Goal: Task Accomplishment & Management: Use online tool/utility

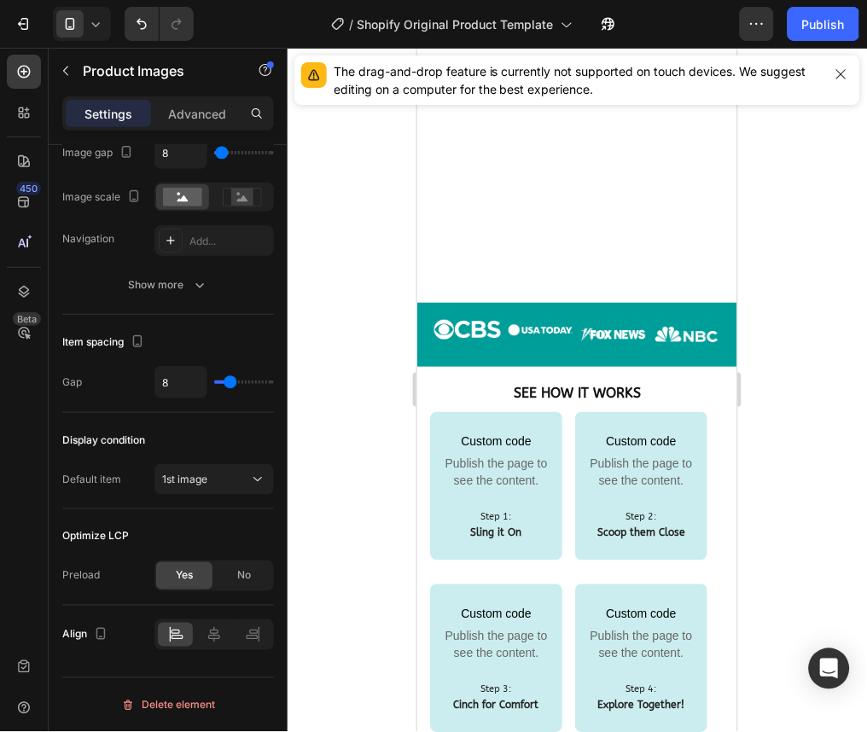
scroll to position [1483, 0]
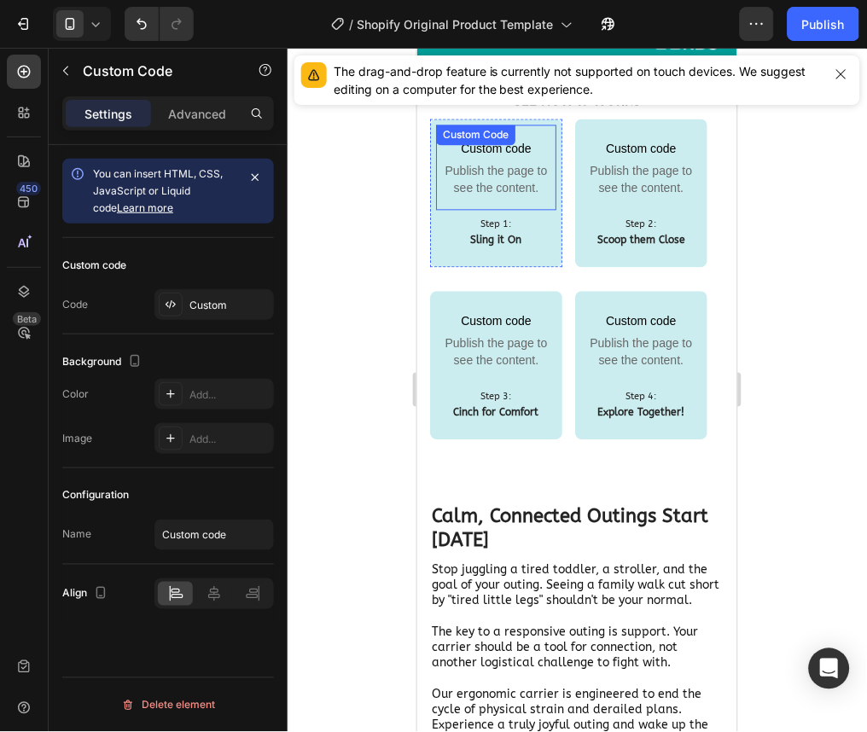
click at [471, 166] on span "Publish the page to see the content." at bounding box center [495, 179] width 120 height 34
click at [190, 320] on div "Custom code Code Custom" at bounding box center [168, 286] width 212 height 96
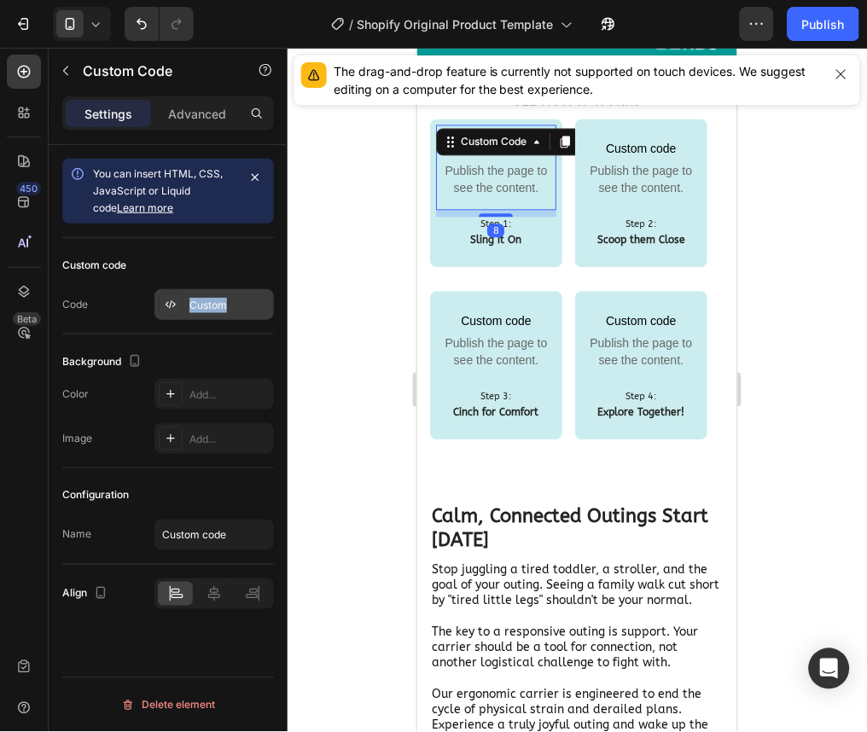
click at [190, 318] on div "Custom" at bounding box center [213, 304] width 119 height 31
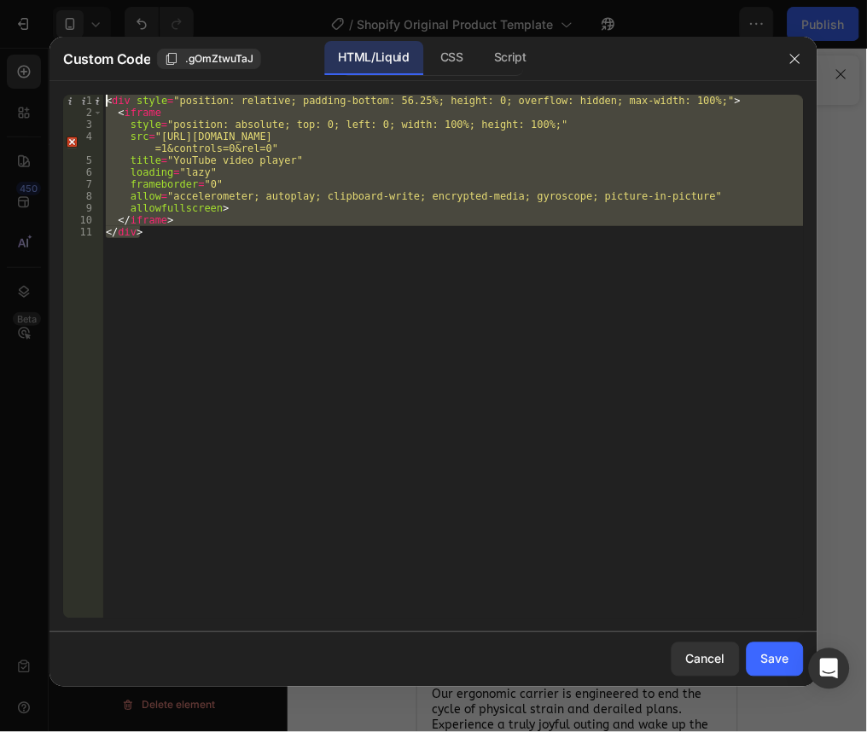
drag, startPoint x: 166, startPoint y: 247, endPoint x: 85, endPoint y: 100, distance: 168.4
click at [85, 100] on div "</div> 1 2 3 4 5 6 7 8 9 10 11 < div style = "position: relative; padding-botto…" at bounding box center [433, 357] width 741 height 524
click at [214, 107] on div "< div style = "position: relative; padding-bottom: 56.25%; height: 0; overflow:…" at bounding box center [452, 357] width 701 height 524
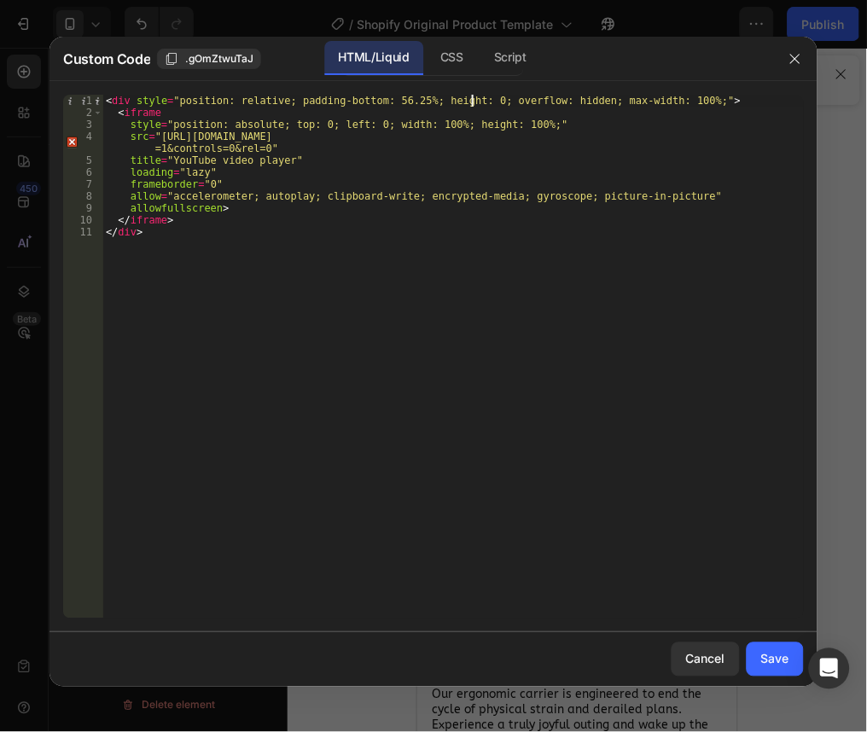
click at [471, 98] on div "< div style = "position: relative; padding-bottom: 56.25%; height: 0; overflow:…" at bounding box center [452, 369] width 701 height 548
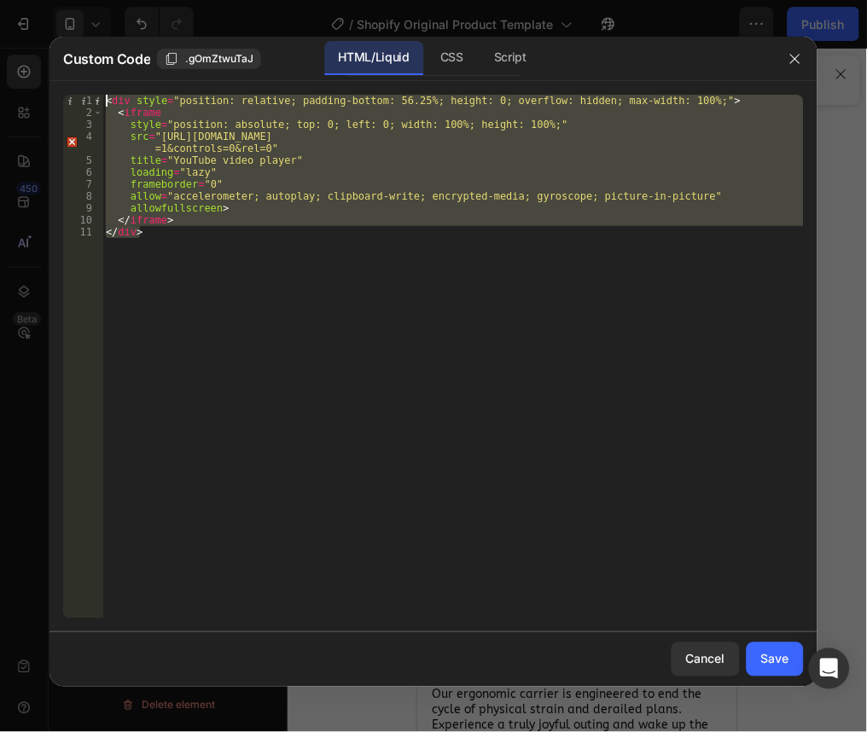
drag, startPoint x: 170, startPoint y: 243, endPoint x: 85, endPoint y: 96, distance: 169.3
click at [85, 96] on div "<div style="position: relative; padding-bottom: 56.25%; height: 0; overflow: hi…" at bounding box center [433, 357] width 741 height 524
click at [166, 251] on div "< div style = "position: relative; padding-bottom: 56.25%; height: 0; overflow:…" at bounding box center [452, 357] width 701 height 524
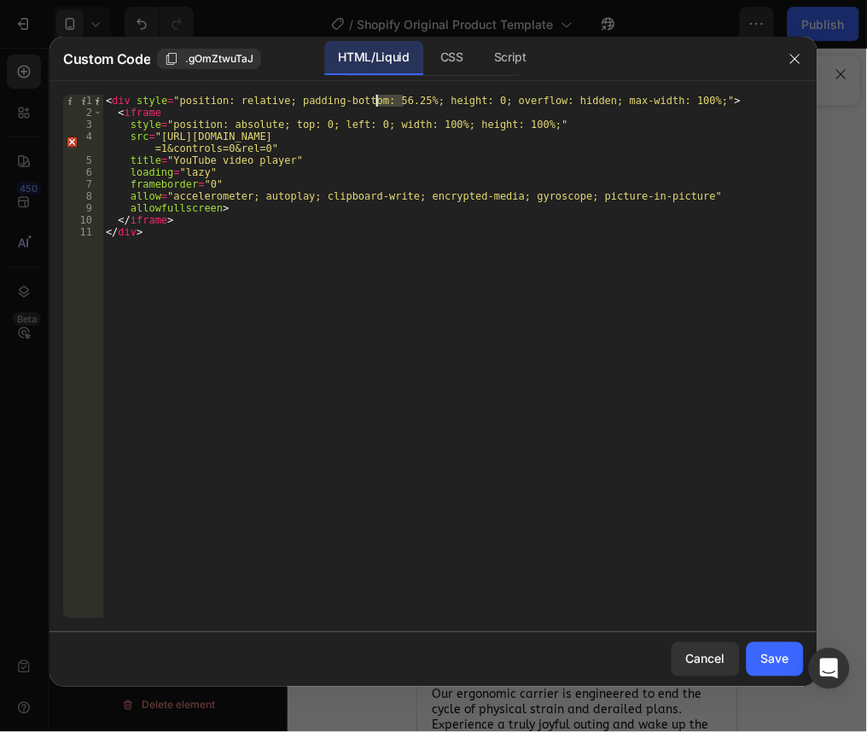
drag, startPoint x: 403, startPoint y: 102, endPoint x: 376, endPoint y: 103, distance: 26.5
click at [376, 103] on div "< div style = "position: relative; padding-bottom: 56.25%; height: 0; overflow:…" at bounding box center [452, 369] width 701 height 548
click at [439, 230] on div "< div style = "position: relative; padding-bottom: 100%; height: 0; overflow: h…" at bounding box center [452, 369] width 701 height 548
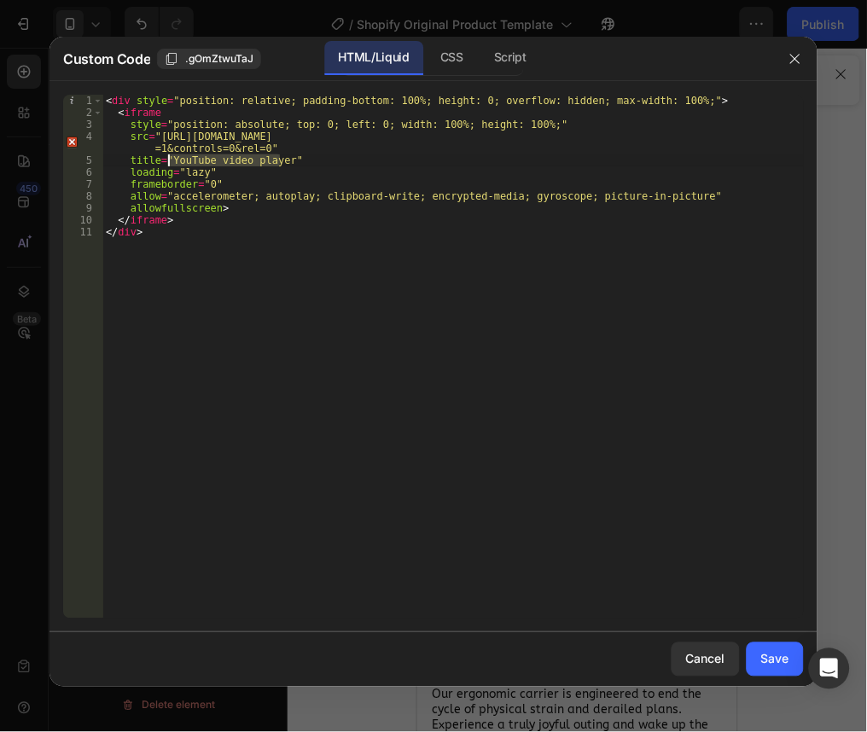
drag, startPoint x: 278, startPoint y: 160, endPoint x: 168, endPoint y: 159, distance: 110.1
click at [168, 159] on div "< div style = "position: relative; padding-bottom: 100%; height: 0; overflow: h…" at bounding box center [452, 369] width 701 height 548
paste textarea "How to Use the Oxybond™ Toddler Carri"
type textarea "title="How to Use the Oxybond™ Toddler Carrier""
click at [784, 662] on div "Save" at bounding box center [775, 659] width 28 height 18
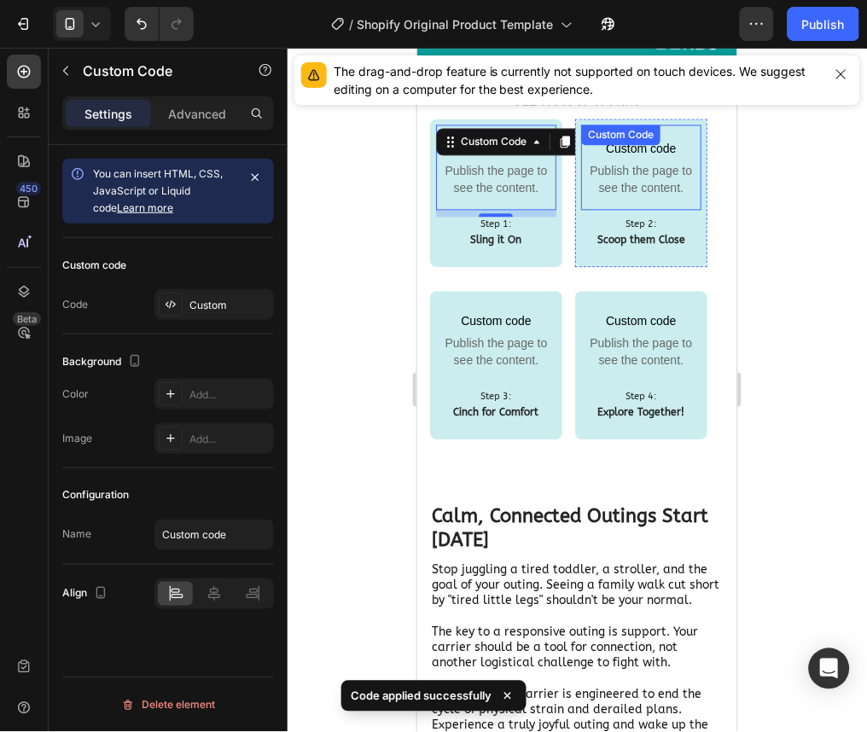
click at [644, 186] on span "Publish the page to see the content." at bounding box center [640, 179] width 120 height 34
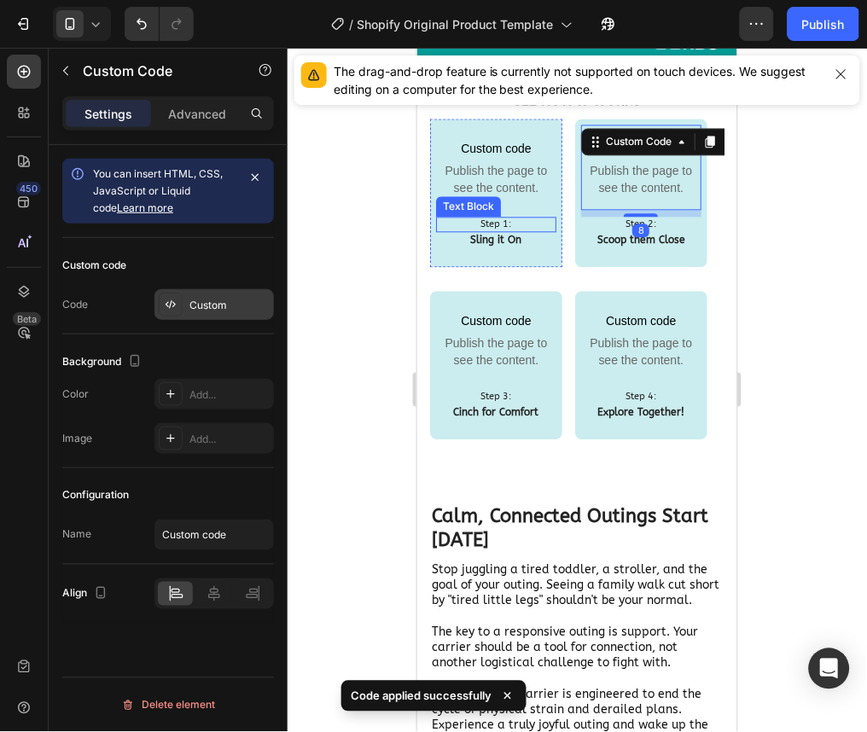
click at [225, 294] on div "Custom" at bounding box center [213, 304] width 119 height 31
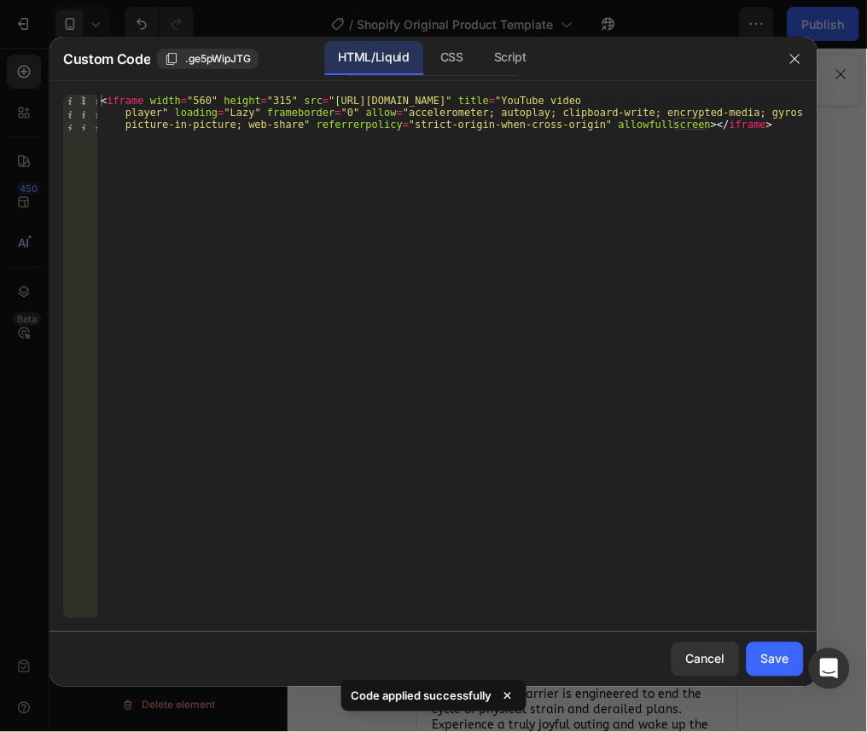
type textarea "<iframe width="560" height="315" src="https://www.youtube.com/embed/jgcsr1bU3ck…"
click at [729, 138] on div "< iframe width = "560" height = "315" src = "https://www.youtube.com/embed/jgcs…" at bounding box center [450, 393] width 706 height 596
paste textarea "How to Use the Oxybond™ Toddler Carrier"
type textarea "H"
type textarea "<iframe width="560" height="315" src="https://www.youtube.com/embed/jgcsr1bU3ck…"
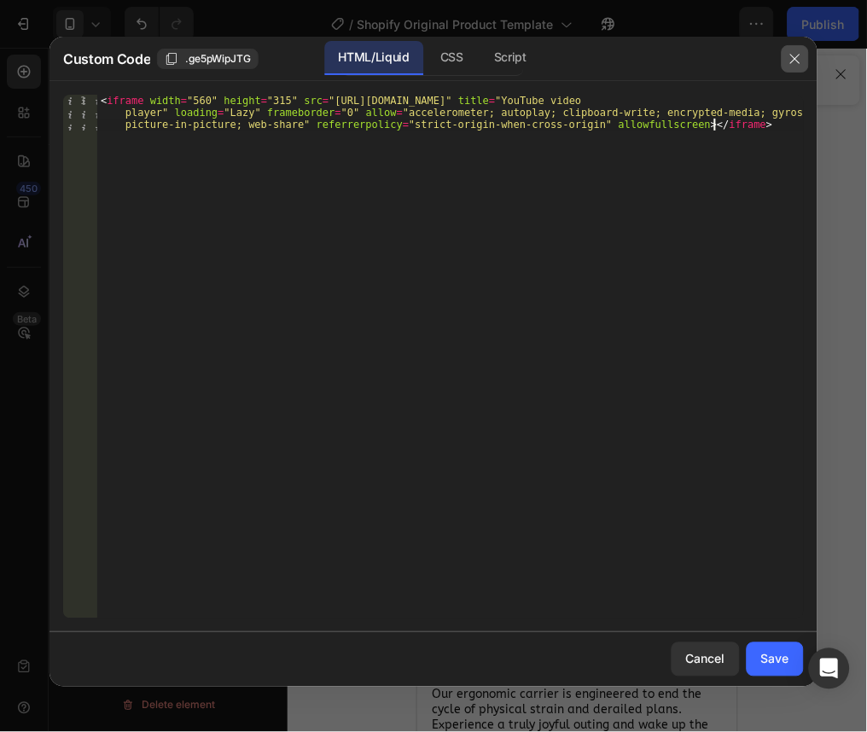
click at [795, 60] on icon "button" at bounding box center [795, 59] width 14 height 14
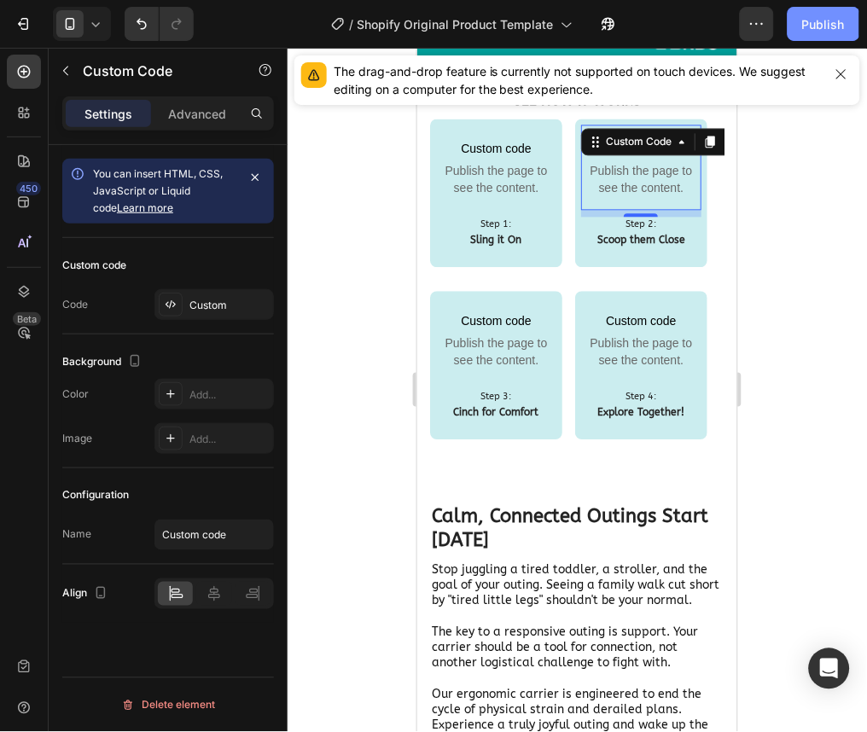
click at [814, 22] on div "Publish" at bounding box center [823, 24] width 43 height 18
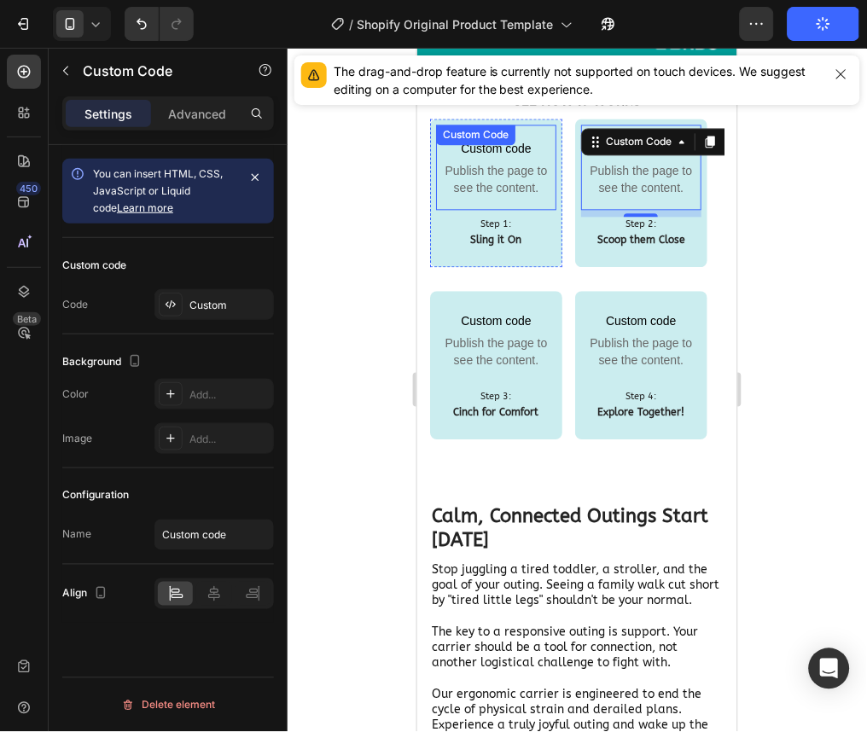
click at [514, 167] on span "Publish the page to see the content." at bounding box center [495, 179] width 120 height 34
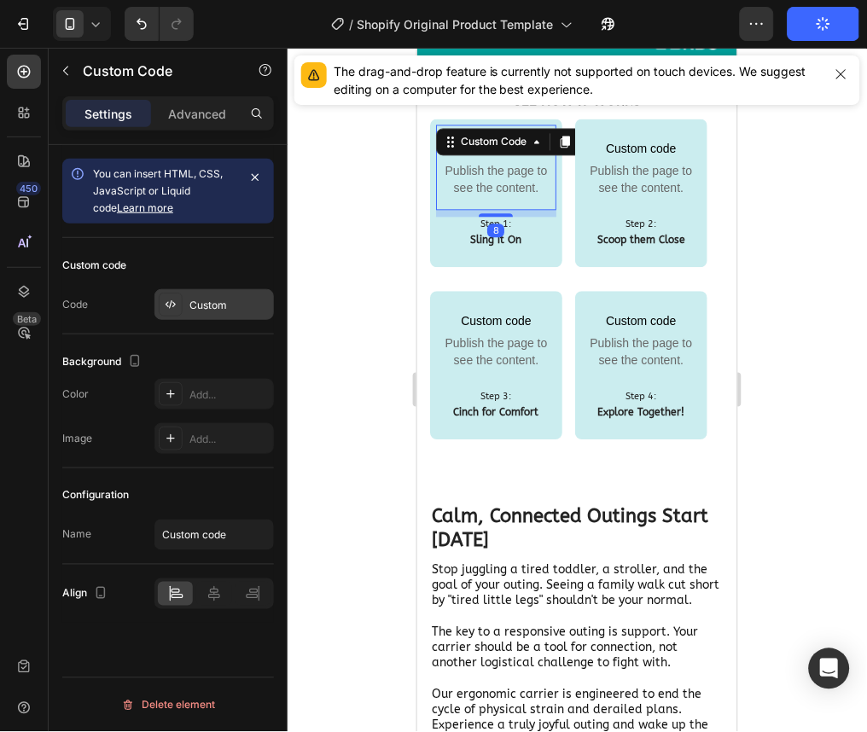
click at [232, 305] on div "Custom" at bounding box center [229, 305] width 80 height 15
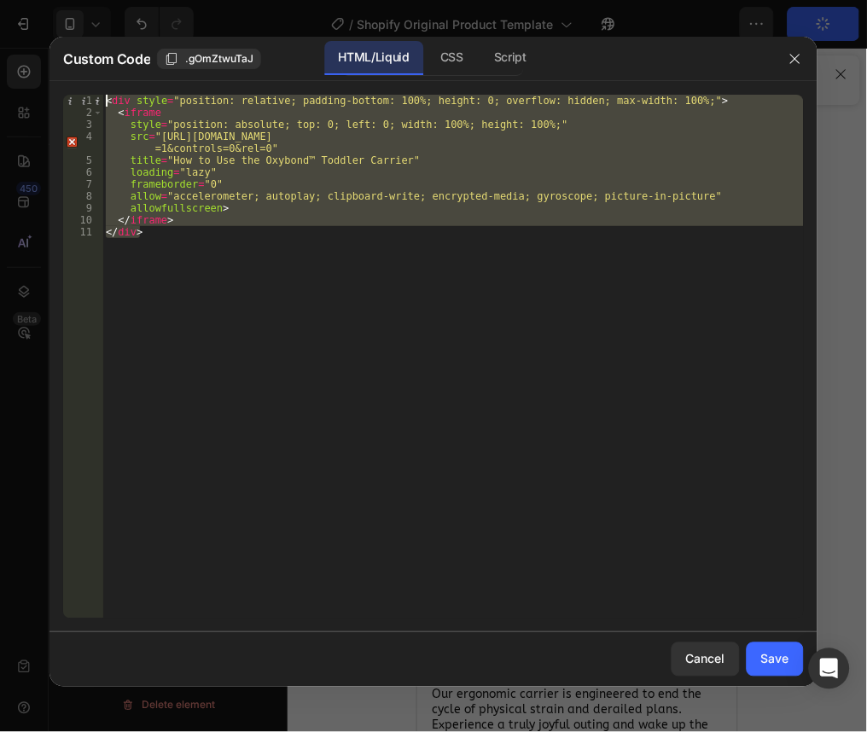
drag, startPoint x: 195, startPoint y: 237, endPoint x: 98, endPoint y: 94, distance: 173.2
click at [98, 95] on div "</div> 1 2 3 4 5 6 7 8 9 10 11 < div style = "position: relative; padding-botto…" at bounding box center [433, 357] width 741 height 524
type textarea "<div style="position: relative; padding-bottom: 100%; height: 0; overflow: hidd…"
click at [790, 59] on icon "button" at bounding box center [795, 59] width 14 height 14
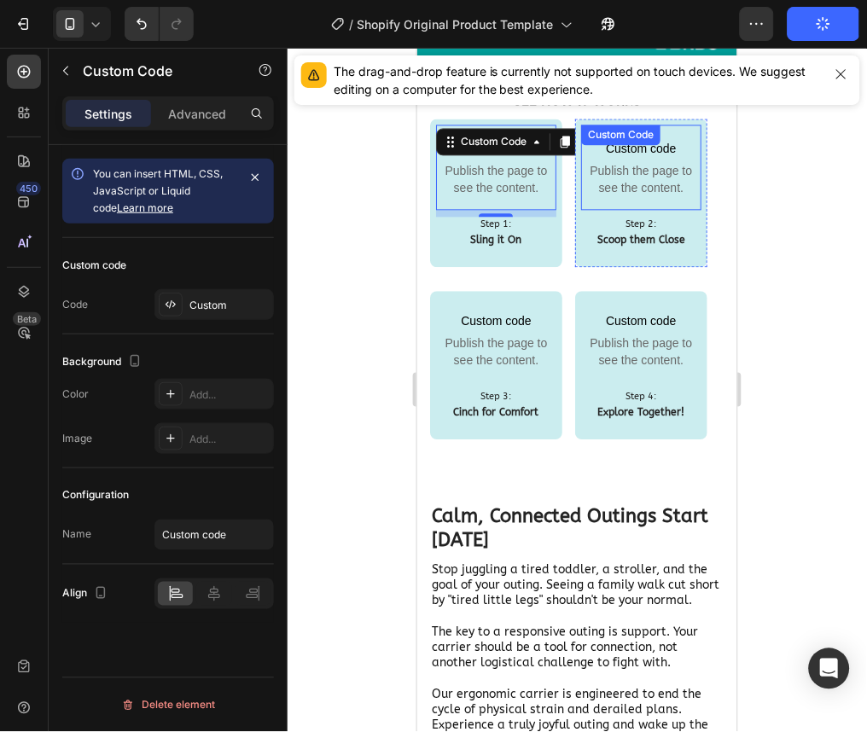
click at [624, 180] on span "Publish the page to see the content." at bounding box center [640, 179] width 120 height 34
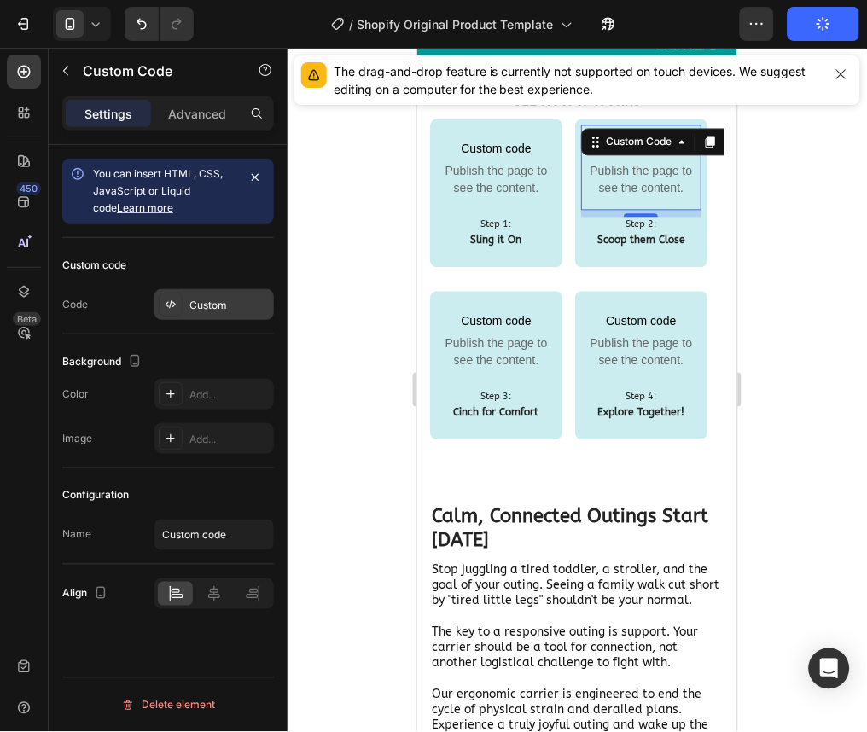
click at [200, 305] on div "Custom" at bounding box center [229, 305] width 80 height 15
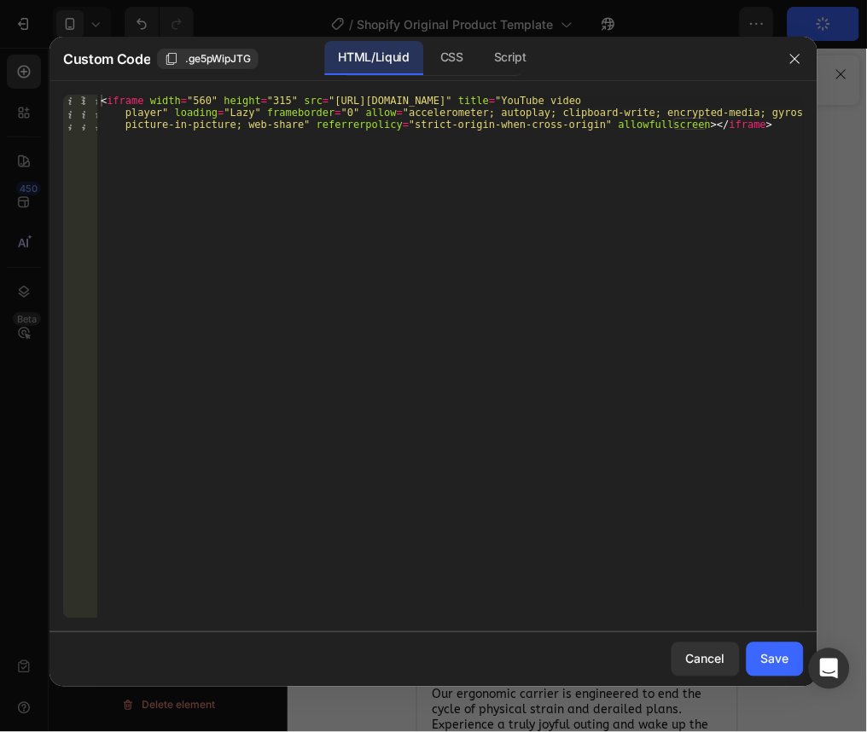
type textarea "<iframe width="560" height="315" src="https://www.youtube.com/embed/jgcsr1bU3ck…"
click at [733, 165] on div "< iframe width = "560" height = "315" src = "https://www.youtube.com/embed/jgcs…" at bounding box center [450, 393] width 706 height 596
paste textarea "</div>"
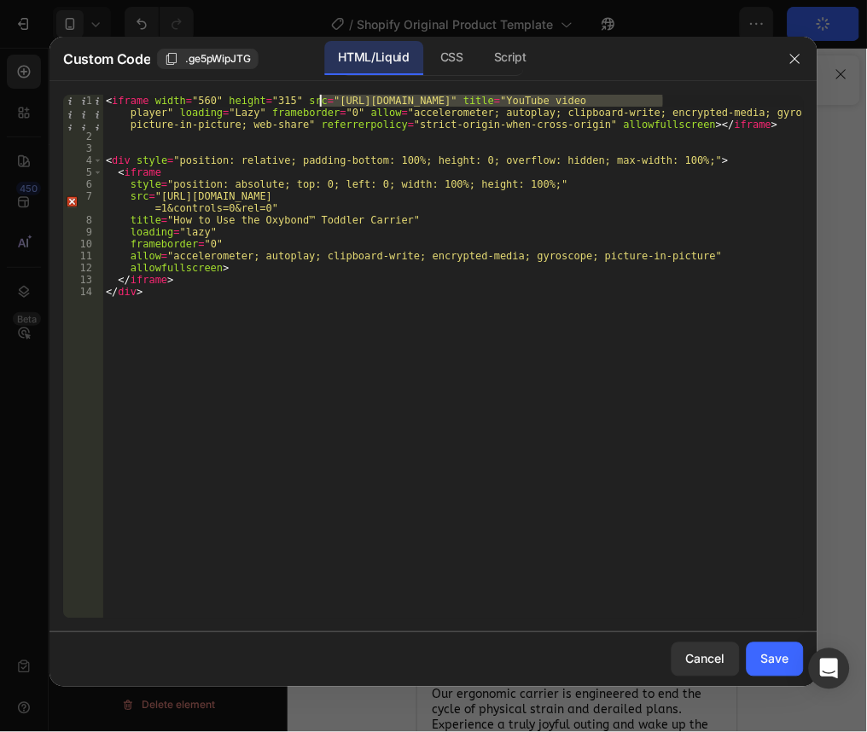
drag, startPoint x: 661, startPoint y: 97, endPoint x: 321, endPoint y: 100, distance: 340.4
click at [321, 100] on div "< iframe width = "560" height = "315" src = "https://www.youtube.com/embed/jgcs…" at bounding box center [452, 381] width 701 height 572
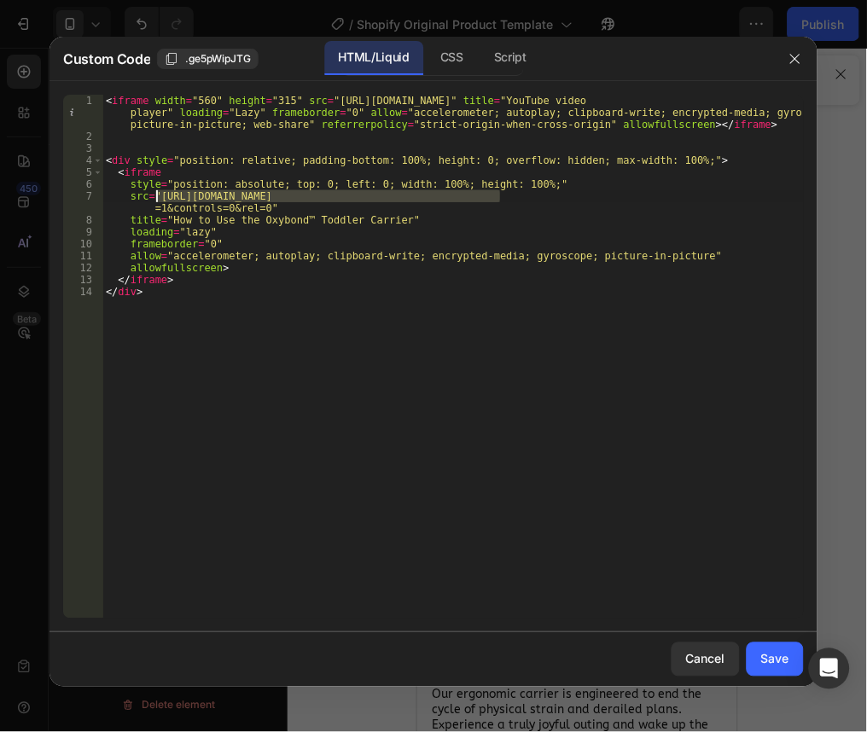
drag, startPoint x: 498, startPoint y: 195, endPoint x: 157, endPoint y: 197, distance: 341.3
click at [157, 197] on div "< iframe width = "560" height = "315" src = "https://www.youtube.com/embed/jgcs…" at bounding box center [452, 381] width 701 height 572
paste textarea "jgcsr1bU3ck?si=VpiaHbZCnlBWgoq8"
drag, startPoint x: 498, startPoint y: 195, endPoint x: 328, endPoint y: 201, distance: 169.9
click at [328, 201] on div "< iframe width = "560" height = "315" src = "https://www.youtube.com/embed/jgcs…" at bounding box center [452, 381] width 701 height 572
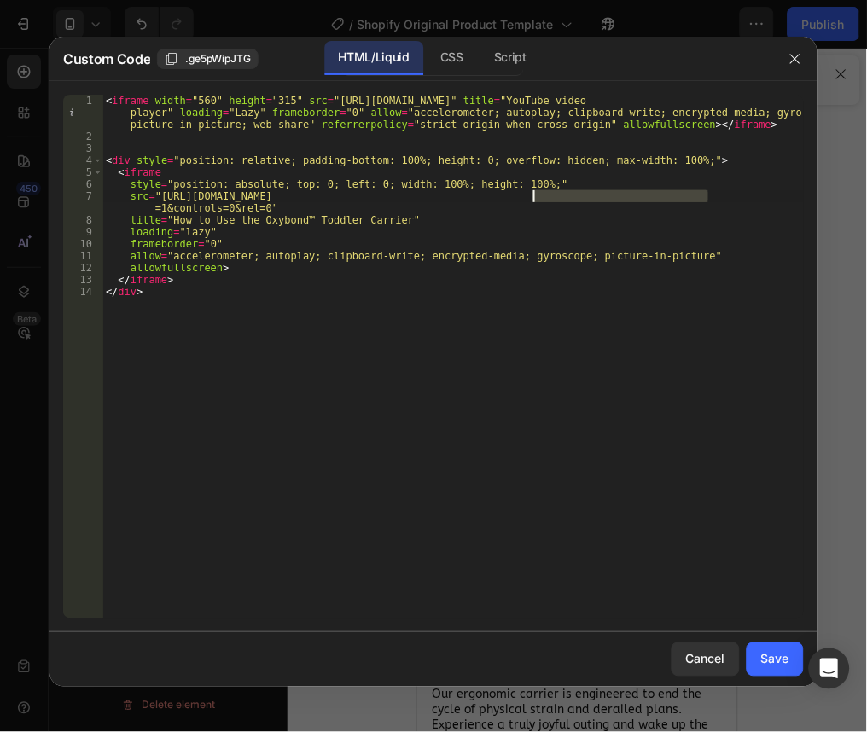
drag, startPoint x: 708, startPoint y: 195, endPoint x: 537, endPoint y: 200, distance: 171.5
click at [537, 200] on div "< iframe width = "560" height = "315" src = "https://www.youtube.com/embed/jgcs…" at bounding box center [452, 381] width 701 height 572
paste textarea "https://www.youtube.com/embed/jgcsr1bU3ck?si=VpiaHbZCnlBWgoq8"
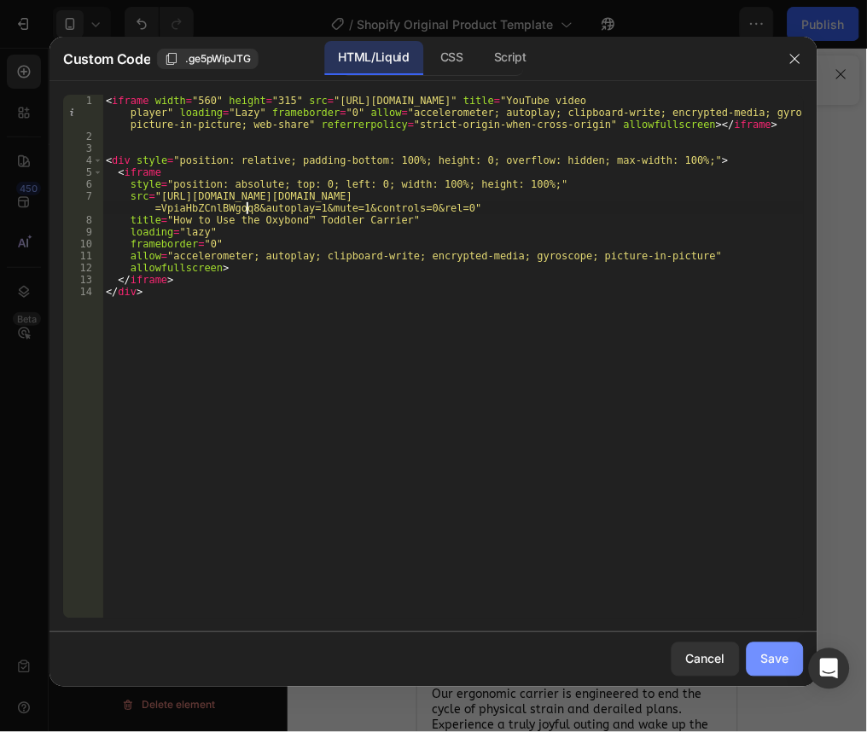
click at [778, 666] on div "Save" at bounding box center [775, 659] width 28 height 18
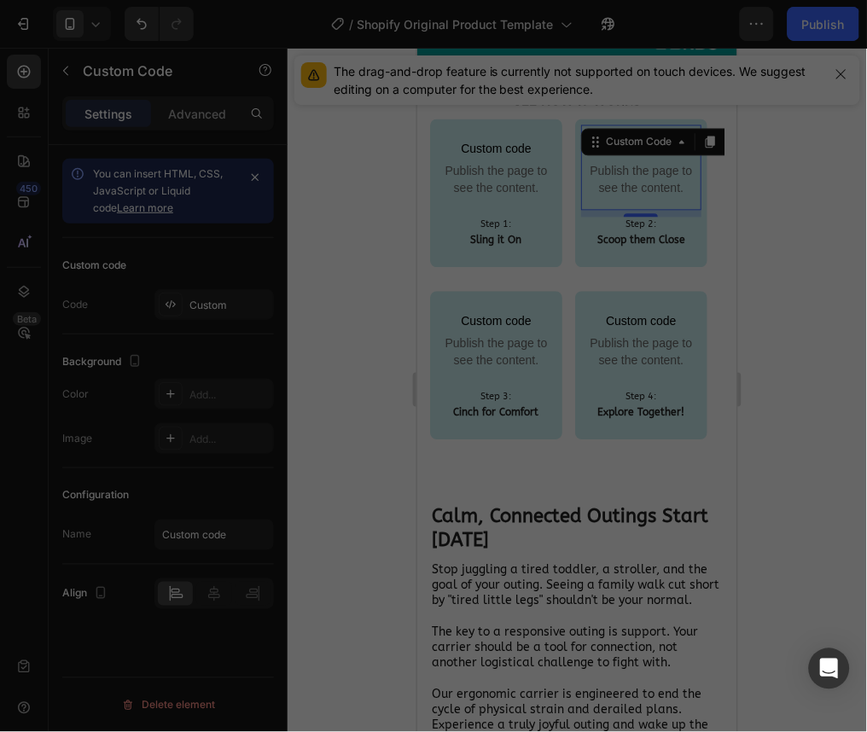
type textarea "</iframe> </div>"
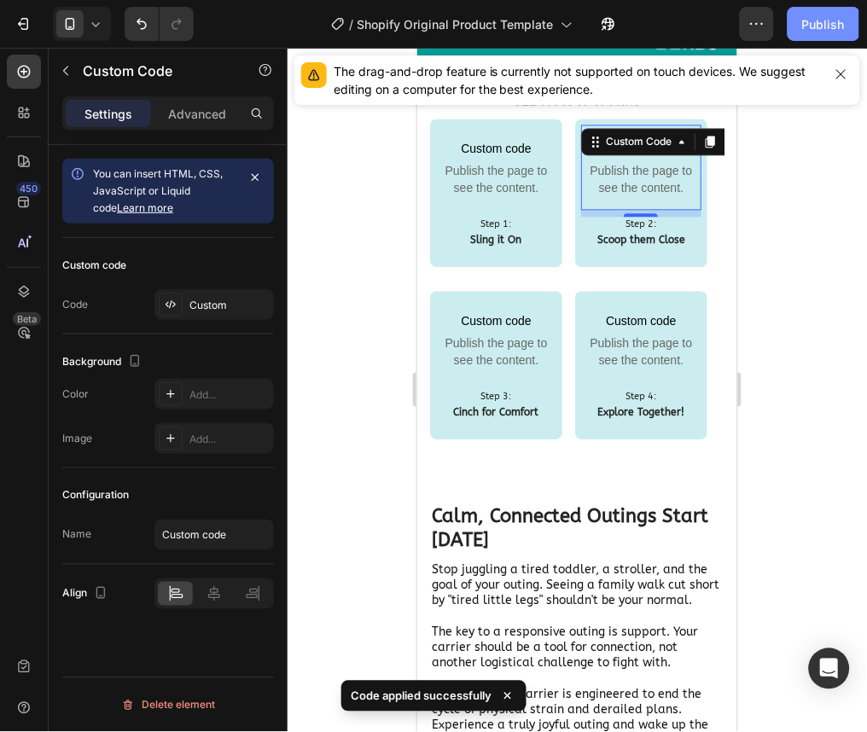
click at [833, 29] on div "Publish" at bounding box center [823, 24] width 43 height 18
click at [202, 318] on div "Custom" at bounding box center [213, 304] width 119 height 31
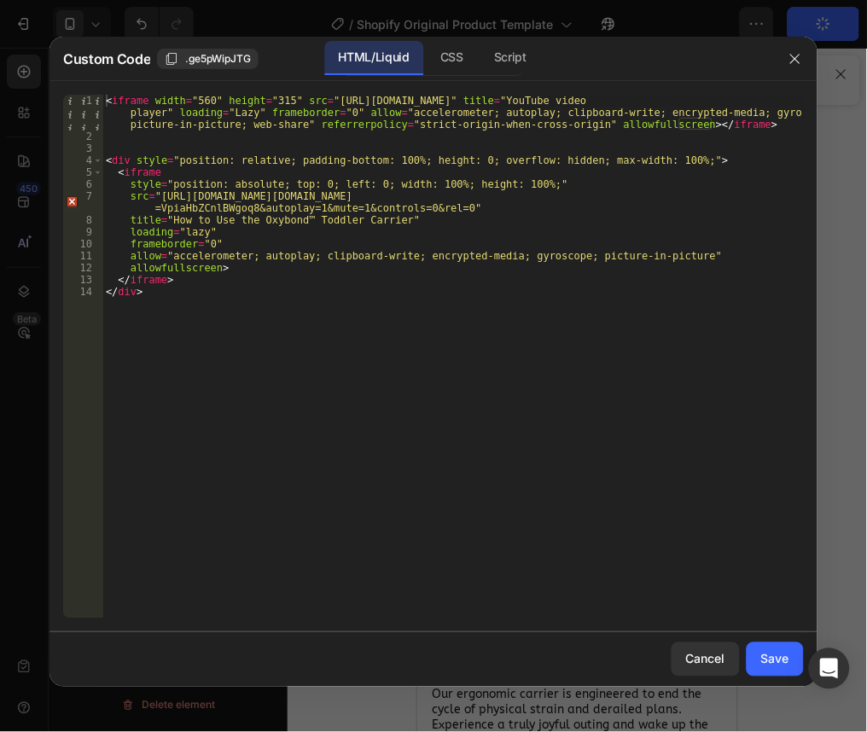
type textarea "<iframe width="560" height="315" src="https://www.youtube.com/embed/jgcsr1bU3ck…"
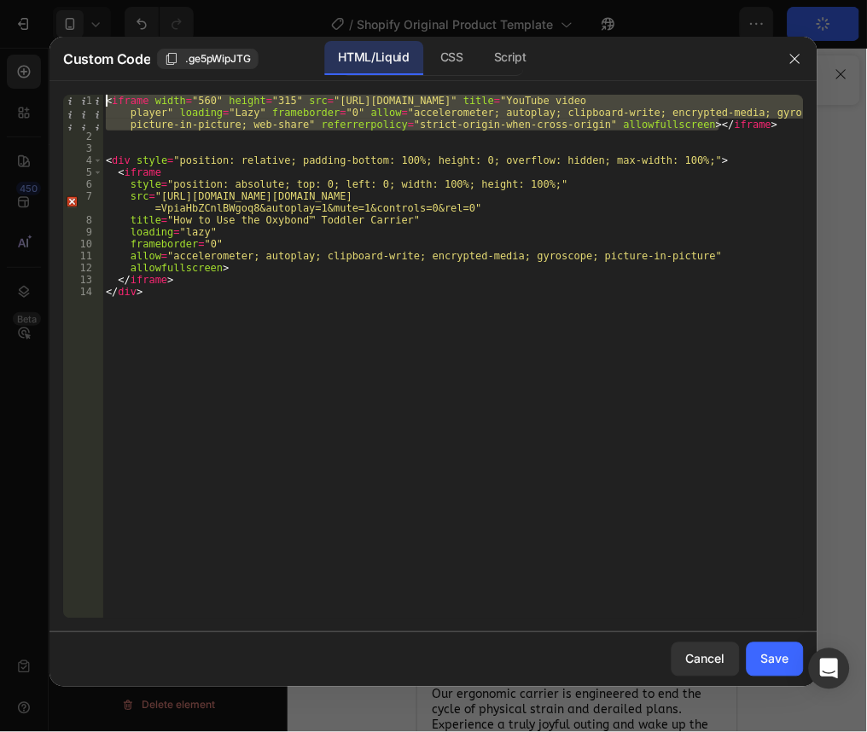
drag, startPoint x: 741, startPoint y: 126, endPoint x: 64, endPoint y: 89, distance: 678.5
click at [64, 89] on div "<iframe width="560" height="315" src="https://www.youtube.com/embed/jgcsr1bU3ck…" at bounding box center [433, 356] width 768 height 551
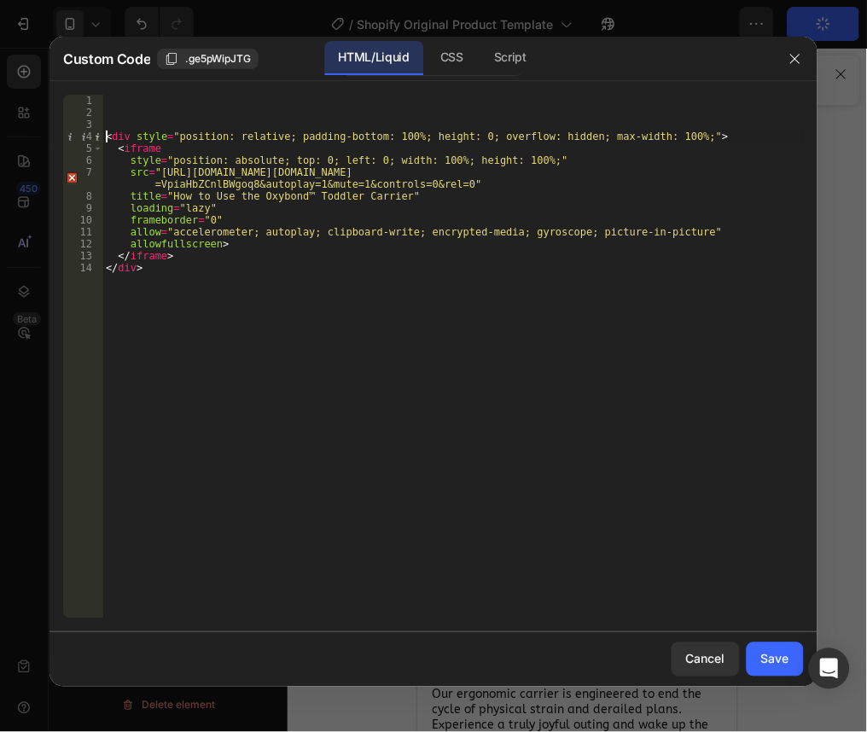
click at [108, 134] on div "< div style = "position: relative; padding-bottom: 100%; height: 0; overflow: h…" at bounding box center [452, 369] width 701 height 548
type textarea "<div style="position: relative; padding-bottom: 100%; height: 0; overflow: hidd…"
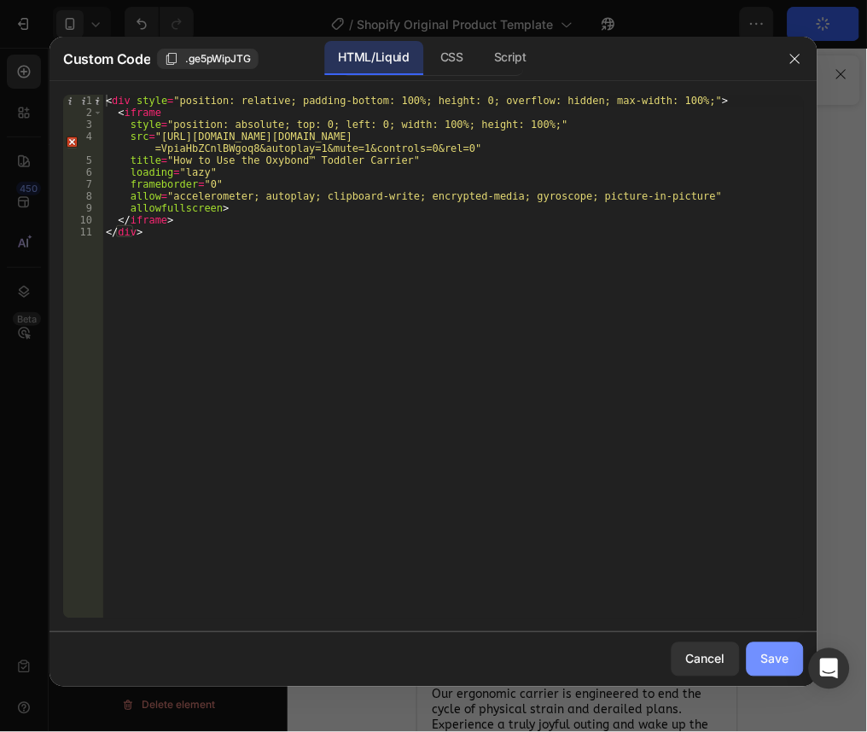
click at [780, 660] on div "Save" at bounding box center [775, 659] width 28 height 18
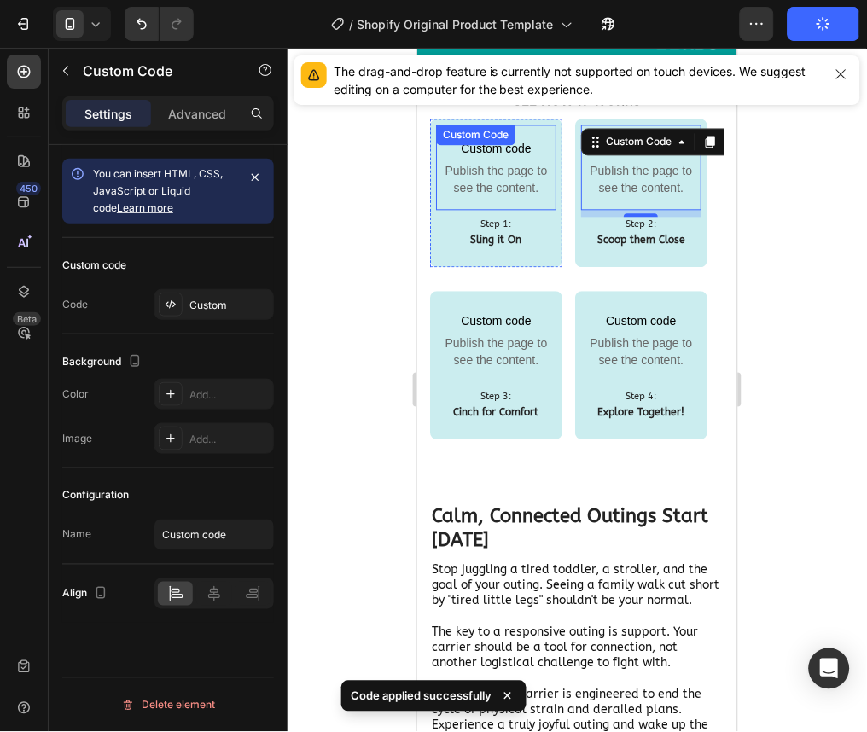
click at [491, 171] on span "Publish the page to see the content." at bounding box center [495, 179] width 120 height 34
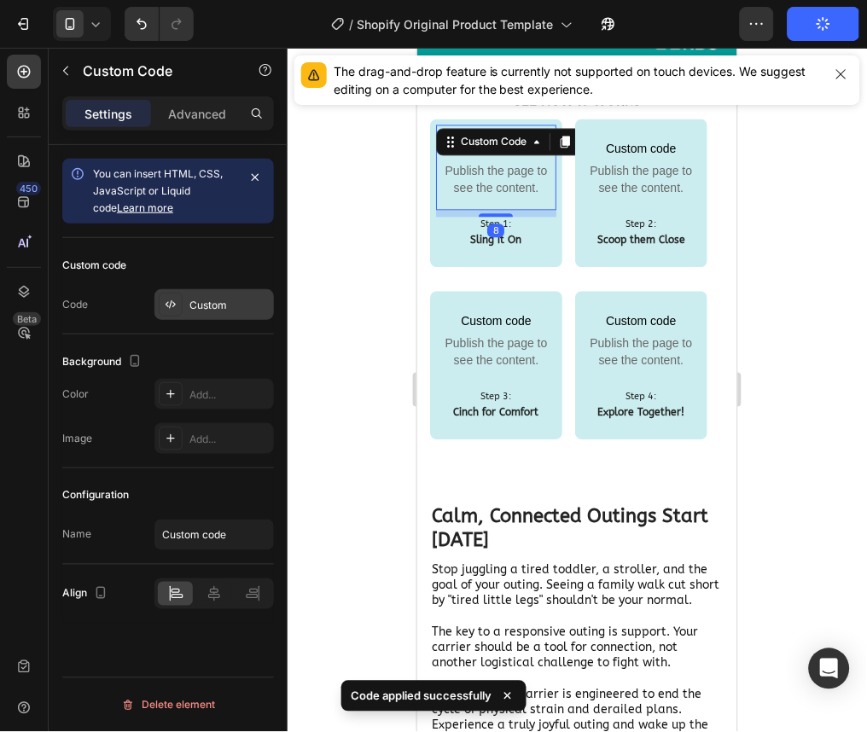
click at [227, 309] on div "Custom" at bounding box center [229, 305] width 80 height 15
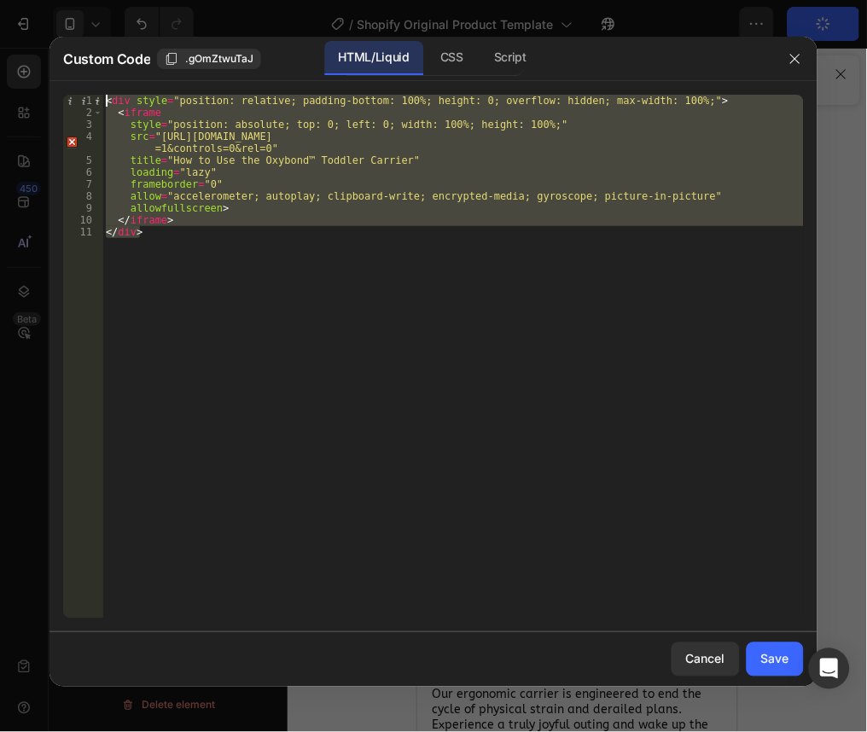
drag, startPoint x: 179, startPoint y: 234, endPoint x: 84, endPoint y: 89, distance: 173.2
click at [84, 89] on div "</div> 1 2 3 4 5 6 7 8 9 10 11 < div style = "position: relative; padding-botto…" at bounding box center [433, 356] width 768 height 551
type textarea "<div style="position: relative; padding-bottom: 100%; height: 0; overflow: hidd…"
click at [788, 72] on div at bounding box center [795, 59] width 44 height 44
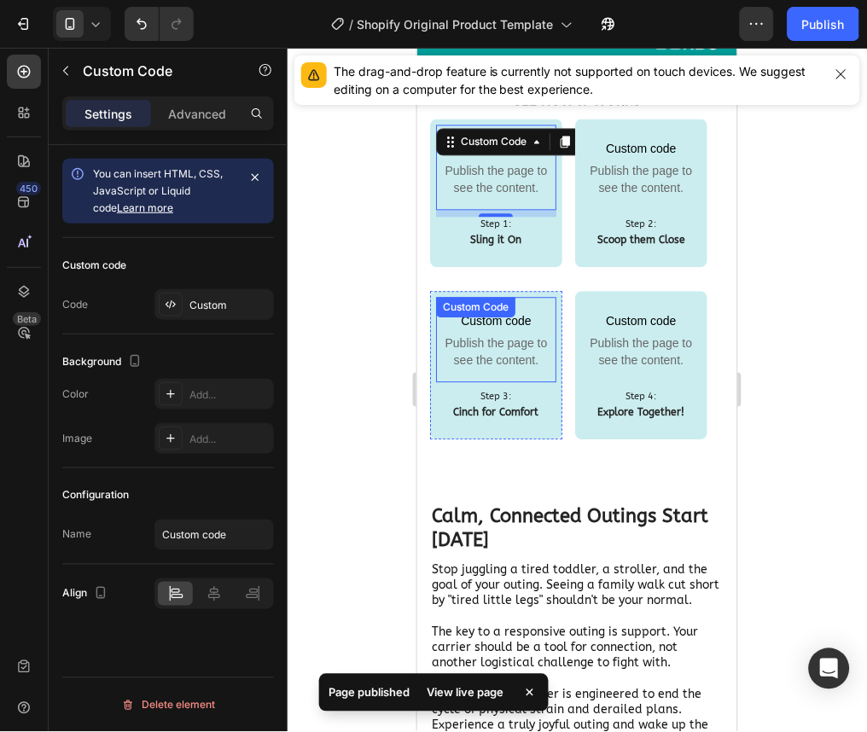
click at [521, 340] on span "Publish the page to see the content." at bounding box center [495, 351] width 120 height 34
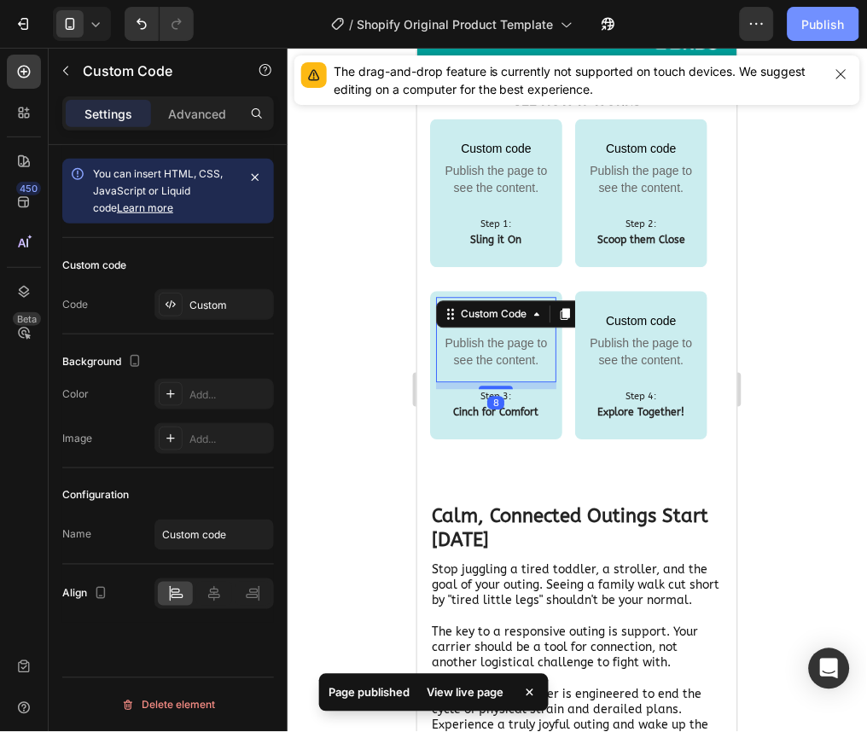
click at [794, 29] on button "Publish" at bounding box center [823, 24] width 72 height 34
click at [497, 349] on span "Publish the page to see the content." at bounding box center [495, 351] width 120 height 34
click at [220, 304] on div "Custom" at bounding box center [229, 305] width 80 height 15
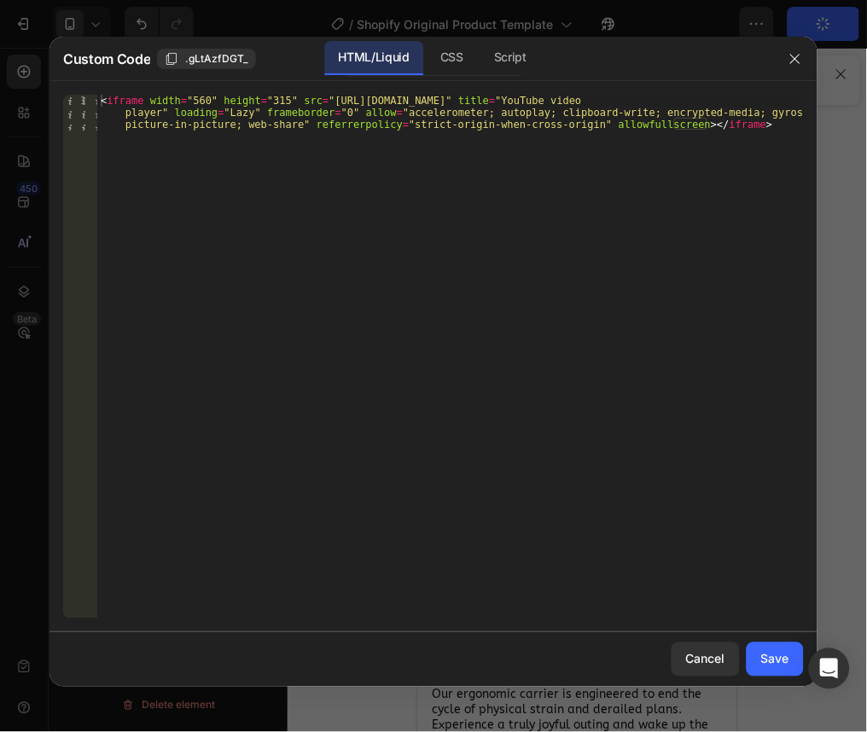
type textarea "<iframe width="560" height="315" src="https://www.youtube.com/embed/-9IxyKZbHE4…"
click at [372, 268] on div "< iframe width = "560" height = "315" src = "https://www.youtube.com/embed/-9Ix…" at bounding box center [450, 393] width 706 height 596
paste textarea "</div>"
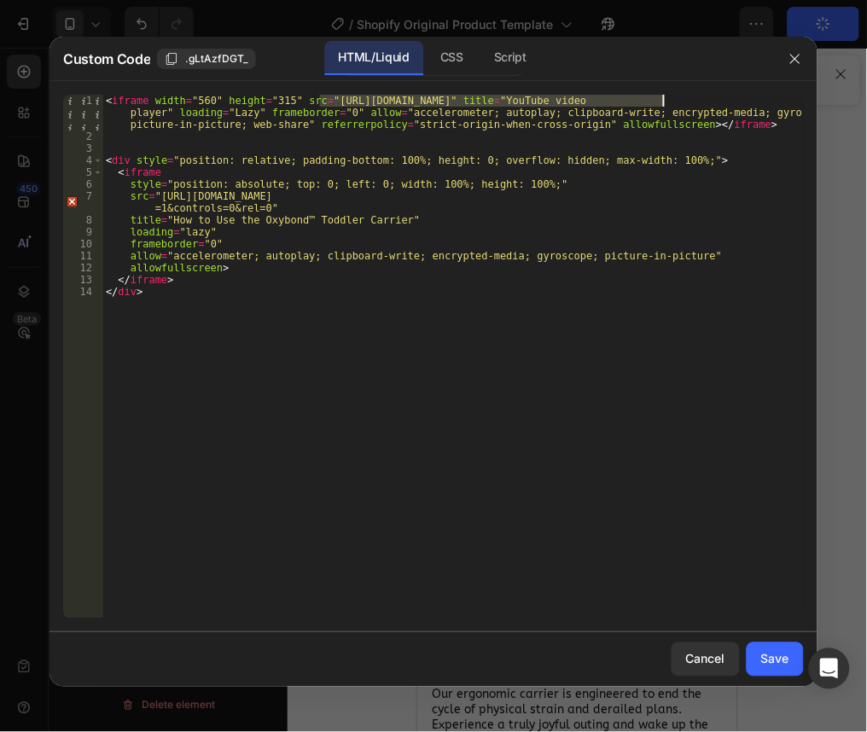
drag, startPoint x: 322, startPoint y: 102, endPoint x: 660, endPoint y: 100, distance: 338.7
click at [660, 100] on div "< iframe width = "560" height = "315" src = "https://www.youtube.com/embed/-9Ix…" at bounding box center [452, 381] width 701 height 572
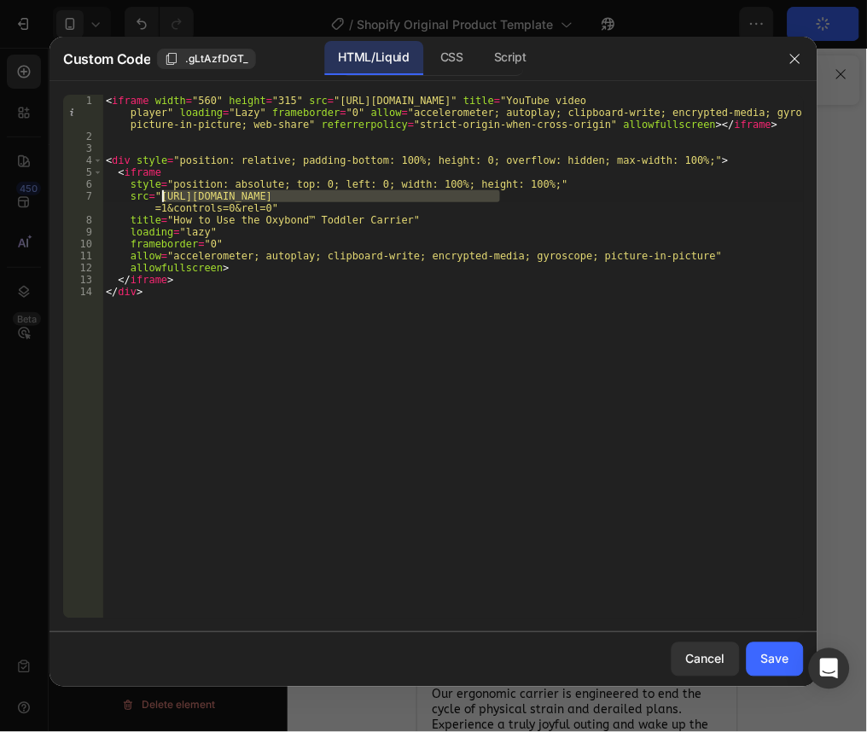
drag, startPoint x: 497, startPoint y: 196, endPoint x: 155, endPoint y: 200, distance: 342.1
click at [155, 200] on div "< iframe width = "560" height = "315" src = "https://www.youtube.com/embed/-9Ix…" at bounding box center [452, 381] width 701 height 572
paste textarea "-9IxyKZbHE4?si=HCZy0A_XiTufoz9"
drag, startPoint x: 527, startPoint y: 194, endPoint x: 704, endPoint y: 195, distance: 176.6
click at [704, 195] on div "< iframe width = "560" height = "315" src = "https://www.youtube.com/embed/-9Ix…" at bounding box center [452, 381] width 701 height 572
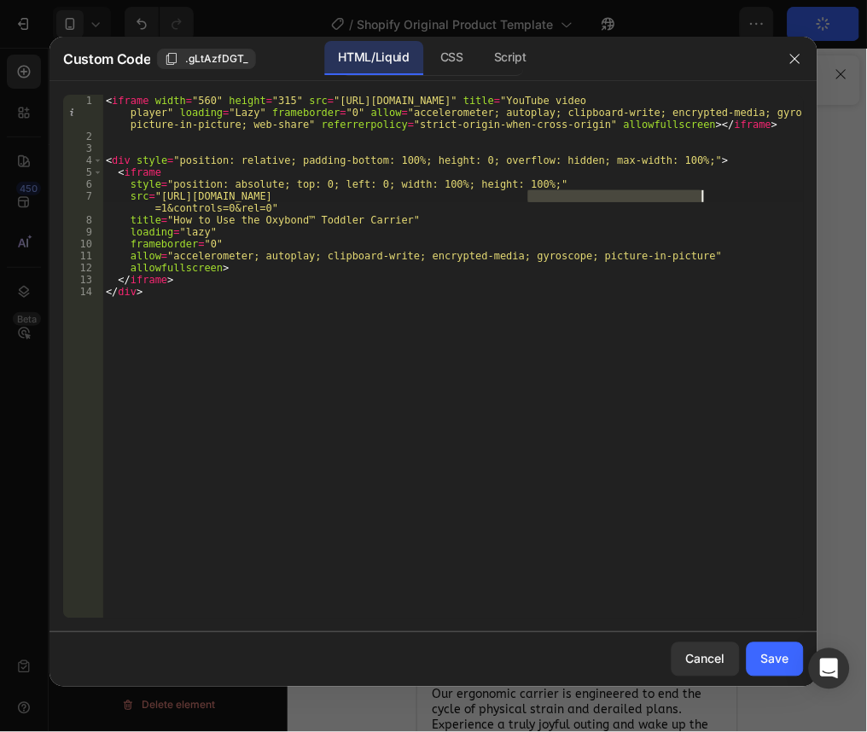
paste textarea "https://www.youtube.com/embed/-9IxyKZbHE4?si=HCZy0A_XiTufoz9"
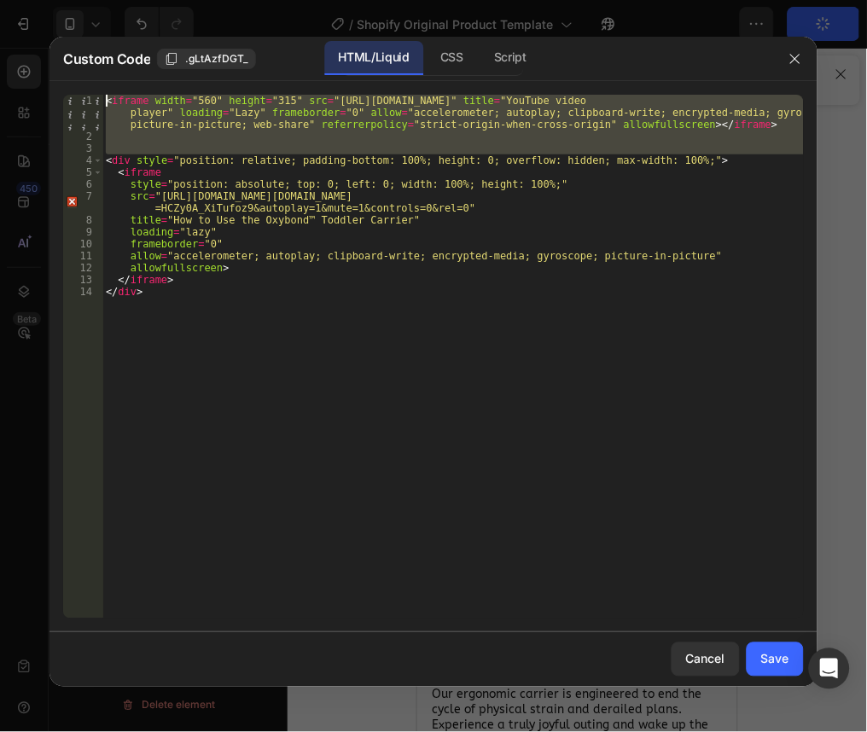
drag, startPoint x: 105, startPoint y: 157, endPoint x: 97, endPoint y: 94, distance: 63.6
click at [97, 95] on div "src="https://www.youtube.com/embed/-9IxyKZbHE4?si=HCZy0A_XiTufoz9?loop=https://…" at bounding box center [433, 357] width 741 height 524
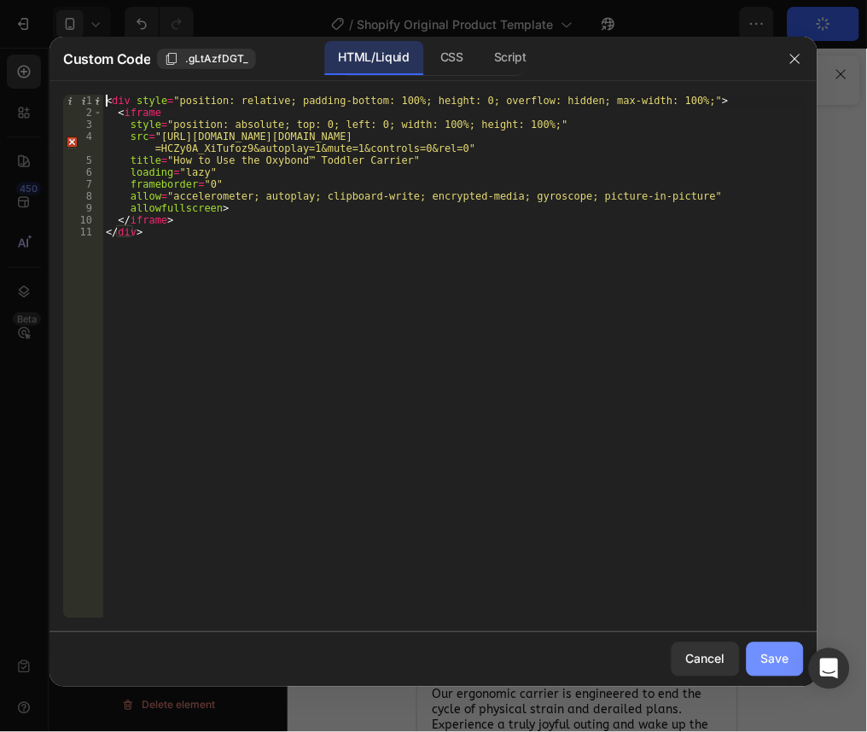
click at [771, 654] on div "Save" at bounding box center [775, 659] width 28 height 18
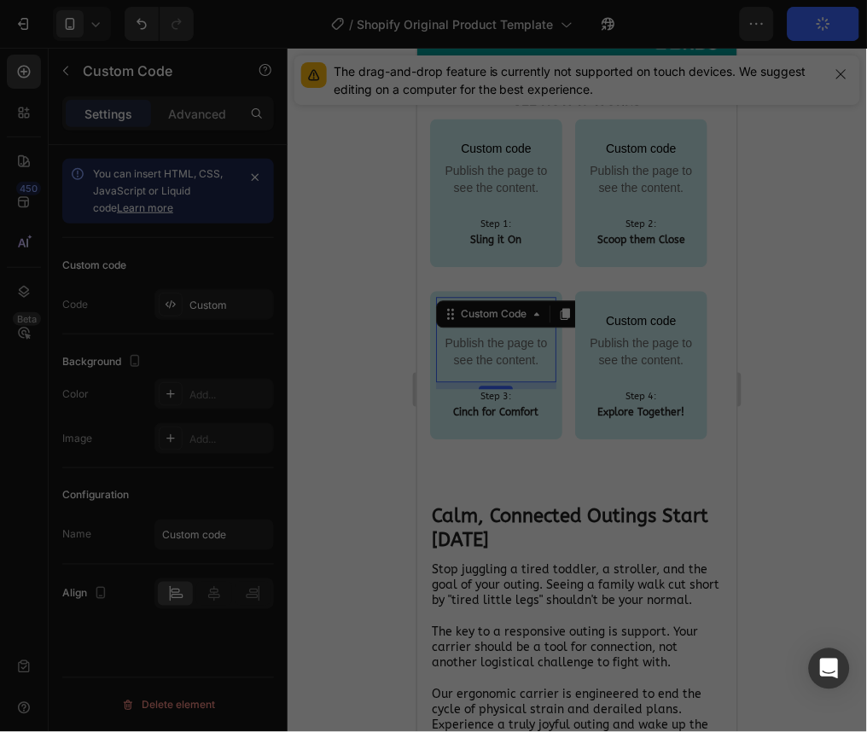
type textarea "</iframe> </div>"
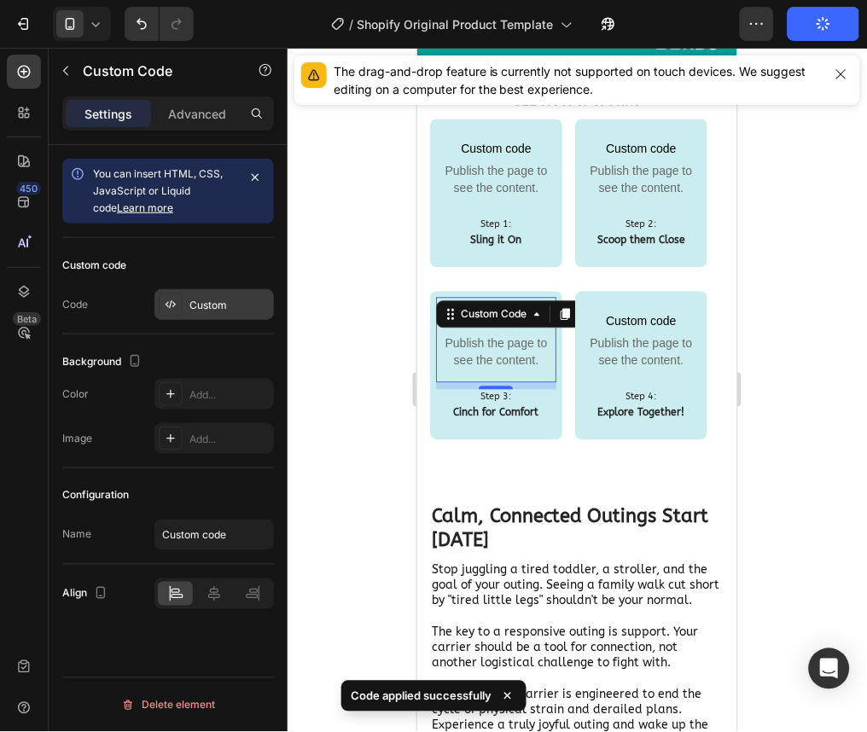
click at [207, 293] on div "Custom" at bounding box center [213, 304] width 119 height 31
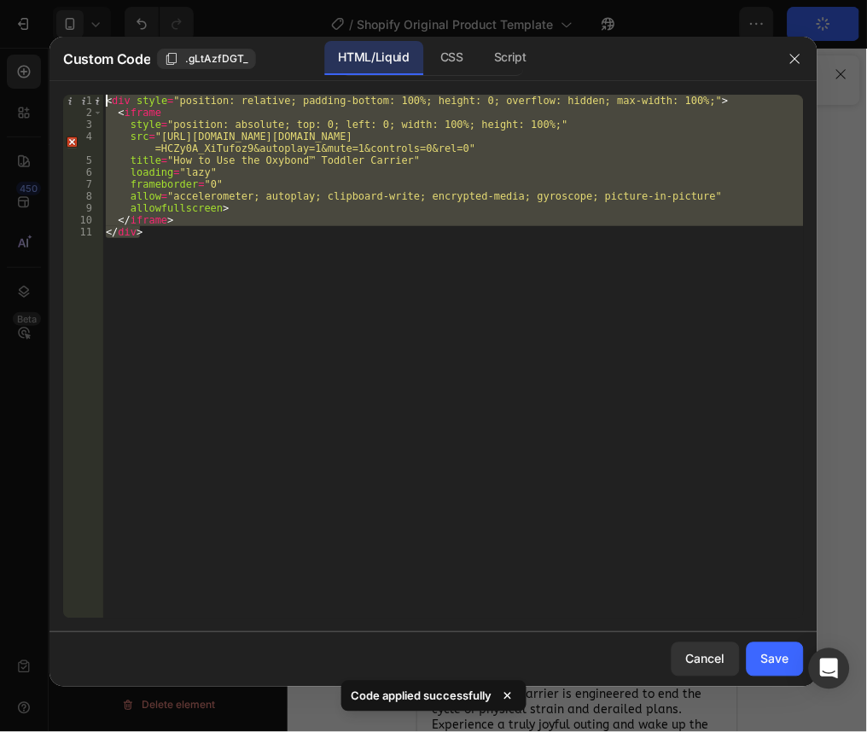
drag, startPoint x: 197, startPoint y: 245, endPoint x: 67, endPoint y: 59, distance: 227.2
click at [67, 59] on div "Custom Code .gLtAzfDGT_ HTML/Liquid CSS Script </div> 1 2 3 4 5 6 7 8 9 10 11 <…" at bounding box center [433, 362] width 768 height 650
type textarea "<div style="position: relative; padding-bottom: 100%; height: 0; overflow: hidd…"
click at [780, 657] on div "Save" at bounding box center [775, 659] width 28 height 18
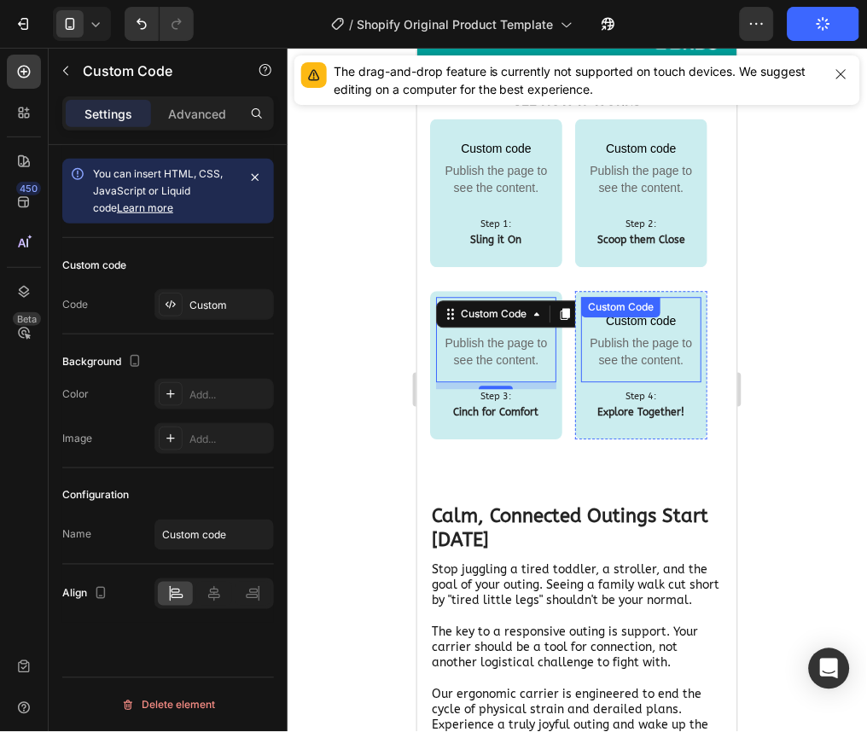
click at [616, 336] on span "Publish the page to see the content." at bounding box center [640, 351] width 120 height 34
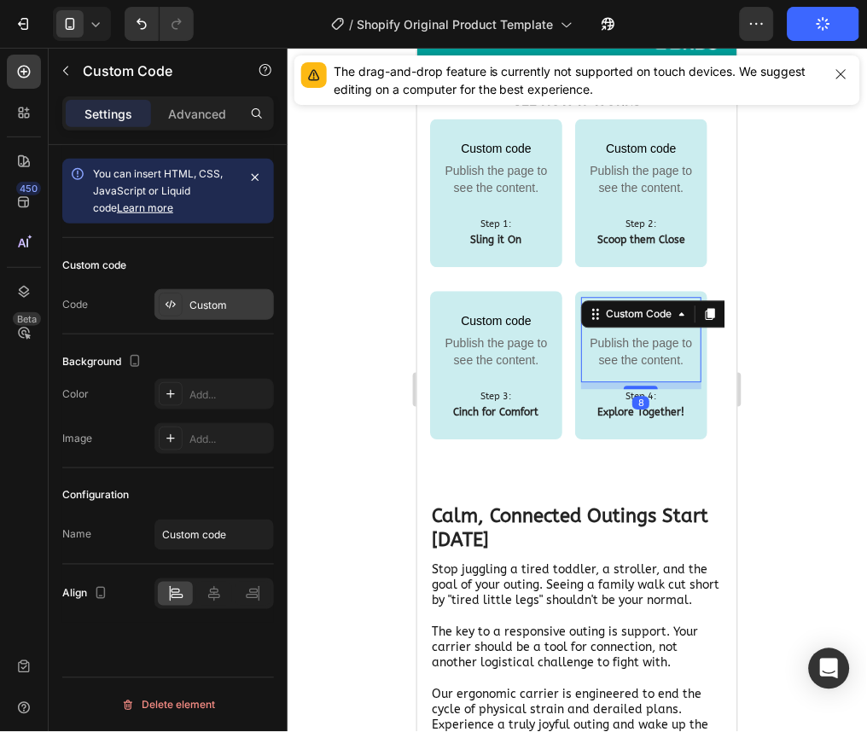
click at [218, 302] on div "Custom" at bounding box center [229, 305] width 80 height 15
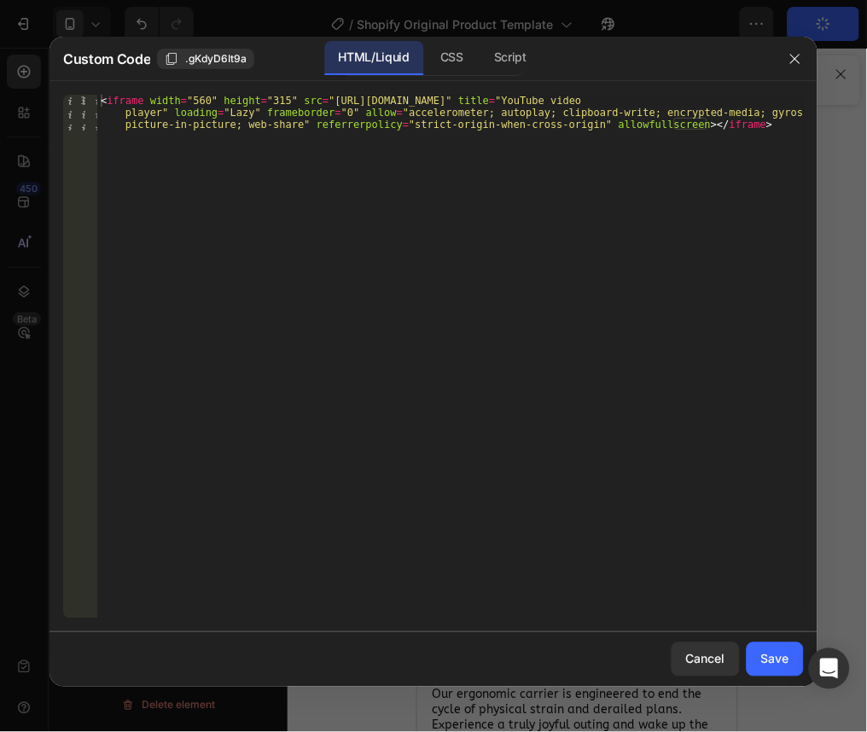
type textarea "<iframe width="560" height="315" src="https://www.youtube.com/embed/DuwXdyhoDvA…"
click at [754, 177] on div "< iframe width = "560" height = "315" src = "https://www.youtube.com/embed/DuwX…" at bounding box center [450, 393] width 706 height 596
paste textarea "</div>"
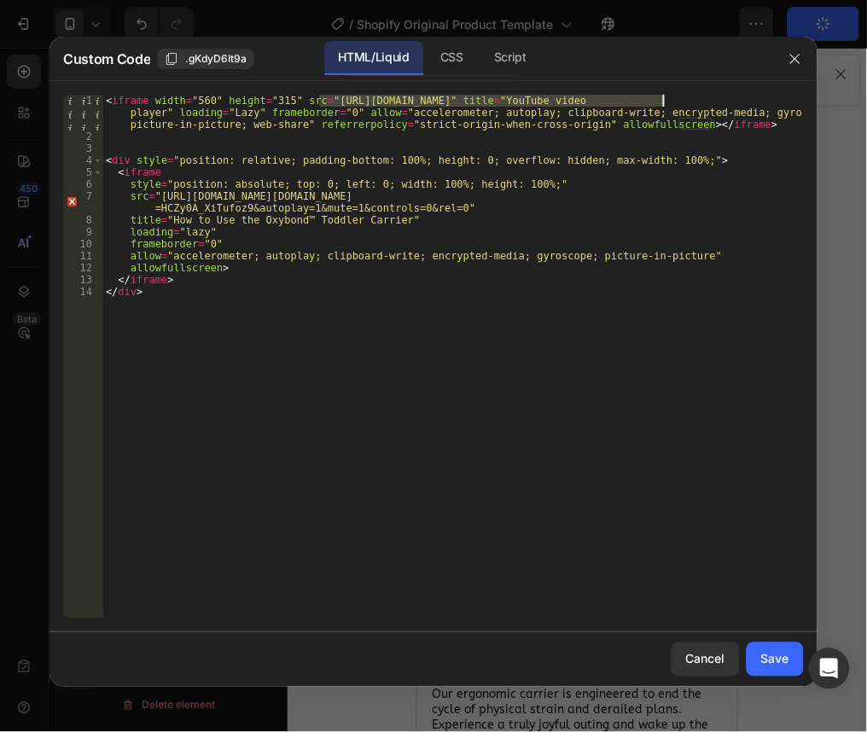
drag, startPoint x: 319, startPoint y: 101, endPoint x: 663, endPoint y: 100, distance: 343.8
click at [663, 100] on div "< iframe width = "560" height = "315" src = "https://www.youtube.com/embed/DuwX…" at bounding box center [452, 381] width 701 height 572
click at [663, 100] on div "< iframe width = "560" height = "315" src = "https://www.youtube.com/embed/DuwX…" at bounding box center [452, 357] width 701 height 524
drag, startPoint x: 663, startPoint y: 100, endPoint x: 322, endPoint y: 100, distance: 340.4
click at [322, 100] on div "< iframe width = "560" height = "315" src = "https://www.youtube.com/embed/DuwX…" at bounding box center [452, 381] width 701 height 572
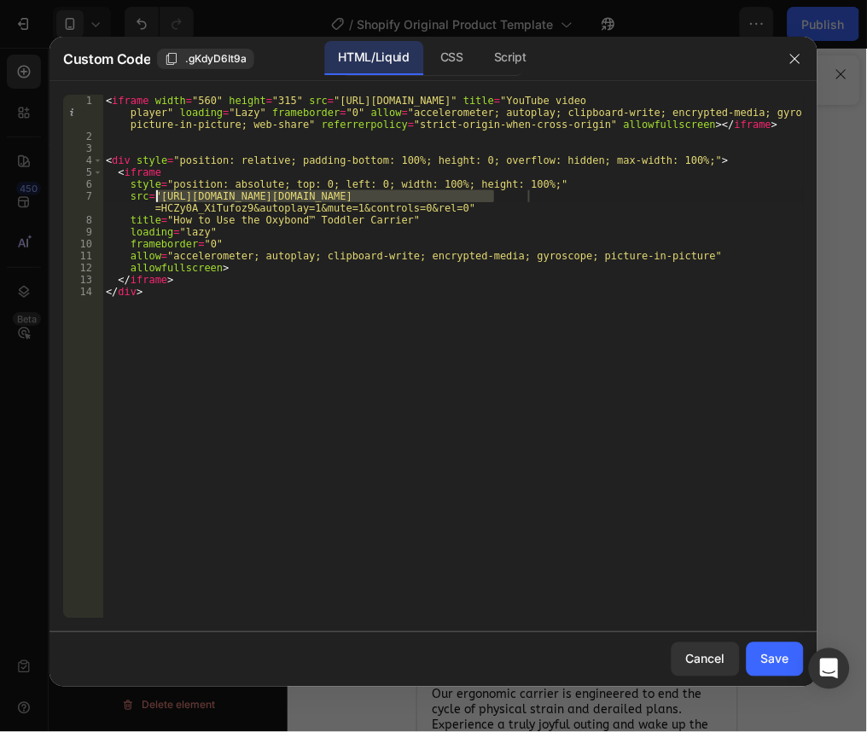
drag, startPoint x: 492, startPoint y: 195, endPoint x: 160, endPoint y: 200, distance: 332.8
click at [160, 200] on div "< iframe width = "560" height = "315" src = "https://www.youtube.com/embed/DuwX…" at bounding box center [452, 381] width 701 height 572
paste textarea "DuwXdyhoDvA?si=3oDEYPpOw61YlHLl"
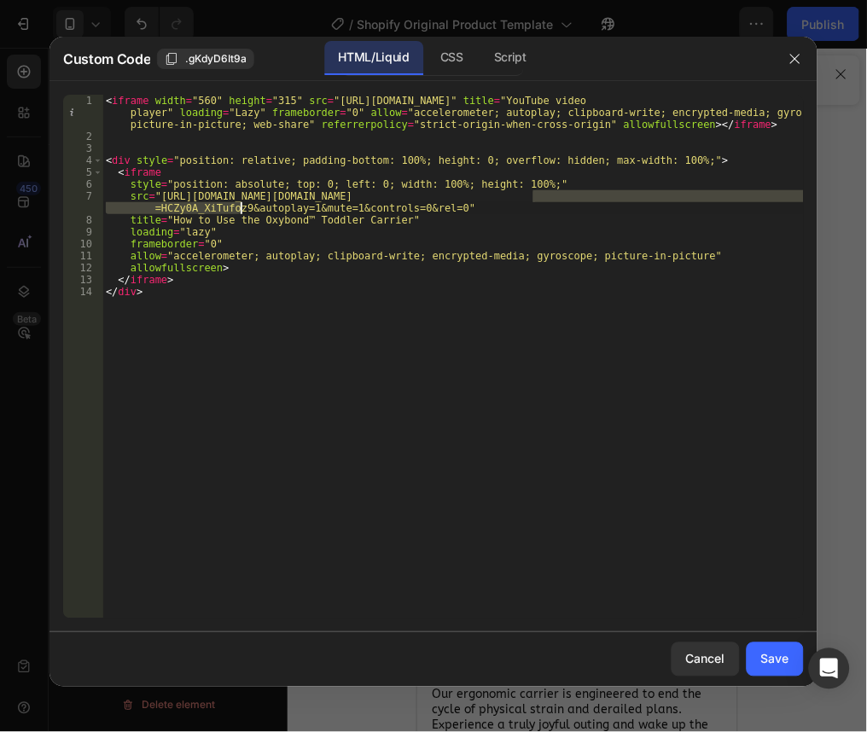
drag, startPoint x: 535, startPoint y: 201, endPoint x: 241, endPoint y: 213, distance: 294.6
click at [241, 213] on div "< iframe width = "560" height = "315" src = "https://www.youtube.com/embed/DuwX…" at bounding box center [452, 381] width 701 height 572
paste textarea "DuwXdyhoDvA?si=3oDEYPpOw61YlHLl"
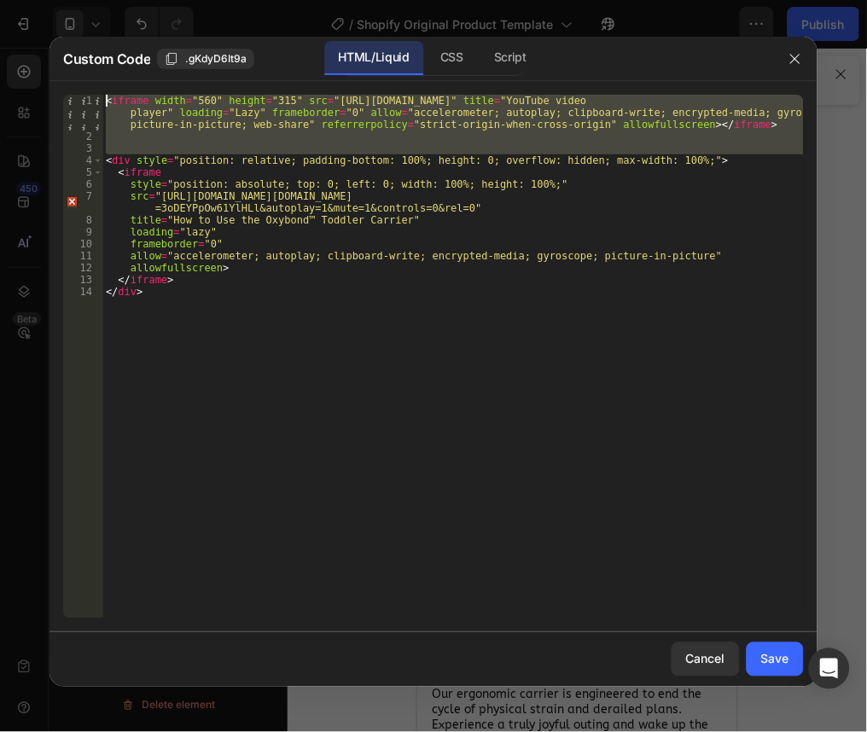
drag, startPoint x: 105, startPoint y: 159, endPoint x: 102, endPoint y: 92, distance: 66.6
click at [102, 92] on div "src="https://www.youtube.com/embed/DuwXdyhoDvA?si=3oDEYPpOw61YlHLl?loop=https:/…" at bounding box center [433, 356] width 768 height 551
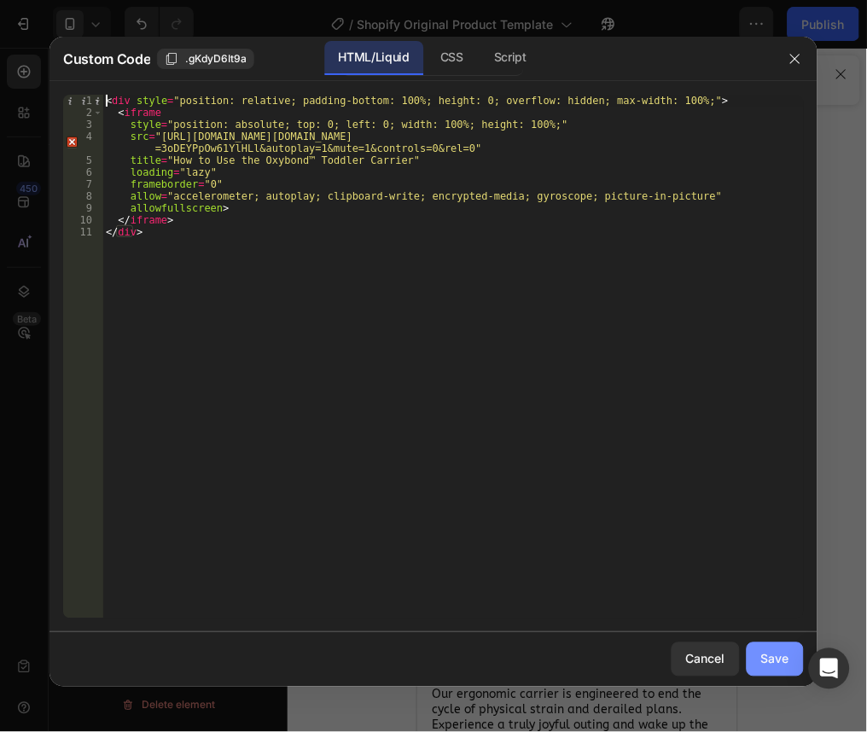
click at [763, 661] on div "Save" at bounding box center [775, 659] width 28 height 18
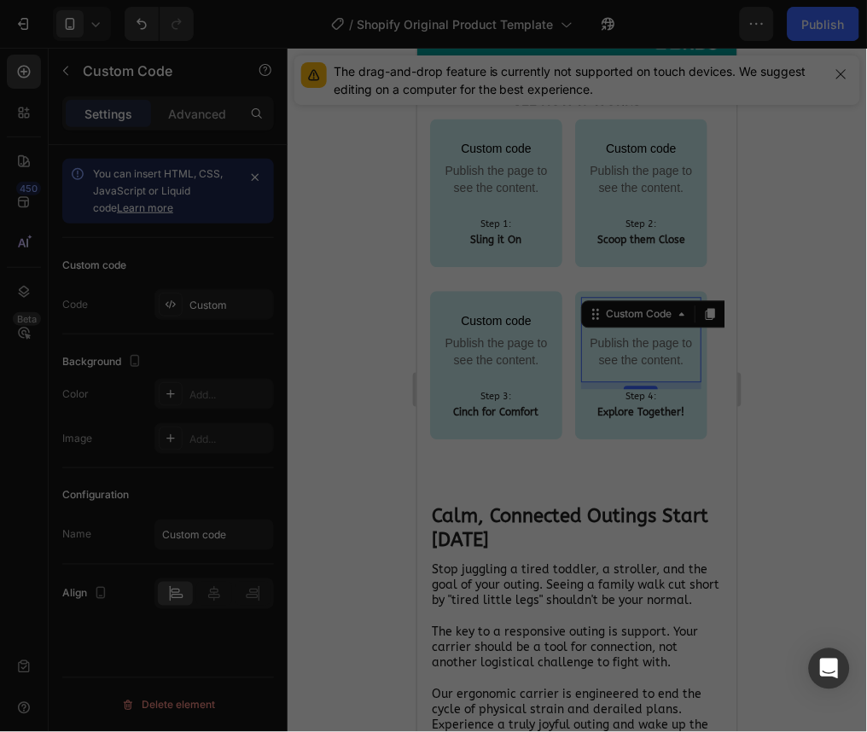
type textarea "</iframe> </div>"
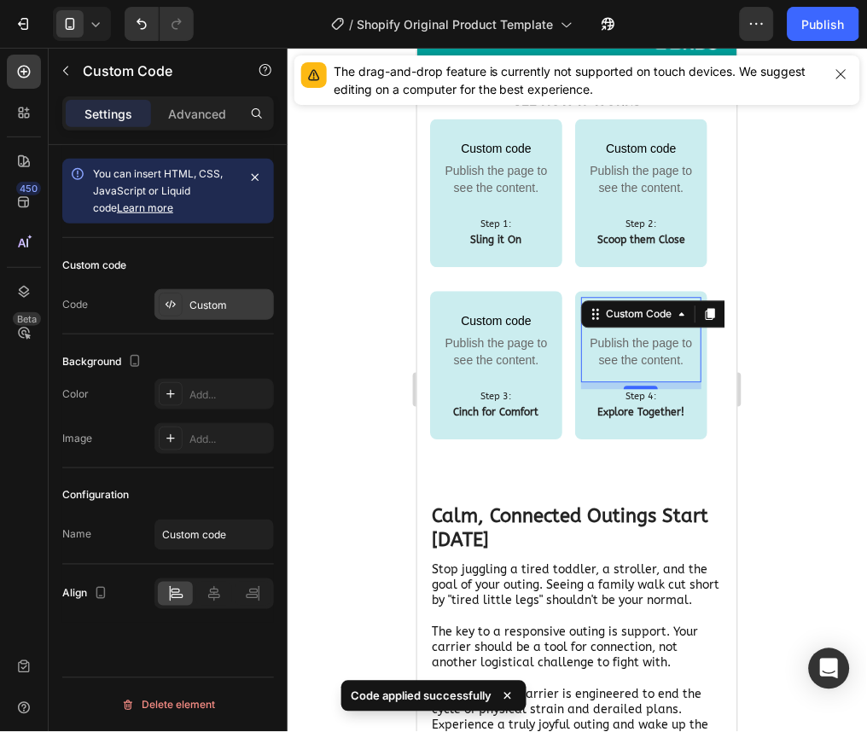
click at [218, 293] on div "Custom" at bounding box center [213, 304] width 119 height 31
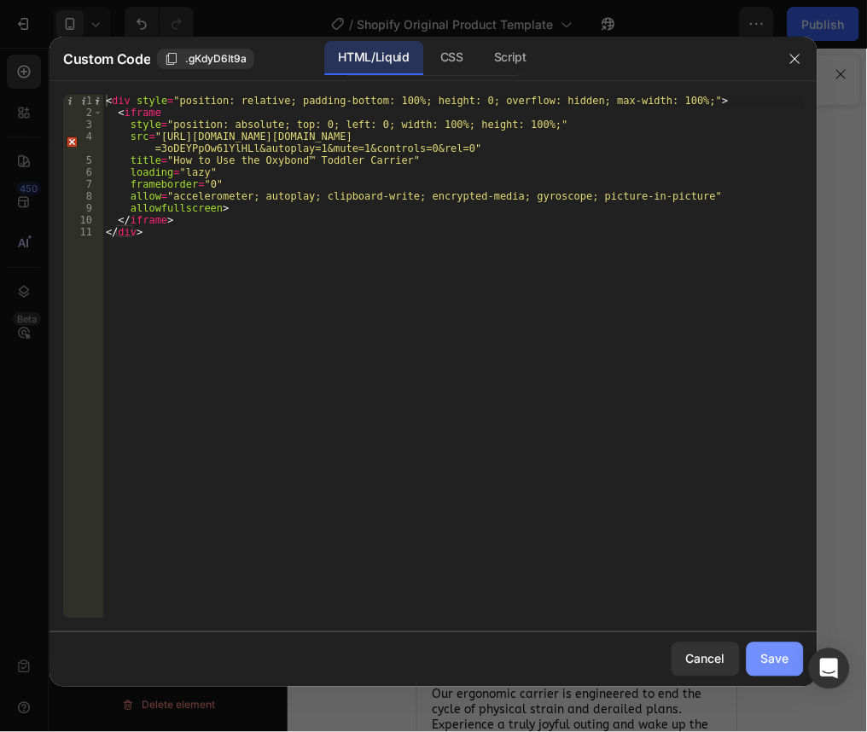
click at [775, 669] on button "Save" at bounding box center [775, 659] width 57 height 34
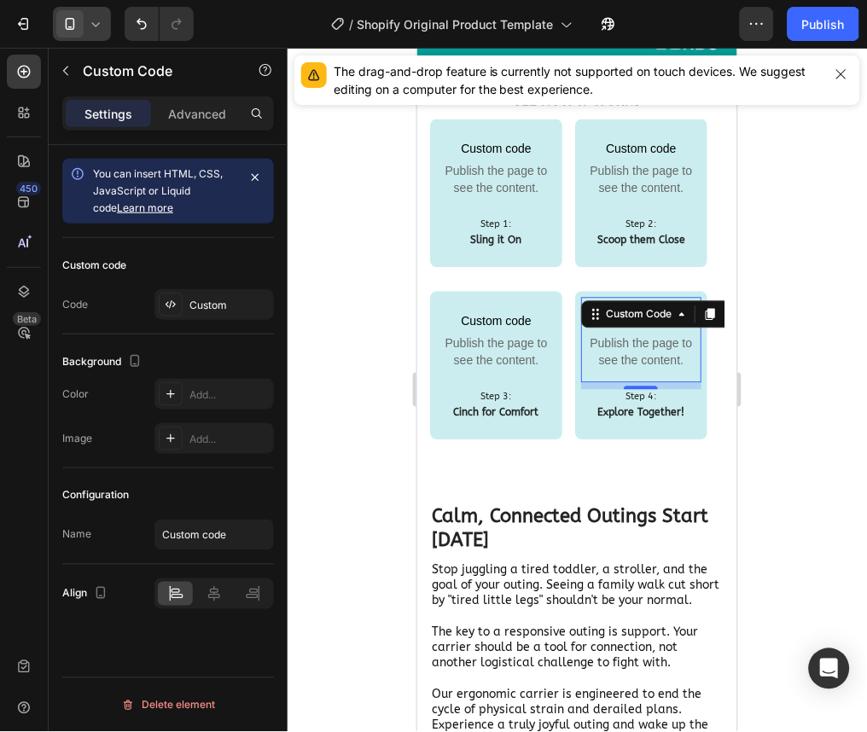
click at [84, 29] on div at bounding box center [82, 24] width 58 height 34
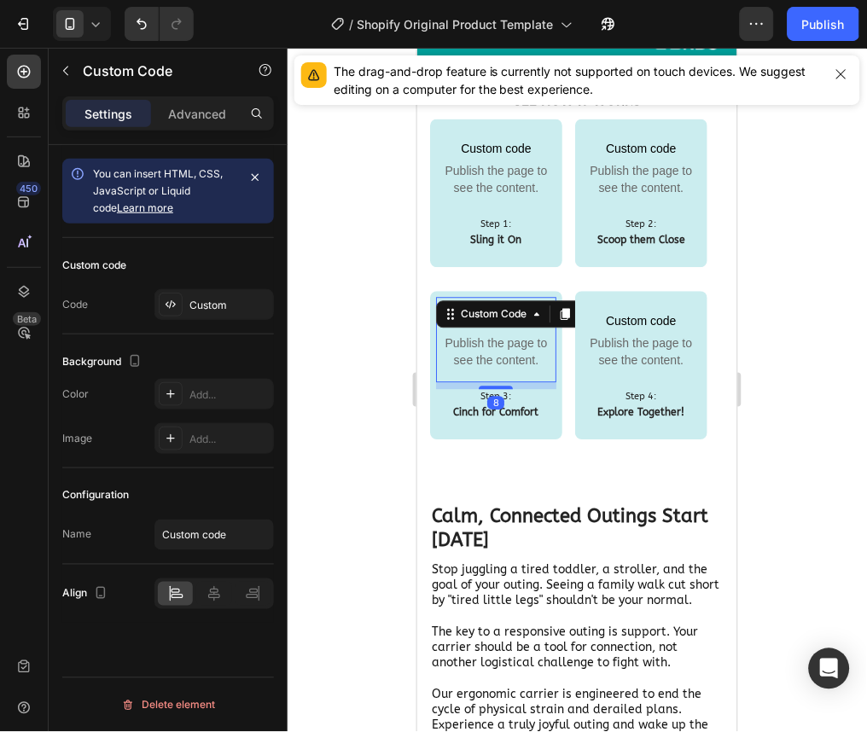
click at [511, 363] on span "Publish the page to see the content." at bounding box center [495, 351] width 120 height 34
click at [483, 172] on span "Publish the page to see the content." at bounding box center [495, 179] width 120 height 34
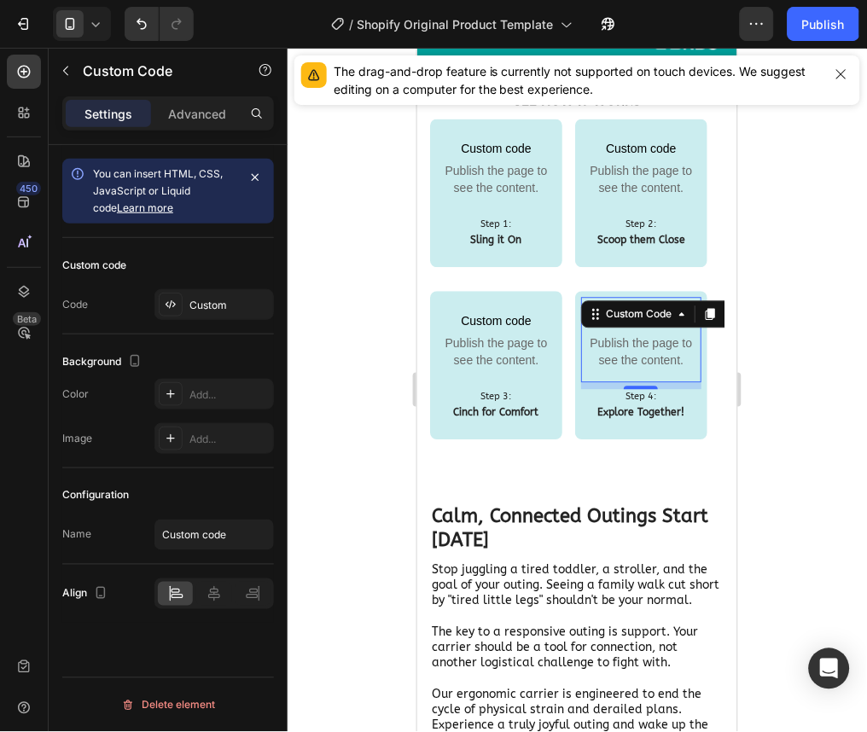
click at [648, 356] on span "Publish the page to see the content." at bounding box center [640, 351] width 120 height 34
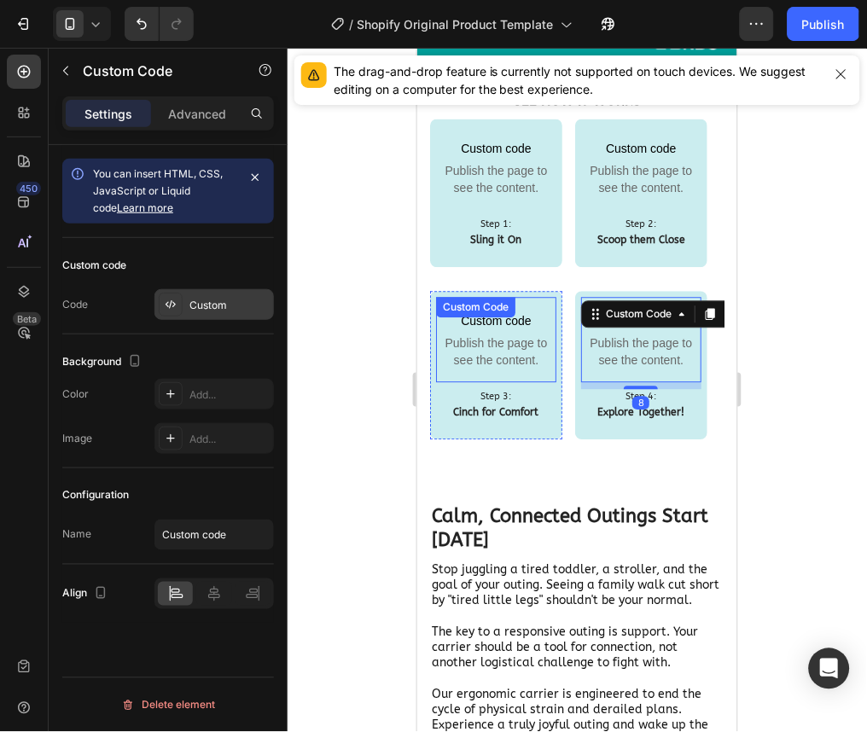
click at [227, 304] on div "Custom" at bounding box center [229, 305] width 80 height 15
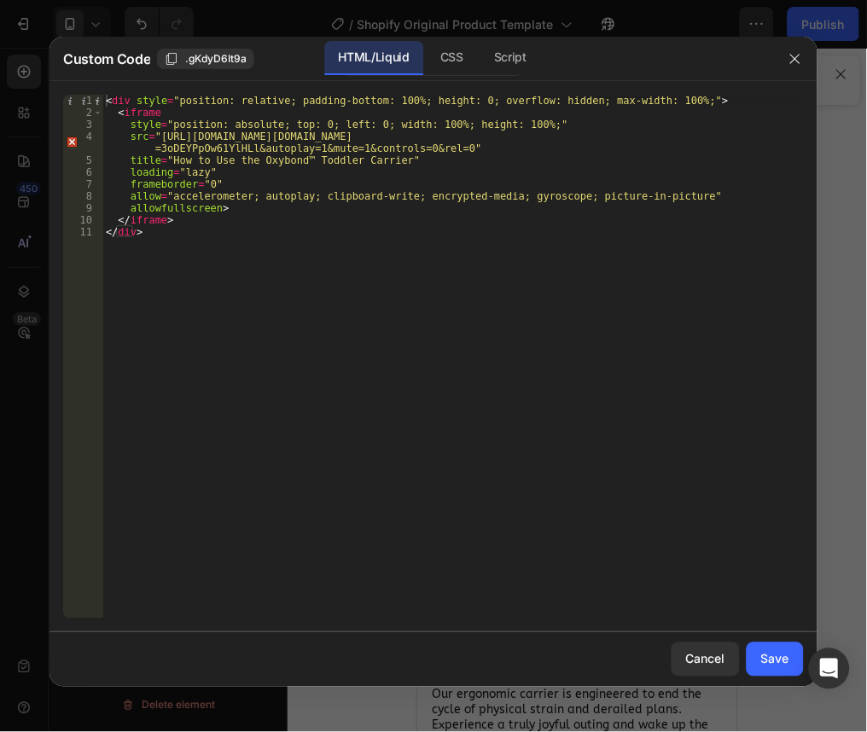
click at [395, 137] on div "< div style = "position: relative; padding-bottom: 100%; height: 0; overflow: h…" at bounding box center [452, 369] width 701 height 548
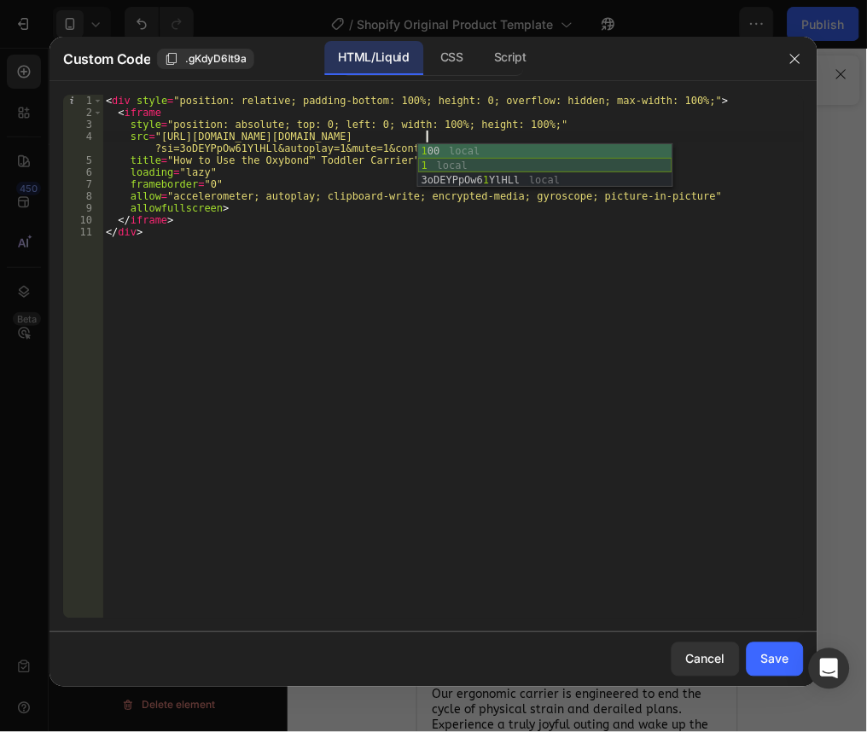
click at [427, 170] on div "1 00 local 1 local 3oDEYPpOw6 1 YlHLl local" at bounding box center [545, 180] width 254 height 73
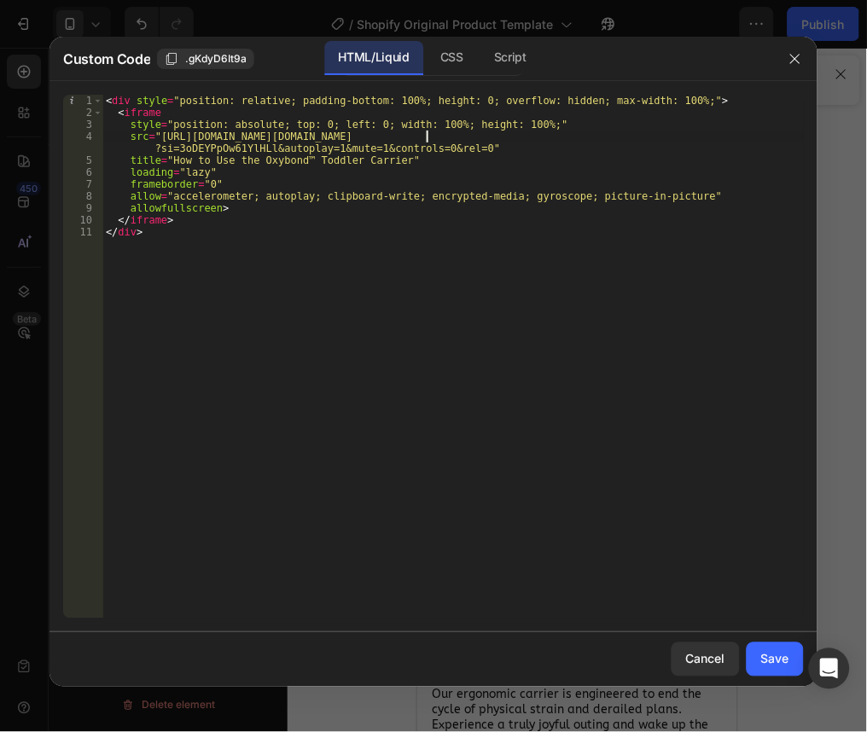
type textarea "src="https://www.youtube.com/embed/DuwXdyhoDvA?loop=1si=3oDEYPpOw61YlHLl?loop=h…"
drag, startPoint x: 427, startPoint y: 137, endPoint x: 575, endPoint y: 141, distance: 147.6
click at [575, 141] on div "< div style = "position: relative; padding-bottom: 100%; height: 0; overflow: h…" at bounding box center [452, 369] width 701 height 548
click at [791, 67] on button "button" at bounding box center [795, 58] width 27 height 27
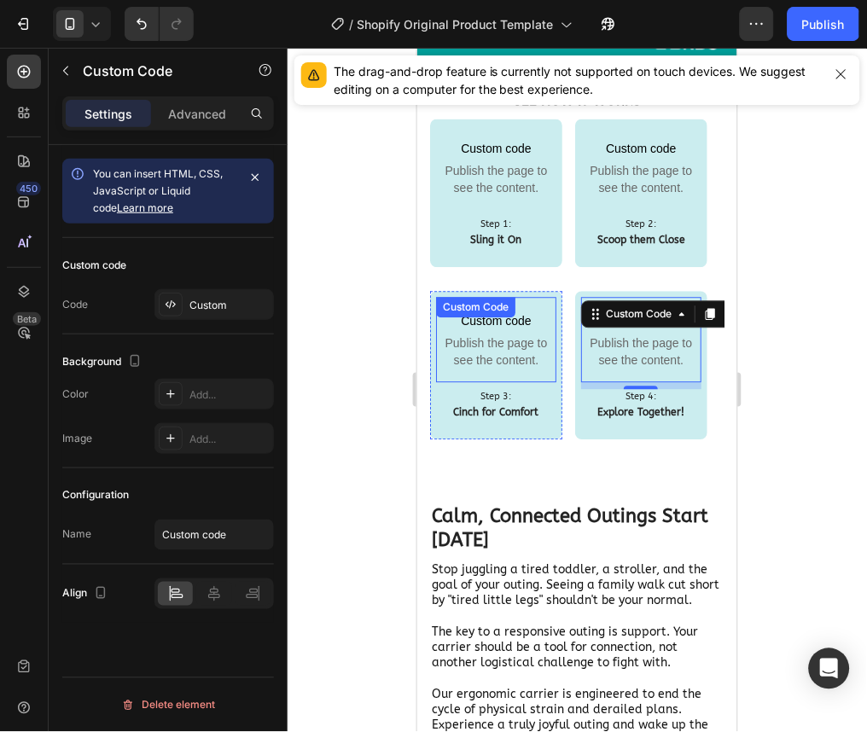
click at [500, 345] on span "Publish the page to see the content." at bounding box center [495, 351] width 120 height 34
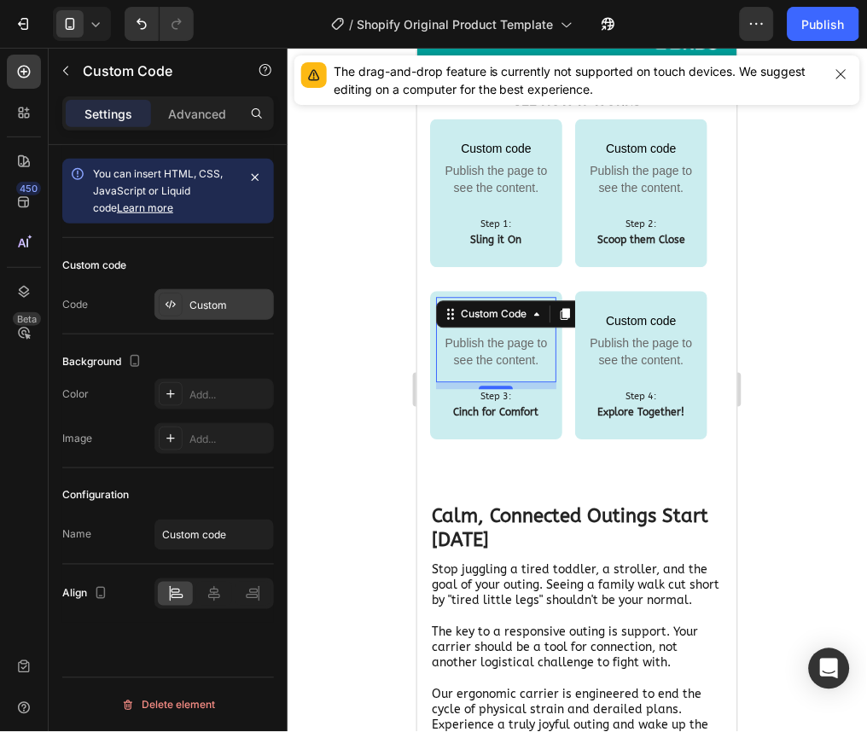
click at [181, 308] on div at bounding box center [171, 305] width 24 height 24
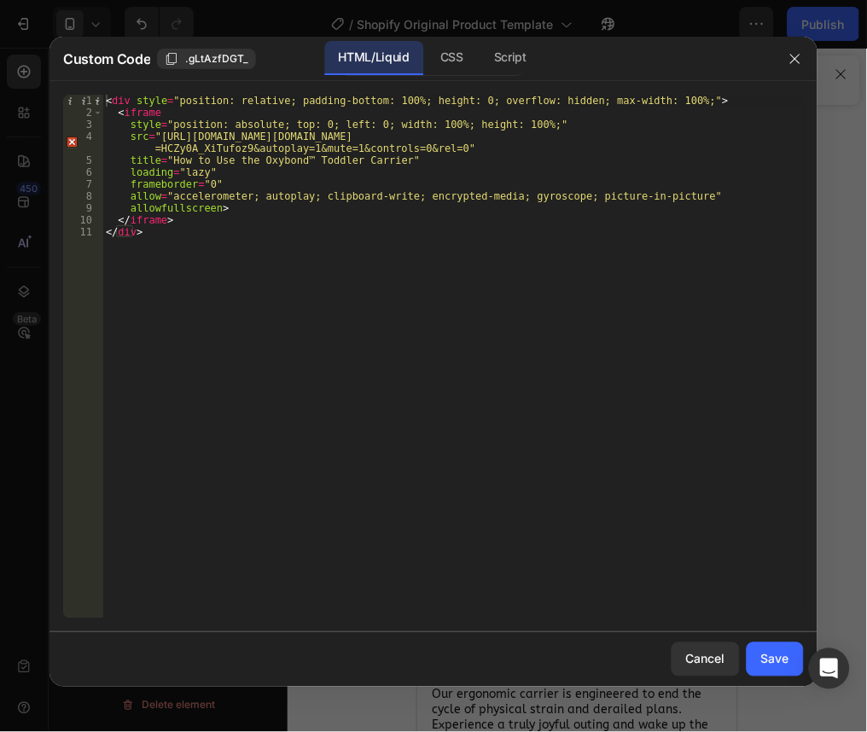
click at [532, 142] on div "< div style = "position: relative; padding-bottom: 100%; height: 0; overflow: h…" at bounding box center [452, 369] width 701 height 548
drag, startPoint x: 532, startPoint y: 136, endPoint x: 241, endPoint y: 151, distance: 291.3
click at [241, 151] on div "< div style = "position: relative; padding-bottom: 100%; height: 0; overflow: h…" at bounding box center [452, 369] width 701 height 548
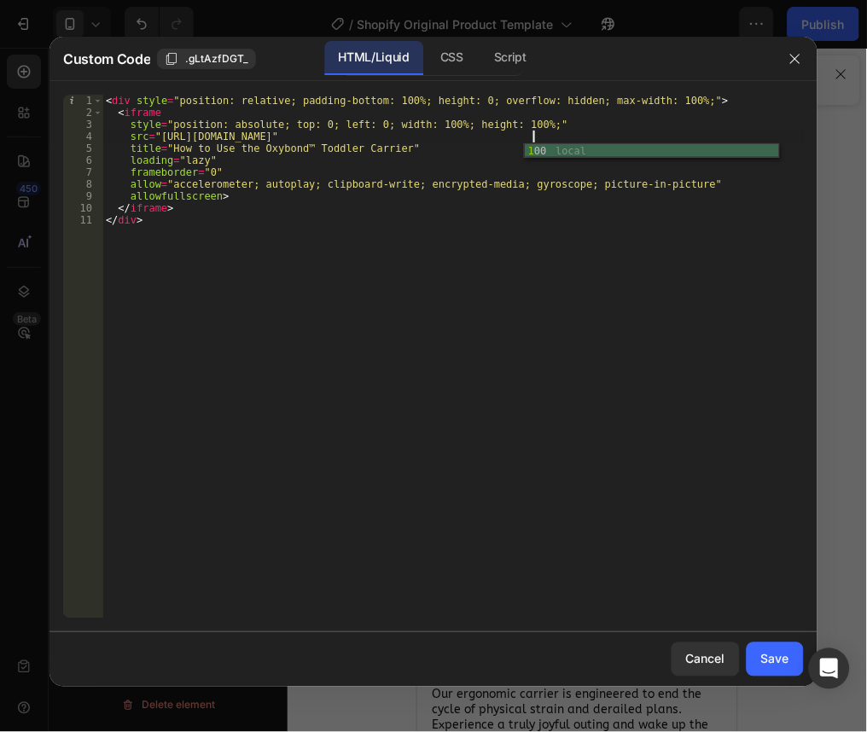
scroll to position [0, 35]
click at [363, 273] on div "< div style = "position: relative; padding-bottom: 100%; height: 0; overflow: h…" at bounding box center [452, 369] width 701 height 548
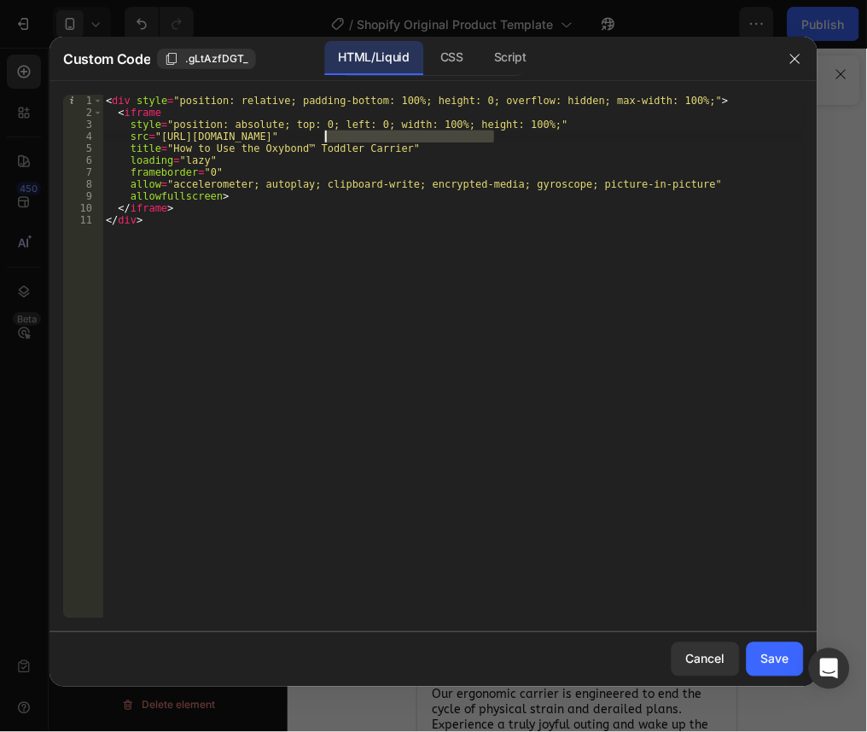
drag, startPoint x: 494, startPoint y: 135, endPoint x: 323, endPoint y: 142, distance: 170.8
click at [323, 142] on div "< div style = "position: relative; padding-bottom: 100%; height: 0; overflow: h…" at bounding box center [452, 369] width 701 height 548
click at [594, 132] on div "< div style = "position: relative; padding-bottom: 100%; height: 0; overflow: h…" at bounding box center [452, 369] width 701 height 548
paste textarea "-9IxyKZbHE4?si=HCZy0A_XiTufoz9"
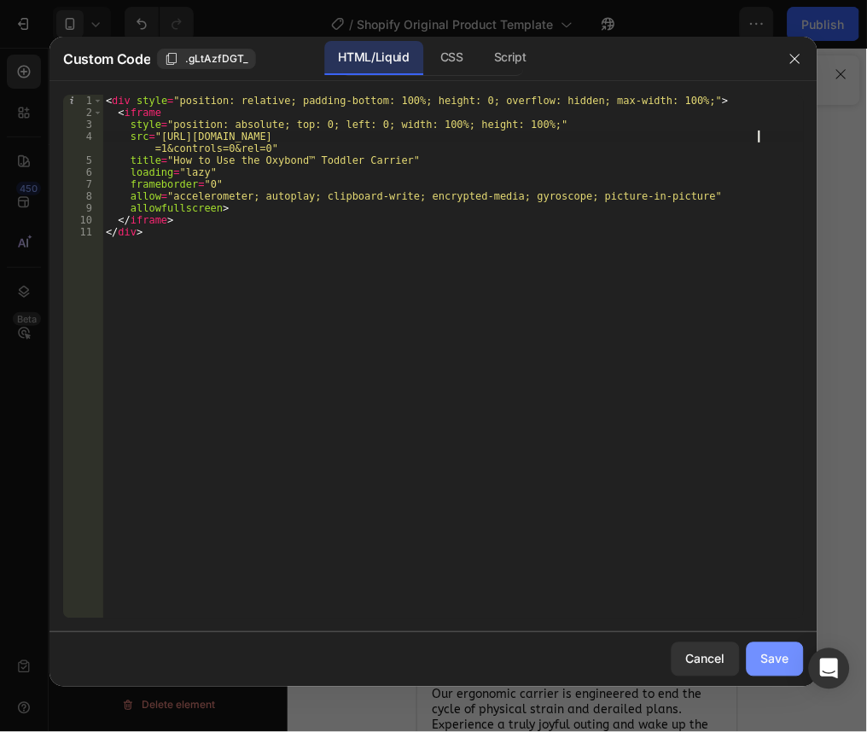
click at [775, 663] on div "Save" at bounding box center [775, 659] width 28 height 18
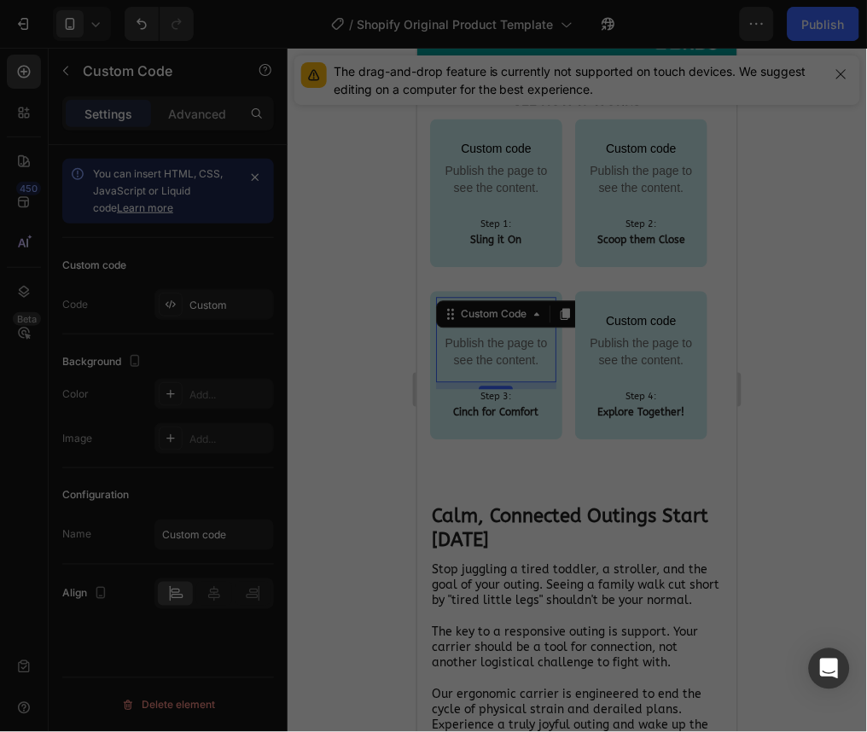
type textarea "</iframe> </div>"
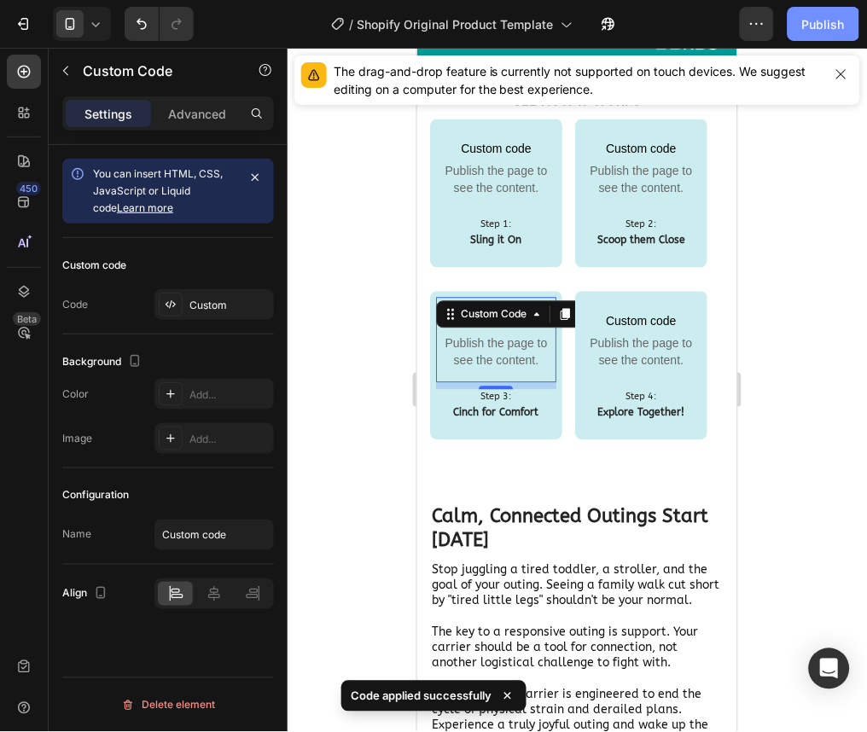
click at [820, 28] on div "Publish" at bounding box center [823, 24] width 43 height 18
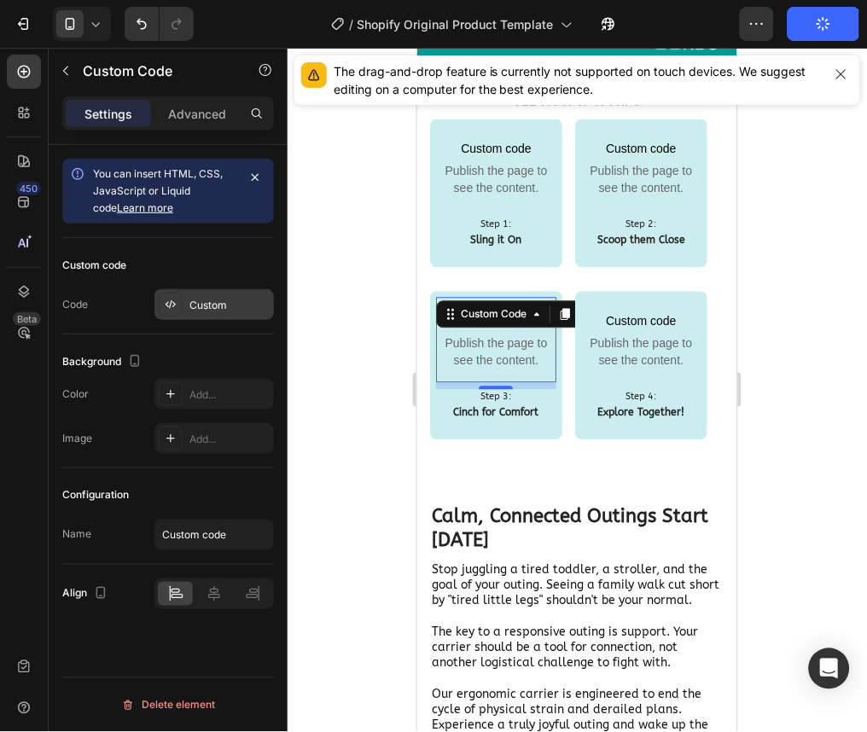
click at [203, 313] on div "Custom" at bounding box center [213, 304] width 119 height 31
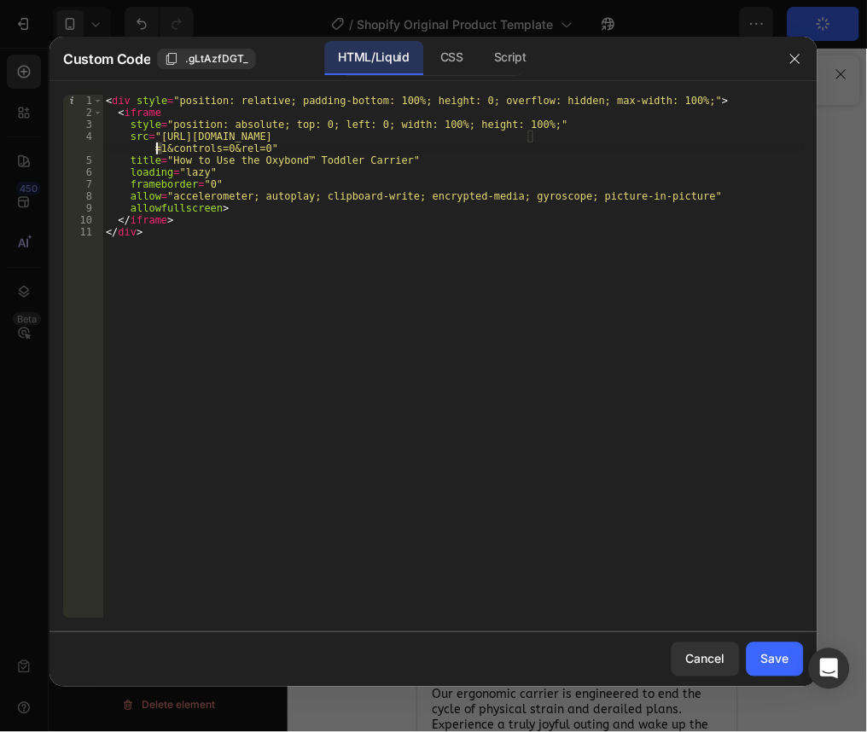
click at [157, 146] on div "< div style = "position: relative; padding-bottom: 100%; height: 0; overflow: h…" at bounding box center [452, 369] width 701 height 548
drag, startPoint x: 593, startPoint y: 140, endPoint x: 757, endPoint y: 139, distance: 163.8
click at [757, 139] on div "< div style = "position: relative; padding-bottom: 100%; height: 0; overflow: h…" at bounding box center [452, 369] width 701 height 548
drag, startPoint x: 725, startPoint y: 137, endPoint x: 665, endPoint y: 137, distance: 59.7
click at [665, 137] on div "< div style = "position: relative; padding-bottom: 100%; height: 0; overflow: h…" at bounding box center [452, 357] width 701 height 524
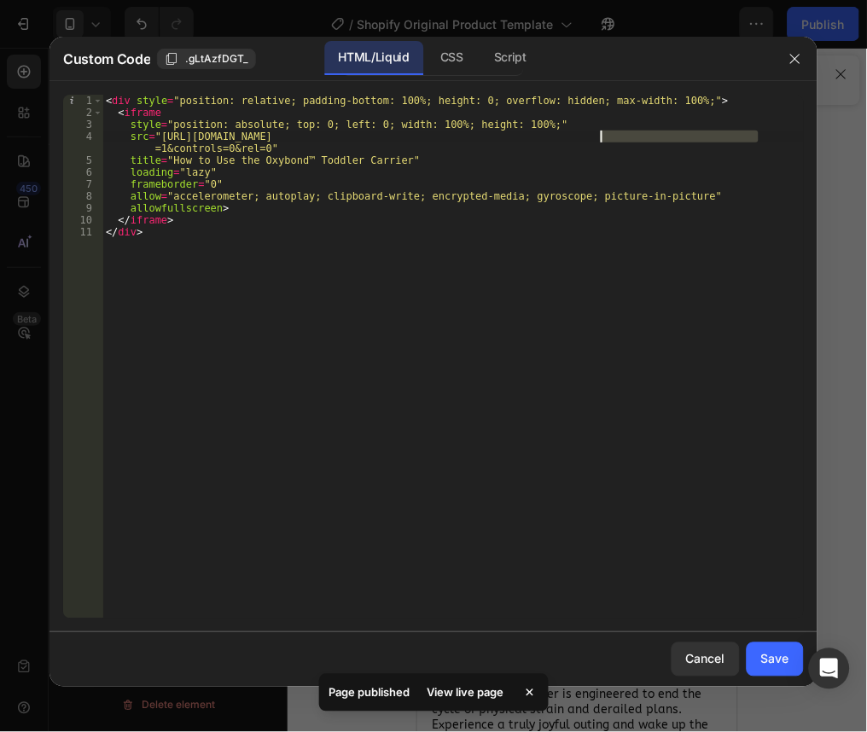
drag, startPoint x: 758, startPoint y: 136, endPoint x: 596, endPoint y: 139, distance: 162.1
click at [596, 139] on div "< div style = "position: relative; padding-bottom: 100%; height: 0; overflow: h…" at bounding box center [452, 369] width 701 height 548
type textarea "src="https://www.youtube.com/embed/-9IxyKZbHE4?si=HCZy0A_XiTufoz9?loop=1&autopl…"
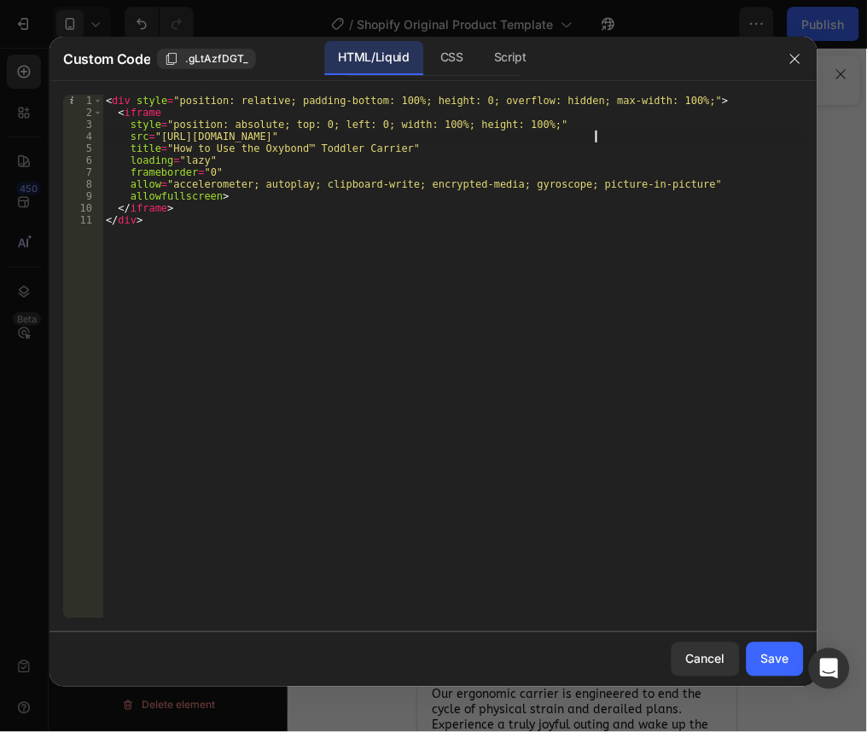
click at [715, 677] on div "Cancel Save" at bounding box center [433, 659] width 768 height 55
click at [708, 658] on div "Cancel" at bounding box center [705, 659] width 39 height 18
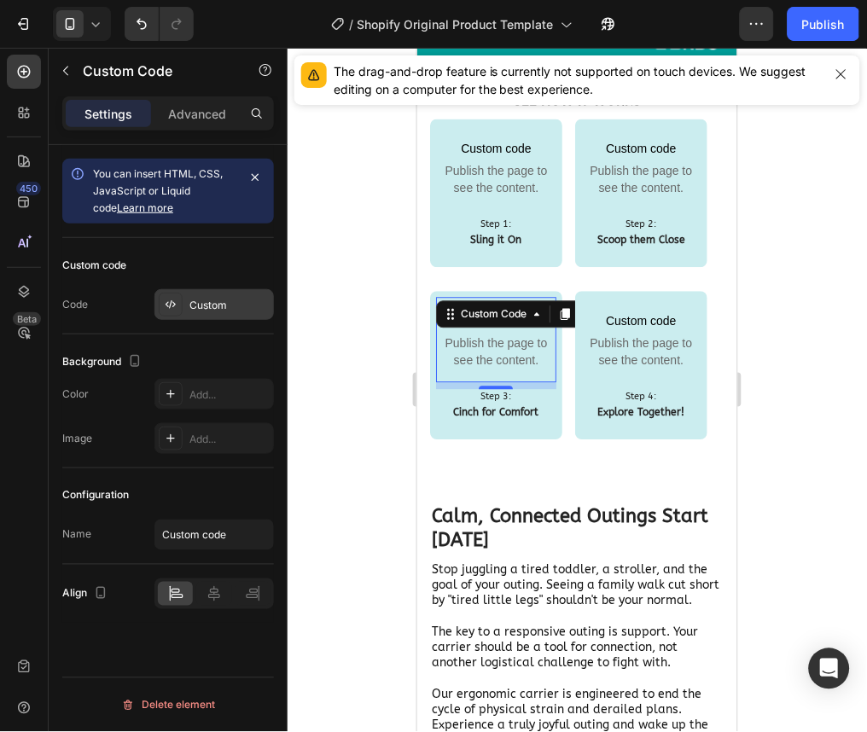
click at [230, 306] on div "Custom" at bounding box center [229, 305] width 80 height 15
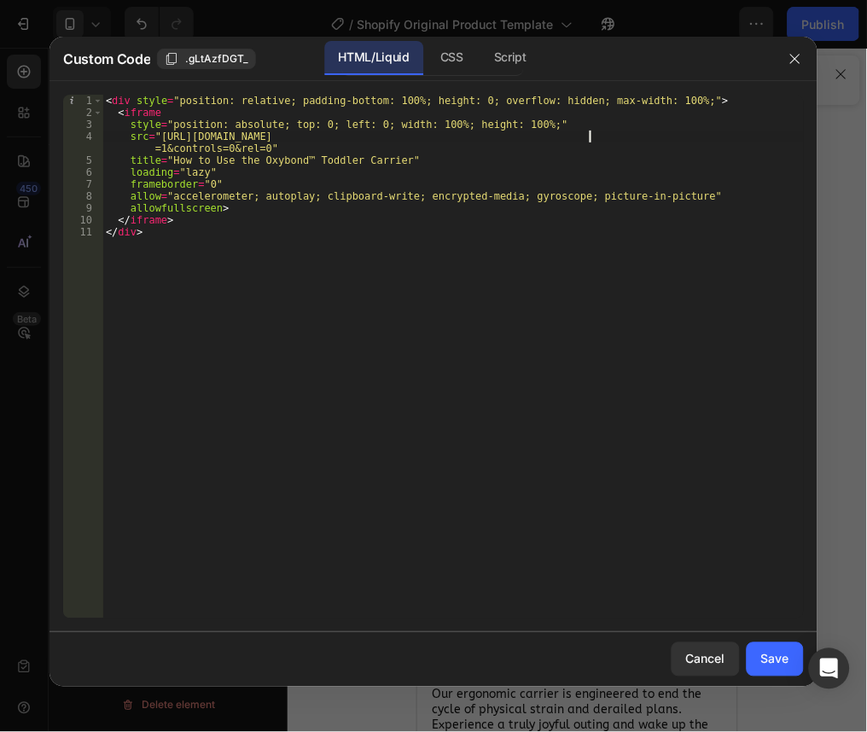
click at [590, 138] on div "< div style = "position: relative; padding-bottom: 100%; height: 0; overflow: h…" at bounding box center [452, 369] width 701 height 548
click at [755, 137] on div "< div style = "position: relative; padding-bottom: 100%; height: 0; overflow: h…" at bounding box center [452, 369] width 701 height 548
click at [758, 134] on div "< div style = "position: relative; padding-bottom: 100%; height: 0; overflow: h…" at bounding box center [452, 369] width 701 height 548
click at [586, 138] on div "< div style = "position: relative; padding-bottom: 100%; height: 0; overflow: h…" at bounding box center [452, 369] width 701 height 548
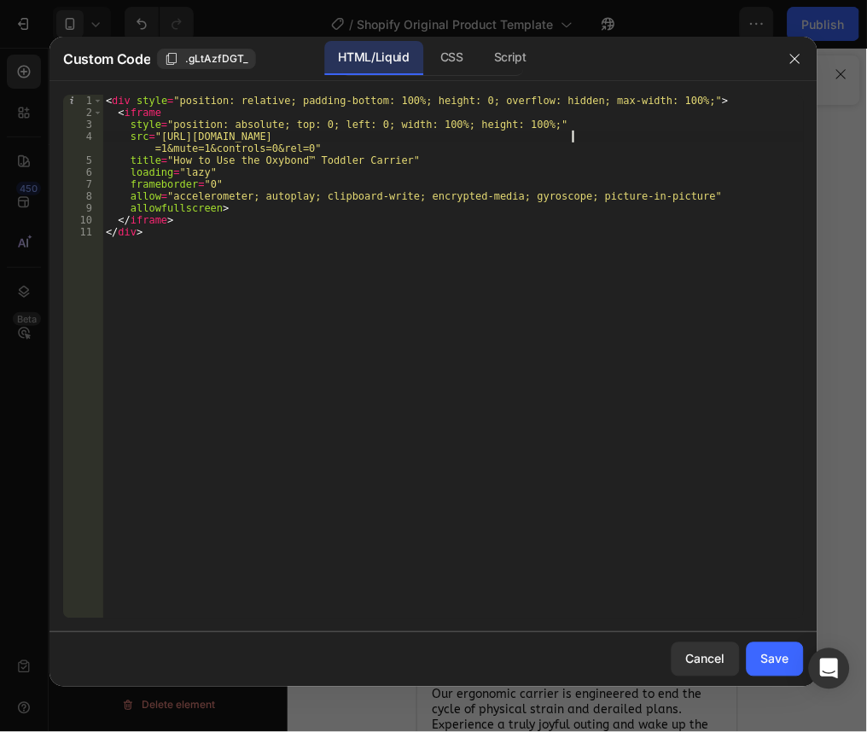
scroll to position [0, 38]
click at [596, 171] on div "< div style = "position: relative; padding-bottom: 100%; height: 0; overflow: h…" at bounding box center [452, 369] width 701 height 548
type textarea "loading="lazy""
click at [772, 662] on div "Save" at bounding box center [775, 659] width 28 height 18
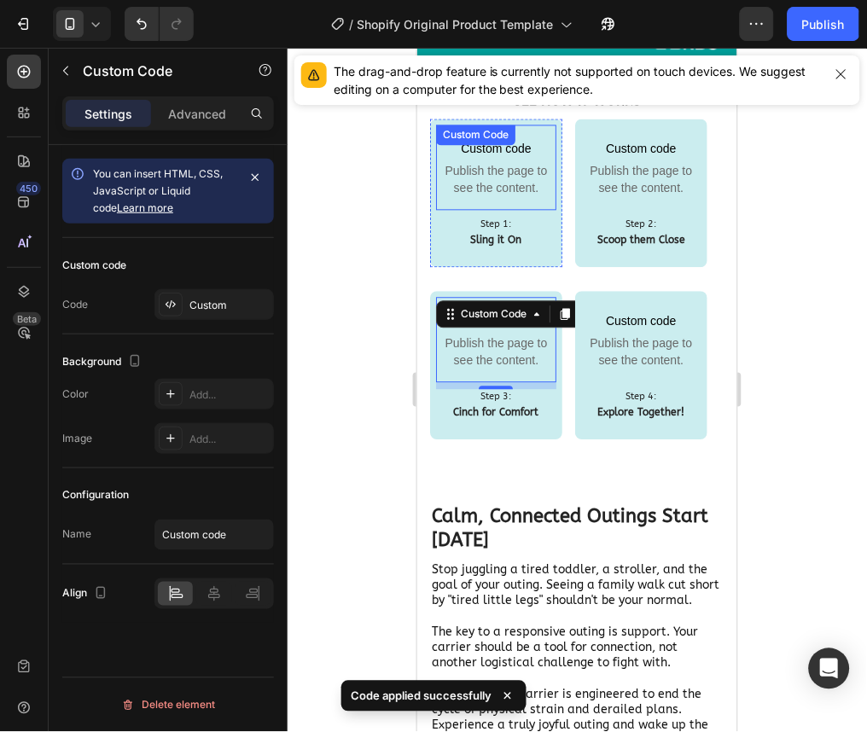
click at [520, 162] on span "Publish the page to see the content." at bounding box center [495, 179] width 120 height 34
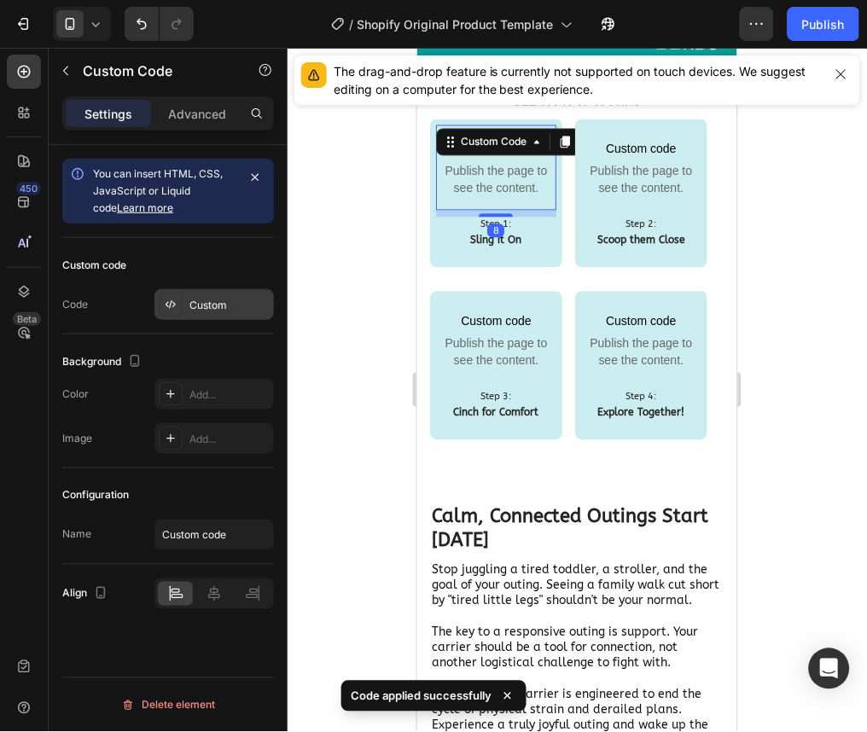
click at [182, 312] on div "Custom" at bounding box center [213, 304] width 119 height 31
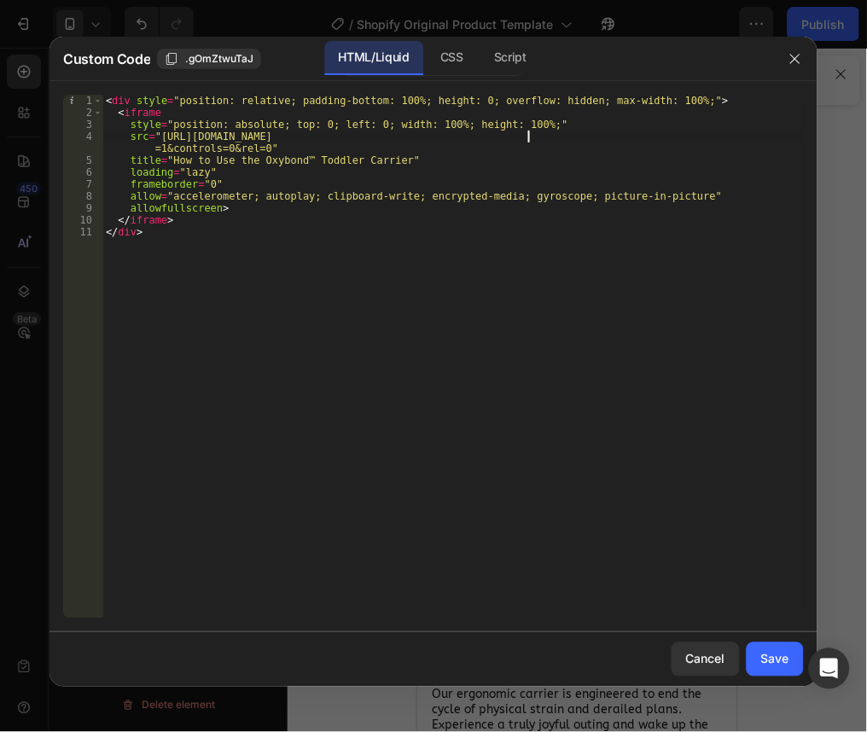
click at [527, 137] on div "< div style = "position: relative; padding-bottom: 100%; height: 0; overflow: h…" at bounding box center [452, 369] width 701 height 548
click at [536, 139] on div "< div style = "position: relative; padding-bottom: 100%; height: 0; overflow: h…" at bounding box center [452, 369] width 701 height 548
drag, startPoint x: 501, startPoint y: 138, endPoint x: 325, endPoint y: 141, distance: 175.8
click at [325, 141] on div "< div style = "position: relative; padding-bottom: 100%; height: 0; overflow: h…" at bounding box center [452, 369] width 701 height 548
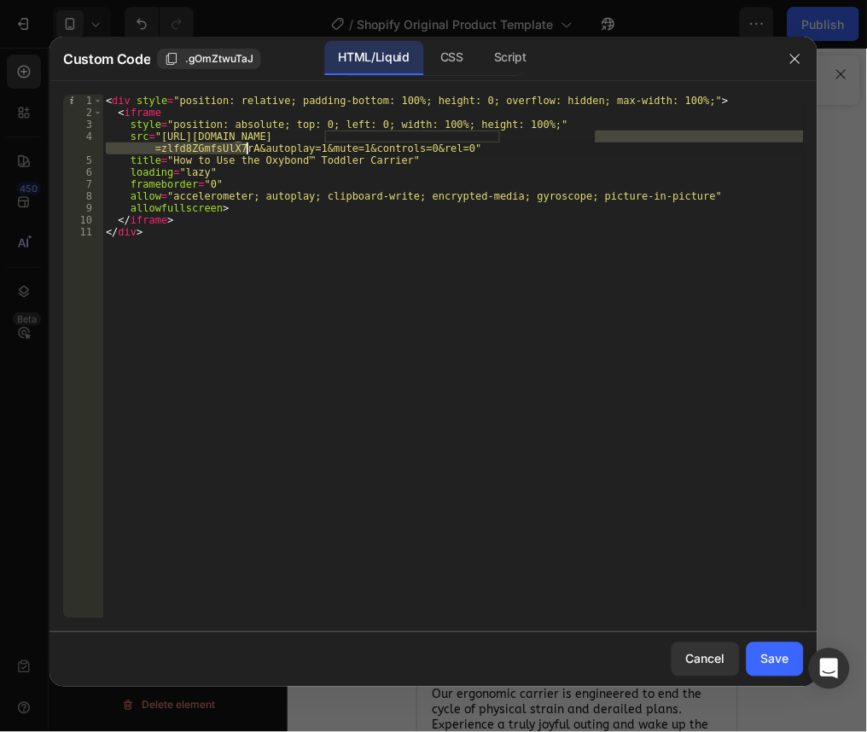
drag, startPoint x: 598, startPoint y: 137, endPoint x: 247, endPoint y: 151, distance: 351.8
click at [247, 151] on div "< div style = "position: relative; padding-bottom: 100%; height: 0; overflow: h…" at bounding box center [452, 369] width 701 height 548
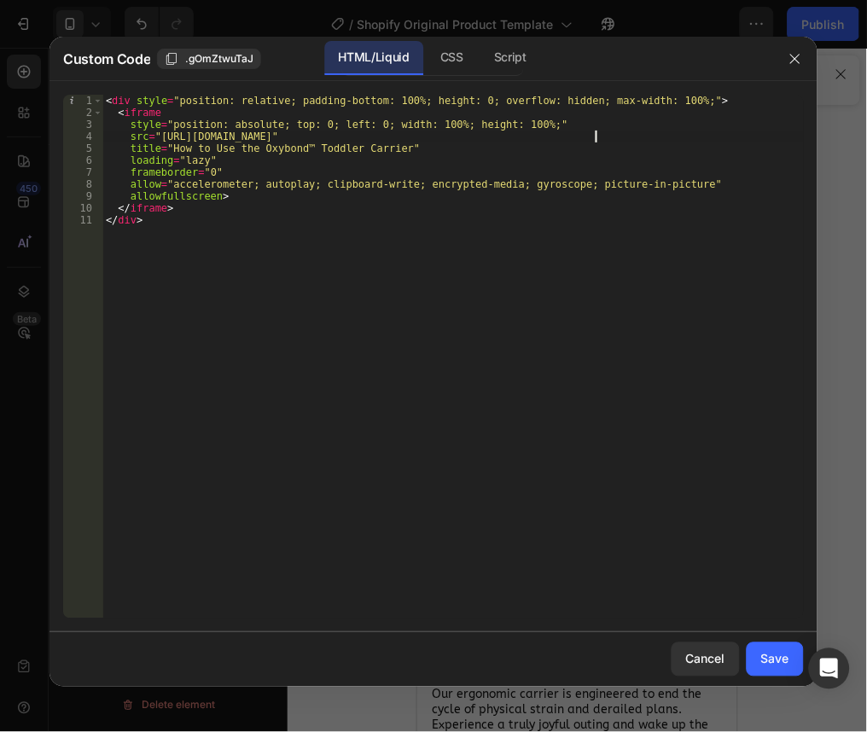
paste textarea "zizVnFlkS98?si=zlfd8ZGmfsUlX7rA"
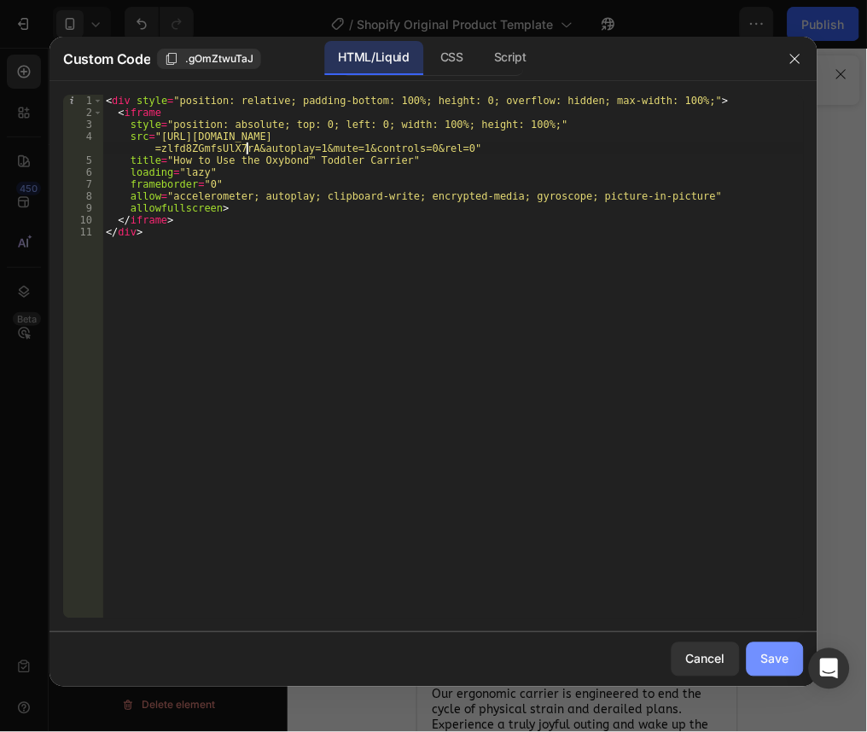
click at [787, 665] on div "Save" at bounding box center [775, 659] width 28 height 18
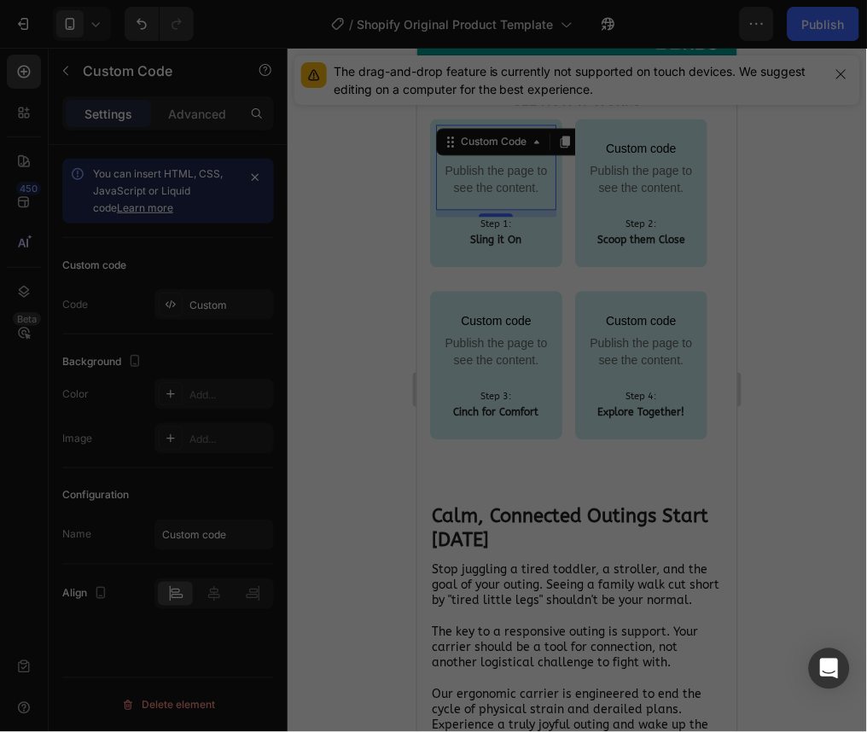
type textarea "</iframe> </div>"
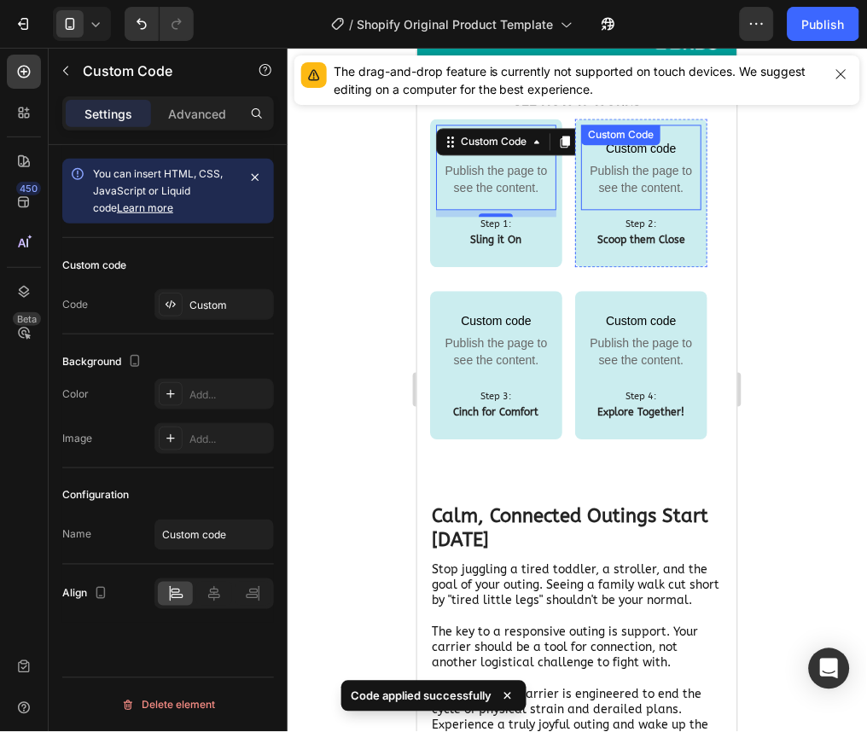
click at [654, 184] on span "Publish the page to see the content." at bounding box center [640, 179] width 120 height 34
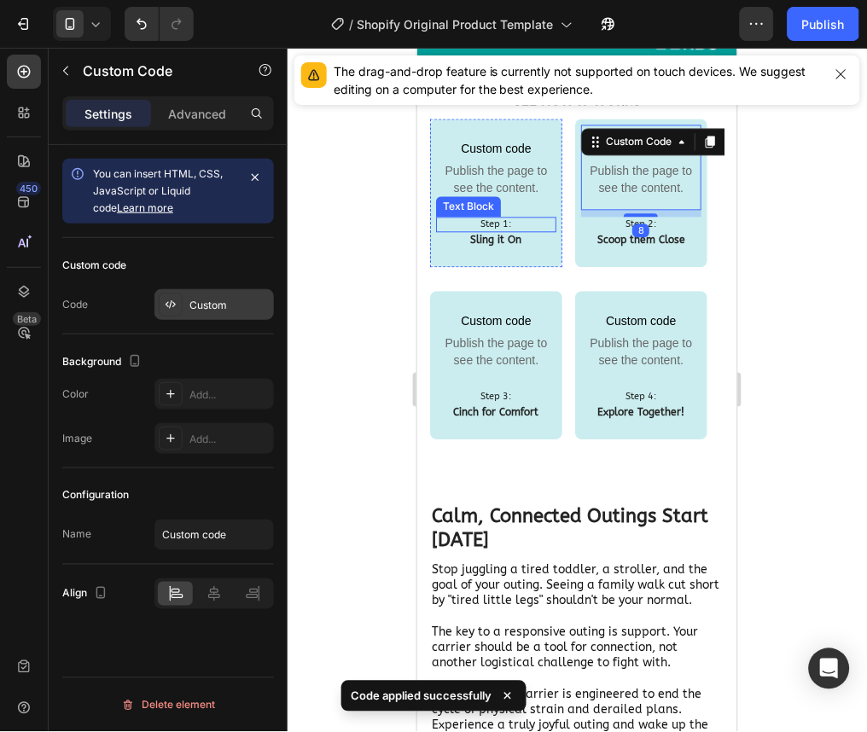
click at [191, 298] on div "Custom" at bounding box center [229, 305] width 80 height 15
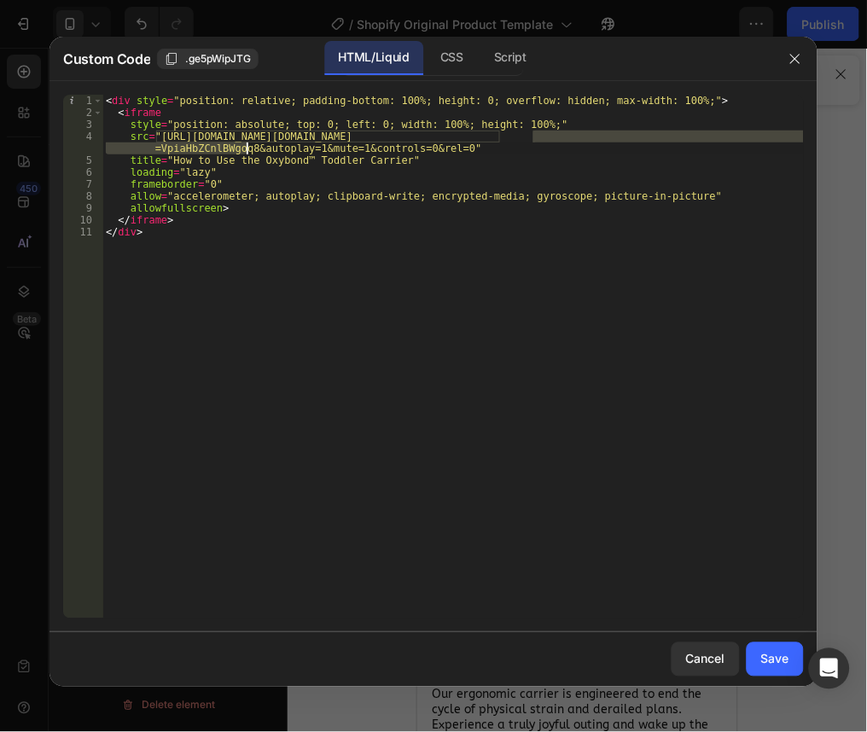
drag, startPoint x: 536, startPoint y: 138, endPoint x: 245, endPoint y: 146, distance: 291.0
click at [245, 146] on div "< div style = "position: relative; padding-bottom: 100%; height: 0; overflow: h…" at bounding box center [452, 369] width 701 height 548
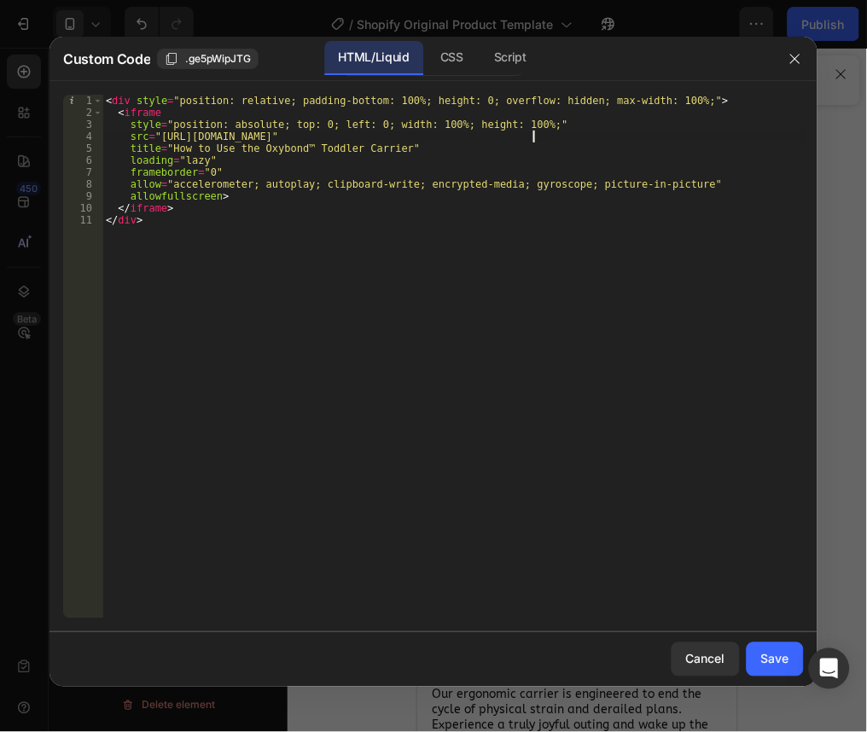
scroll to position [0, 36]
click at [440, 284] on div "< div style = "position: relative; padding-bottom: 100%; height: 0; overflow: h…" at bounding box center [452, 369] width 701 height 548
click at [540, 139] on div "< div style = "position: relative; padding-bottom: 100%; height: 0; overflow: h…" at bounding box center [452, 369] width 701 height 548
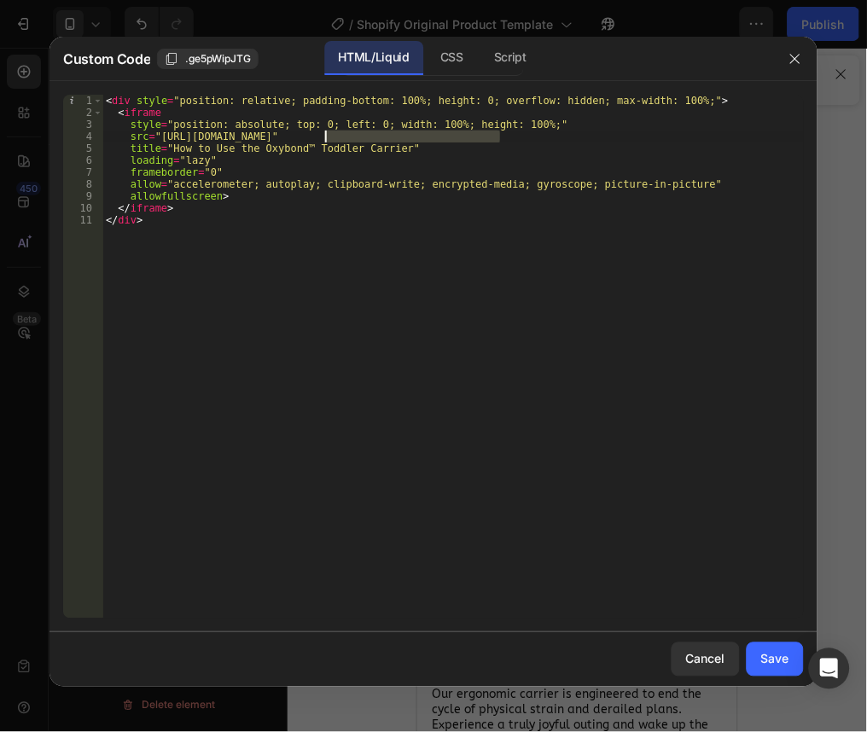
drag, startPoint x: 501, startPoint y: 136, endPoint x: 326, endPoint y: 131, distance: 175.0
click at [326, 131] on div "< div style = "position: relative; padding-bottom: 100%; height: 0; overflow: h…" at bounding box center [452, 369] width 701 height 548
click at [597, 142] on div "< div style = "position: relative; padding-bottom: 100%; height: 0; overflow: h…" at bounding box center [452, 369] width 701 height 548
paste textarea "jgcsr1bU3ck?si=VpiaHbZCnlBWgoq8"
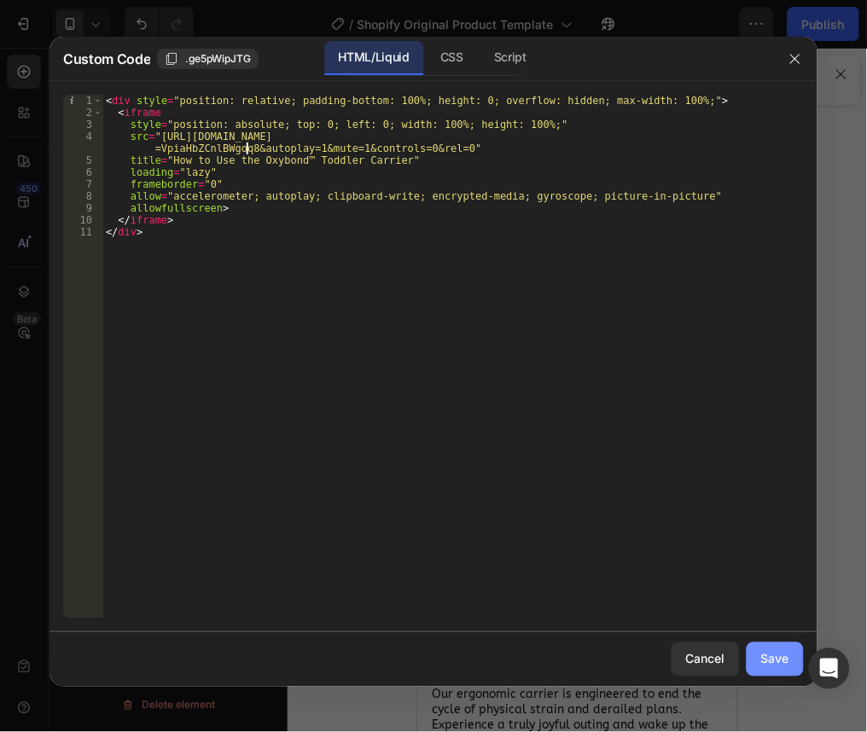
click at [774, 664] on div "Save" at bounding box center [775, 659] width 28 height 18
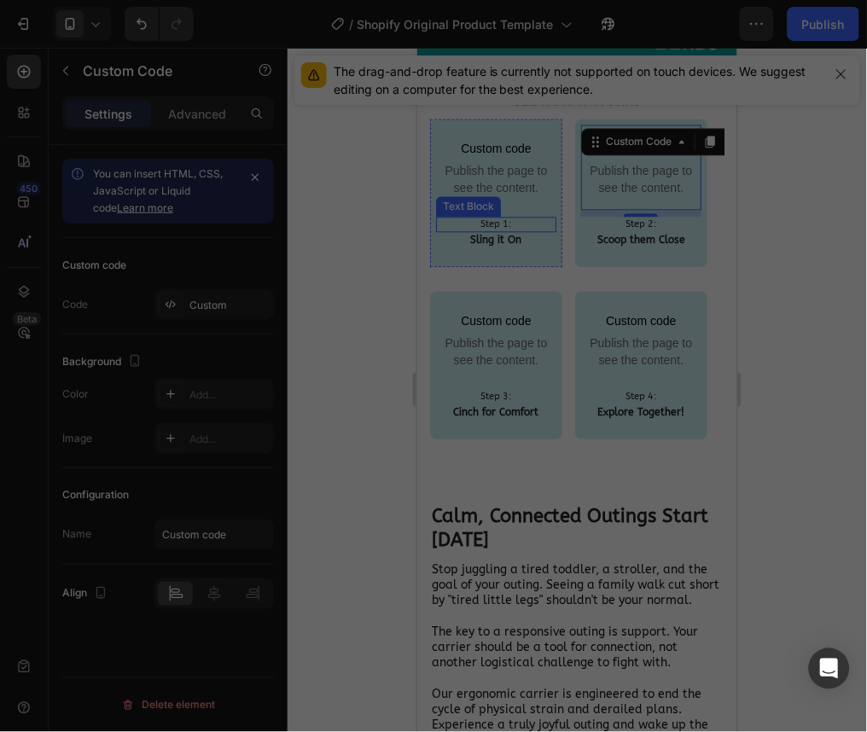
type textarea "</iframe> </div>"
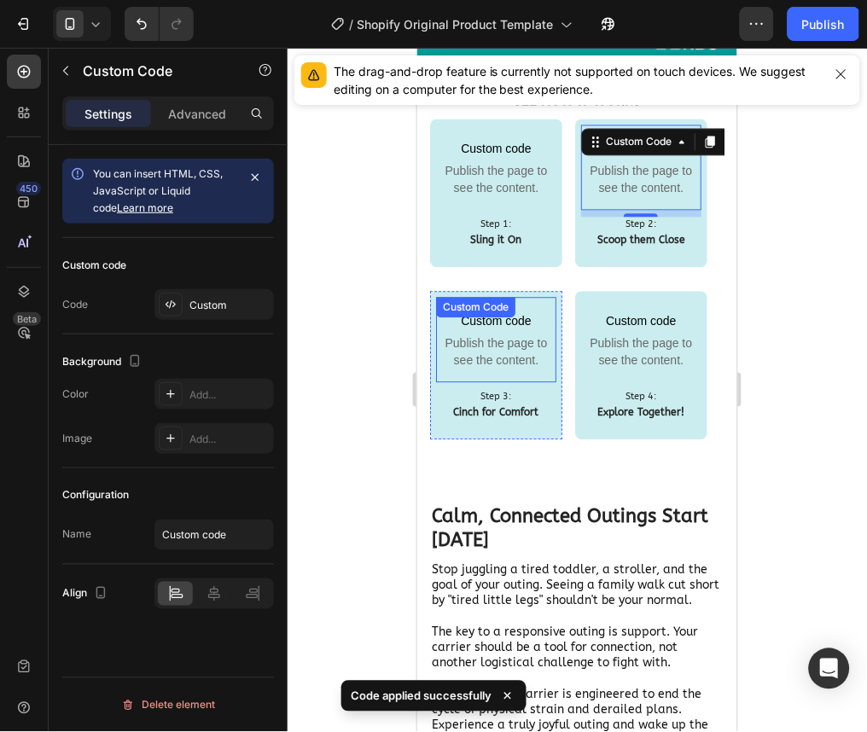
click at [526, 353] on span "Publish the page to see the content." at bounding box center [495, 351] width 120 height 34
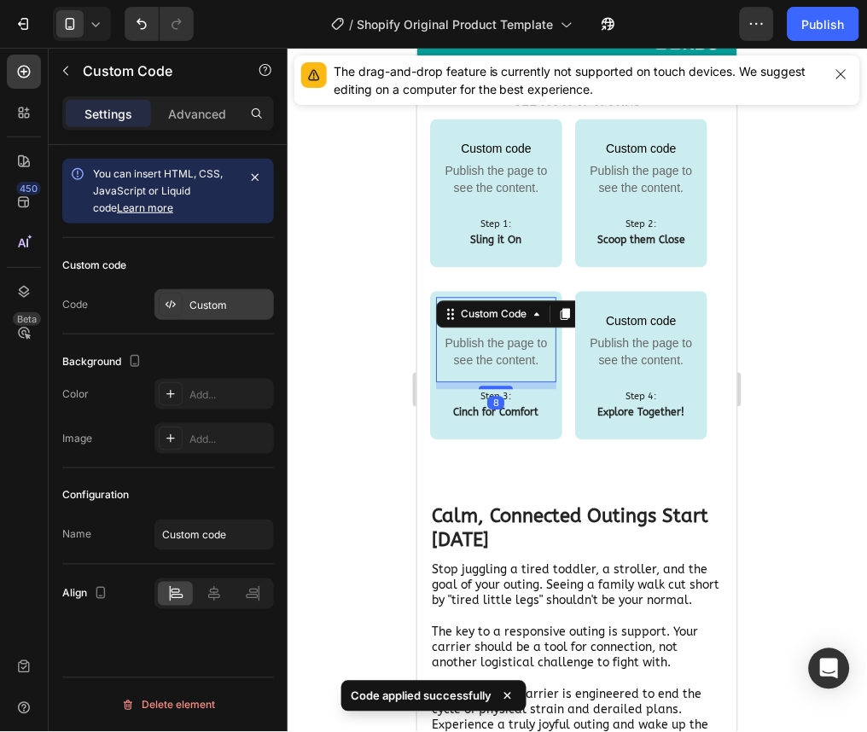
click at [218, 290] on div "Custom" at bounding box center [213, 304] width 119 height 31
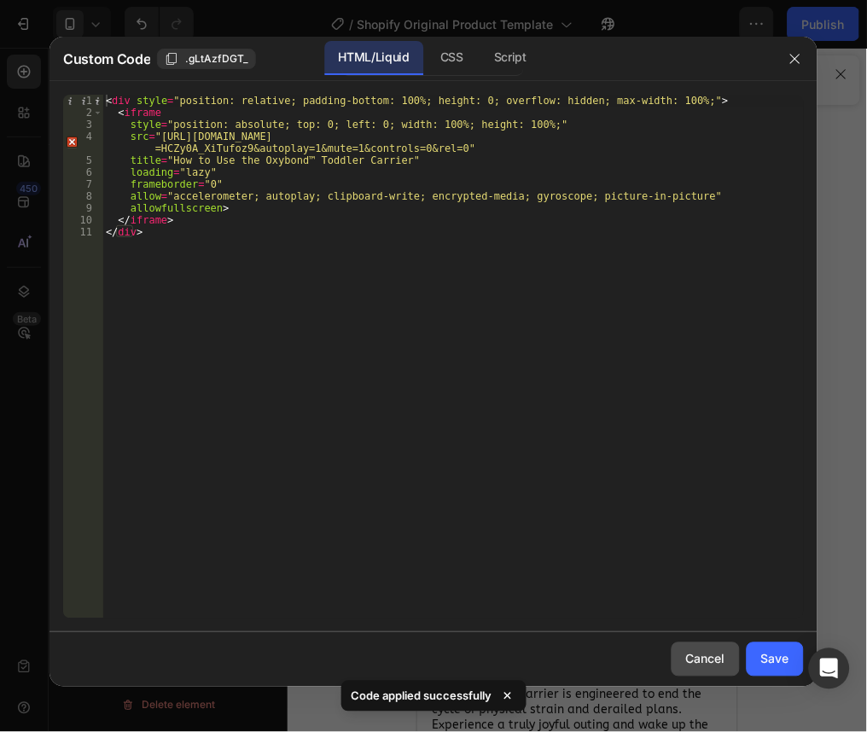
click at [721, 655] on div "Cancel" at bounding box center [705, 659] width 39 height 18
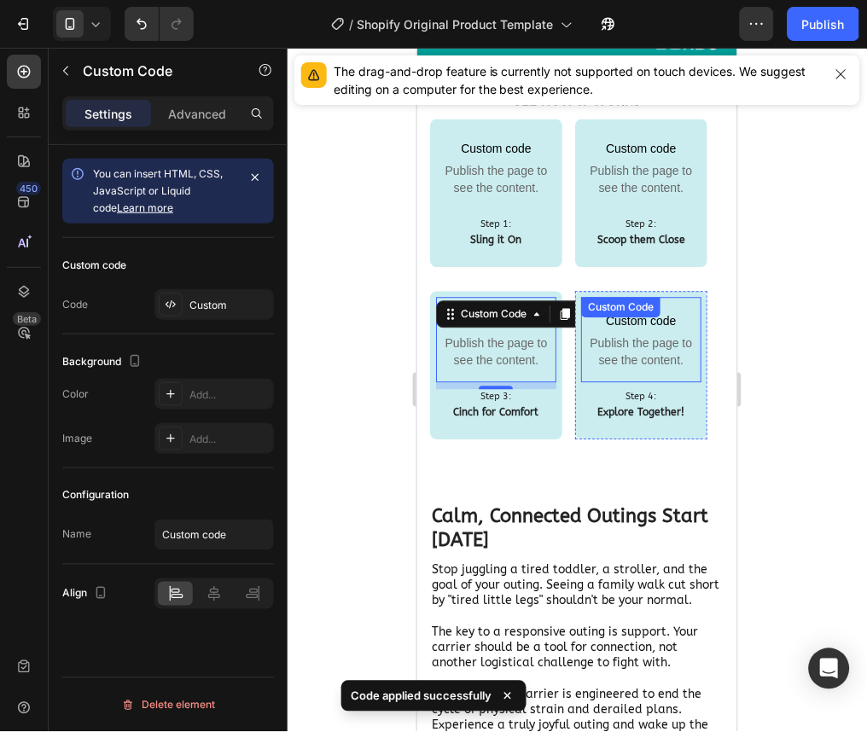
click at [663, 335] on span "Publish the page to see the content." at bounding box center [640, 351] width 120 height 34
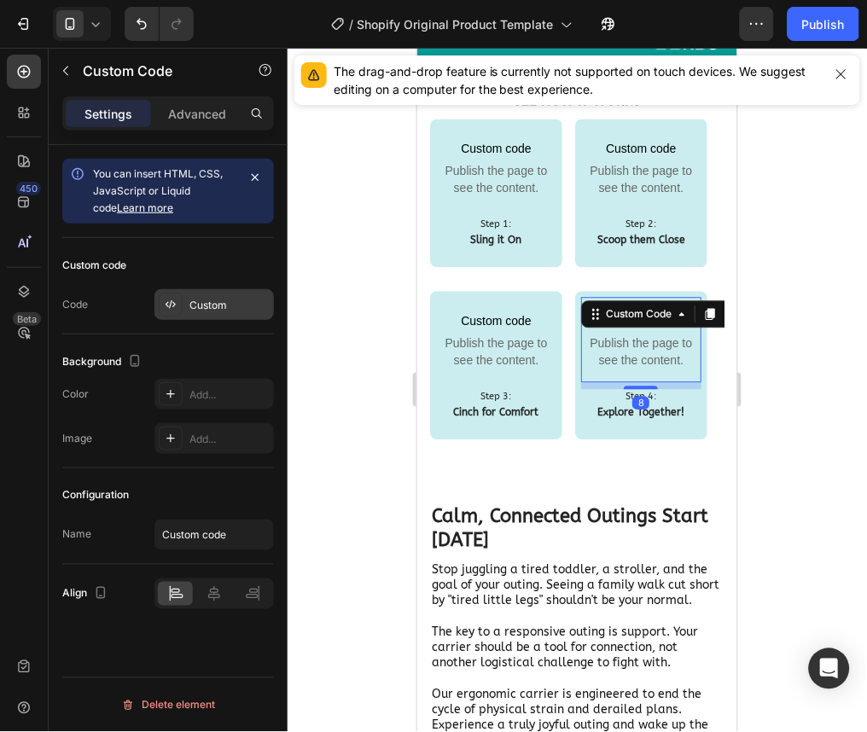
click at [242, 306] on div "Custom" at bounding box center [229, 305] width 80 height 15
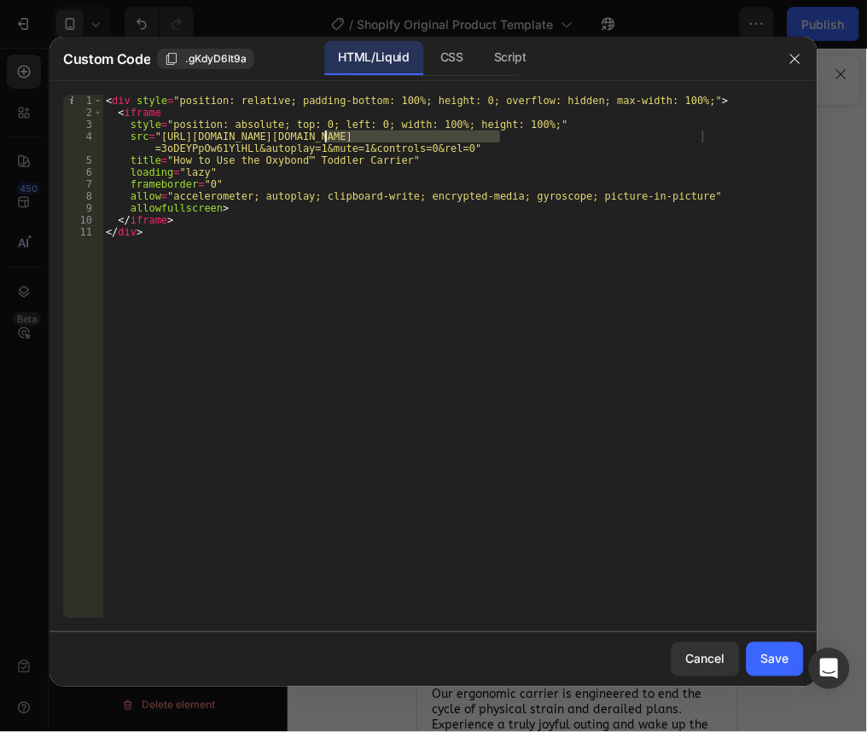
drag, startPoint x: 498, startPoint y: 137, endPoint x: 326, endPoint y: 137, distance: 172.3
click at [326, 137] on div "< div style = "position: relative; padding-bottom: 100%; height: 0; overflow: h…" at bounding box center [452, 369] width 701 height 548
click at [528, 140] on div "< div style = "position: relative; padding-bottom: 100%; height: 0; overflow: h…" at bounding box center [452, 369] width 701 height 548
click at [531, 137] on div "< div style = "position: relative; padding-bottom: 100%; height: 0; overflow: h…" at bounding box center [452, 369] width 701 height 548
click at [534, 137] on div "< div style = "position: relative; padding-bottom: 100%; height: 0; overflow: h…" at bounding box center [452, 369] width 701 height 548
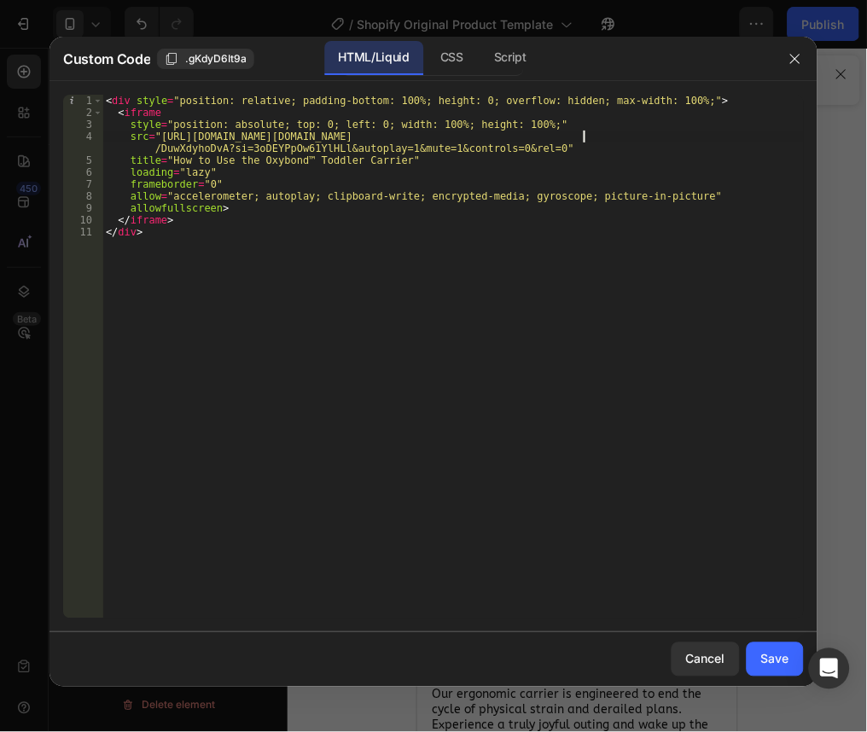
scroll to position [0, 40]
drag, startPoint x: 157, startPoint y: 147, endPoint x: 592, endPoint y: 137, distance: 435.2
click at [592, 137] on div "< div style = "position: relative; padding-bottom: 100%; height: 0; overflow: h…" at bounding box center [452, 369] width 701 height 548
type textarea "src="https://www.youtube.com/embed/DuwXdyhoDvA?si=3oDEYPpOw61YlHLl?loop=1&playl…"
click at [770, 644] on button "Save" at bounding box center [775, 659] width 57 height 34
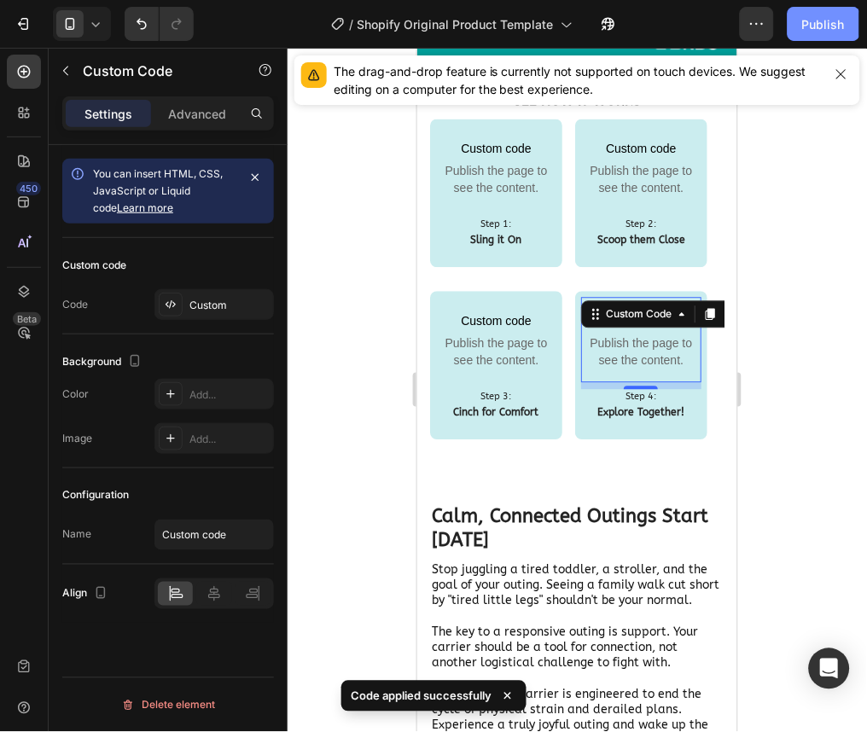
click at [812, 10] on button "Publish" at bounding box center [823, 24] width 72 height 34
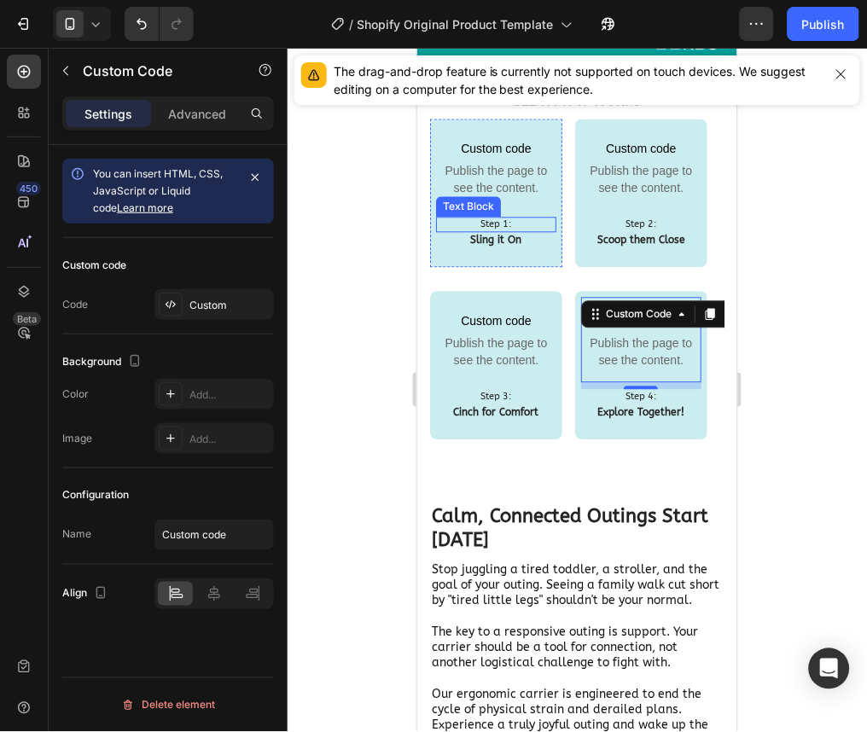
click at [522, 234] on p "Sling it On" at bounding box center [495, 241] width 117 height 14
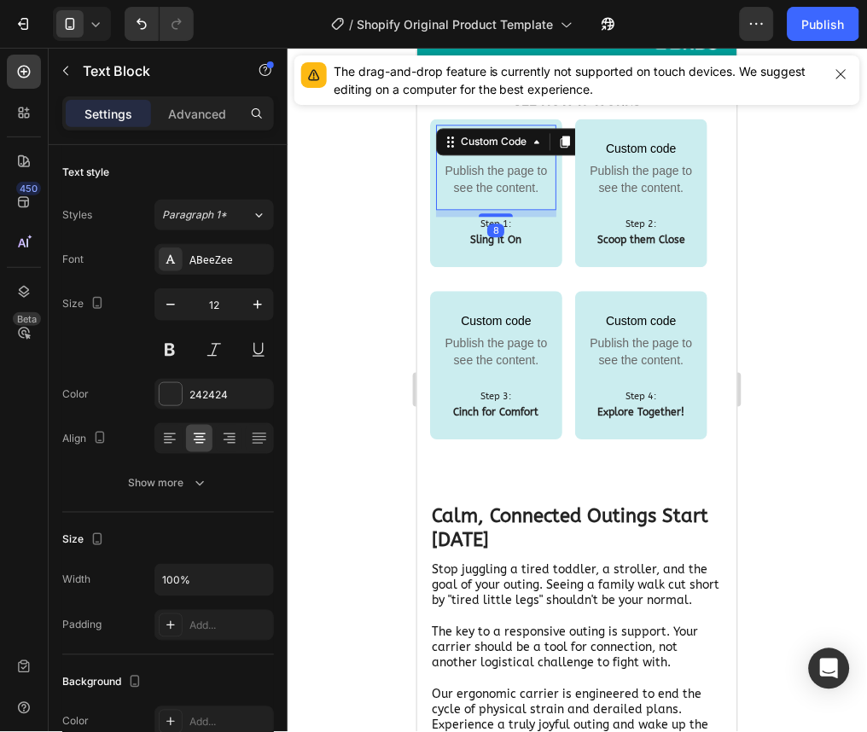
click at [494, 175] on span "Publish the page to see the content." at bounding box center [495, 179] width 120 height 34
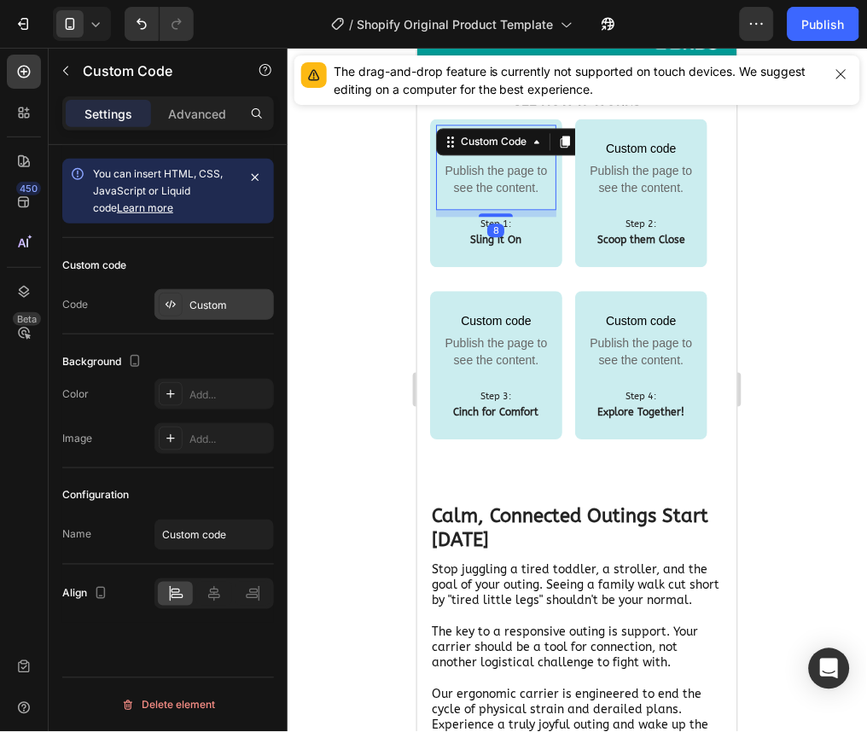
click at [218, 307] on div "Custom" at bounding box center [229, 305] width 80 height 15
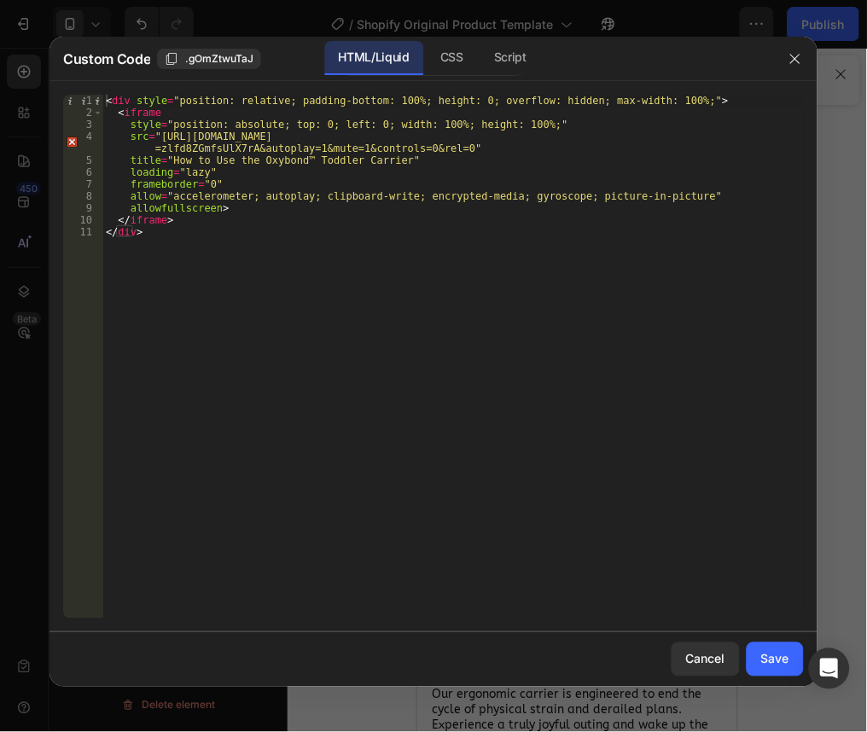
type textarea "</div>"
click at [601, 266] on div "< div style = "position: relative; padding-bottom: 100%; height: 0; overflow: h…" at bounding box center [452, 369] width 701 height 548
paste textarea "<iframe width="560" height="315" src="https://www.youtube.com/embed/zizVnFlkS98…"
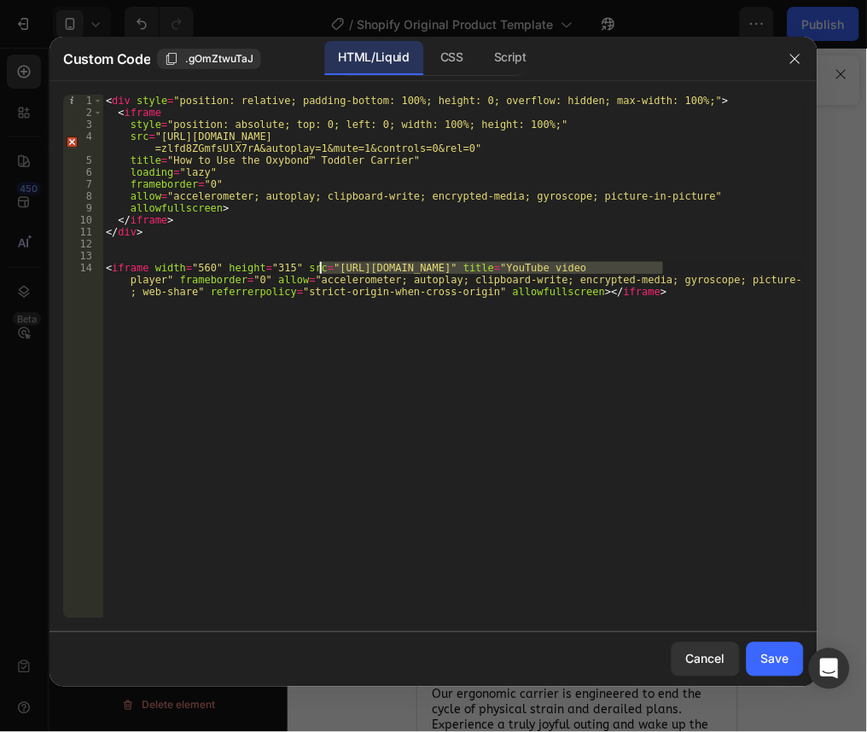
drag, startPoint x: 665, startPoint y: 265, endPoint x: 318, endPoint y: 270, distance: 346.4
click at [318, 270] on div "< div style = "position: relative; padding-bottom: 100%; height: 0; overflow: h…" at bounding box center [452, 381] width 701 height 572
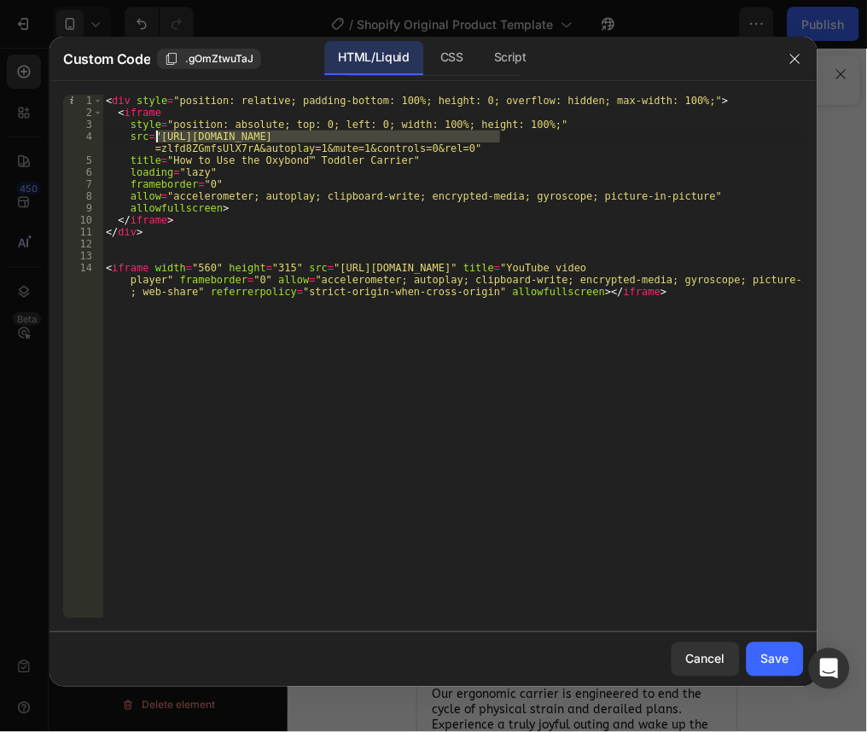
drag, startPoint x: 497, startPoint y: 139, endPoint x: 157, endPoint y: 136, distance: 340.4
click at [157, 136] on div "< div style = "position: relative; padding-bottom: 100%; height: 0; overflow: h…" at bounding box center [452, 381] width 701 height 572
paste textarea "PBF1pYhRWxZteZgO"
drag, startPoint x: 499, startPoint y: 134, endPoint x: 327, endPoint y: 139, distance: 172.4
click at [327, 139] on div "< div style = "position: relative; padding-bottom: 100%; height: 0; overflow: h…" at bounding box center [452, 381] width 701 height 572
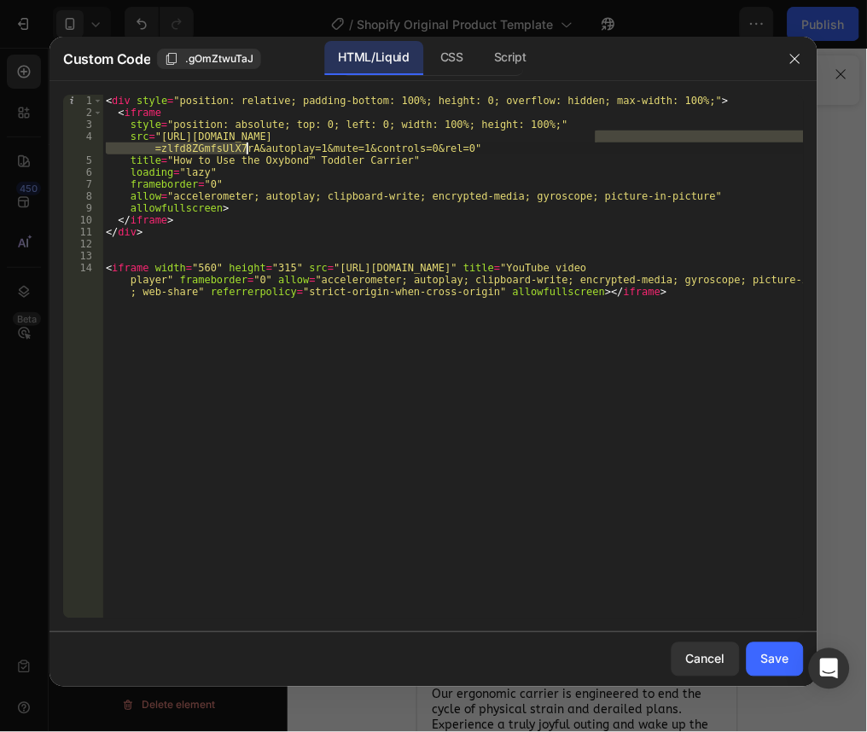
drag, startPoint x: 596, startPoint y: 138, endPoint x: 245, endPoint y: 146, distance: 350.7
click at [245, 146] on div "< div style = "position: relative; padding-bottom: 100%; height: 0; overflow: h…" at bounding box center [452, 381] width 701 height 572
paste textarea "PBF1pYhRWxZteZgO"
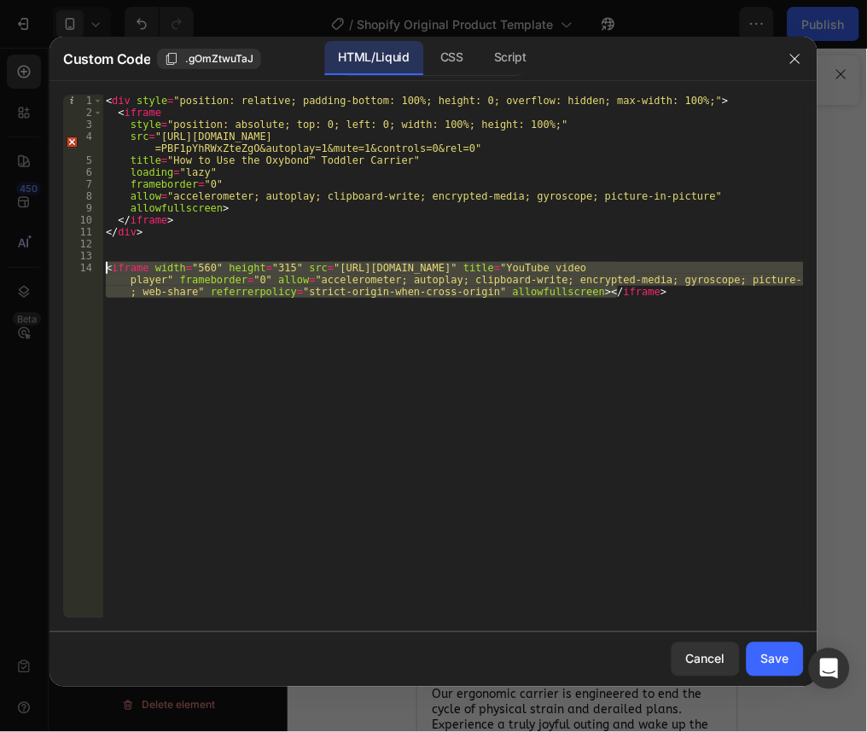
drag, startPoint x: 643, startPoint y: 300, endPoint x: 59, endPoint y: 263, distance: 585.6
click at [59, 263] on div "src="https://www.youtube.com/embed/zizVnFlkS98?si=PBF1pYhRWxZteZgO?loop=1&playl…" at bounding box center [433, 356] width 768 height 551
type textarea "<iframe width="560" height="315" src="https://www.youtube.com/embed/zizVnFlkS98…"
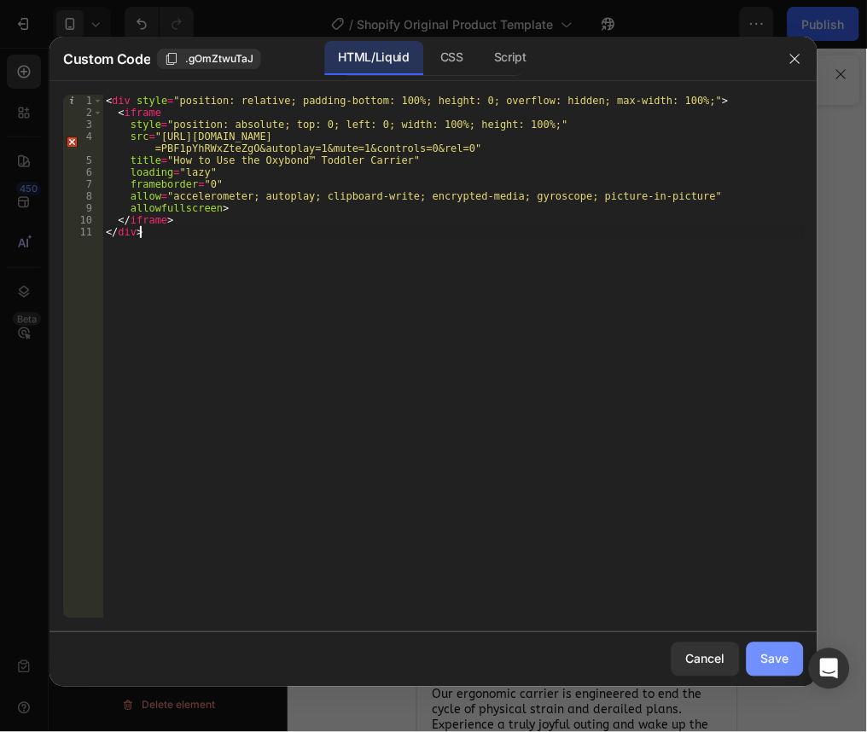
click at [764, 660] on div "Save" at bounding box center [775, 659] width 28 height 18
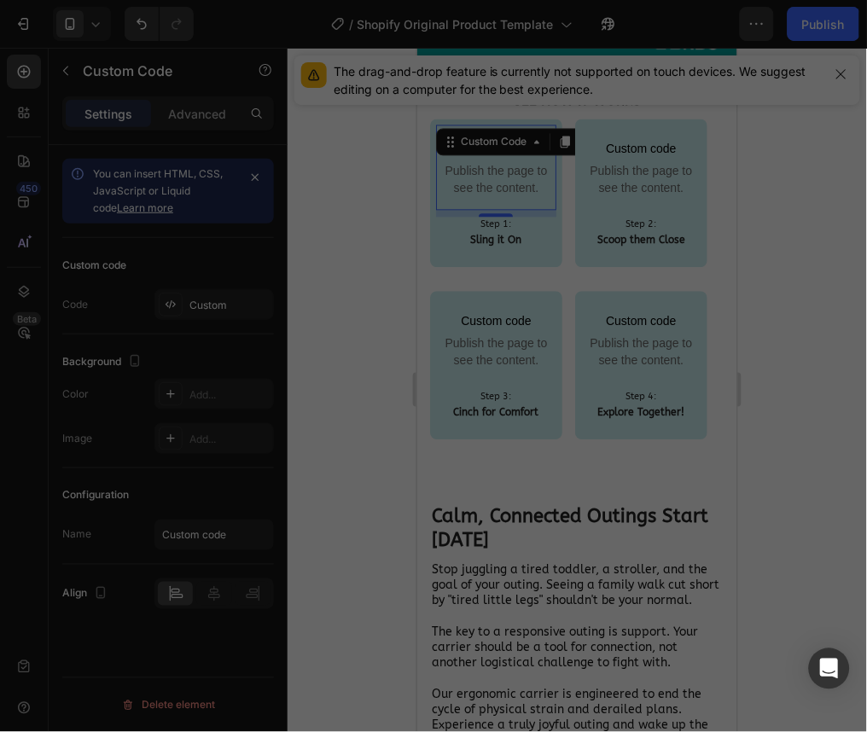
type textarea "</iframe> </div>"
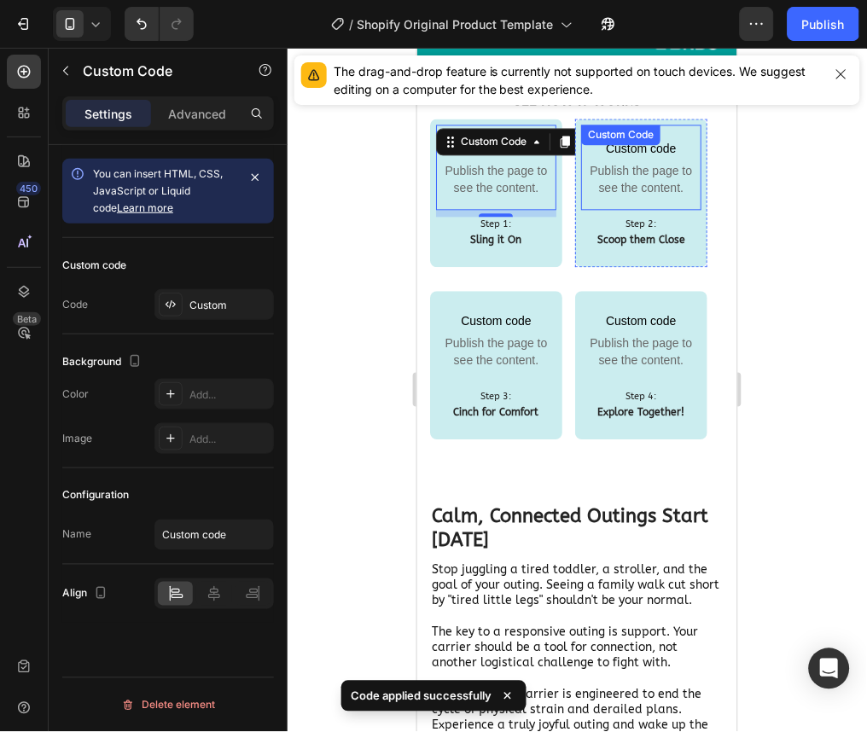
click at [619, 167] on span "Publish the page to see the content." at bounding box center [640, 179] width 120 height 34
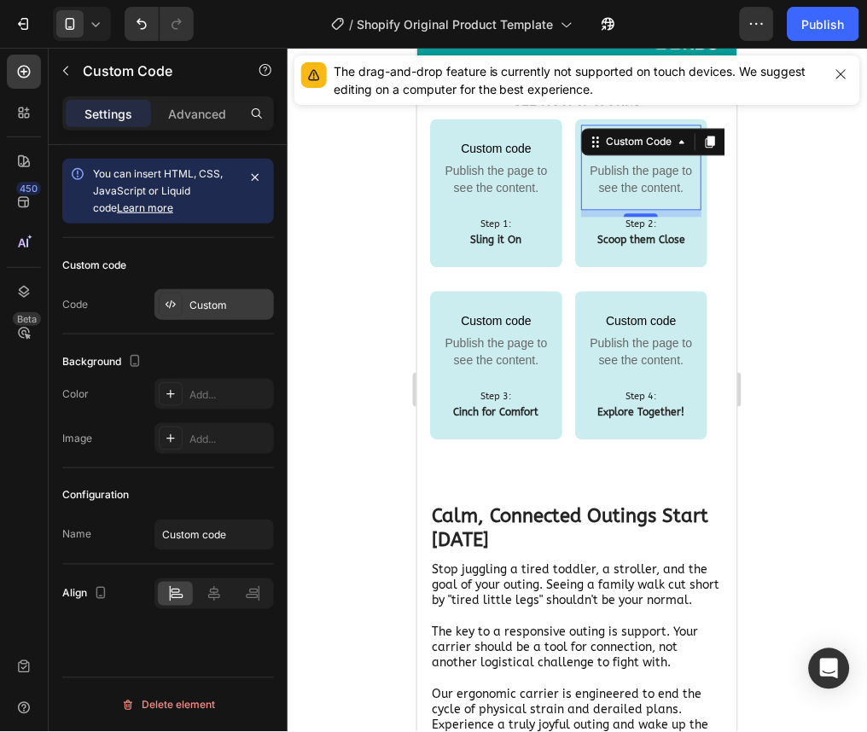
click at [200, 303] on div "Custom" at bounding box center [229, 305] width 80 height 15
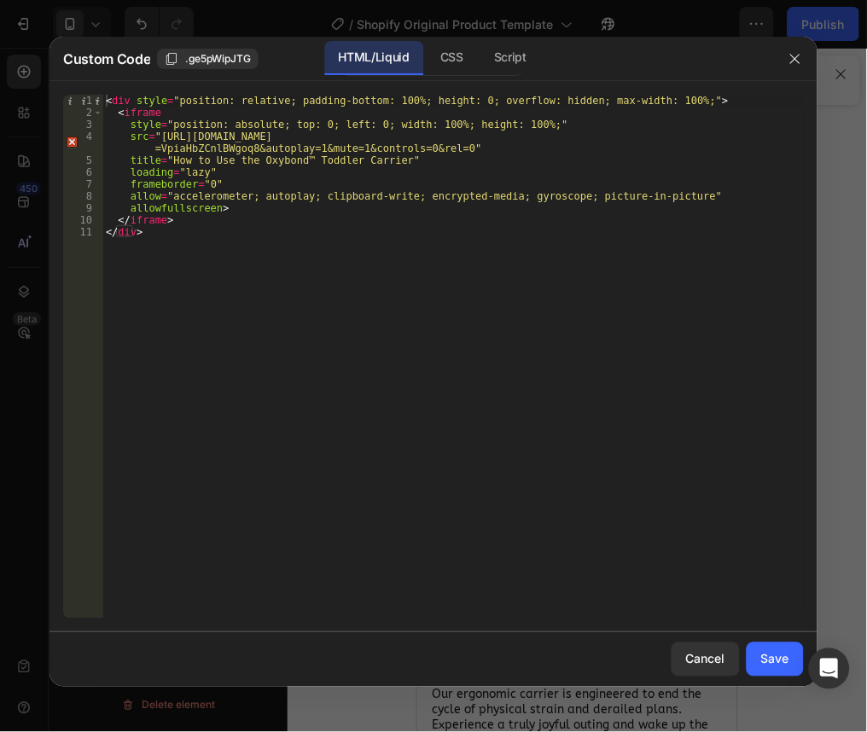
type textarea "</div>"
click at [283, 266] on div "< div style = "position: relative; padding-bottom: 100%; height: 0; overflow: h…" at bounding box center [452, 369] width 701 height 548
paste textarea "<iframe width="560" height="315" src="https://www.youtube.com/embed/jgcsr1bU3ck…"
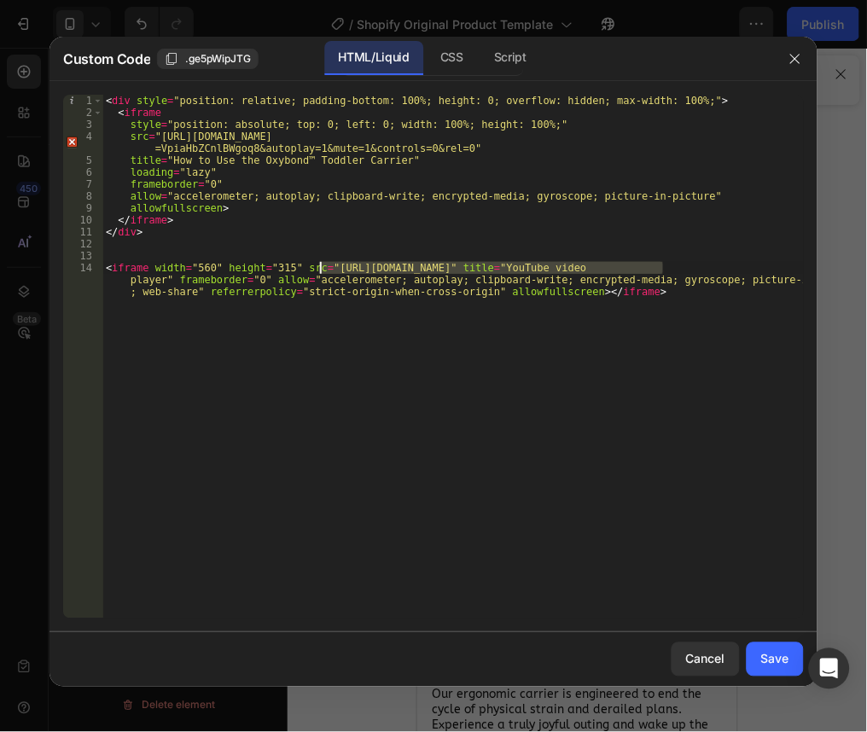
drag, startPoint x: 665, startPoint y: 266, endPoint x: 318, endPoint y: 267, distance: 346.4
click at [318, 267] on div "< div style = "position: relative; padding-bottom: 100%; height: 0; overflow: h…" at bounding box center [452, 381] width 701 height 572
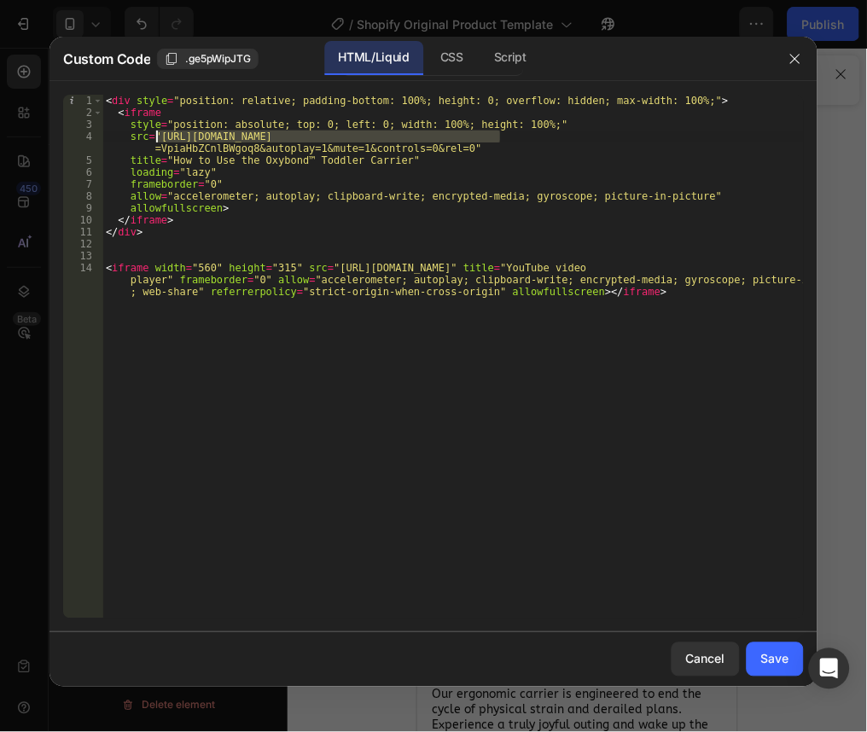
drag, startPoint x: 499, startPoint y: 142, endPoint x: 159, endPoint y: 137, distance: 340.4
click at [159, 137] on div "< div style = "position: relative; padding-bottom: 100%; height: 0; overflow: h…" at bounding box center [452, 381] width 701 height 572
paste textarea "zcsQay5MkqbfmpfW"
drag, startPoint x: 500, startPoint y: 136, endPoint x: 327, endPoint y: 135, distance: 173.2
click at [327, 135] on div "< div style = "position: relative; padding-bottom: 100%; height: 0; overflow: h…" at bounding box center [452, 381] width 701 height 572
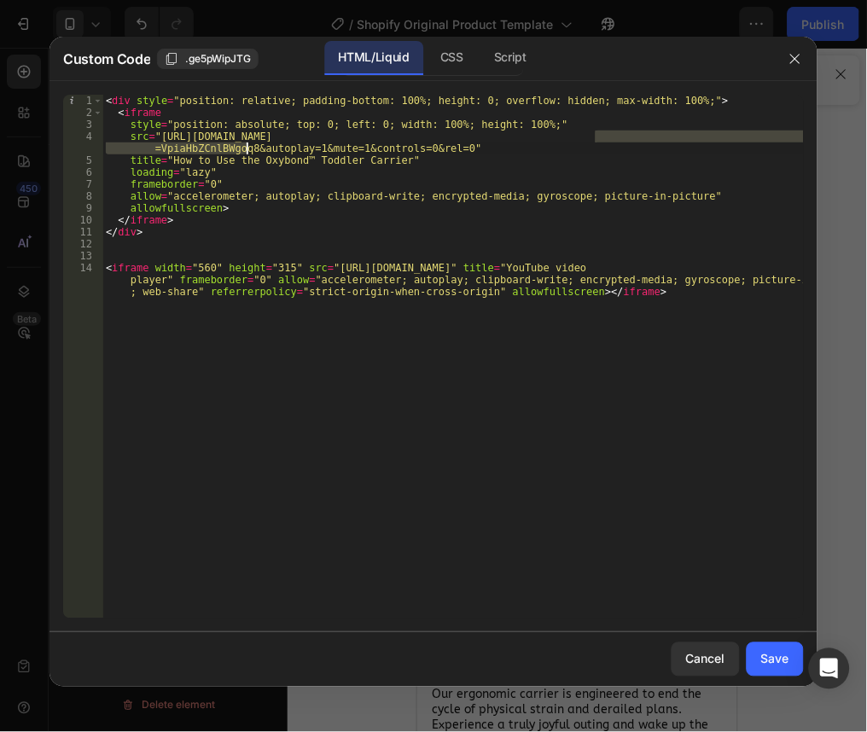
drag, startPoint x: 598, startPoint y: 138, endPoint x: 245, endPoint y: 151, distance: 353.4
click at [245, 151] on div "< div style = "position: relative; padding-bottom: 100%; height: 0; overflow: h…" at bounding box center [452, 381] width 701 height 572
paste textarea "zcsQay5MkqbfmpfW"
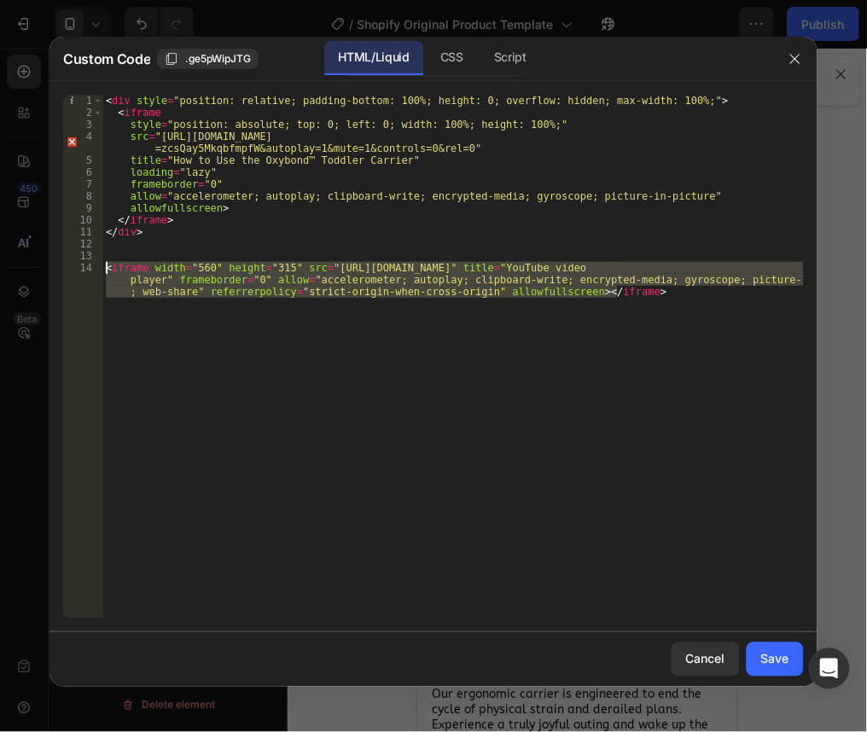
drag, startPoint x: 644, startPoint y: 300, endPoint x: 72, endPoint y: 259, distance: 574.0
click at [72, 259] on div "src="https://www.youtube.com/embed/jgcsr1bU3ck?si=zcsQay5MkqbfmpfW?loop=1&playl…" at bounding box center [433, 357] width 741 height 524
type textarea "<iframe width="560" height="315" src="https://www.youtube.com/embed/jgcsr1bU3ck…"
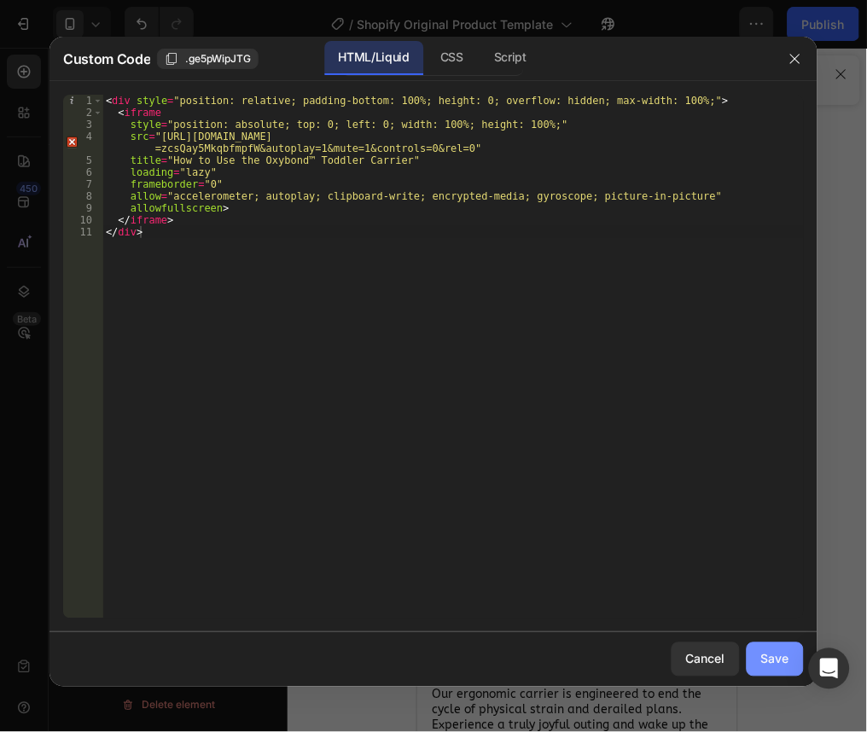
click at [787, 660] on div "Save" at bounding box center [775, 659] width 28 height 18
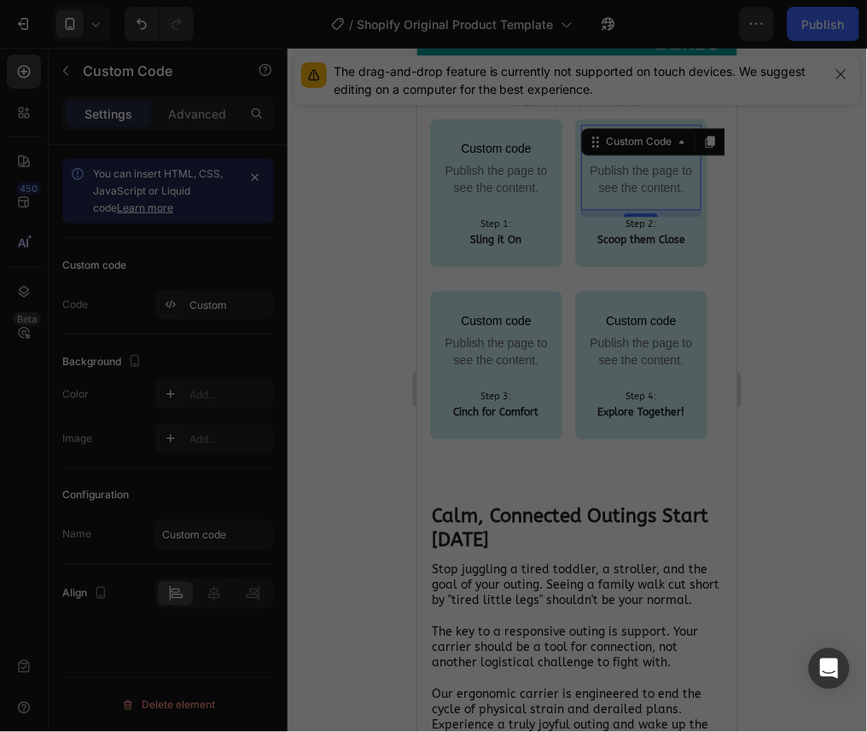
type textarea "</iframe> </div>"
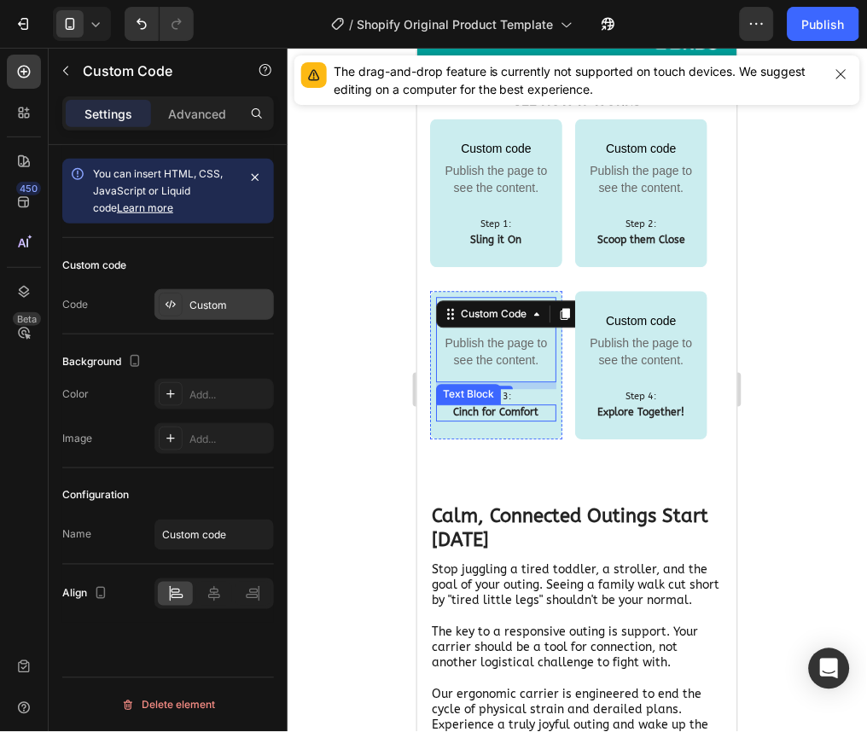
click at [224, 292] on div "Custom" at bounding box center [213, 304] width 119 height 31
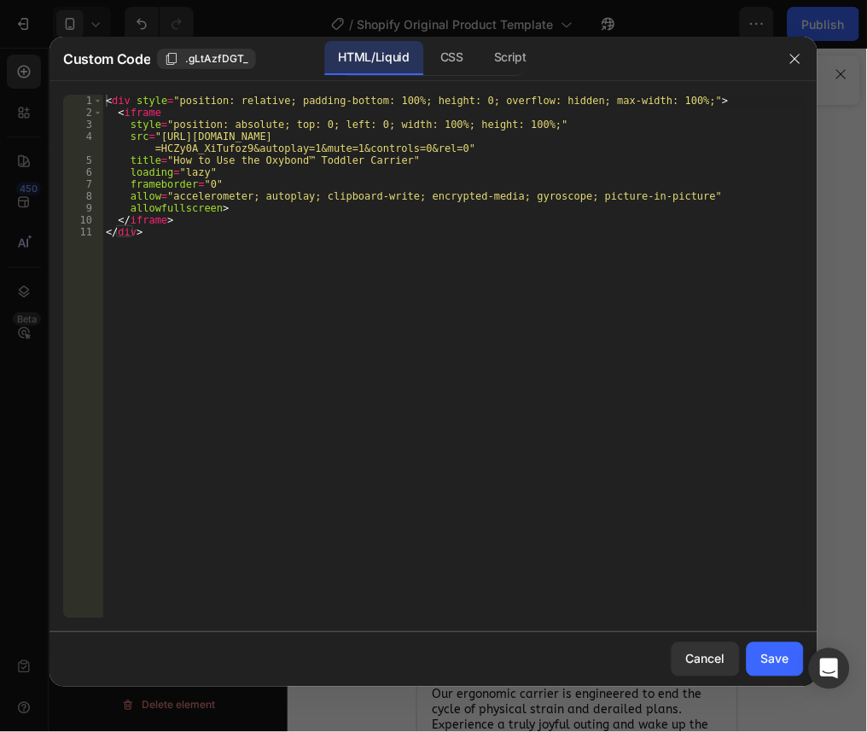
type textarea "</div>"
click at [287, 303] on div "< div style = "position: relative; padding-bottom: 100%; height: 0; overflow: h…" at bounding box center [452, 369] width 701 height 548
paste textarea "<iframe width="560" height="315" src="https://www.youtube.com/embed/-9IxyKZbHE4…"
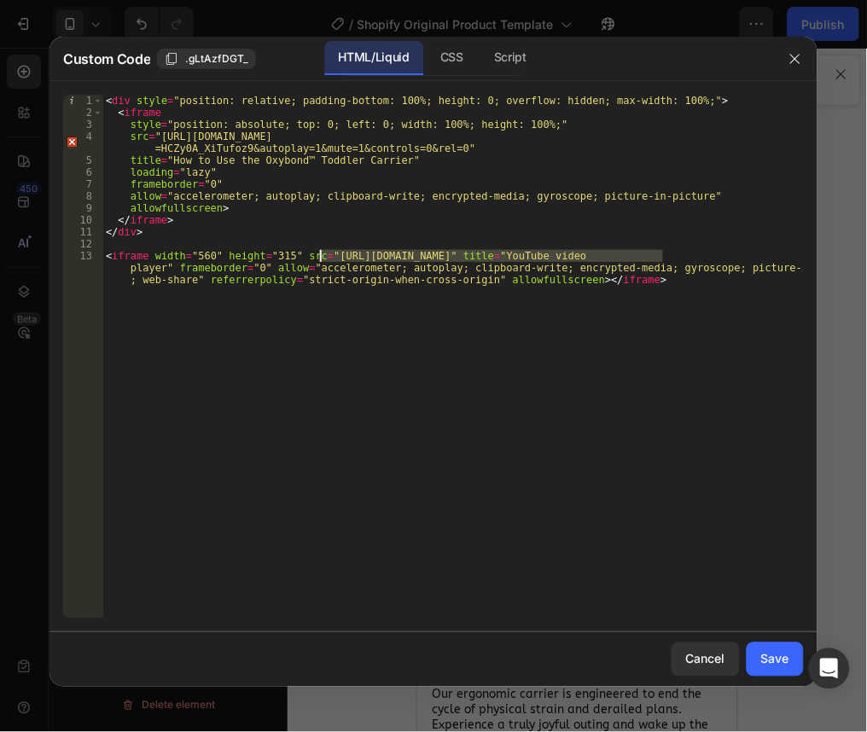
drag, startPoint x: 664, startPoint y: 254, endPoint x: 319, endPoint y: 254, distance: 344.7
click at [319, 254] on div "< div style = "position: relative; padding-bottom: 100%; height: 0; overflow: h…" at bounding box center [452, 381] width 701 height 572
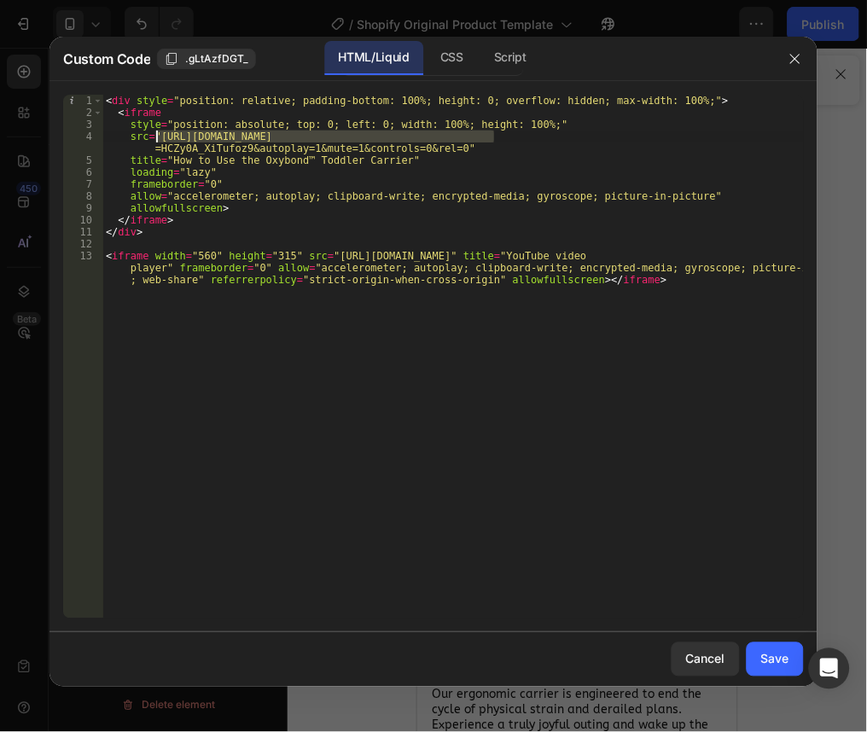
drag, startPoint x: 492, startPoint y: 138, endPoint x: 155, endPoint y: 137, distance: 337.0
click at [155, 137] on div "< div style = "position: relative; padding-bottom: 100%; height: 0; overflow: h…" at bounding box center [452, 381] width 701 height 572
paste textarea "G42HvAlH9b1HCXVg"
drag, startPoint x: 499, startPoint y: 137, endPoint x: 328, endPoint y: 139, distance: 170.7
click at [328, 139] on div "< div style = "position: relative; padding-bottom: 100%; height: 0; overflow: h…" at bounding box center [452, 381] width 701 height 572
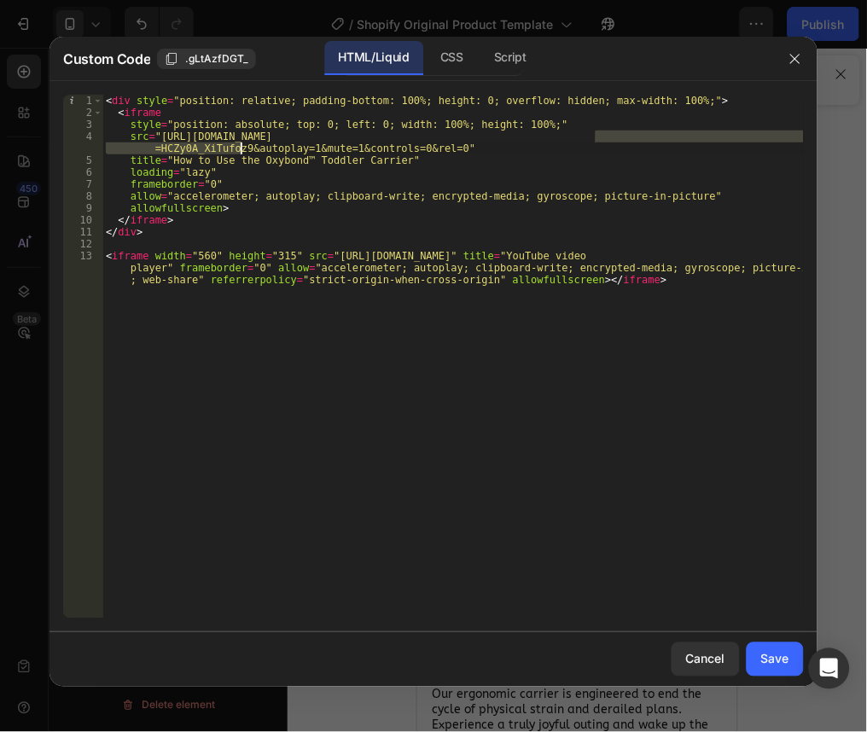
drag, startPoint x: 598, startPoint y: 137, endPoint x: 239, endPoint y: 149, distance: 359.4
click at [239, 149] on div "< div style = "position: relative; padding-bottom: 100%; height: 0; overflow: h…" at bounding box center [452, 381] width 701 height 572
paste textarea "G42HvAlH9b1HCXVg"
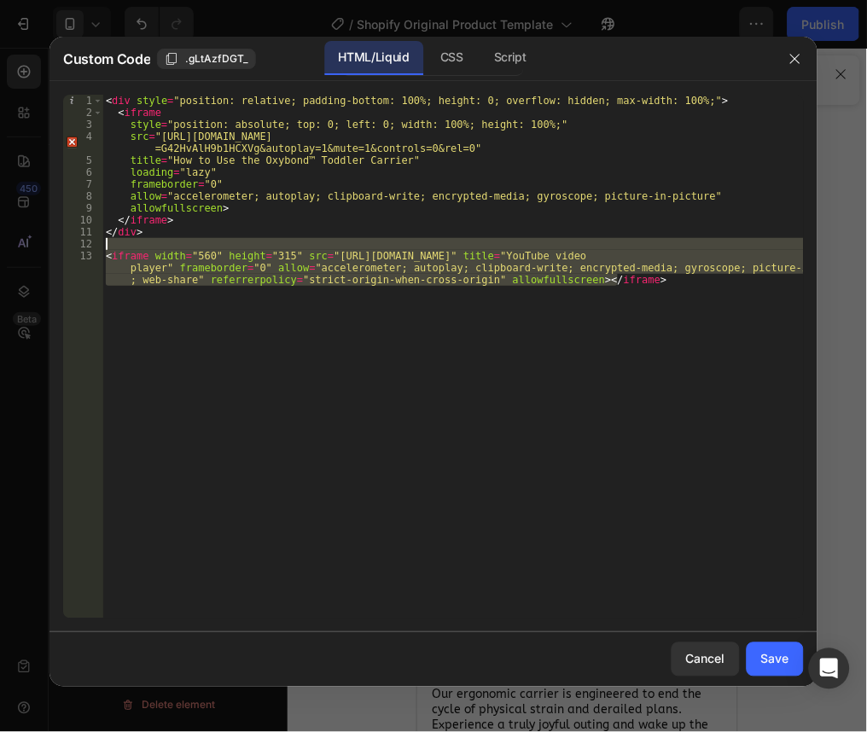
drag, startPoint x: 636, startPoint y: 292, endPoint x: 84, endPoint y: 244, distance: 553.2
click at [84, 244] on div "src="https://www.youtube.com/embed/-9IxyKZbHE4?si=G42HvAlH9b1HCXVg?loop=1&playl…" at bounding box center [433, 357] width 741 height 524
type textarea "<iframe width="560" height="315" src="https://www.youtube.com/embed/-9IxyKZbHE4…"
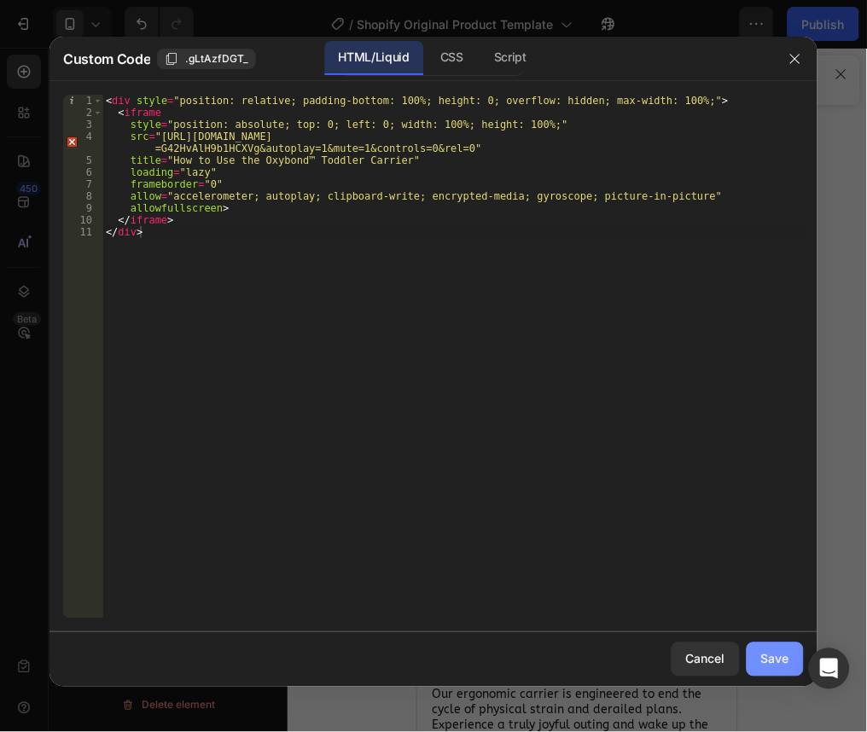
click at [772, 666] on div "Save" at bounding box center [775, 659] width 28 height 18
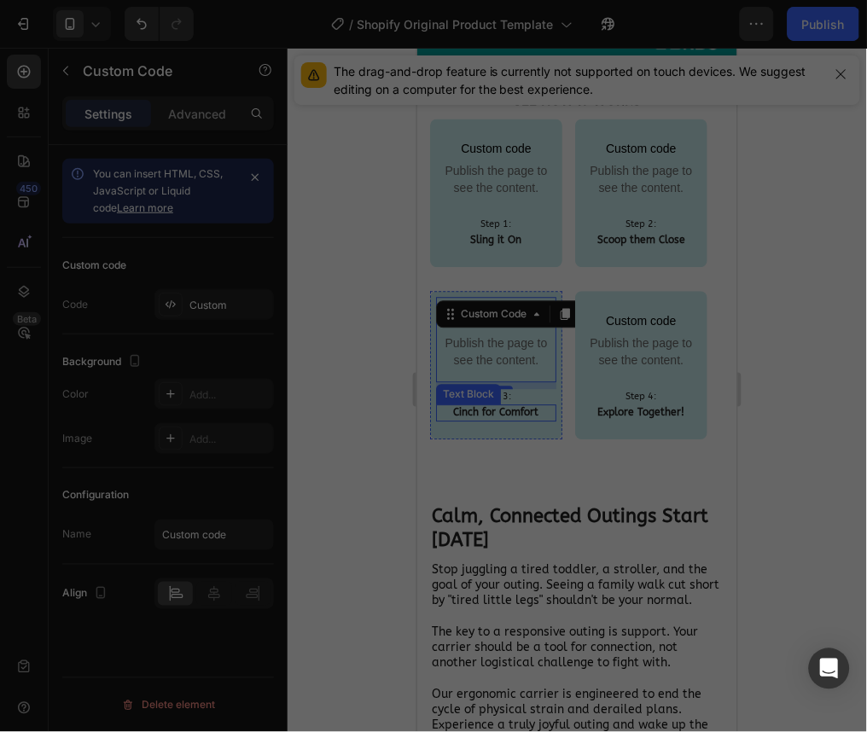
type textarea "</iframe> </div>"
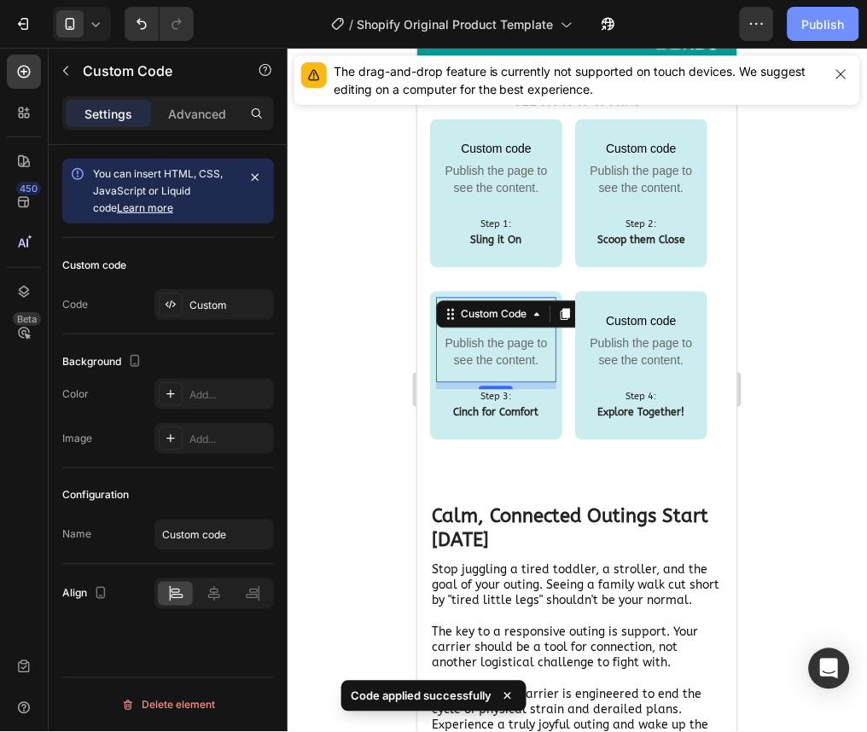
click at [803, 33] on button "Publish" at bounding box center [823, 24] width 72 height 34
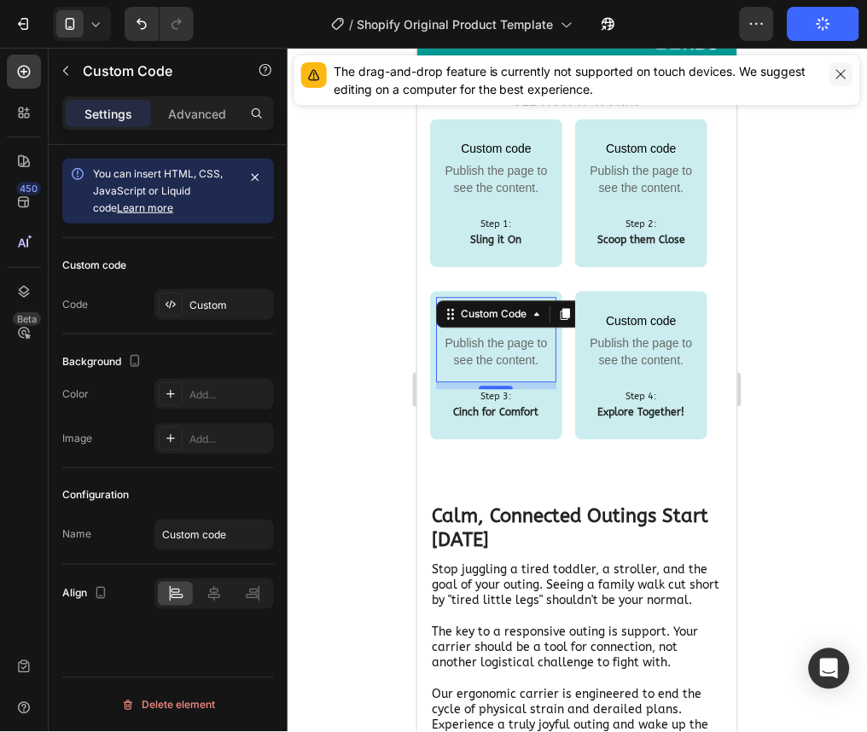
click at [834, 79] on icon "button" at bounding box center [841, 74] width 14 height 14
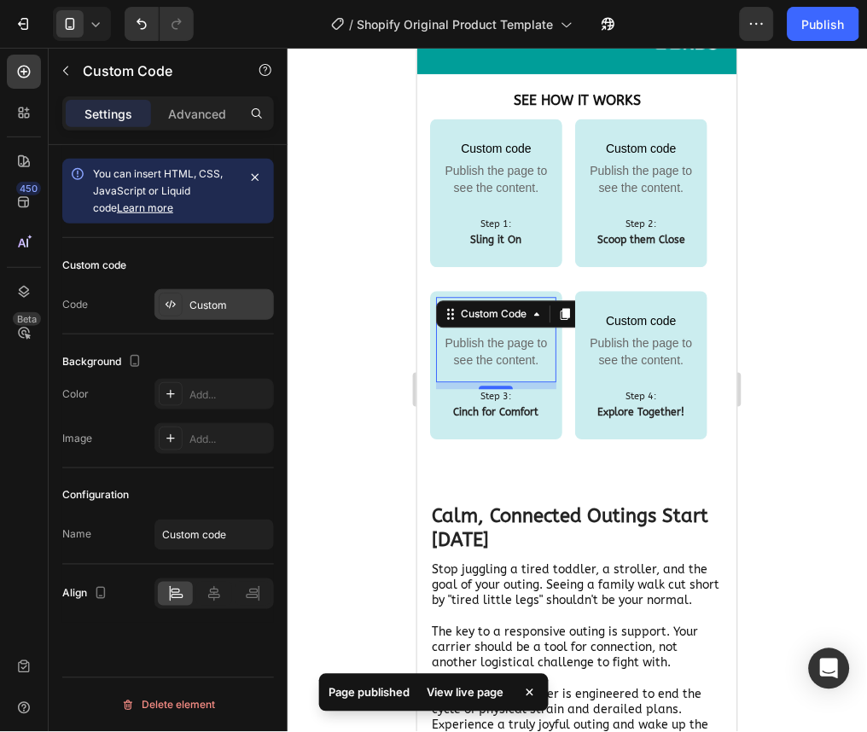
click at [218, 305] on div "Custom" at bounding box center [229, 305] width 80 height 15
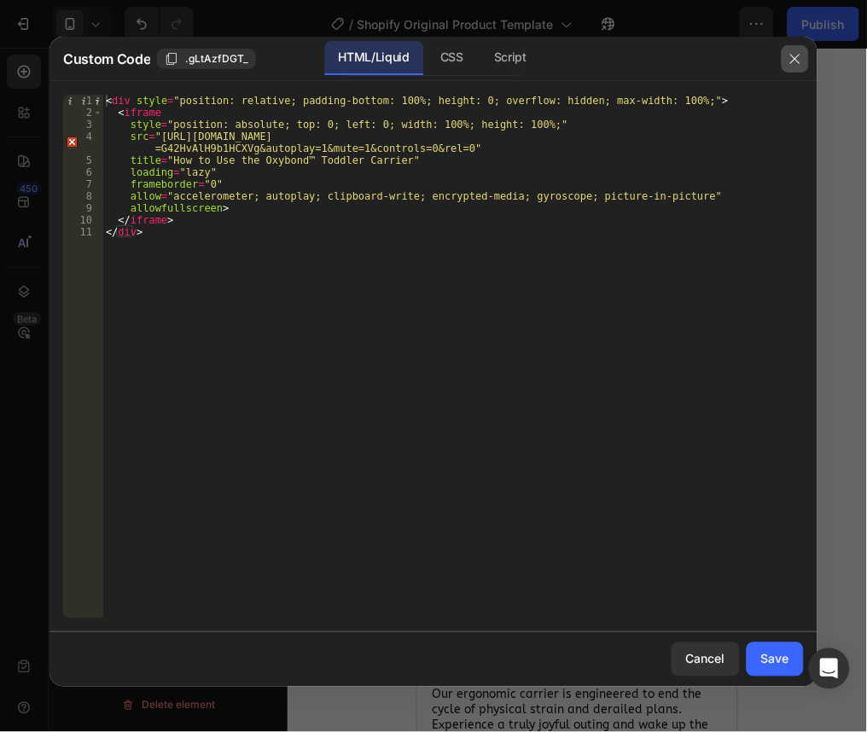
click at [802, 59] on button "button" at bounding box center [795, 58] width 27 height 27
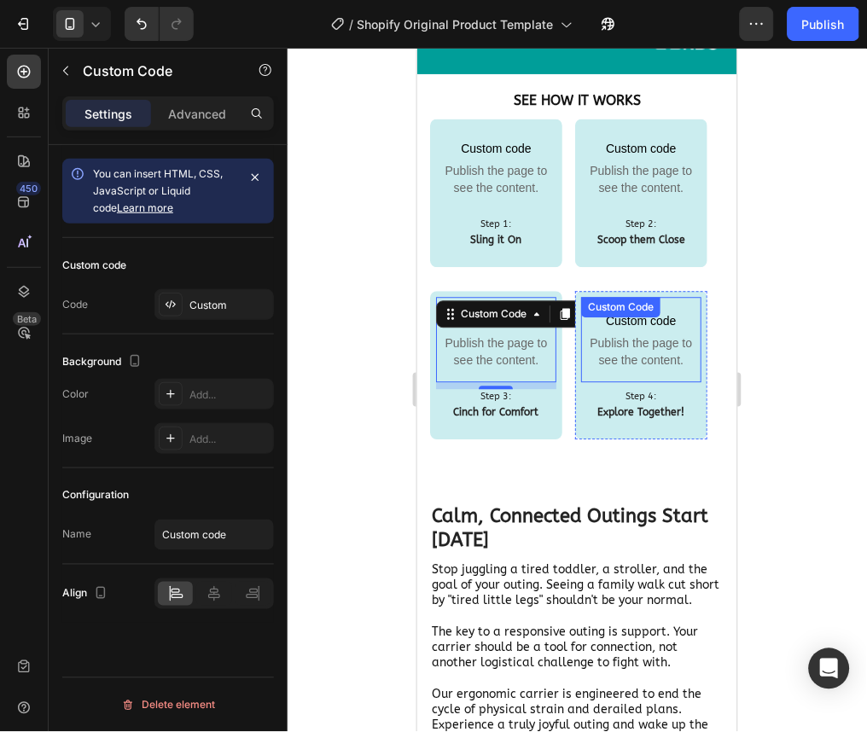
click at [670, 340] on span "Publish the page to see the content." at bounding box center [640, 351] width 120 height 34
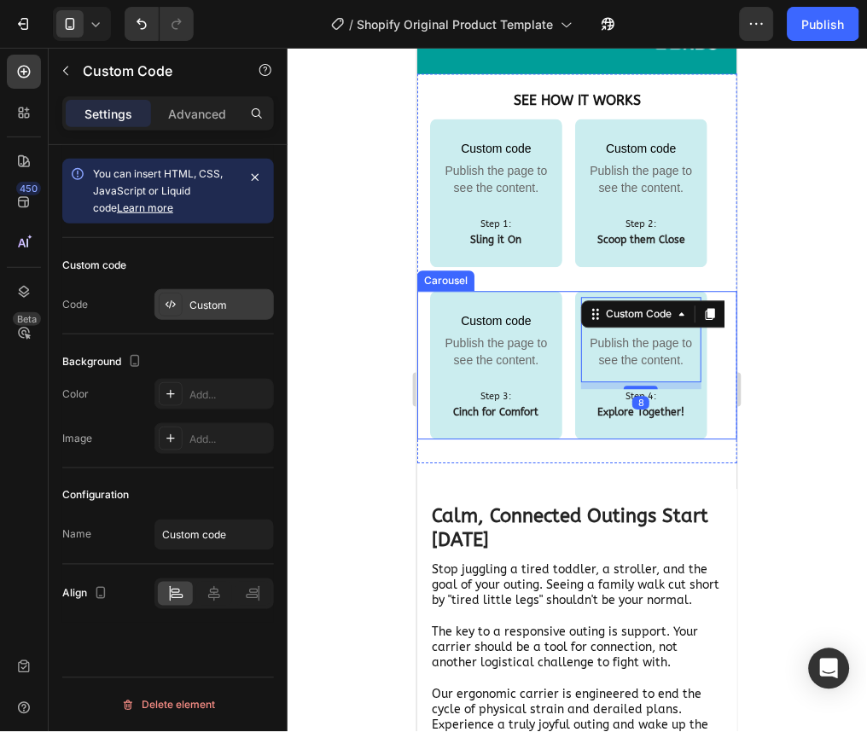
click at [228, 307] on div "Custom" at bounding box center [229, 305] width 80 height 15
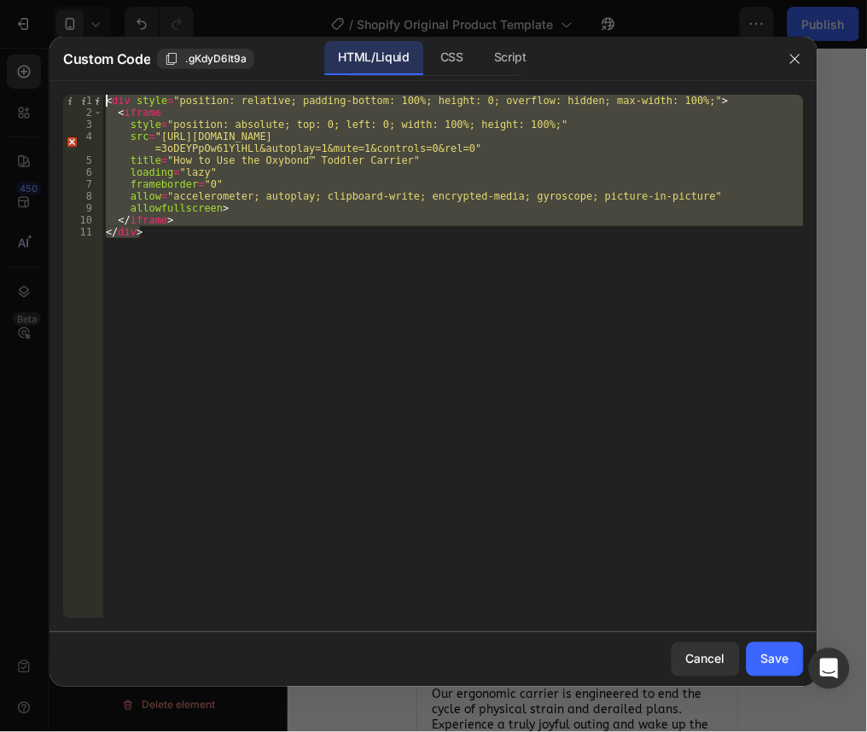
drag, startPoint x: 178, startPoint y: 260, endPoint x: 60, endPoint y: 90, distance: 207.8
click at [60, 90] on div "</div> 1 2 3 4 5 6 7 8 9 10 11 < div style = "position: relative; padding-botto…" at bounding box center [433, 356] width 768 height 551
type textarea "<div style="position: relative; padding-bottom: 100%; height: 0; overflow: hidd…"
click at [794, 54] on icon "button" at bounding box center [795, 59] width 14 height 14
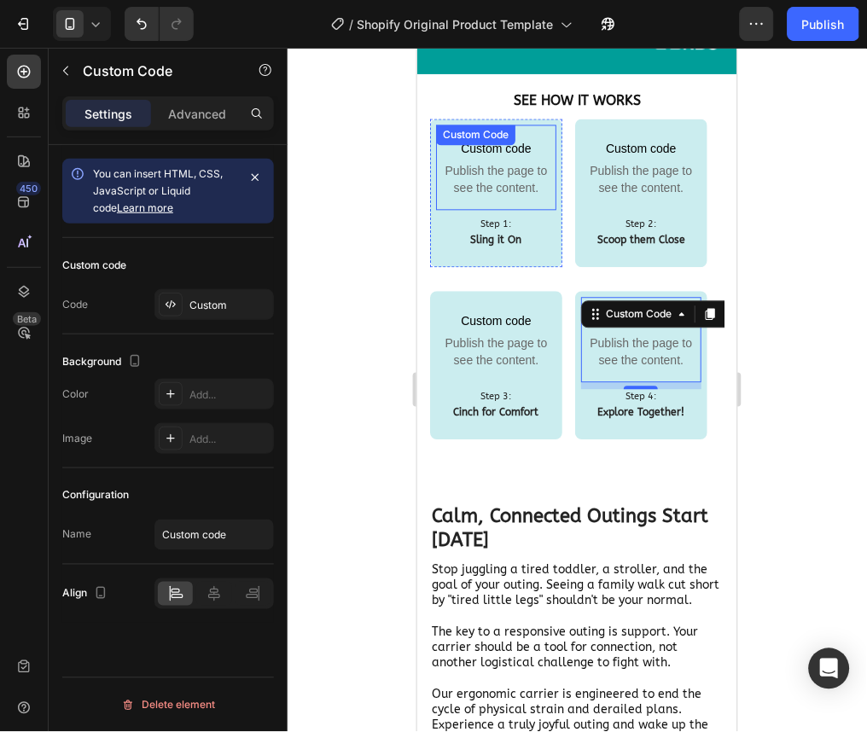
click at [476, 180] on span "Publish the page to see the content." at bounding box center [495, 179] width 120 height 34
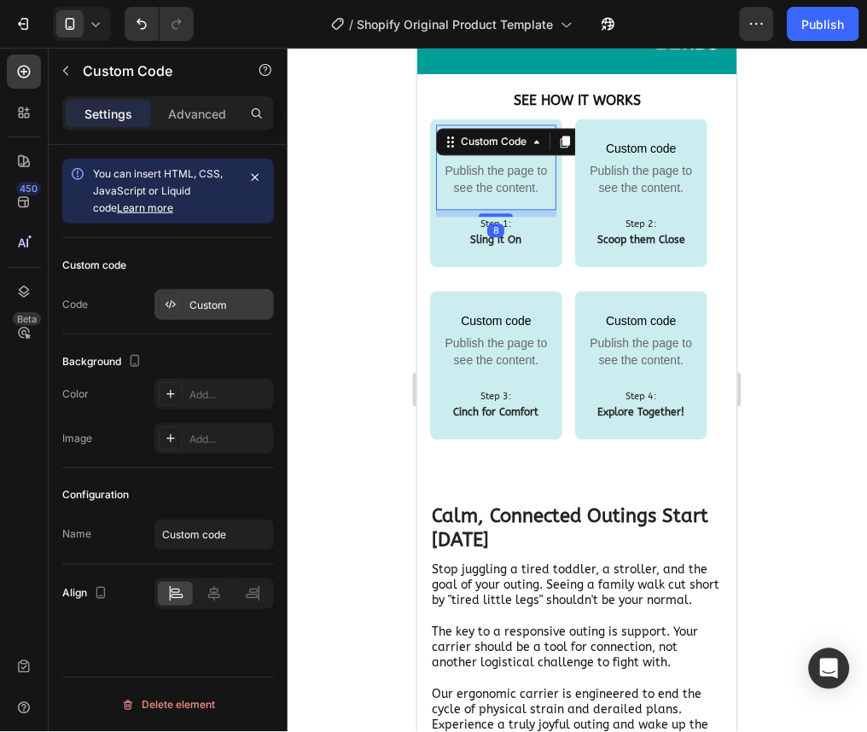
click at [206, 307] on div "Custom" at bounding box center [229, 305] width 80 height 15
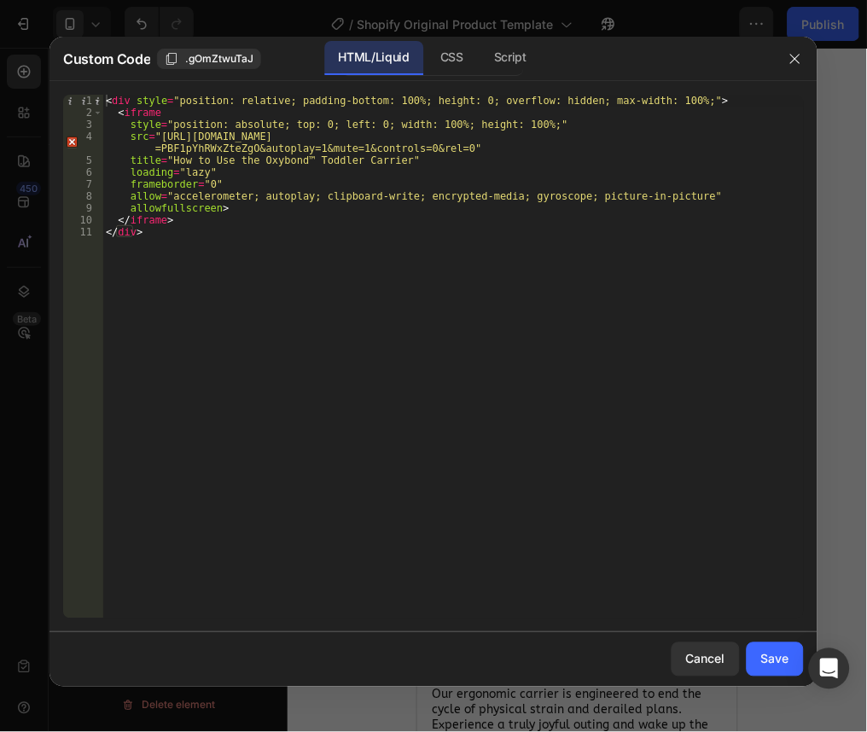
type textarea "</div>"
click at [382, 285] on div "< div style = "position: relative; padding-bottom: 100%; height: 0; overflow: h…" at bounding box center [452, 369] width 701 height 548
paste textarea "</div>"
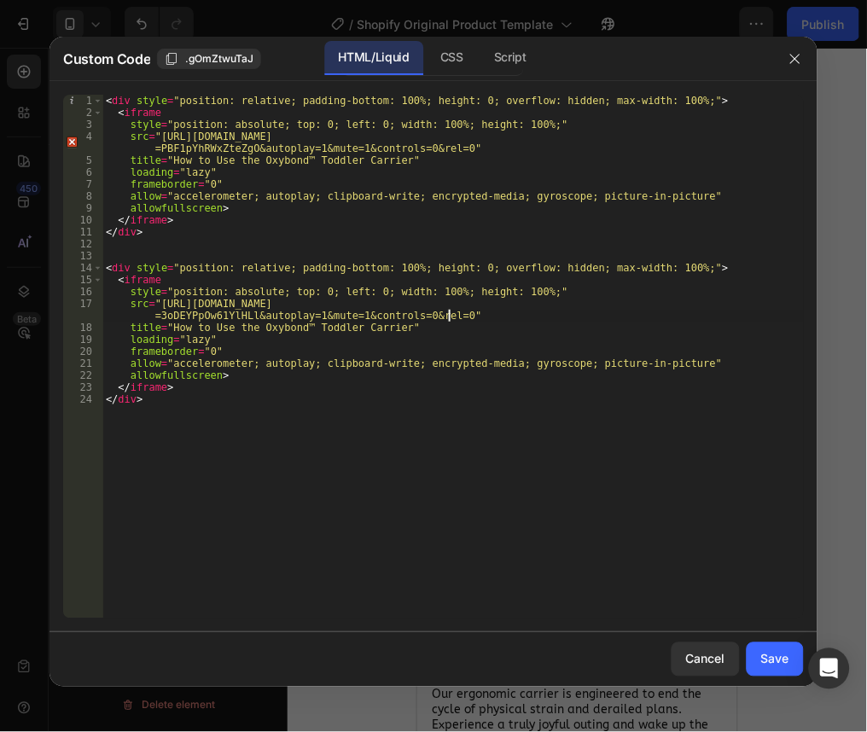
click at [584, 310] on div "< div style = "position: relative; padding-bottom: 100%; height: 0; overflow: h…" at bounding box center [452, 369] width 701 height 548
click at [584, 305] on div "< div style = "position: relative; padding-bottom: 100%; height: 0; overflow: h…" at bounding box center [452, 369] width 701 height 548
click at [246, 313] on div "< div style = "position: relative; padding-bottom: 100%; height: 0; overflow: h…" at bounding box center [452, 369] width 701 height 548
drag, startPoint x: 246, startPoint y: 312, endPoint x: 659, endPoint y: 304, distance: 413.9
click at [659, 304] on div "< div style = "position: relative; padding-bottom: 100%; height: 0; overflow: h…" at bounding box center [452, 369] width 701 height 548
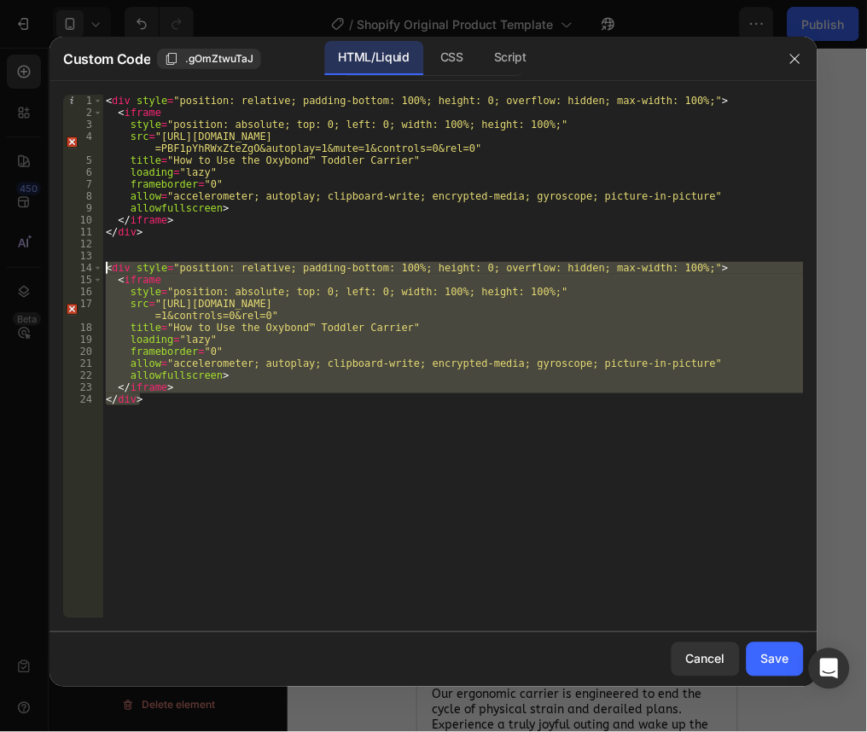
drag, startPoint x: 199, startPoint y: 413, endPoint x: 57, endPoint y: 263, distance: 206.4
click at [57, 263] on div "src="https://www.youtube.com/embed/DuwXdyhoDvA?si=3oDEYPpOw61YlHLl?loop=1&playl…" at bounding box center [433, 356] width 768 height 551
type textarea "<div style="position: relative; padding-bottom: 100%; height: 0; overflow: hidd…"
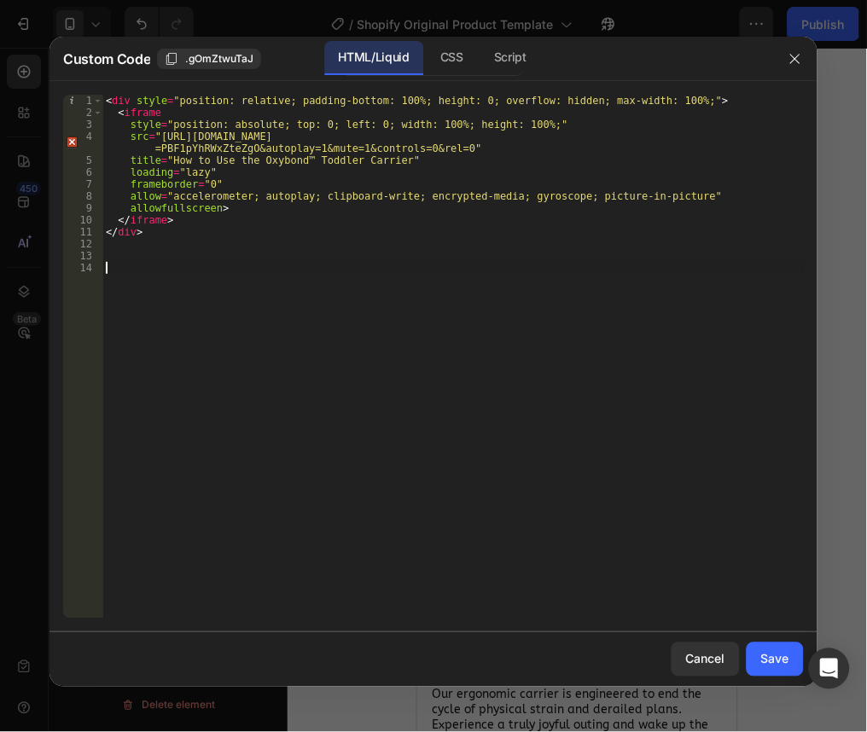
scroll to position [0, 0]
drag, startPoint x: 247, startPoint y: 151, endPoint x: 660, endPoint y: 140, distance: 413.9
click at [660, 140] on div "< div style = "position: relative; padding-bottom: 100%; height: 0; overflow: h…" at bounding box center [452, 369] width 701 height 548
type textarea "src="https://www.youtube.com/embed/zizVnFlkS98?si=PBF1pYhRWxZteZgO?loop=1&playl…"
click at [771, 653] on div "Save" at bounding box center [775, 659] width 28 height 18
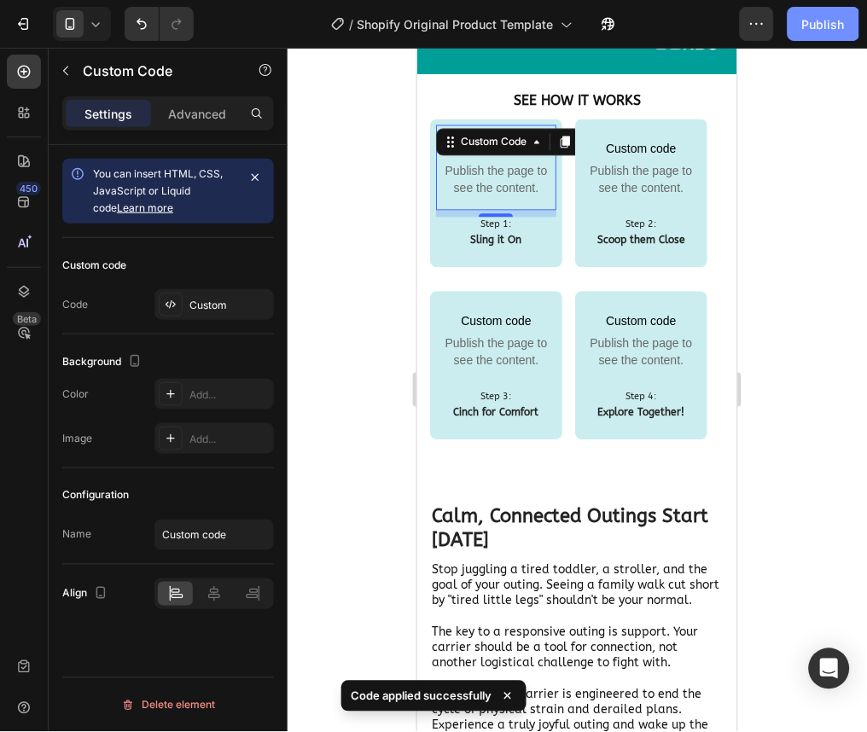
click at [815, 29] on div "Publish" at bounding box center [823, 24] width 43 height 18
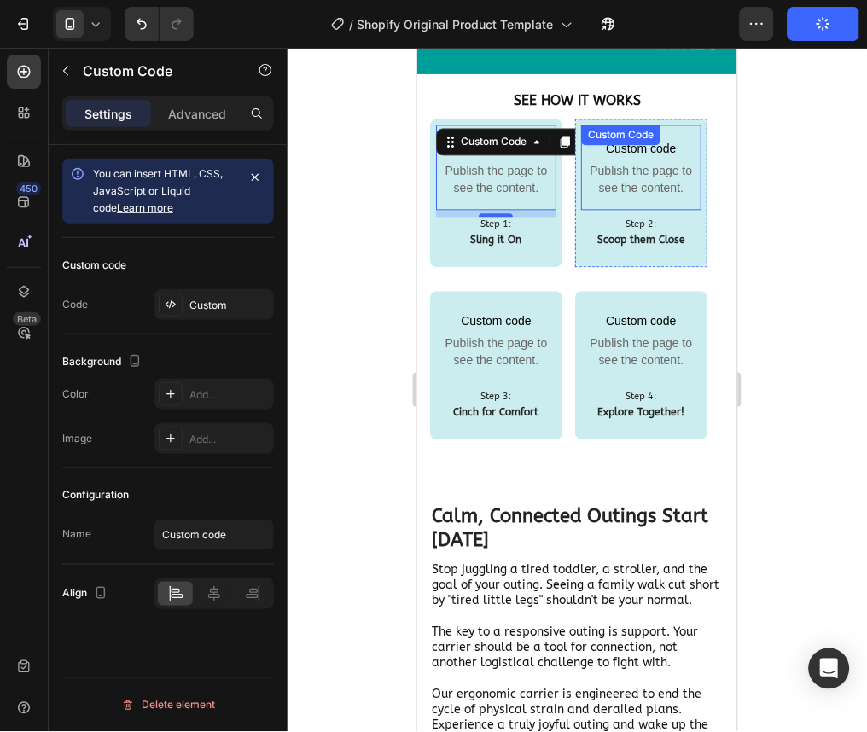
click at [665, 165] on span "Publish the page to see the content." at bounding box center [640, 179] width 120 height 34
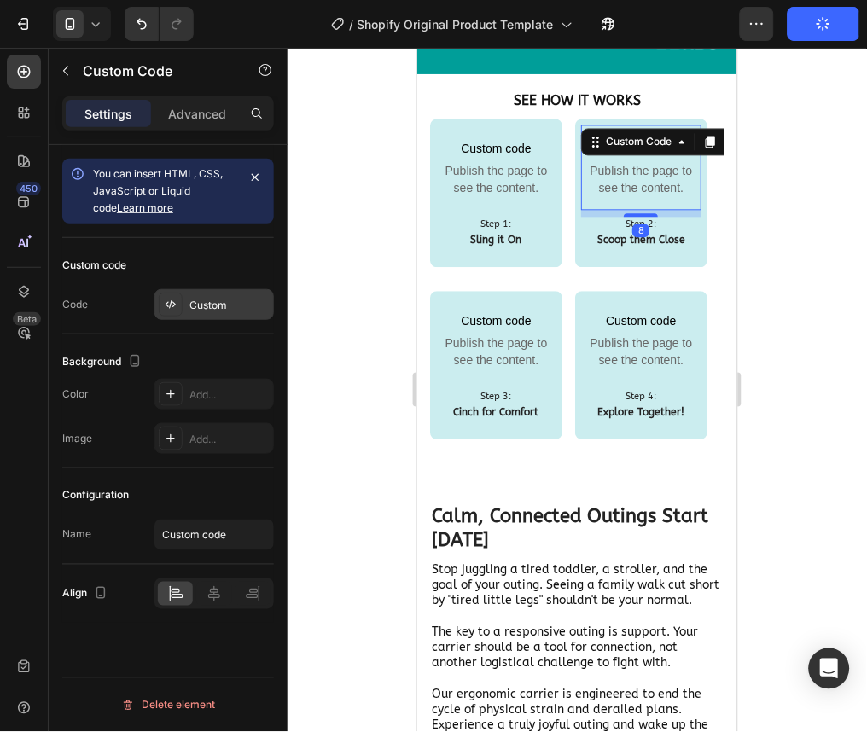
click at [205, 312] on div "Custom" at bounding box center [213, 304] width 119 height 31
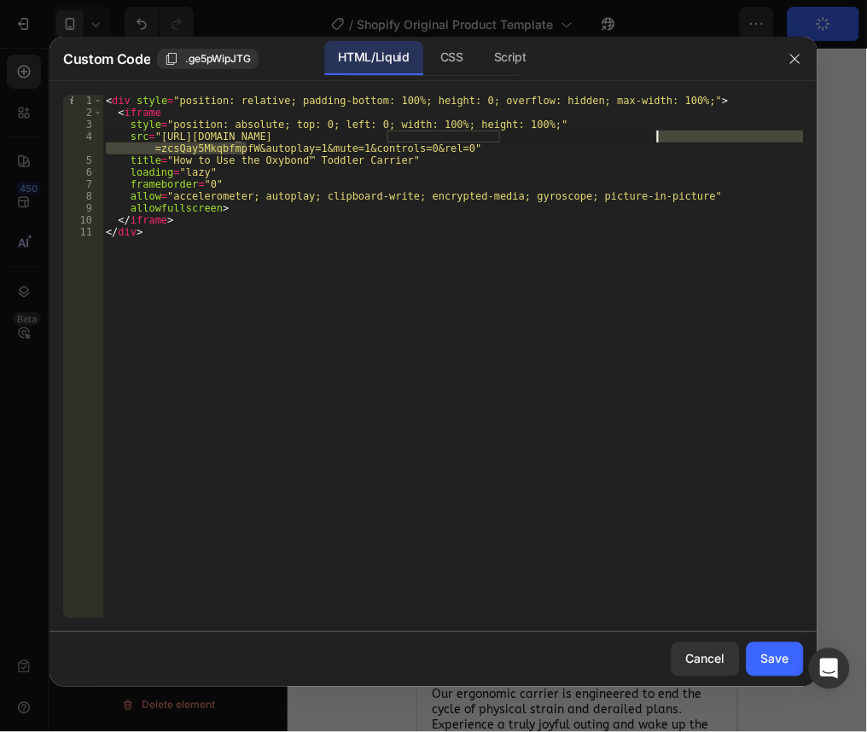
drag, startPoint x: 249, startPoint y: 149, endPoint x: 657, endPoint y: 140, distance: 407.9
click at [657, 140] on div "< div style = "position: relative; padding-bottom: 100%; height: 0; overflow: h…" at bounding box center [452, 369] width 701 height 548
type textarea "src="https://www.youtube.com/embed/jgcsr1bU3ck?si=zcsQay5MkqbfmpfW?loop=1&playl…"
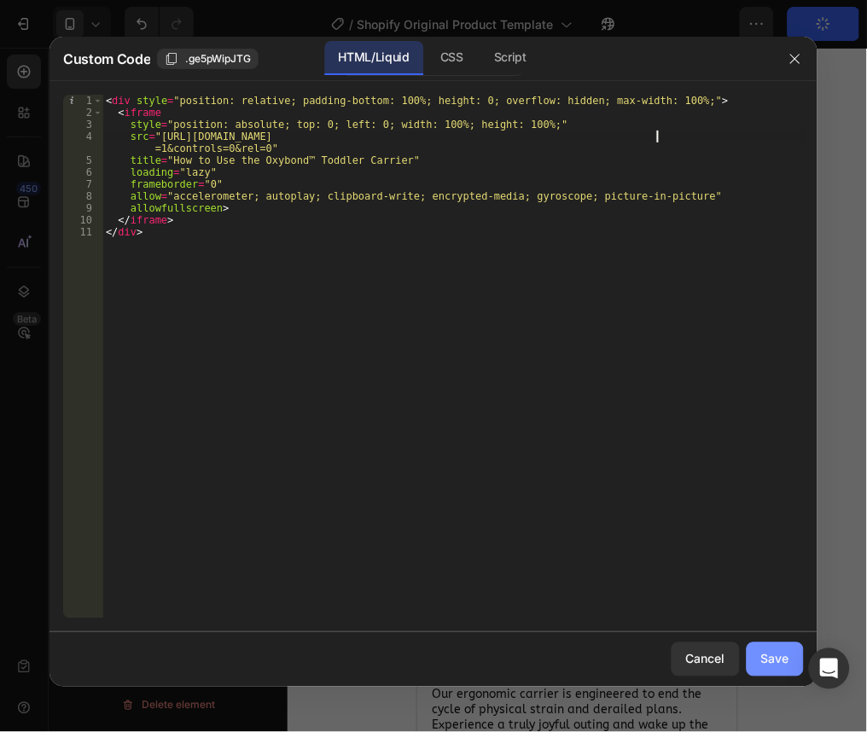
click at [782, 666] on div "Save" at bounding box center [775, 659] width 28 height 18
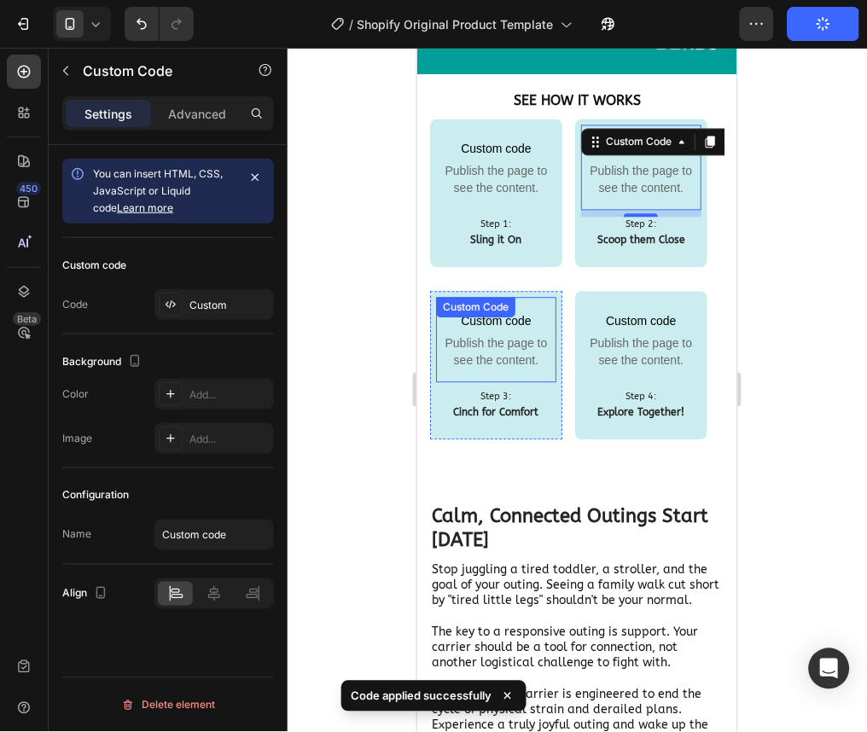
click at [455, 324] on div "Custom code Publish the page to see the content. Custom Code" at bounding box center [495, 339] width 120 height 85
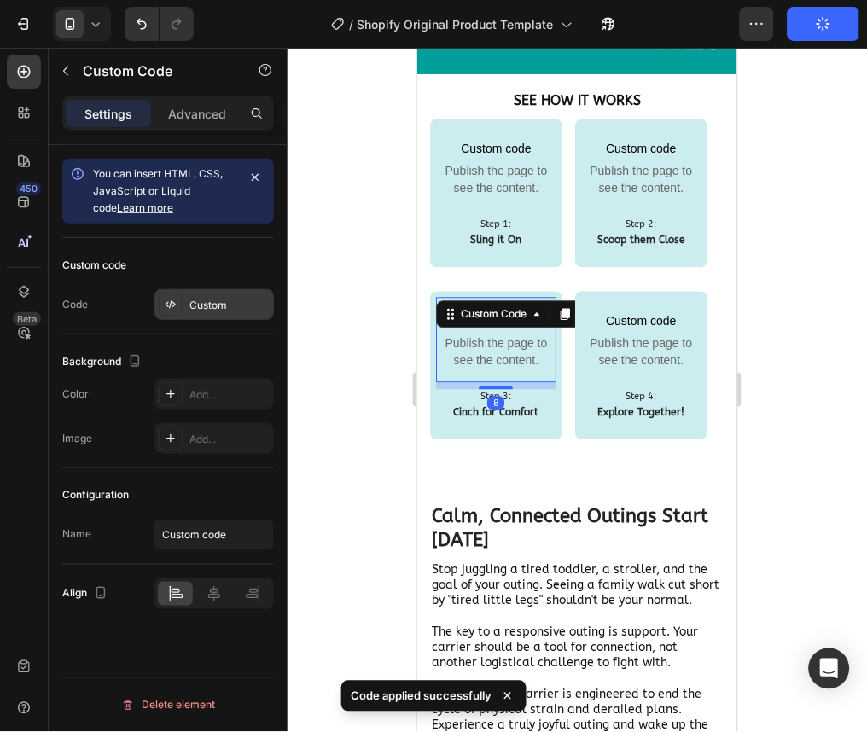
click at [209, 303] on div "Custom" at bounding box center [229, 305] width 80 height 15
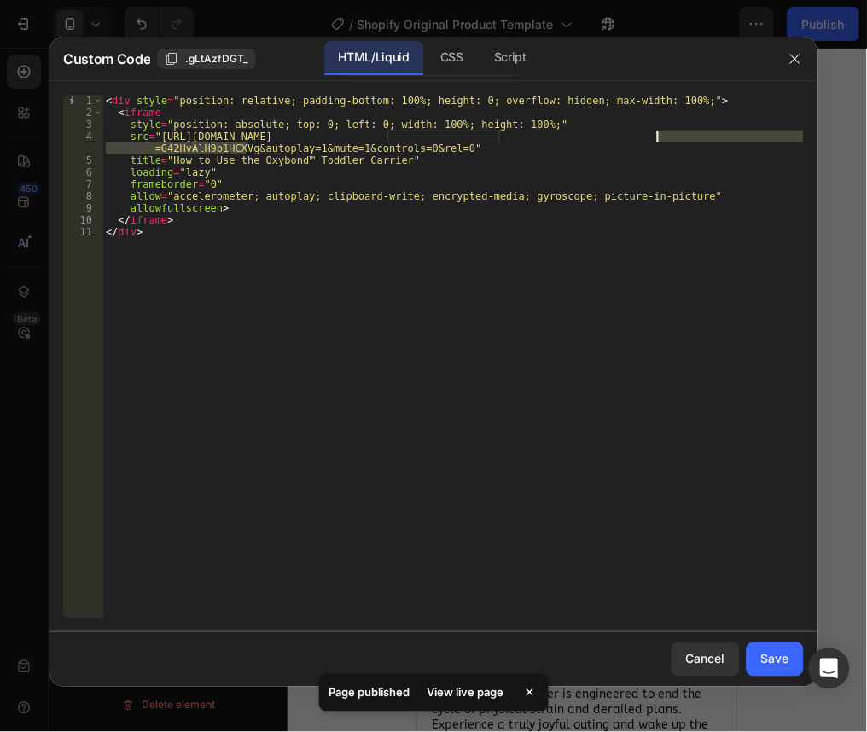
drag, startPoint x: 246, startPoint y: 146, endPoint x: 660, endPoint y: 136, distance: 414.8
click at [660, 136] on div "< div style = "position: relative; padding-bottom: 100%; height: 0; overflow: h…" at bounding box center [452, 369] width 701 height 548
type textarea "src="https://www.youtube.com/embed/-9IxyKZbHE4?si=G42HvAlH9b1HCXVg?loop=1&playl…"
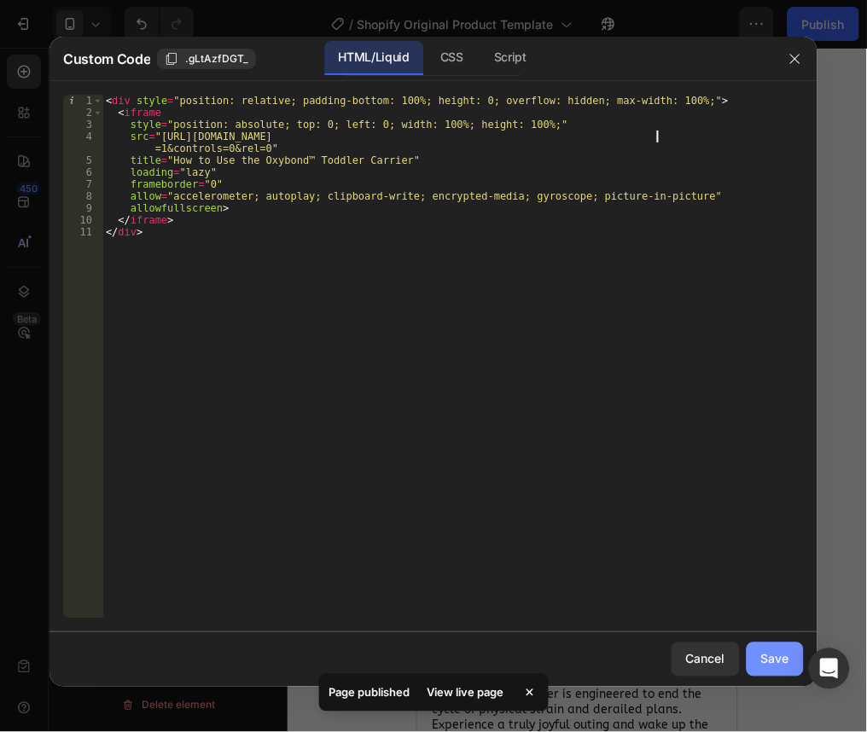
click at [758, 645] on button "Save" at bounding box center [775, 659] width 57 height 34
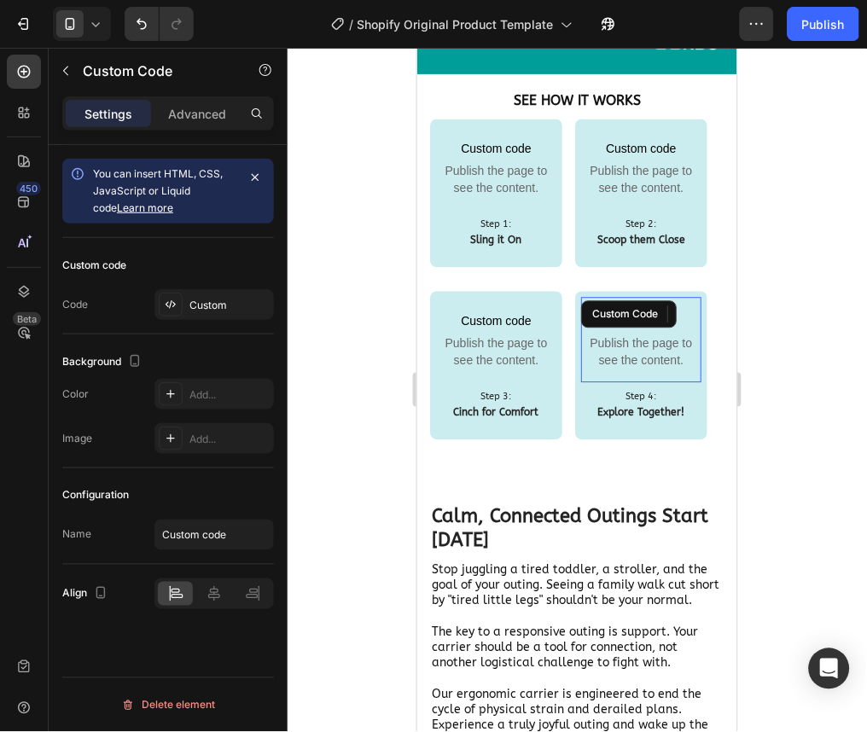
click at [639, 337] on span "Publish the page to see the content." at bounding box center [640, 351] width 120 height 34
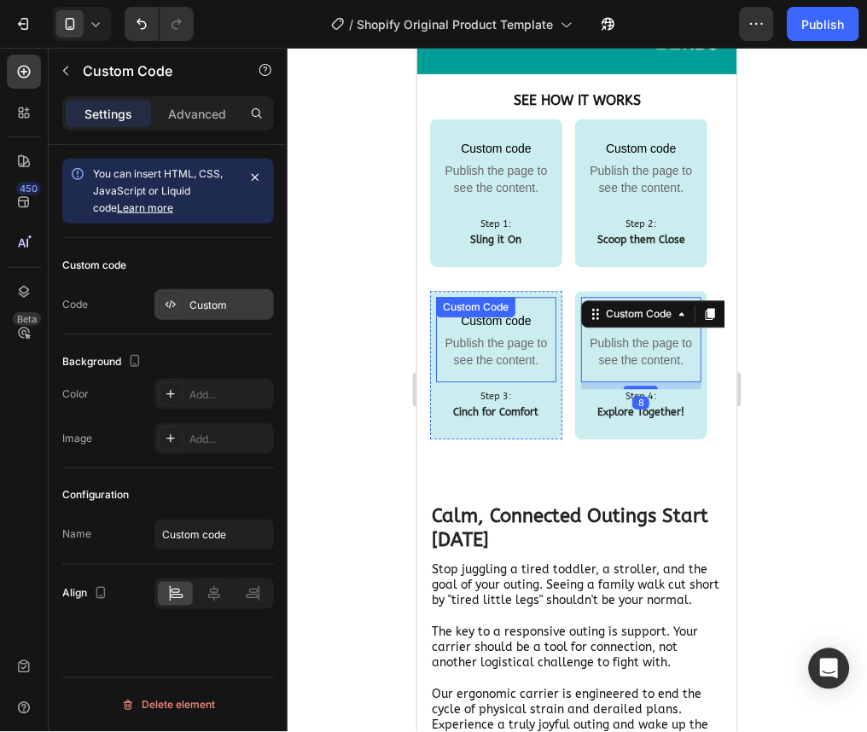
click at [241, 305] on div "Custom" at bounding box center [229, 305] width 80 height 15
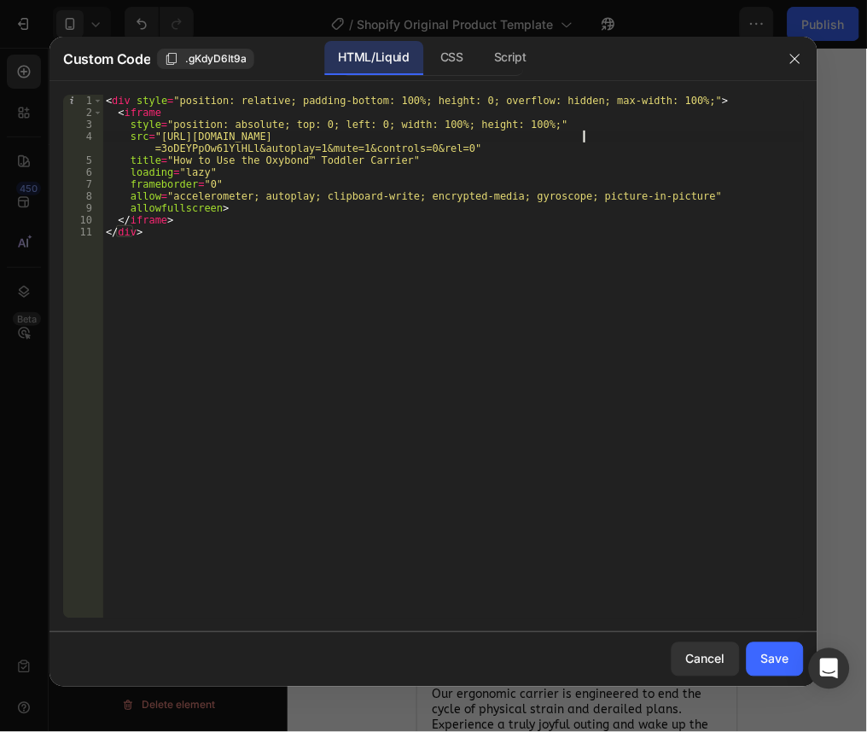
click at [584, 137] on div "< div style = "position: relative; padding-bottom: 100%; height: 0; overflow: h…" at bounding box center [452, 369] width 701 height 548
drag, startPoint x: 245, startPoint y: 154, endPoint x: 661, endPoint y: 138, distance: 416.6
click at [661, 138] on div "< div style = "position: relative; padding-bottom: 100%; height: 0; overflow: h…" at bounding box center [452, 369] width 701 height 548
type textarea "src="https://www.youtube.com/embed/DuwXdyhoDvA?si=3oDEYPpOw61YlHLl?loop=1&playl…"
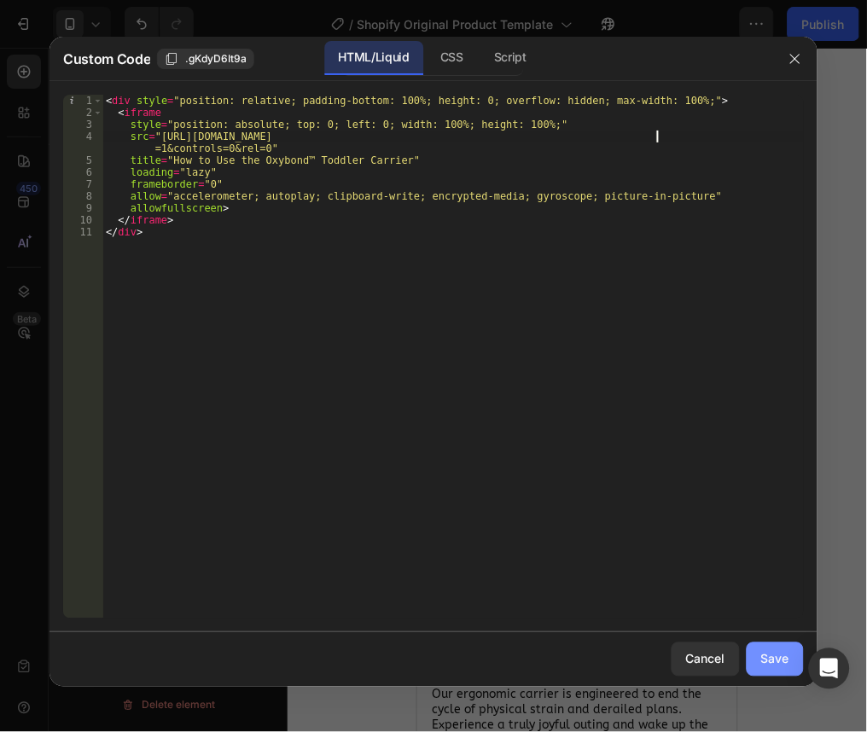
click at [767, 654] on div "Save" at bounding box center [775, 659] width 28 height 18
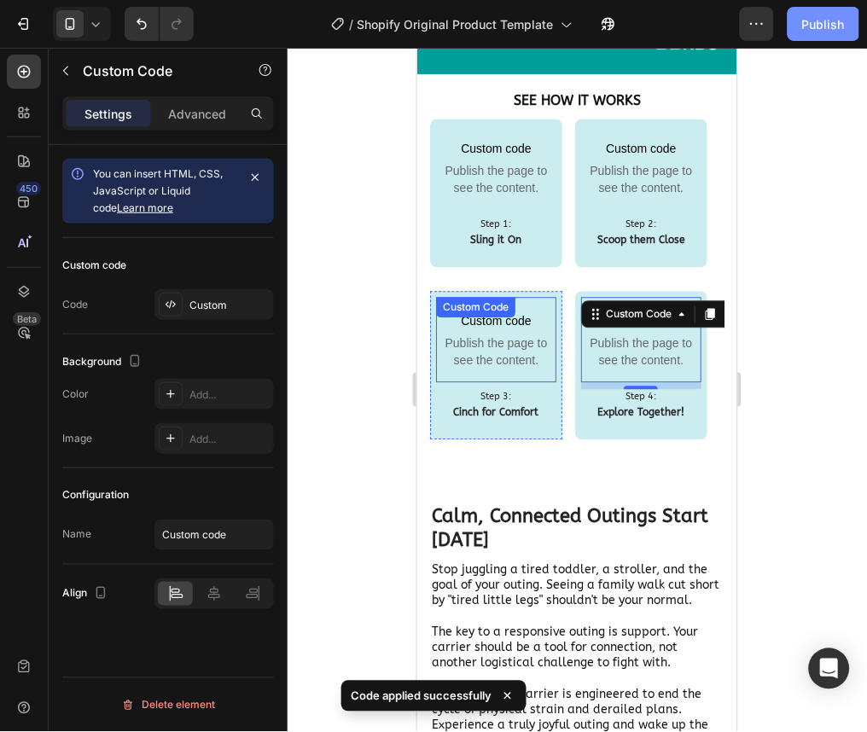
click at [836, 32] on div "Publish" at bounding box center [823, 24] width 43 height 18
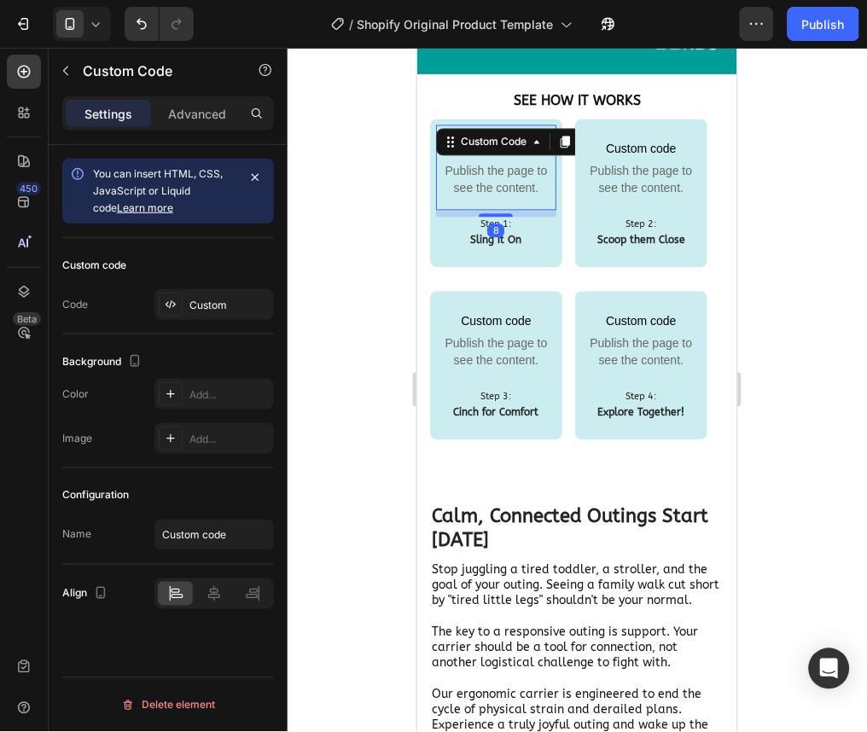
click at [483, 171] on span "Publish the page to see the content." at bounding box center [495, 179] width 120 height 34
click at [240, 313] on div "Custom" at bounding box center [213, 304] width 119 height 31
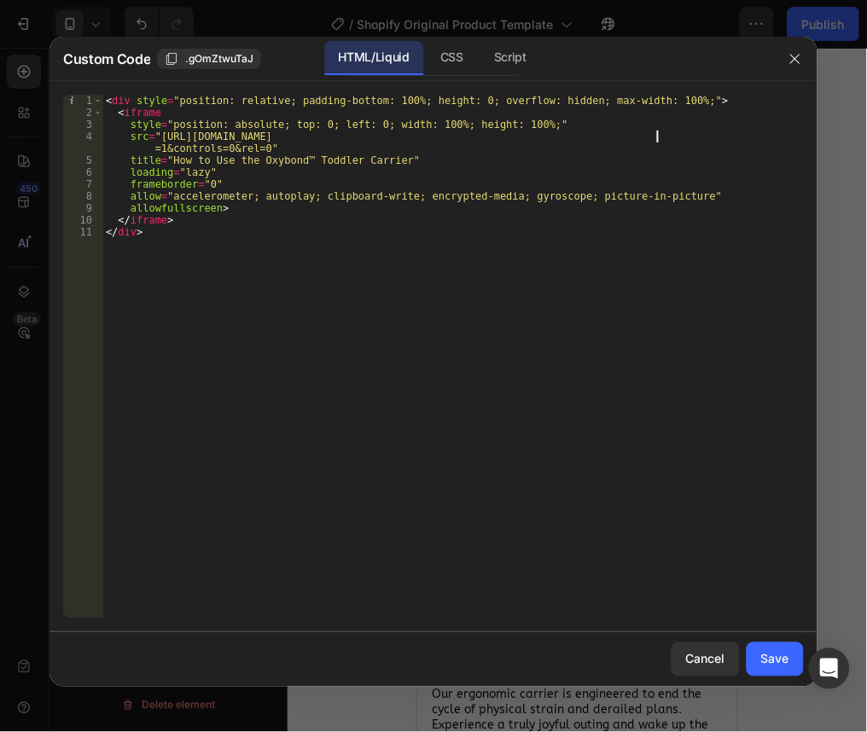
click at [659, 134] on div "< div style = "position: relative; padding-bottom: 100%; height: 0; overflow: h…" at bounding box center [452, 369] width 701 height 548
click at [528, 309] on div "< div style = "position: relative; padding-bottom: 100%; height: 0; overflow: h…" at bounding box center [452, 369] width 701 height 548
click at [508, 137] on div "< div style = "position: relative; padding-bottom: 100%; height: 0; overflow: h…" at bounding box center [452, 369] width 701 height 548
type textarea "src="https://www.youtube.com/embed/zizVnFlkS98?si=PBF1pYhRWxZteZgO&loop=1&playl…"
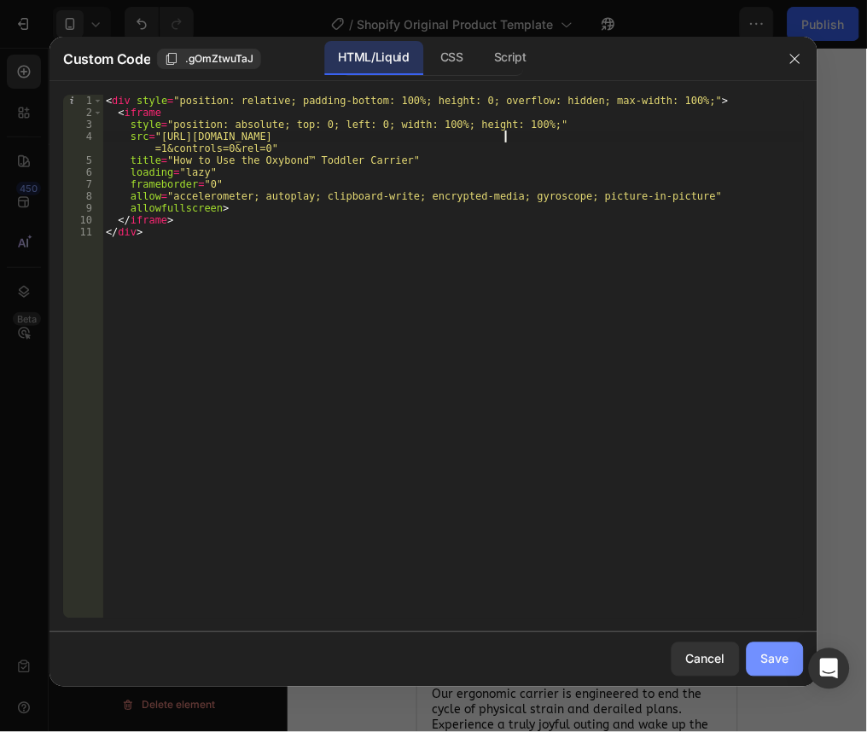
click at [790, 657] on button "Save" at bounding box center [775, 659] width 57 height 34
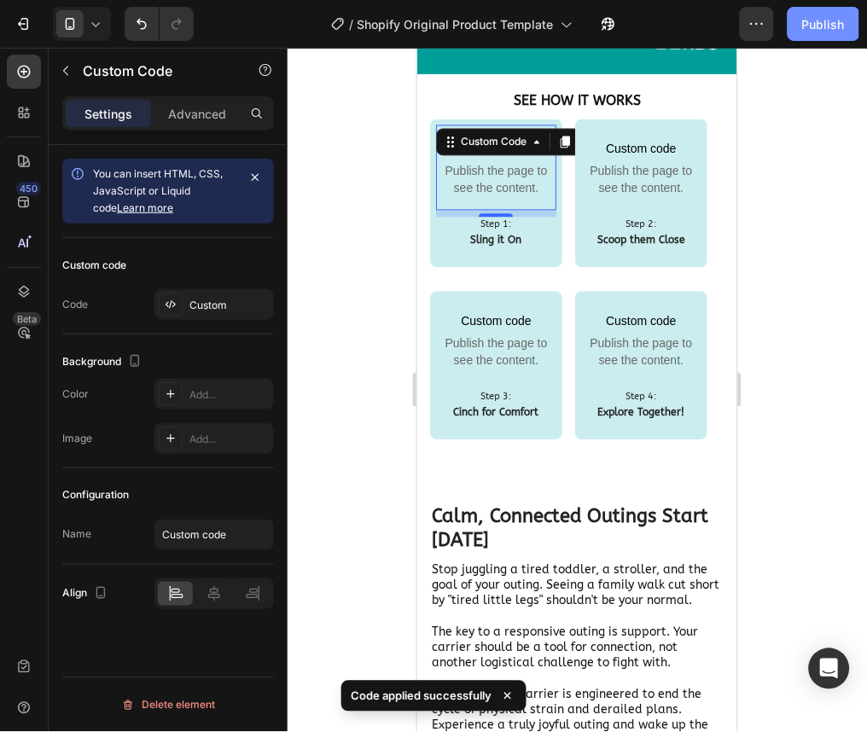
click at [834, 25] on div "Publish" at bounding box center [823, 24] width 43 height 18
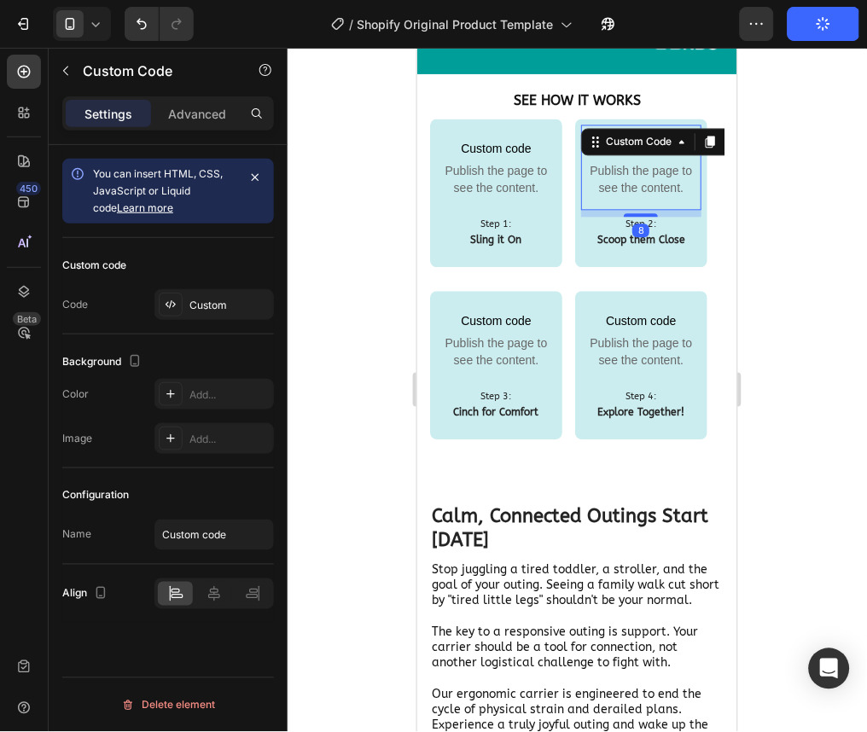
click at [639, 175] on span "Publish the page to see the content." at bounding box center [640, 179] width 120 height 34
click at [212, 303] on div "Custom" at bounding box center [229, 305] width 80 height 15
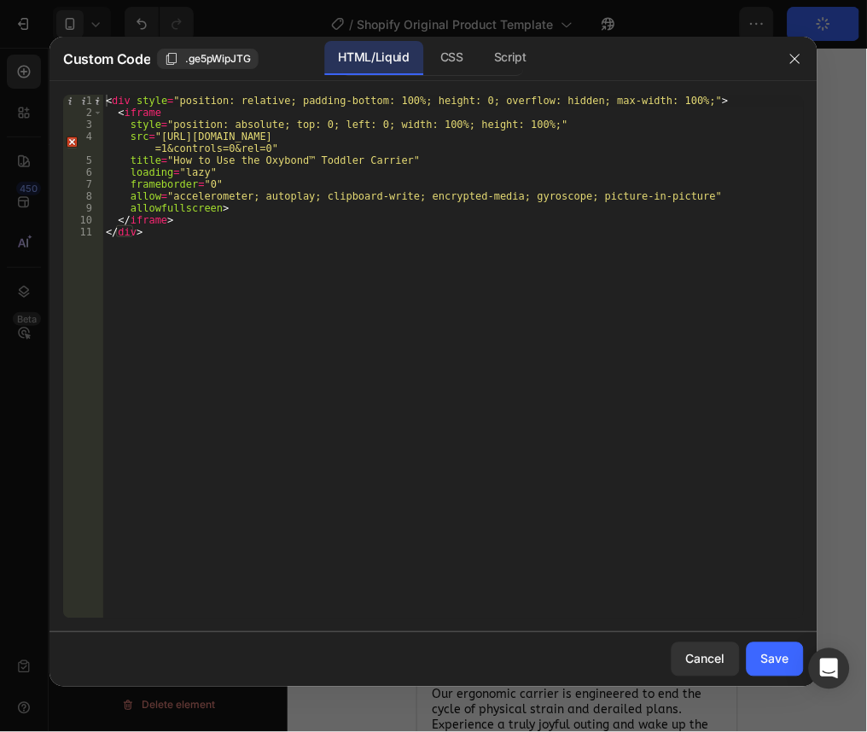
click at [508, 139] on div "< div style = "position: relative; padding-bottom: 100%; height: 0; overflow: h…" at bounding box center [452, 369] width 701 height 548
type textarea "src="https://www.youtube.com/embed/jgcsr1bU3ck?si=zcsQay5MkqbfmpfW&loop=1&playl…"
click at [765, 664] on div "Save" at bounding box center [775, 659] width 28 height 18
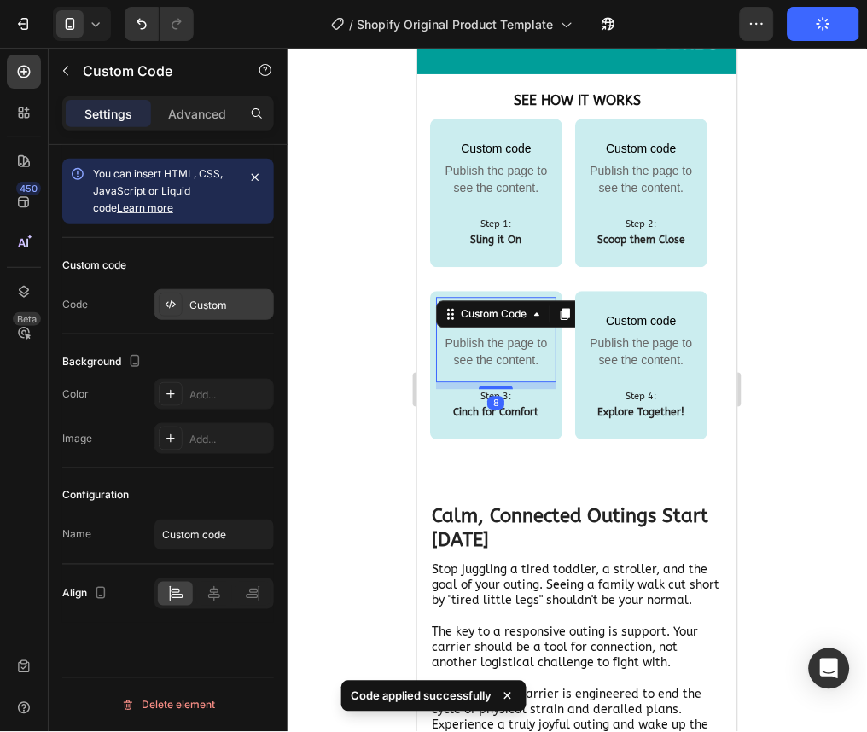
click at [243, 290] on div "Custom" at bounding box center [213, 304] width 119 height 31
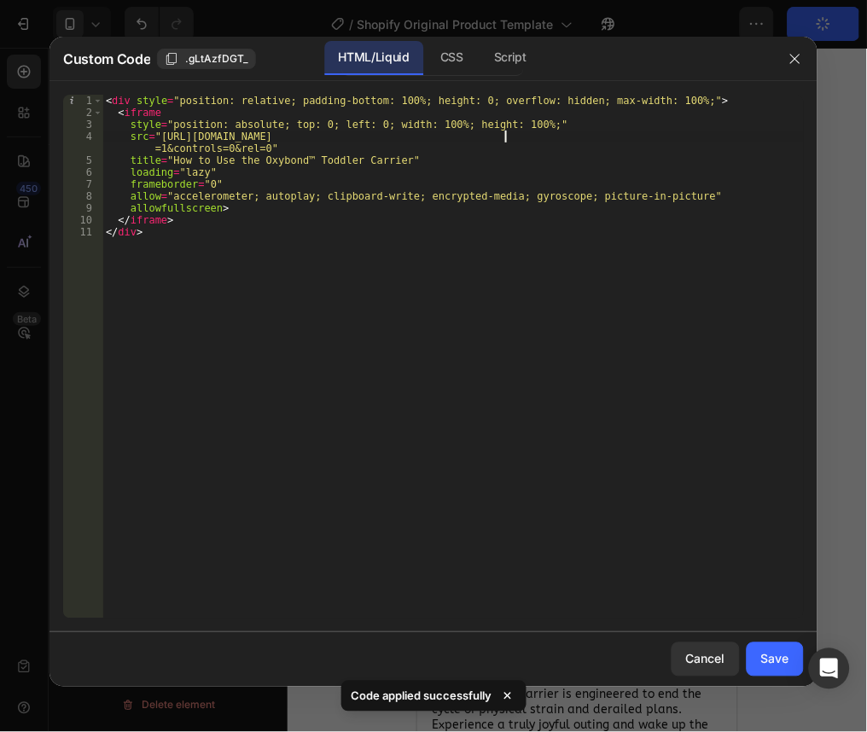
click at [506, 137] on div "< div style = "position: relative; padding-bottom: 100%; height: 0; overflow: h…" at bounding box center [452, 369] width 701 height 548
type textarea "src="https://www.youtube.com/embed/-9IxyKZbHE4?si=G42HvAlH9b1HCXVg&loop=1&playl…"
click at [780, 671] on button "Save" at bounding box center [775, 659] width 57 height 34
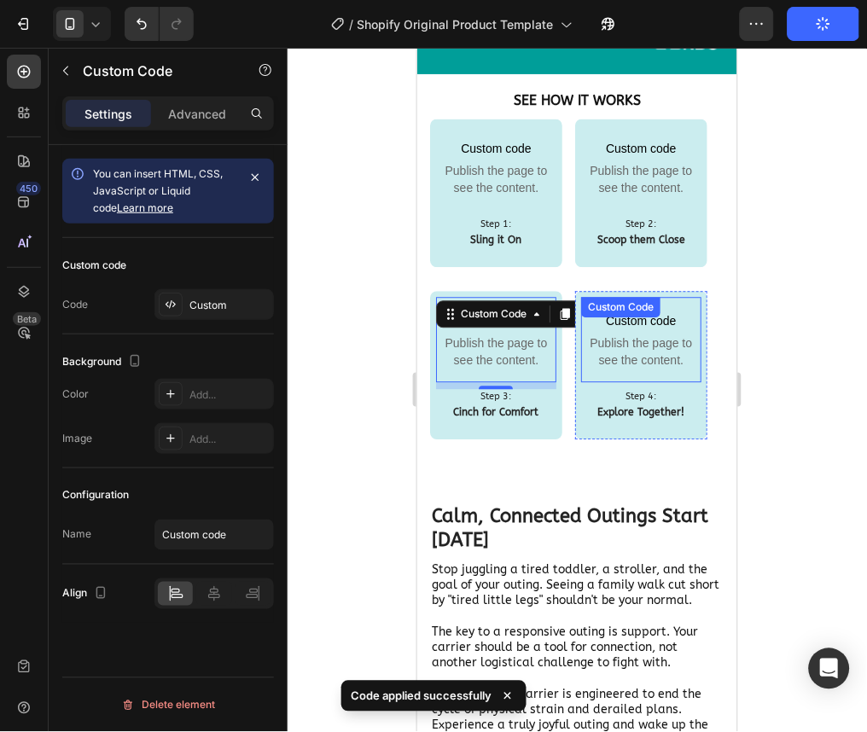
click at [636, 331] on p "Custom code Publish the page to see the content." at bounding box center [640, 339] width 120 height 85
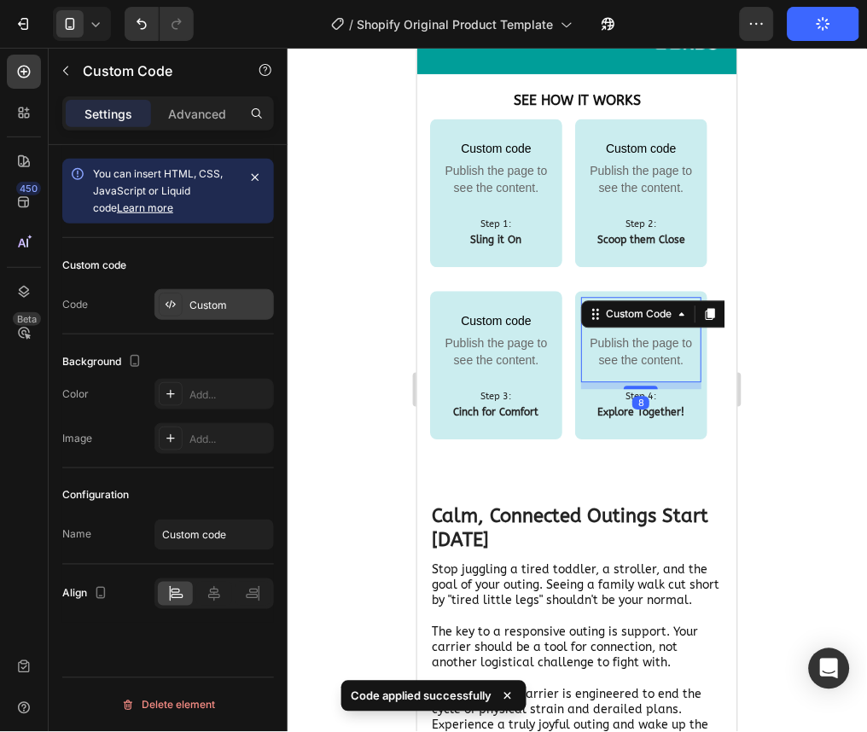
click at [241, 298] on div "Custom" at bounding box center [229, 305] width 80 height 15
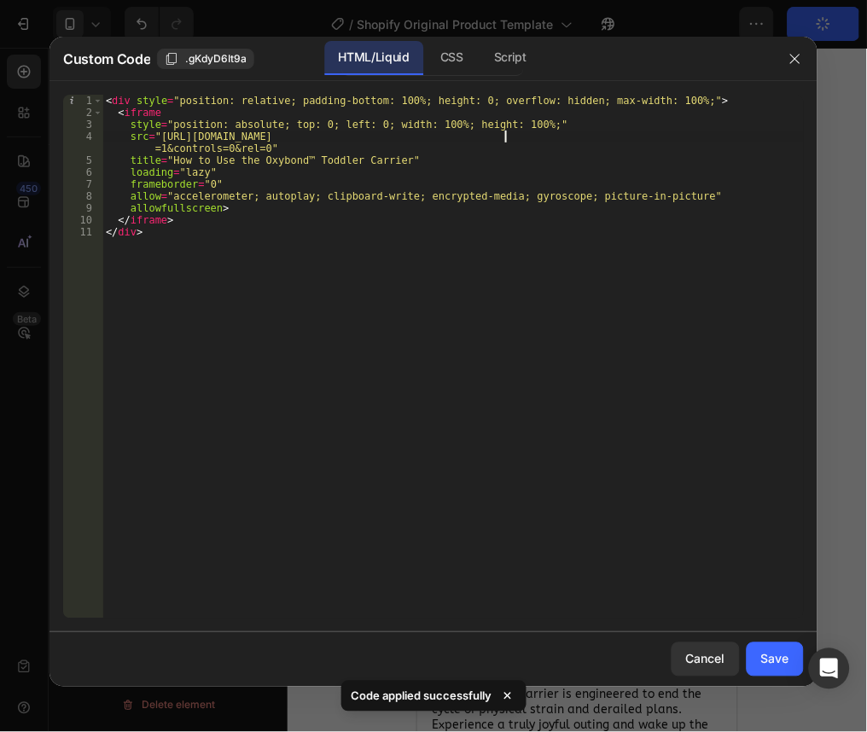
click at [508, 140] on div "< div style = "position: relative; padding-bottom: 100%; height: 0; overflow: h…" at bounding box center [452, 369] width 701 height 548
type textarea "src="https://www.youtube.com/embed/DuwXdyhoDvA?si=3oDEYPpOw61YlHLl&loop=1&playl…"
click at [767, 659] on div "Save" at bounding box center [775, 659] width 28 height 18
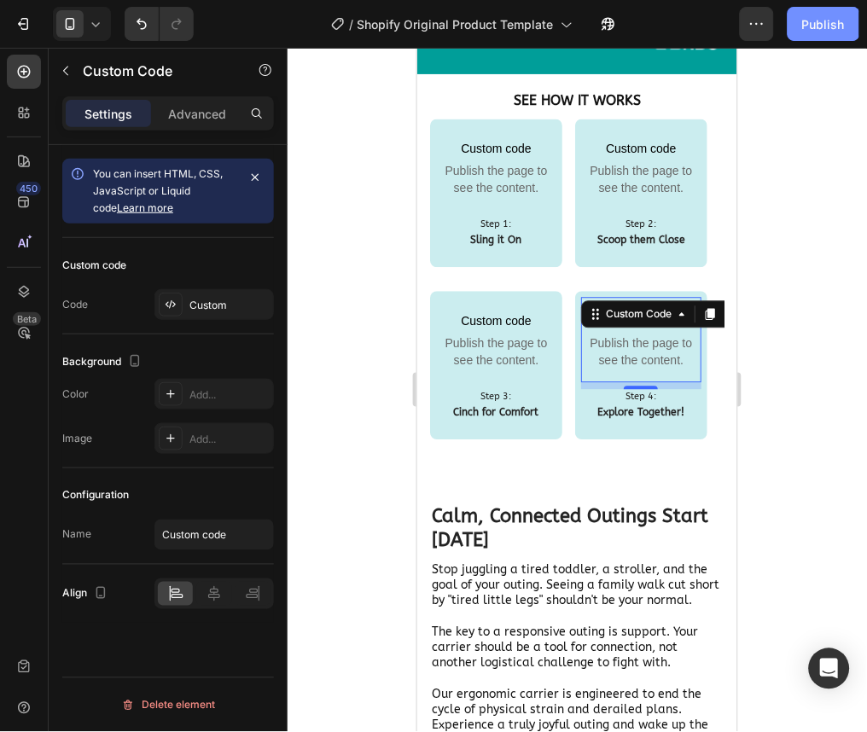
click at [822, 36] on button "Publish" at bounding box center [823, 24] width 72 height 34
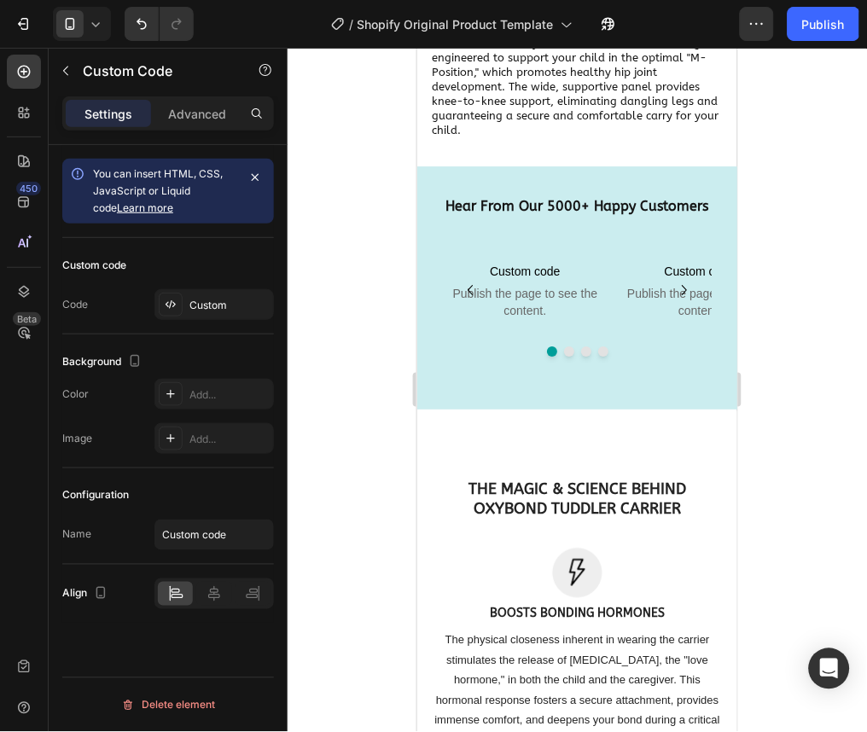
scroll to position [3860, 0]
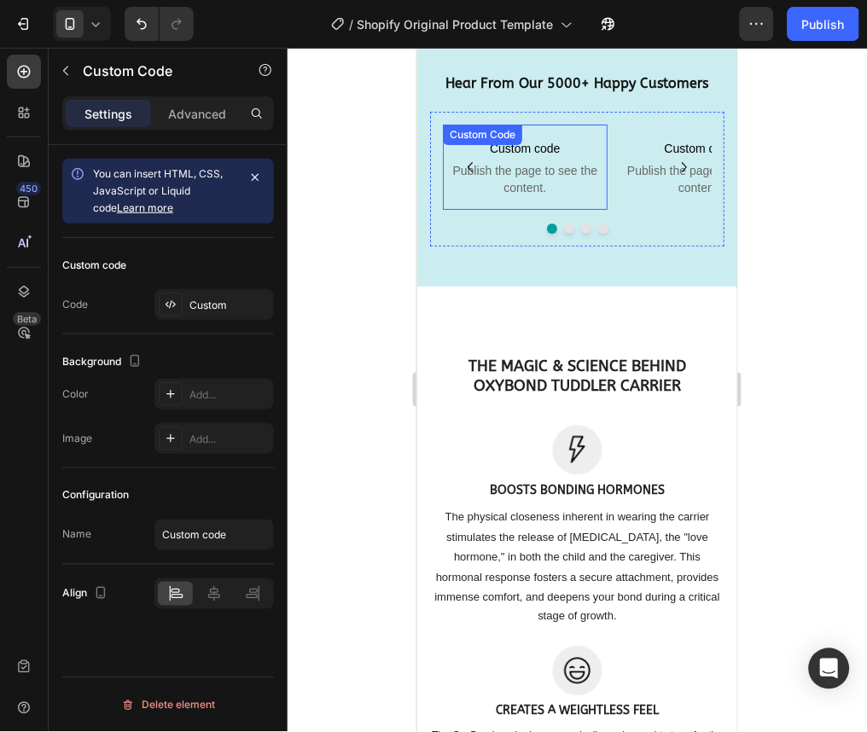
click at [529, 195] on span "Publish the page to see the content." at bounding box center [524, 178] width 165 height 34
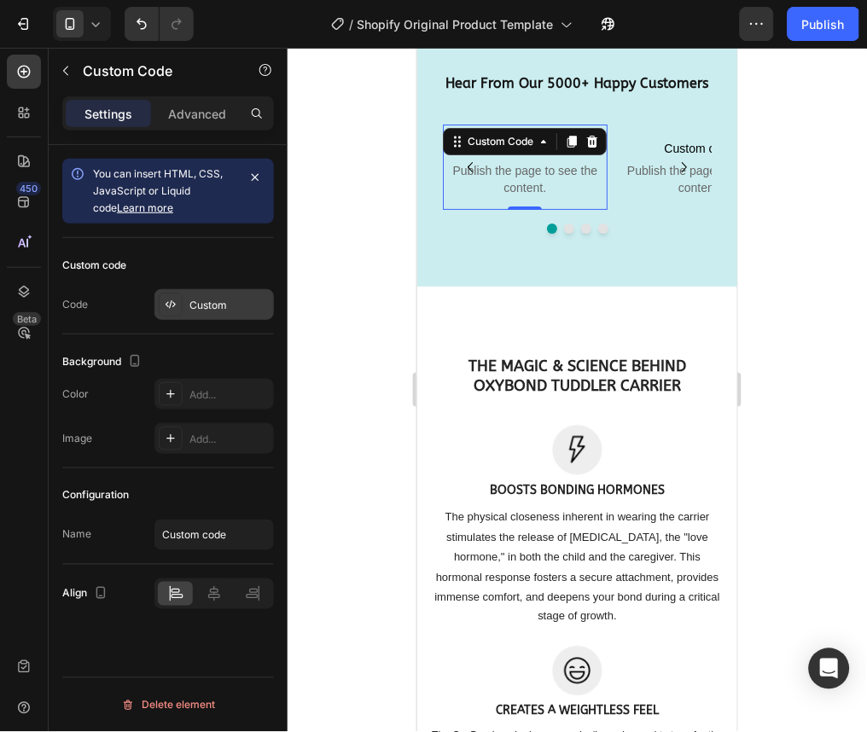
click at [228, 299] on div "Custom" at bounding box center [229, 305] width 80 height 15
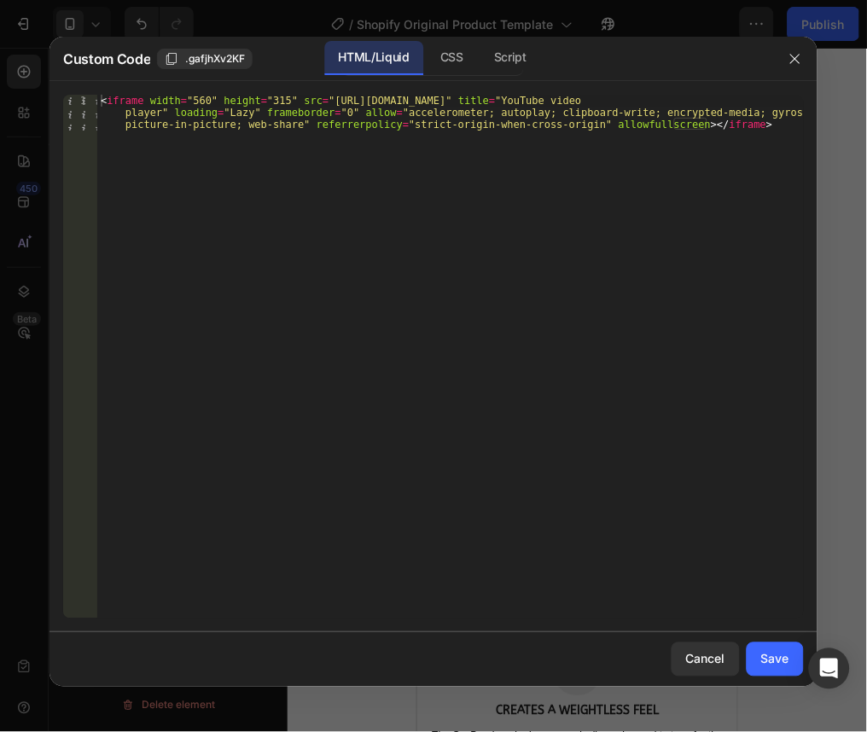
type textarea "<iframe width="560" height="315" src="https://www.youtube.com/embed/DuwXdyhoDvA…"
click at [739, 139] on div "< iframe width = "560" height = "315" src = "https://www.youtube.com/embed/DuwX…" at bounding box center [450, 393] width 706 height 596
paste textarea "</div>"
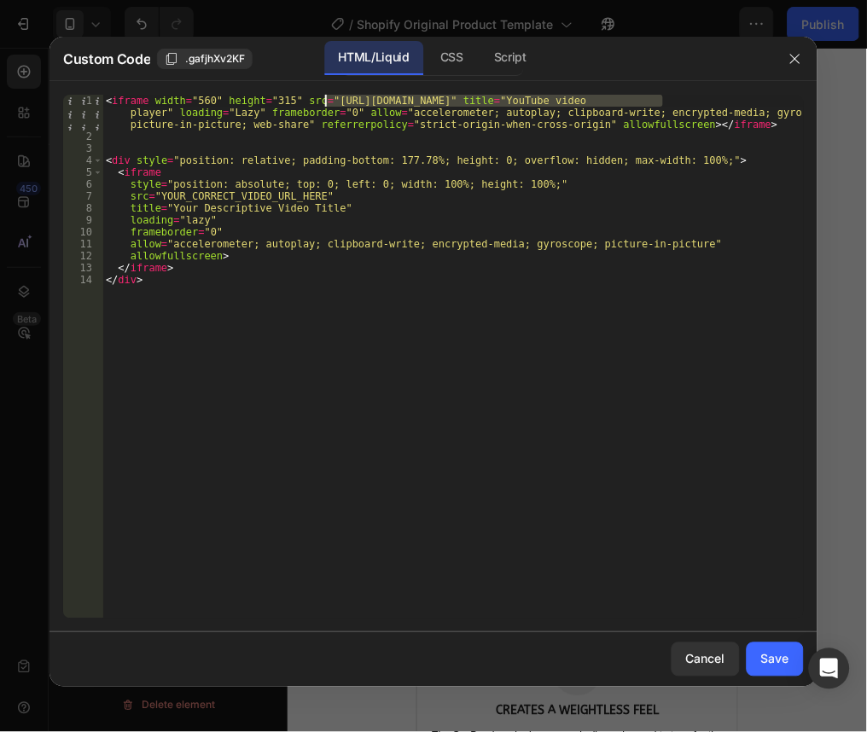
drag, startPoint x: 664, startPoint y: 100, endPoint x: 321, endPoint y: 100, distance: 343.0
click at [321, 100] on div "< iframe width = "560" height = "315" src = "https://www.youtube.com/embed/DuwX…" at bounding box center [452, 381] width 701 height 572
drag, startPoint x: 305, startPoint y: 200, endPoint x: 243, endPoint y: 196, distance: 62.4
click at [243, 196] on div "< iframe width = "560" height = "315" src = "https://www.youtube.com/embed/DuwX…" at bounding box center [452, 381] width 701 height 572
click at [243, 196] on div "< iframe width = "560" height = "315" src = "https://www.youtube.com/embed/DuwX…" at bounding box center [452, 357] width 701 height 524
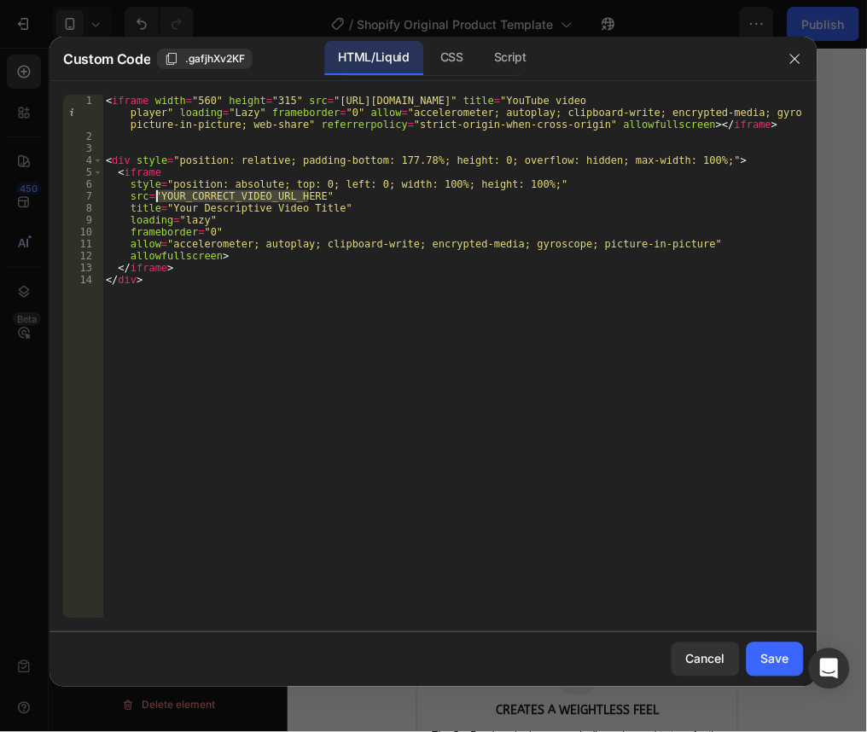
drag, startPoint x: 307, startPoint y: 194, endPoint x: 159, endPoint y: 197, distance: 148.5
click at [159, 197] on div "< iframe width = "560" height = "315" src = "https://www.youtube.com/embed/DuwX…" at bounding box center [452, 381] width 701 height 572
paste textarea "https://www.youtube.com/embed/DuwXdyhoDvA?si=3oDEYPpOw61YlHLl"
click at [171, 289] on div "< iframe width = "560" height = "315" src = "https://www.youtube.com/embed/DuwX…" at bounding box center [452, 381] width 701 height 572
type textarea "</div>"
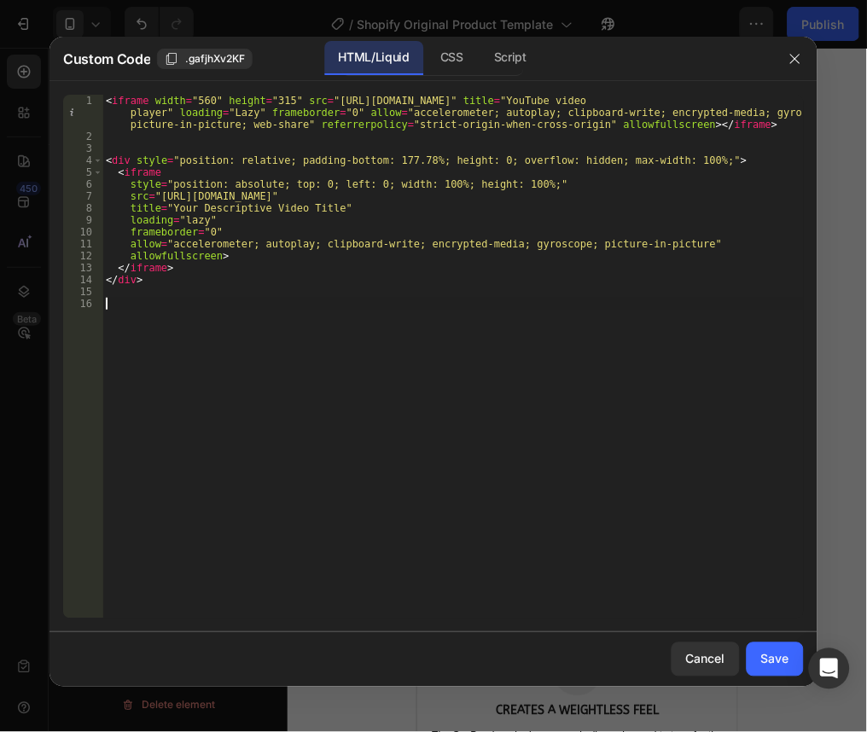
paste textarea "</div>"
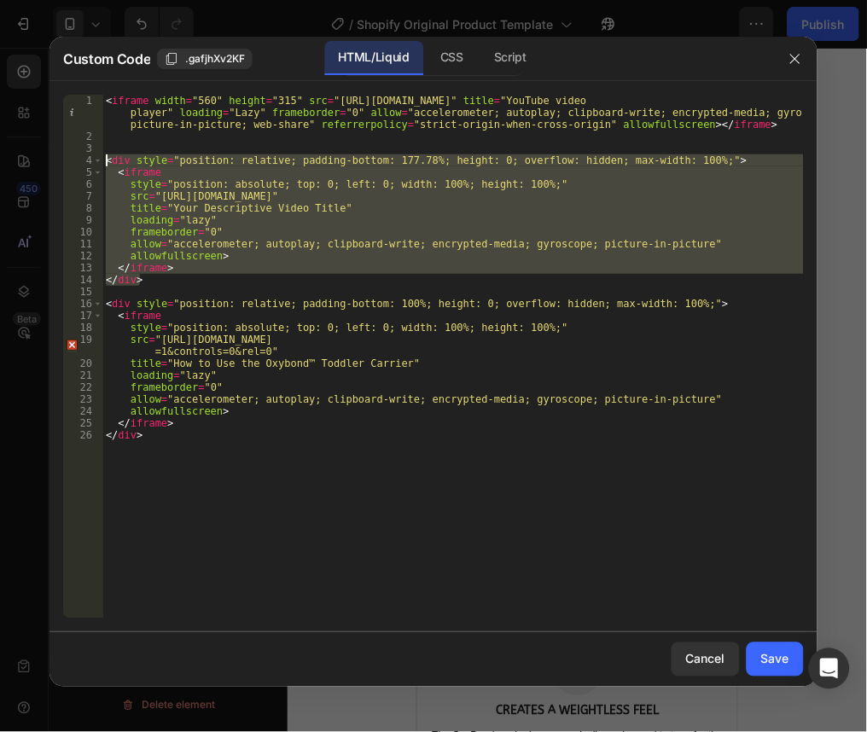
drag, startPoint x: 145, startPoint y: 282, endPoint x: 86, endPoint y: 160, distance: 135.5
click at [86, 160] on div "</div> 1 2 3 4 5 6 7 8 9 10 11 12 13 14 15 16 17 18 19 20 21 22 23 24 25 26 < i…" at bounding box center [433, 357] width 741 height 524
type textarea "<div style="position: relative; padding-bottom: 177.78%; height: 0; overflow: h…"
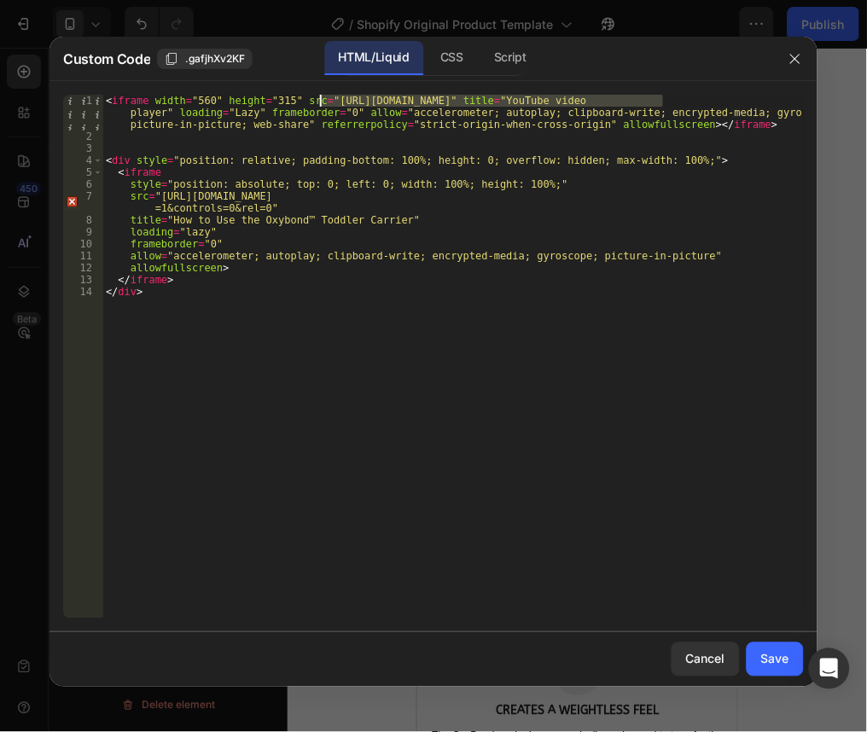
drag, startPoint x: 661, startPoint y: 97, endPoint x: 321, endPoint y: 102, distance: 340.4
click at [321, 102] on div "< iframe width = "560" height = "315" src = "https://www.youtube.com/embed/DuwX…" at bounding box center [452, 381] width 701 height 572
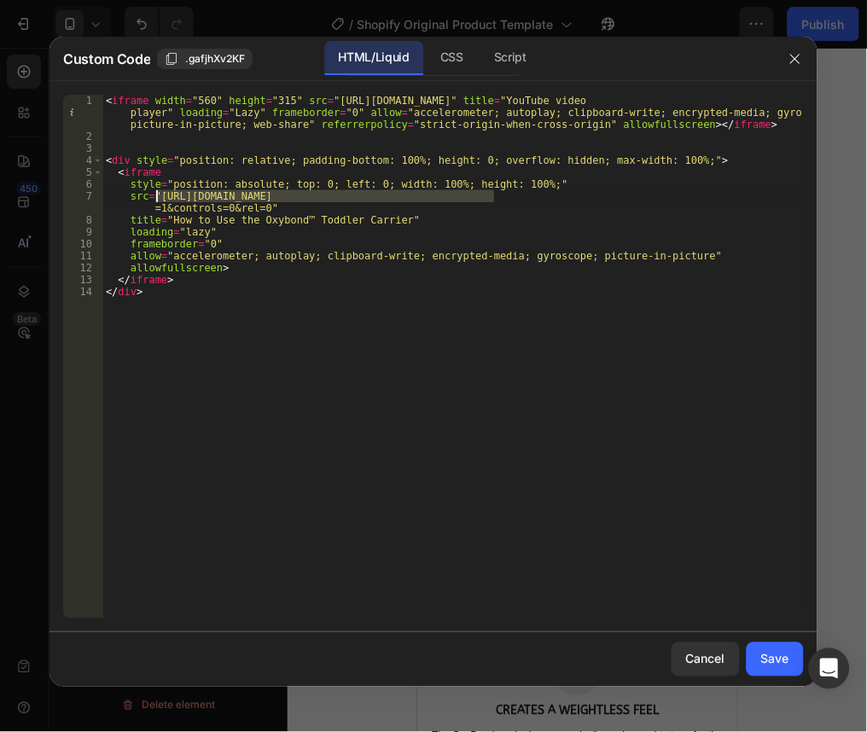
drag, startPoint x: 493, startPoint y: 196, endPoint x: 159, endPoint y: 200, distance: 334.5
click at [159, 200] on div "< iframe width = "560" height = "315" src = "https://www.youtube.com/embed/DuwX…" at bounding box center [452, 381] width 701 height 572
paste textarea "DuwXdyhoDvA?si=3oDEYPpOw61YlHLl"
drag, startPoint x: 386, startPoint y: 195, endPoint x: 328, endPoint y: 196, distance: 58.0
click at [328, 196] on div "< iframe width = "560" height = "315" src = "https://www.youtube.com/embed/DuwX…" at bounding box center [452, 381] width 701 height 572
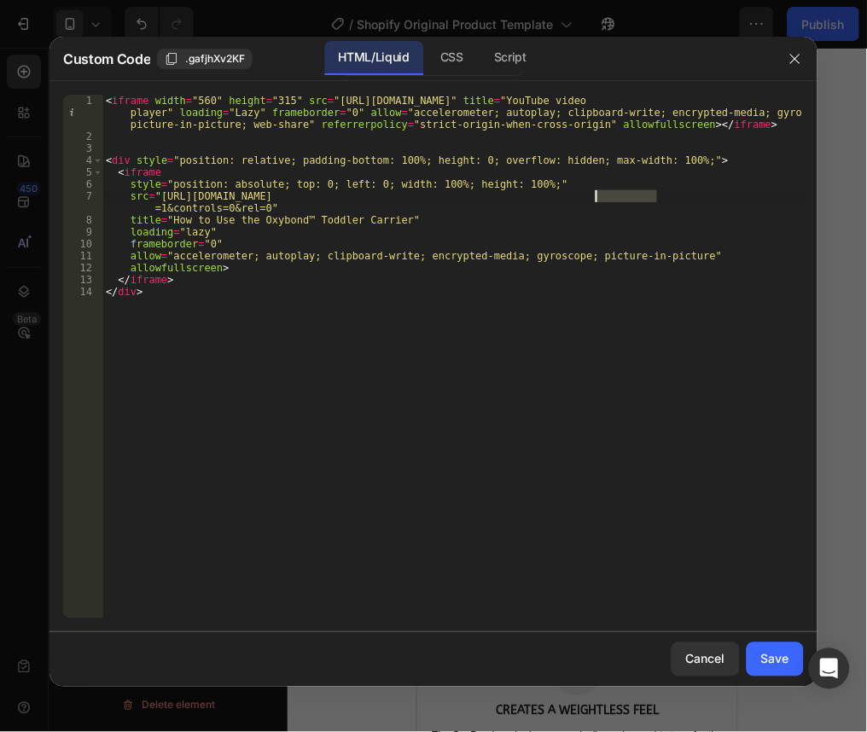
drag, startPoint x: 656, startPoint y: 196, endPoint x: 597, endPoint y: 200, distance: 59.0
click at [597, 200] on div "< iframe width = "560" height = "315" src = "https://www.youtube.com/embed/DuwX…" at bounding box center [452, 381] width 701 height 572
paste textarea "DuwXdyhoDvA"
drag, startPoint x: 721, startPoint y: 195, endPoint x: 667, endPoint y: 197, distance: 53.8
click at [667, 197] on div "< iframe width = "560" height = "315" src = "https://www.youtube.com/embed/DuwX…" at bounding box center [452, 381] width 701 height 572
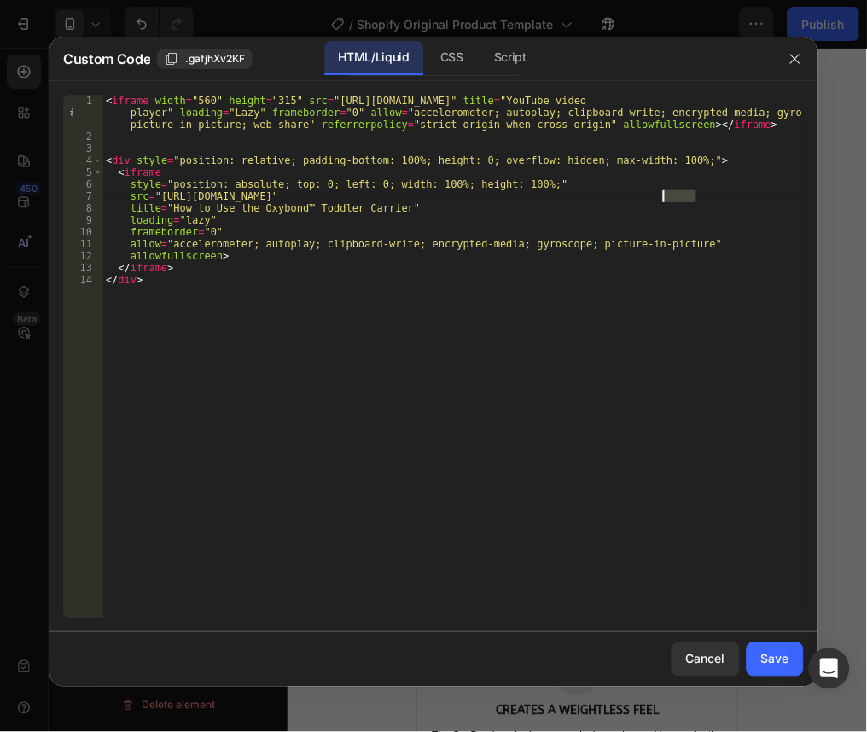
drag, startPoint x: 696, startPoint y: 195, endPoint x: 662, endPoint y: 200, distance: 34.5
click at [662, 200] on div "< iframe width = "560" height = "315" src = "https://www.youtube.com/embed/DuwX…" at bounding box center [452, 381] width 701 height 572
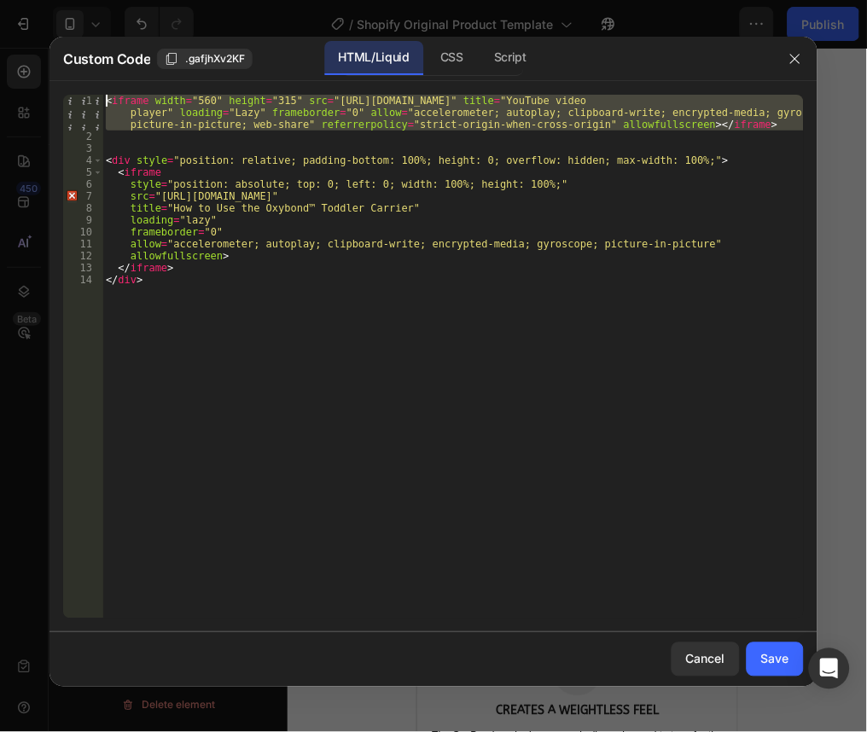
drag, startPoint x: 110, startPoint y: 131, endPoint x: 84, endPoint y: 81, distance: 56.9
click at [84, 81] on div "src="https://www.youtube.com/embed/DuwXdyhoDvA?si=3oDEYPpOw61YlHLl&loop=1&playl…" at bounding box center [433, 356] width 768 height 551
type textarea "<iframe width="560" height="315" src="https://www.youtube.com/embed/DuwXdyhoDvA…"
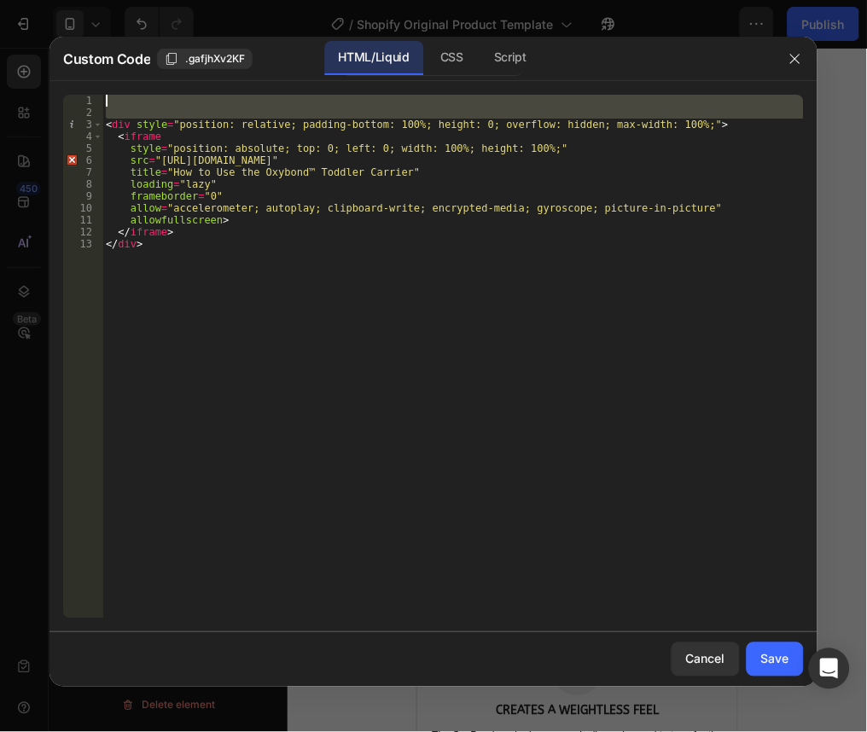
drag, startPoint x: 106, startPoint y: 124, endPoint x: 93, endPoint y: 67, distance: 58.6
click at [93, 67] on div "Custom Code .gafjhXv2KF HTML/Liquid CSS Script 1 2 3 4 5 6 7 8 9 10 11 12 13 < …" at bounding box center [433, 362] width 768 height 650
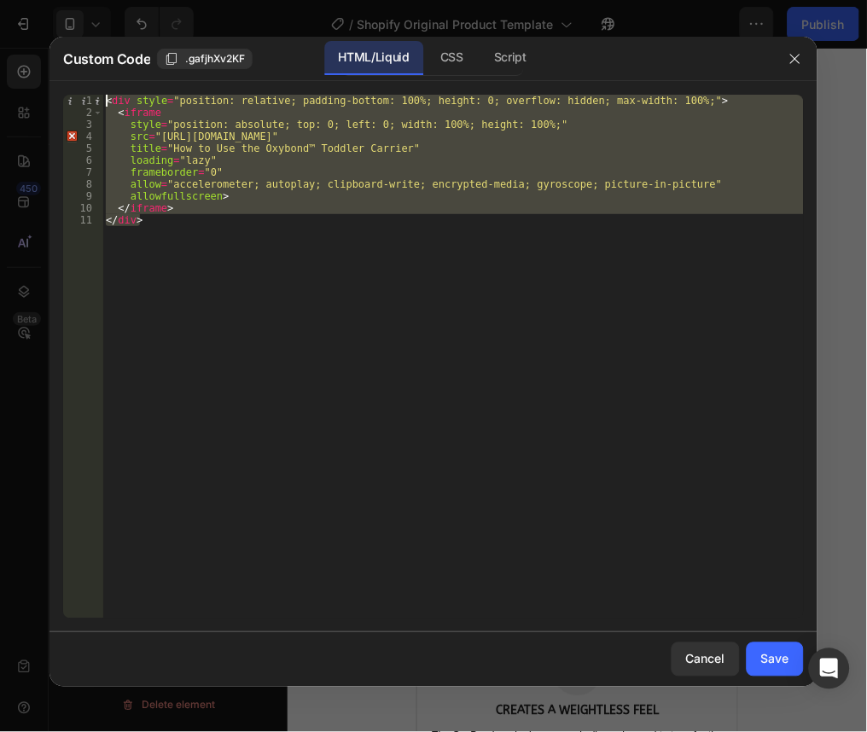
drag, startPoint x: 144, startPoint y: 222, endPoint x: 93, endPoint y: 64, distance: 165.9
click at [93, 64] on div "Custom Code .gafjhXv2KF HTML/Liquid CSS Script <div style="position: relative; …" at bounding box center [433, 362] width 768 height 650
click at [782, 657] on div "Save" at bounding box center [775, 659] width 28 height 18
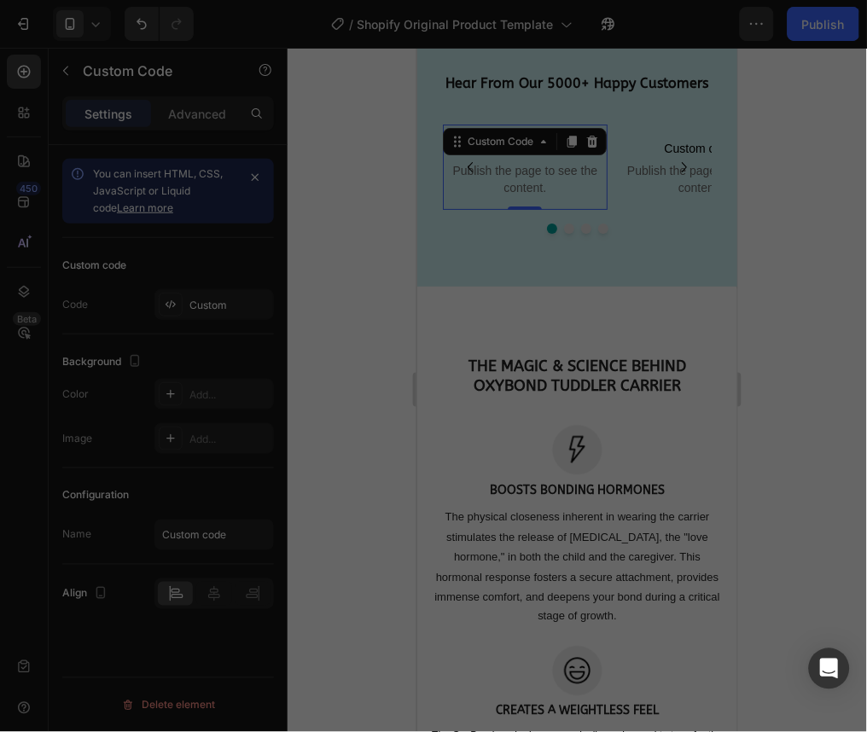
type textarea "</iframe> </div>"
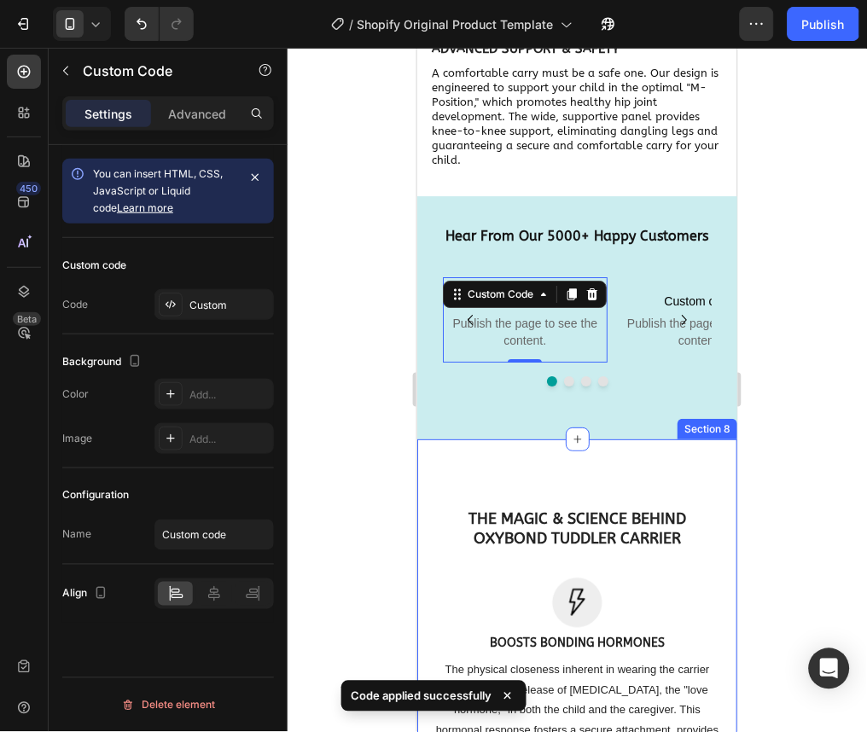
scroll to position [3703, 0]
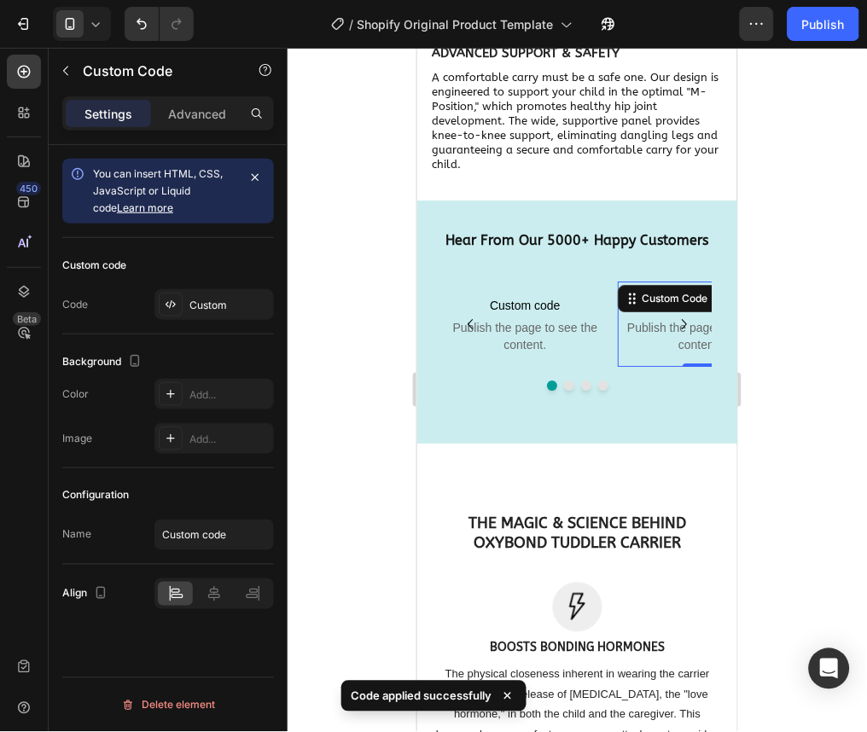
click at [642, 341] on span "Publish the page to see the content." at bounding box center [699, 335] width 165 height 34
click at [563, 390] on button "Dot" at bounding box center [568, 385] width 10 height 10
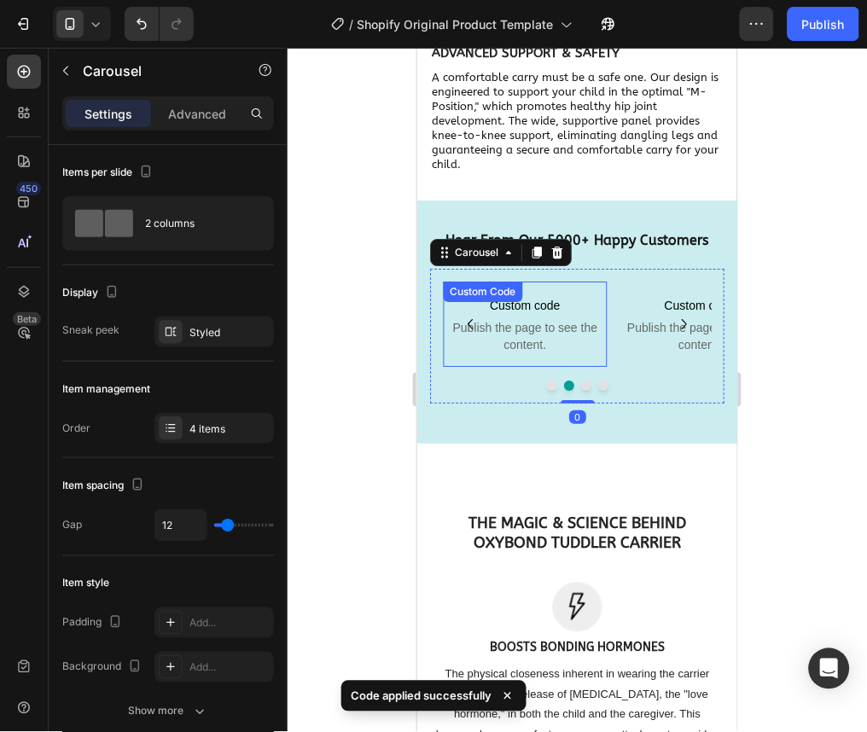
click at [531, 313] on div "Custom code Publish the page to see the content. Custom Code" at bounding box center [524, 323] width 165 height 85
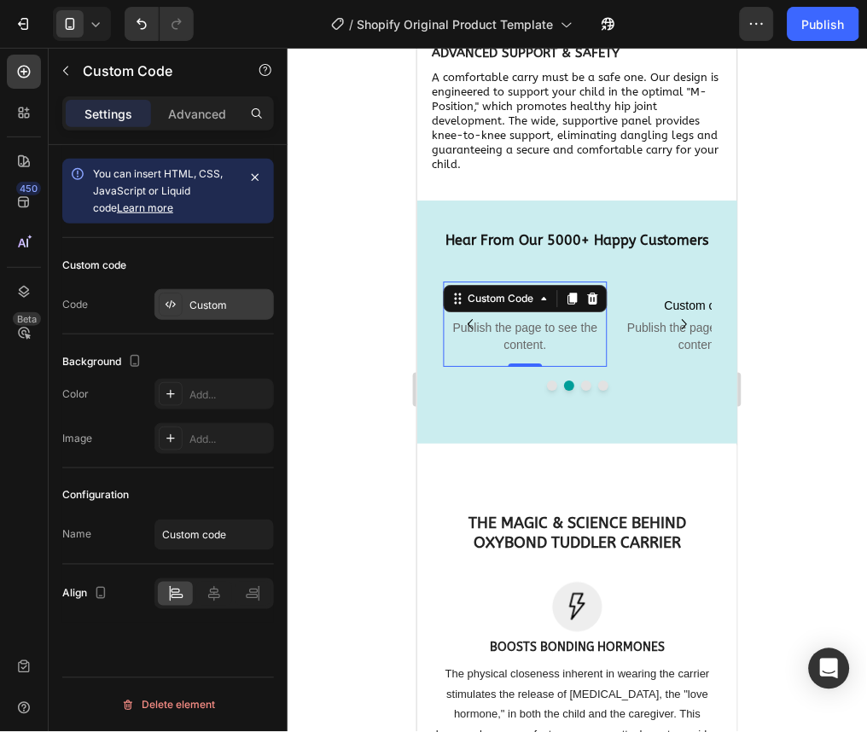
click at [265, 303] on div "Custom" at bounding box center [229, 305] width 80 height 15
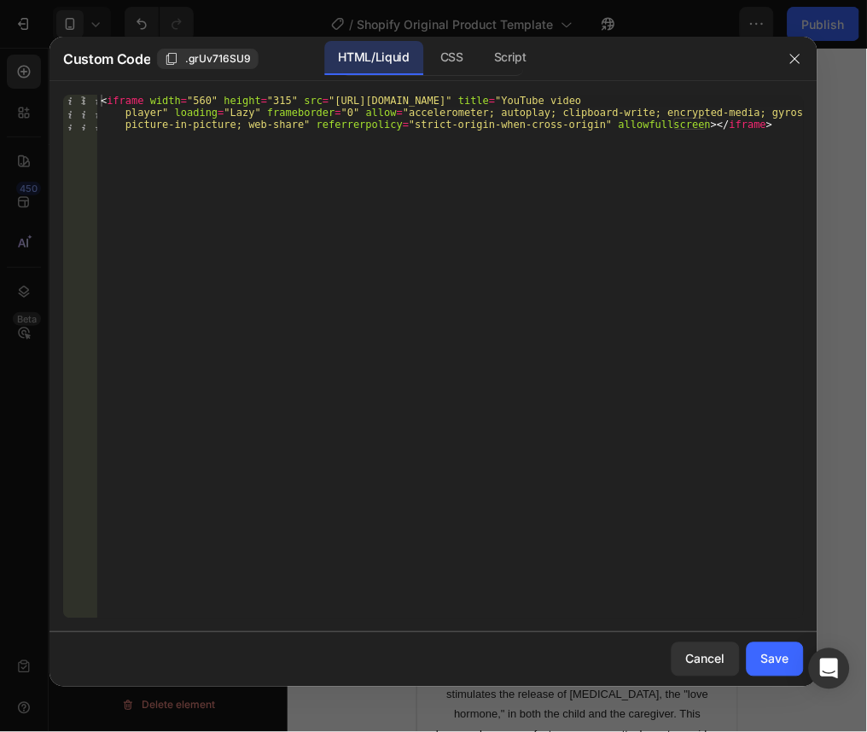
type textarea "<iframe width="560" height="315" src="https://www.youtube.com/embed/lMV13nCC-IY…"
click at [734, 148] on div "< iframe width = "560" height = "315" src = "https://www.youtube.com/embed/lMV1…" at bounding box center [450, 393] width 706 height 596
paste textarea "</div>"
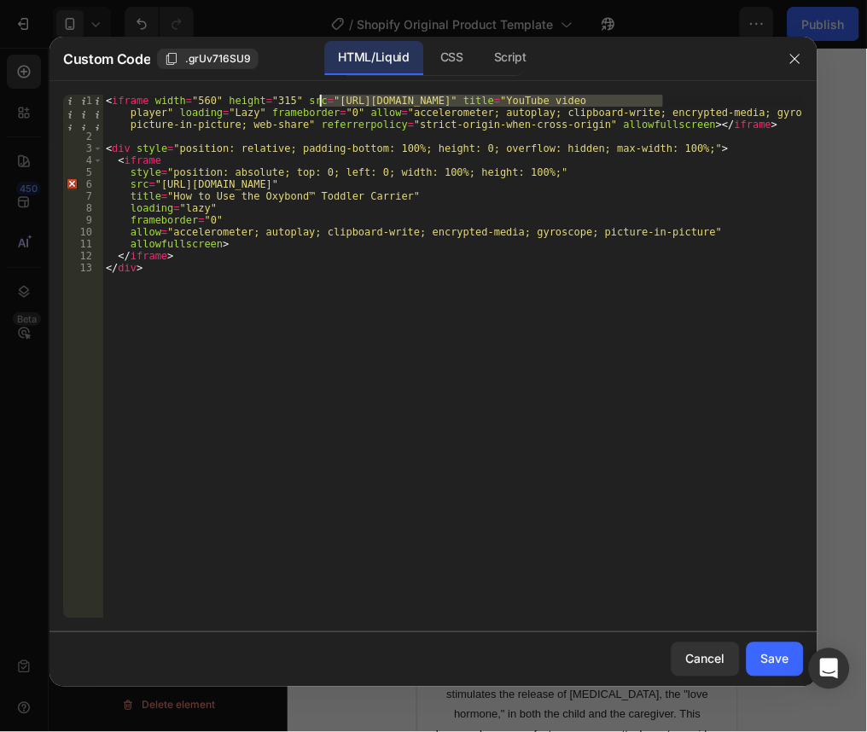
drag, startPoint x: 664, startPoint y: 96, endPoint x: 322, endPoint y: 101, distance: 342.2
click at [322, 101] on div "< iframe width = "560" height = "315" src = "https://www.youtube.com/embed/lMV1…" at bounding box center [452, 381] width 701 height 572
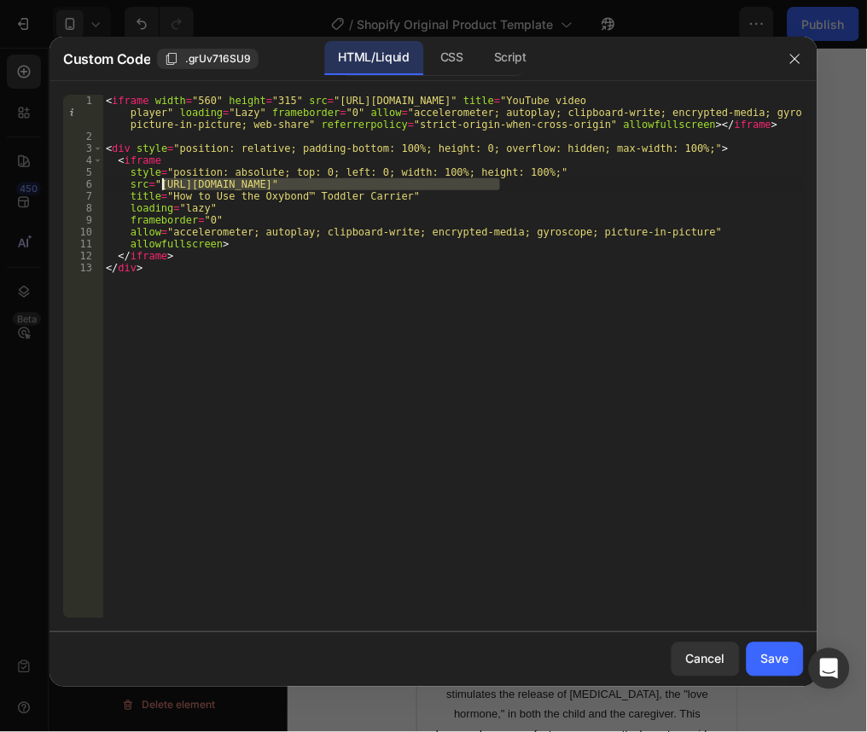
drag, startPoint x: 499, startPoint y: 188, endPoint x: 157, endPoint y: 185, distance: 342.1
click at [157, 185] on div "< iframe width = "560" height = "315" src = "https://www.youtube.com/embed/lMV1…" at bounding box center [452, 381] width 701 height 572
paste textarea "lMV13nCC-IY?si=mend2lgFaDz5BfoW"
drag, startPoint x: 385, startPoint y: 187, endPoint x: 323, endPoint y: 184, distance: 61.5
click at [323, 184] on div "< iframe width = "560" height = "315" src = "https://www.youtube.com/embed/lMV1…" at bounding box center [452, 381] width 701 height 572
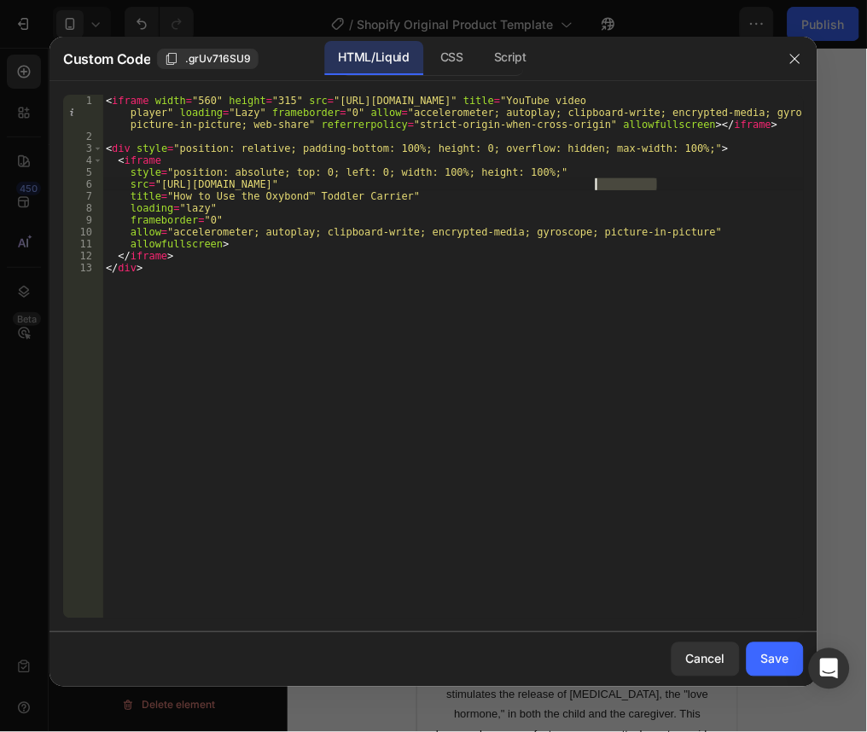
drag, startPoint x: 658, startPoint y: 187, endPoint x: 598, endPoint y: 187, distance: 59.7
click at [598, 187] on div "< iframe width = "560" height = "315" src = "https://www.youtube.com/embed/lMV1…" at bounding box center [452, 381] width 701 height 572
paste textarea "lMV13nCC-IY"
type textarea "src="https://www.youtube.com/embed/lMV13nCC-IY?si=mend2lgFaDz5BfoW&loop=1&playl…"
click at [107, 134] on div "< iframe width = "560" height = "315" src = "https://www.youtube.com/embed/lMV1…" at bounding box center [452, 381] width 701 height 572
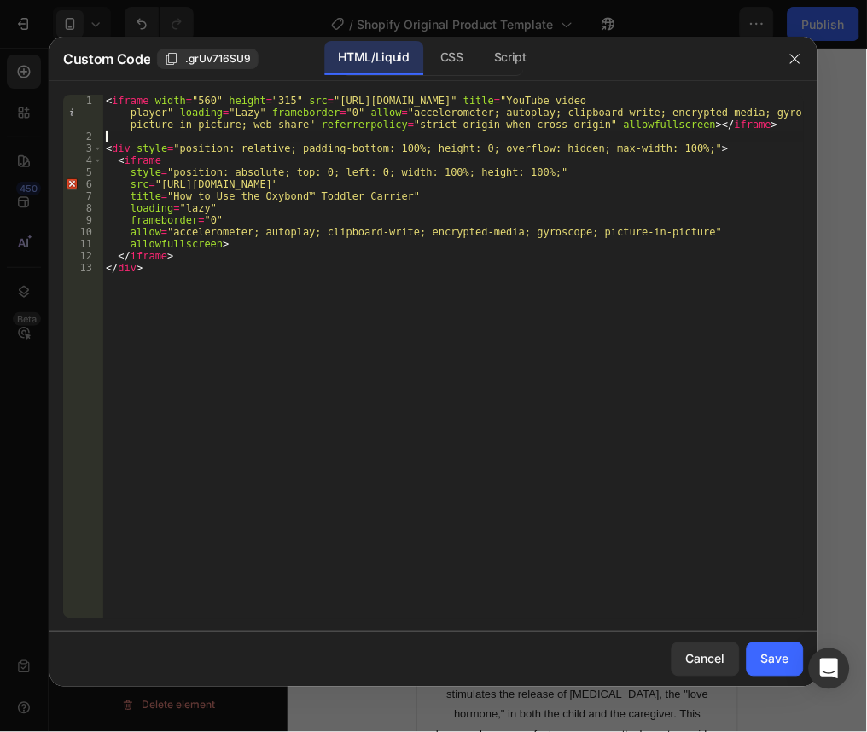
click at [107, 141] on div "< iframe width = "560" height = "315" src = "https://www.youtube.com/embed/lMV1…" at bounding box center [452, 381] width 701 height 572
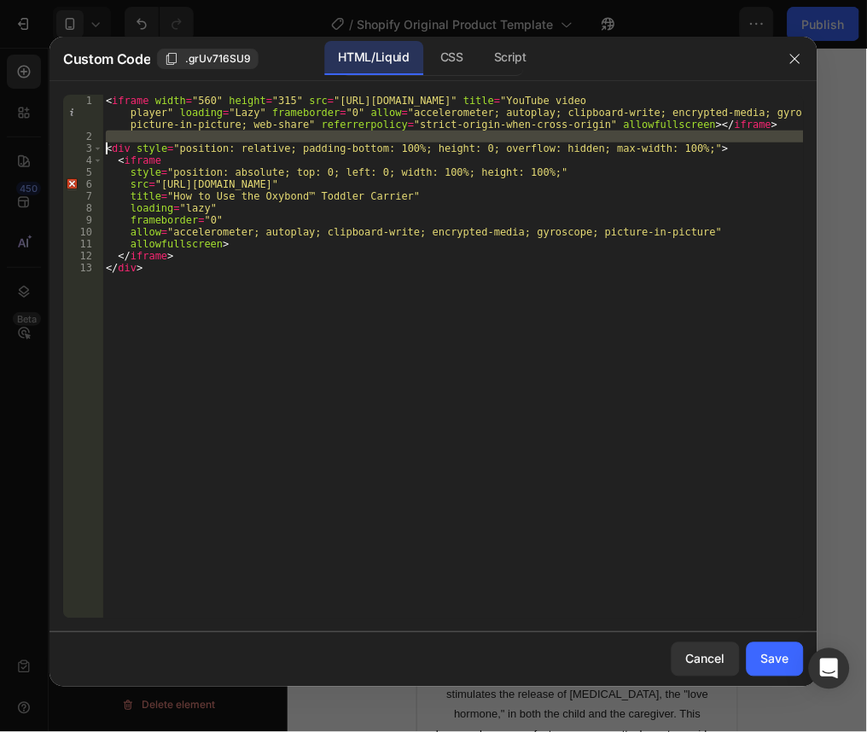
drag, startPoint x: 107, startPoint y: 141, endPoint x: 105, endPoint y: 150, distance: 9.7
click at [105, 150] on div "< iframe width = "560" height = "315" src = "https://www.youtube.com/embed/lMV1…" at bounding box center [452, 381] width 701 height 572
click at [105, 150] on div "< iframe width = "560" height = "315" src = "https://www.youtube.com/embed/lMV1…" at bounding box center [452, 357] width 701 height 524
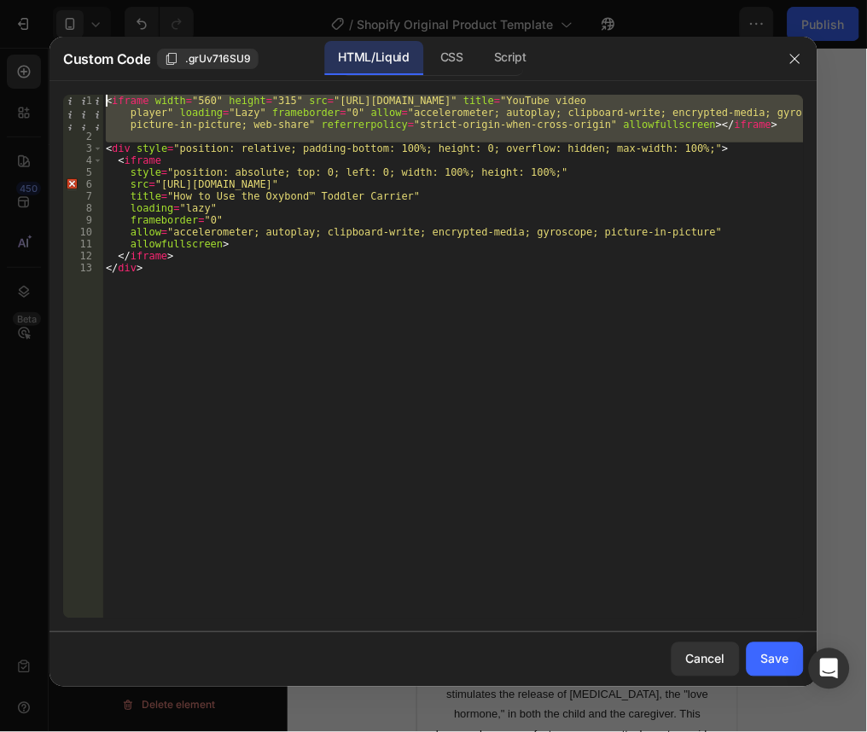
drag, startPoint x: 105, startPoint y: 150, endPoint x: 92, endPoint y: 79, distance: 72.0
click at [92, 79] on div "Custom Code .grUv716SU9 HTML/Liquid CSS Script <div style="position: relative; …" at bounding box center [433, 362] width 768 height 650
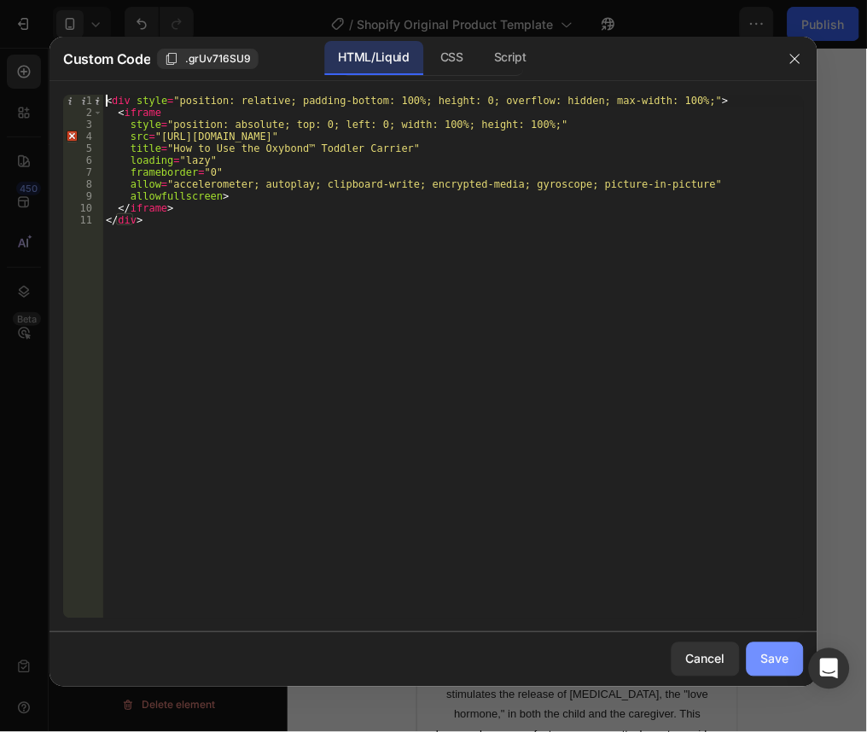
click at [758, 654] on button "Save" at bounding box center [775, 659] width 57 height 34
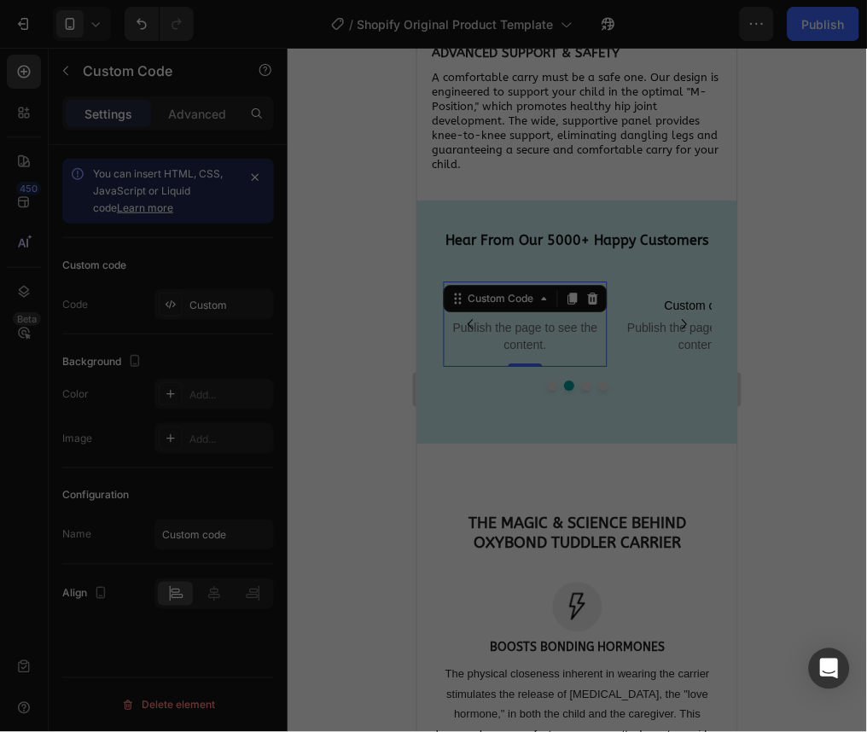
type textarea "</iframe> </div>"
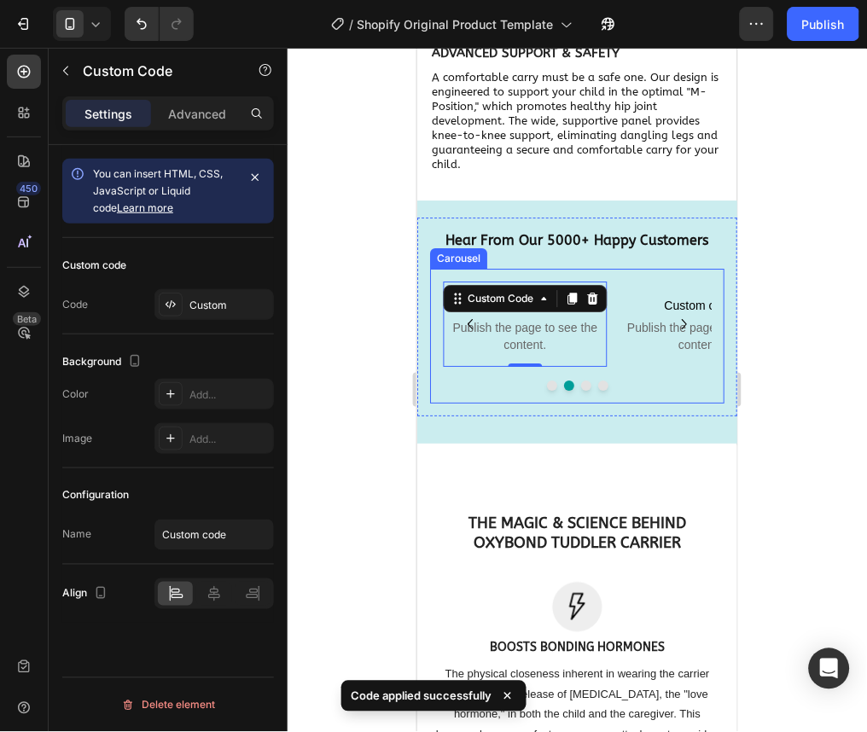
click at [670, 337] on button "Carousel Next Arrow" at bounding box center [683, 323] width 27 height 27
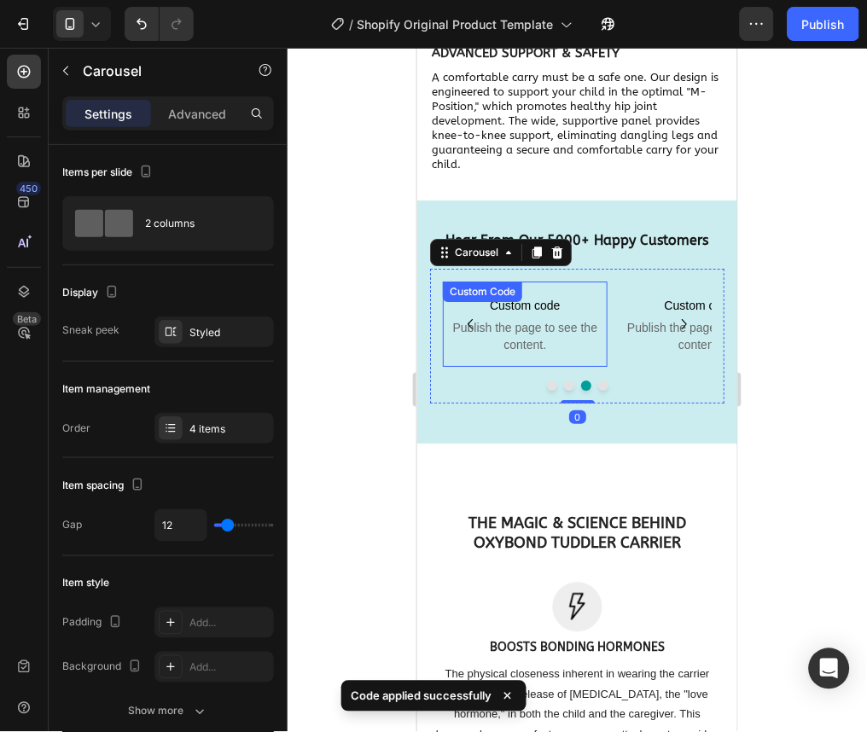
click at [510, 352] on span "Publish the page to see the content." at bounding box center [524, 335] width 165 height 34
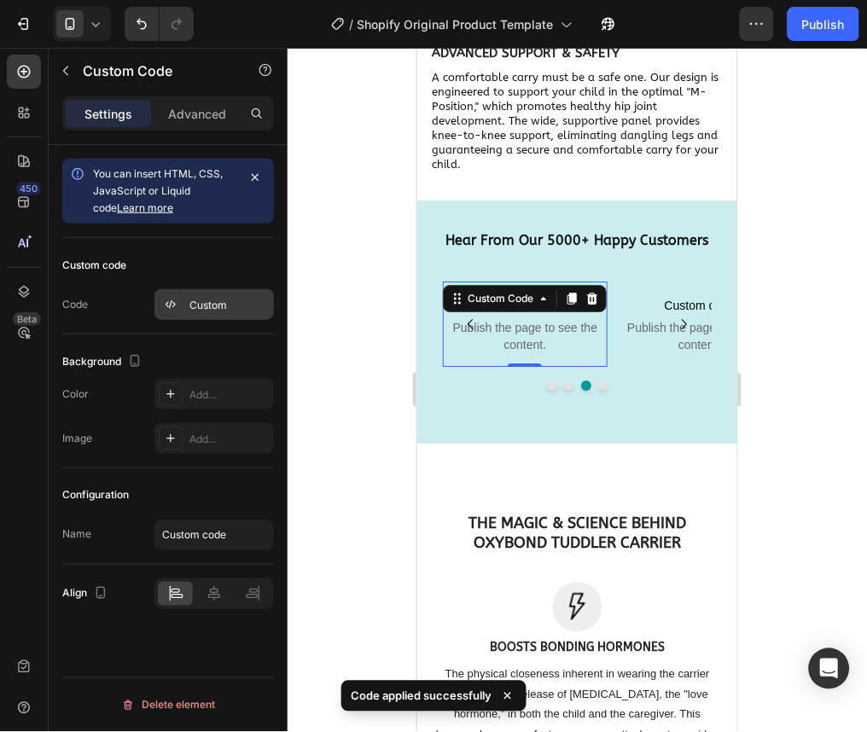
click at [261, 305] on div "Custom" at bounding box center [229, 305] width 80 height 15
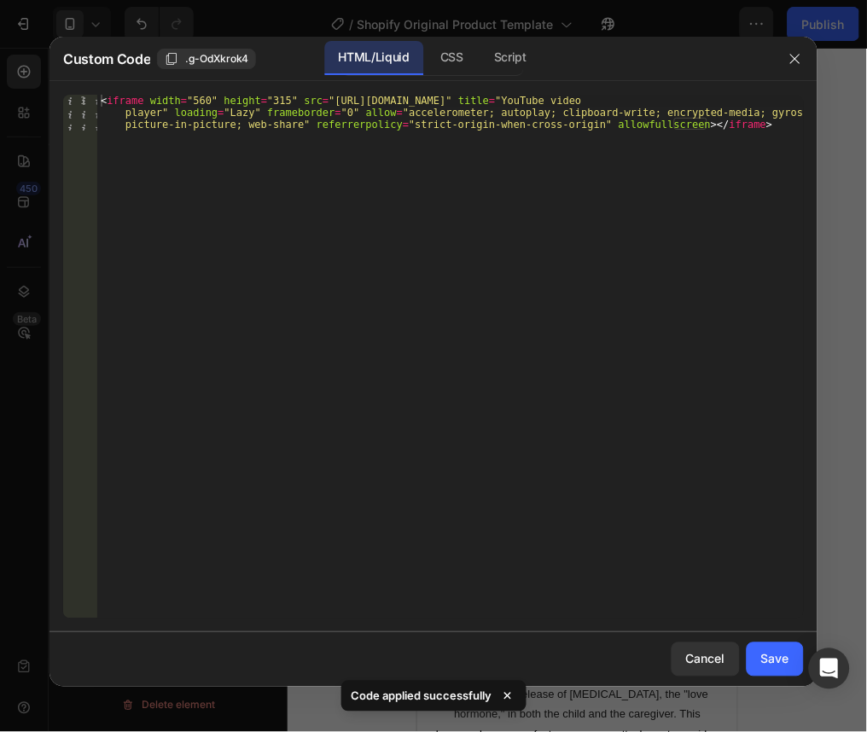
type textarea "<iframe width="560" height="315" src="https://www.youtube.com/embed/scIjIav46ng…"
click at [758, 153] on div "< iframe width = "560" height = "315" src = "https://www.youtube.com/embed/scIj…" at bounding box center [450, 393] width 706 height 596
paste textarea "lMV13nCC-IY"
type textarea "l"
click at [791, 49] on button "button" at bounding box center [795, 58] width 27 height 27
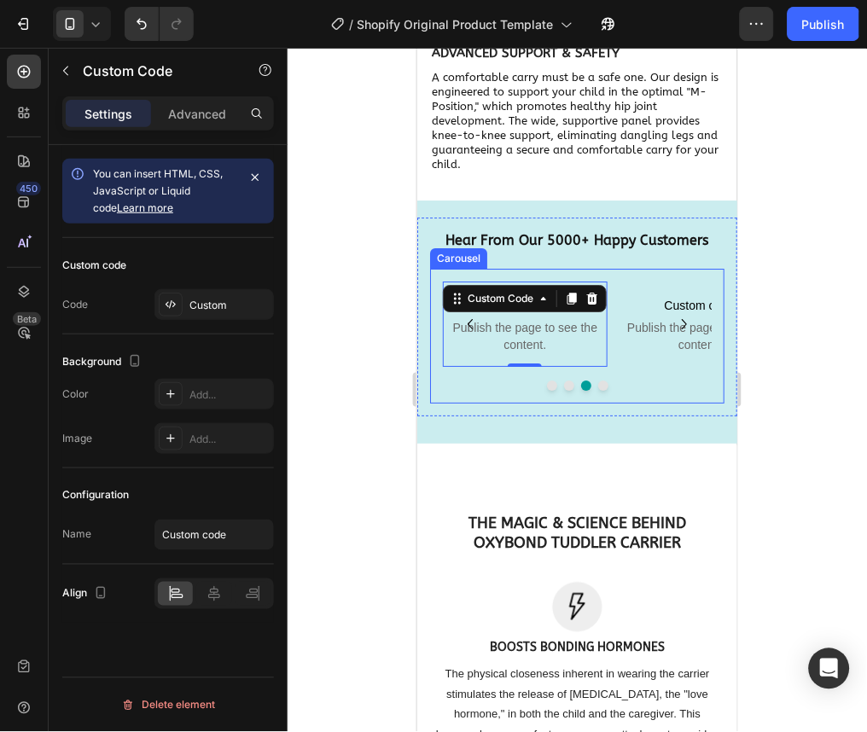
click at [563, 390] on button "Dot" at bounding box center [568, 385] width 10 height 10
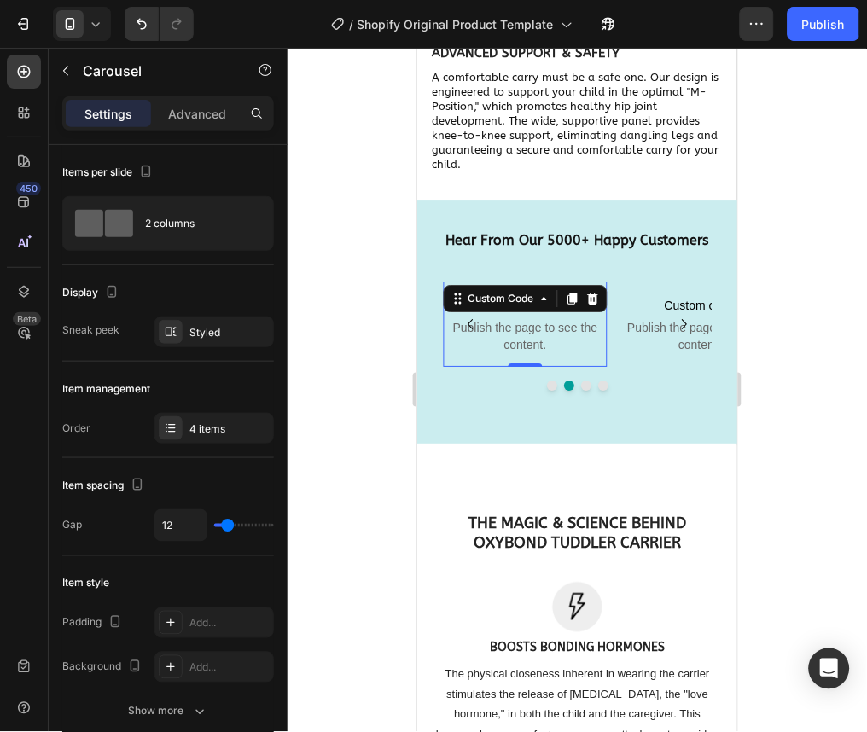
click at [568, 344] on span "Publish the page to see the content." at bounding box center [524, 335] width 165 height 34
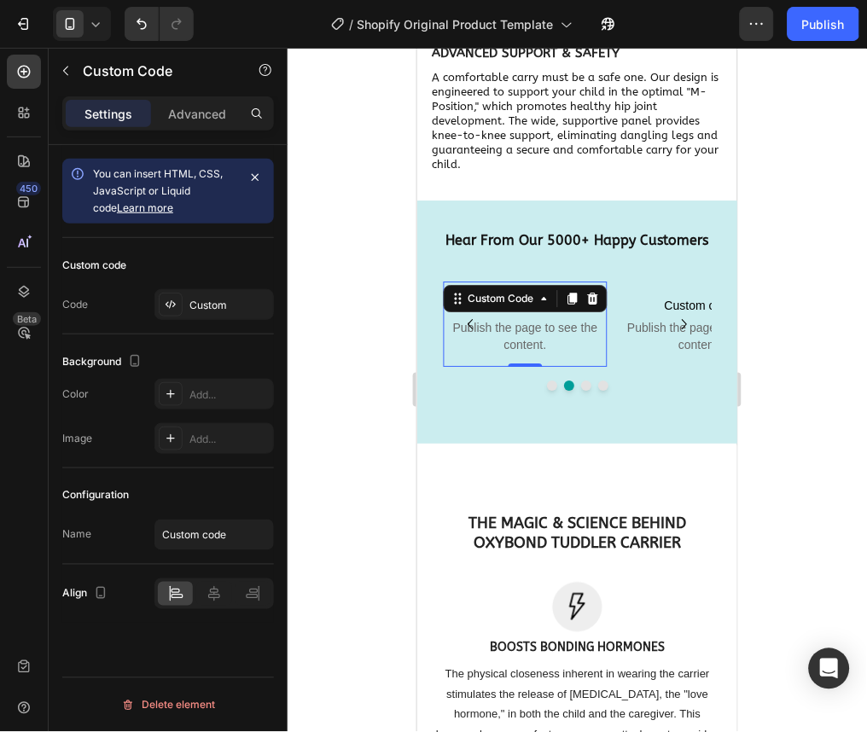
click at [240, 325] on div "Custom code Code Custom" at bounding box center [168, 286] width 212 height 96
click at [236, 308] on div "Custom" at bounding box center [229, 305] width 80 height 15
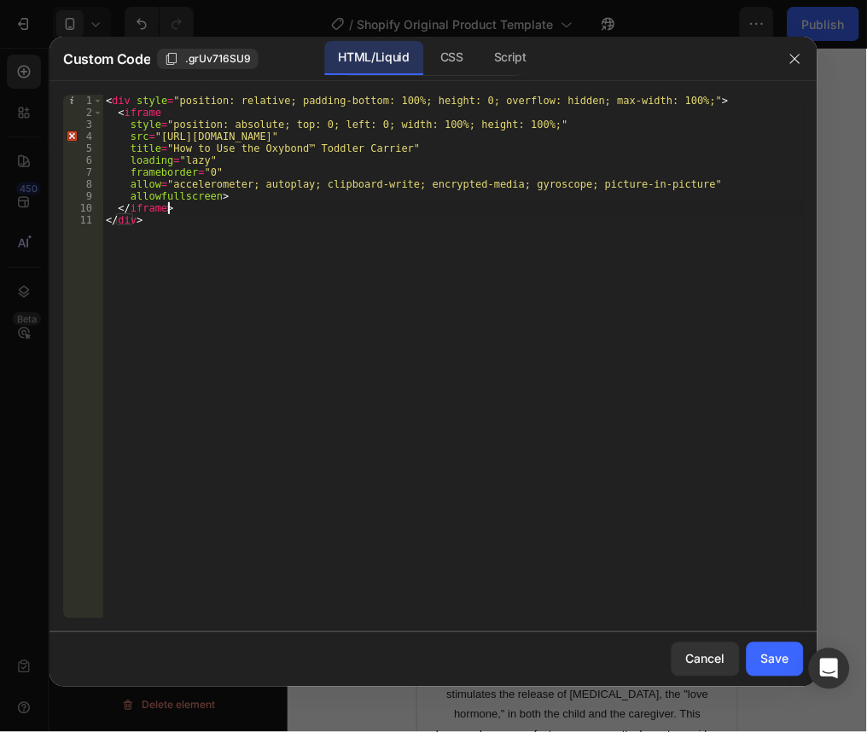
click at [230, 212] on div "< div style = "position: relative; padding-bottom: 100%; height: 0; overflow: h…" at bounding box center [452, 369] width 701 height 548
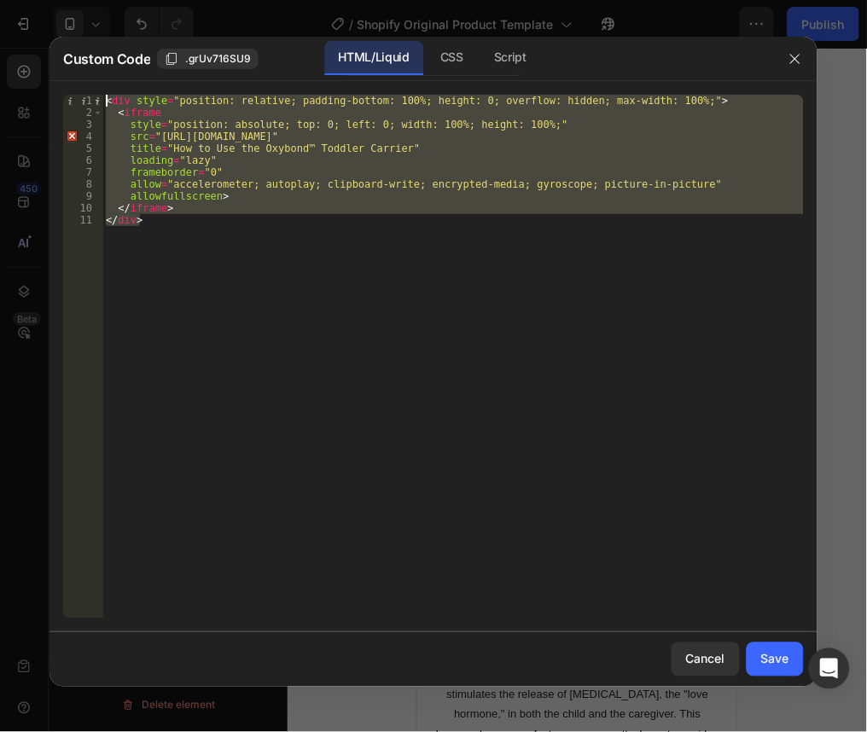
drag, startPoint x: 208, startPoint y: 220, endPoint x: 98, endPoint y: 84, distance: 175.3
click at [98, 84] on div "</iframe> 1 2 3 4 5 6 7 8 9 10 11 < div style = "position: relative; padding-bo…" at bounding box center [433, 356] width 768 height 551
type textarea "<div style="position: relative; padding-bottom: 100%; height: 0; overflow: hidd…"
click at [793, 64] on icon "button" at bounding box center [795, 59] width 14 height 14
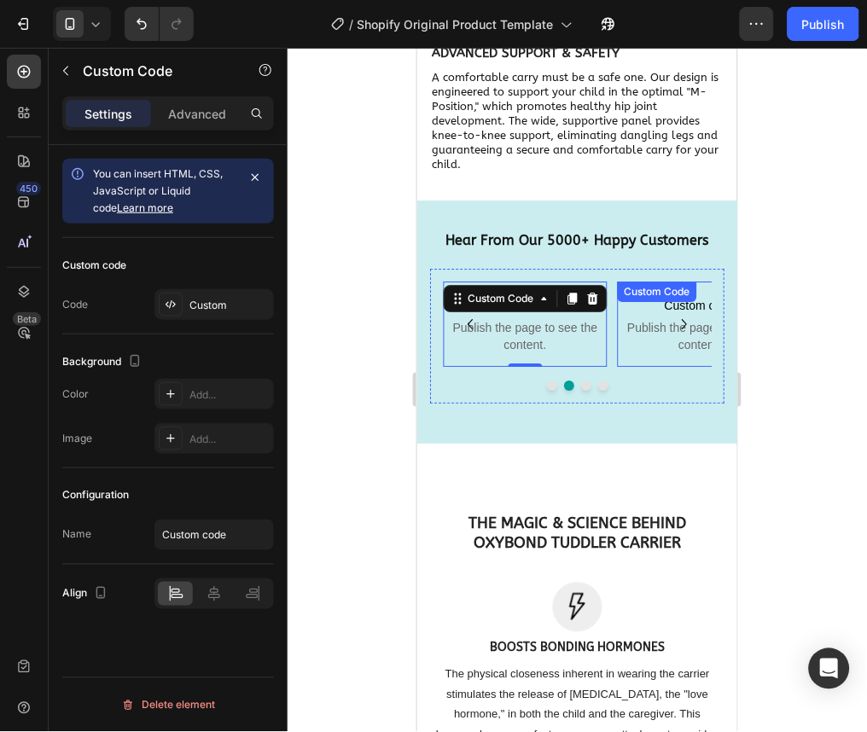
click at [657, 324] on div "Custom code Publish the page to see the content. Custom Code" at bounding box center [699, 323] width 165 height 85
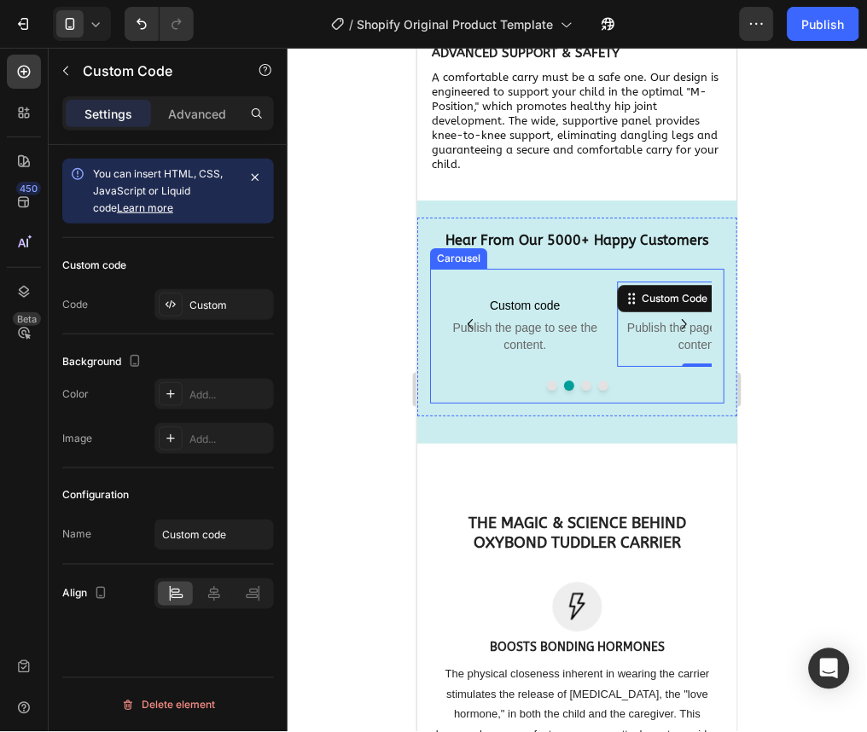
click at [673, 334] on icon "Carousel Next Arrow" at bounding box center [683, 323] width 20 height 20
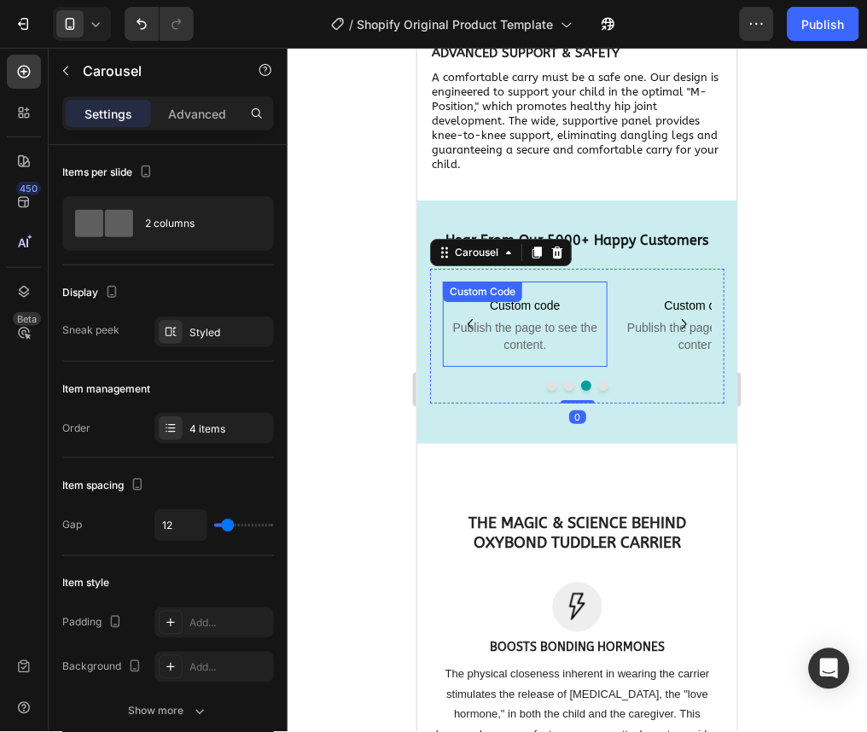
click at [530, 352] on span "Publish the page to see the content." at bounding box center [524, 335] width 165 height 34
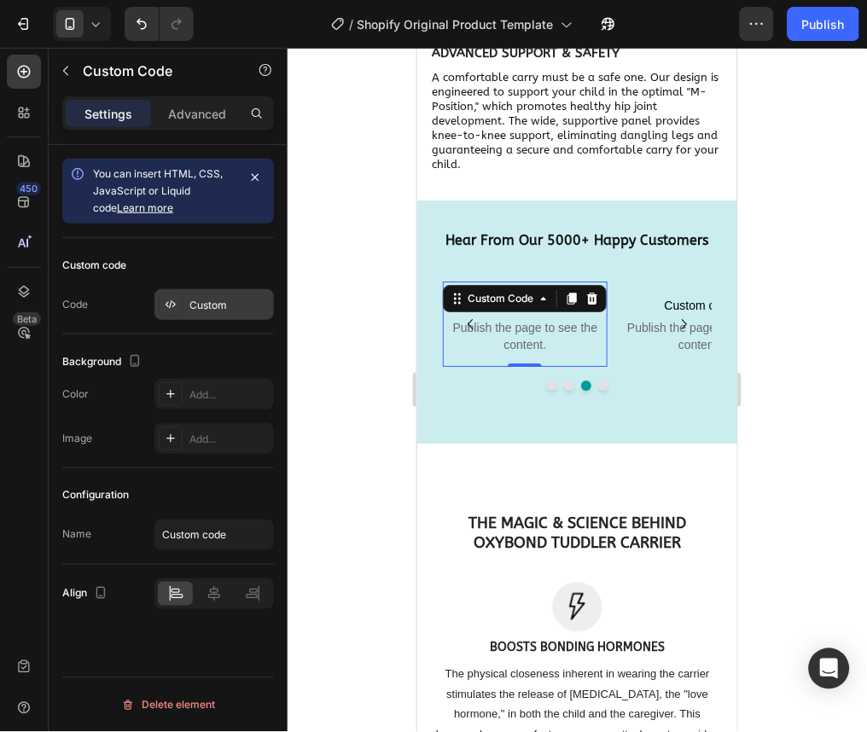
click at [220, 306] on div "Custom" at bounding box center [229, 305] width 80 height 15
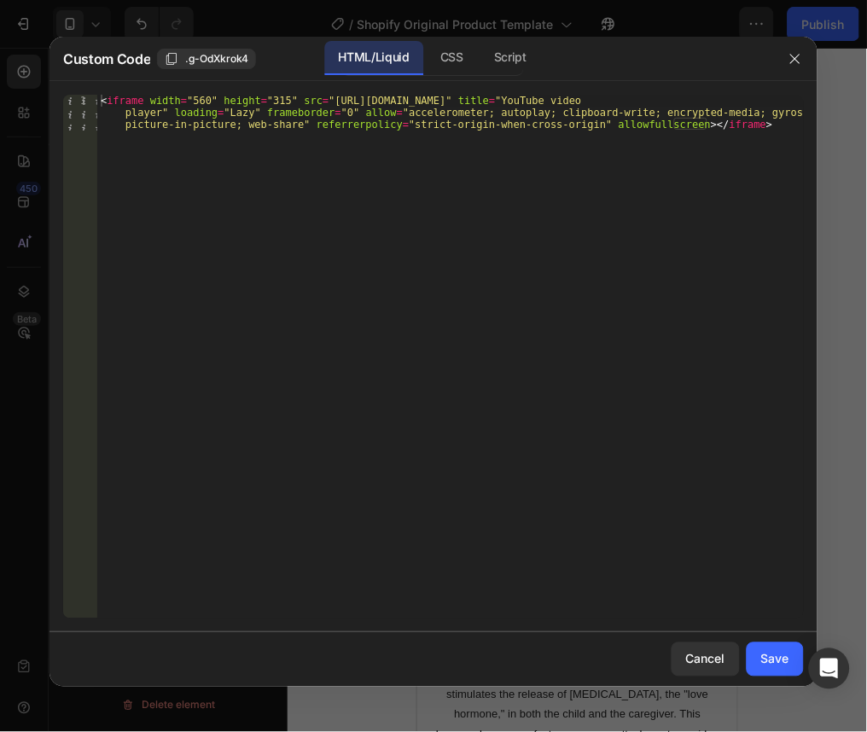
type textarea "<iframe width="560" height="315" src="https://www.youtube.com/embed/scIjIav46ng…"
click at [682, 204] on div "< iframe width = "560" height = "315" src = "https://www.youtube.com/embed/scIj…" at bounding box center [450, 393] width 706 height 596
paste textarea "</div>"
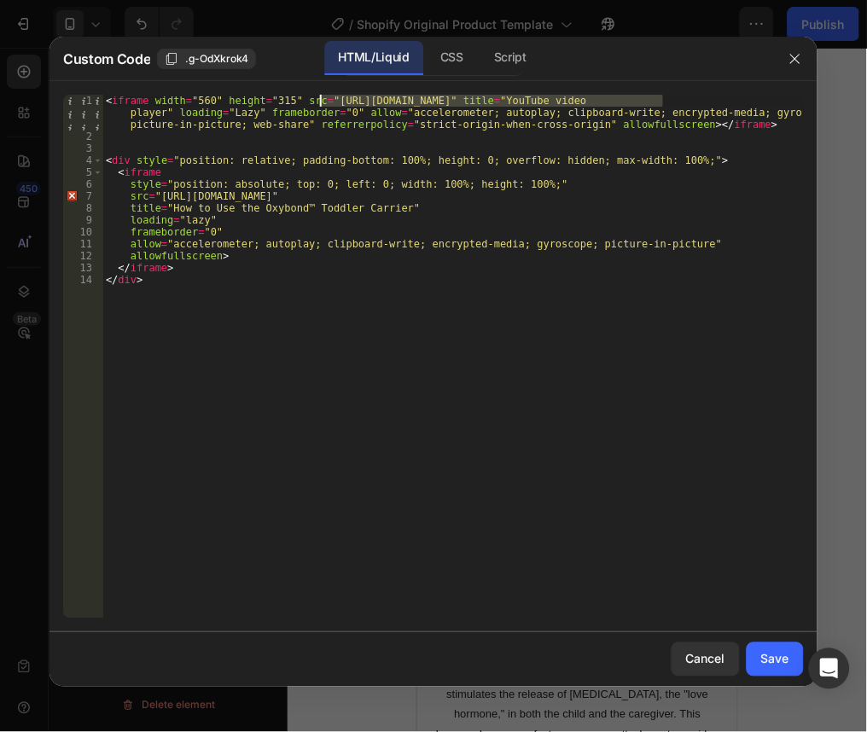
drag, startPoint x: 663, startPoint y: 98, endPoint x: 322, endPoint y: 100, distance: 340.4
click at [322, 100] on div "< iframe width = "560" height = "315" src = "https://www.youtube.com/embed/scIj…" at bounding box center [452, 381] width 701 height 572
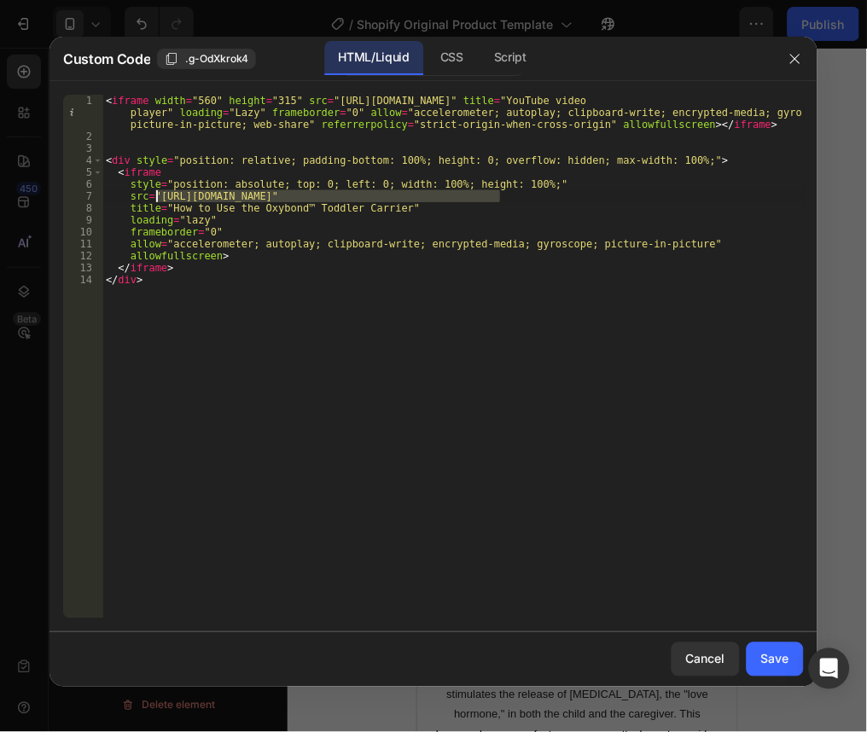
drag, startPoint x: 502, startPoint y: 195, endPoint x: 160, endPoint y: 201, distance: 342.2
click at [160, 201] on div "< iframe width = "560" height = "315" src = "https://www.youtube.com/embed/scIj…" at bounding box center [452, 381] width 701 height 572
paste textarea "scIjIav46ng?si=Lspryiafe1thASI0"
drag, startPoint x: 388, startPoint y: 199, endPoint x: 325, endPoint y: 197, distance: 63.2
click at [325, 197] on div "< iframe width = "560" height = "315" src = "https://www.youtube.com/embed/scIj…" at bounding box center [452, 381] width 701 height 572
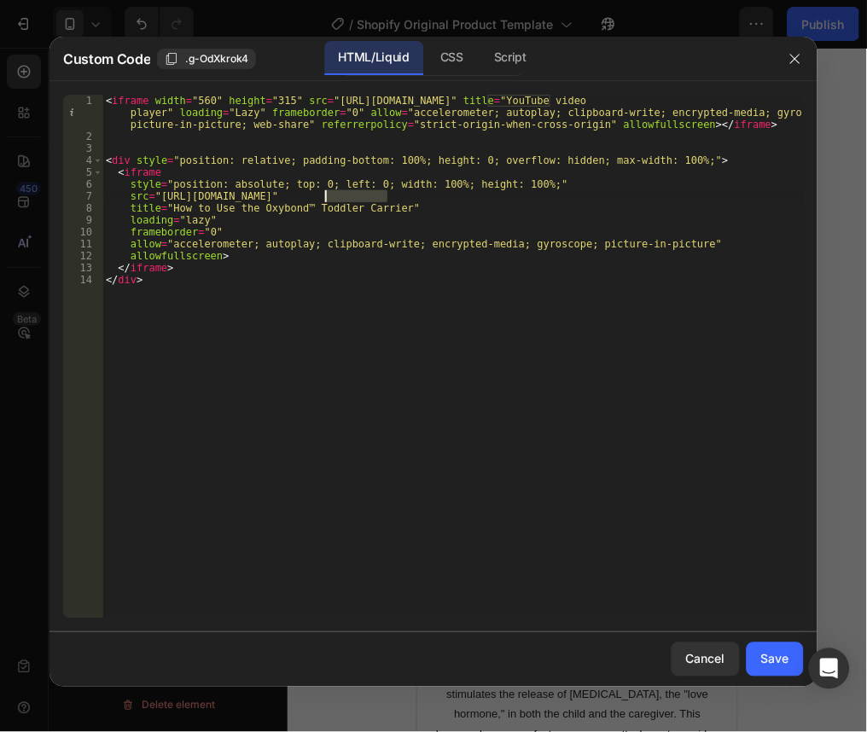
click at [340, 192] on div "< iframe width = "560" height = "315" src = "https://www.youtube.com/embed/scIj…" at bounding box center [452, 357] width 701 height 524
drag, startPoint x: 386, startPoint y: 191, endPoint x: 326, endPoint y: 197, distance: 60.0
click at [326, 197] on div "< iframe width = "560" height = "315" src = "https://www.youtube.com/embed/scIj…" at bounding box center [452, 381] width 701 height 572
drag, startPoint x: 659, startPoint y: 196, endPoint x: 598, endPoint y: 200, distance: 61.6
click at [598, 200] on div "< iframe width = "560" height = "315" src = "https://www.youtube.com/embed/scIj…" at bounding box center [452, 381] width 701 height 572
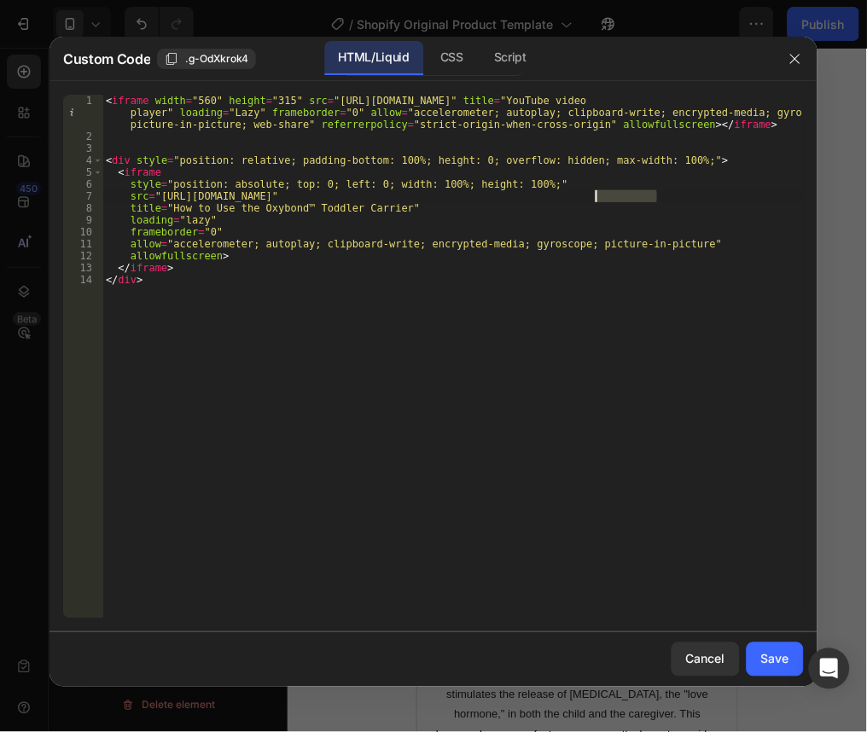
paste textarea "scIjIav46ng"
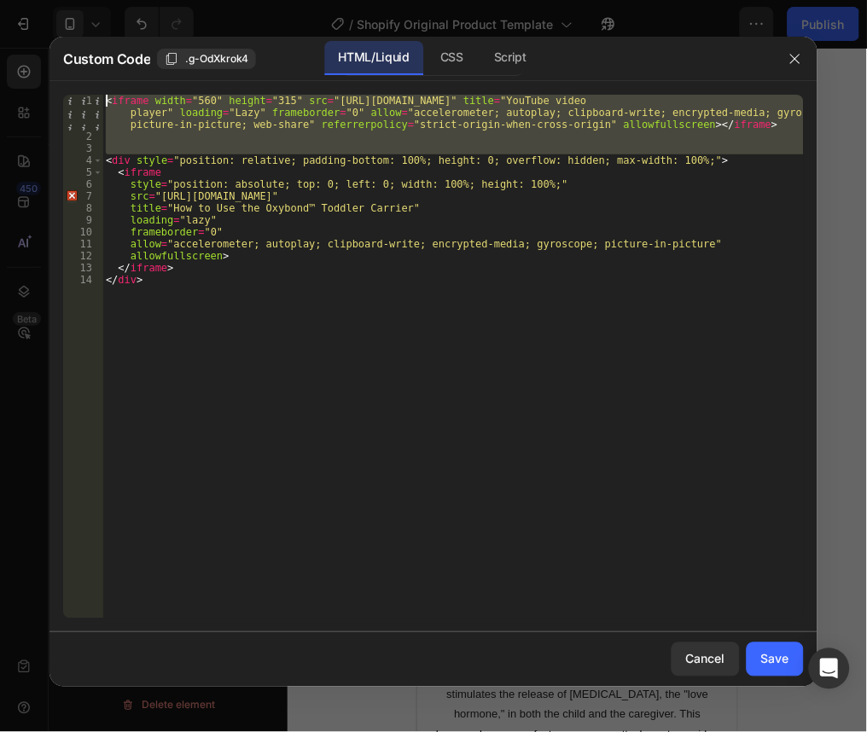
drag, startPoint x: 105, startPoint y: 159, endPoint x: 101, endPoint y: 80, distance: 78.6
click at [101, 80] on div "Custom Code .g-OdXkrok4 HTML/Liquid CSS Script src="https://www.youtube.com/emb…" at bounding box center [433, 362] width 768 height 650
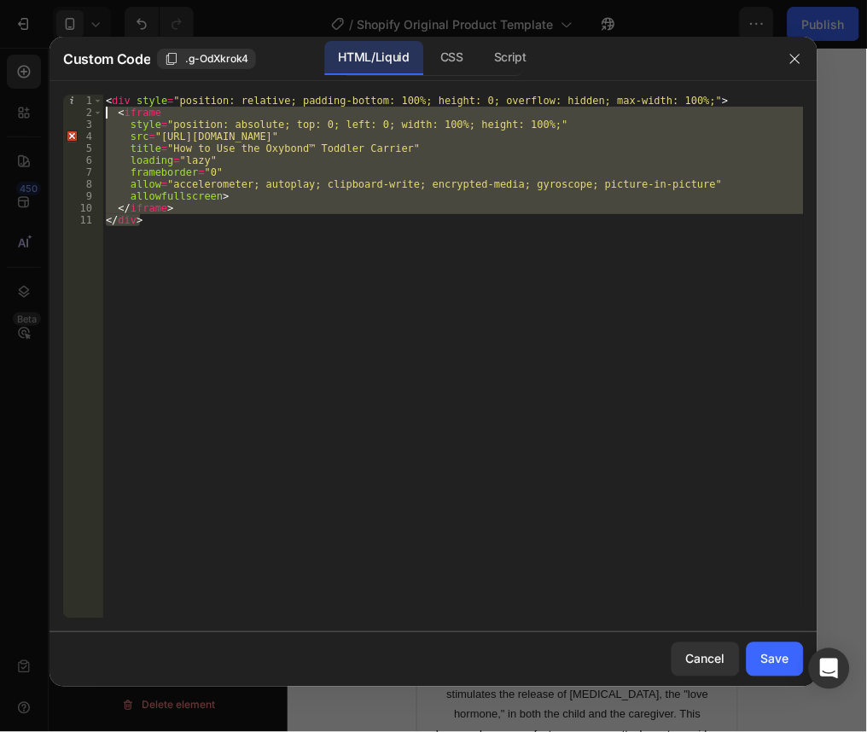
drag, startPoint x: 334, startPoint y: 276, endPoint x: 41, endPoint y: 76, distance: 355.0
click at [41, 76] on div "Custom Code .g-OdXkrok4 HTML/Liquid CSS Script <div style="position: relative; …" at bounding box center [433, 366] width 867 height 732
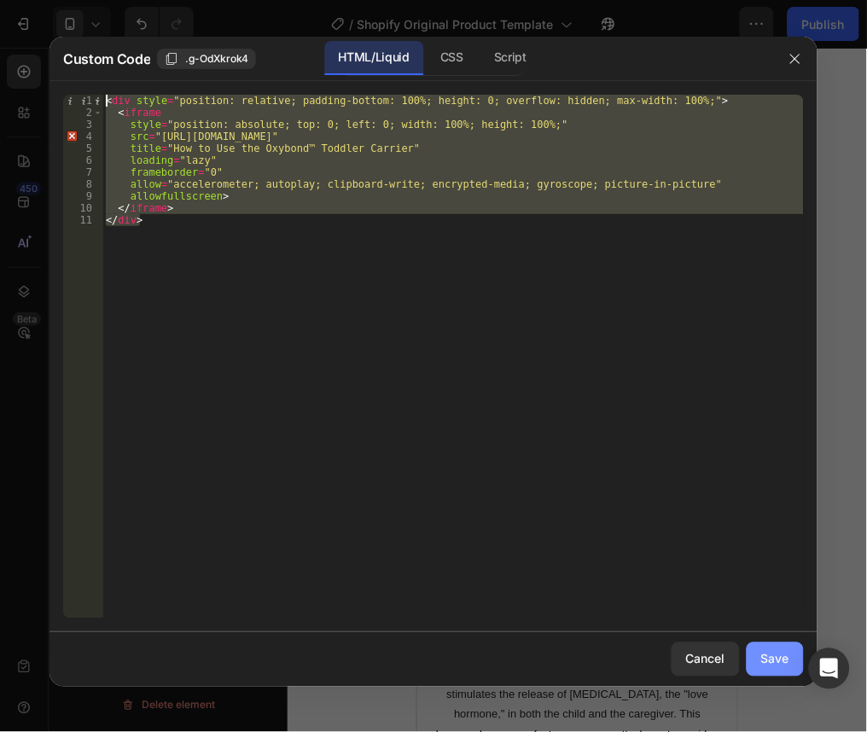
click at [775, 654] on div "Save" at bounding box center [775, 659] width 28 height 18
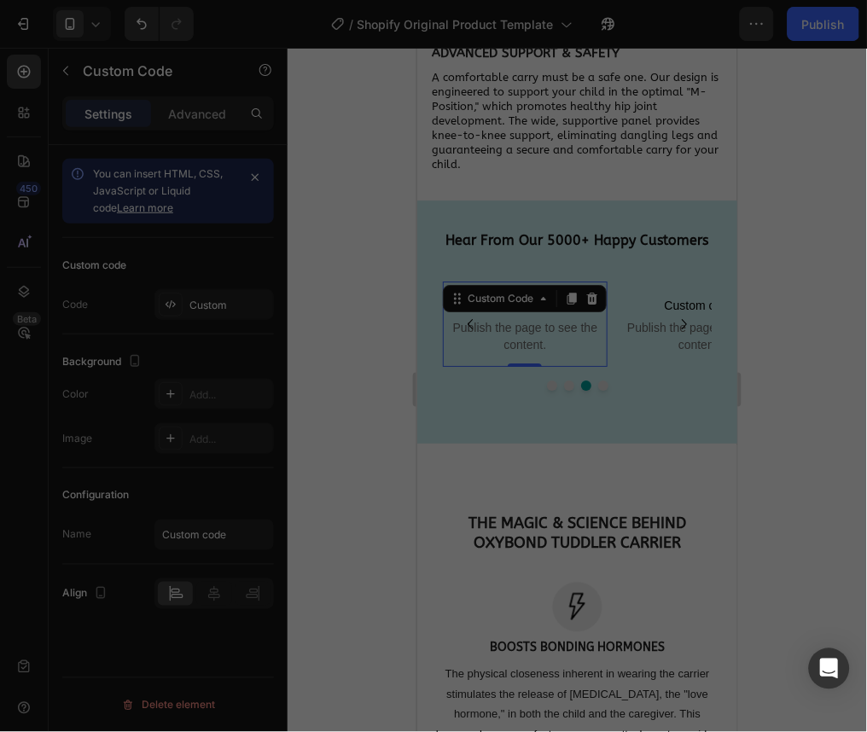
type textarea "</iframe> </div>"
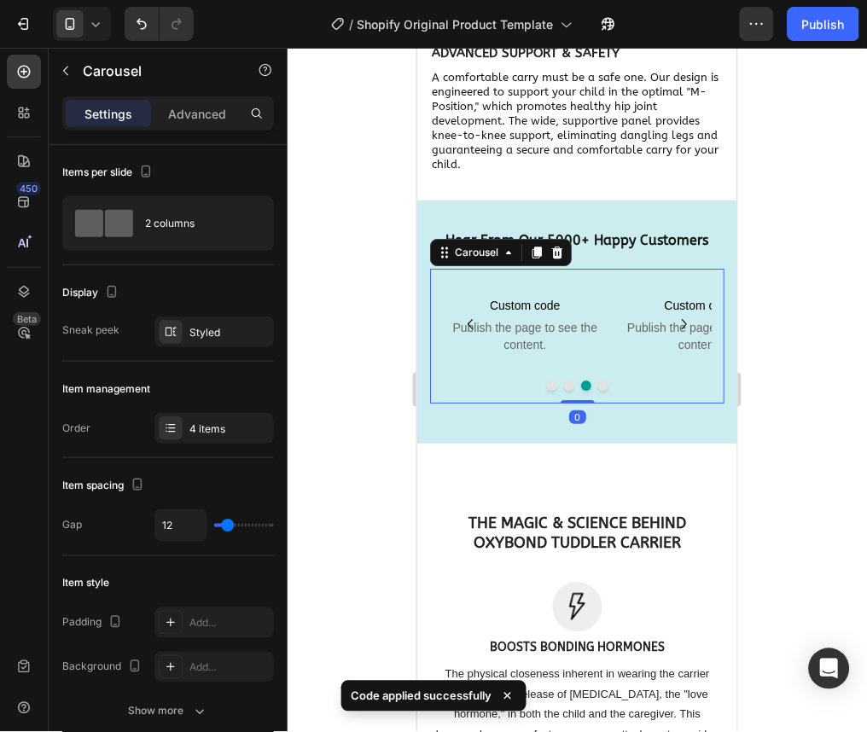
click at [597, 390] on button "Dot" at bounding box center [602, 385] width 10 height 10
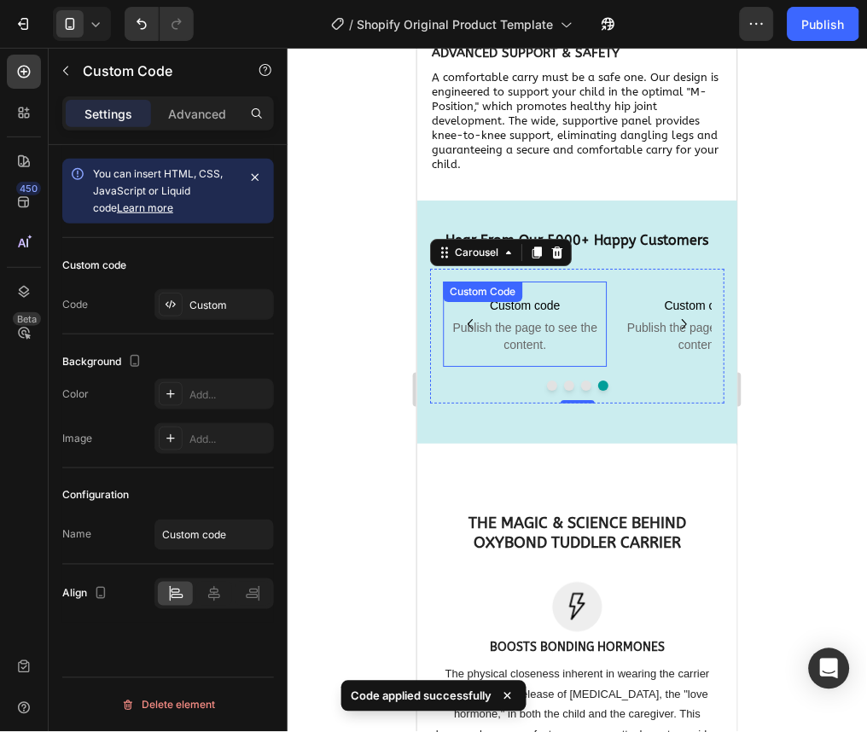
click at [534, 340] on span "Publish the page to see the content." at bounding box center [524, 335] width 165 height 34
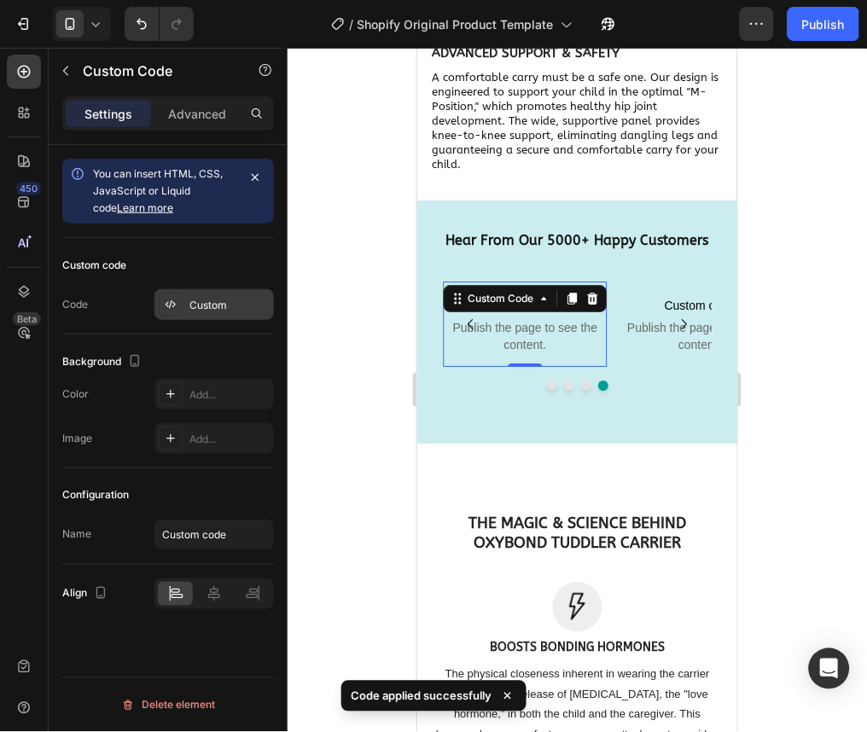
click at [230, 304] on div "Custom" at bounding box center [229, 305] width 80 height 15
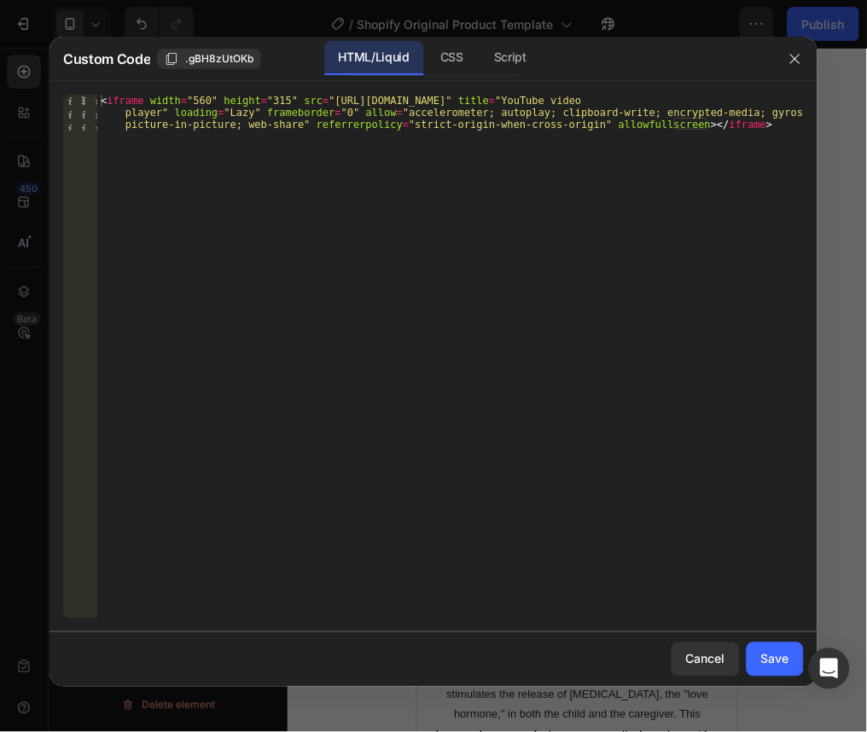
type textarea "<iframe width="560" height="315" src="https://www.youtube.com/embed/YK3JGCiRkI4…"
click at [729, 165] on div "< iframe width = "560" height = "315" src = "https://www.youtube.com/embed/YK3J…" at bounding box center [450, 393] width 706 height 596
paste textarea "</div>"
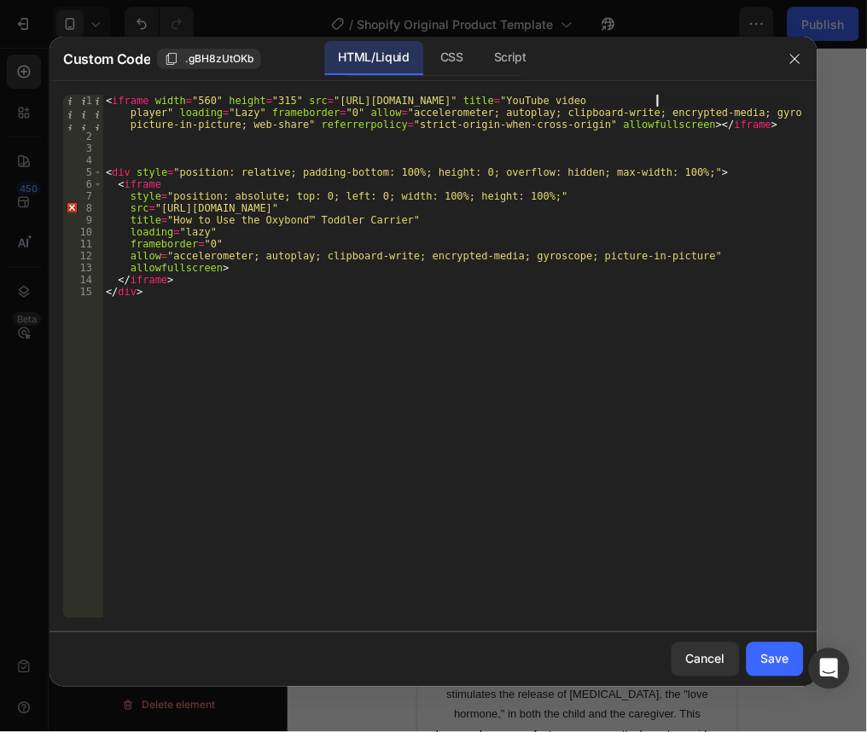
click at [659, 102] on div "< iframe width = "560" height = "315" src = "https://www.youtube.com/embed/YK3J…" at bounding box center [452, 381] width 701 height 572
click at [665, 98] on div "< iframe width = "560" height = "315" src = "https://www.youtube.com/embed/YK3J…" at bounding box center [452, 357] width 701 height 524
drag, startPoint x: 660, startPoint y: 98, endPoint x: 589, endPoint y: 103, distance: 71.8
click at [589, 103] on div "< iframe width = "560" height = "315" src = "https://www.youtube.com/embed/YK3J…" at bounding box center [452, 381] width 701 height 572
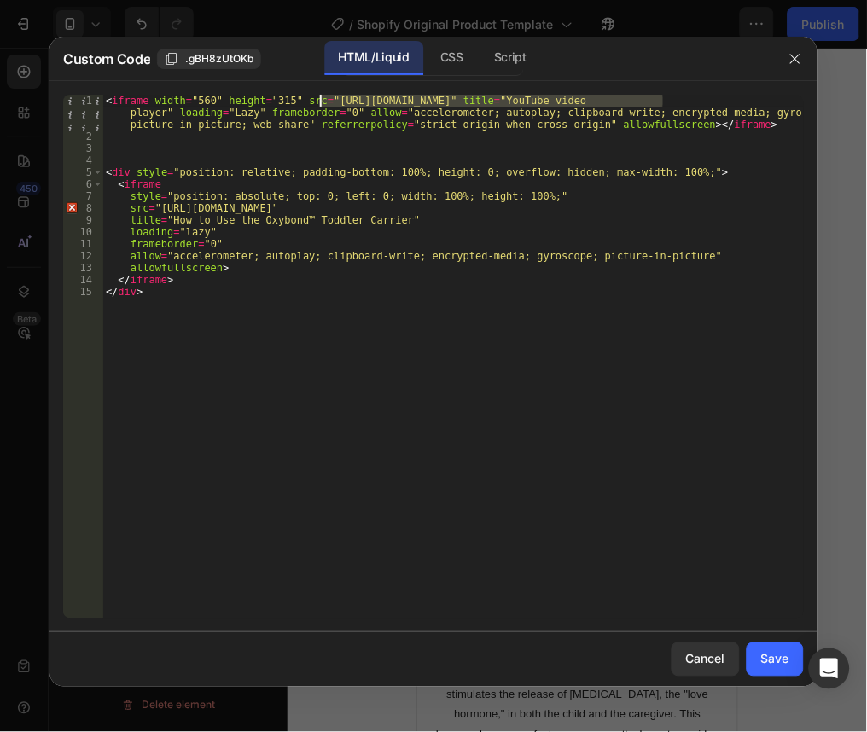
drag, startPoint x: 662, startPoint y: 96, endPoint x: 322, endPoint y: 98, distance: 340.4
click at [322, 98] on div "< iframe width = "560" height = "315" src = "https://www.youtube.com/embed/YK3J…" at bounding box center [452, 381] width 701 height 572
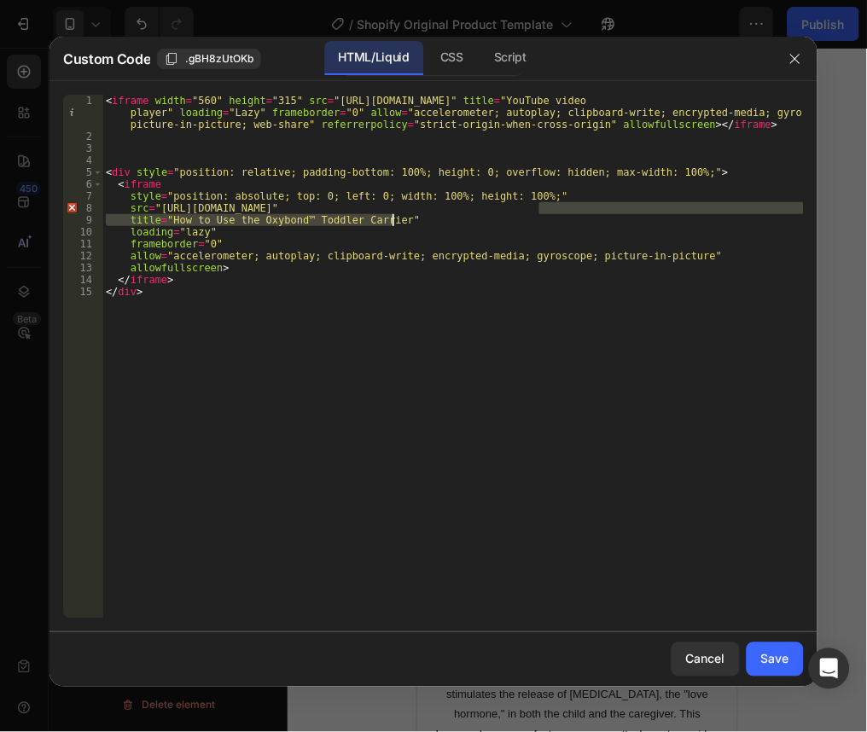
drag, startPoint x: 540, startPoint y: 205, endPoint x: 455, endPoint y: 214, distance: 85.8
click at [455, 214] on div "< iframe width = "560" height = "315" src = "https://www.youtube.com/embed/YK3J…" at bounding box center [452, 381] width 701 height 572
click at [498, 208] on div "< iframe width = "560" height = "315" src = "https://www.youtube.com/embed/YK3J…" at bounding box center [452, 381] width 701 height 572
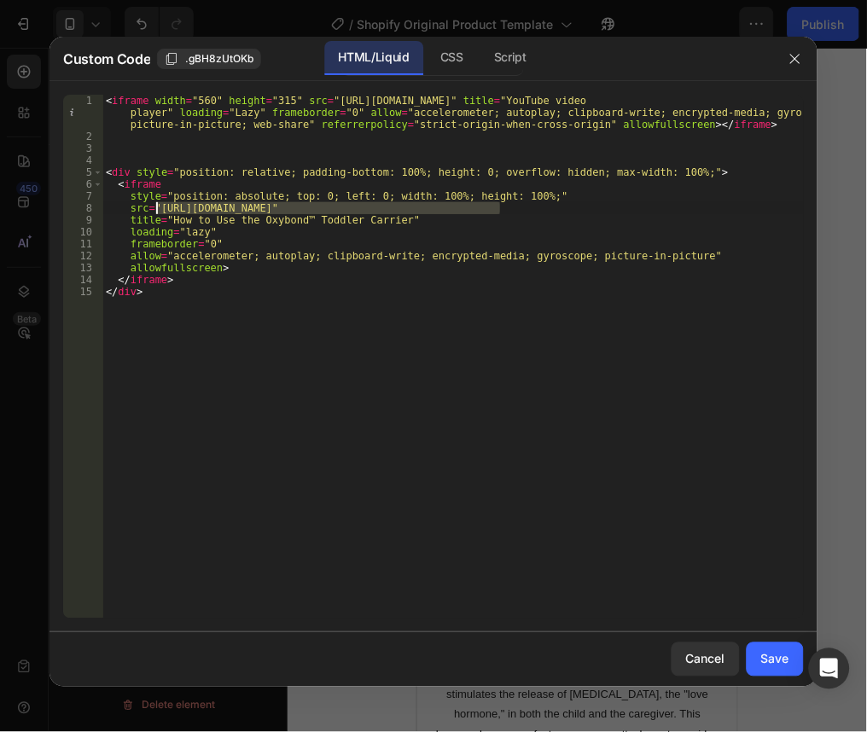
drag, startPoint x: 498, startPoint y: 208, endPoint x: 159, endPoint y: 211, distance: 339.6
click at [159, 211] on div "< iframe width = "560" height = "315" src = "https://www.youtube.com/embed/YK3J…" at bounding box center [452, 381] width 701 height 572
paste textarea "YK3JGCiRkI4?si=xu9-addLvS8dhIfm"
drag, startPoint x: 385, startPoint y: 208, endPoint x: 327, endPoint y: 206, distance: 58.1
click at [327, 206] on div "< iframe width = "560" height = "315" src = "https://www.youtube.com/embed/YK3J…" at bounding box center [452, 381] width 701 height 572
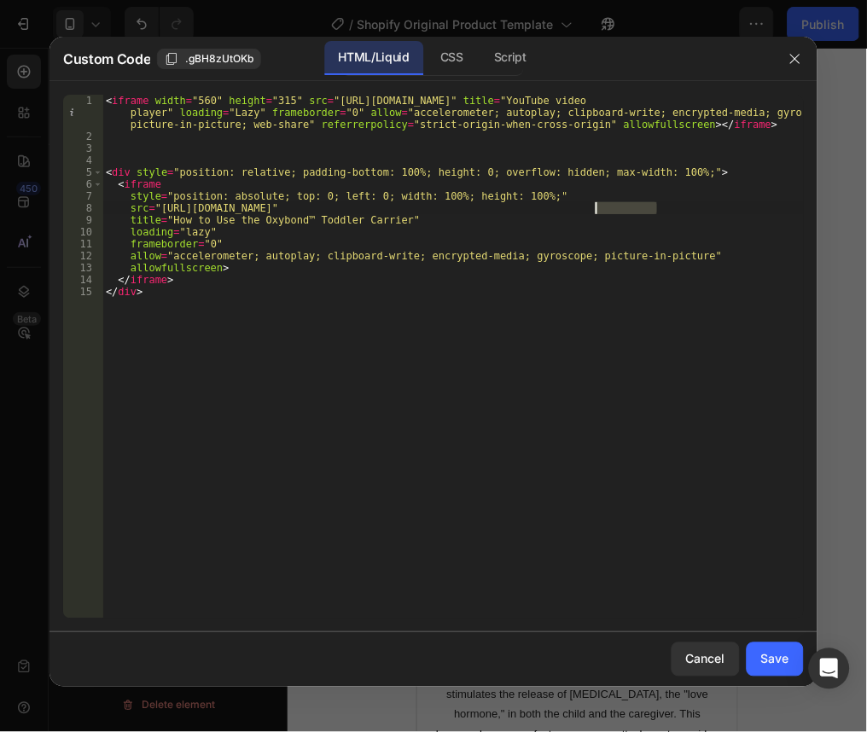
drag, startPoint x: 659, startPoint y: 212, endPoint x: 597, endPoint y: 211, distance: 61.5
click at [597, 211] on div "< iframe width = "560" height = "315" src = "https://www.youtube.com/embed/YK3J…" at bounding box center [452, 381] width 701 height 572
paste textarea "YK3JGCiRkI4"
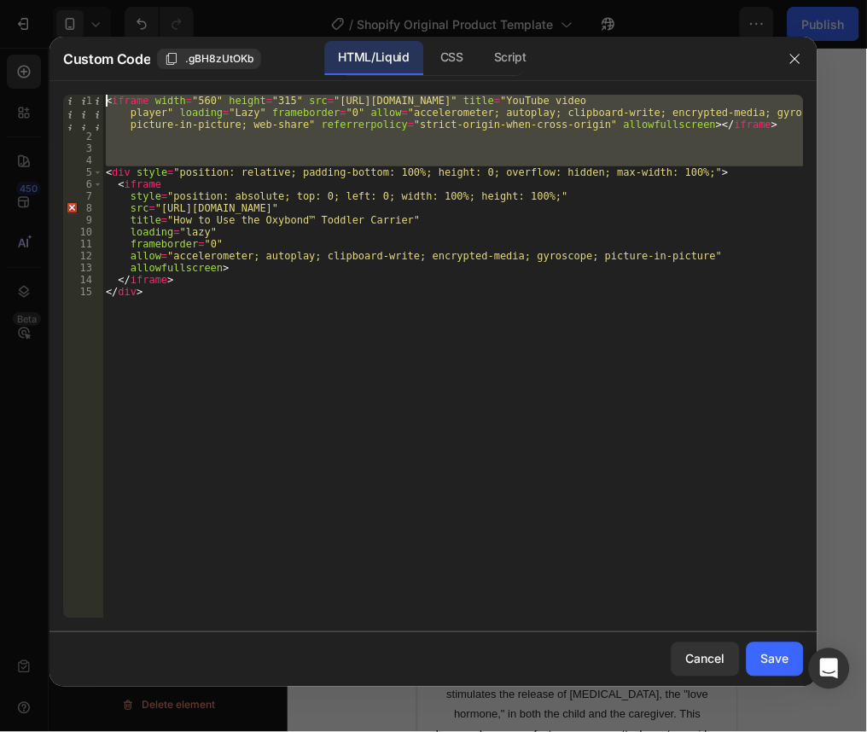
drag, startPoint x: 107, startPoint y: 171, endPoint x: 95, endPoint y: 92, distance: 80.4
click at [95, 92] on div "src="https://www.youtube.com/embed/YK3JGCiRkI4?si=xu9-addLvS8dhIfm&loop=1&playl…" at bounding box center [433, 356] width 768 height 551
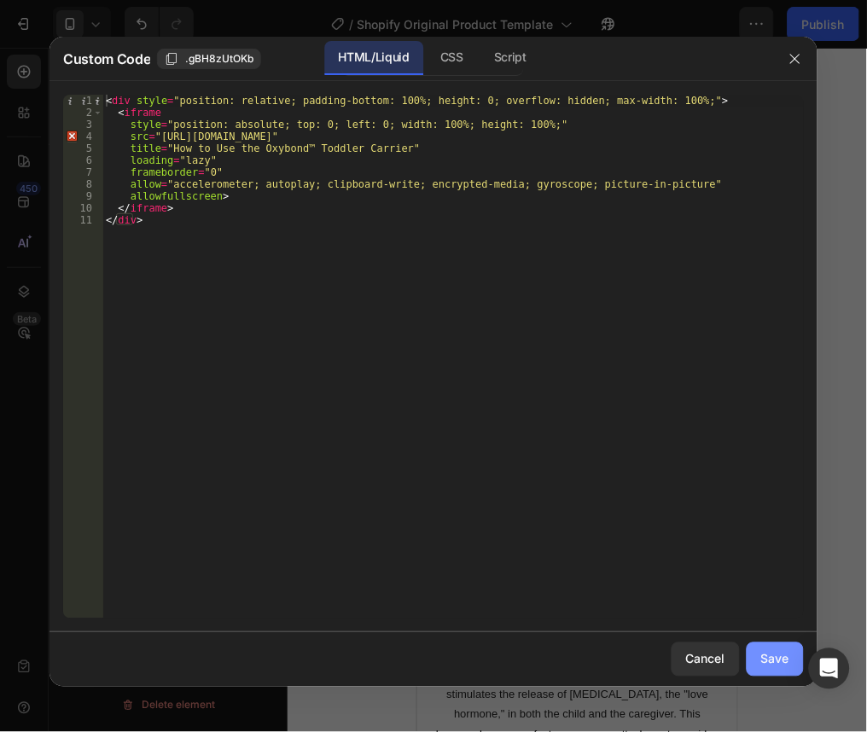
click at [776, 645] on button "Save" at bounding box center [775, 659] width 57 height 34
type textarea "</iframe> </div>"
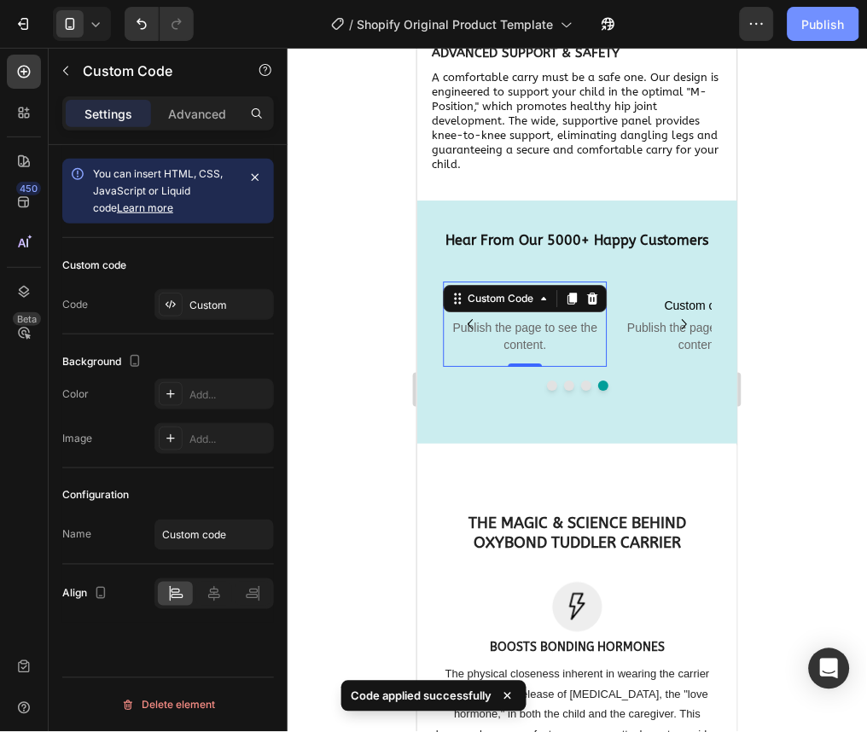
click at [802, 9] on button "Publish" at bounding box center [823, 24] width 72 height 34
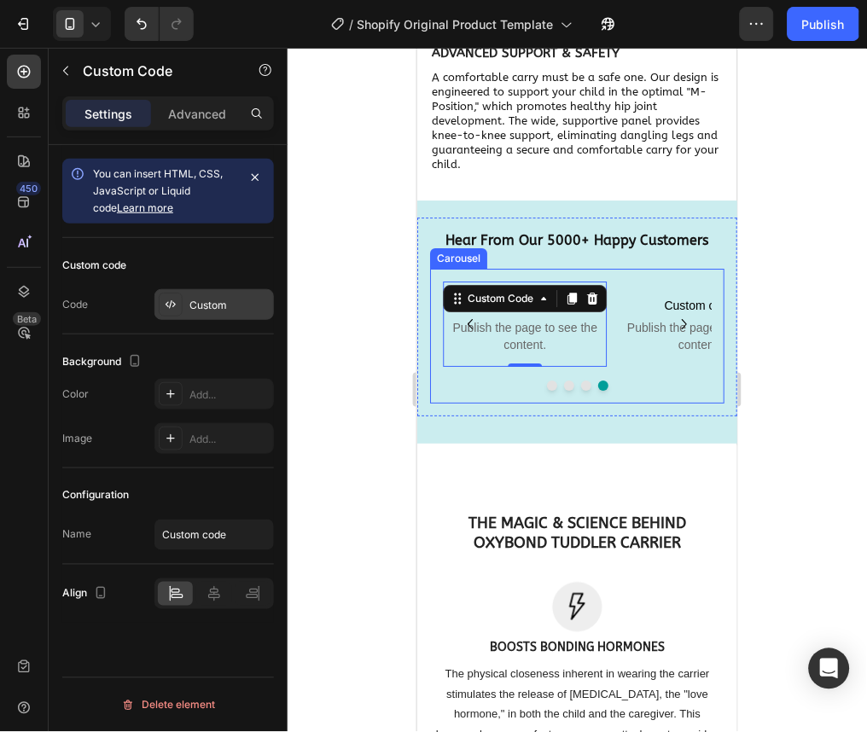
click at [179, 293] on div at bounding box center [171, 305] width 24 height 24
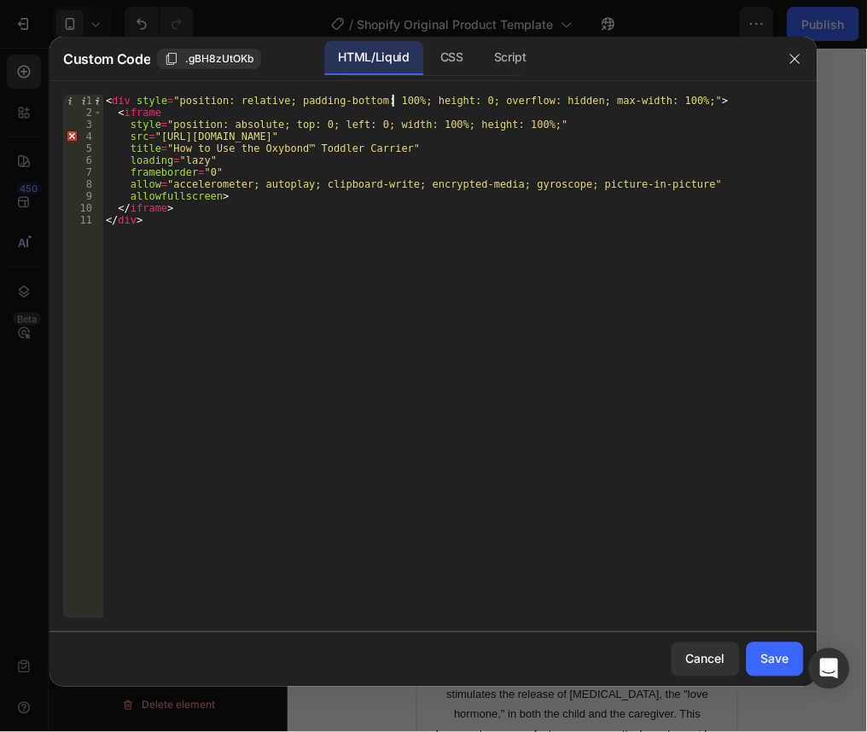
click at [395, 96] on div "< div style = "position: relative; padding-bottom: 100%; height: 0; overflow: h…" at bounding box center [452, 369] width 701 height 548
type textarea "<div style="position: relative; padding-bottom: 177.78%; height: 0; overflow: h…"
click at [769, 650] on div "Save" at bounding box center [775, 659] width 28 height 18
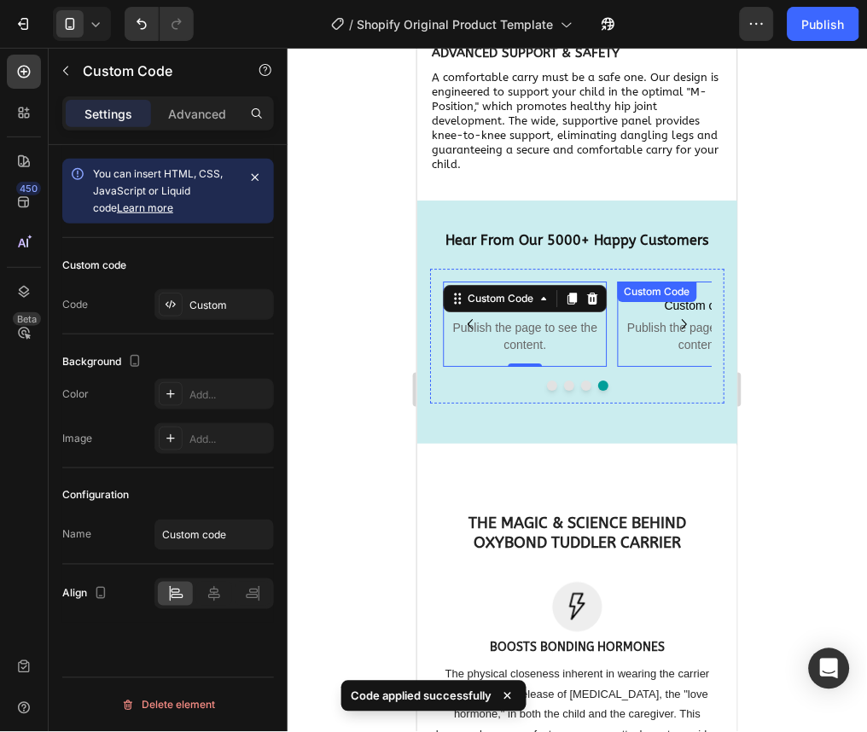
click at [643, 347] on span "Publish the page to see the content." at bounding box center [699, 335] width 165 height 34
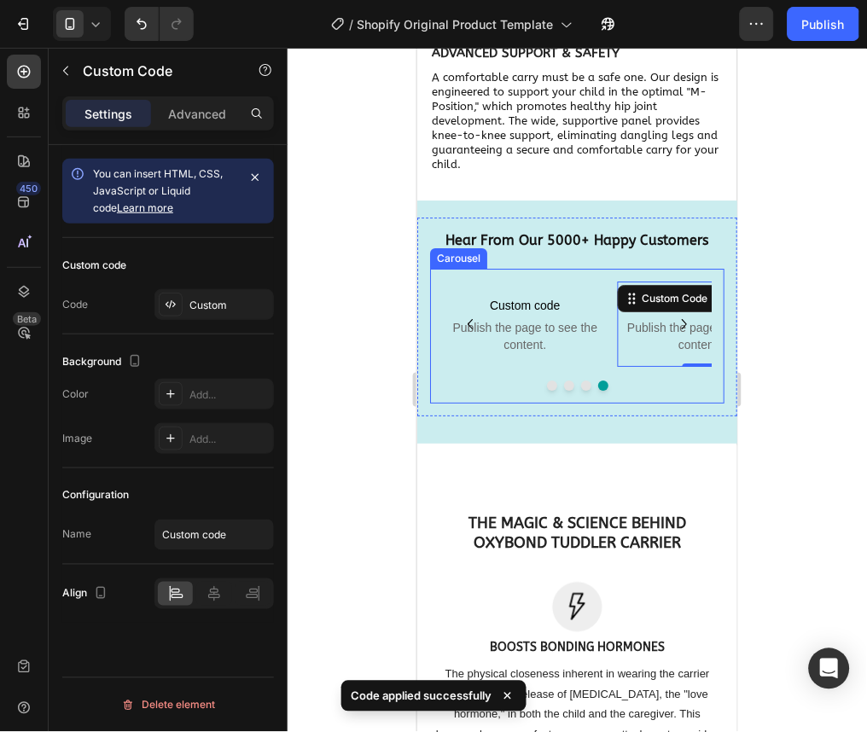
click at [580, 390] on button "Dot" at bounding box center [585, 385] width 10 height 10
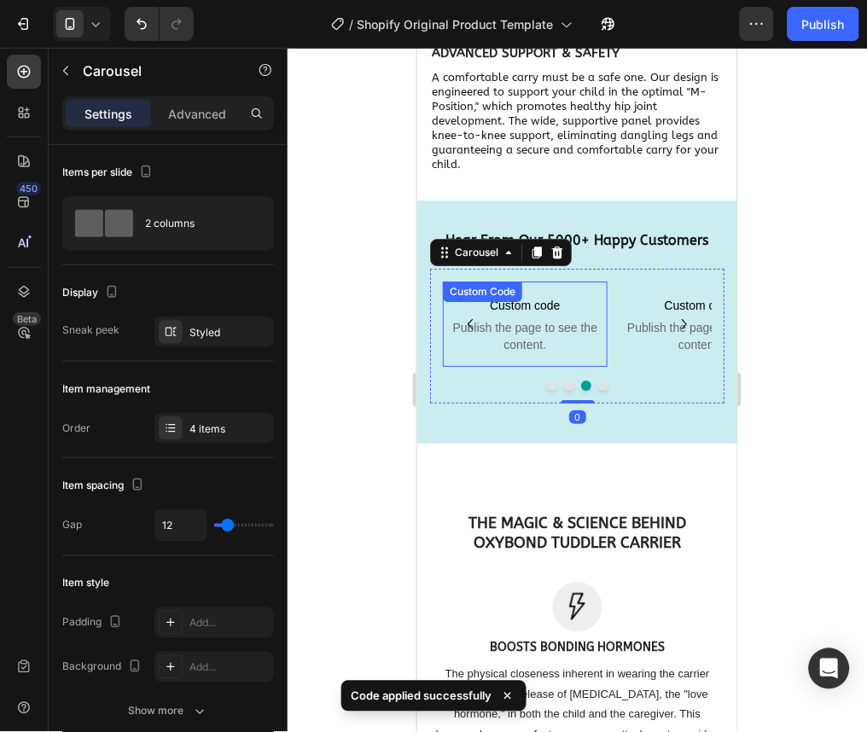
click at [572, 315] on span "Custom code" at bounding box center [524, 304] width 165 height 20
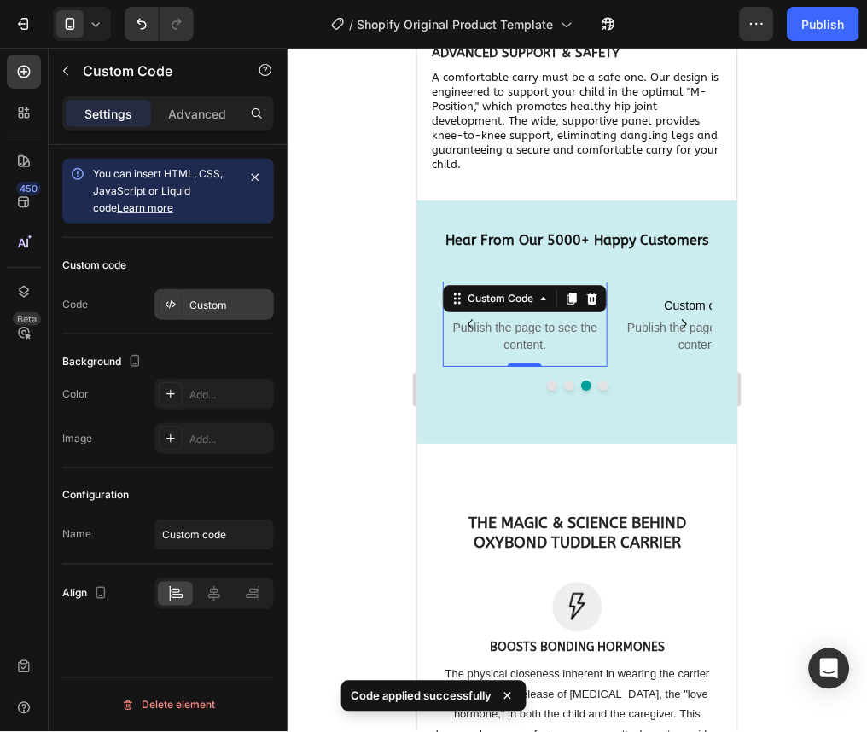
click at [219, 293] on div "Custom" at bounding box center [213, 304] width 119 height 31
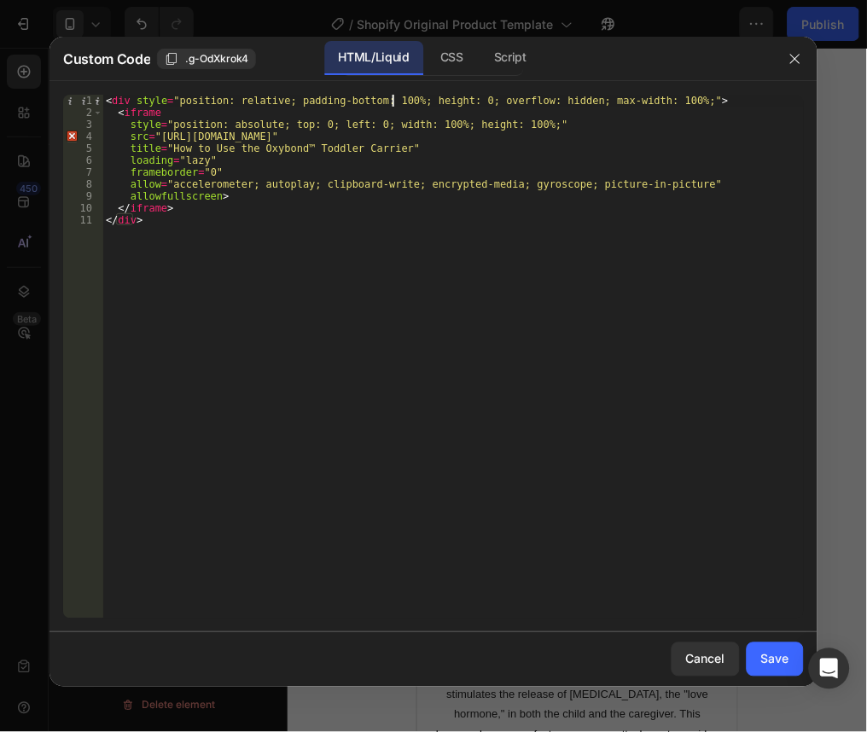
click at [392, 101] on div "< div style = "position: relative; padding-bottom: 100%; height: 0; overflow: h…" at bounding box center [452, 369] width 701 height 548
type textarea "<div style="position: relative; padding-bottom: 177.78%; height: 0; overflow: h…"
click at [763, 659] on div "Save" at bounding box center [775, 659] width 28 height 18
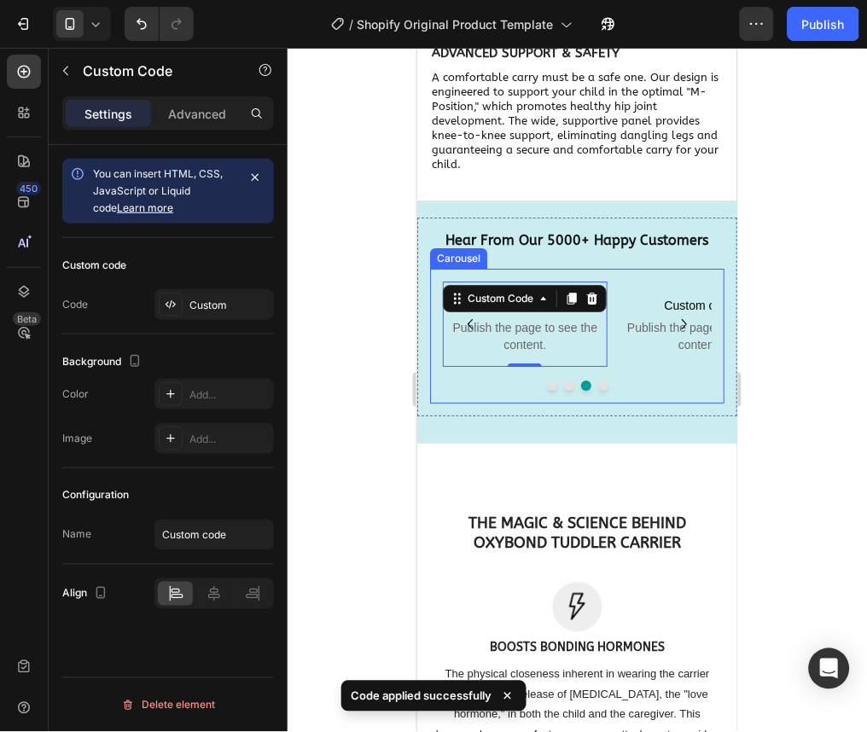
click at [563, 390] on button "Dot" at bounding box center [568, 385] width 10 height 10
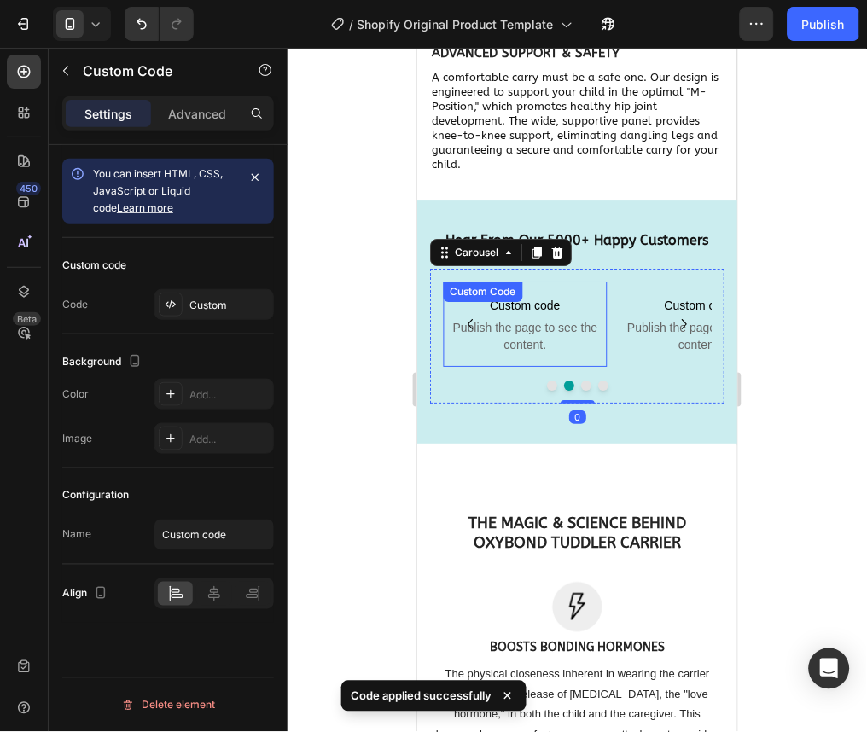
click at [543, 315] on span "Custom code" at bounding box center [524, 304] width 165 height 20
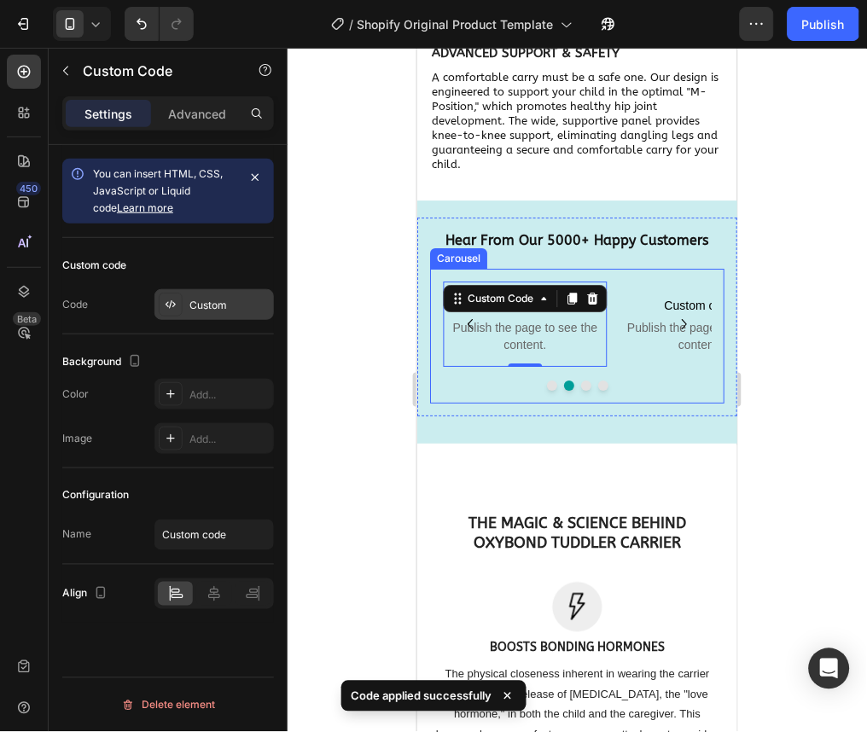
click at [230, 300] on div "Custom" at bounding box center [229, 305] width 80 height 15
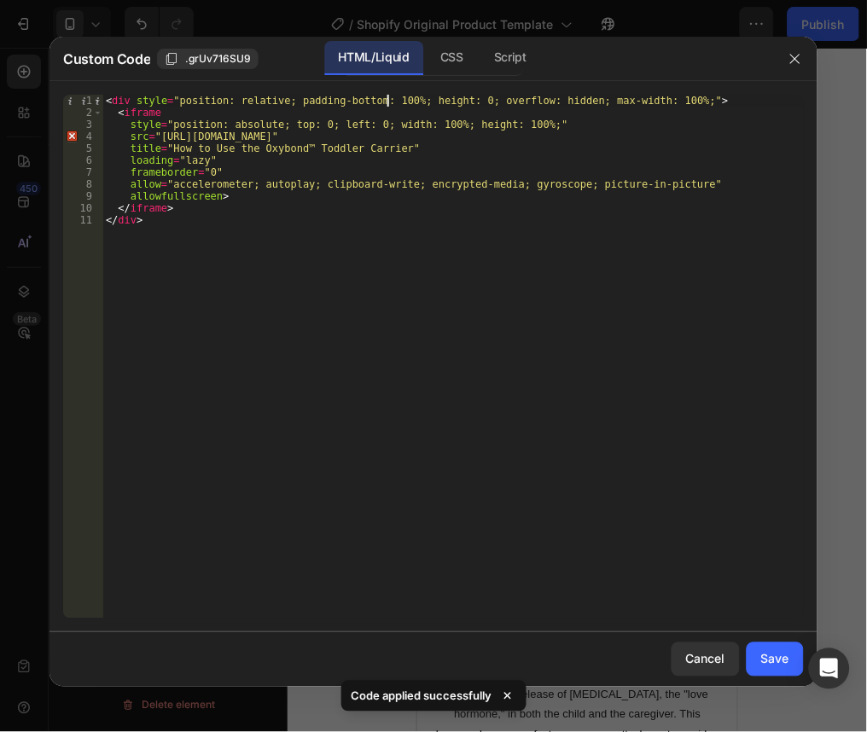
click at [389, 96] on div "< div style = "position: relative; padding-bottom: 100%; height: 0; overflow: h…" at bounding box center [452, 369] width 701 height 548
click at [397, 107] on div "< div style = "position: relative; padding-bottom: 100%; height: 0; overflow: h…" at bounding box center [452, 369] width 701 height 548
click at [394, 106] on div "< div style = "position: relative; padding-bottom: 100%; height: 0; overflow: h…" at bounding box center [452, 369] width 701 height 548
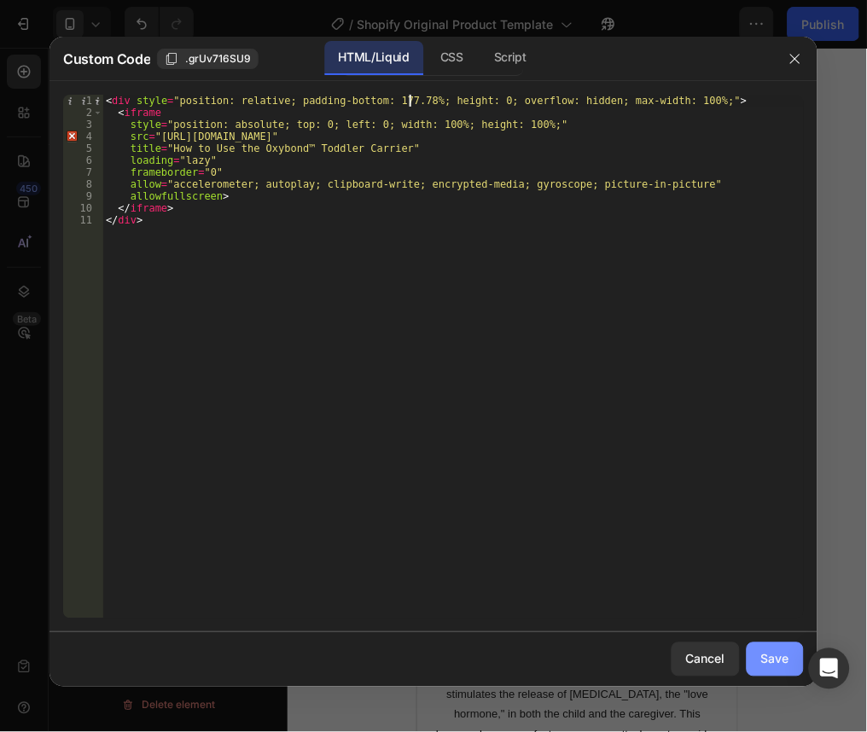
type textarea "<div style="position: relative; padding-bottom: 177.78%; height: 0; overflow: h…"
click at [771, 654] on div "Save" at bounding box center [775, 659] width 28 height 18
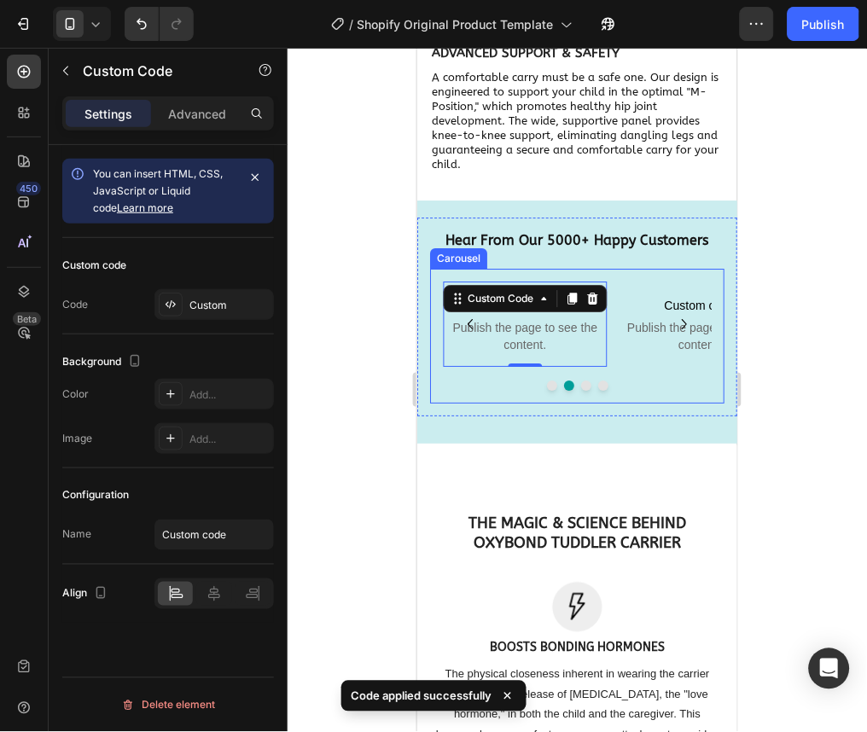
click at [546, 390] on button "Dot" at bounding box center [551, 385] width 10 height 10
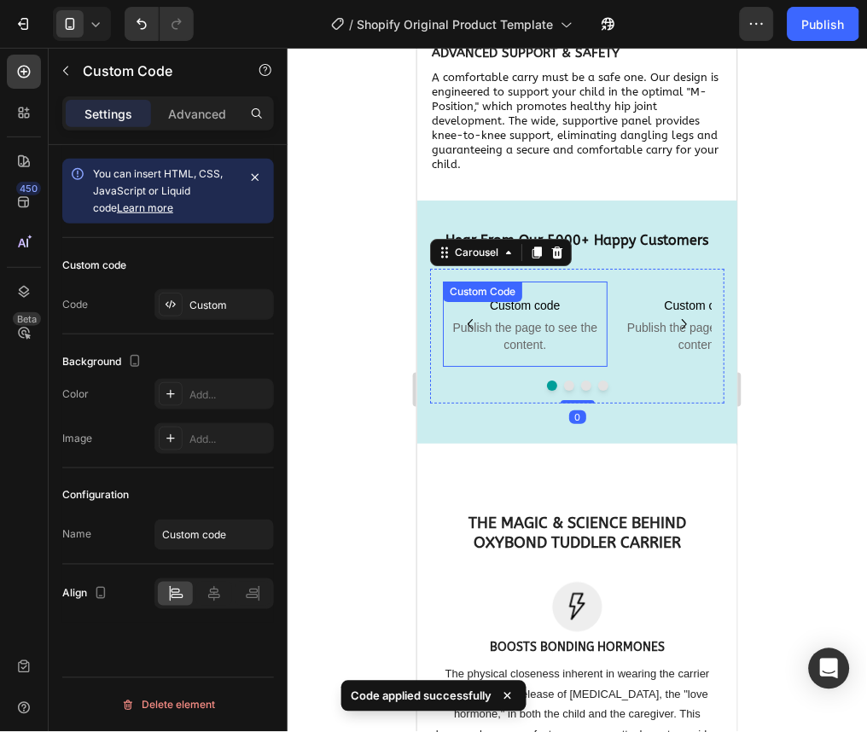
click at [519, 339] on p "Custom code Publish the page to see the content." at bounding box center [524, 323] width 165 height 85
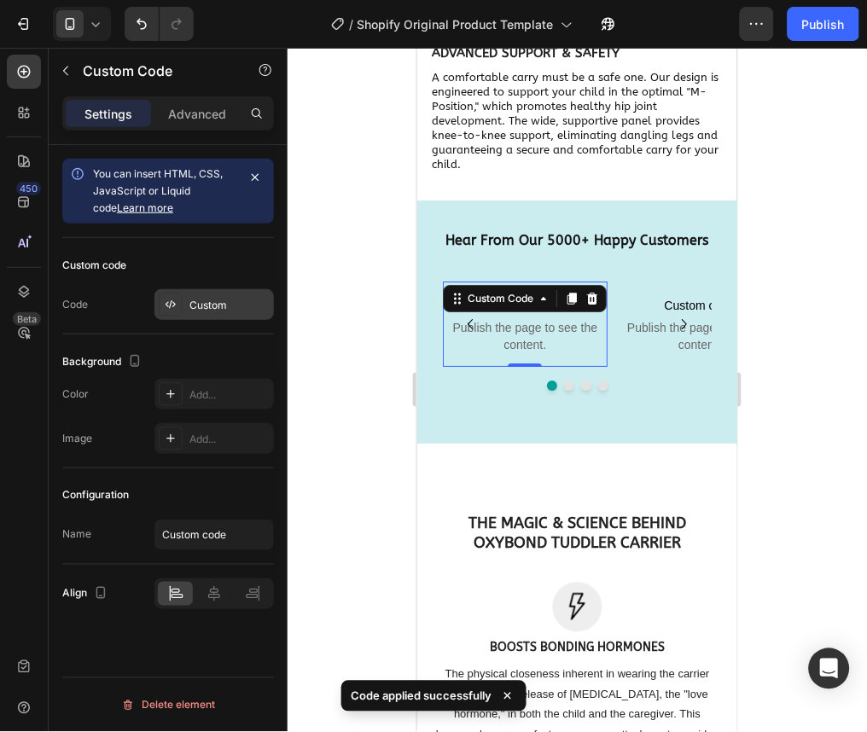
click at [249, 318] on div "Custom" at bounding box center [213, 304] width 119 height 31
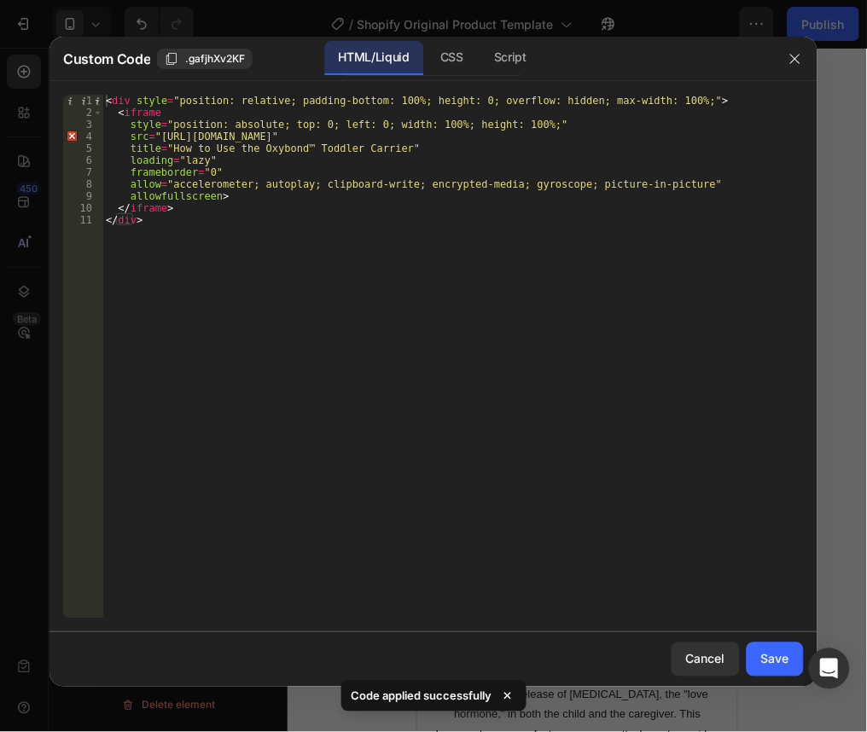
click at [392, 106] on div "< div style = "position: relative; padding-bottom: 100%; height: 0; overflow: h…" at bounding box center [452, 369] width 701 height 548
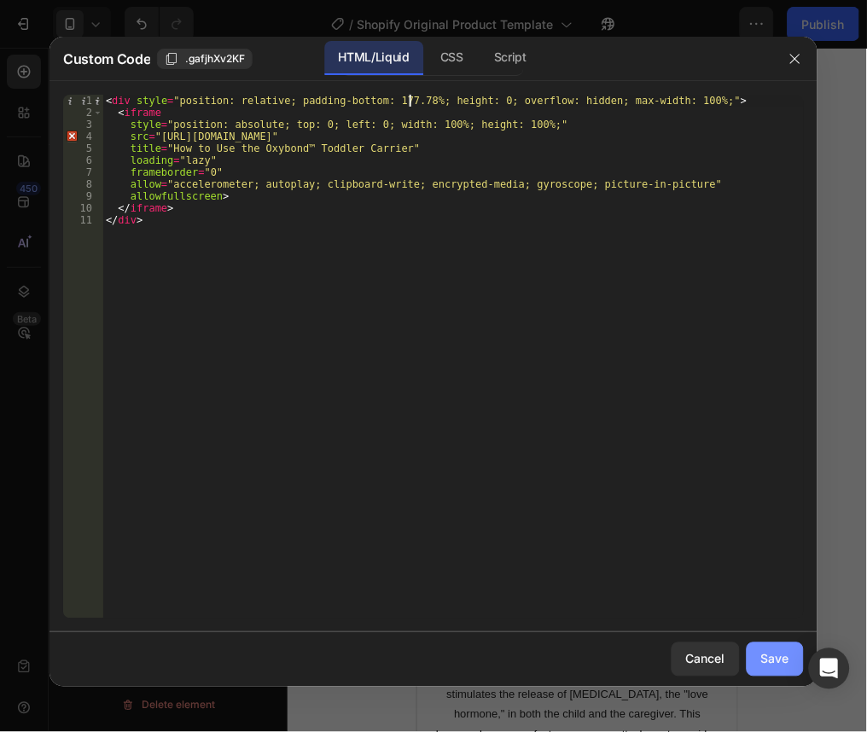
type textarea "<div style="position: relative; padding-bottom: 177.78%; height: 0; overflow: h…"
click at [767, 668] on div "Save" at bounding box center [775, 659] width 28 height 18
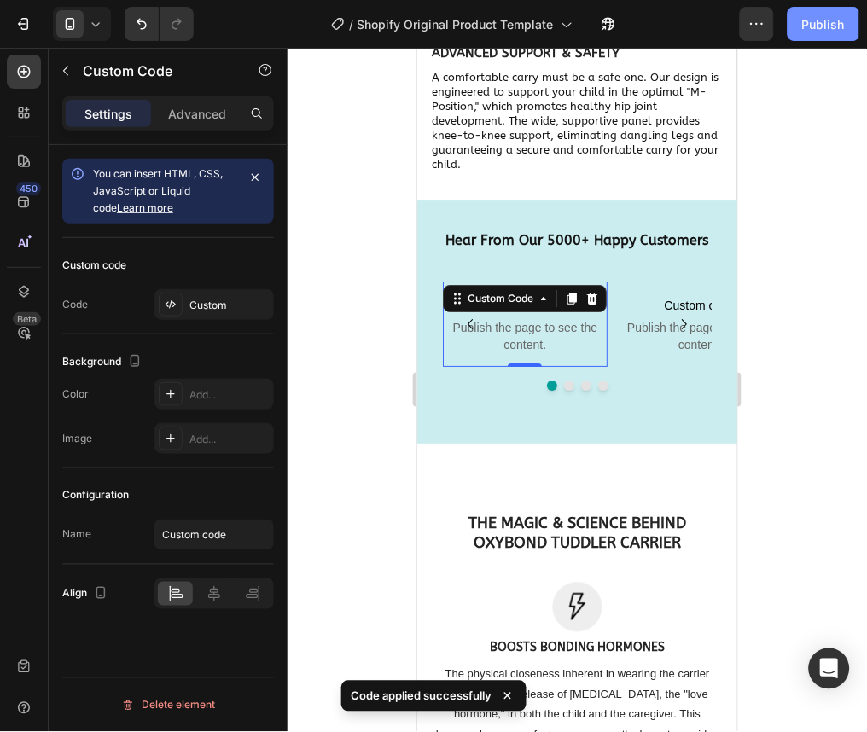
click at [816, 25] on div "Publish" at bounding box center [823, 24] width 43 height 18
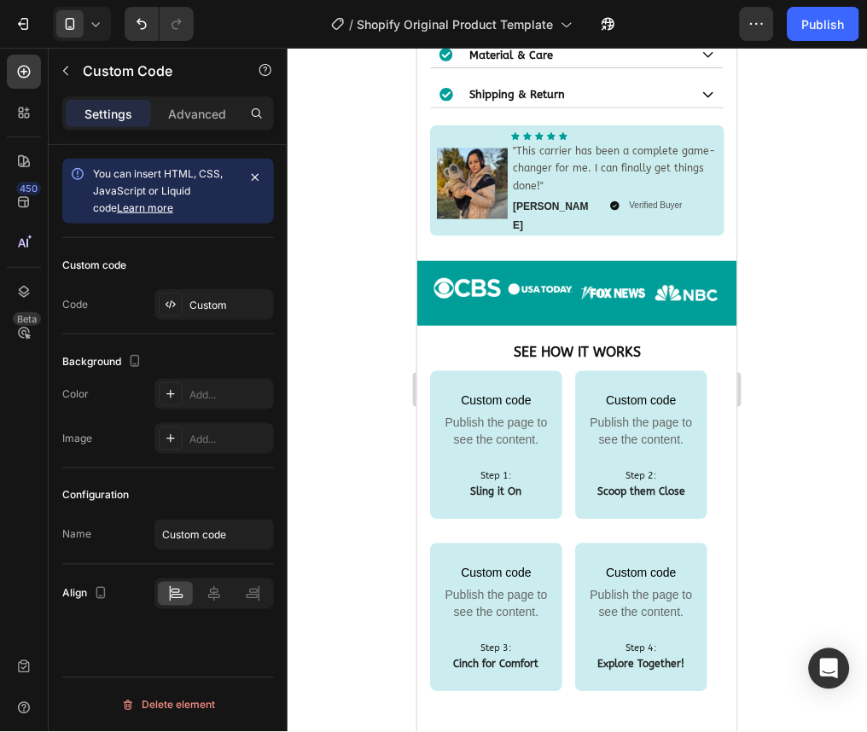
scroll to position [1333, 0]
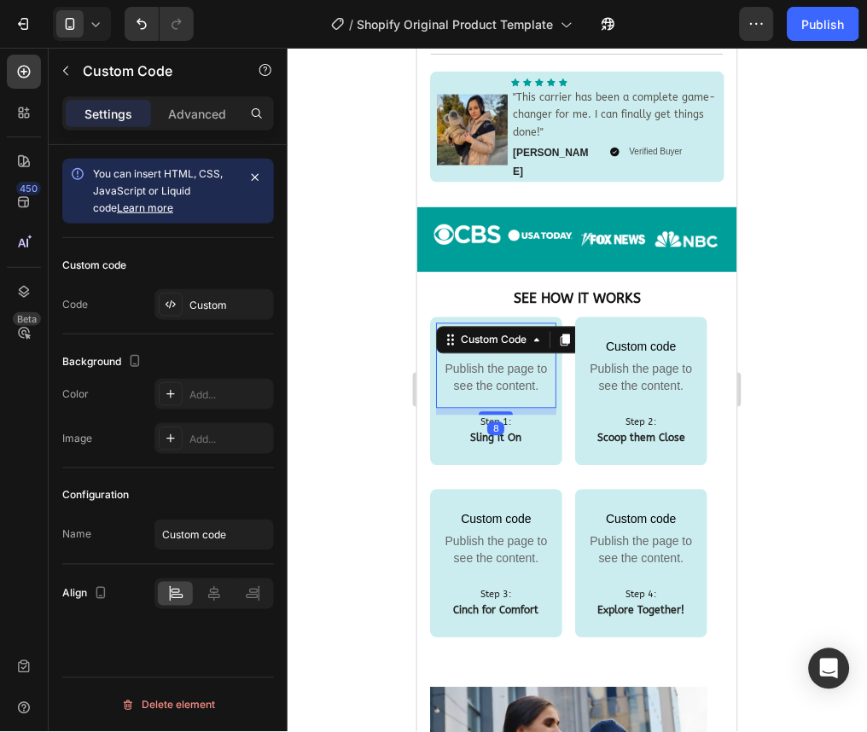
click at [486, 360] on span "Publish the page to see the content." at bounding box center [495, 377] width 120 height 34
click at [204, 311] on div "Custom" at bounding box center [229, 305] width 80 height 15
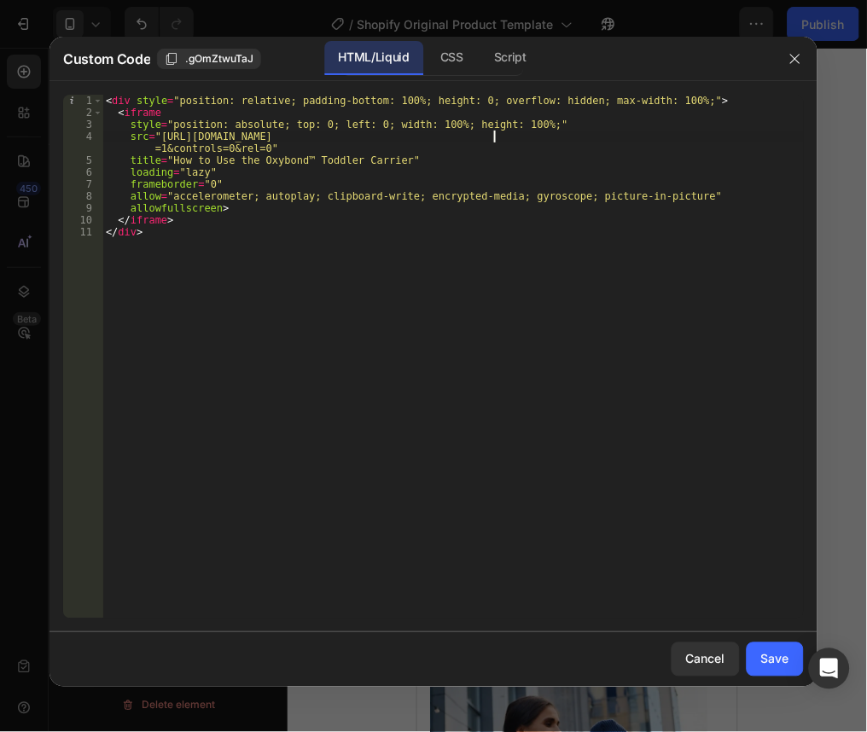
click at [496, 137] on div "< div style = "position: relative; padding-bottom: 100%; height: 0; overflow: h…" at bounding box center [452, 369] width 701 height 548
click at [500, 137] on div "< div style = "position: relative; padding-bottom: 100%; height: 0; overflow: h…" at bounding box center [452, 357] width 701 height 524
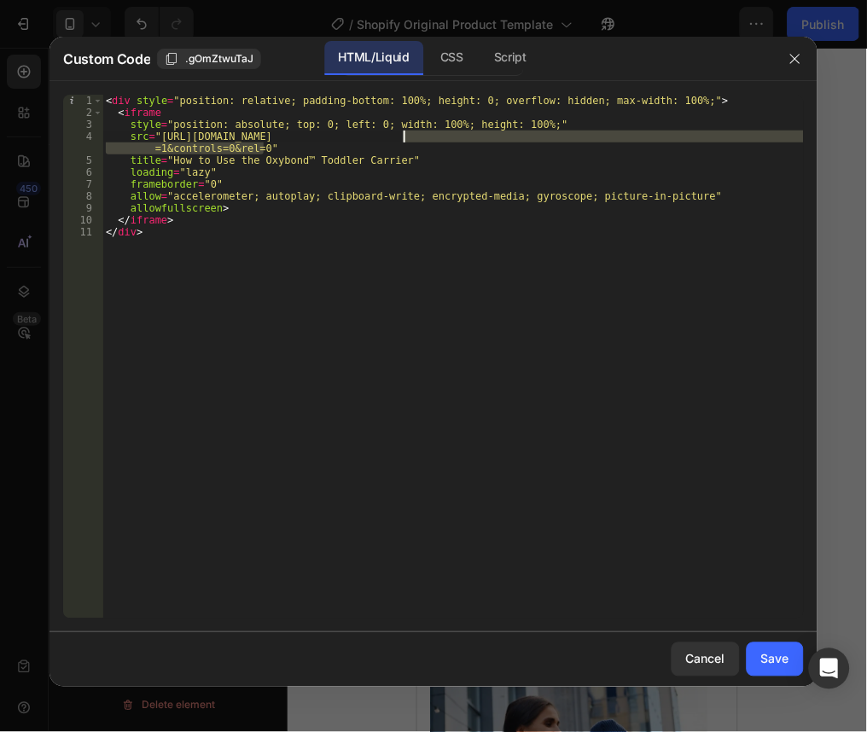
click at [404, 139] on div "< div style = "position: relative; padding-bottom: 100%; height: 0; overflow: h…" at bounding box center [452, 369] width 701 height 548
click at [404, 139] on div "< div style = "position: relative; padding-bottom: 100%; height: 0; overflow: h…" at bounding box center [452, 357] width 701 height 524
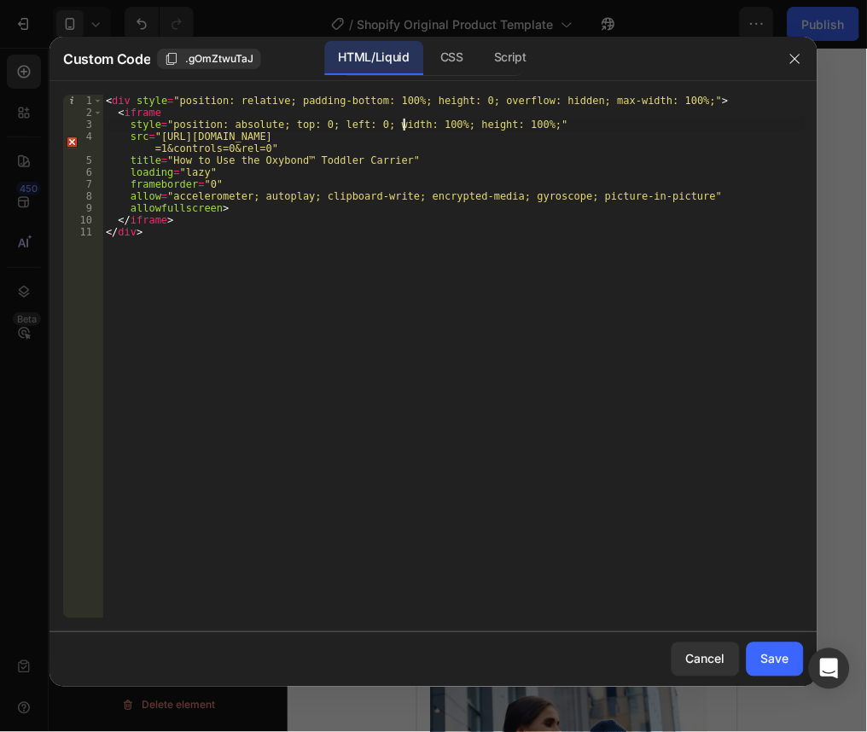
click at [404, 129] on div "< div style = "position: relative; padding-bottom: 100%; height: 0; overflow: h…" at bounding box center [452, 369] width 701 height 548
click at [386, 137] on div "< div style = "position: relative; padding-bottom: 100%; height: 0; overflow: h…" at bounding box center [452, 369] width 701 height 548
type textarea "src="https://www.youtube.com/embed/zizVnFlkS98?si=PBF1pYhRWxZteZgO&loop=1&playl…"
drag, startPoint x: 386, startPoint y: 137, endPoint x: 328, endPoint y: 140, distance: 58.1
click at [328, 140] on div "< div style = "position: relative; padding-bottom: 100%; height: 0; overflow: h…" at bounding box center [452, 369] width 701 height 548
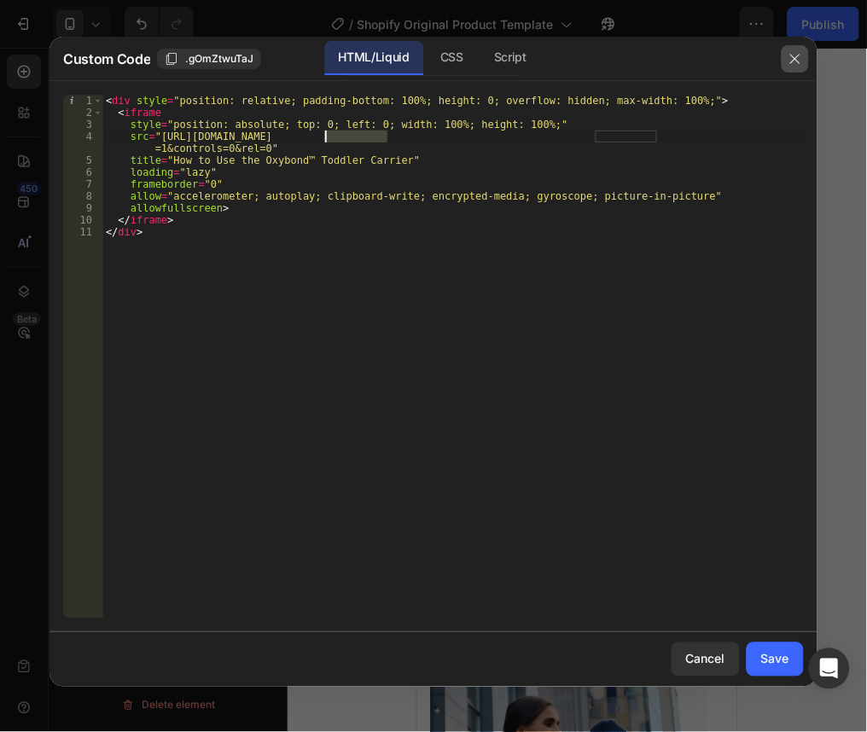
click at [785, 61] on button "button" at bounding box center [795, 58] width 27 height 27
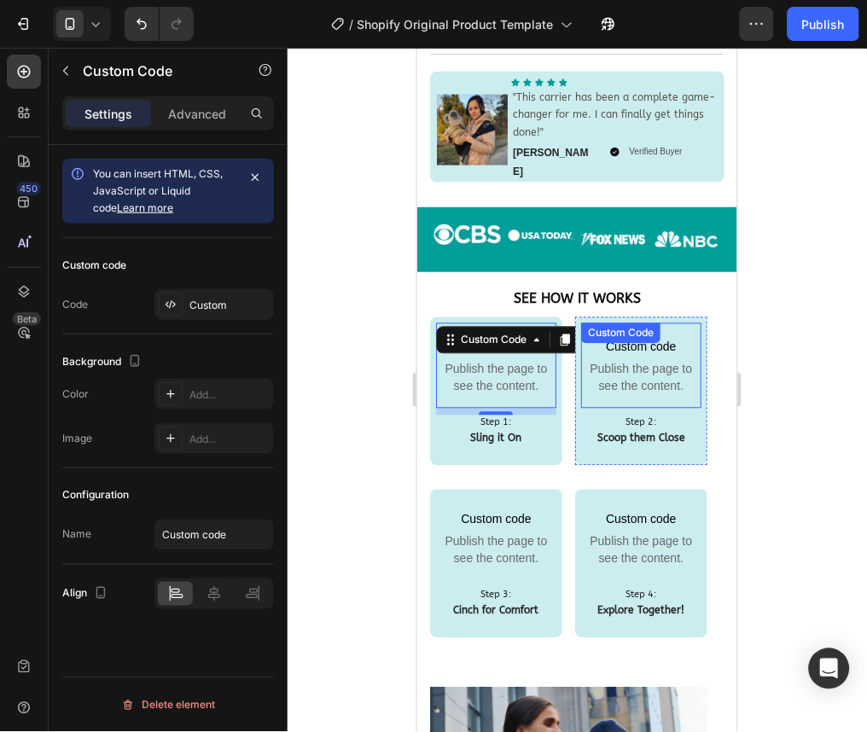
click at [608, 360] on span "Publish the page to see the content." at bounding box center [640, 377] width 120 height 34
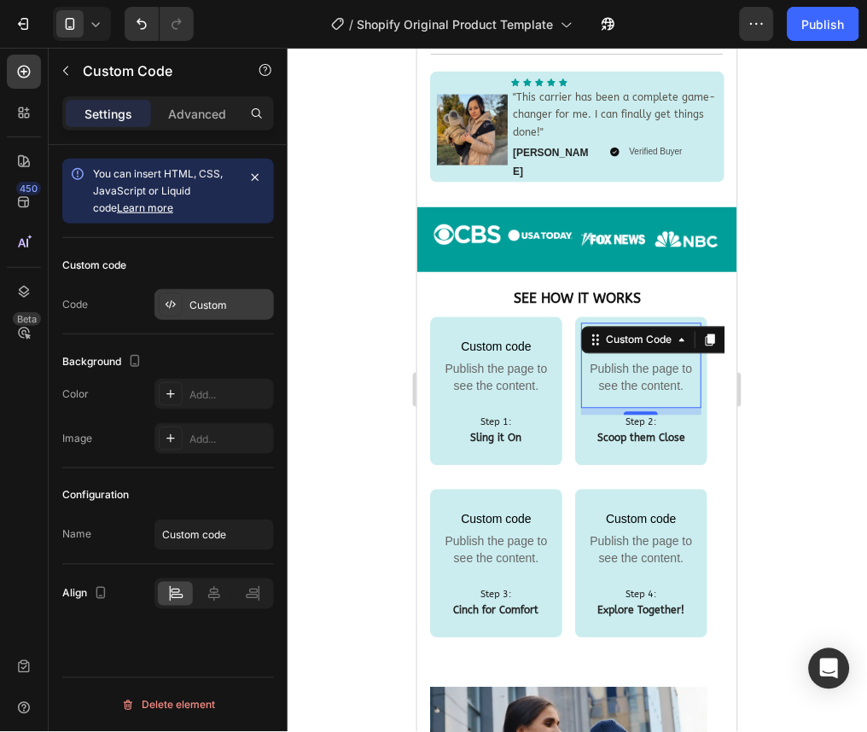
click at [238, 310] on div "Custom" at bounding box center [229, 305] width 80 height 15
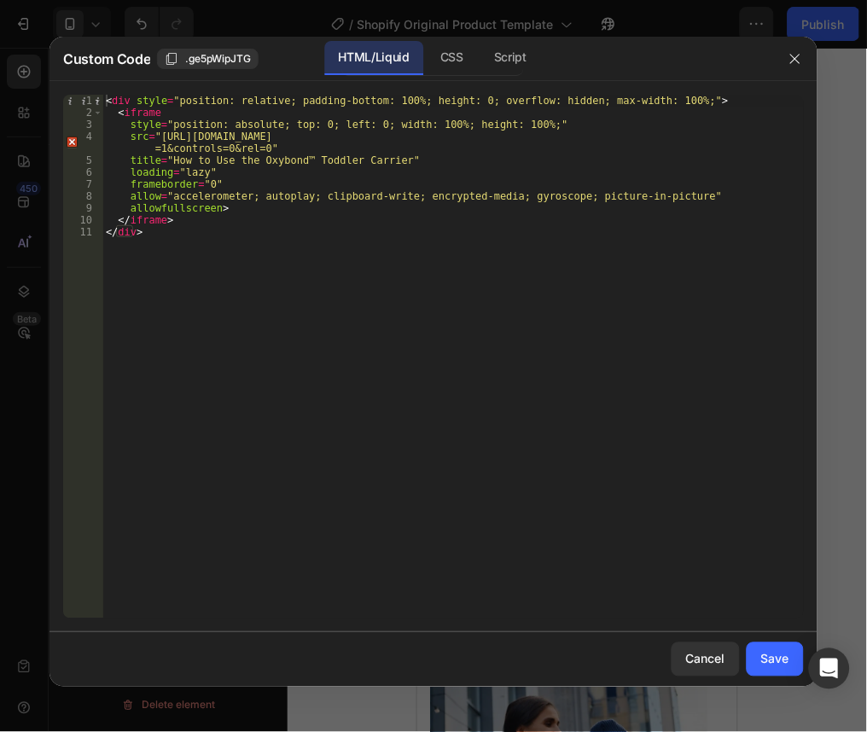
type textarea "src="https://www.youtube.com/embed/jgcsr1bU3ck?si=zcsQay5MkqbfmpfW&loop=1&playl…"
drag, startPoint x: 391, startPoint y: 138, endPoint x: 326, endPoint y: 141, distance: 64.9
click at [326, 141] on div "< div style = "position: relative; padding-bottom: 100%; height: 0; overflow: h…" at bounding box center [452, 369] width 701 height 548
click at [784, 55] on button "button" at bounding box center [795, 58] width 27 height 27
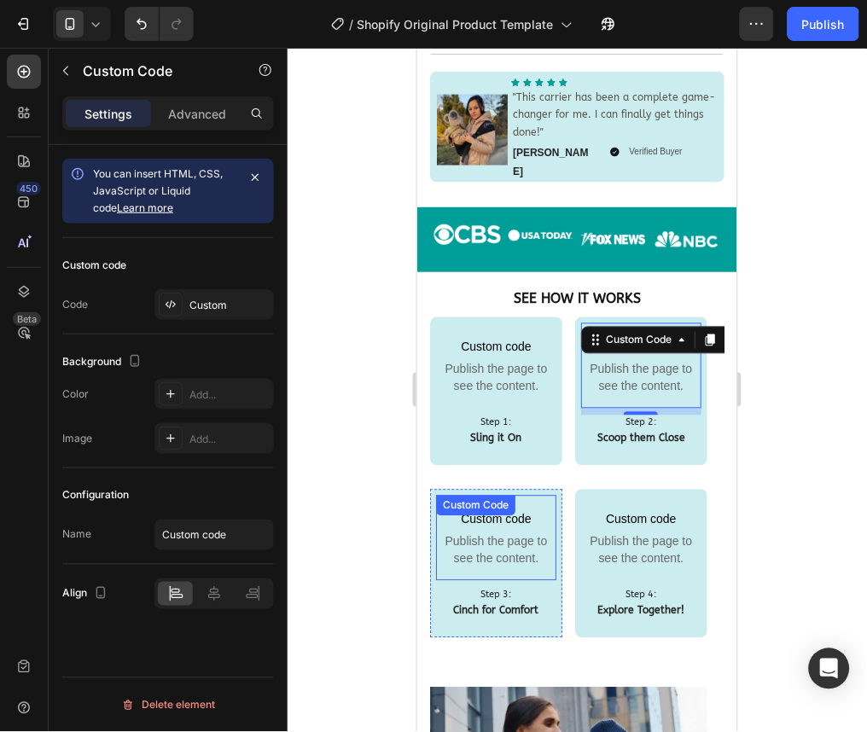
click at [504, 495] on p "Custom code Publish the page to see the content." at bounding box center [495, 537] width 120 height 85
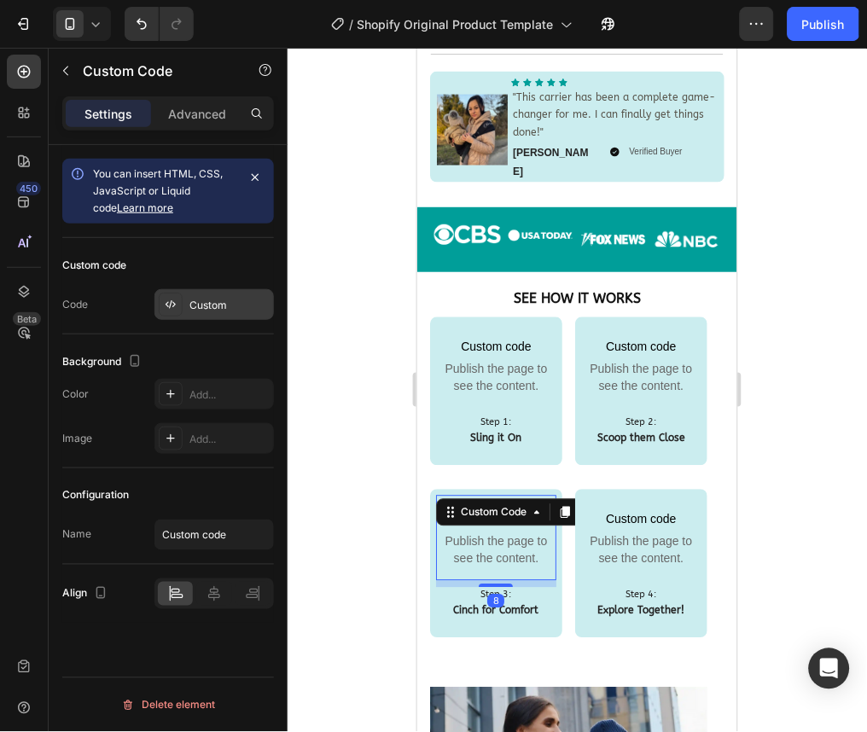
click at [254, 314] on div "Custom" at bounding box center [213, 304] width 119 height 31
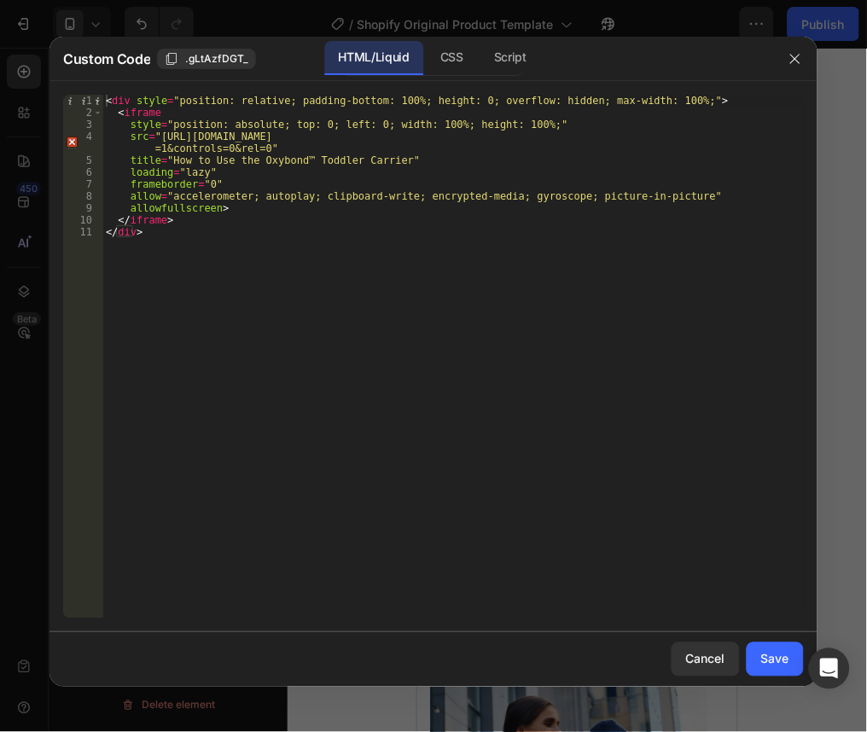
type textarea "src="https://www.youtube.com/embed/-9IxyKZbHE4?si=G42HvAlH9b1HCXVg&loop=1&playl…"
drag, startPoint x: 387, startPoint y: 142, endPoint x: 325, endPoint y: 139, distance: 62.3
click at [325, 139] on div "< div style = "position: relative; padding-bottom: 100%; height: 0; overflow: h…" at bounding box center [452, 369] width 701 height 548
click at [716, 656] on div "Cancel" at bounding box center [705, 659] width 39 height 18
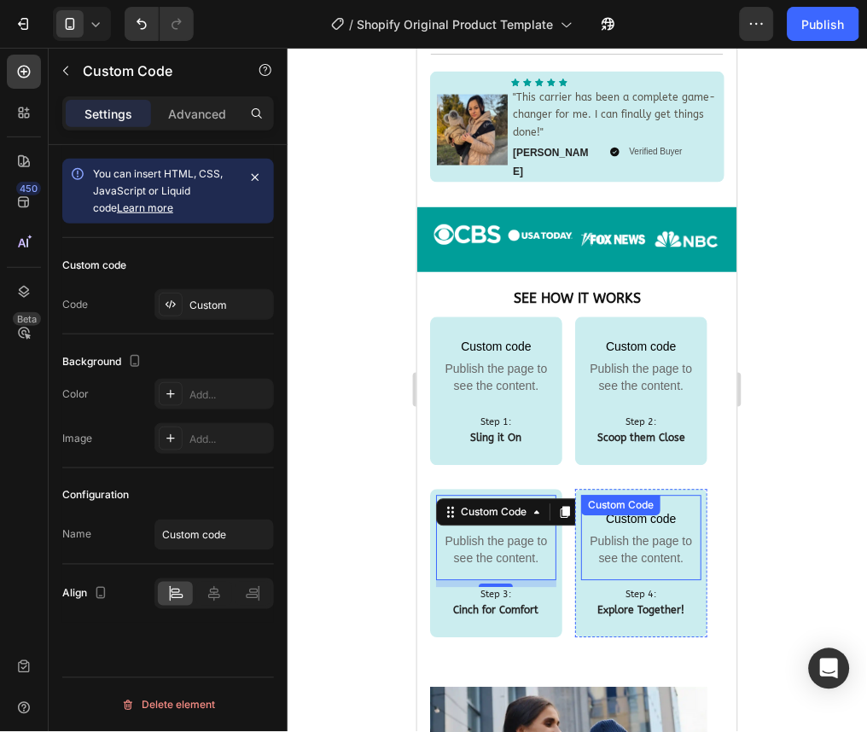
click at [643, 508] on span "Custom code" at bounding box center [640, 518] width 120 height 20
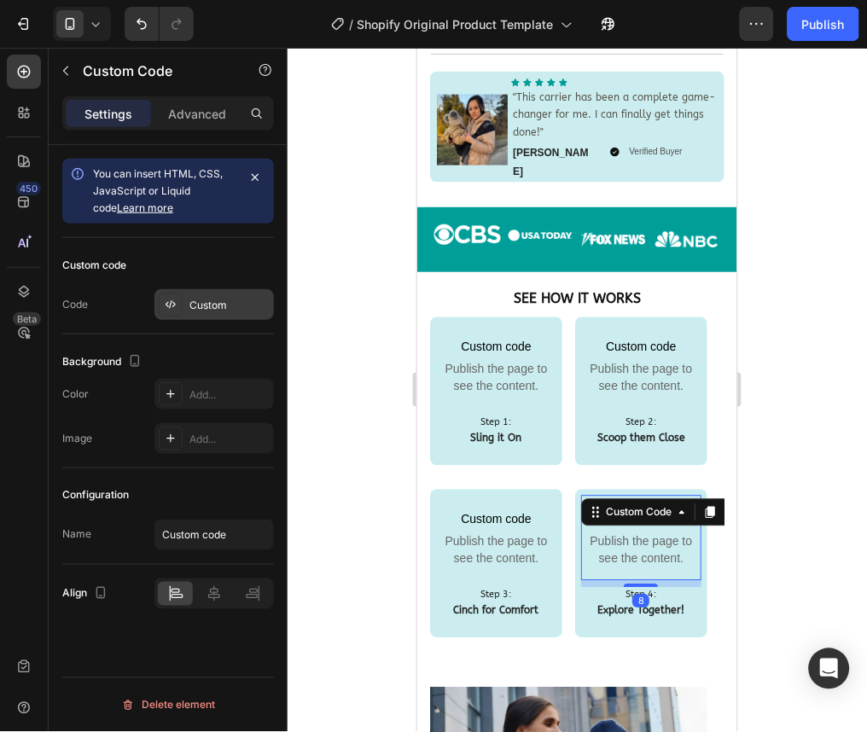
click at [224, 293] on div "Custom" at bounding box center [213, 304] width 119 height 31
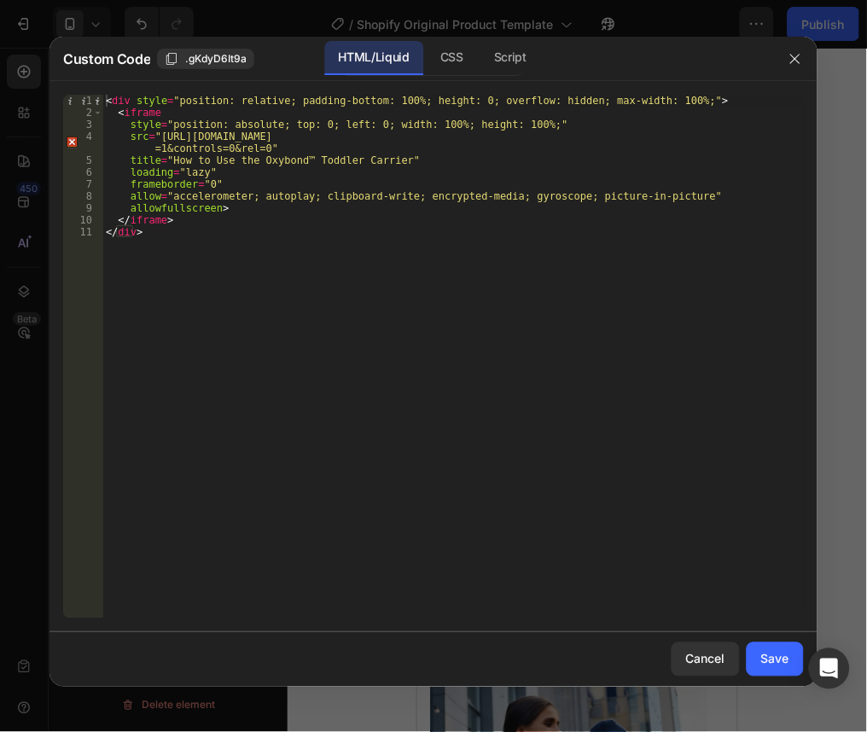
type textarea "src="https://www.youtube.com/embed/DuwXdyhoDvA?si=3oDEYPpOw61YlHLl&loop=1&playl…"
drag, startPoint x: 387, startPoint y: 137, endPoint x: 323, endPoint y: 142, distance: 64.1
click at [323, 142] on div "< div style = "position: relative; padding-bottom: 100%; height: 0; overflow: h…" at bounding box center [452, 369] width 701 height 548
click at [805, 60] on button "button" at bounding box center [795, 58] width 27 height 27
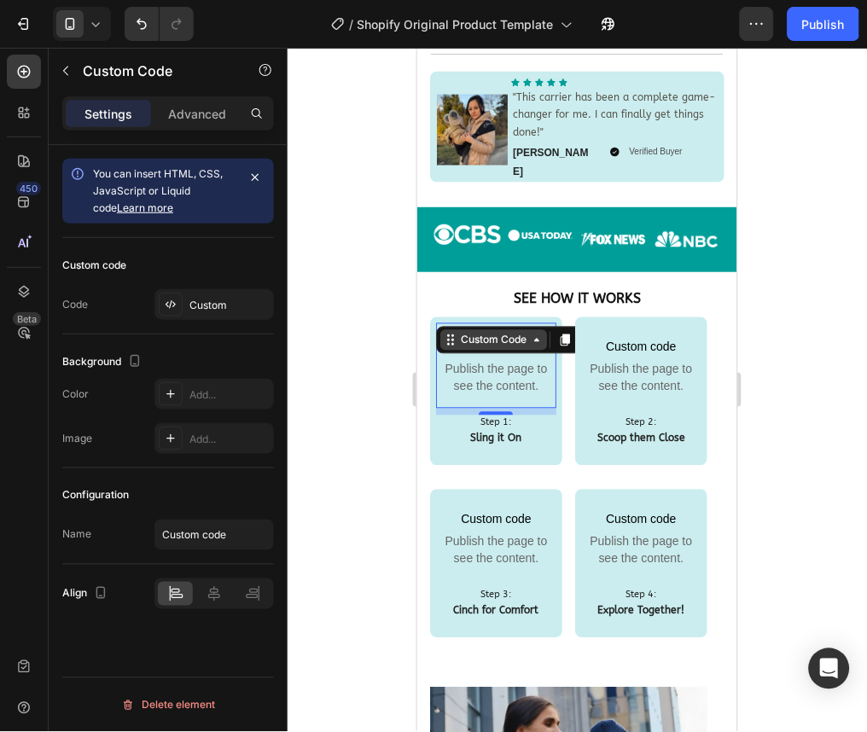
click at [499, 322] on div "Custom code Publish the page to see the content. Custom Code 0" at bounding box center [495, 364] width 120 height 85
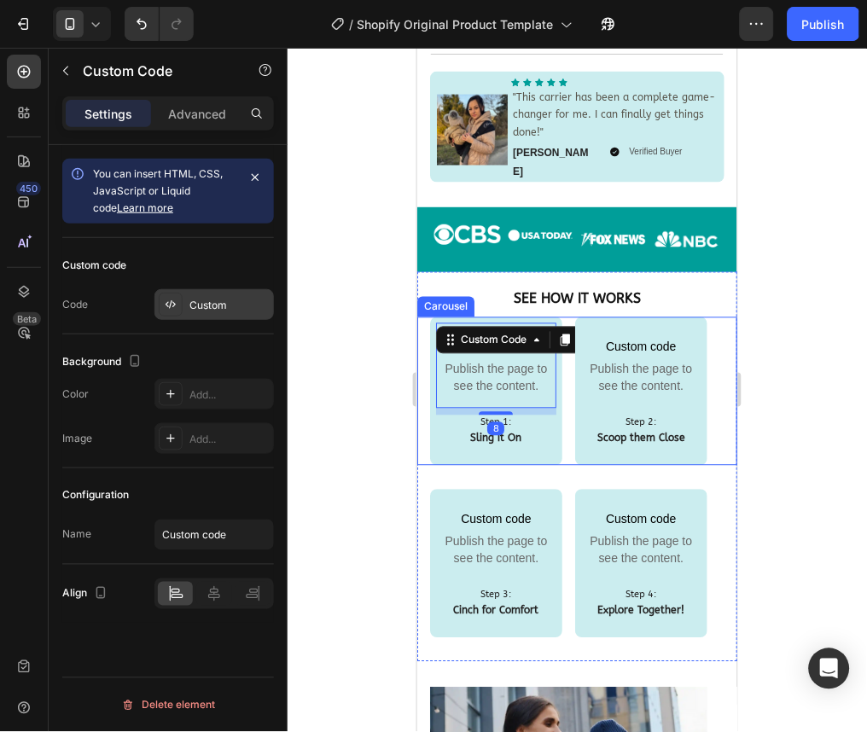
click at [241, 312] on div "Custom" at bounding box center [213, 304] width 119 height 31
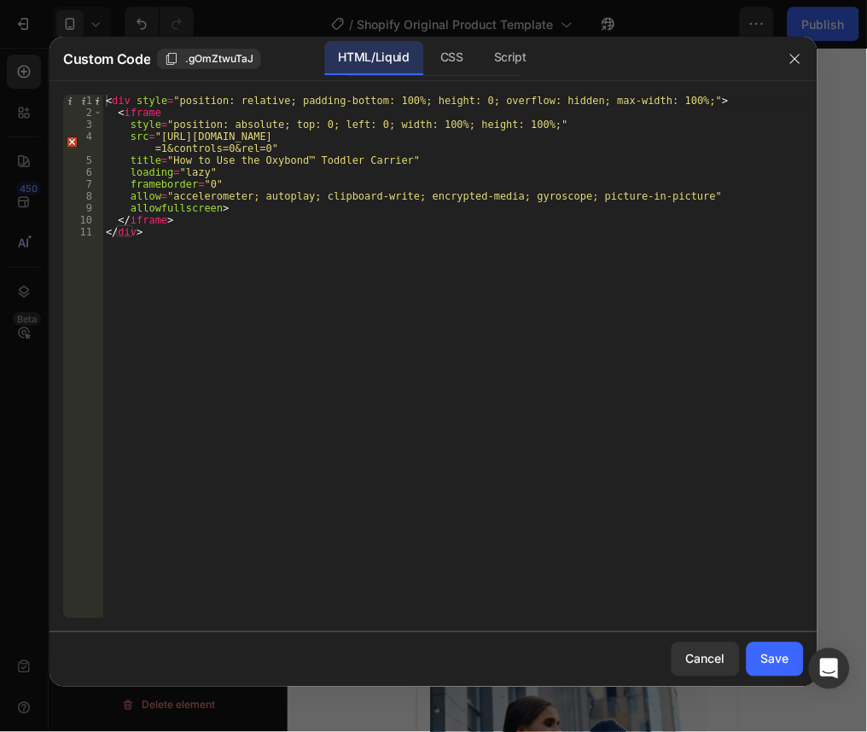
type textarea "src="https://www.youtube.com/embed/zizVnFlkS98?si=PBF1pYhRWxZteZgO&loop=1&playl…"
drag, startPoint x: 387, startPoint y: 142, endPoint x: 327, endPoint y: 139, distance: 60.6
click at [327, 139] on div "< div style = "position: relative; padding-bottom: 100%; height: 0; overflow: h…" at bounding box center [452, 369] width 701 height 548
click at [791, 67] on button "button" at bounding box center [795, 58] width 27 height 27
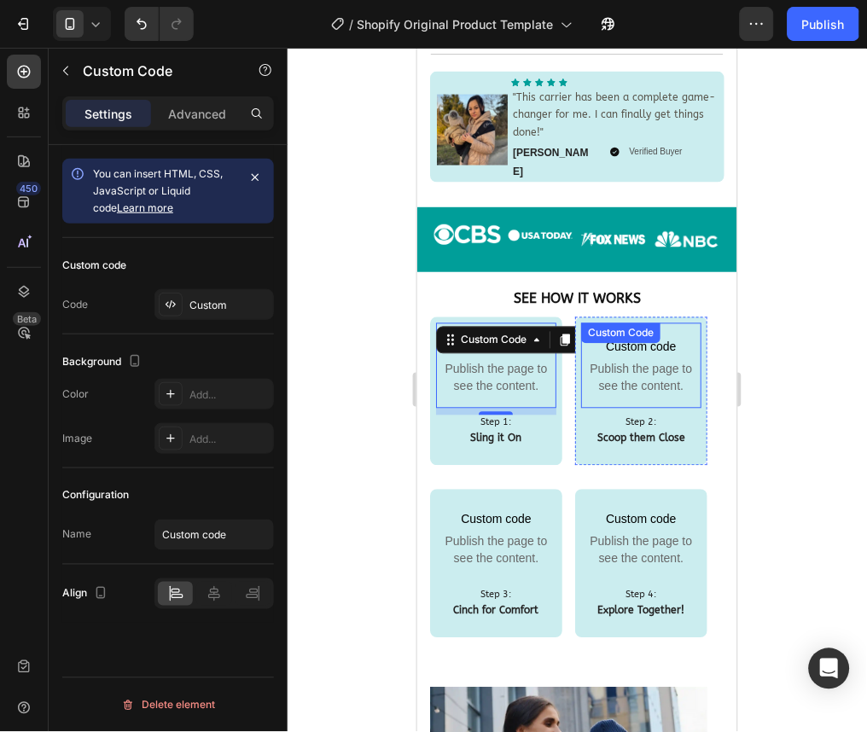
click at [610, 360] on span "Publish the page to see the content." at bounding box center [640, 377] width 120 height 34
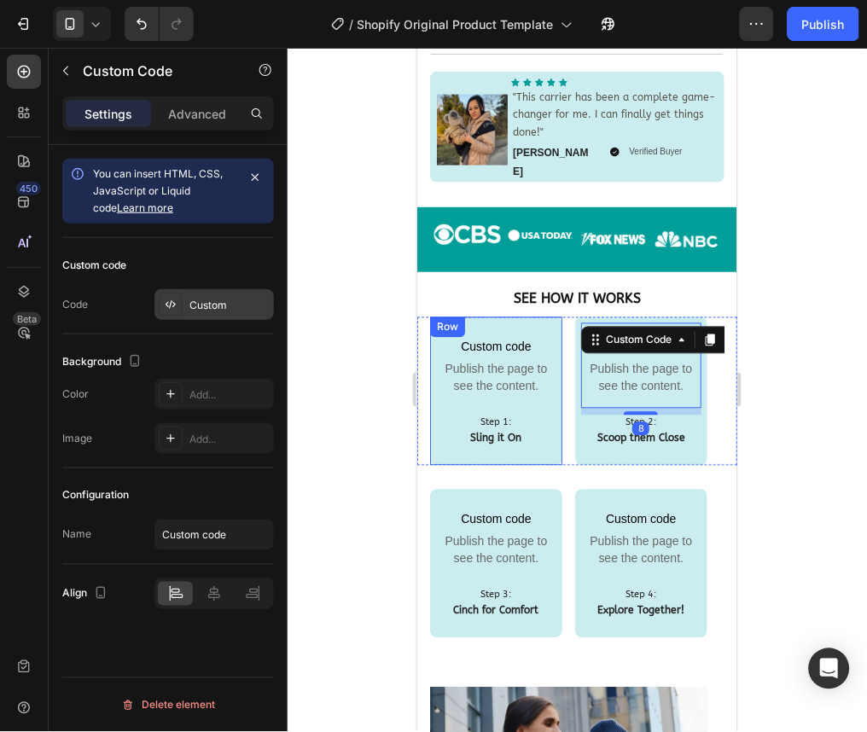
click at [269, 314] on div "Custom" at bounding box center [213, 304] width 119 height 31
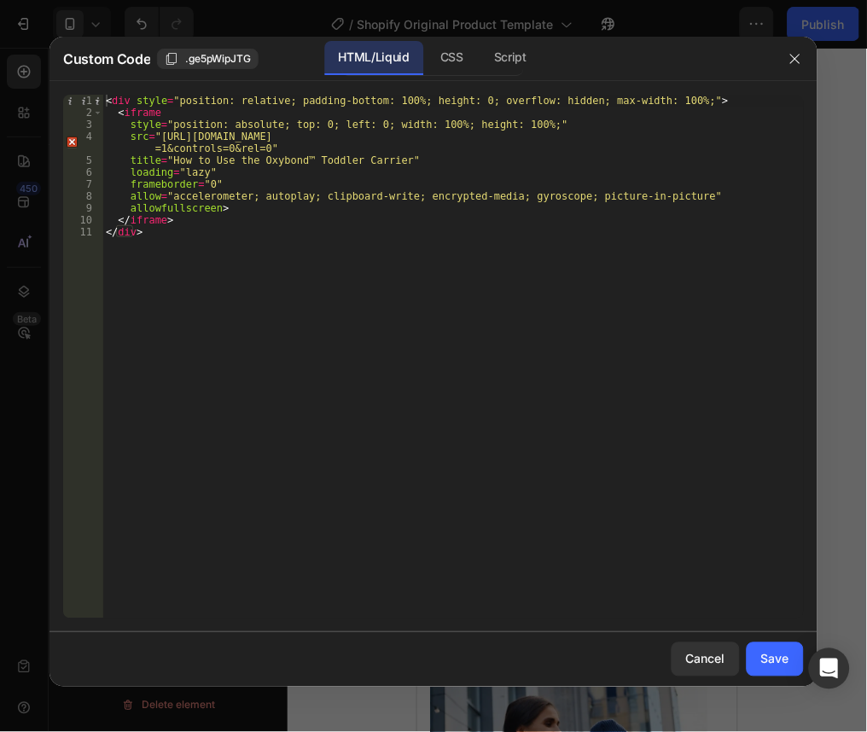
type textarea "src="https://www.youtube.com/embed/jgcsr1bU3ck?si=zcsQay5MkqbfmpfW&loop=1&playl…"
drag, startPoint x: 387, startPoint y: 140, endPoint x: 322, endPoint y: 140, distance: 64.8
click at [322, 140] on div "< div style = "position: relative; padding-bottom: 100%; height: 0; overflow: h…" at bounding box center [452, 369] width 701 height 548
click at [363, 141] on div "< div style = "position: relative; padding-bottom: 100%; height: 0; overflow: h…" at bounding box center [452, 357] width 701 height 524
drag, startPoint x: 386, startPoint y: 139, endPoint x: 323, endPoint y: 141, distance: 63.2
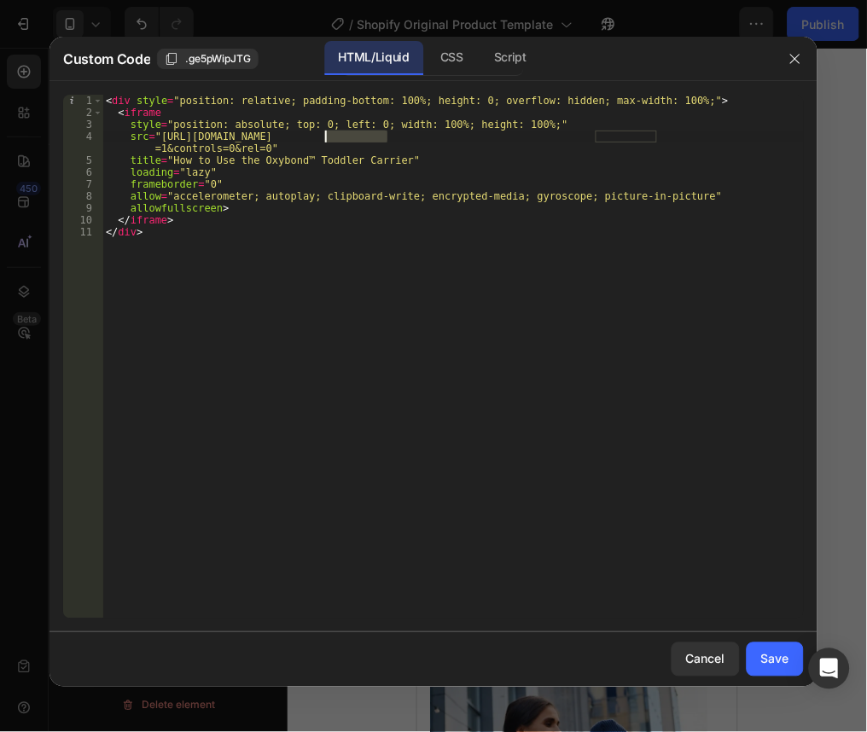
click at [323, 141] on div "< div style = "position: relative; padding-bottom: 100%; height: 0; overflow: h…" at bounding box center [452, 369] width 701 height 548
click at [799, 43] on div at bounding box center [795, 59] width 44 height 44
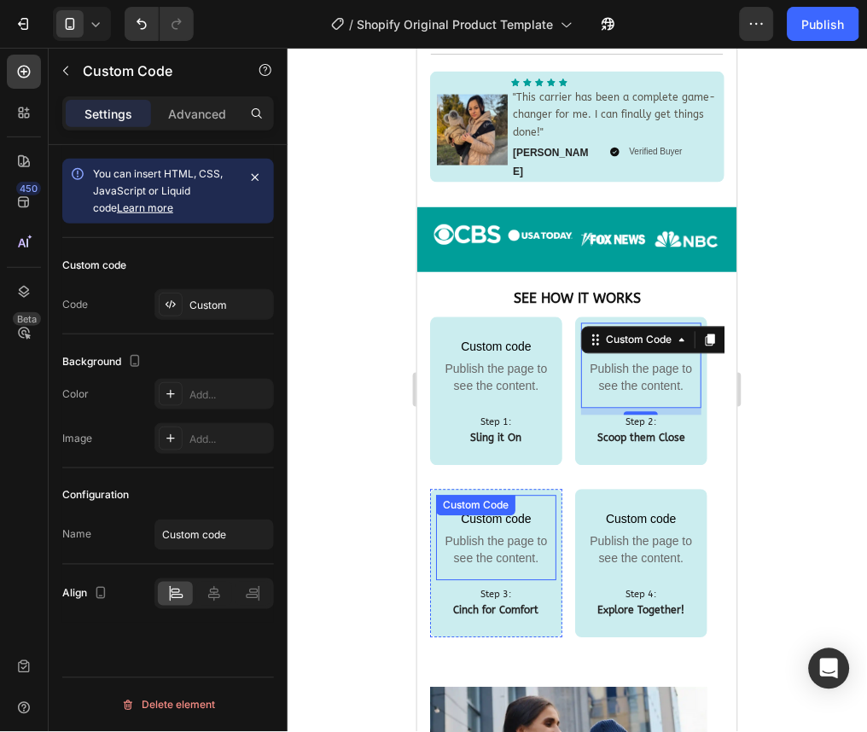
click at [497, 497] on div "Custom Code" at bounding box center [475, 504] width 73 height 15
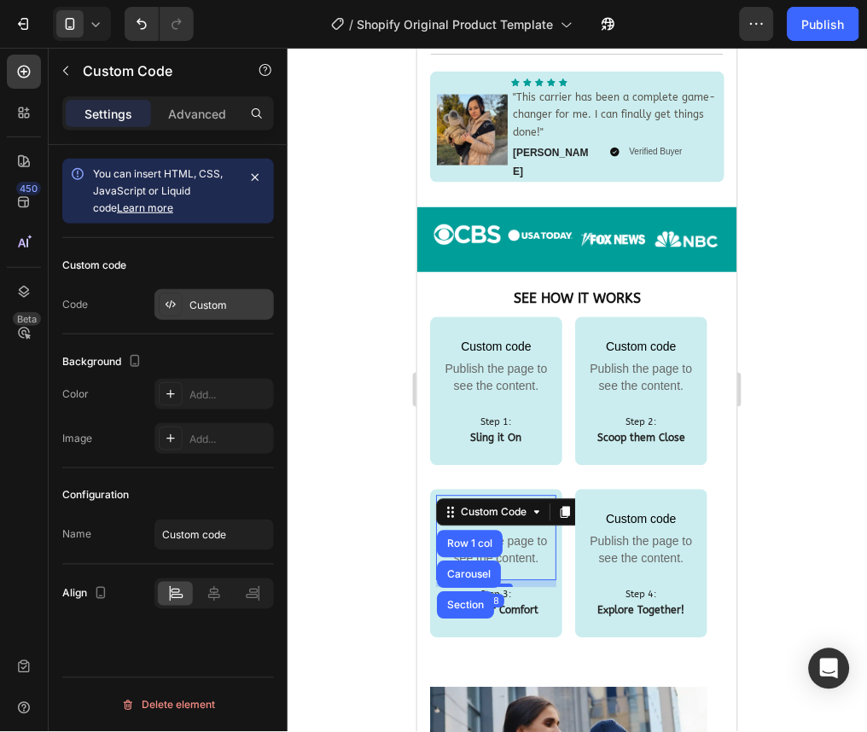
click at [216, 319] on div "Custom" at bounding box center [213, 304] width 119 height 31
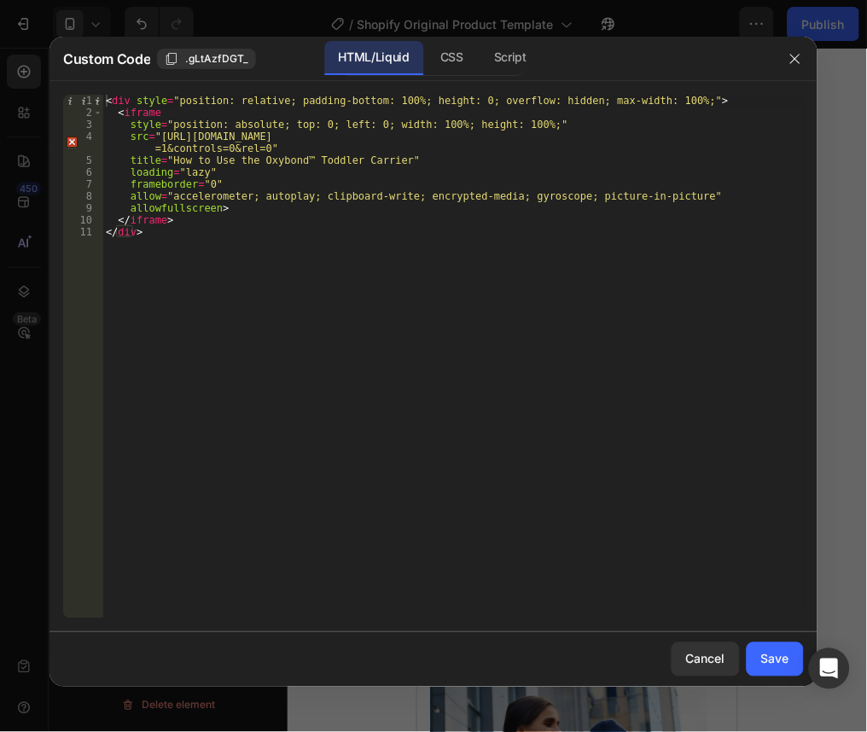
type textarea "src="https://www.youtube.com/embed/-9IxyKZbHE4?si=G42HvAlH9b1HCXVg&loop=1&playl…"
drag, startPoint x: 387, startPoint y: 139, endPoint x: 324, endPoint y: 139, distance: 63.1
click at [324, 139] on div "< div style = "position: relative; padding-bottom: 100%; height: 0; overflow: h…" at bounding box center [452, 369] width 701 height 548
click at [797, 50] on button "button" at bounding box center [795, 58] width 27 height 27
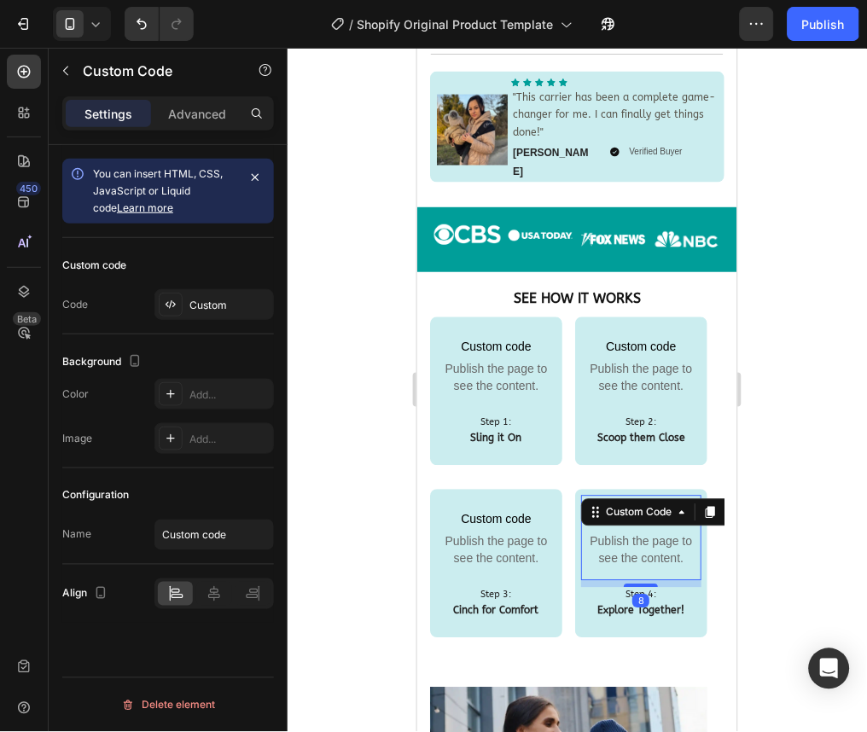
click at [639, 532] on span "Publish the page to see the content." at bounding box center [640, 549] width 120 height 34
click at [207, 305] on div "Custom" at bounding box center [229, 305] width 80 height 15
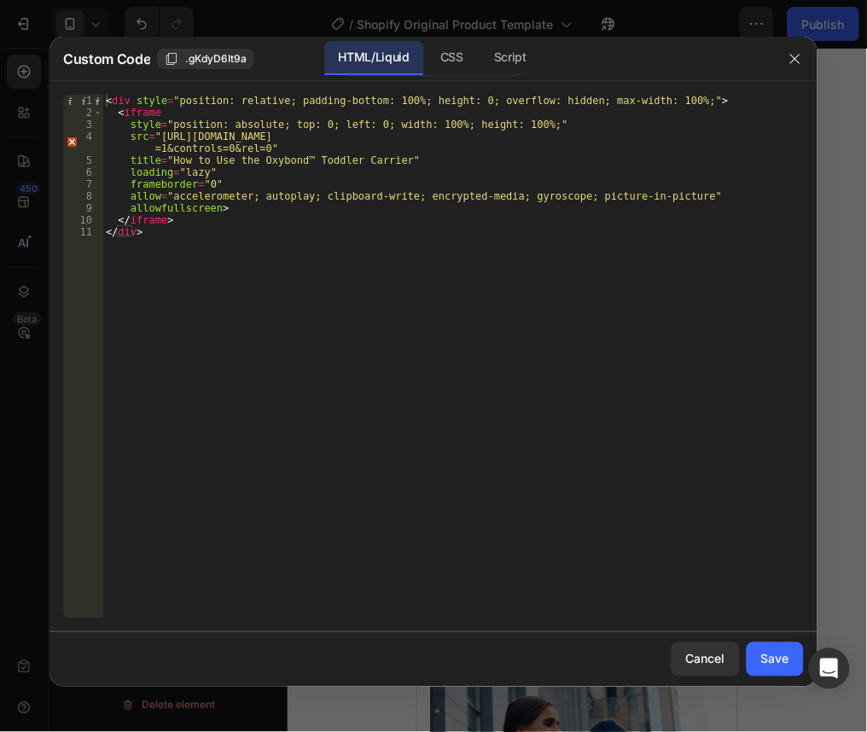
type textarea "src="https://www.youtube.com/embed/DuwXdyhoDvA?si=3oDEYPpOw61YlHLl&loop=1&playl…"
drag, startPoint x: 386, startPoint y: 132, endPoint x: 328, endPoint y: 136, distance: 59.0
click at [328, 136] on div "< div style = "position: relative; padding-bottom: 100%; height: 0; overflow: h…" at bounding box center [452, 369] width 701 height 548
click at [798, 67] on button "button" at bounding box center [795, 58] width 27 height 27
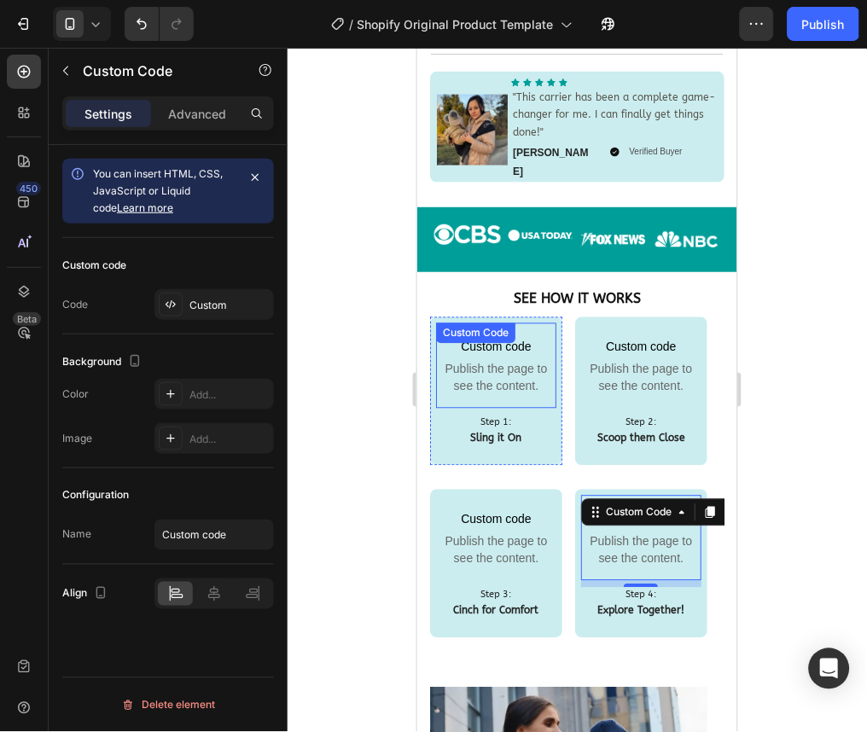
click at [499, 360] on span "Publish the page to see the content." at bounding box center [495, 377] width 120 height 34
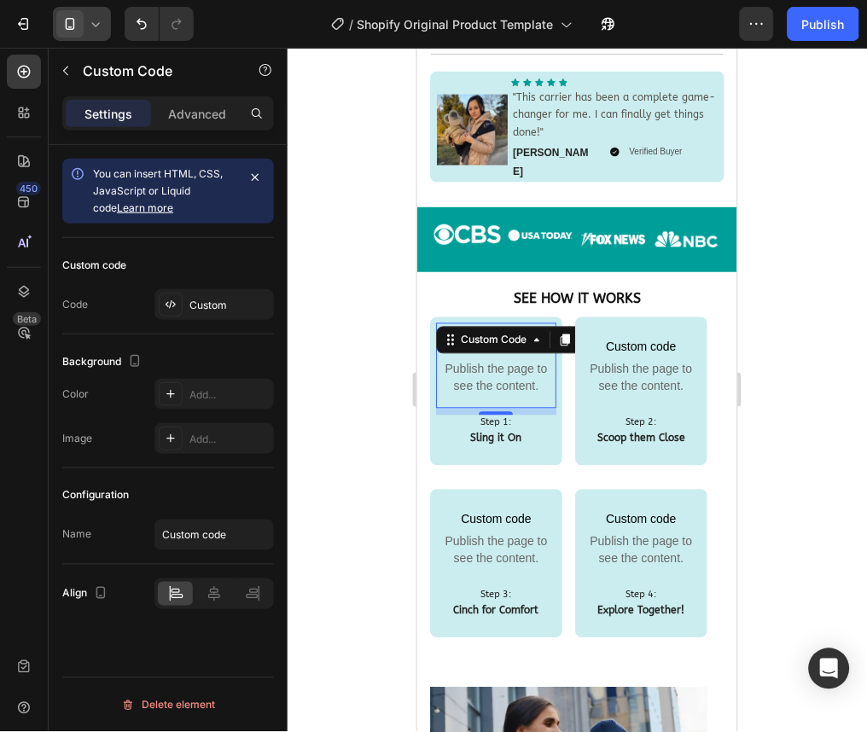
click at [93, 22] on icon at bounding box center [96, 24] width 8 height 4
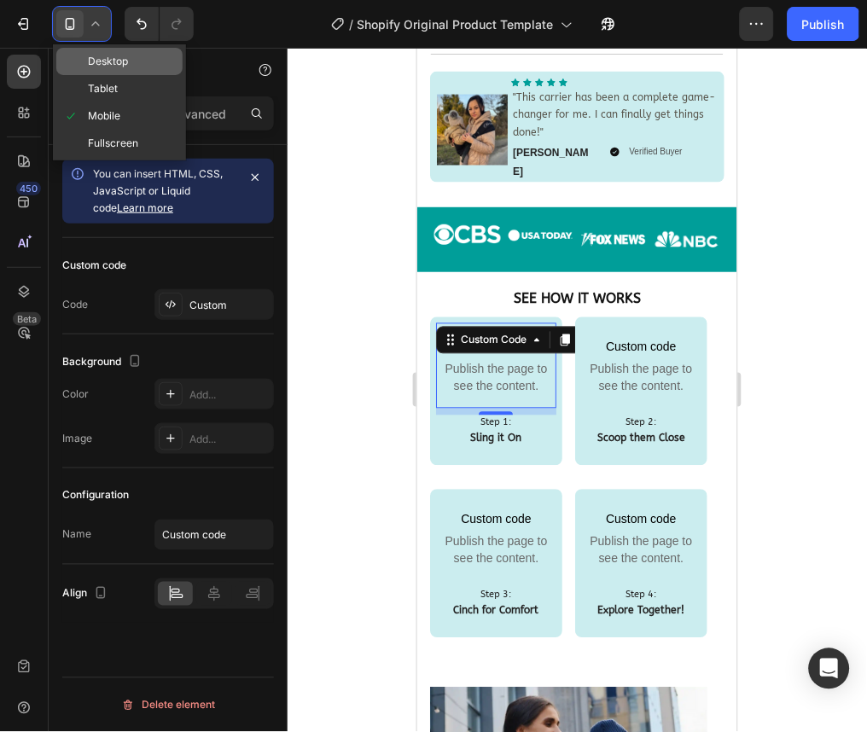
click at [131, 75] on div "Desktop" at bounding box center [119, 88] width 126 height 27
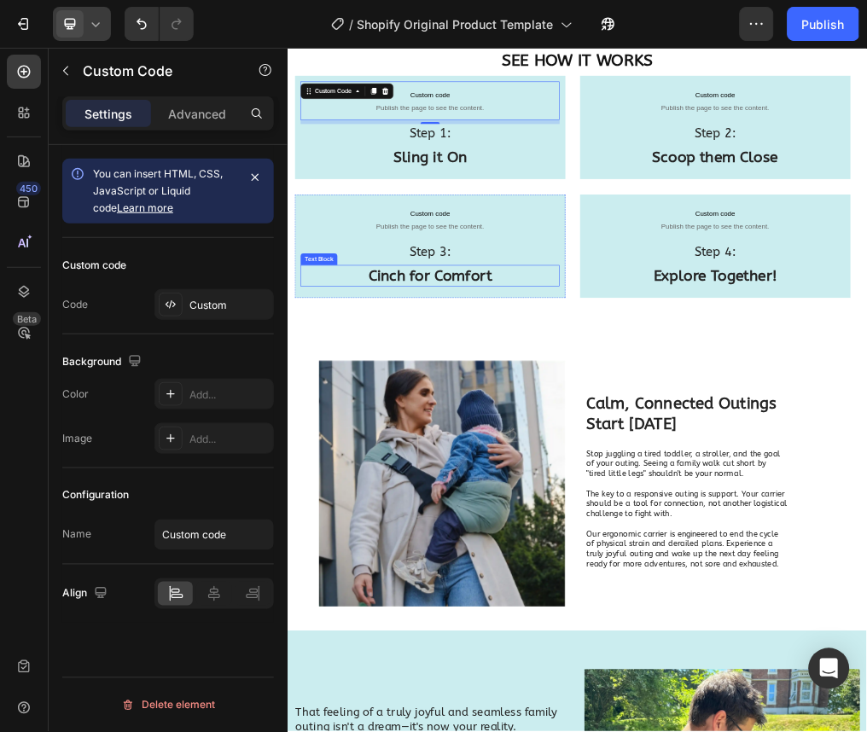
scroll to position [1473, 0]
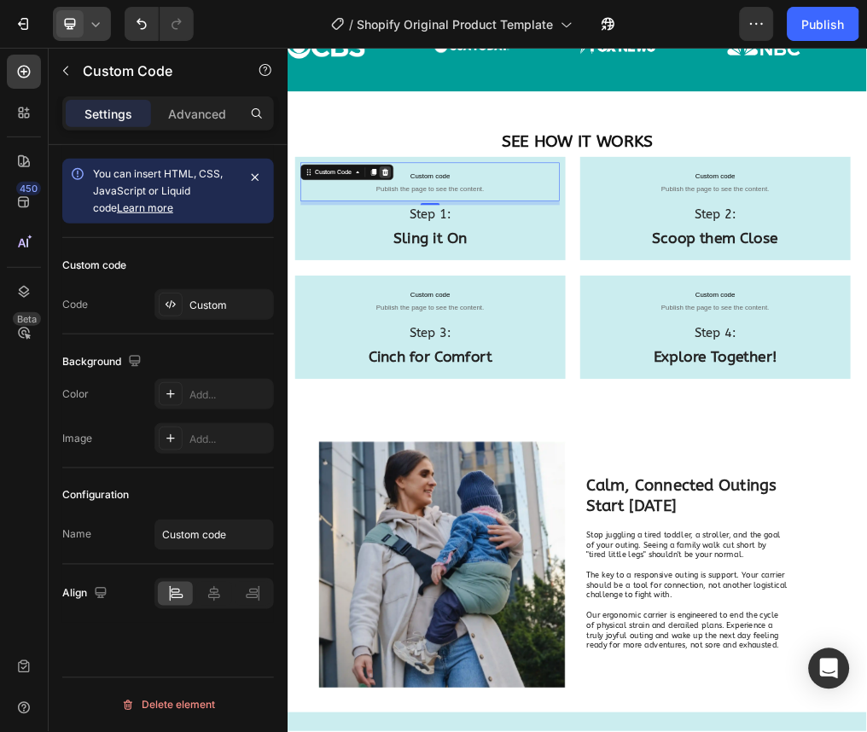
click at [463, 261] on icon at bounding box center [459, 268] width 14 height 14
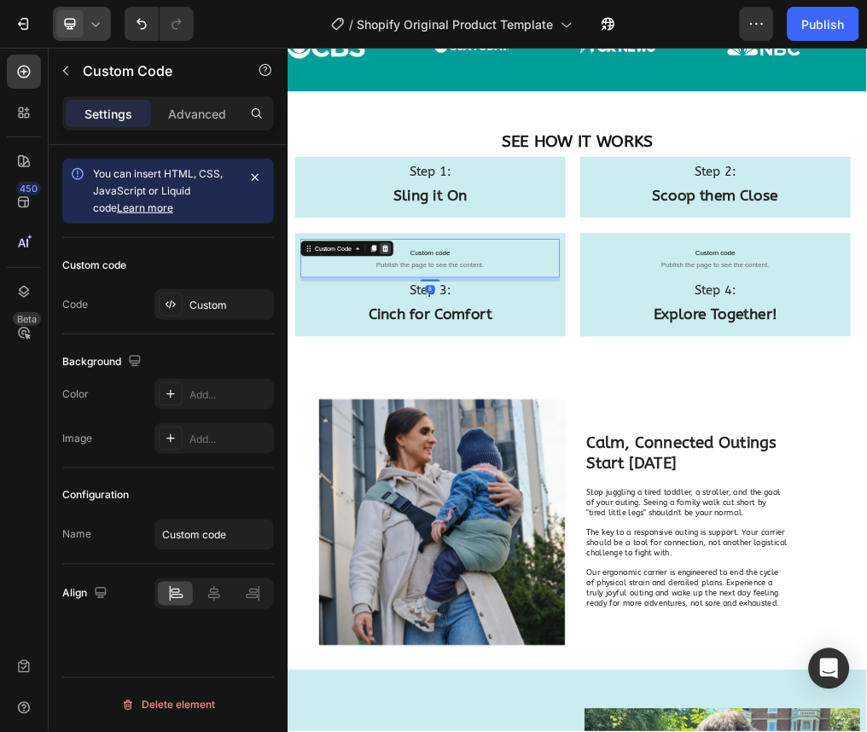
click at [460, 406] on icon at bounding box center [459, 403] width 11 height 12
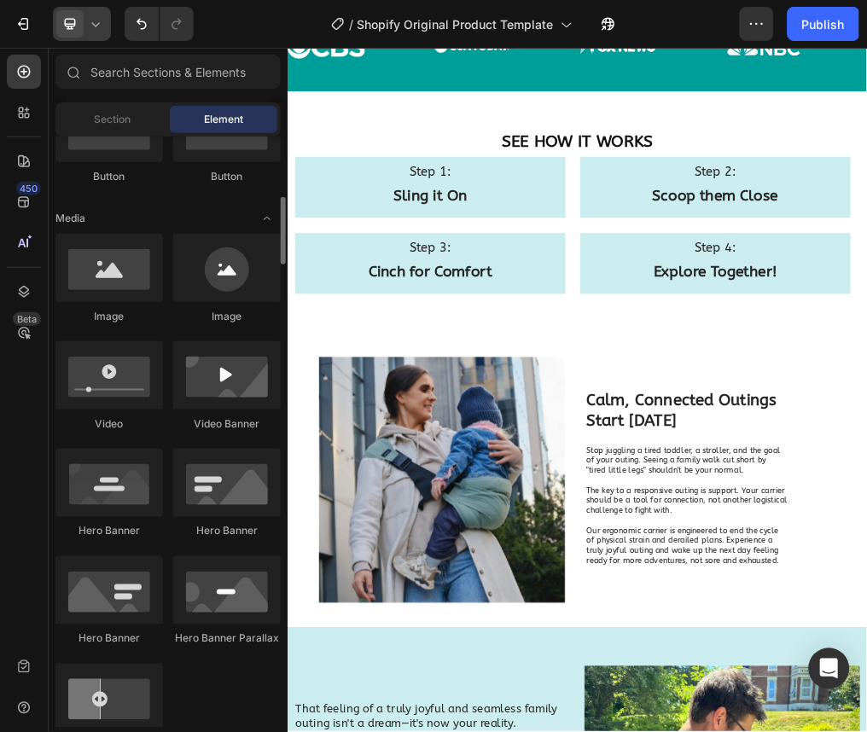
scroll to position [477, 0]
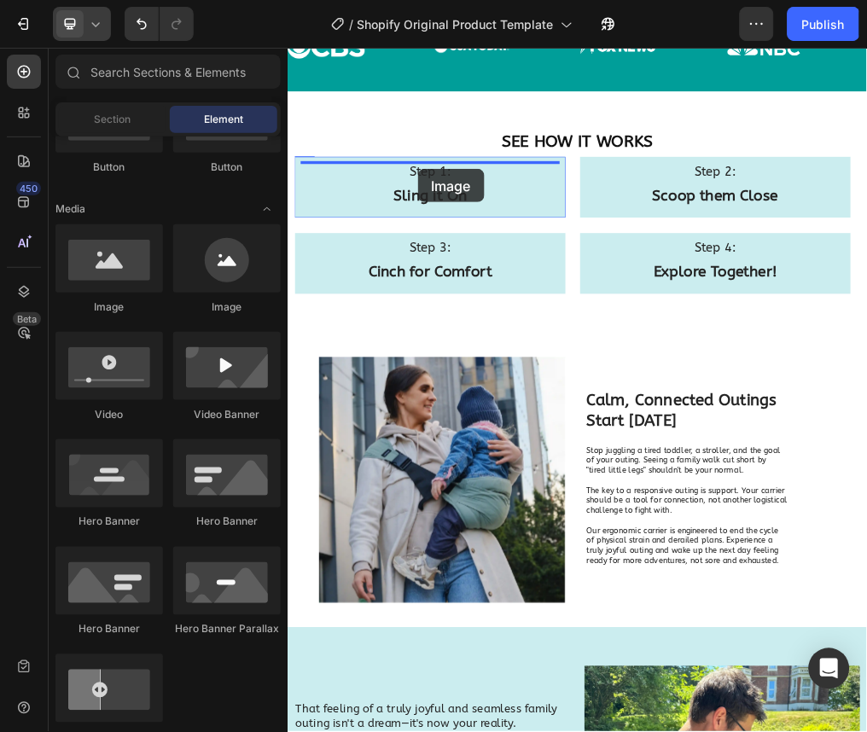
drag, startPoint x: 401, startPoint y: 327, endPoint x: 517, endPoint y: 261, distance: 133.3
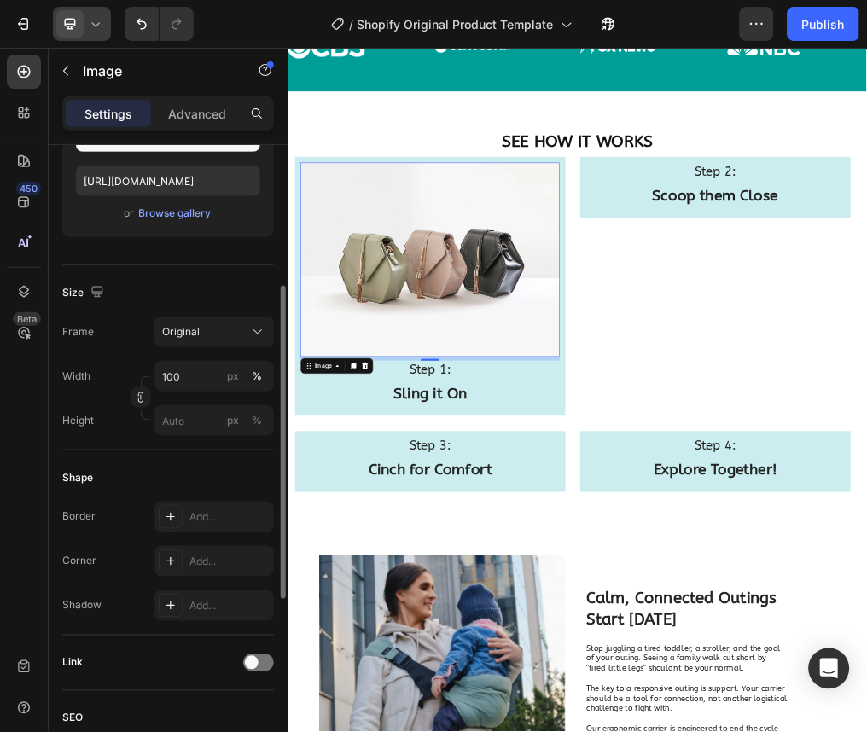
scroll to position [292, 0]
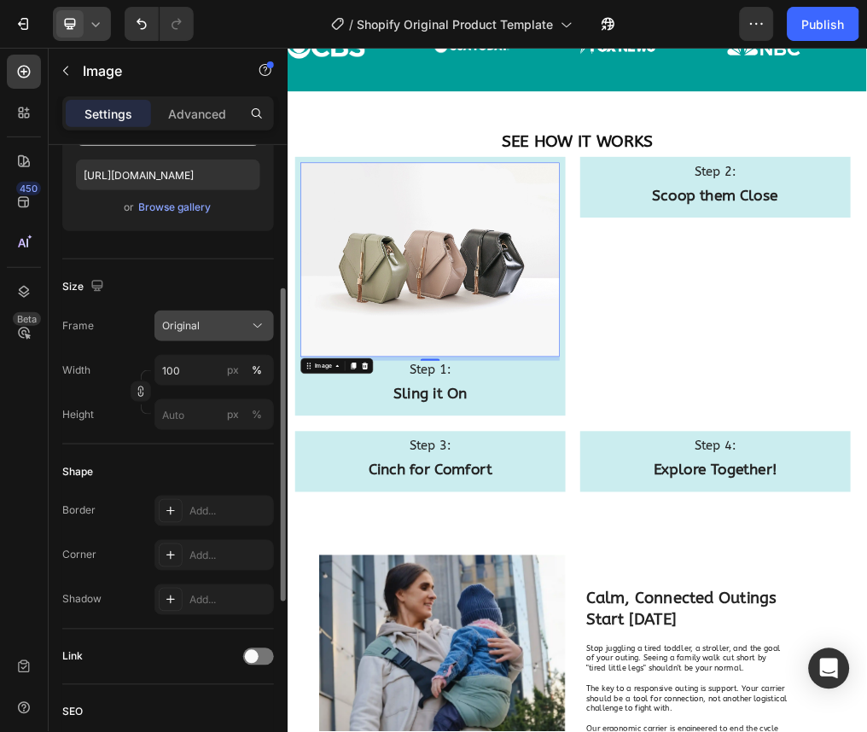
click at [225, 334] on div "Original" at bounding box center [214, 325] width 104 height 17
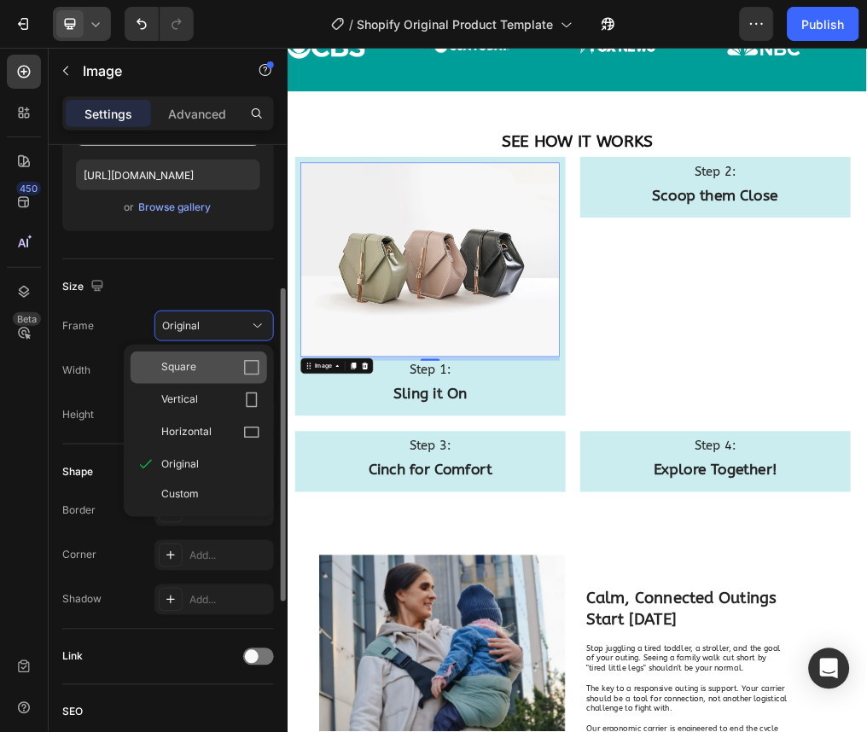
click at [233, 356] on div "Square" at bounding box center [199, 368] width 137 height 32
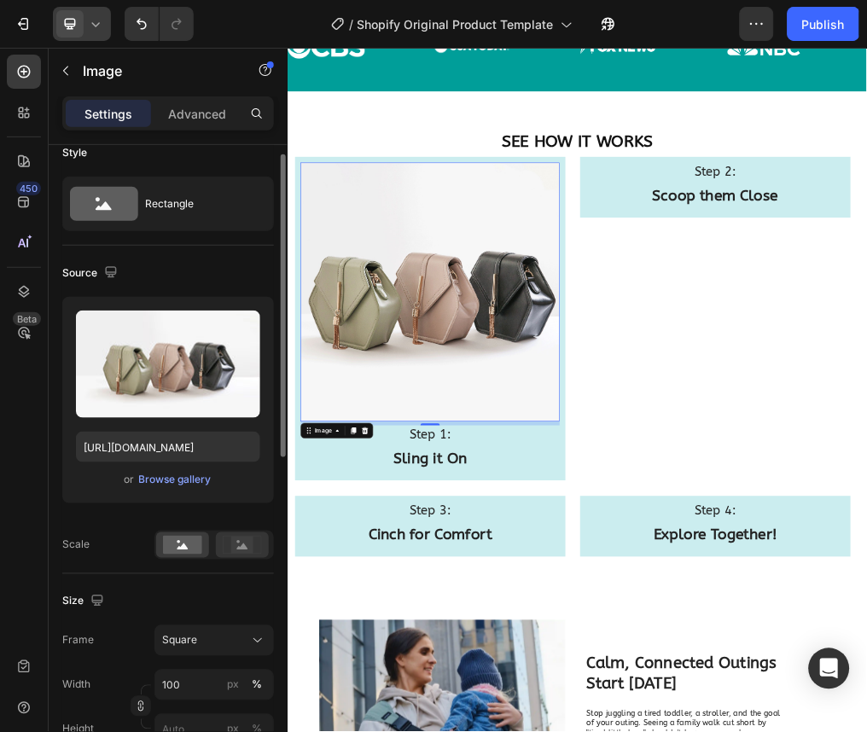
scroll to position [0, 0]
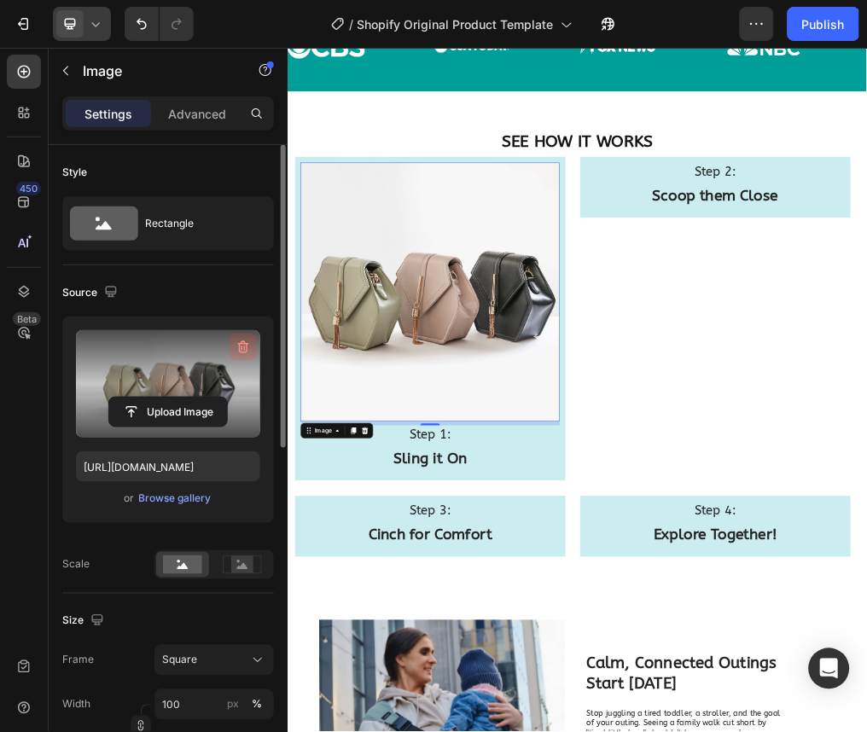
click at [246, 345] on icon "button" at bounding box center [243, 347] width 17 height 17
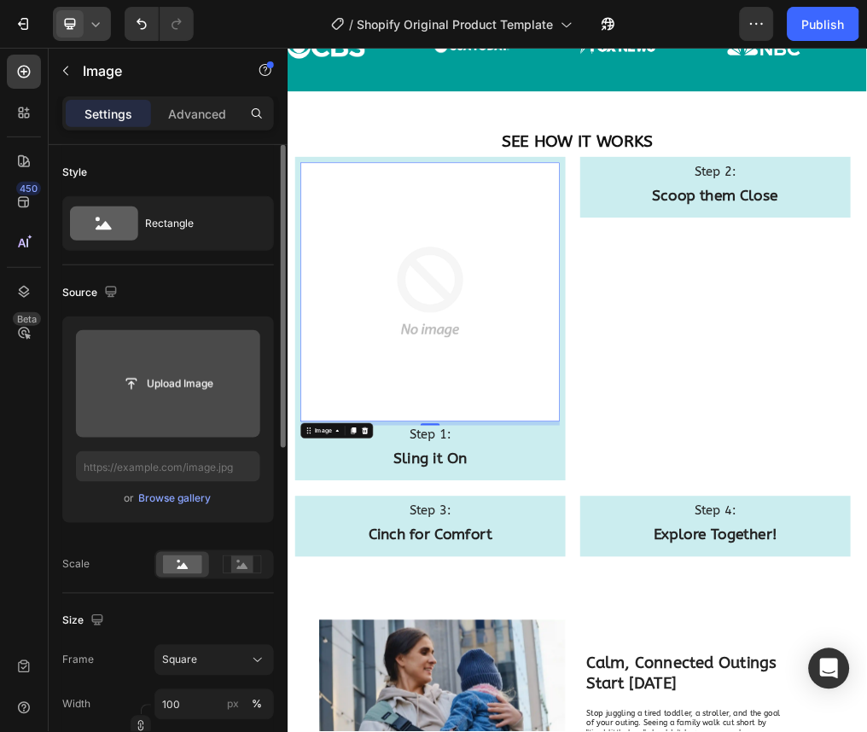
click at [555, 438] on img at bounding box center [538, 479] width 457 height 457
click at [403, 274] on div at bounding box center [402, 268] width 20 height 20
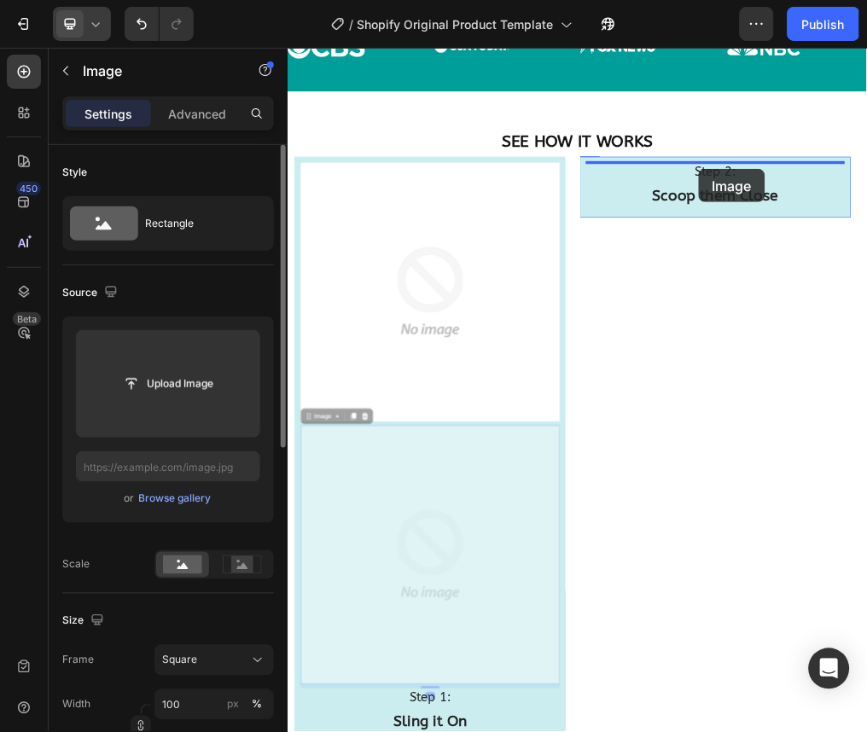
drag, startPoint x: 337, startPoint y: 704, endPoint x: 1012, endPoint y: 261, distance: 807.2
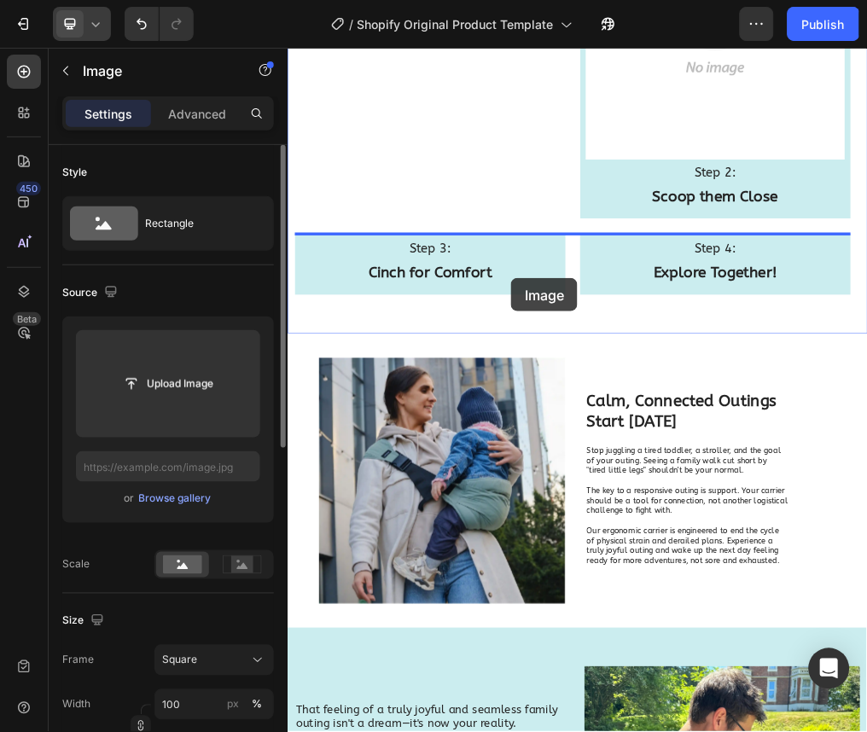
scroll to position [2359, 0]
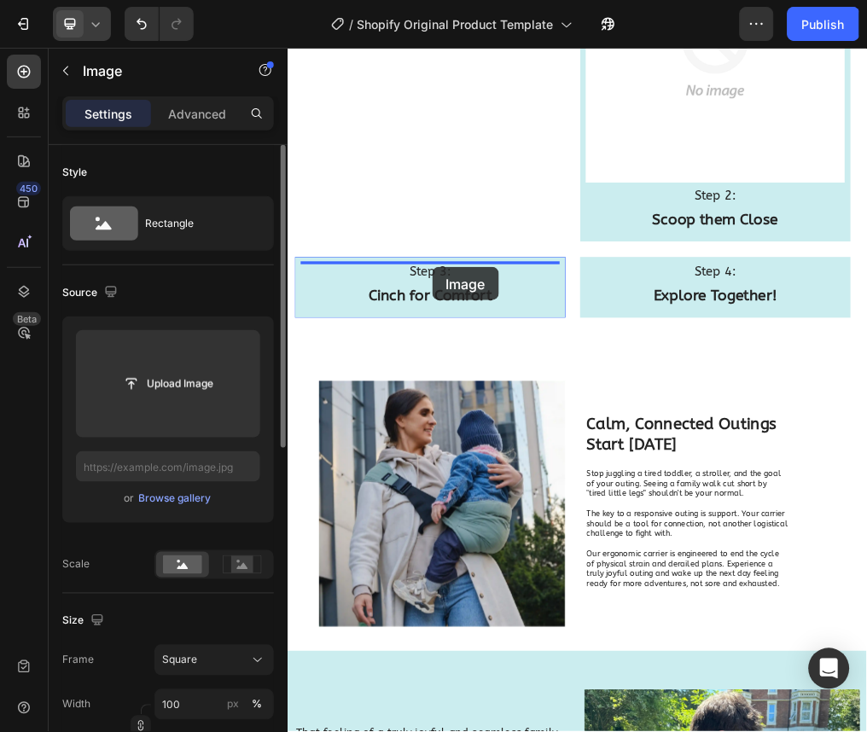
drag, startPoint x: 834, startPoint y: 334, endPoint x: 543, endPoint y: 434, distance: 307.6
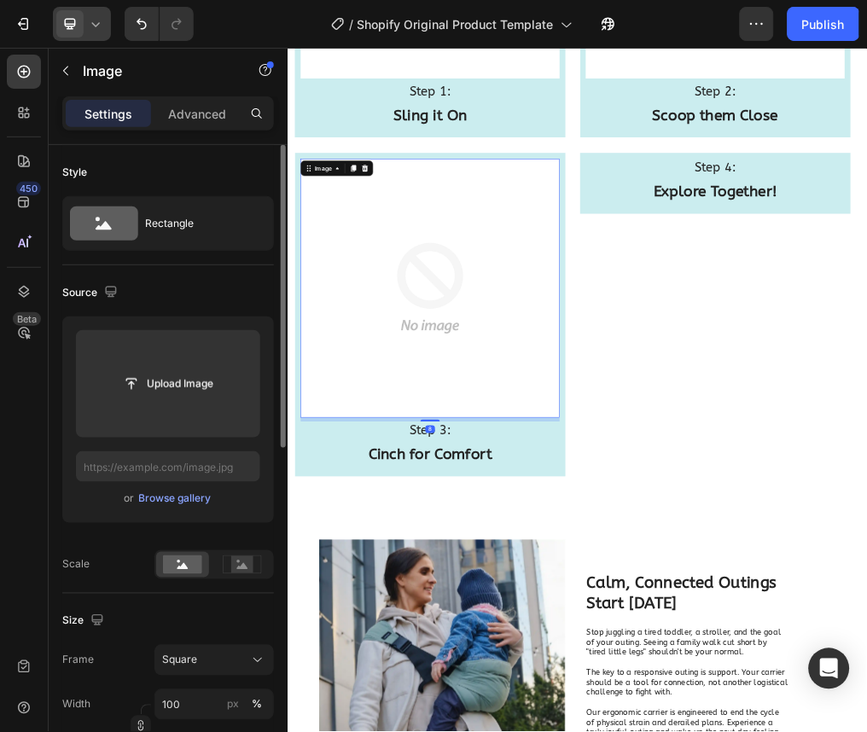
scroll to position [2019, 0]
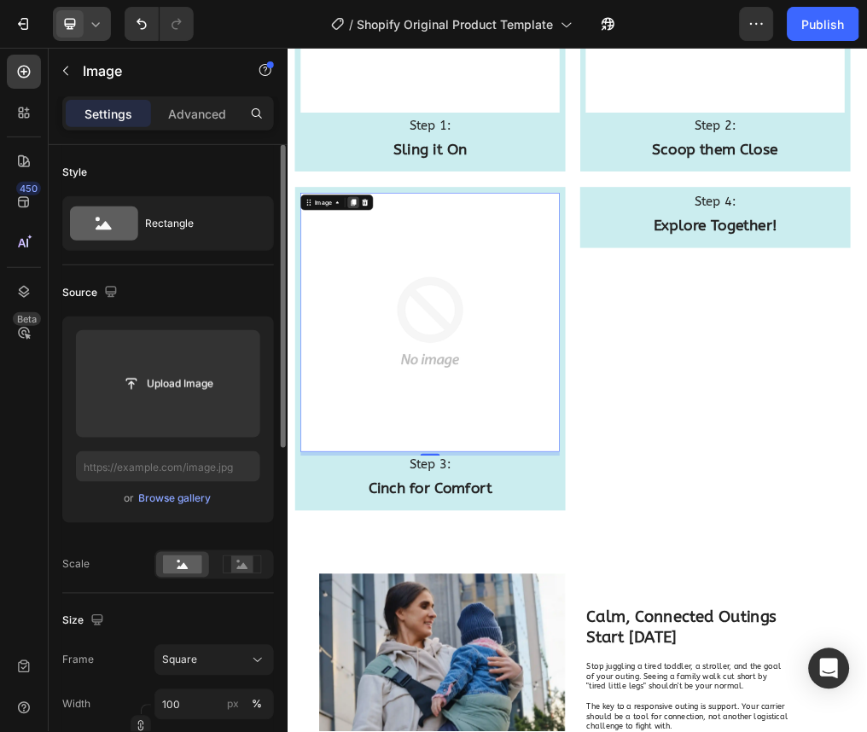
click at [399, 322] on icon at bounding box center [403, 321] width 14 height 14
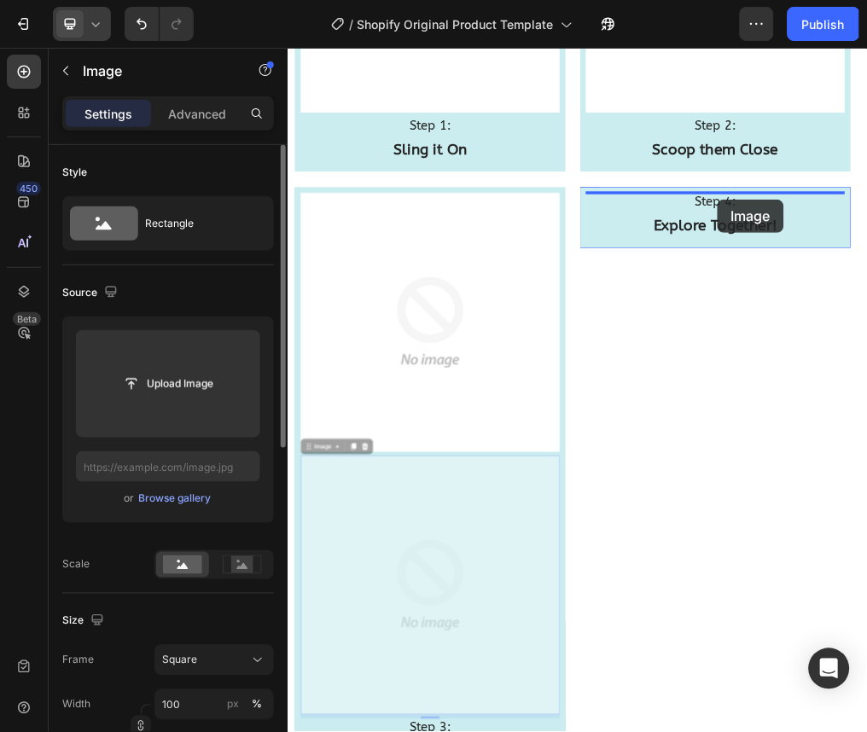
drag, startPoint x: 339, startPoint y: 757, endPoint x: 1045, endPoint y: 315, distance: 833.3
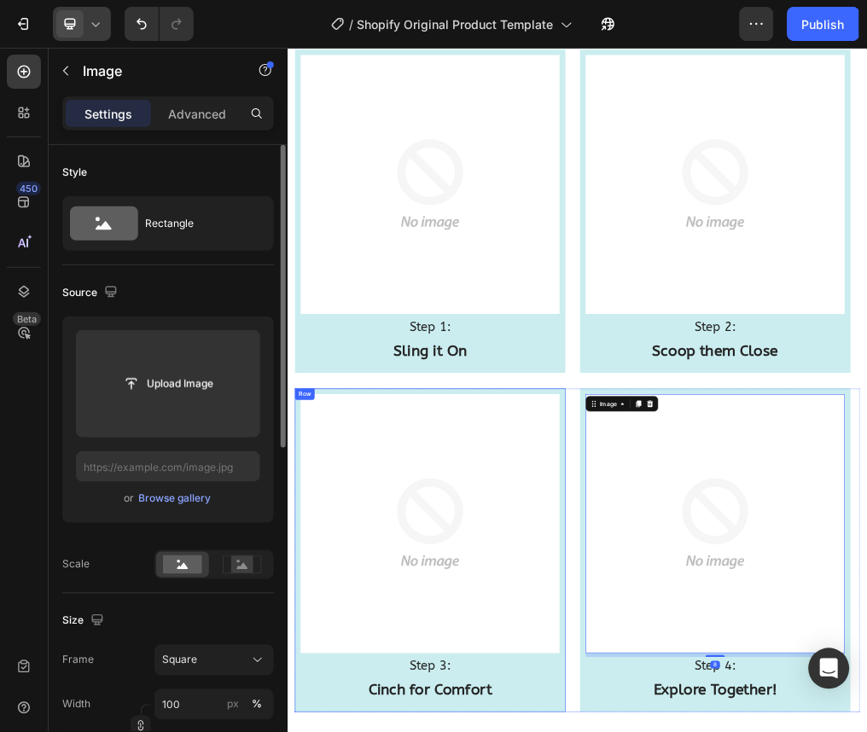
scroll to position [1650, 0]
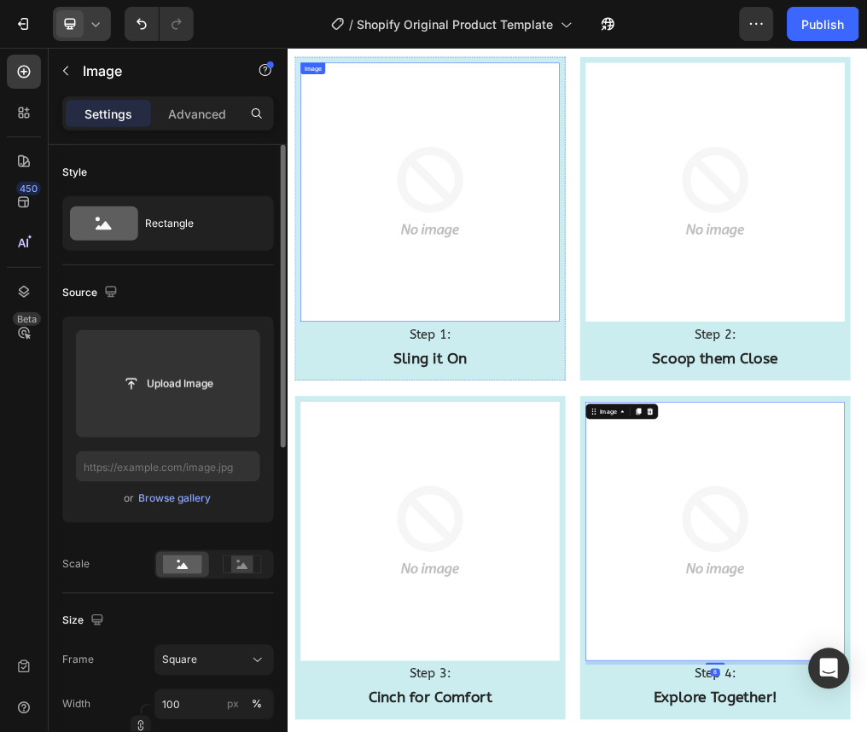
click at [601, 384] on img at bounding box center [538, 301] width 457 height 457
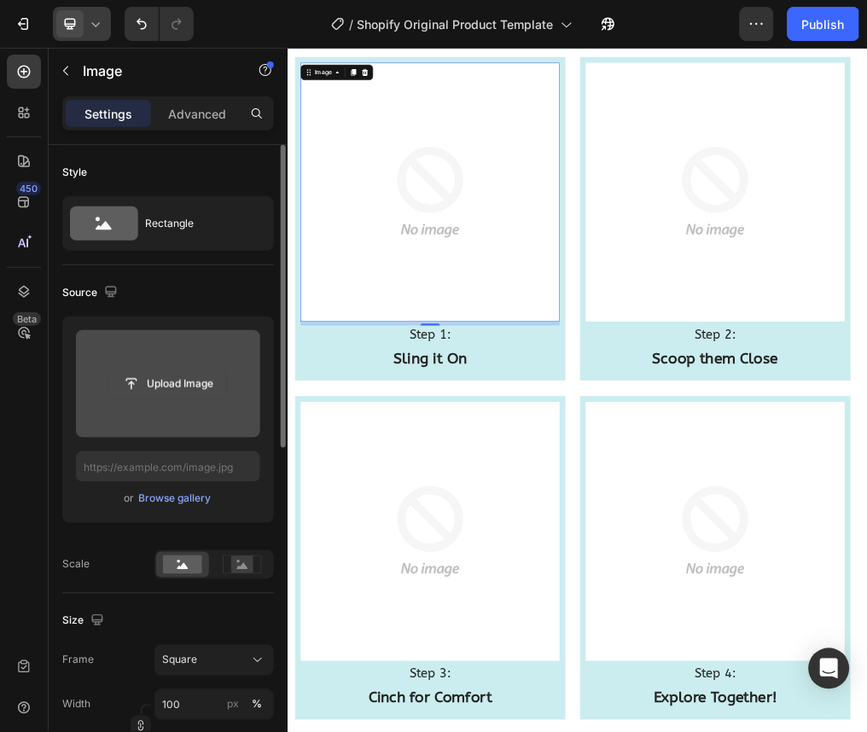
click at [180, 386] on input "file" at bounding box center [168, 383] width 118 height 29
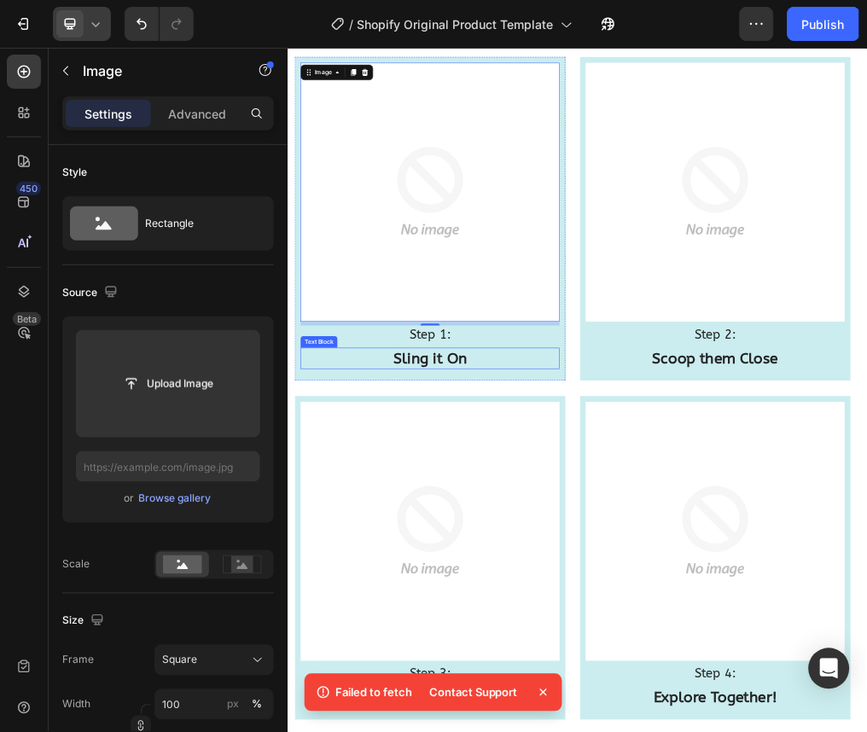
click at [438, 592] on p "Sling it On" at bounding box center [538, 595] width 454 height 34
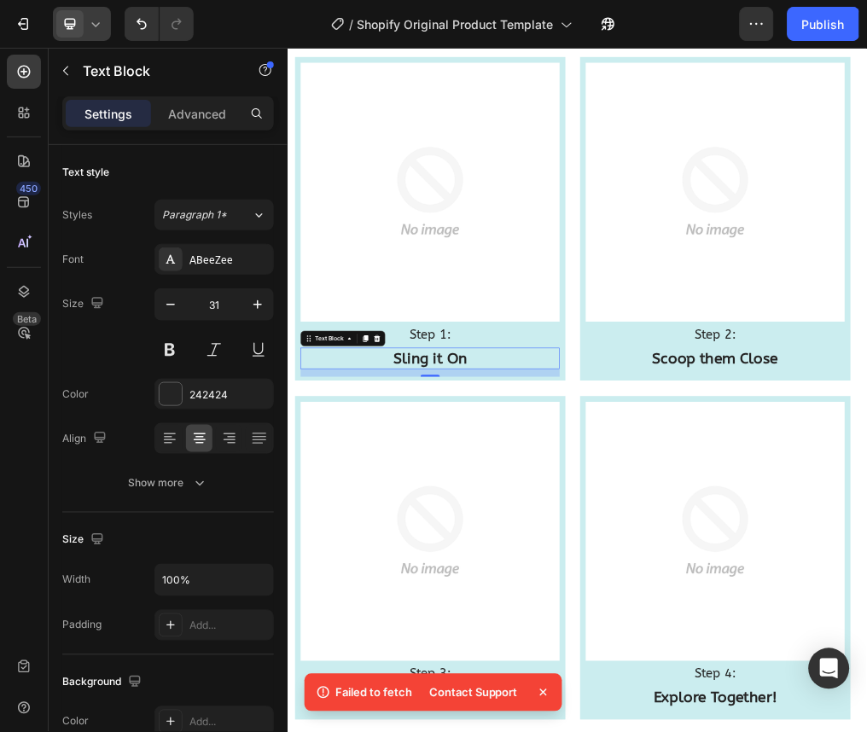
scroll to position [1552, 0]
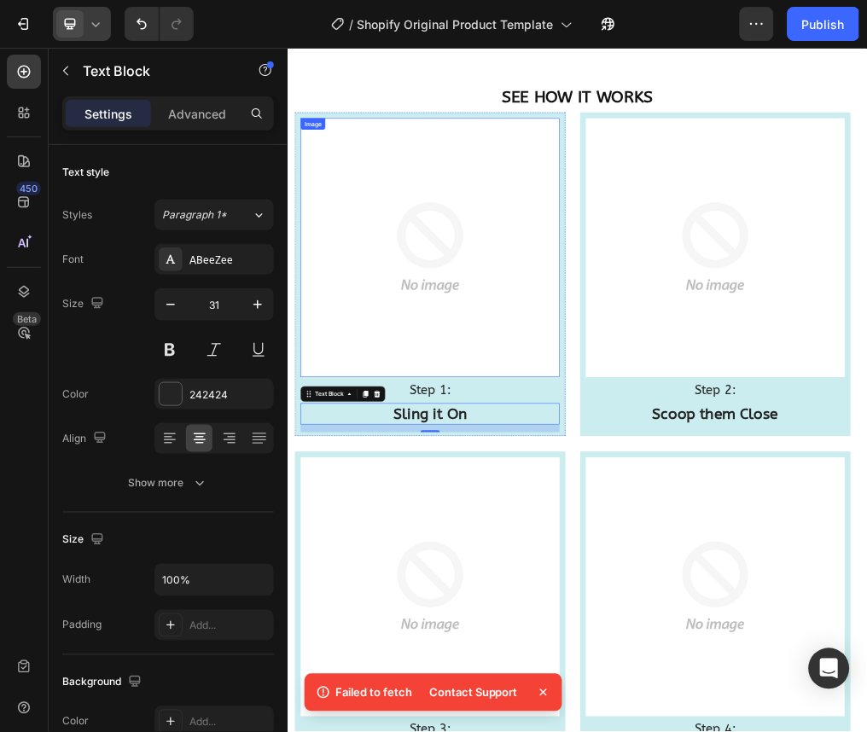
click at [546, 404] on img at bounding box center [538, 399] width 457 height 457
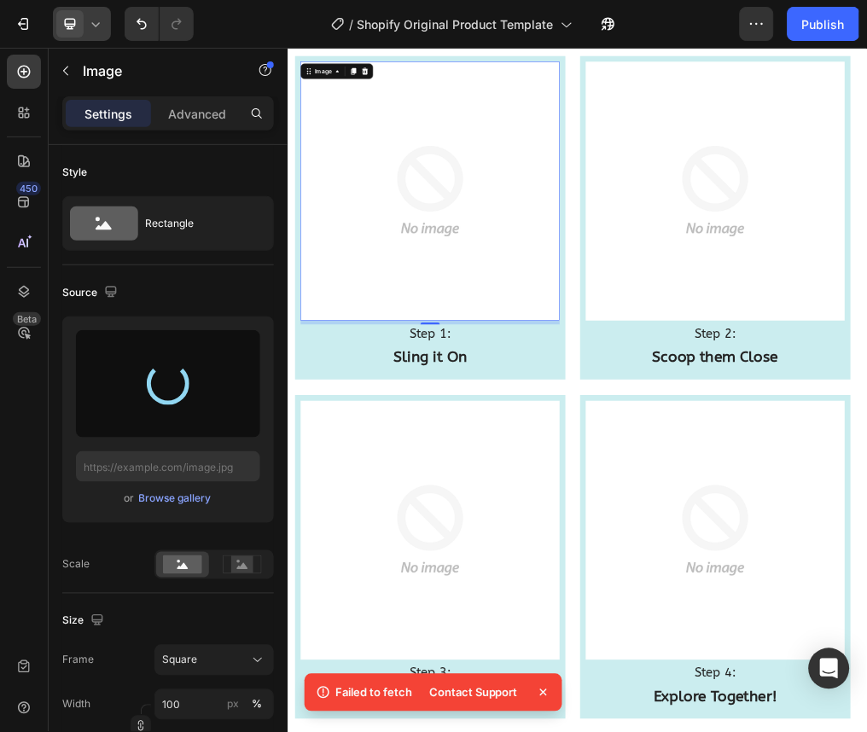
scroll to position [1604, 0]
type input "[URL][DOMAIN_NAME]"
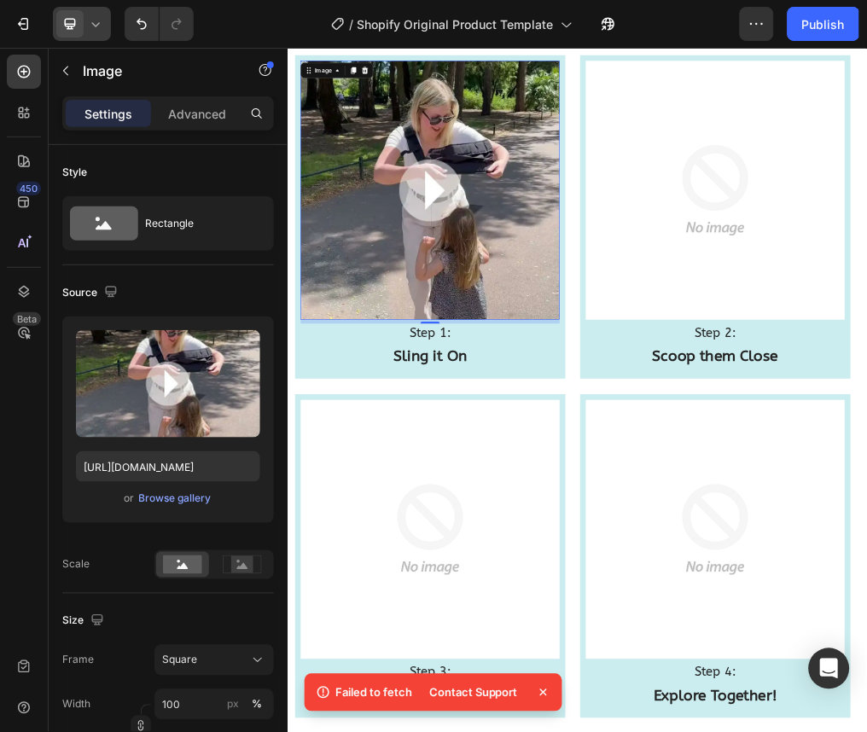
click at [108, 28] on div at bounding box center [82, 24] width 58 height 34
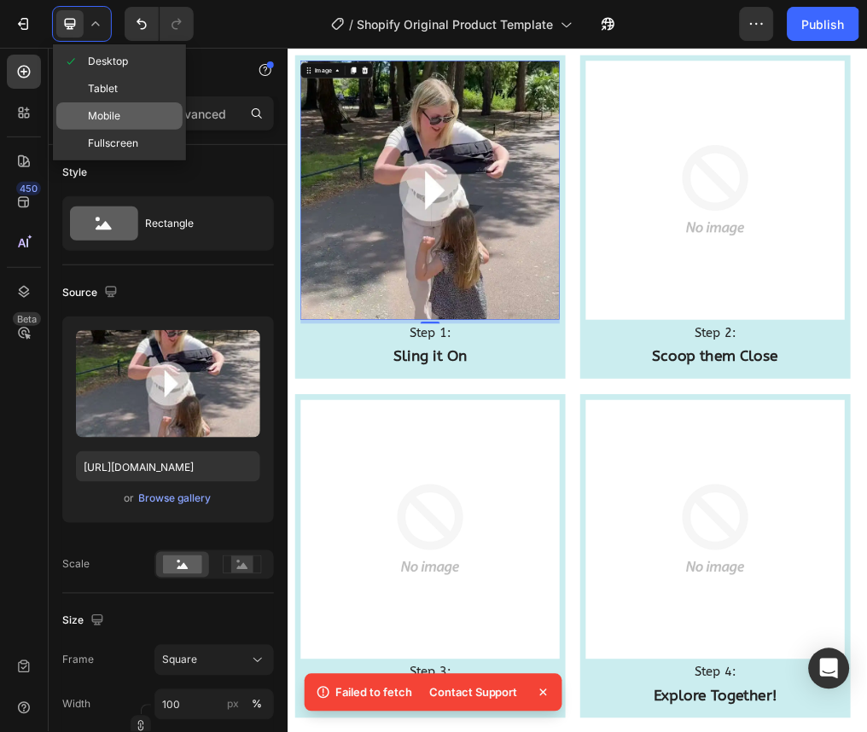
click at [118, 108] on span "Mobile" at bounding box center [104, 115] width 32 height 17
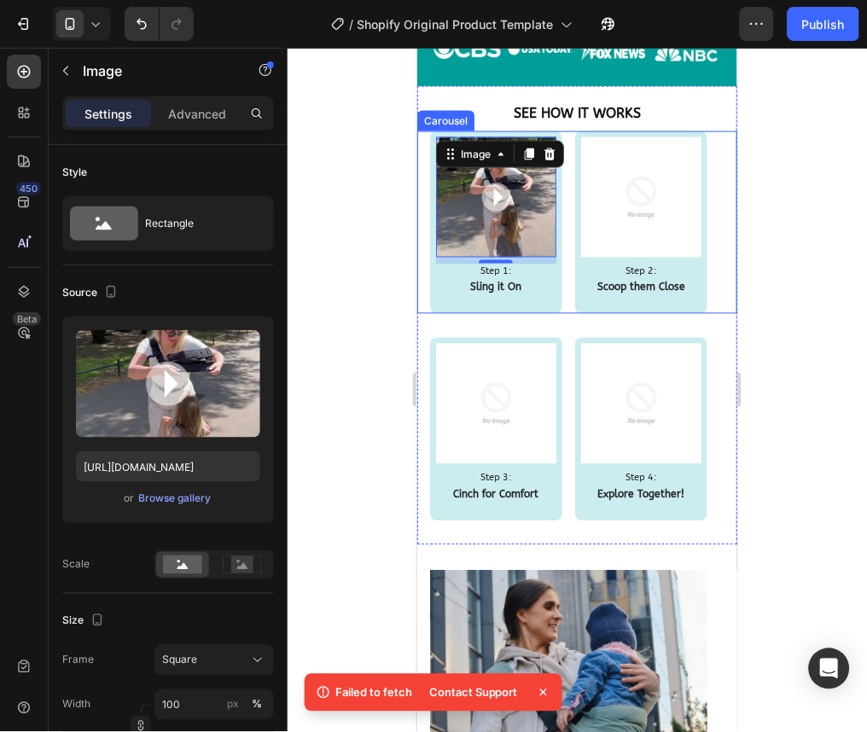
scroll to position [1320, 0]
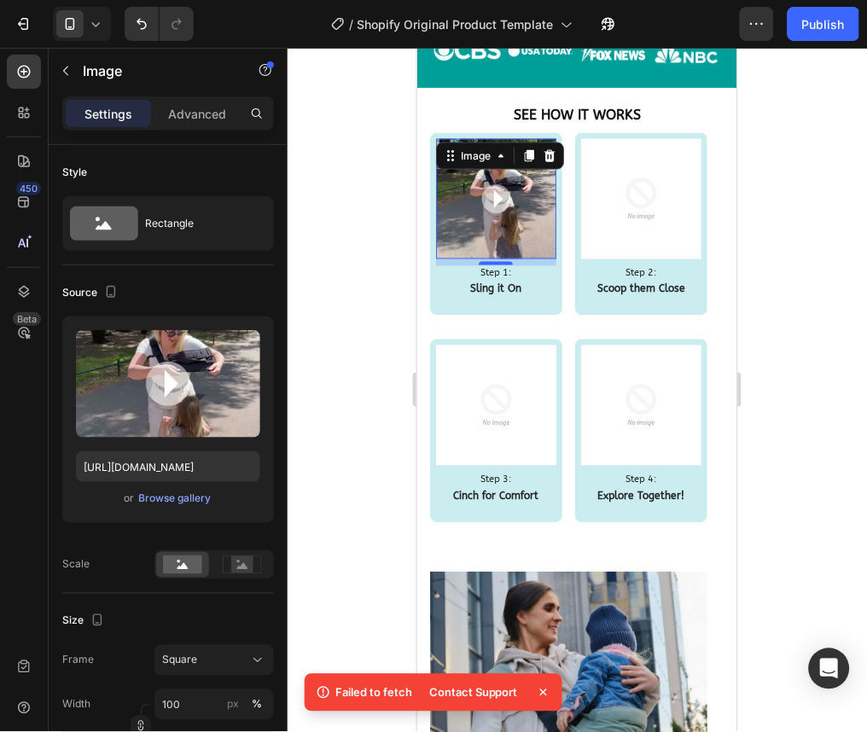
click at [506, 225] on img at bounding box center [495, 198] width 120 height 120
click at [662, 225] on img at bounding box center [640, 198] width 120 height 120
click at [506, 217] on img at bounding box center [495, 198] width 120 height 120
click at [98, 38] on div at bounding box center [82, 24] width 58 height 34
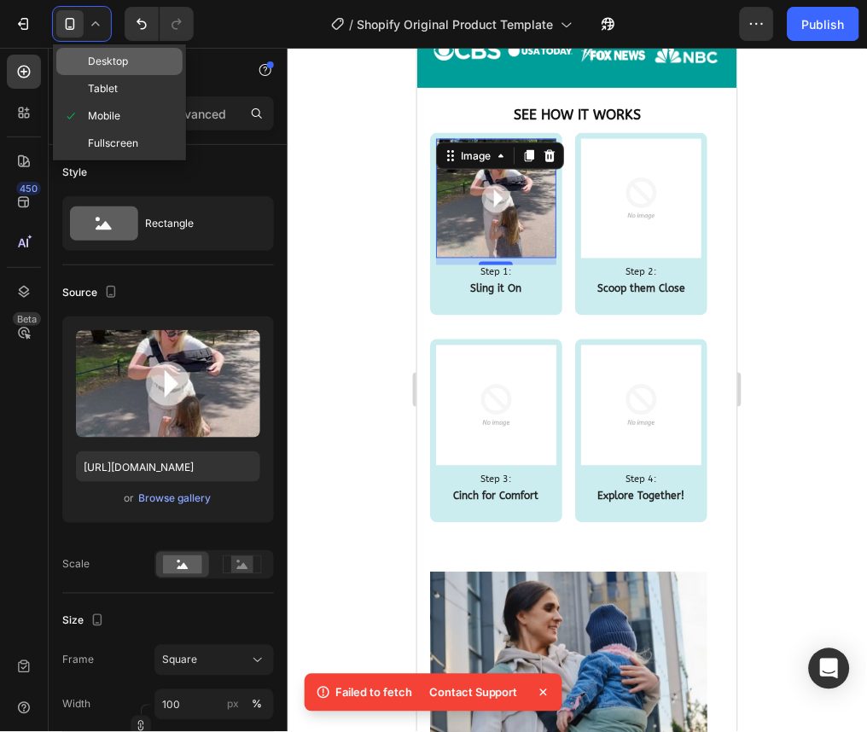
click at [100, 75] on div "Desktop" at bounding box center [119, 88] width 126 height 27
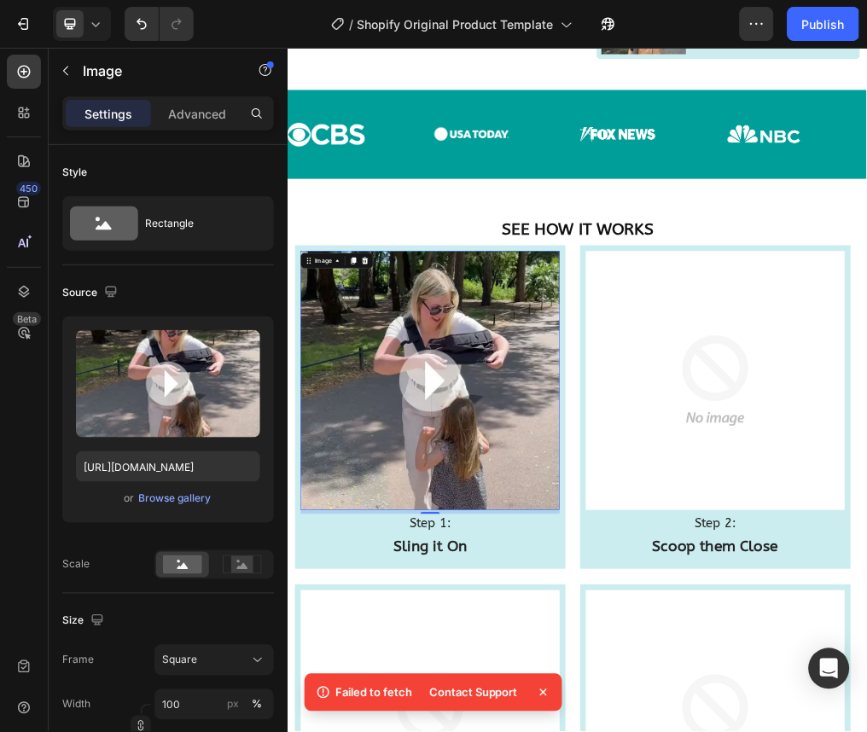
scroll to position [1559, 0]
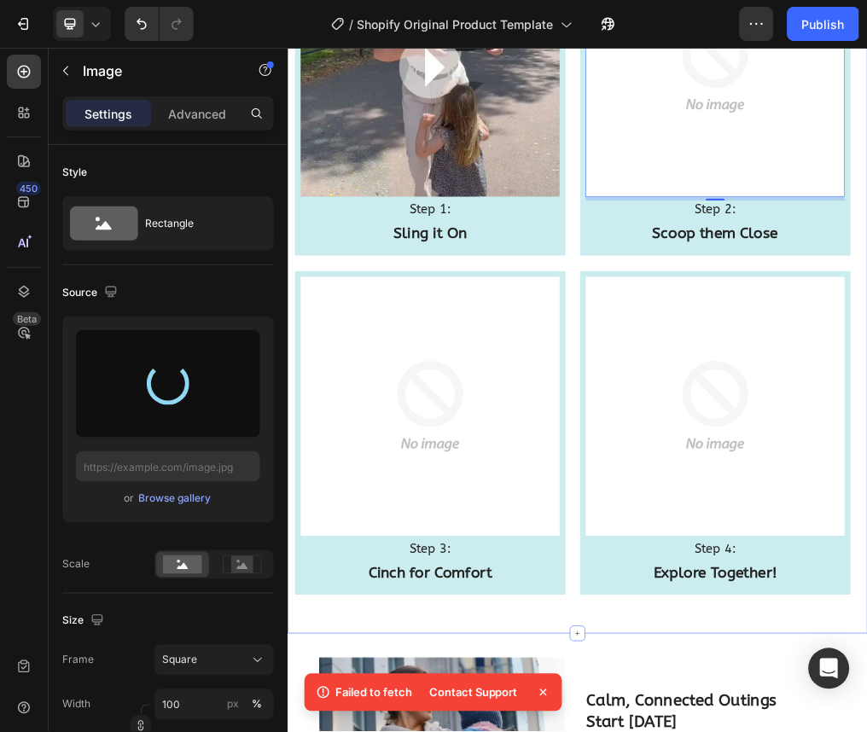
scroll to position [1864, 0]
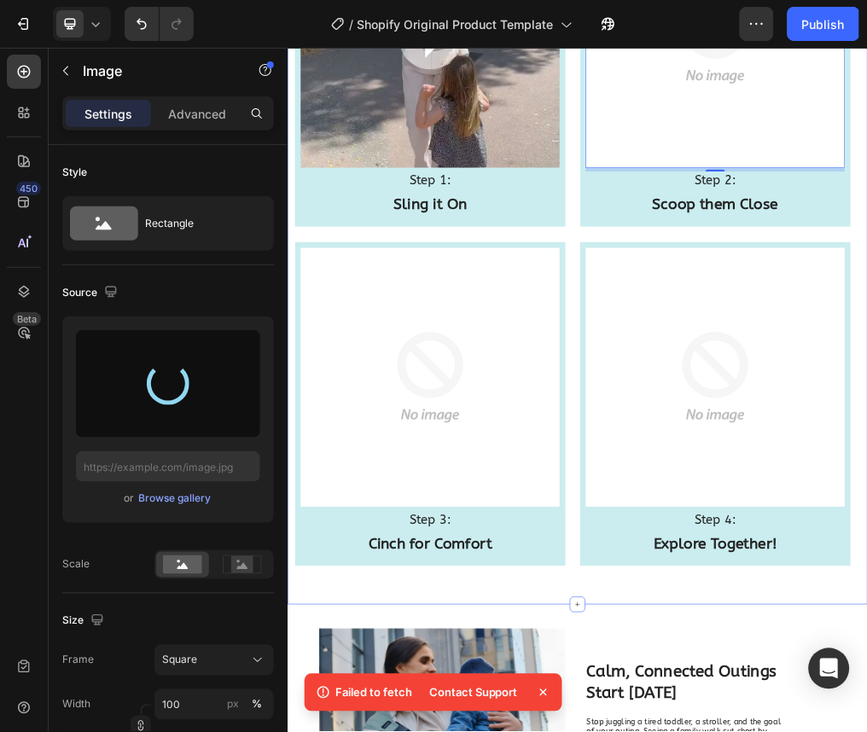
type input "[URL][DOMAIN_NAME]"
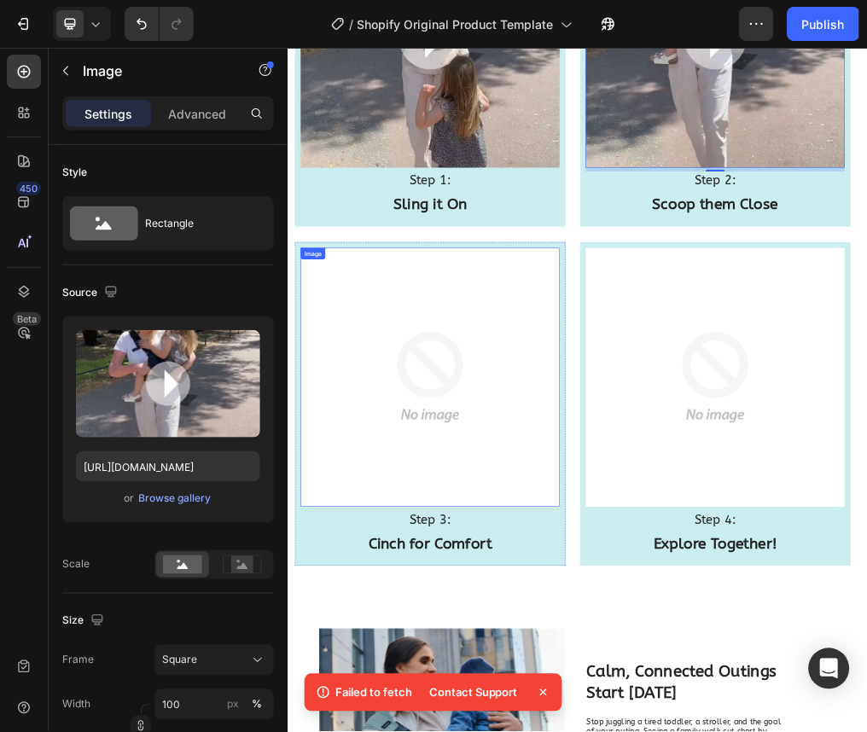
click at [671, 659] on img at bounding box center [538, 628] width 457 height 457
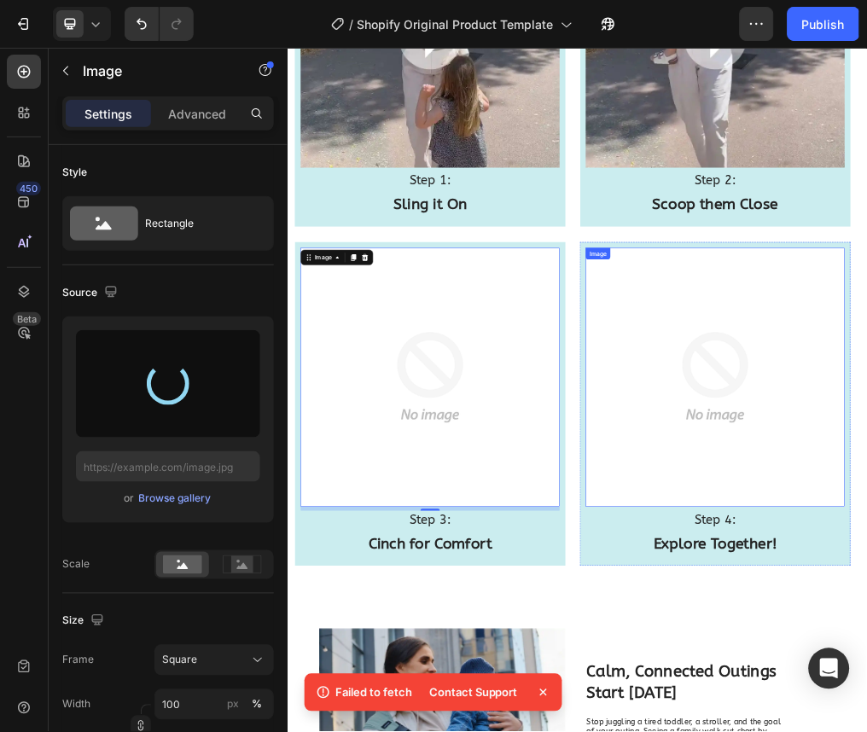
type input "[URL][DOMAIN_NAME]"
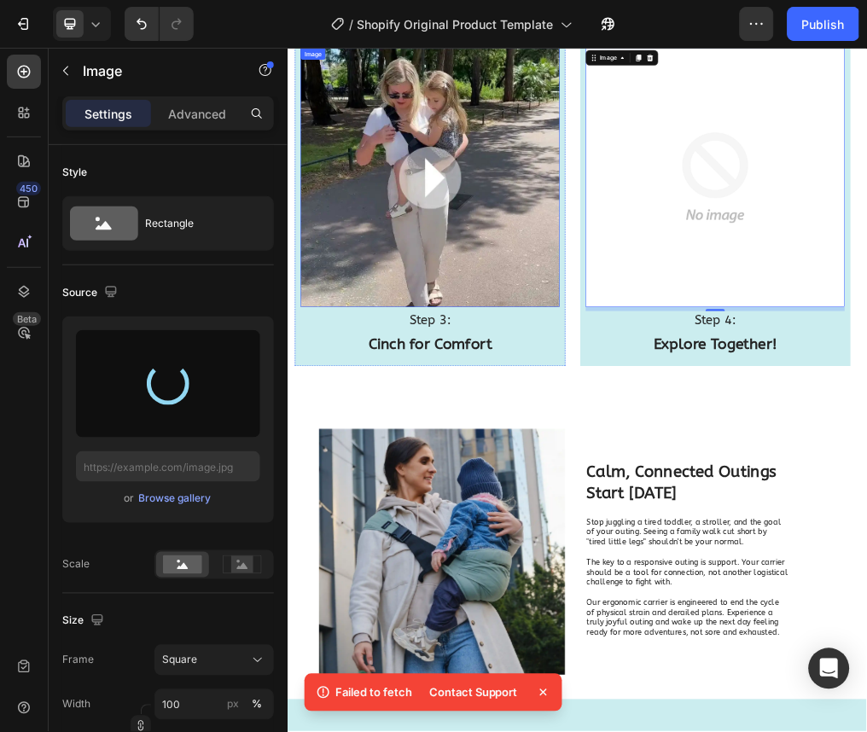
type input "[URL][DOMAIN_NAME]"
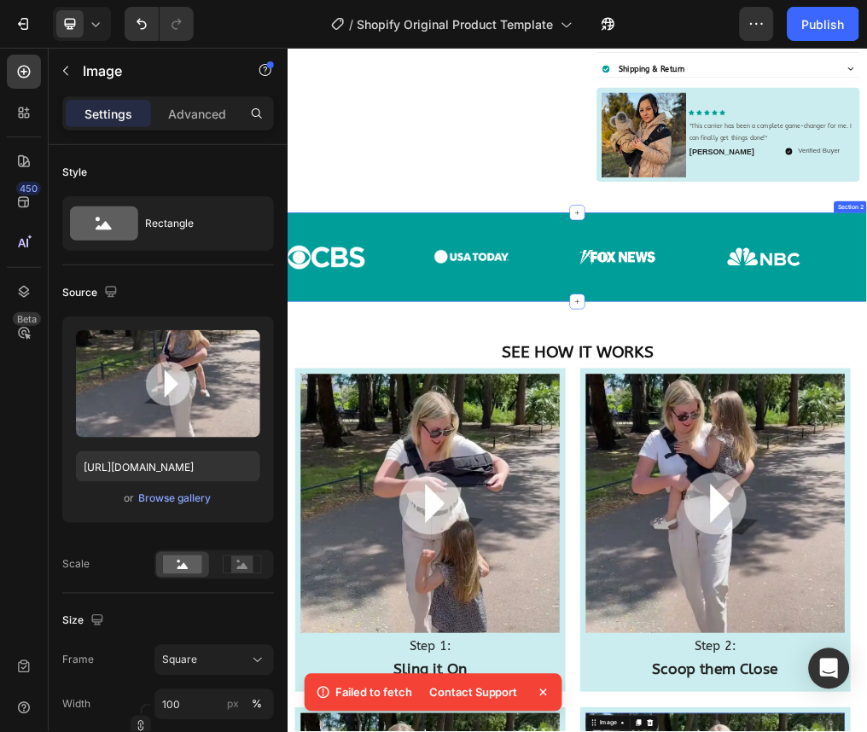
scroll to position [1102, 0]
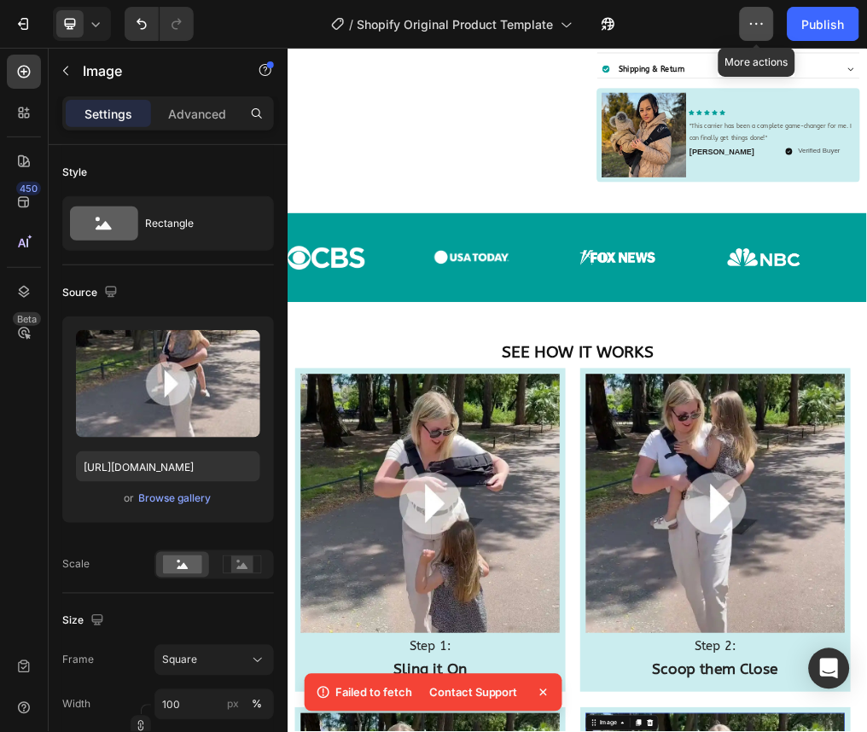
click at [764, 27] on icon "button" at bounding box center [756, 23] width 17 height 17
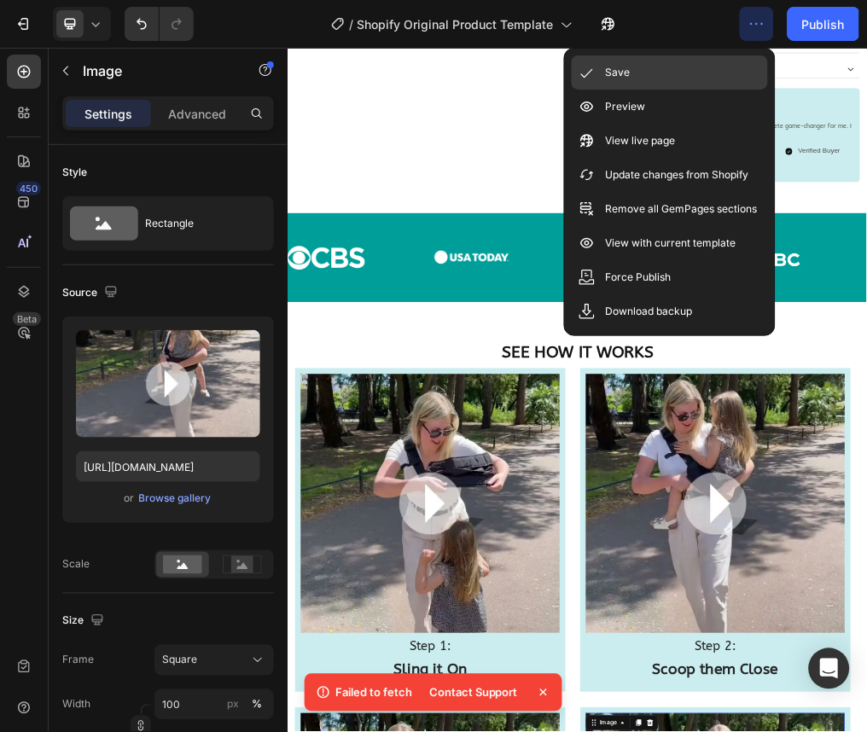
click at [709, 90] on div "Save" at bounding box center [670, 107] width 196 height 34
click at [736, 90] on div "Save" at bounding box center [670, 107] width 196 height 34
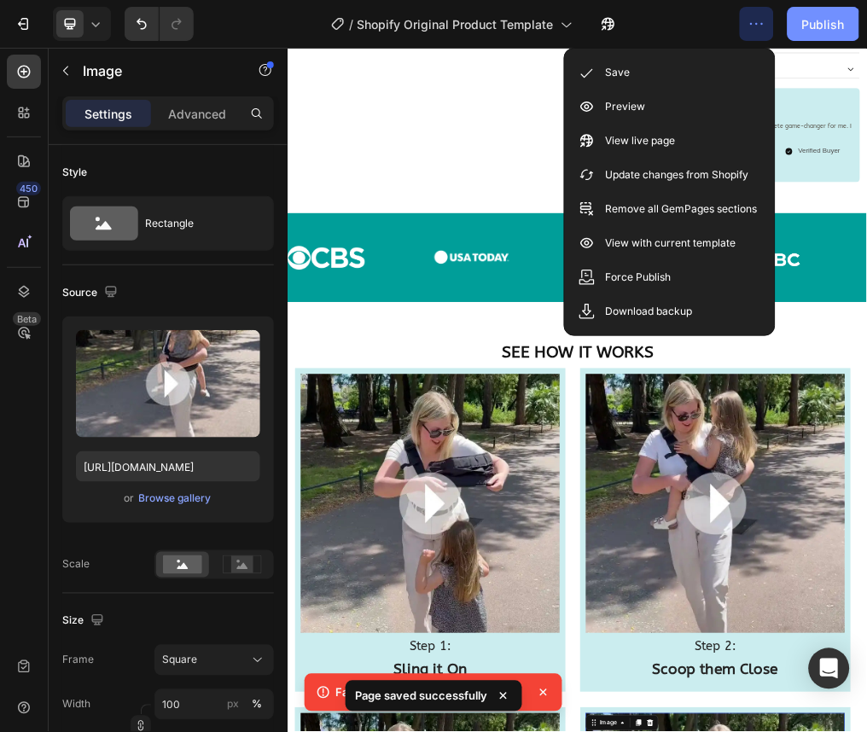
click at [822, 25] on div "Publish" at bounding box center [823, 24] width 43 height 18
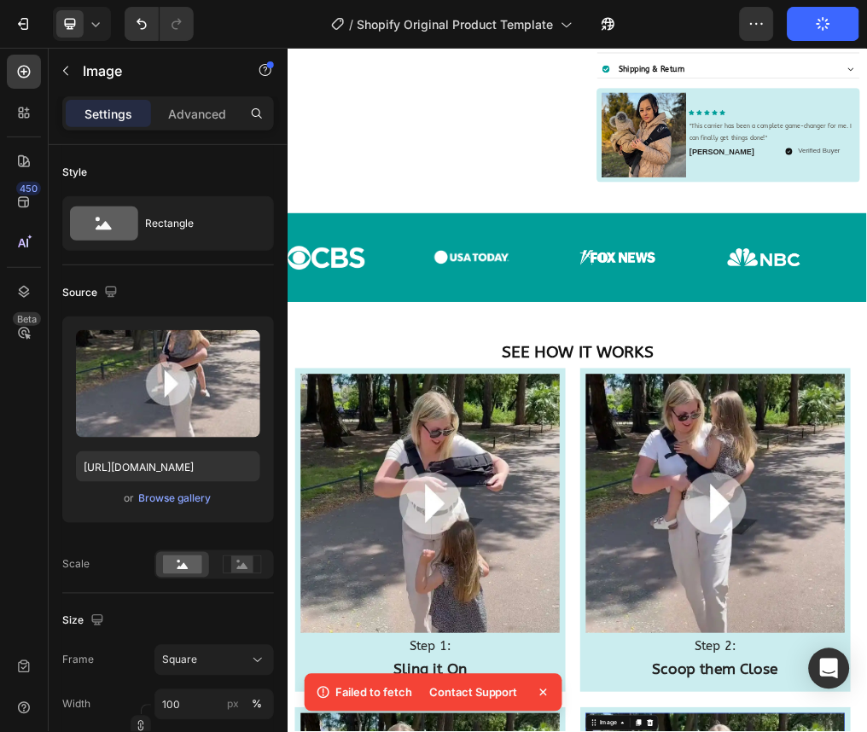
click at [100, 26] on icon at bounding box center [95, 23] width 17 height 17
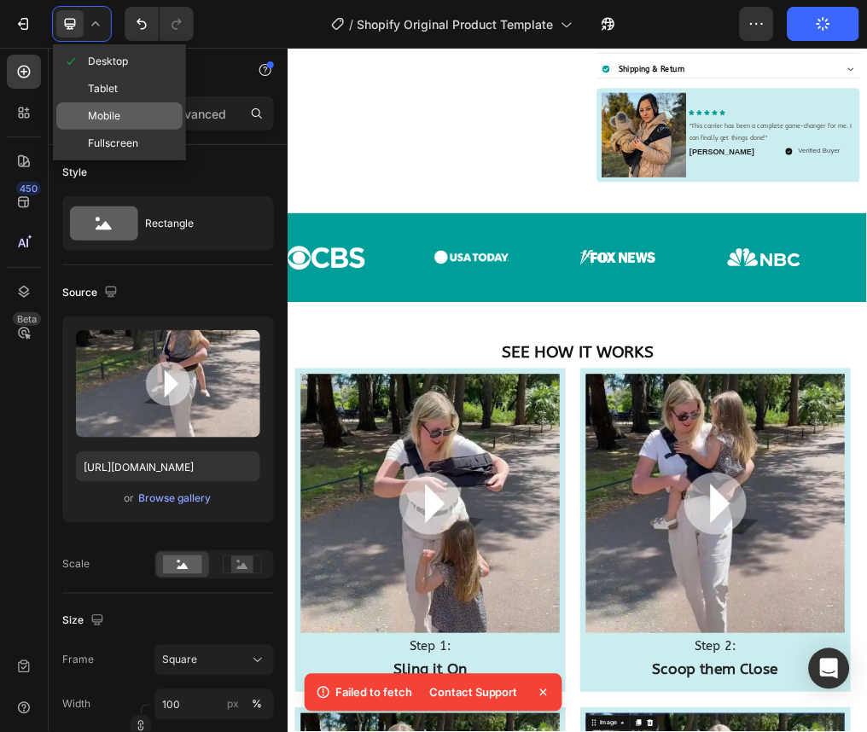
click at [113, 117] on span "Mobile" at bounding box center [104, 115] width 32 height 17
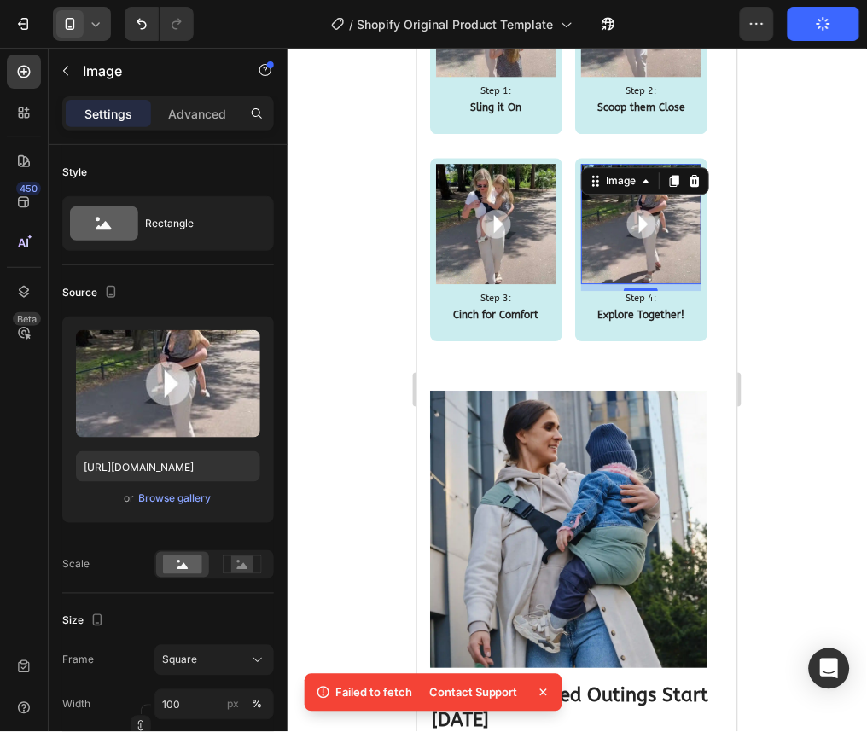
scroll to position [1705, 0]
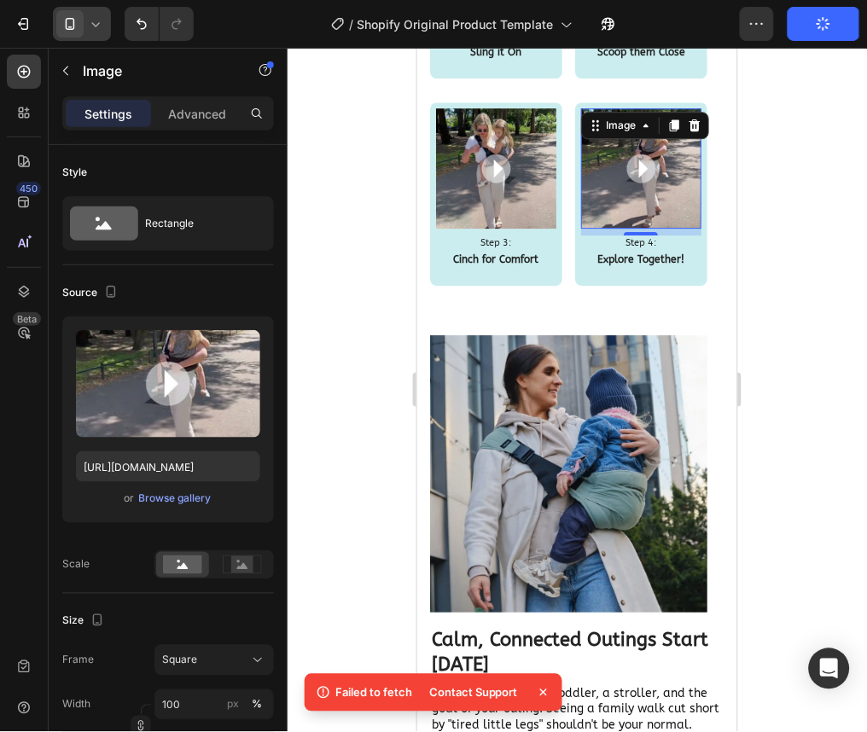
click at [104, 26] on div at bounding box center [82, 24] width 58 height 34
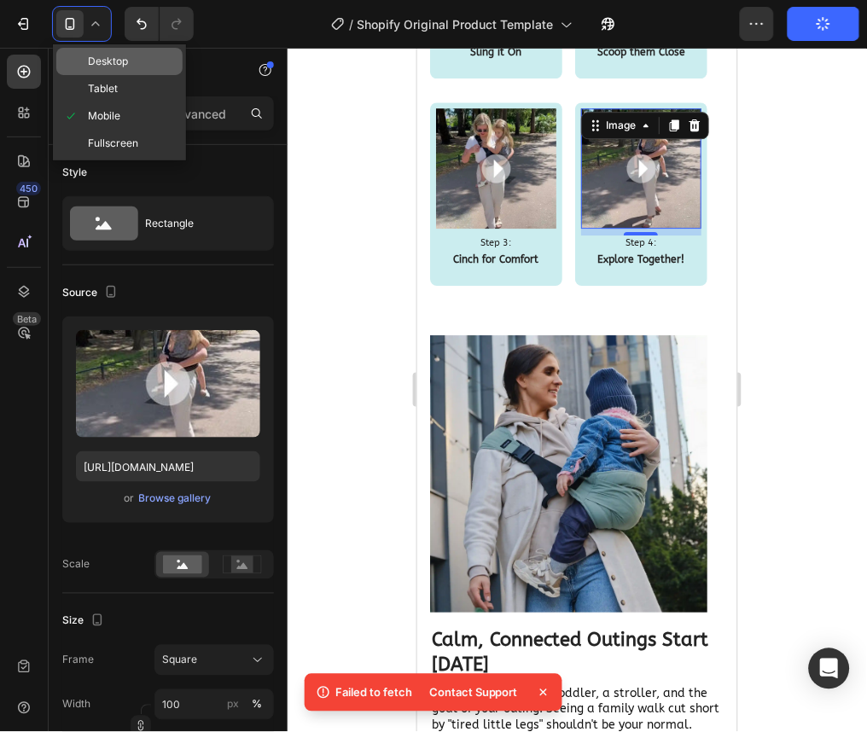
click at [119, 67] on span "Desktop" at bounding box center [108, 61] width 40 height 17
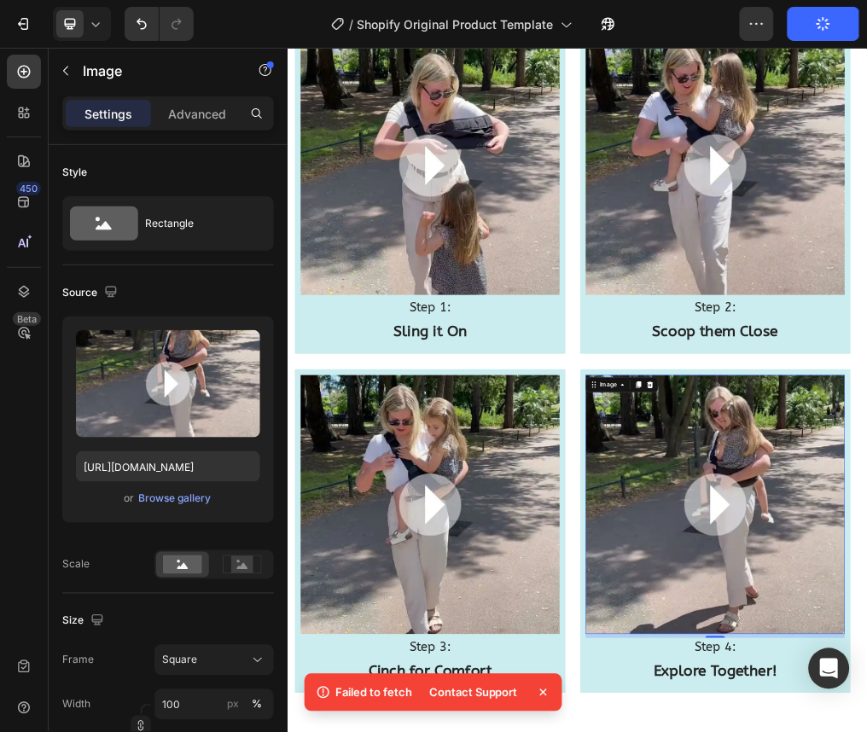
scroll to position [1814, 0]
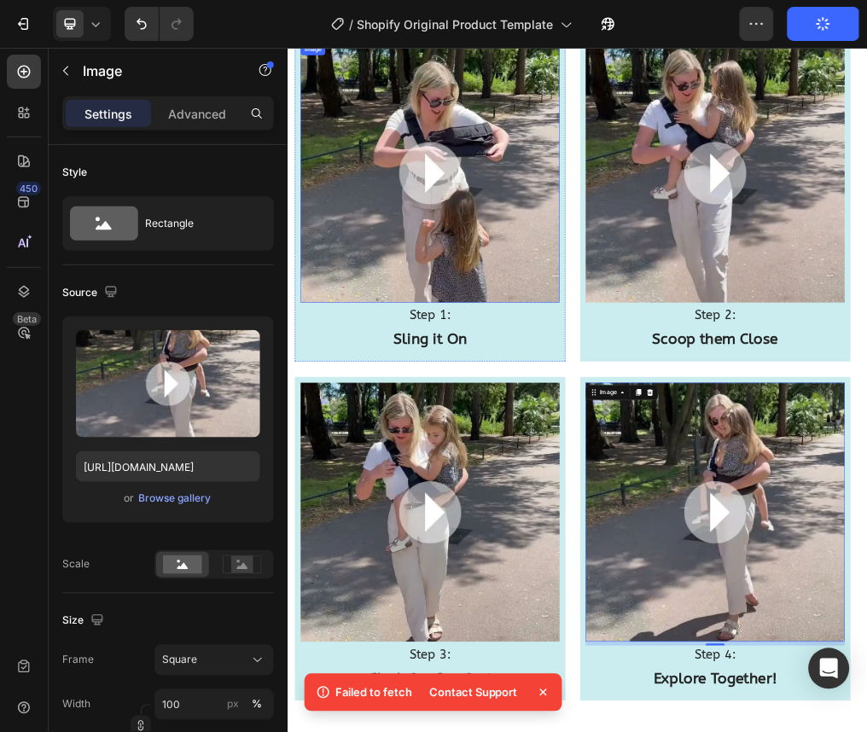
click at [683, 392] on img at bounding box center [538, 268] width 457 height 457
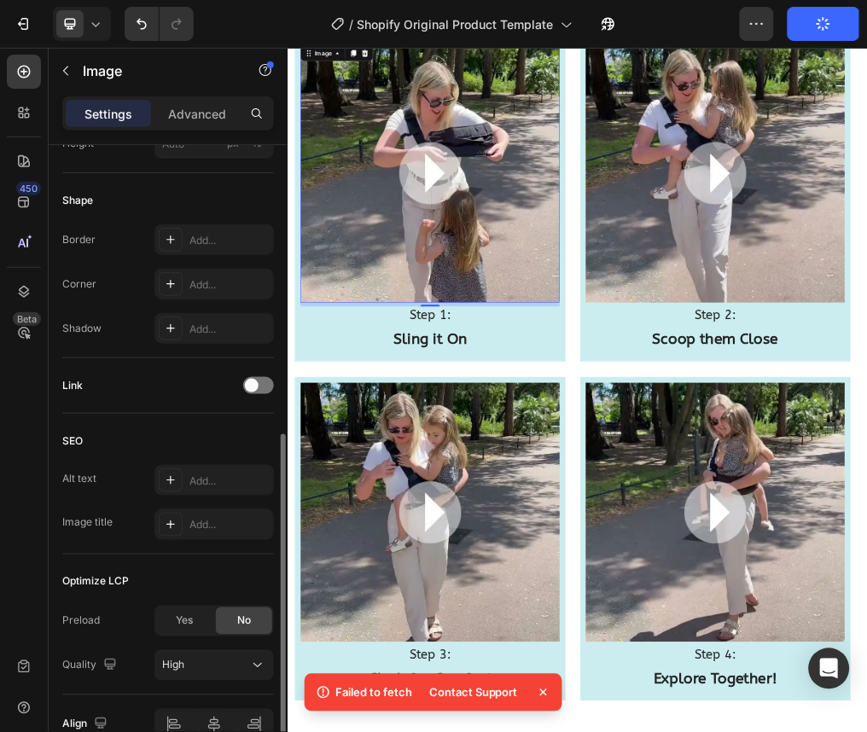
scroll to position [577, 0]
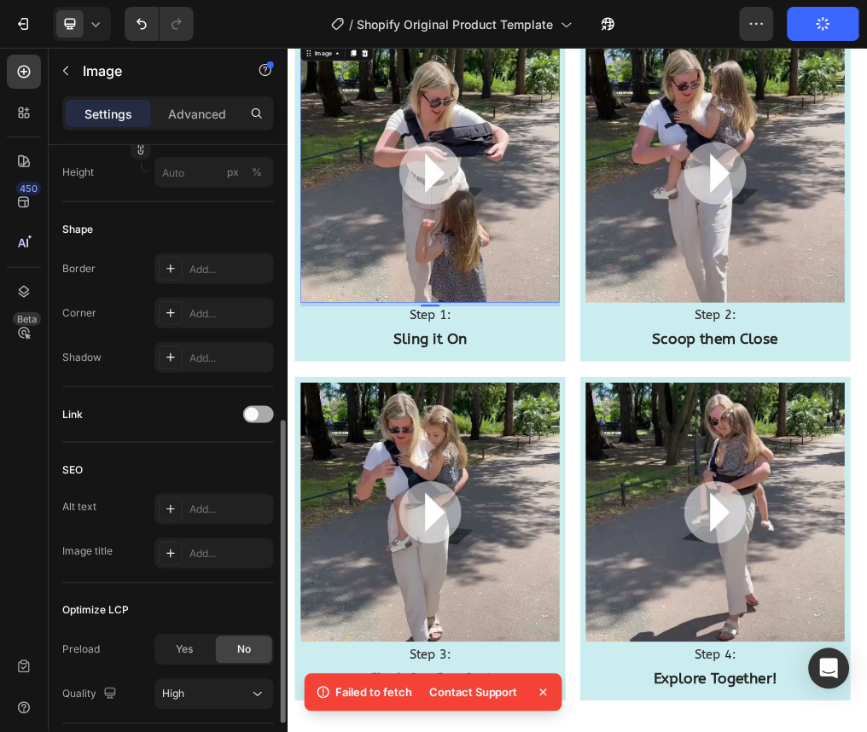
click at [270, 420] on div at bounding box center [258, 414] width 31 height 17
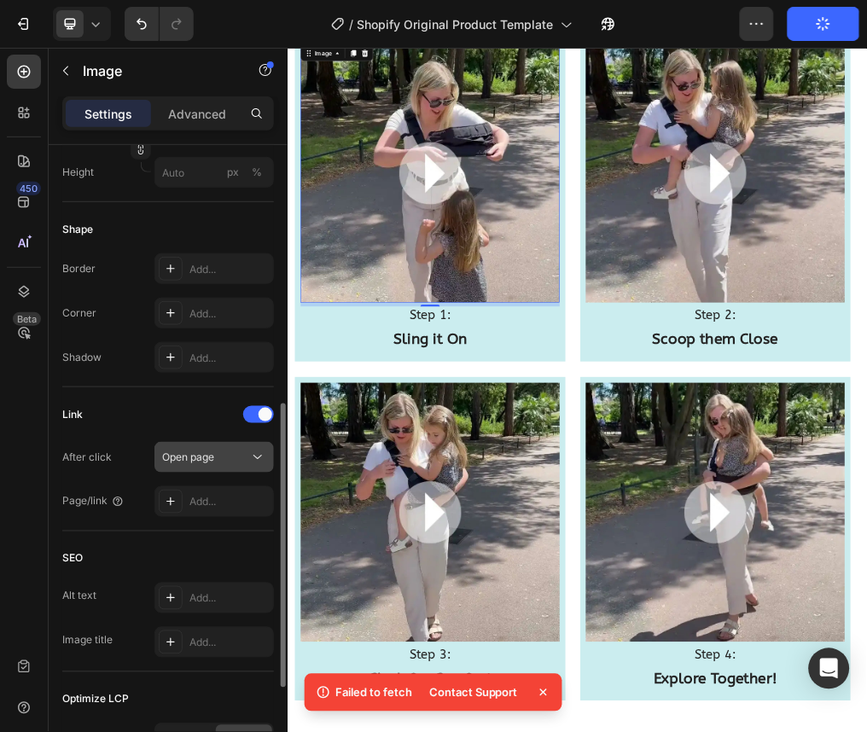
click at [227, 461] on div "Open page" at bounding box center [205, 457] width 87 height 15
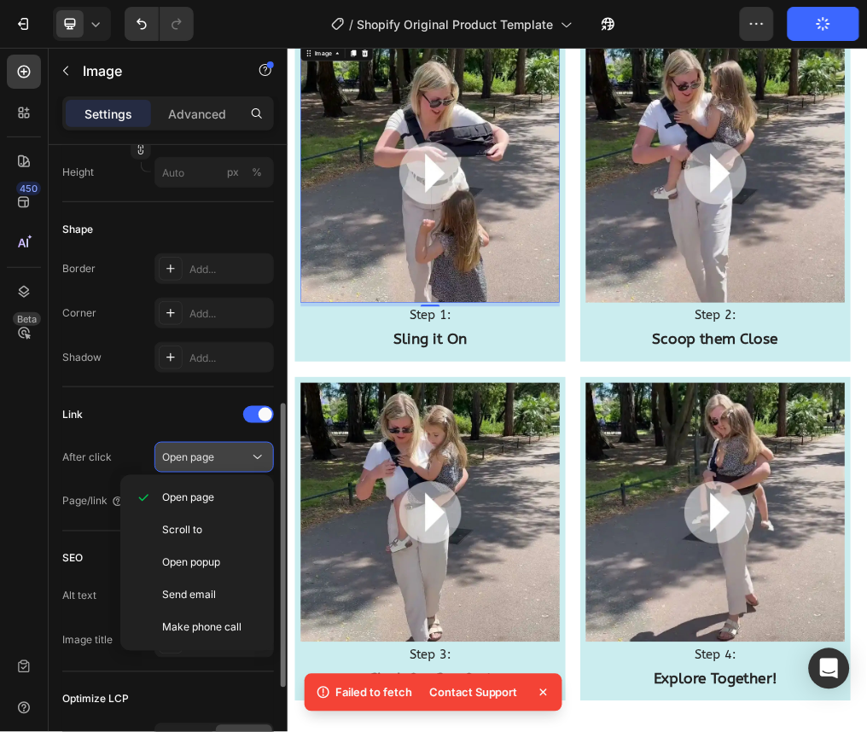
click at [230, 460] on div "Open page" at bounding box center [205, 457] width 87 height 15
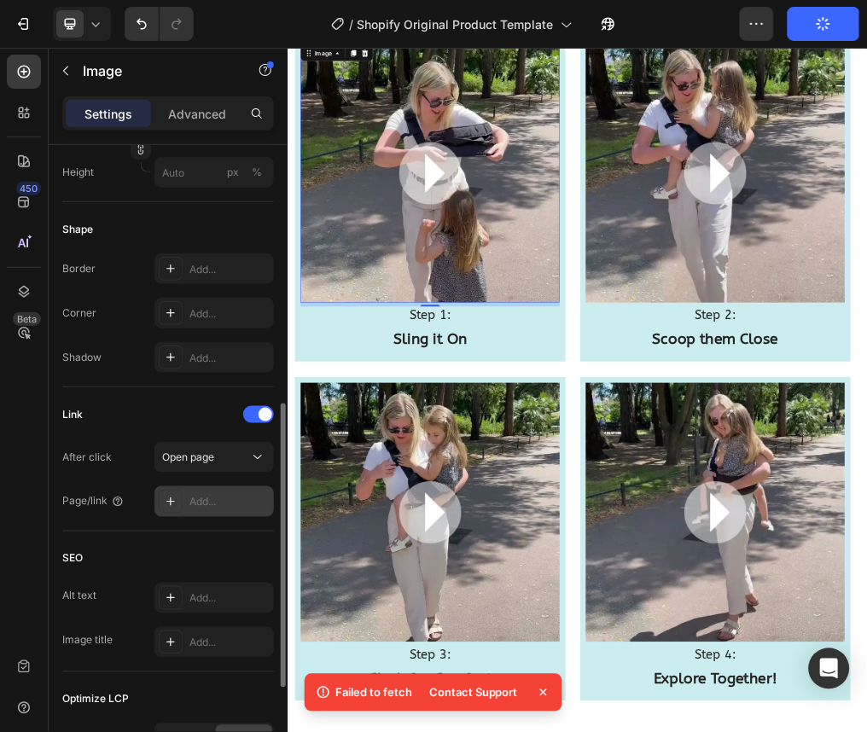
click at [221, 492] on div "Add..." at bounding box center [213, 501] width 119 height 31
click at [219, 453] on div "Open page" at bounding box center [205, 457] width 87 height 15
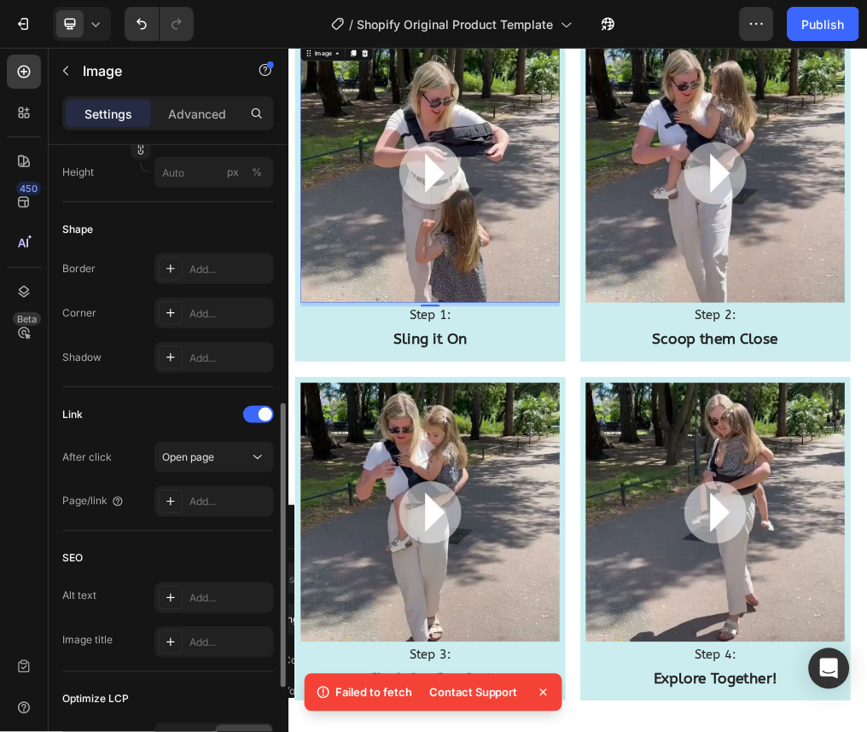
click at [126, 436] on div "Link After click Open page Page/link Add..." at bounding box center [168, 459] width 212 height 116
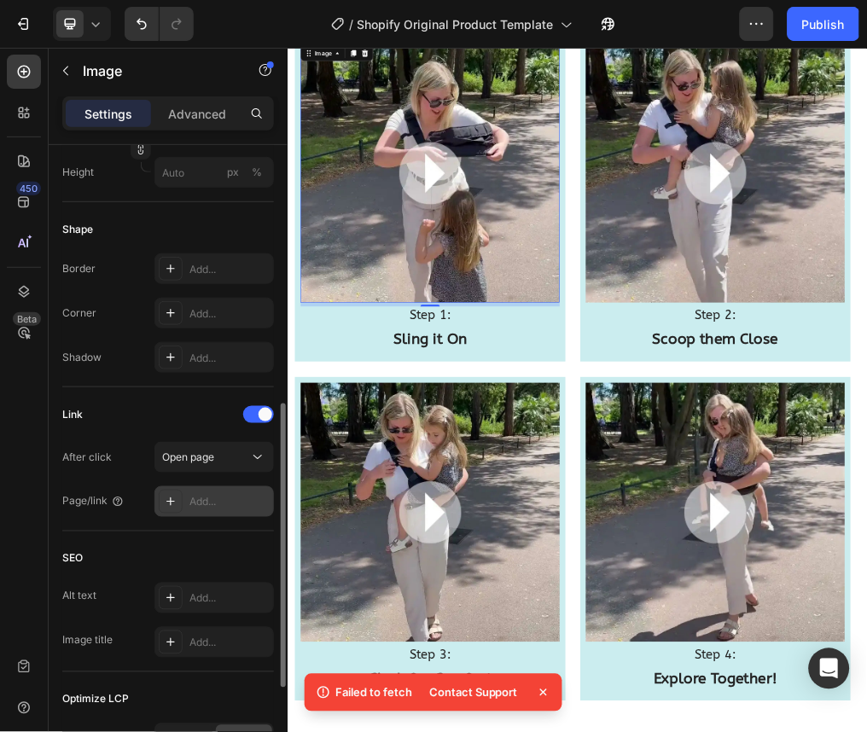
click at [214, 512] on div "Add..." at bounding box center [213, 501] width 119 height 31
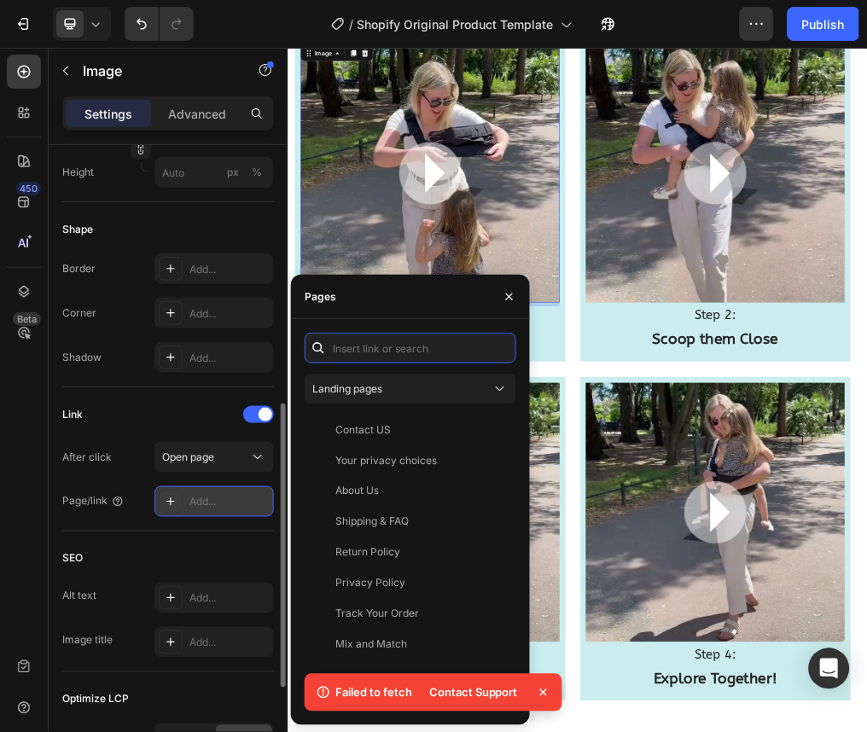
paste input "[URL][DOMAIN_NAME]"
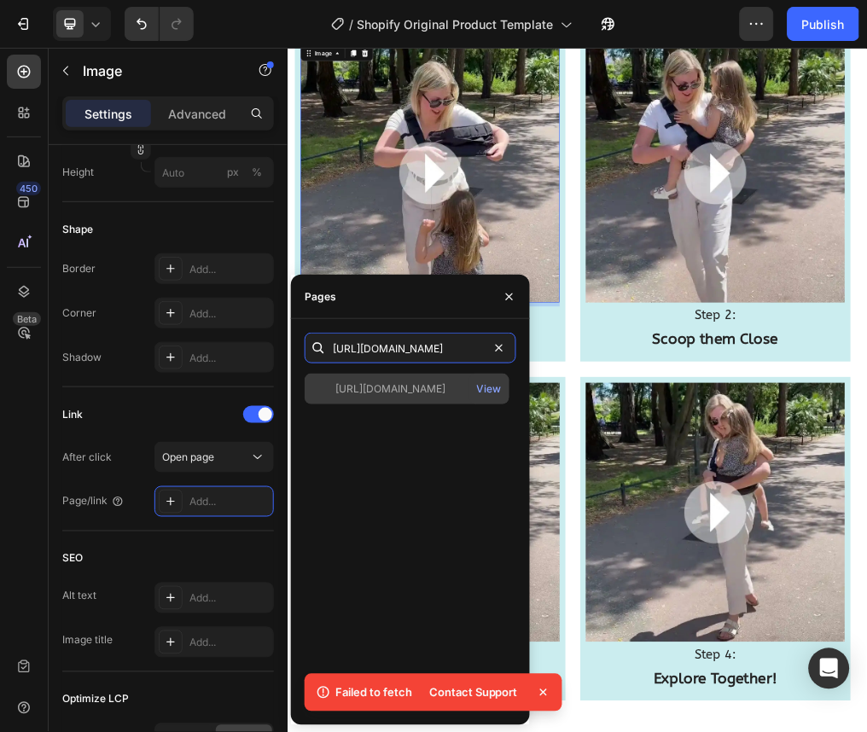
type input "[URL][DOMAIN_NAME]"
click at [359, 402] on div "https://youtu.be/zizVnFlkS98?si=wLzXOT89Vv4n0pCG View" at bounding box center [407, 389] width 205 height 31
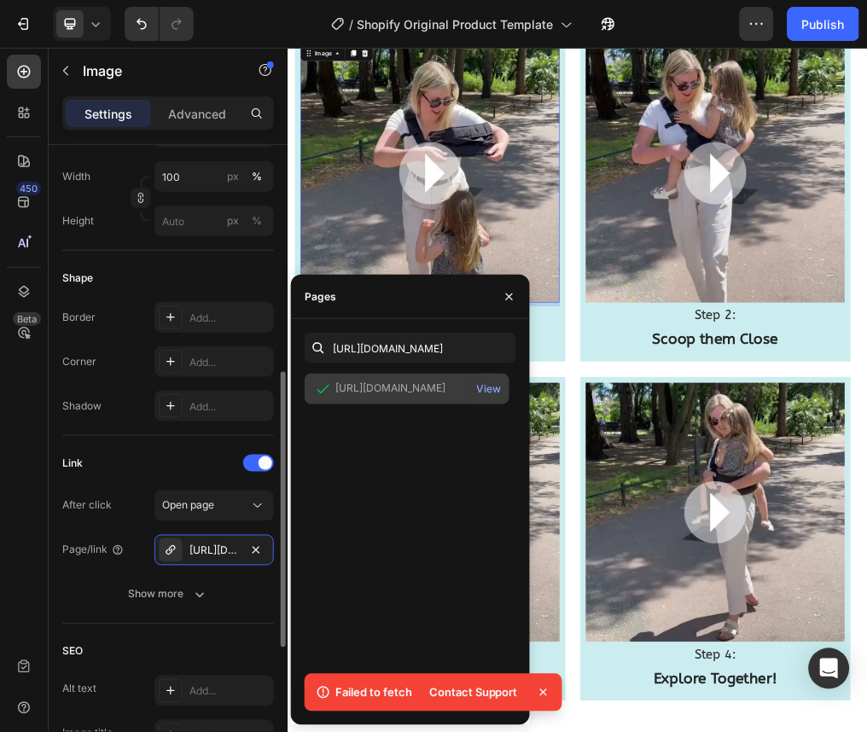
scroll to position [526, 0]
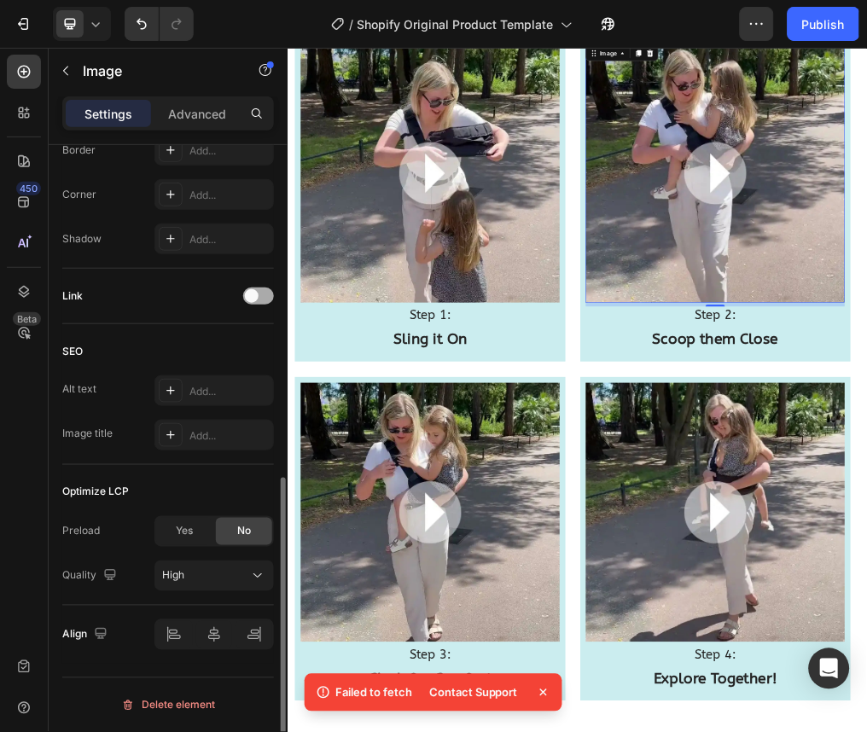
click at [255, 299] on span at bounding box center [252, 296] width 14 height 14
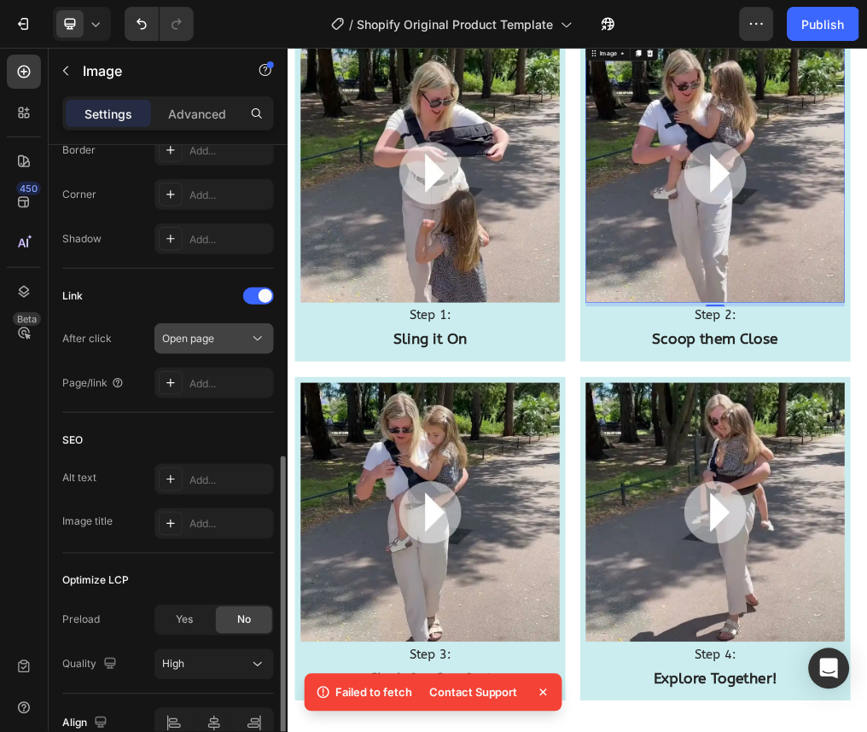
click at [212, 340] on span "Open page" at bounding box center [188, 338] width 52 height 13
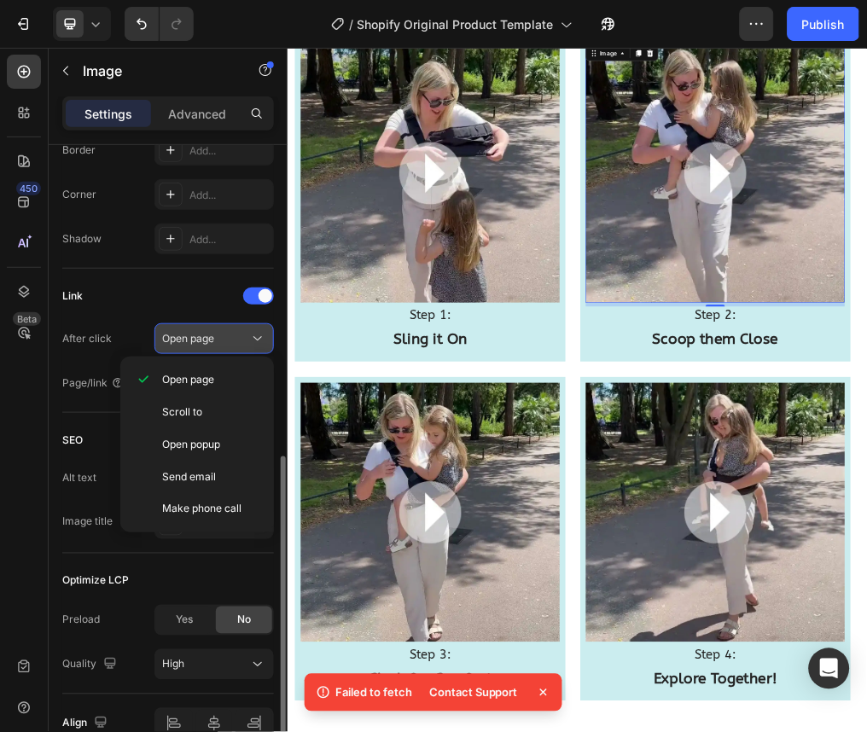
click at [212, 342] on span "Open page" at bounding box center [188, 338] width 52 height 13
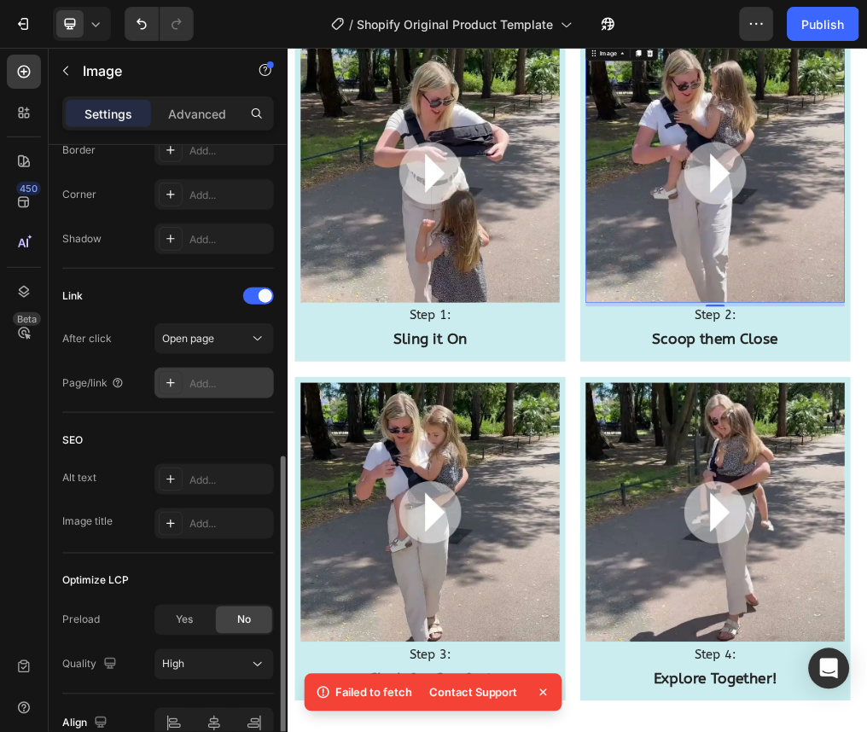
click at [224, 376] on div "Add..." at bounding box center [229, 383] width 80 height 15
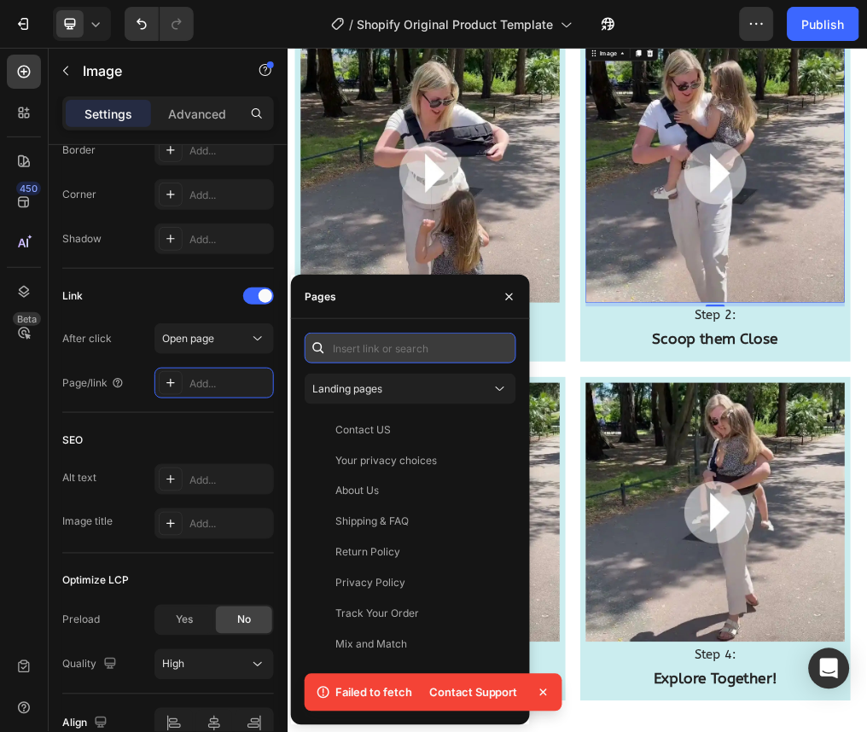
click at [340, 339] on input "text" at bounding box center [411, 348] width 212 height 31
paste input "[URL][DOMAIN_NAME]"
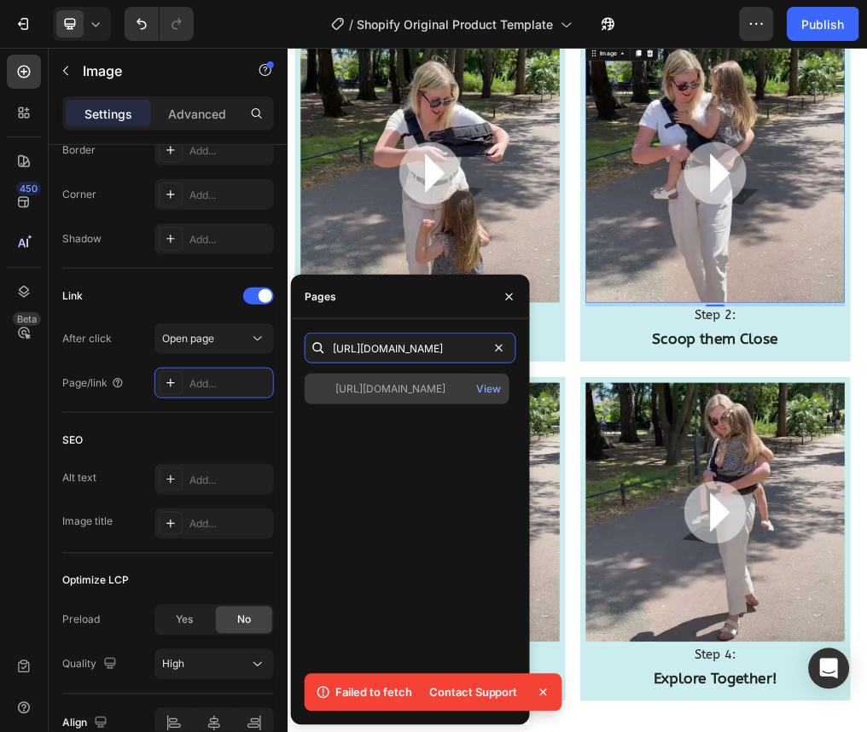
type input "[URL][DOMAIN_NAME]"
click at [418, 389] on div "[URL][DOMAIN_NAME]" at bounding box center [390, 388] width 110 height 15
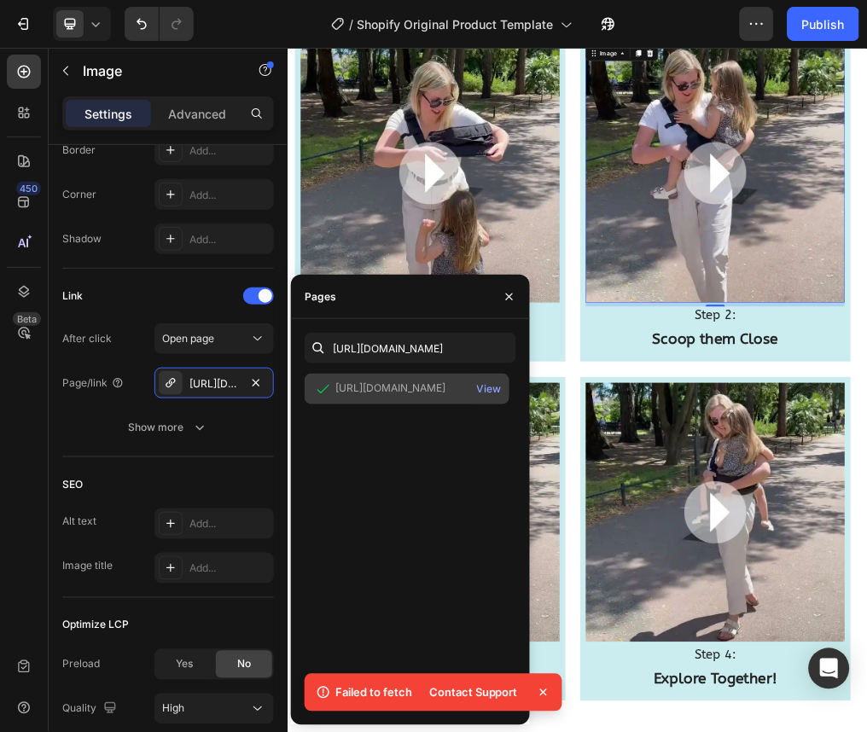
scroll to position [0, 0]
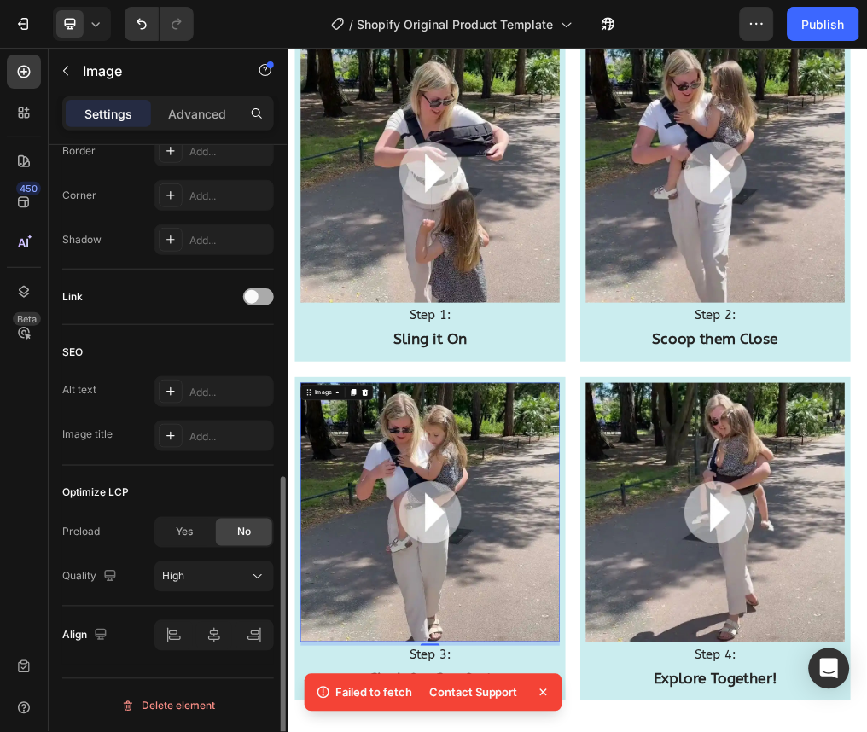
drag, startPoint x: 252, startPoint y: 306, endPoint x: 252, endPoint y: 297, distance: 9.4
click at [252, 297] on div "Link" at bounding box center [168, 296] width 212 height 27
click at [252, 297] on span at bounding box center [252, 297] width 14 height 14
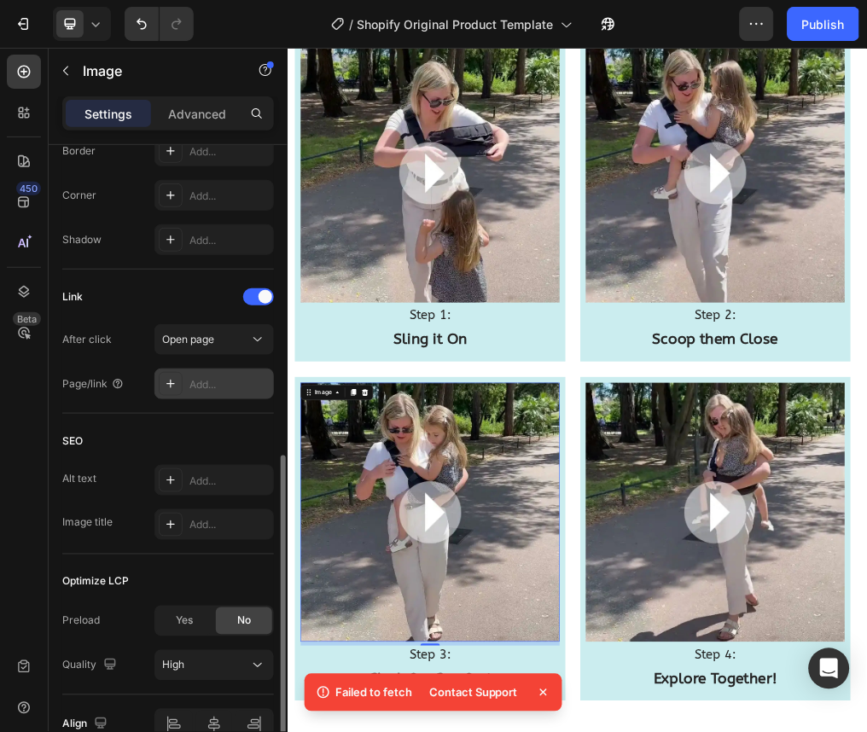
click at [223, 370] on div "Add..." at bounding box center [213, 384] width 119 height 31
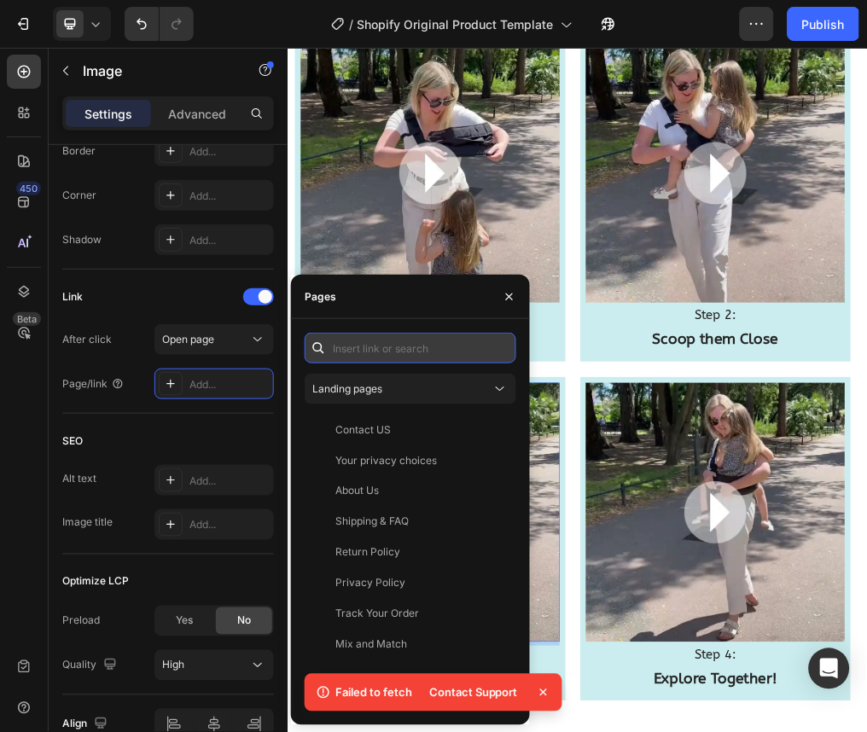
click at [395, 348] on input "text" at bounding box center [411, 348] width 212 height 31
paste input "[URL][DOMAIN_NAME]"
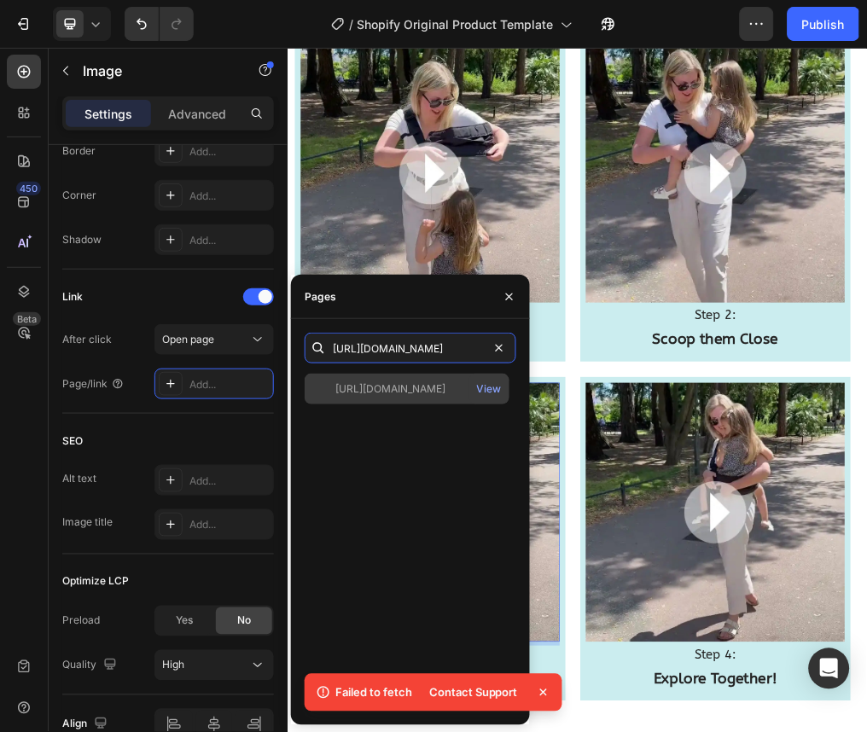
type input "[URL][DOMAIN_NAME]"
click at [445, 395] on div "[URL][DOMAIN_NAME]" at bounding box center [390, 388] width 110 height 15
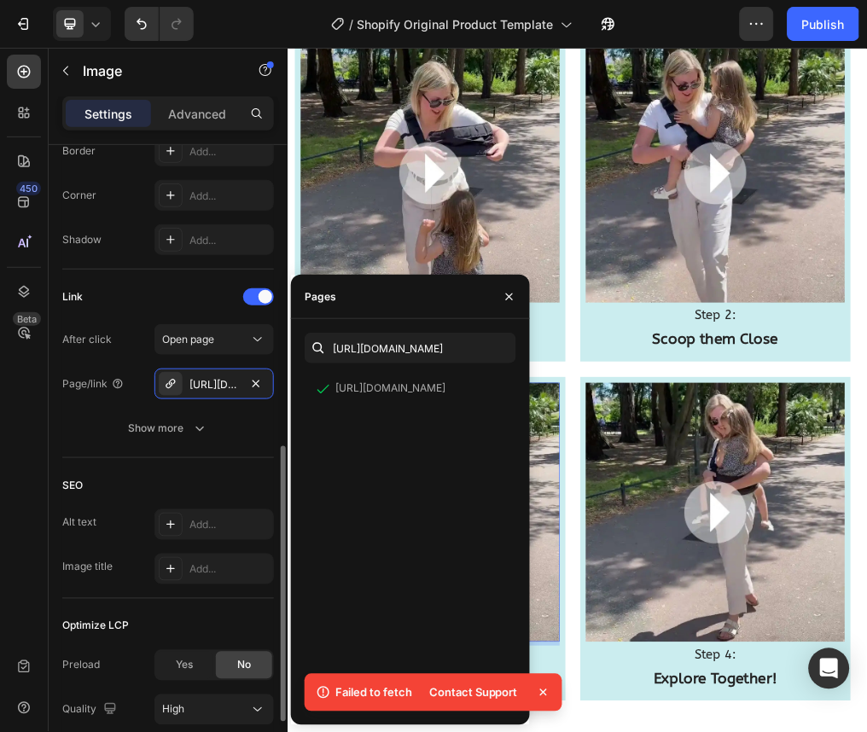
click at [57, 398] on div "Style Rectangle Source Upload Image https://cdn.shopify.com/s/files/1/0947/3392…" at bounding box center [168, 183] width 239 height 1464
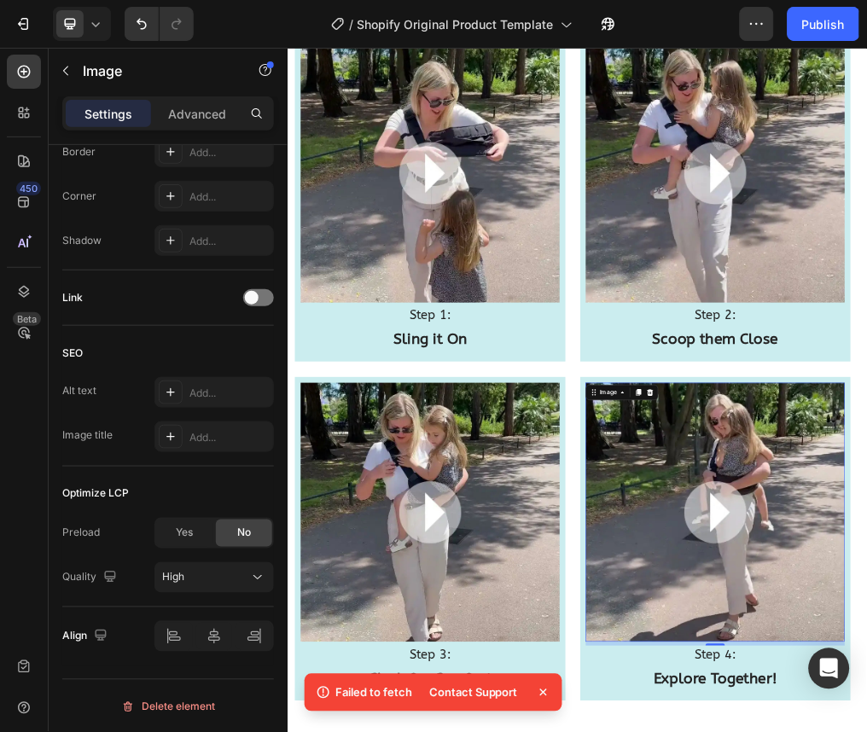
click at [253, 299] on span at bounding box center [252, 298] width 14 height 14
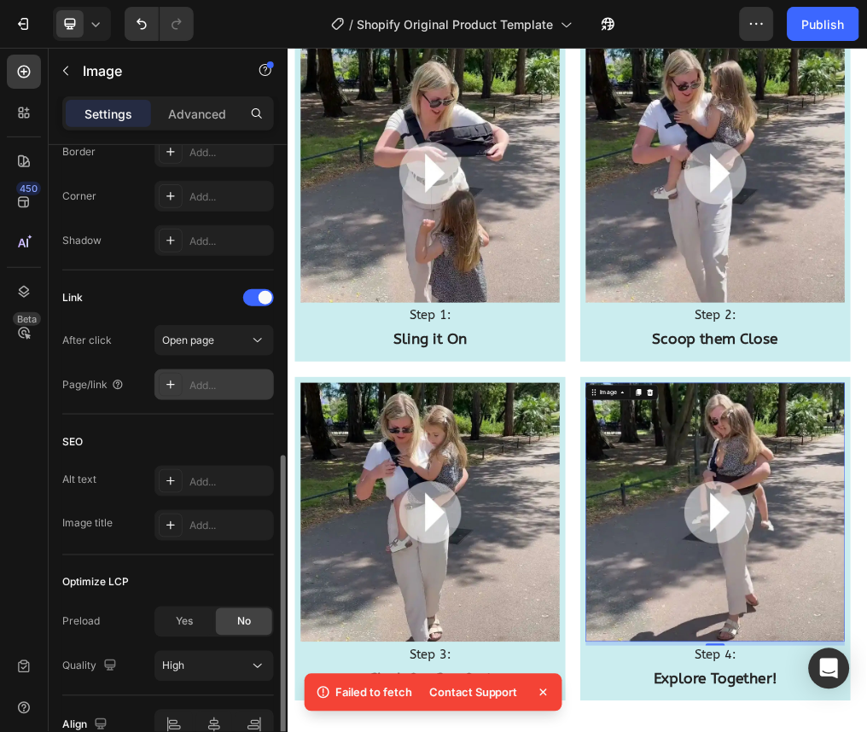
click at [235, 381] on div "Add..." at bounding box center [229, 385] width 80 height 15
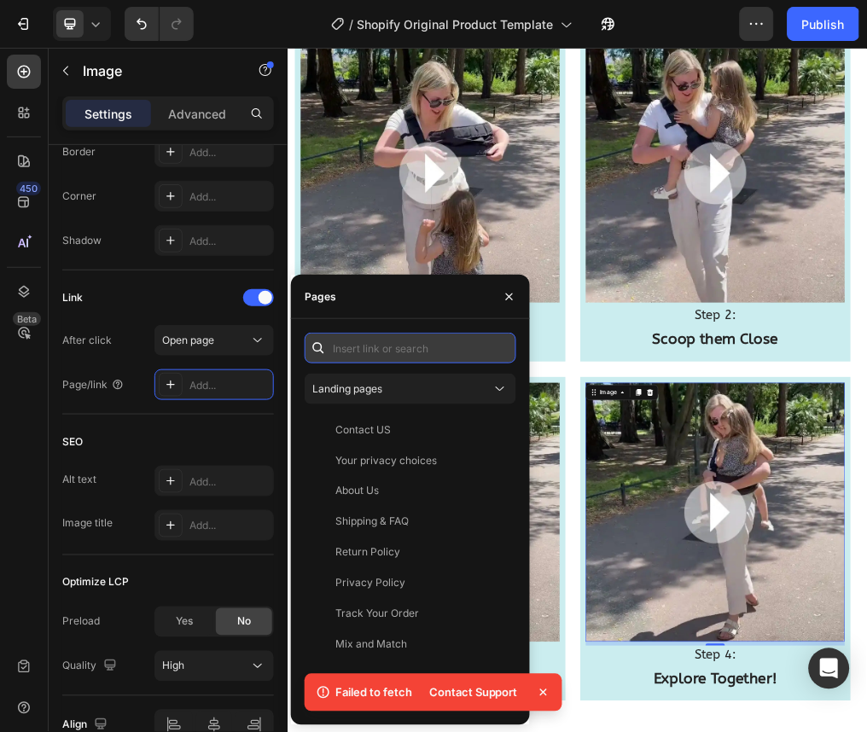
click at [439, 336] on input "text" at bounding box center [411, 348] width 212 height 31
paste input "[URL][DOMAIN_NAME]"
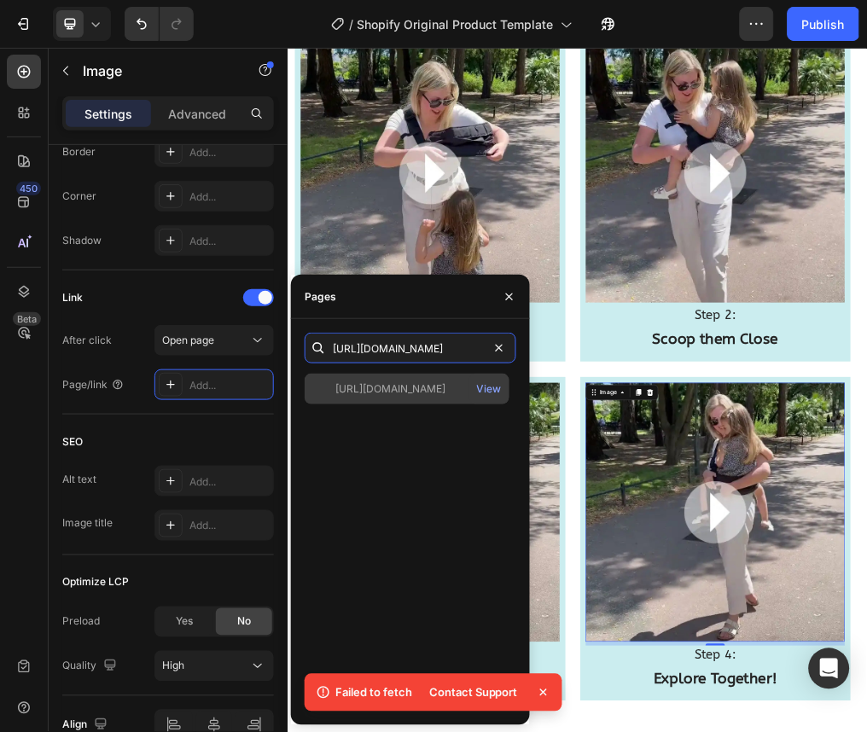
type input "[URL][DOMAIN_NAME]"
click at [423, 383] on div "[URL][DOMAIN_NAME]" at bounding box center [390, 388] width 110 height 15
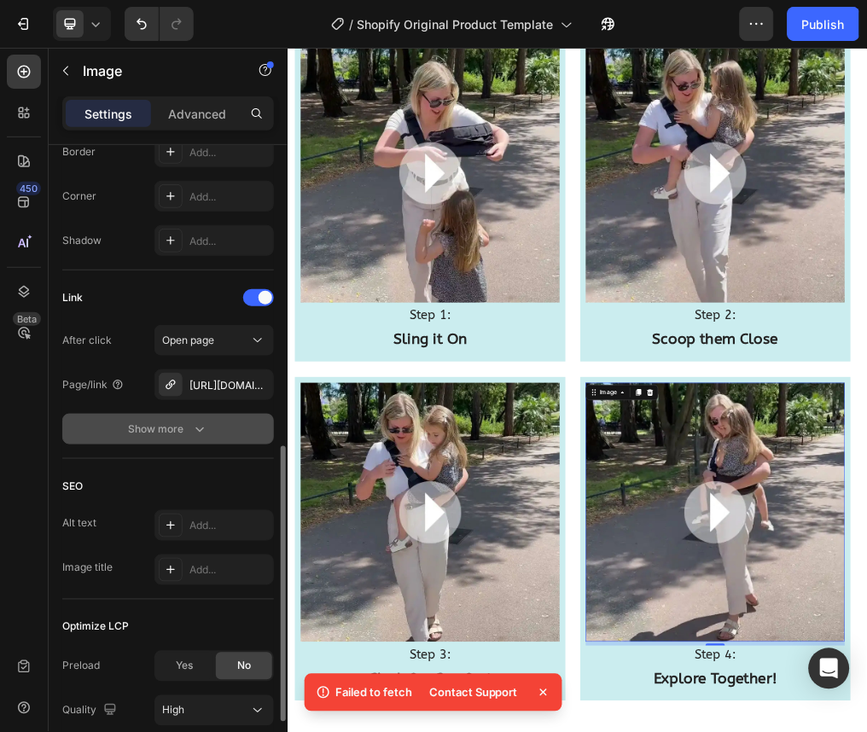
click at [141, 425] on div "Show more" at bounding box center [168, 429] width 79 height 17
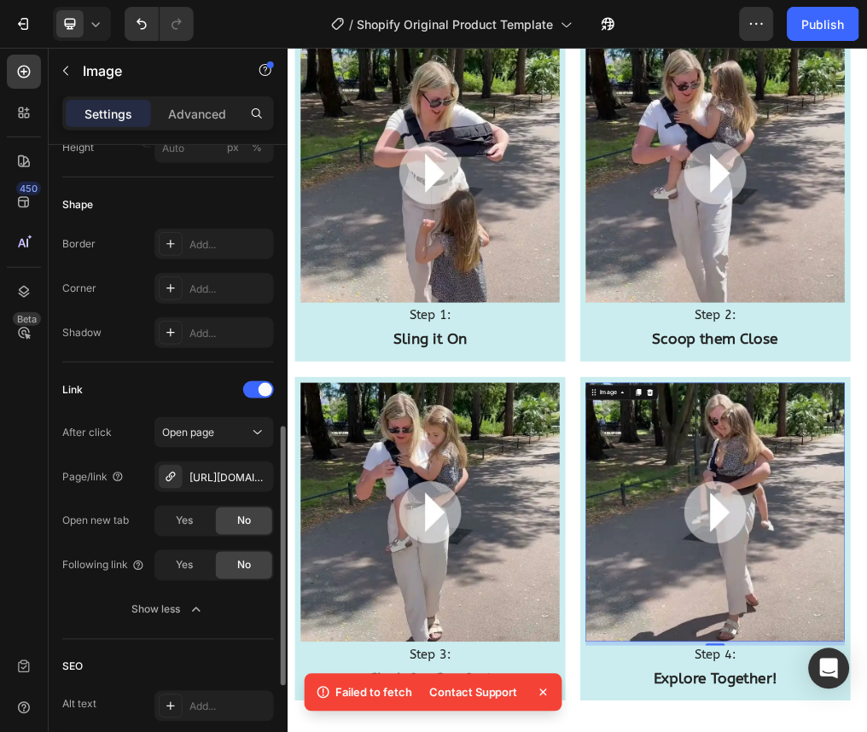
scroll to position [598, 0]
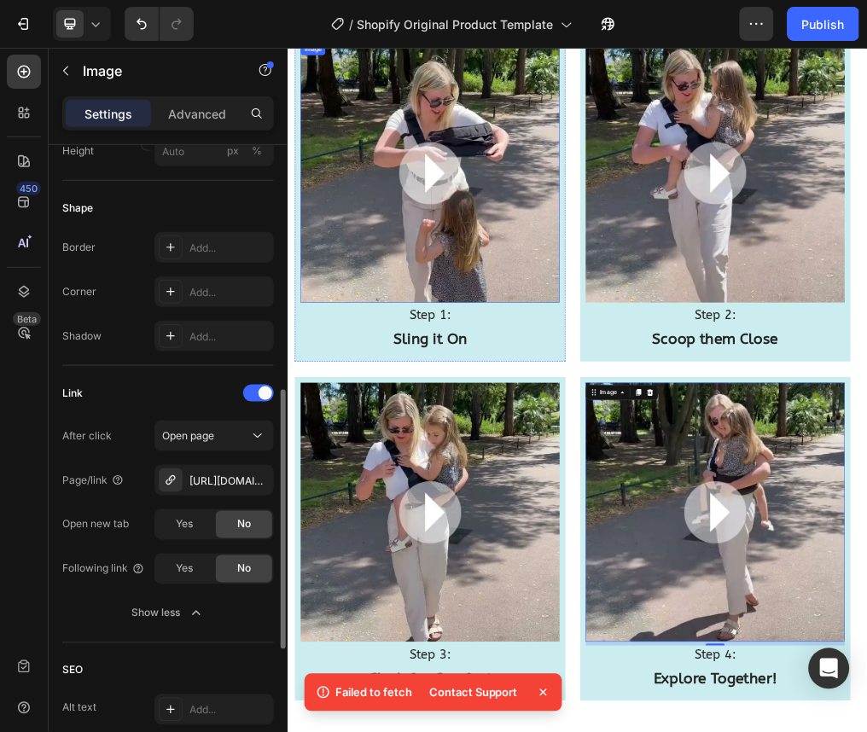
click at [607, 458] on img at bounding box center [538, 268] width 457 height 457
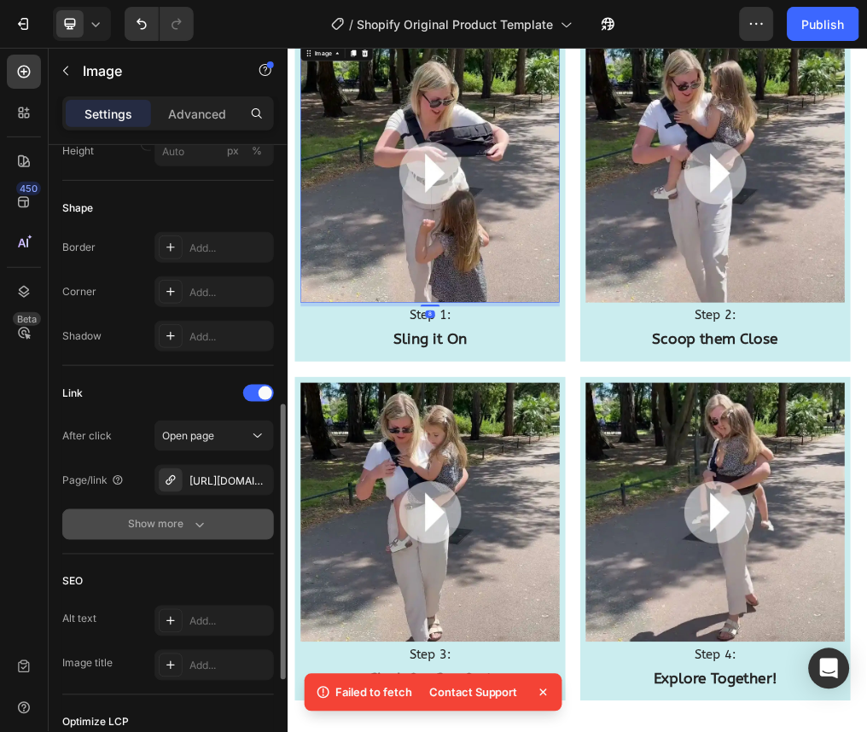
click at [206, 532] on icon "button" at bounding box center [199, 524] width 17 height 17
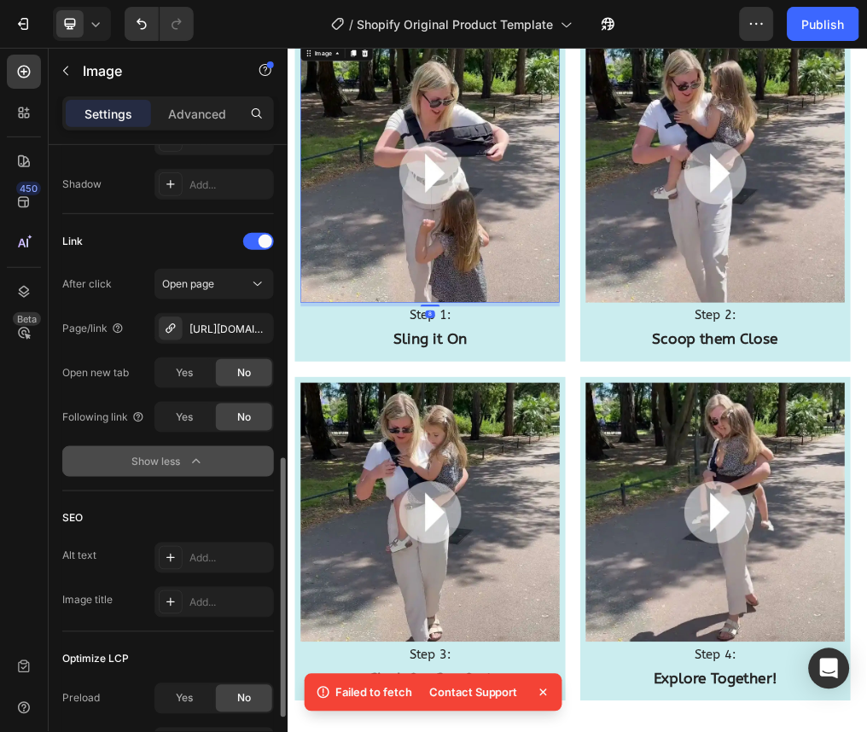
scroll to position [754, 0]
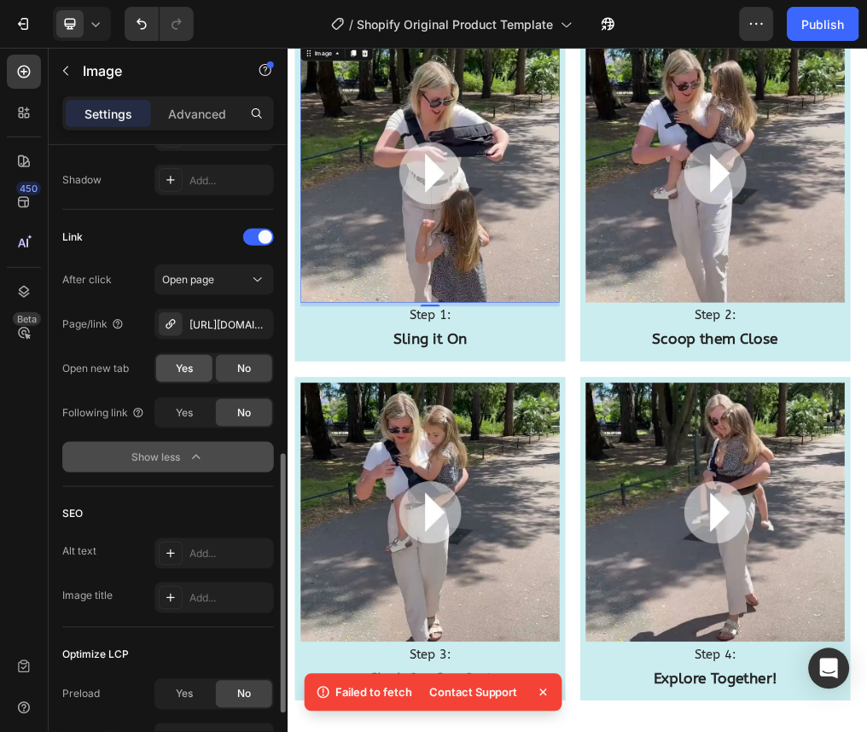
click at [182, 375] on span "Yes" at bounding box center [184, 368] width 17 height 15
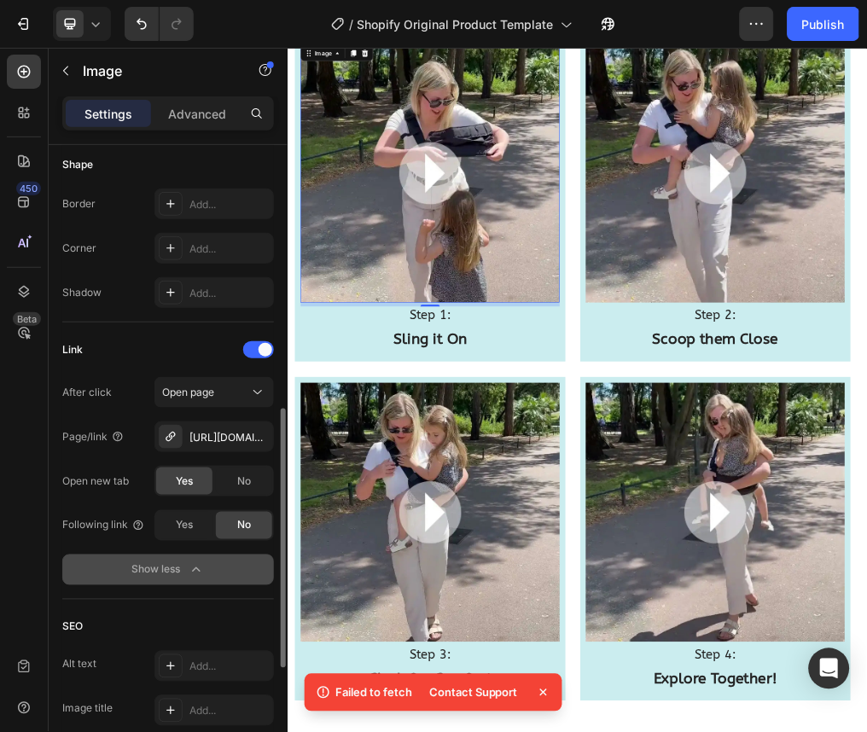
scroll to position [643, 0]
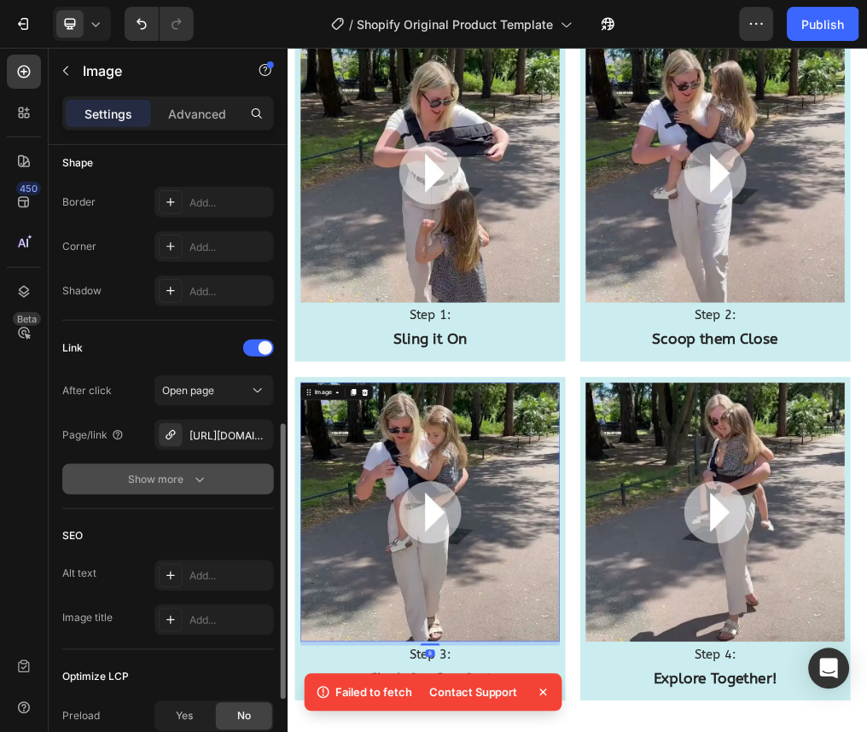
click at [233, 489] on button "Show more" at bounding box center [168, 479] width 212 height 31
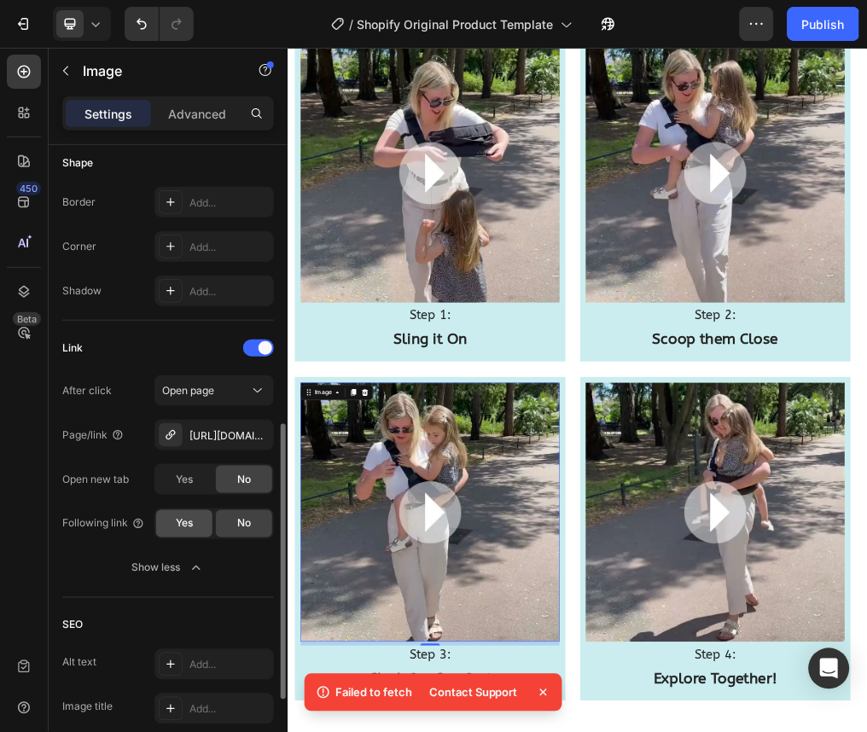
click at [192, 522] on span "Yes" at bounding box center [184, 523] width 17 height 15
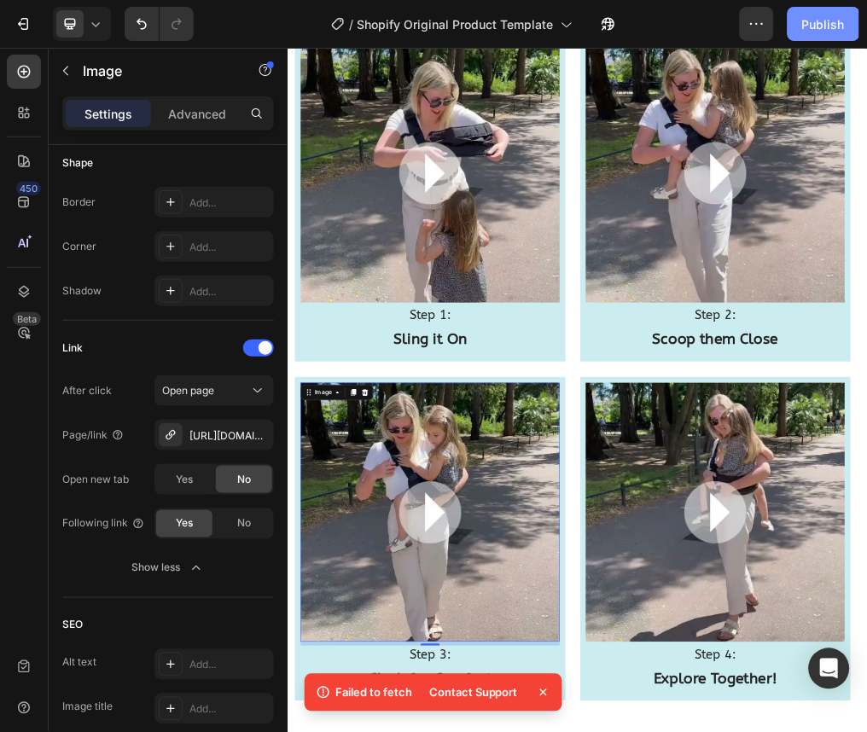
click at [816, 34] on button "Publish" at bounding box center [823, 24] width 72 height 34
click at [401, 388] on img at bounding box center [538, 268] width 457 height 457
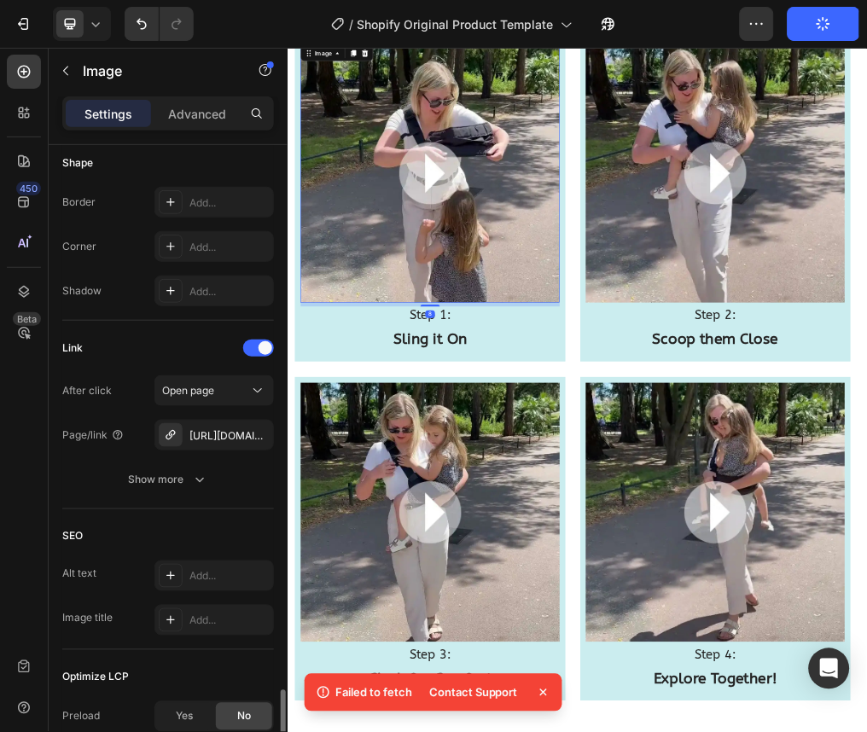
scroll to position [828, 0]
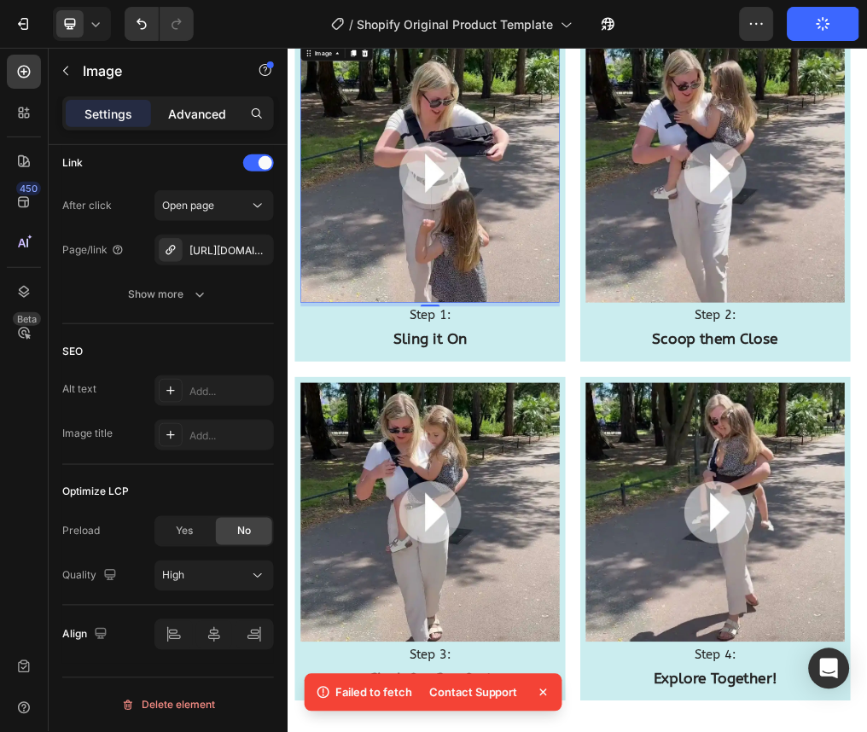
click at [200, 120] on p "Advanced" at bounding box center [197, 114] width 58 height 18
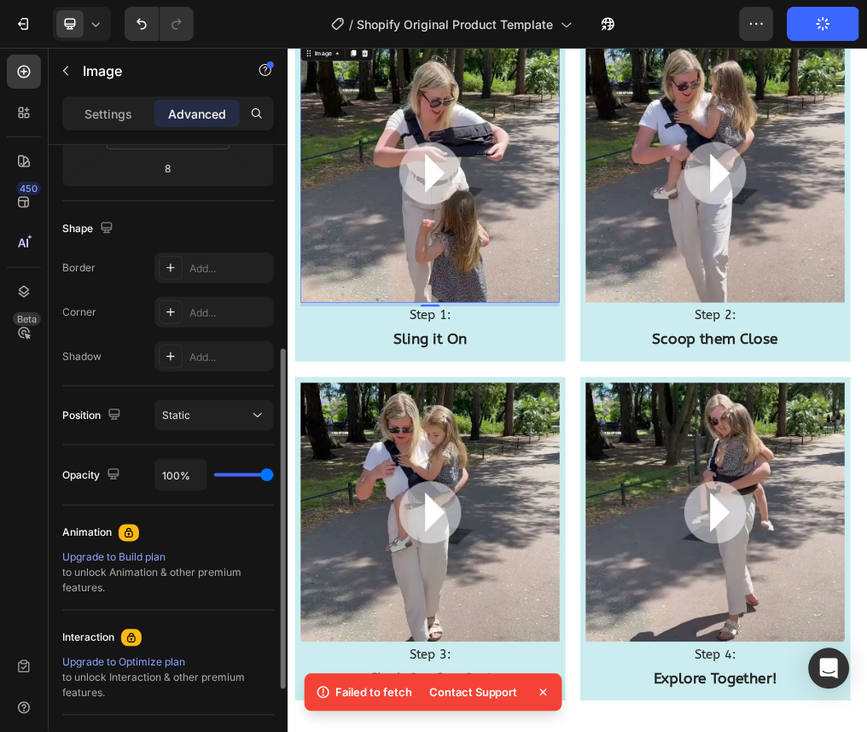
scroll to position [377, 0]
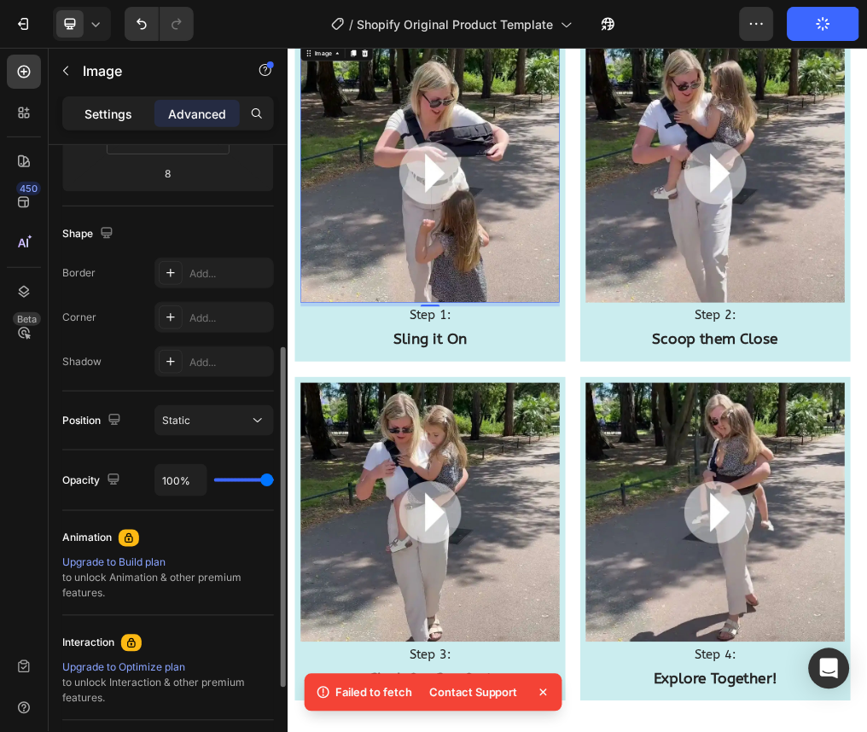
click at [106, 125] on div "Settings" at bounding box center [108, 113] width 85 height 27
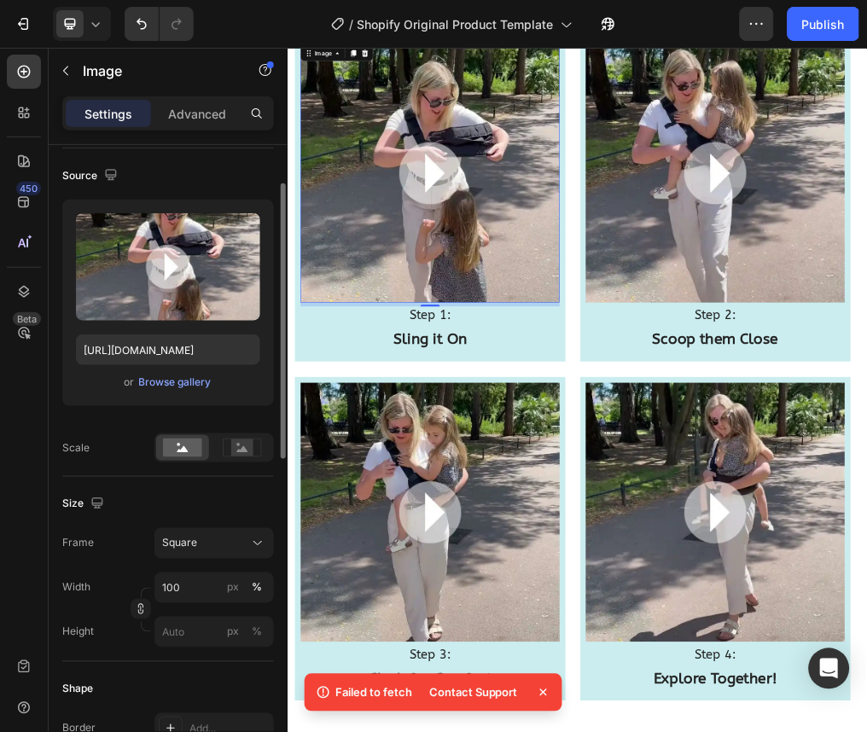
scroll to position [108, 0]
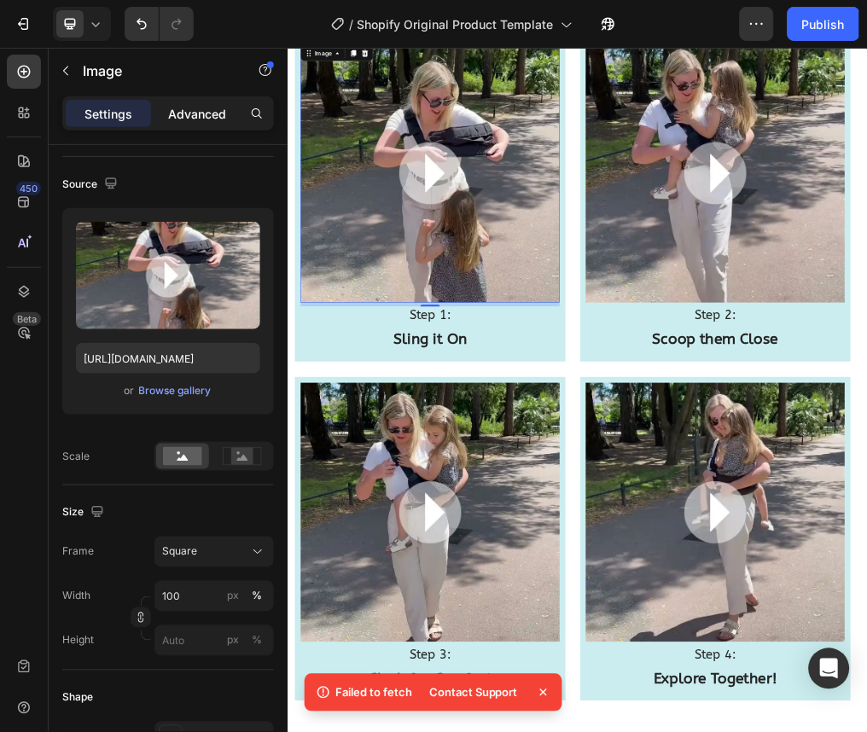
click at [175, 112] on p "Advanced" at bounding box center [197, 114] width 58 height 18
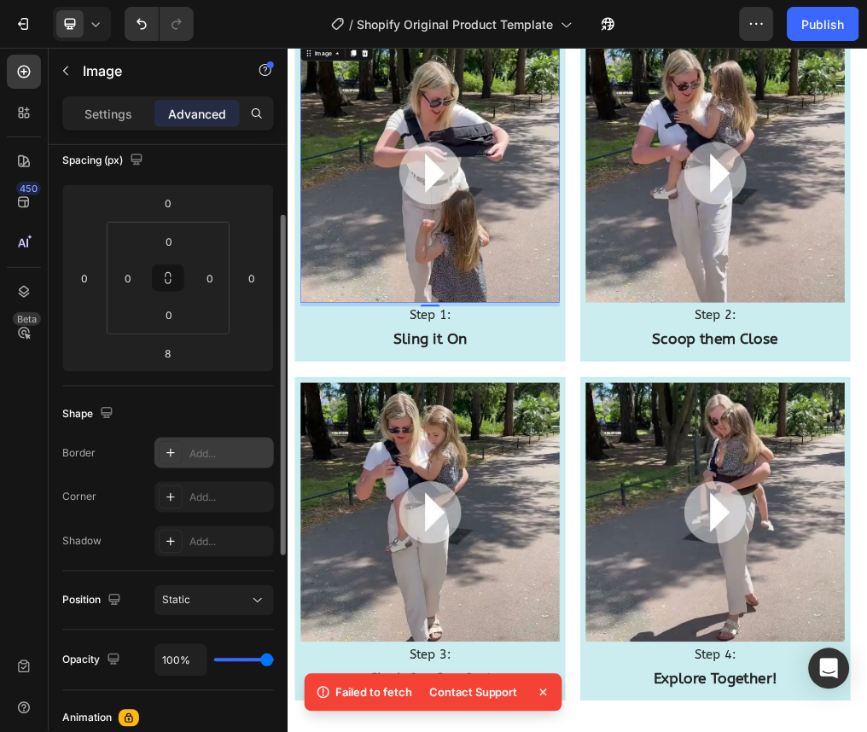
scroll to position [173, 0]
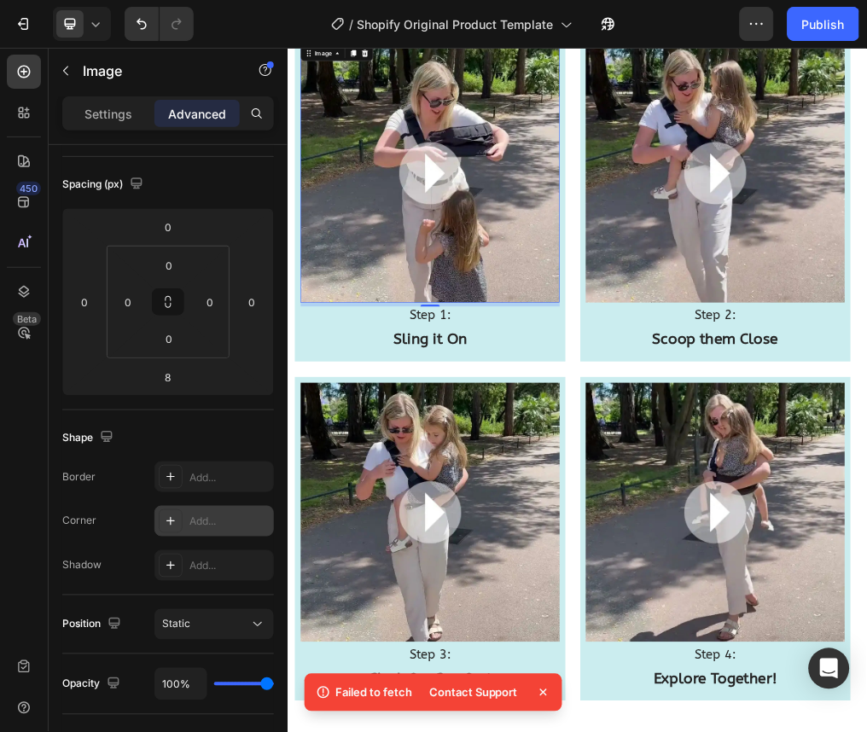
click at [190, 524] on div "Add..." at bounding box center [229, 521] width 80 height 15
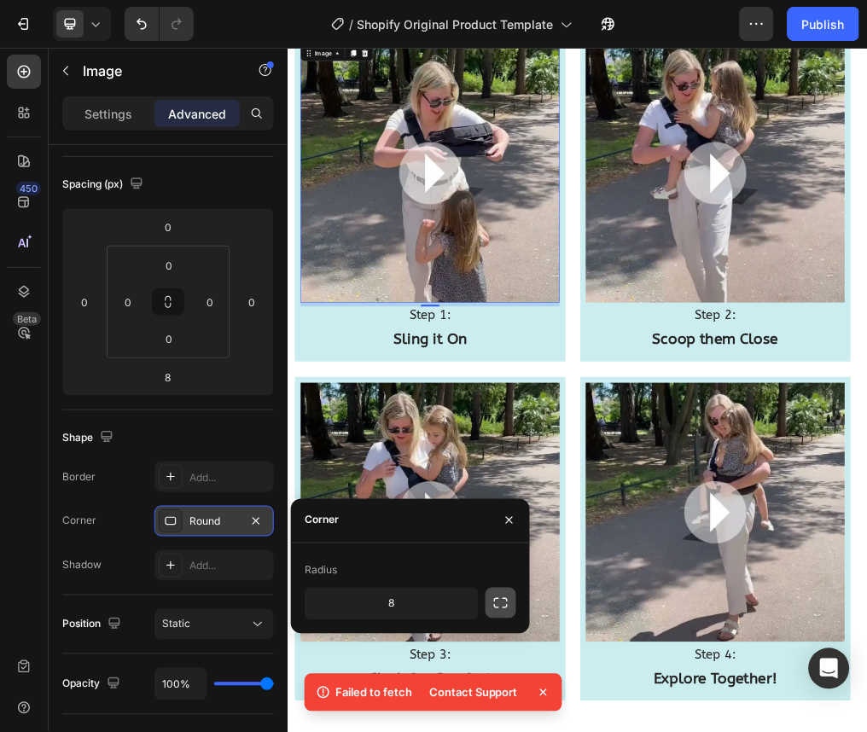
click at [494, 617] on button "button" at bounding box center [500, 603] width 31 height 31
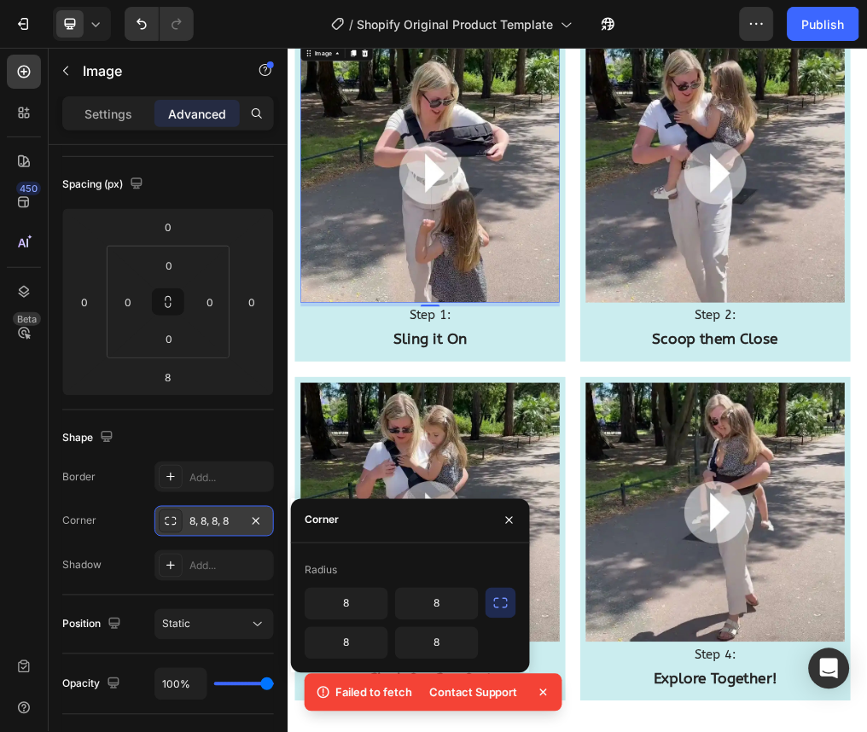
click at [97, 527] on div "Corner 8, 8, 8, 8" at bounding box center [168, 521] width 212 height 31
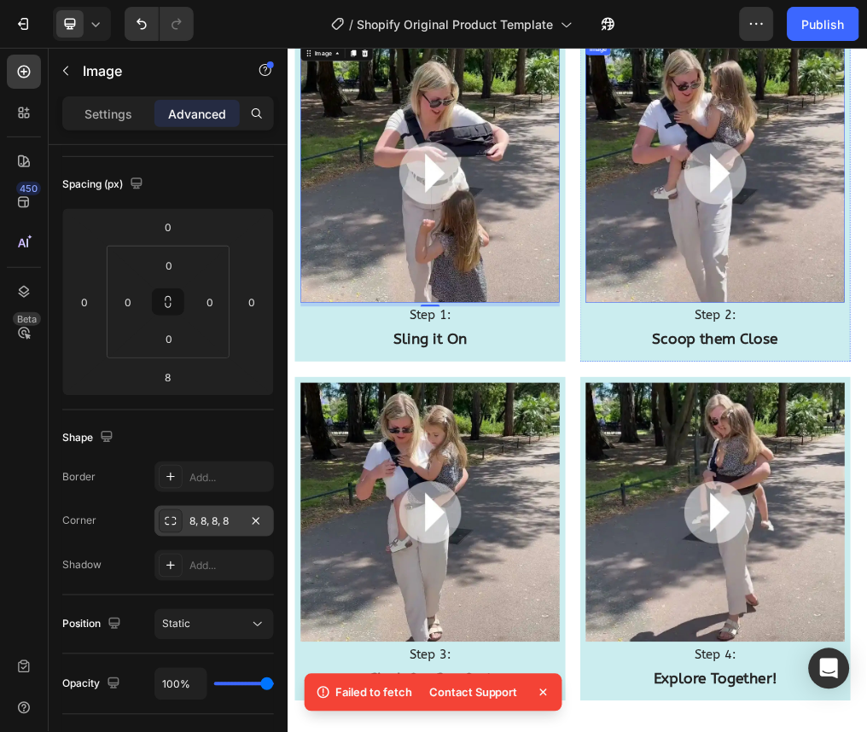
click at [183, 514] on div "Add..." at bounding box center [213, 521] width 119 height 31
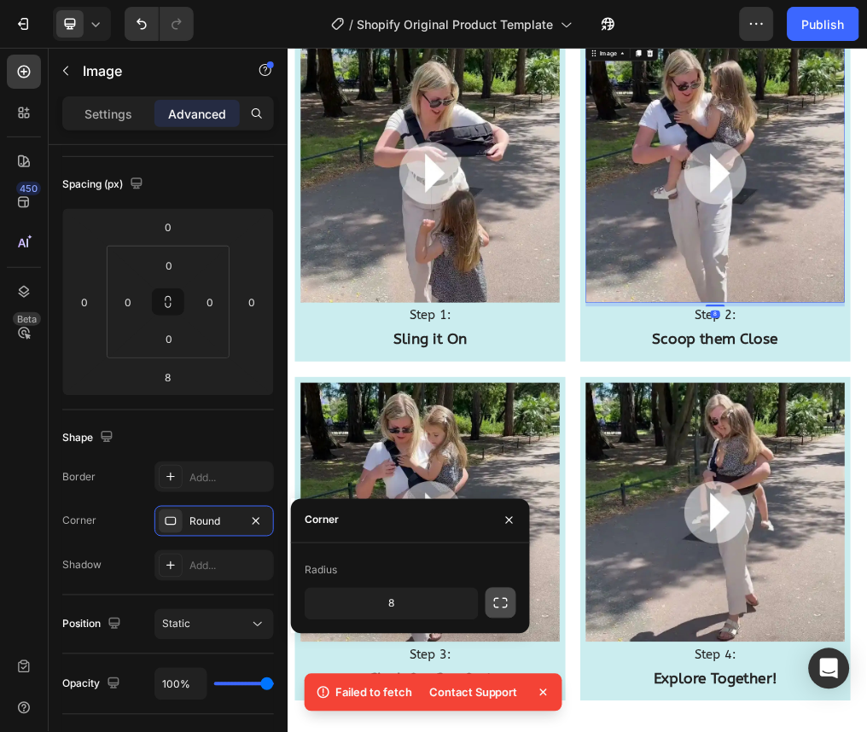
click at [508, 613] on button "button" at bounding box center [500, 603] width 31 height 31
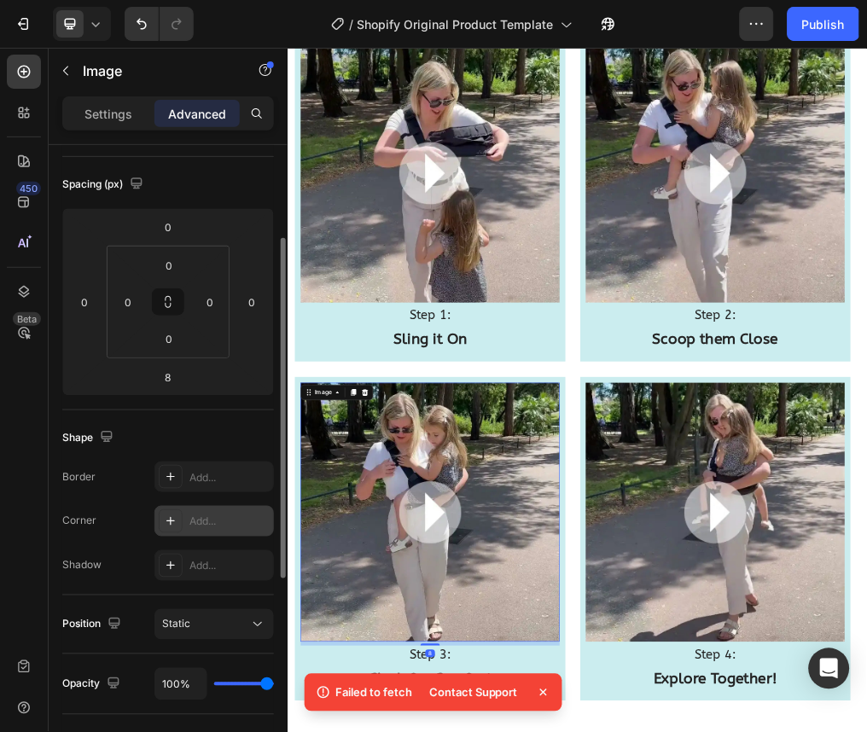
click at [230, 523] on div "Add..." at bounding box center [229, 521] width 80 height 15
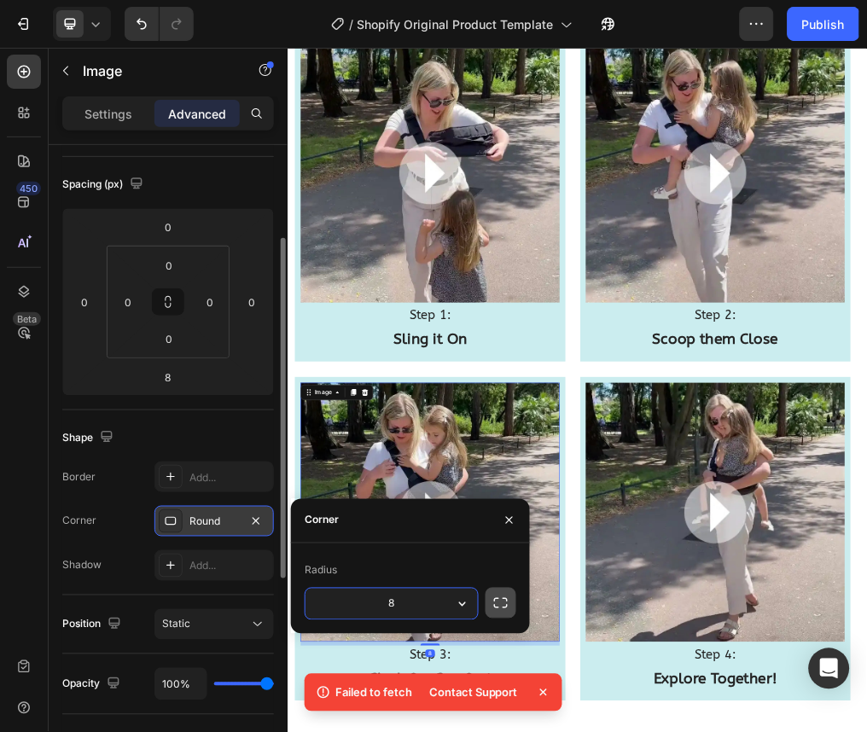
click at [502, 589] on button "button" at bounding box center [500, 603] width 31 height 31
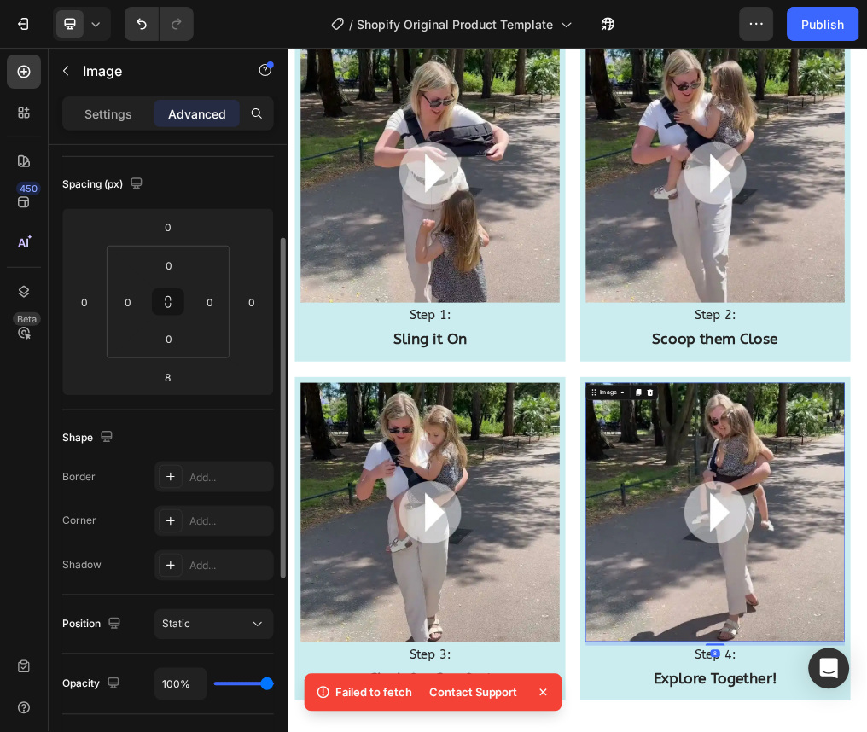
click at [266, 498] on div "Border Add... Corner Add... Shadow Add..." at bounding box center [168, 521] width 212 height 119
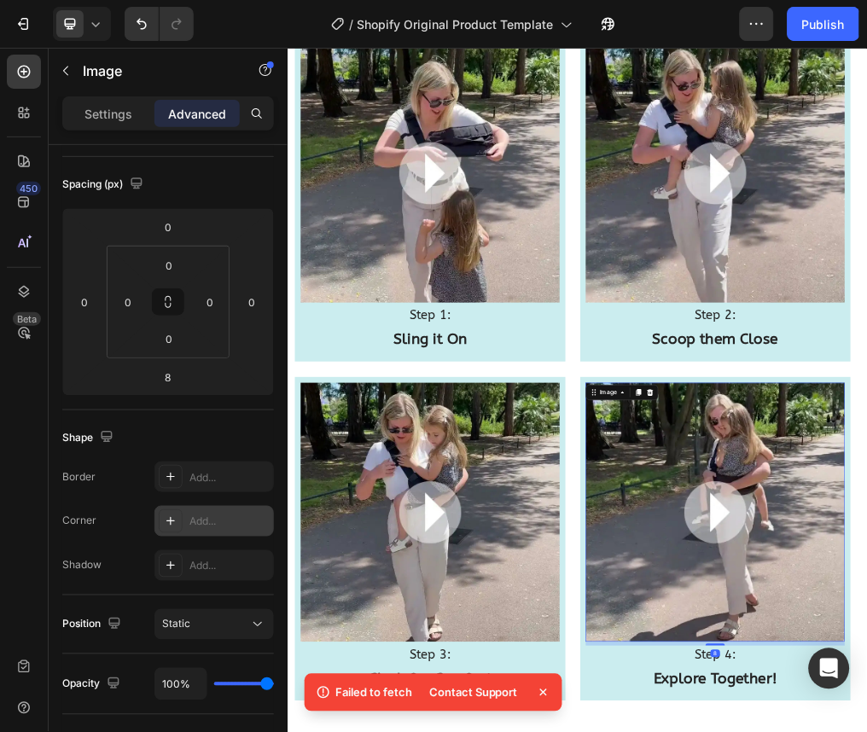
click at [235, 520] on div "Add..." at bounding box center [229, 521] width 80 height 15
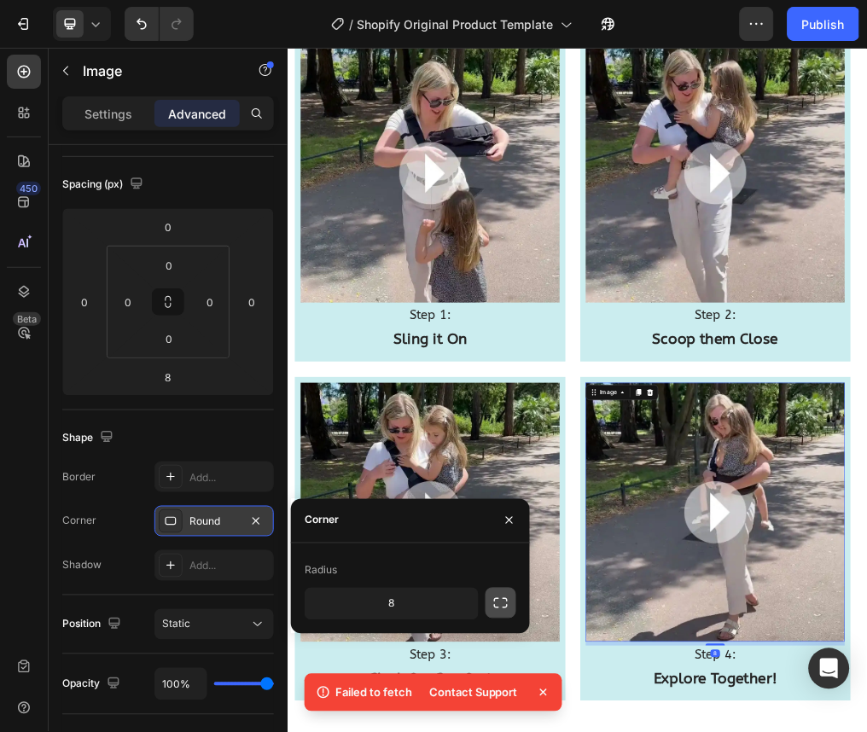
click at [487, 592] on button "button" at bounding box center [500, 603] width 31 height 31
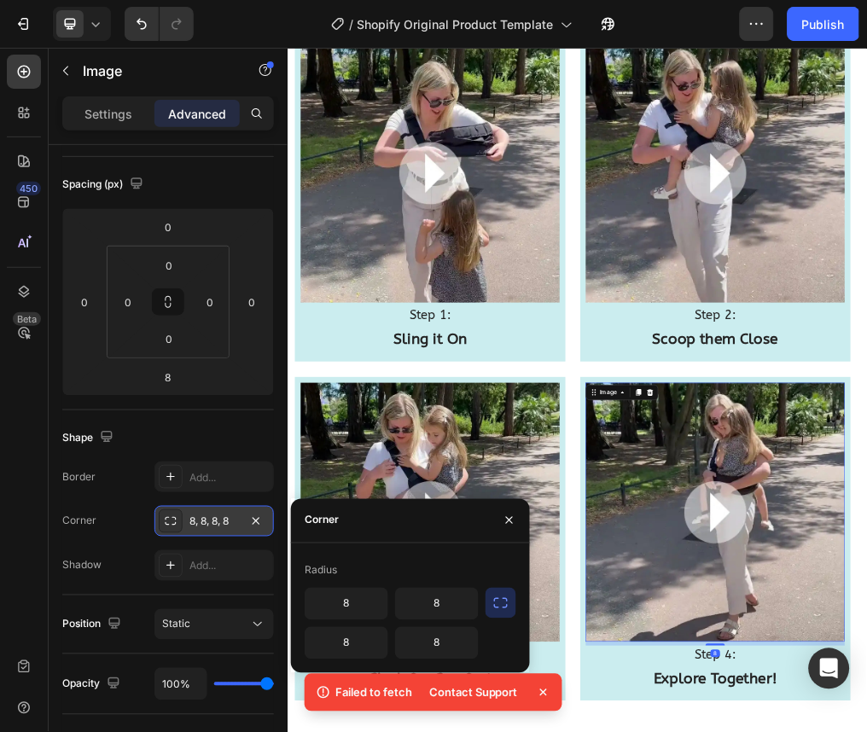
click at [131, 511] on div "Corner 8, 8, 8, 8" at bounding box center [168, 521] width 212 height 31
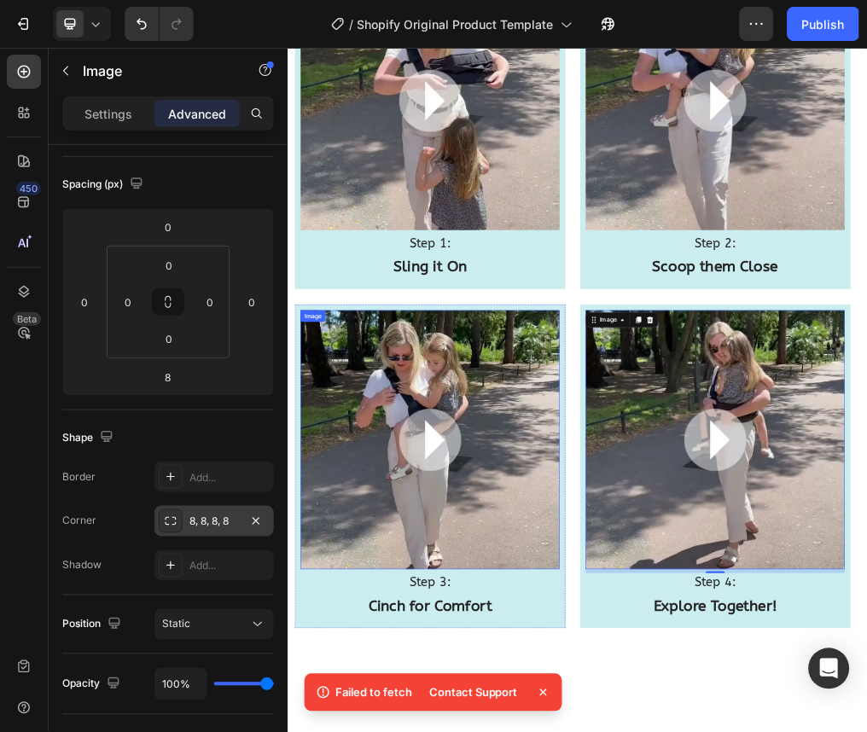
scroll to position [845, 0]
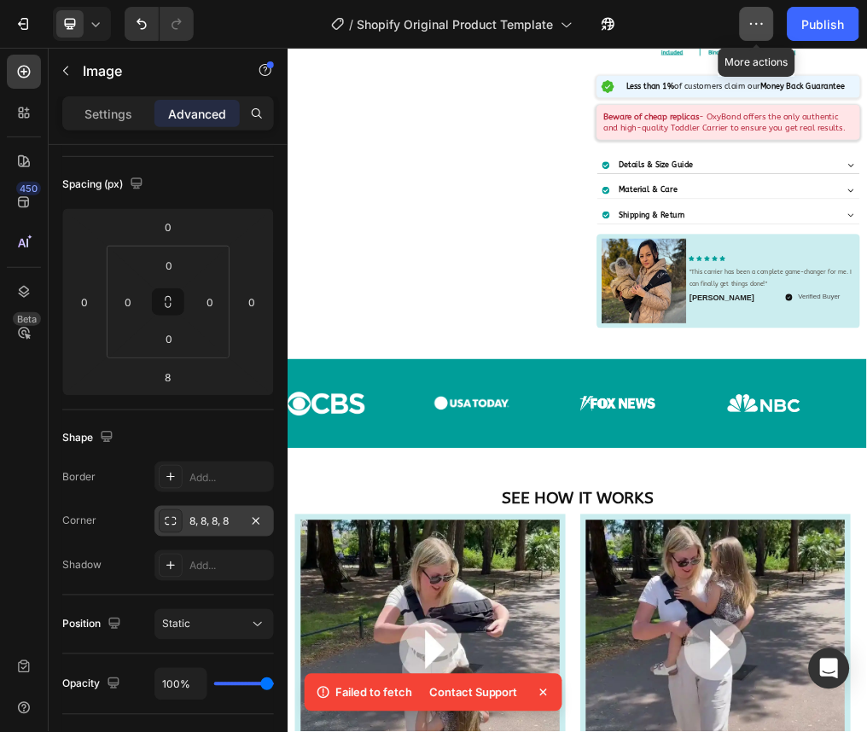
click at [752, 40] on button "button" at bounding box center [757, 24] width 34 height 34
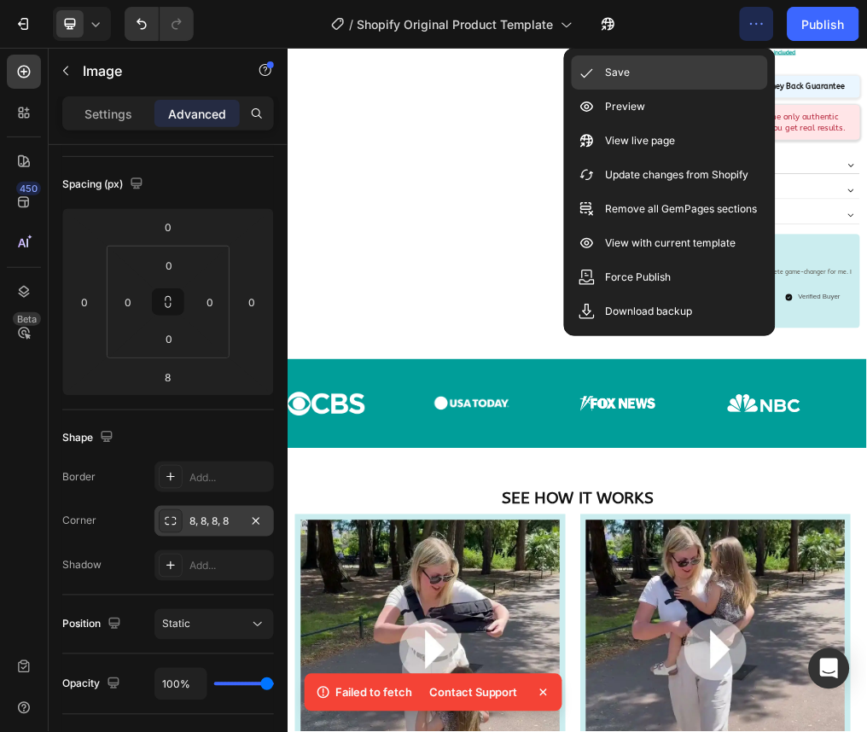
click at [723, 90] on div "Save" at bounding box center [670, 107] width 196 height 34
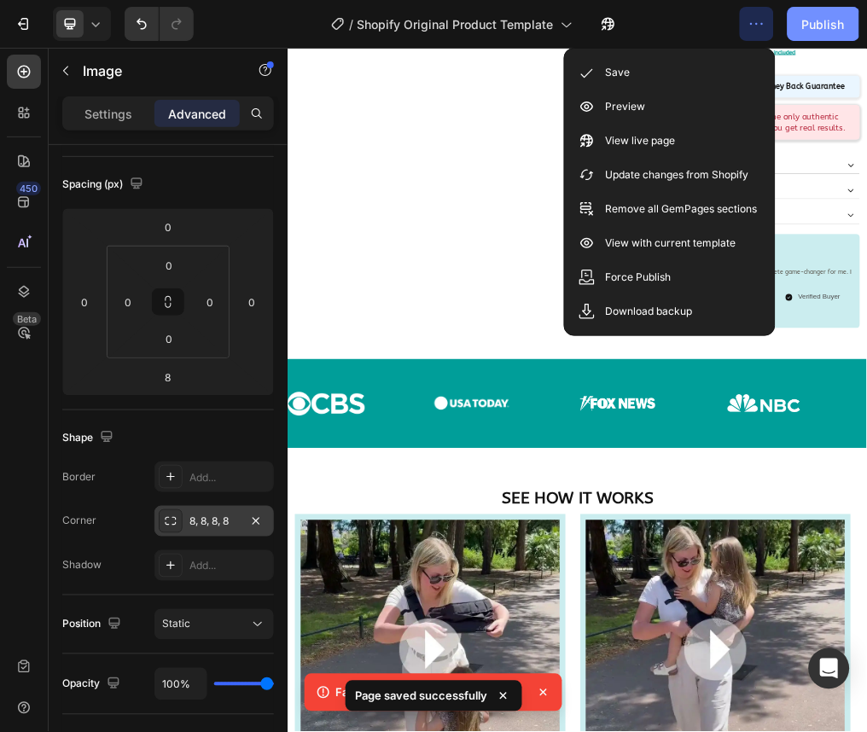
click at [821, 20] on div "Publish" at bounding box center [823, 24] width 43 height 18
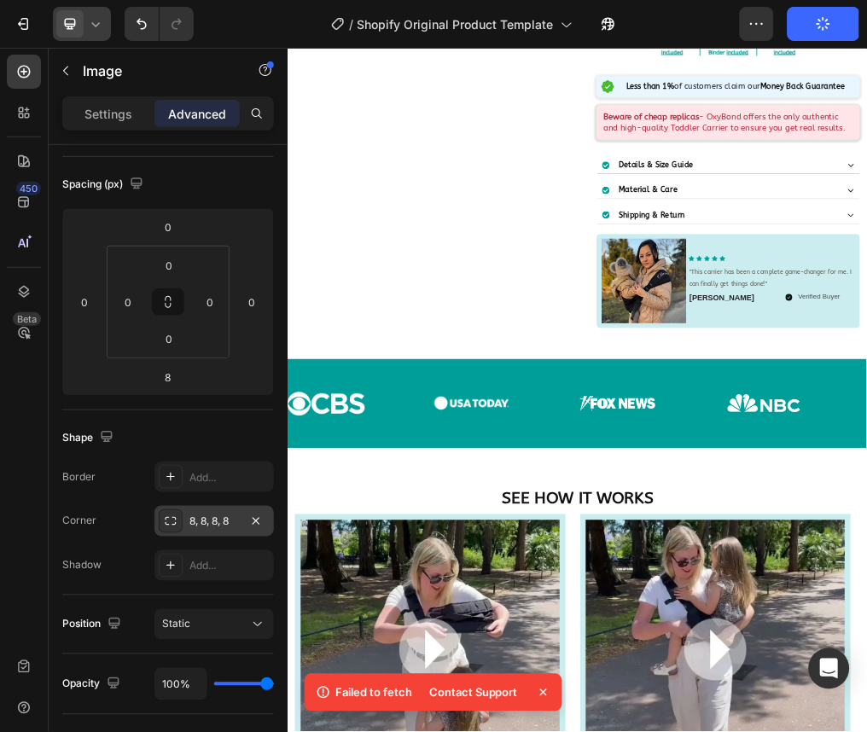
click at [105, 25] on div at bounding box center [82, 24] width 58 height 34
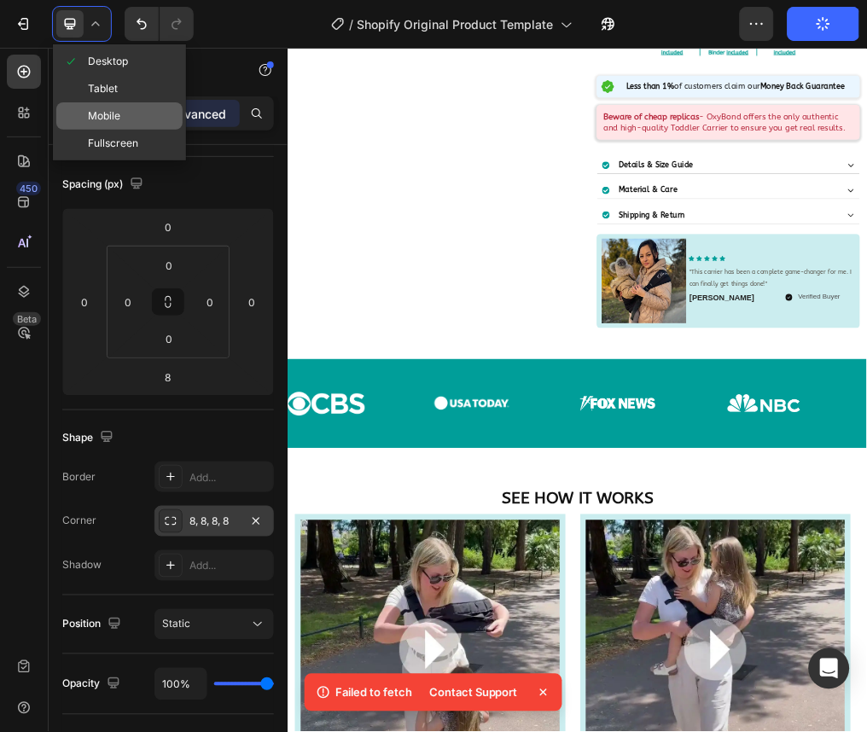
click at [119, 112] on span "Mobile" at bounding box center [104, 115] width 32 height 17
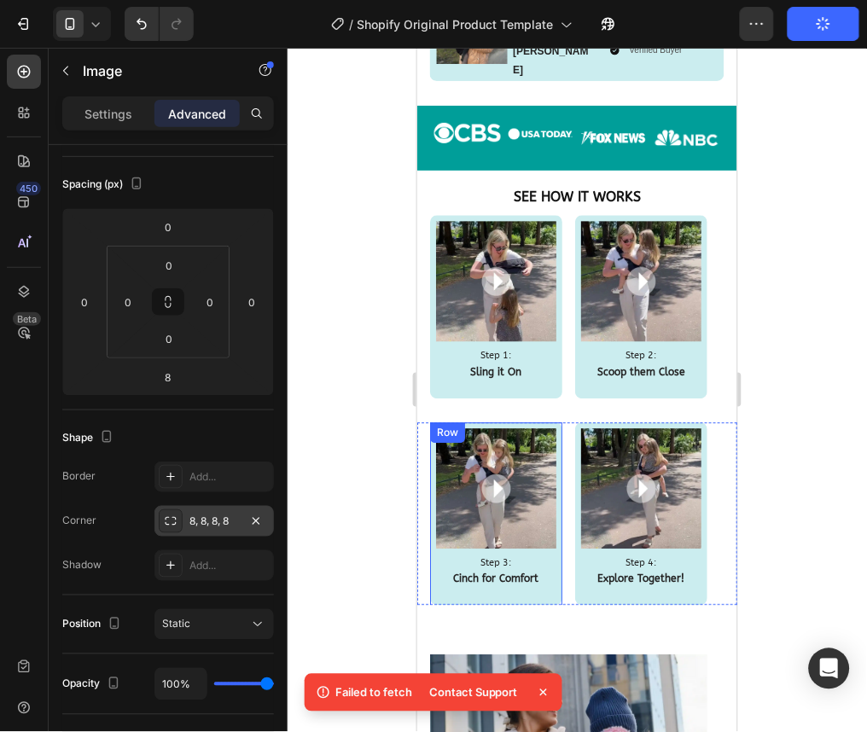
scroll to position [1429, 0]
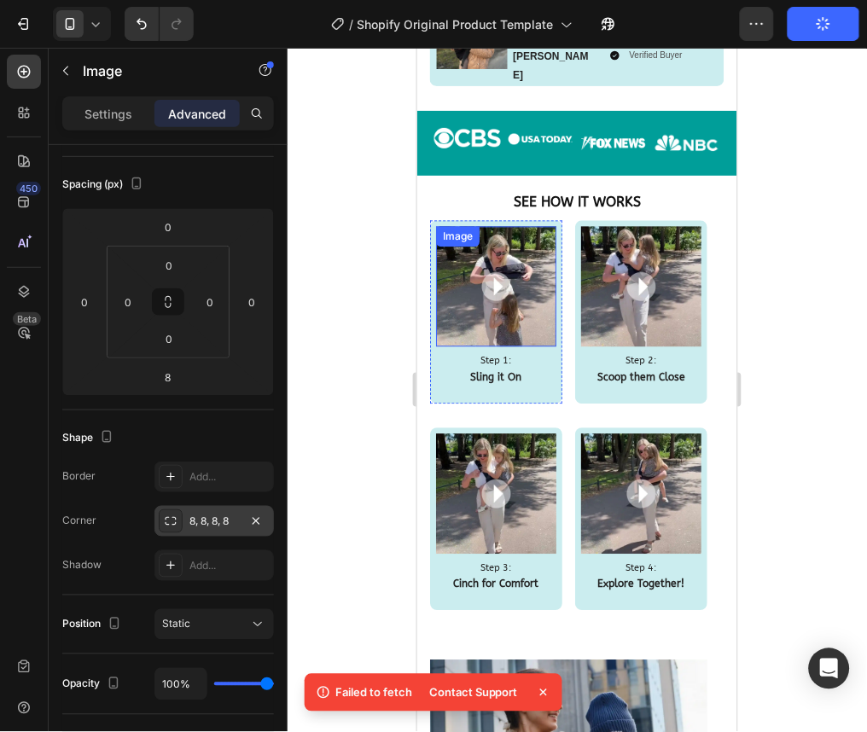
click at [466, 265] on img at bounding box center [495, 286] width 120 height 120
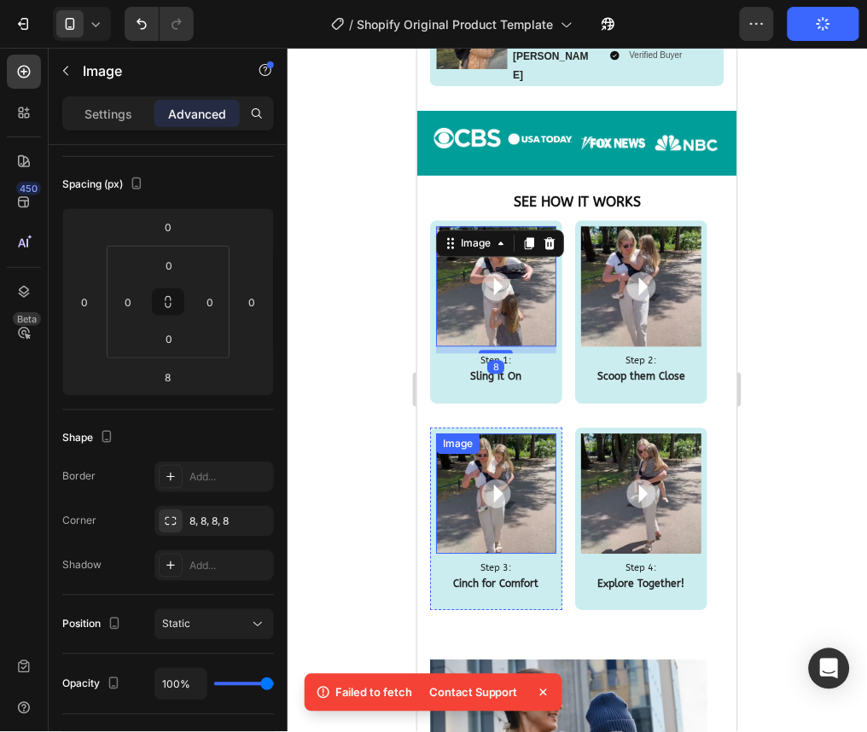
click at [532, 433] on img at bounding box center [495, 493] width 120 height 120
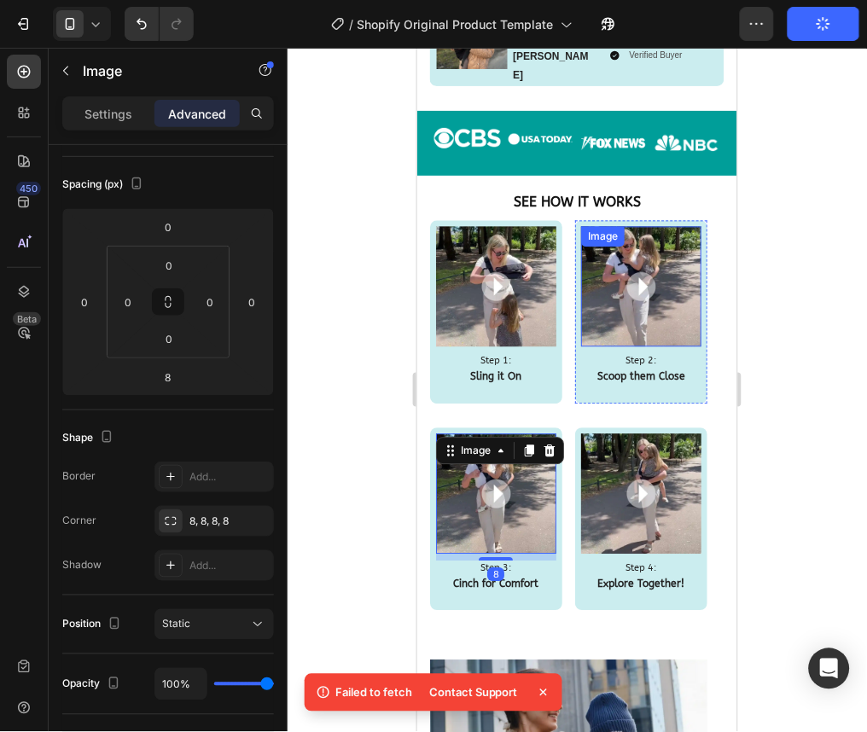
click at [616, 251] on img at bounding box center [640, 286] width 120 height 120
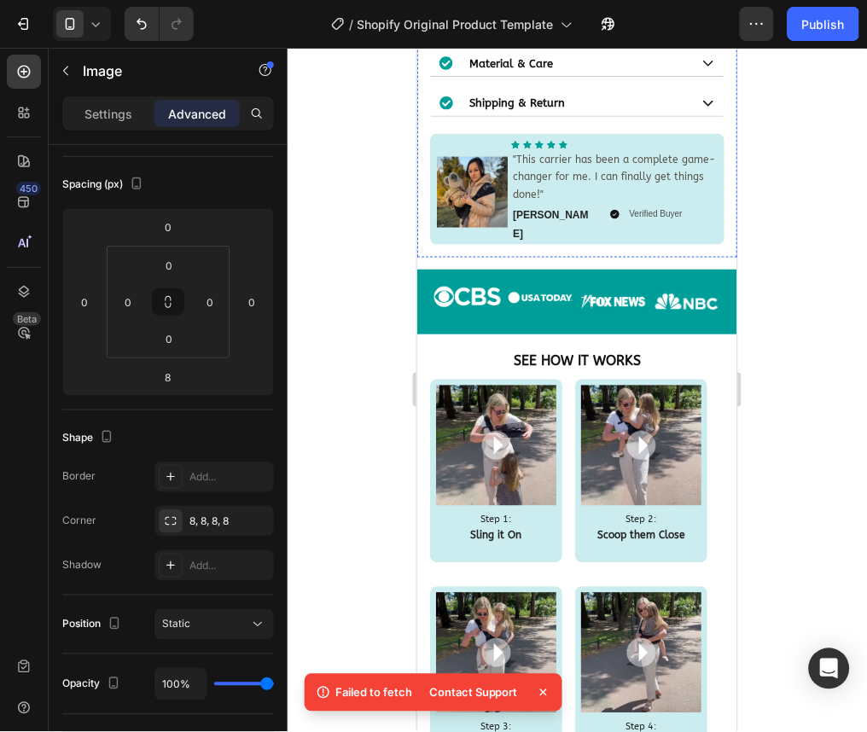
scroll to position [1333, 0]
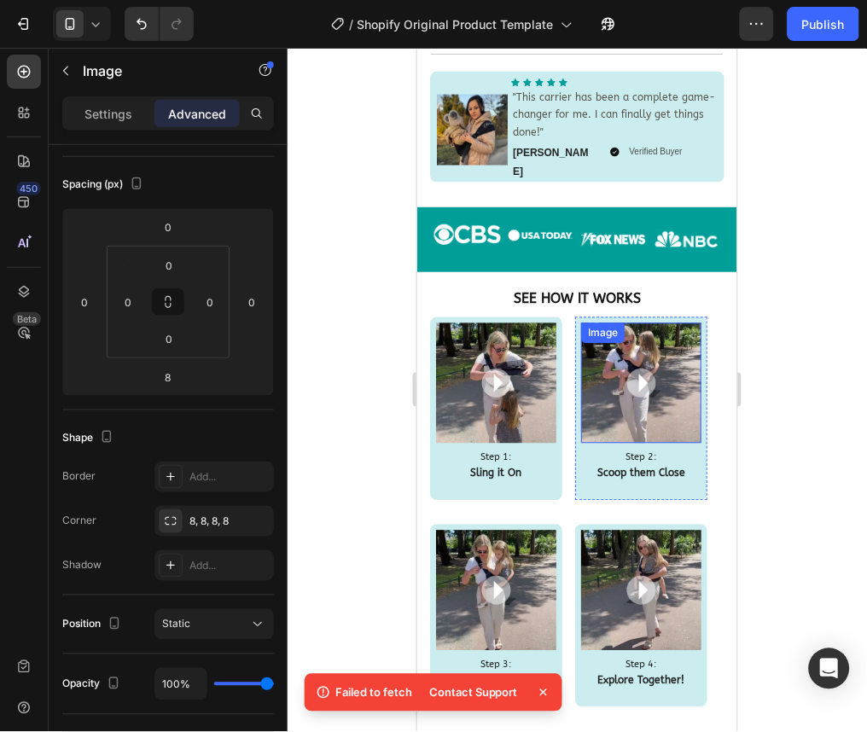
click at [609, 369] on img at bounding box center [640, 382] width 120 height 120
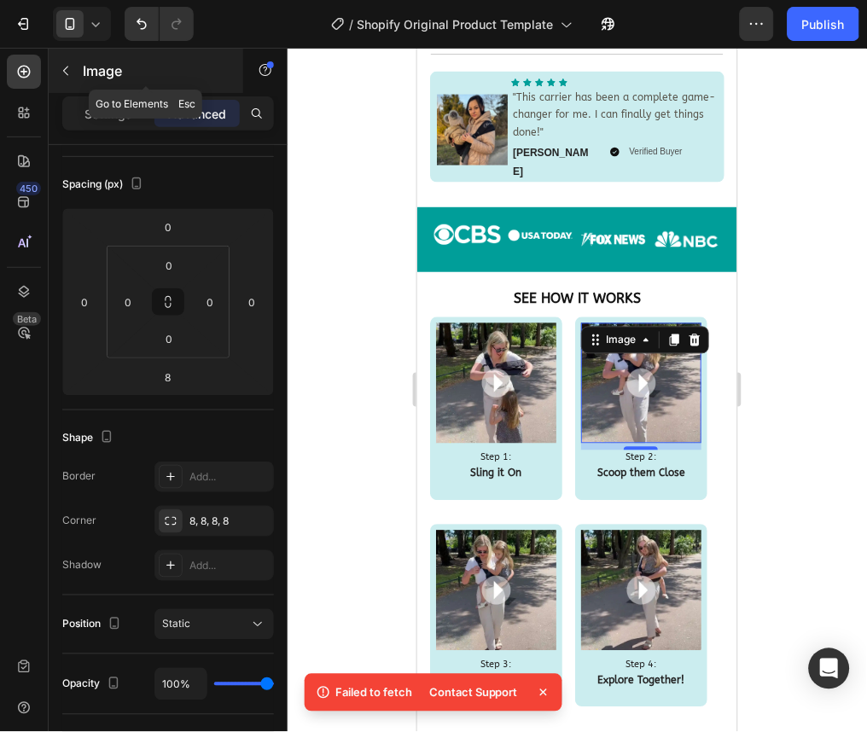
click at [67, 86] on div "Image" at bounding box center [146, 71] width 195 height 44
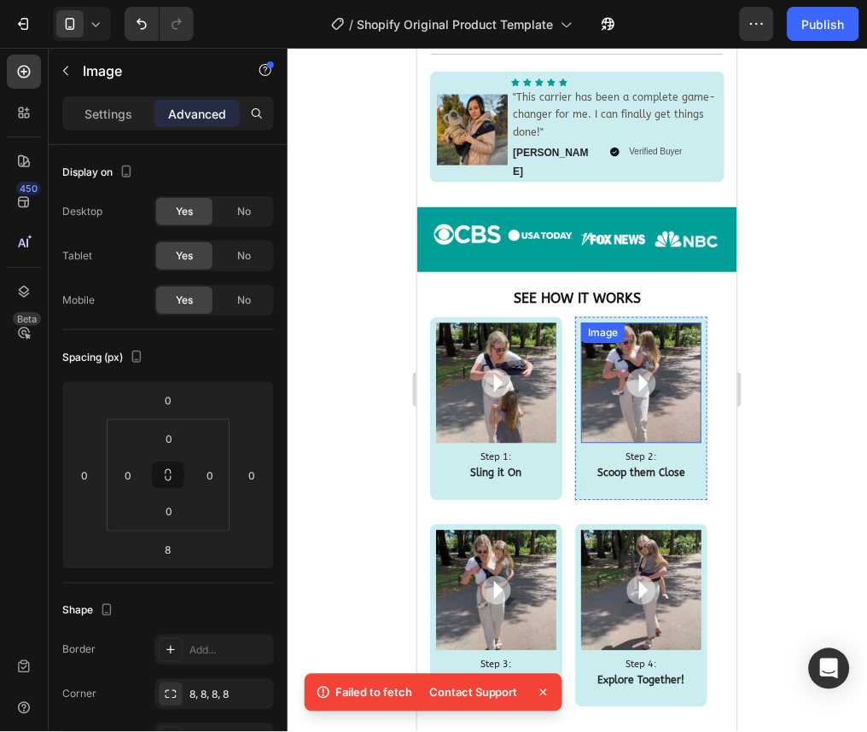
click at [606, 337] on img at bounding box center [640, 382] width 120 height 120
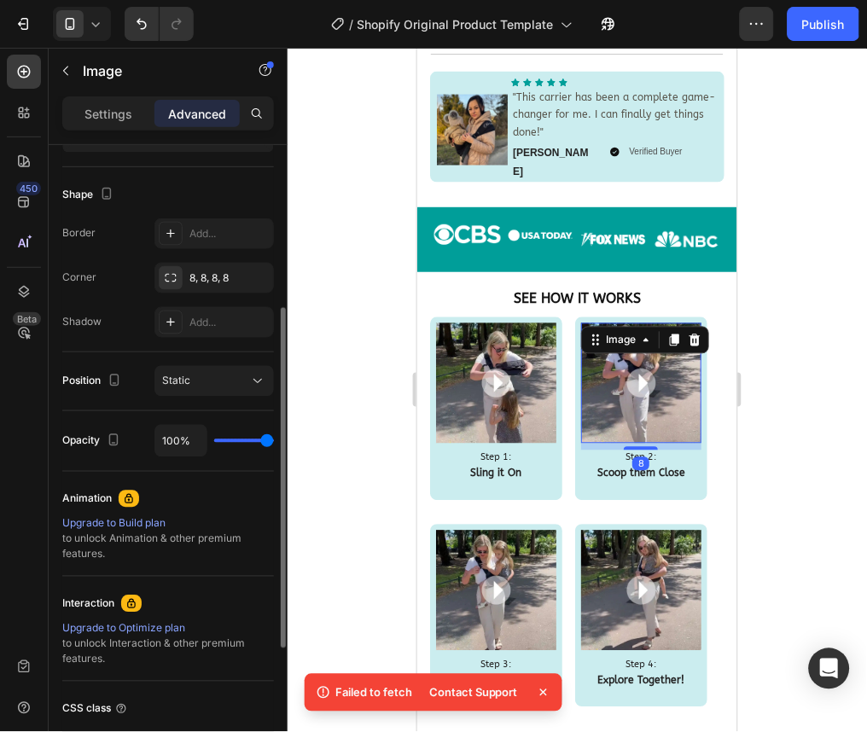
scroll to position [433, 0]
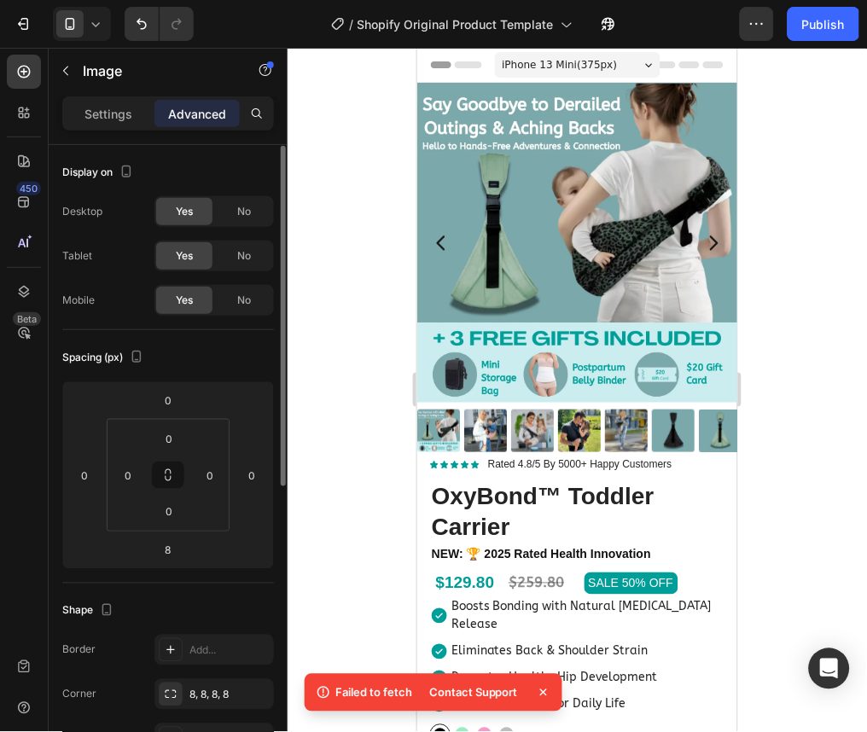
click at [128, 113] on p "Settings" at bounding box center [108, 114] width 48 height 18
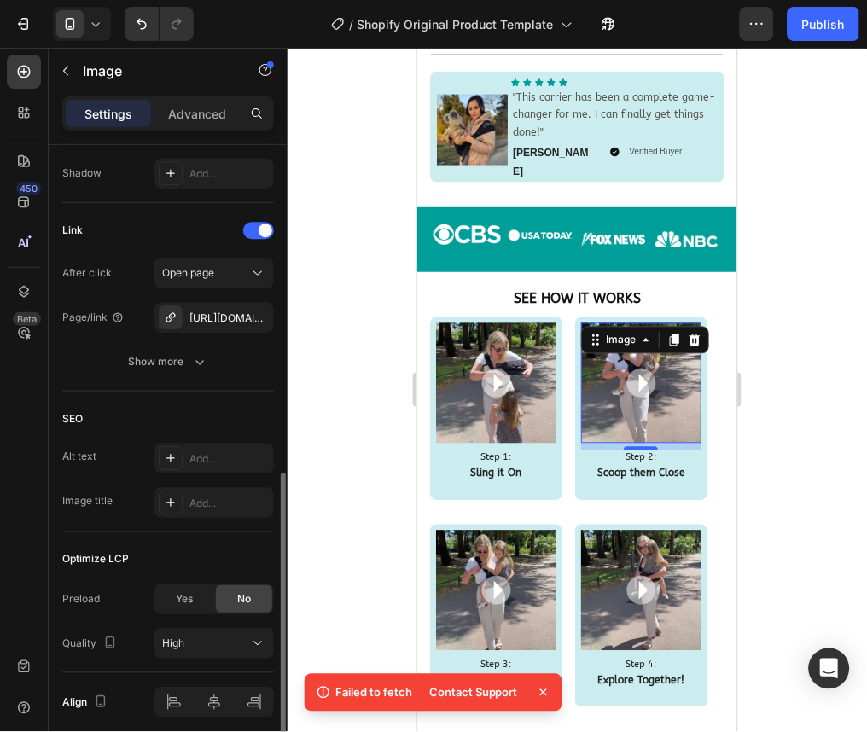
scroll to position [759, 0]
click at [189, 386] on div "Link After click Open page Page/link [URL][DOMAIN_NAME] Show more" at bounding box center [168, 299] width 212 height 189
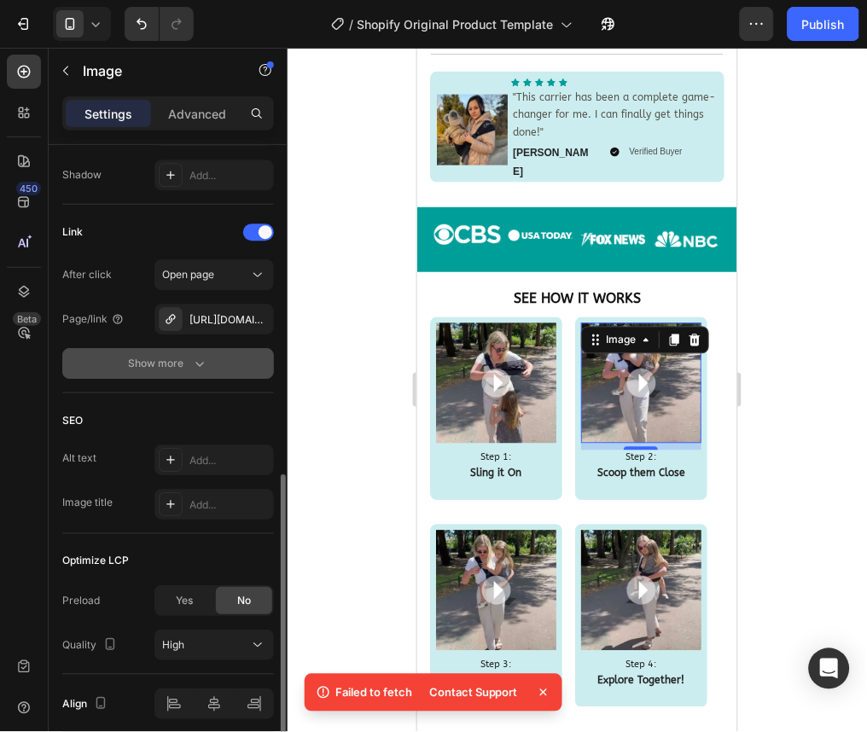
click at [191, 369] on icon "button" at bounding box center [199, 363] width 17 height 17
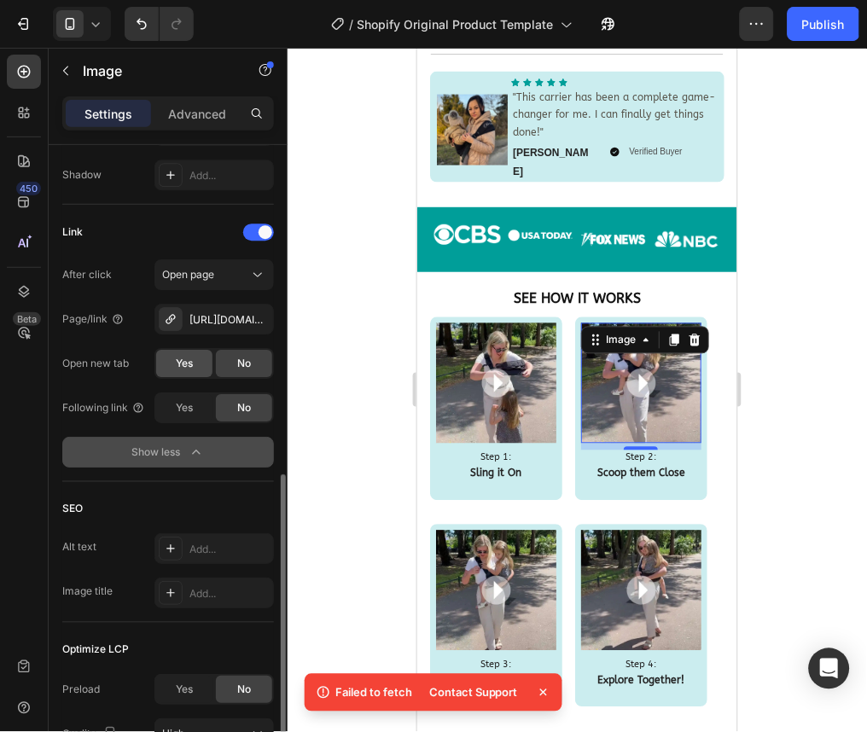
click at [191, 361] on span "Yes" at bounding box center [184, 363] width 17 height 15
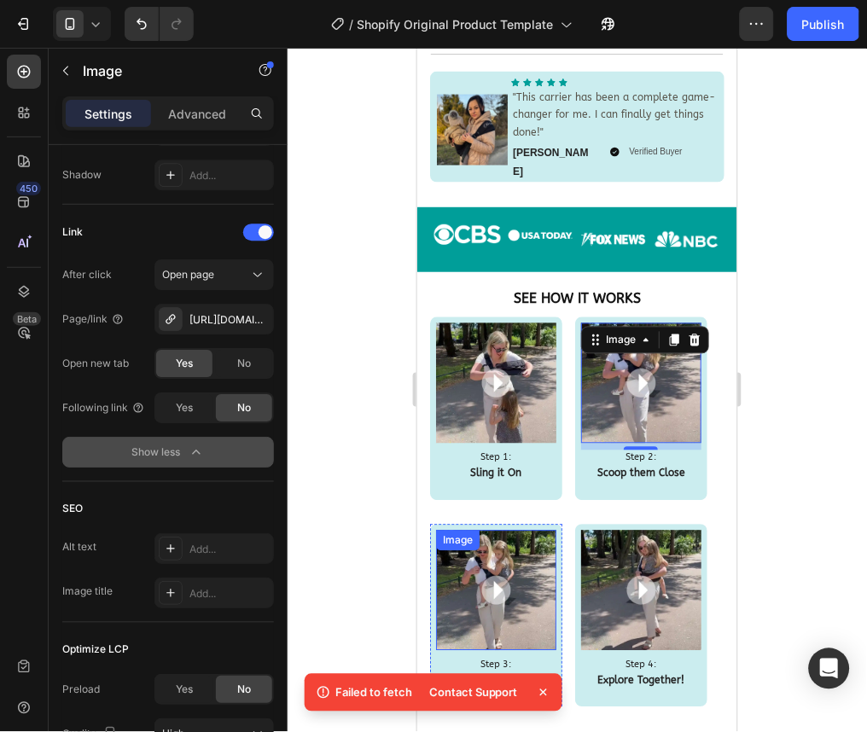
click at [532, 530] on img at bounding box center [495, 590] width 120 height 120
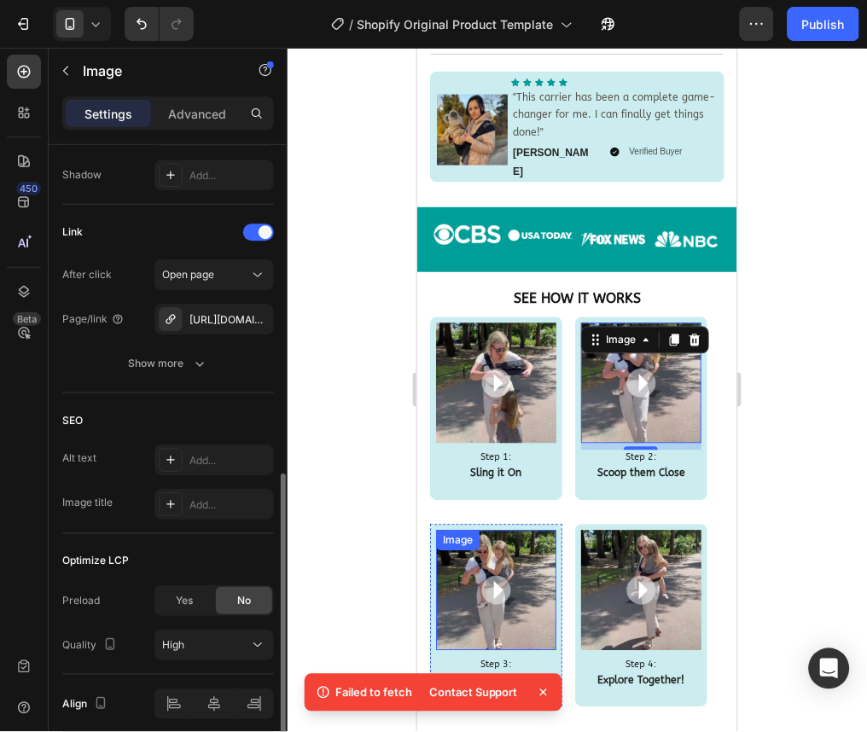
scroll to position [758, 0]
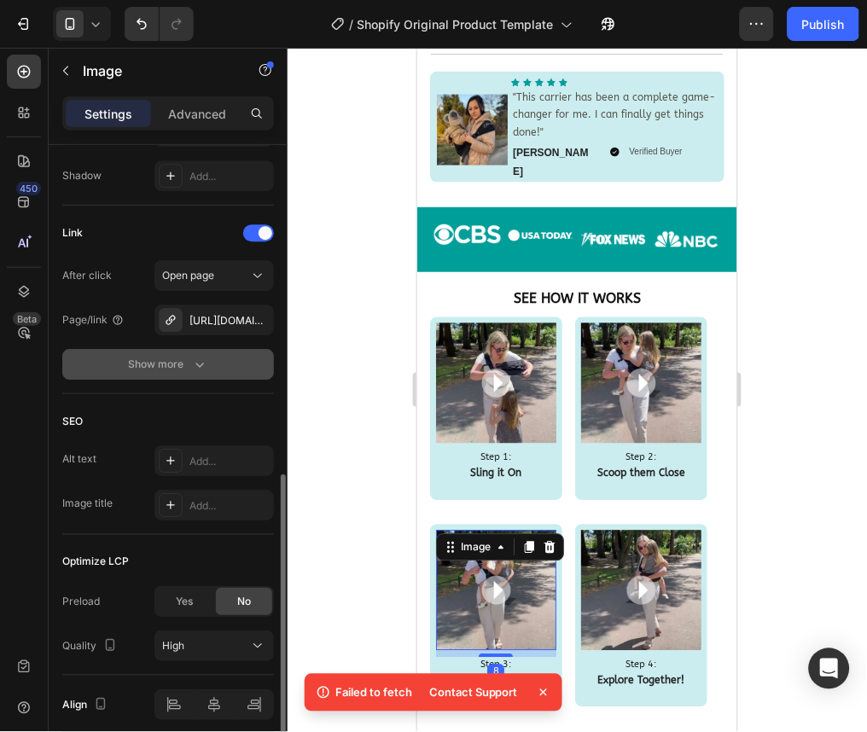
click at [196, 369] on icon "button" at bounding box center [199, 364] width 17 height 17
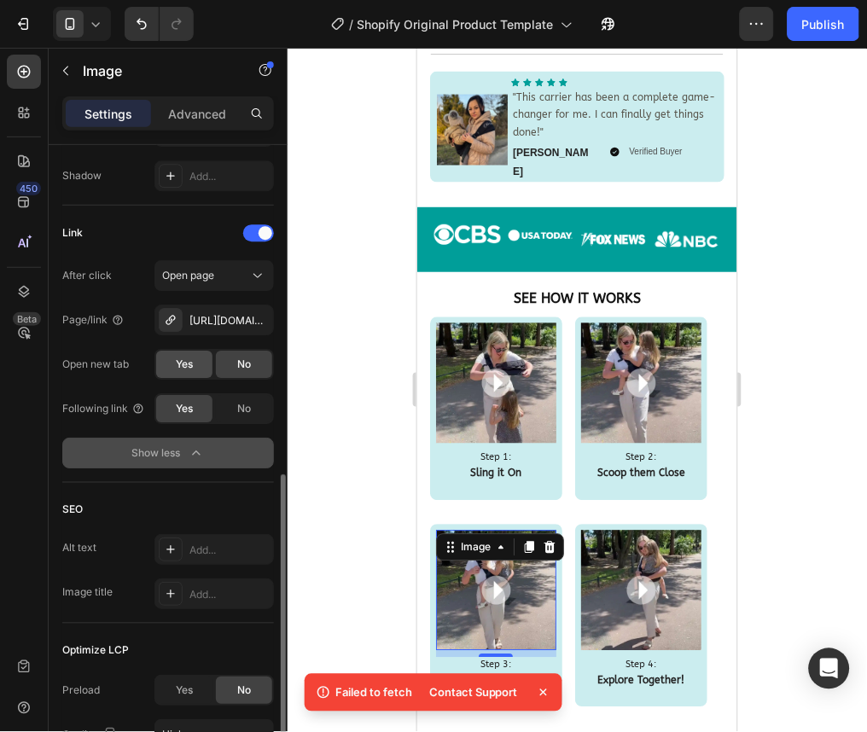
click at [193, 369] on div "Yes" at bounding box center [184, 364] width 56 height 27
click at [251, 414] on div "No" at bounding box center [244, 408] width 56 height 27
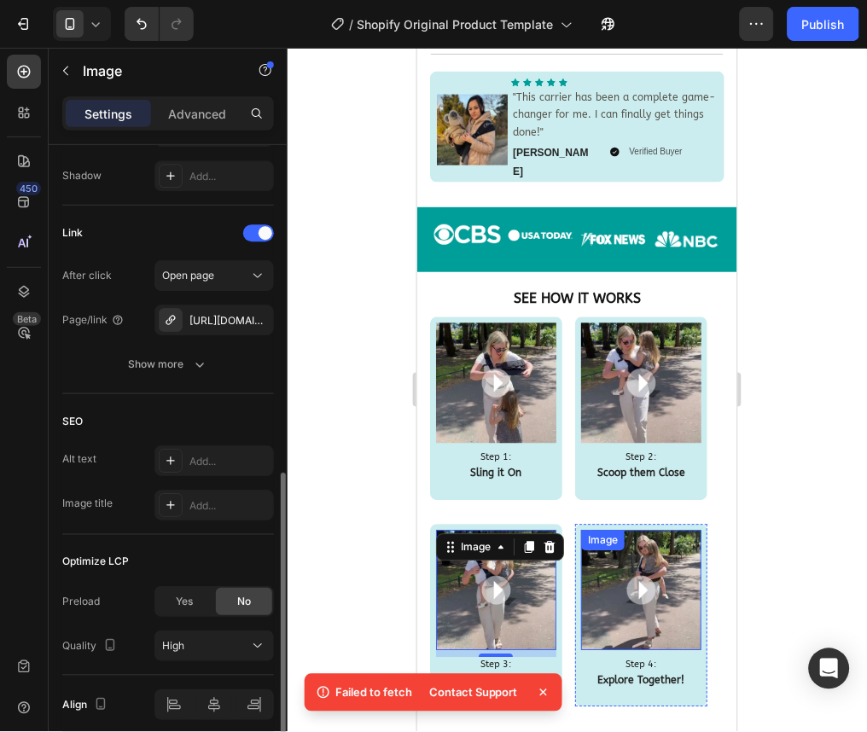
click at [621, 530] on img at bounding box center [640, 590] width 120 height 120
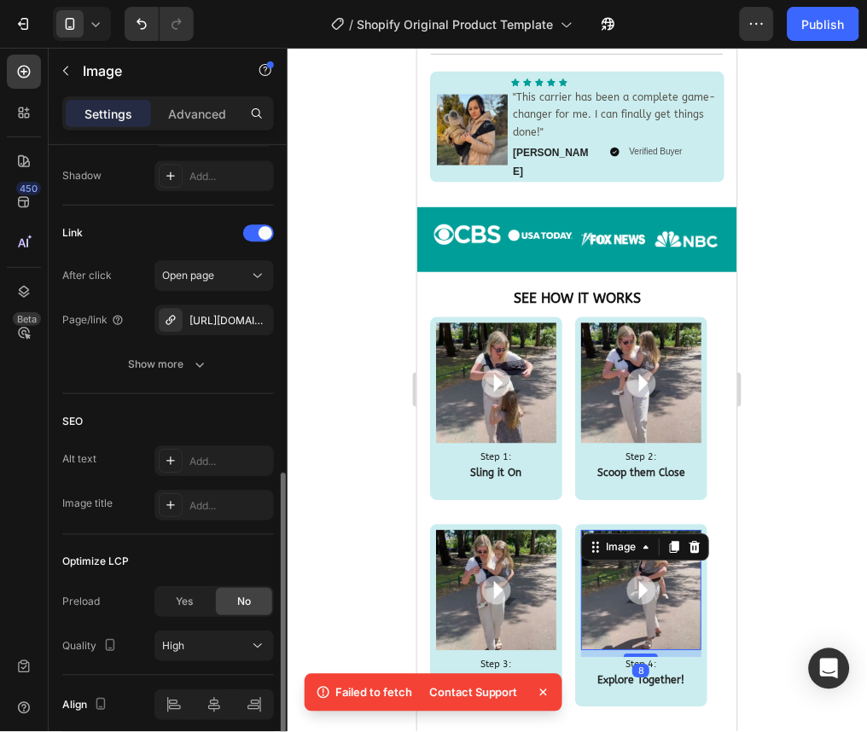
scroll to position [758, 0]
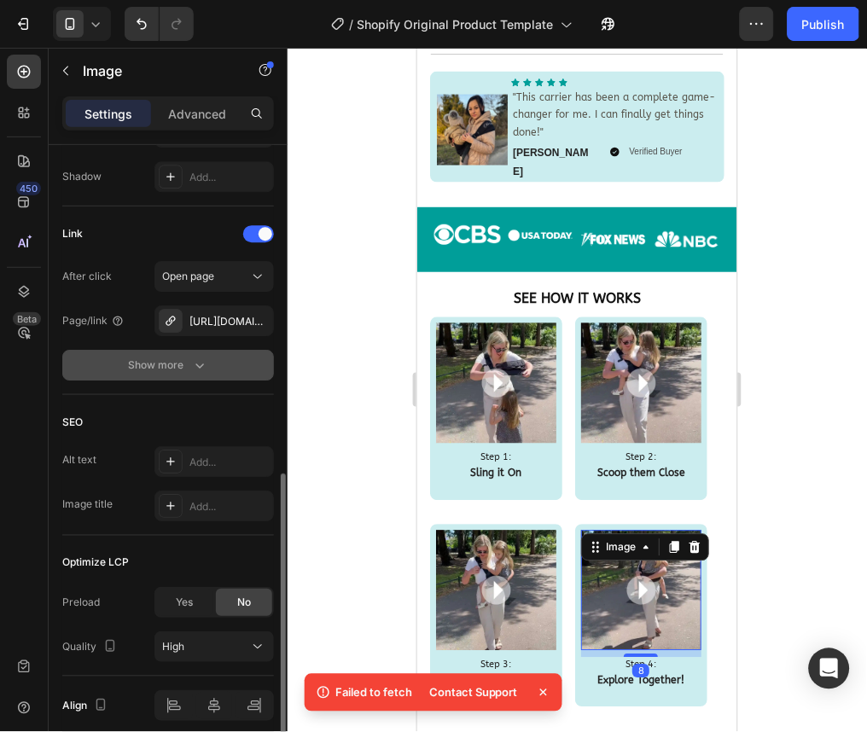
click at [189, 359] on div "Show more" at bounding box center [168, 365] width 79 height 17
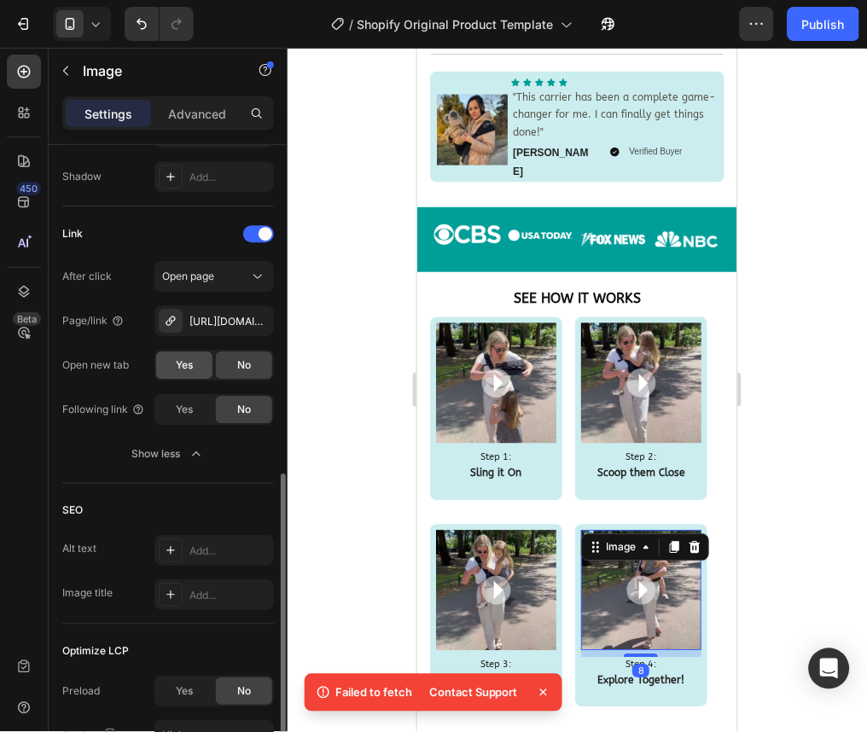
click at [177, 361] on span "Yes" at bounding box center [184, 364] width 17 height 15
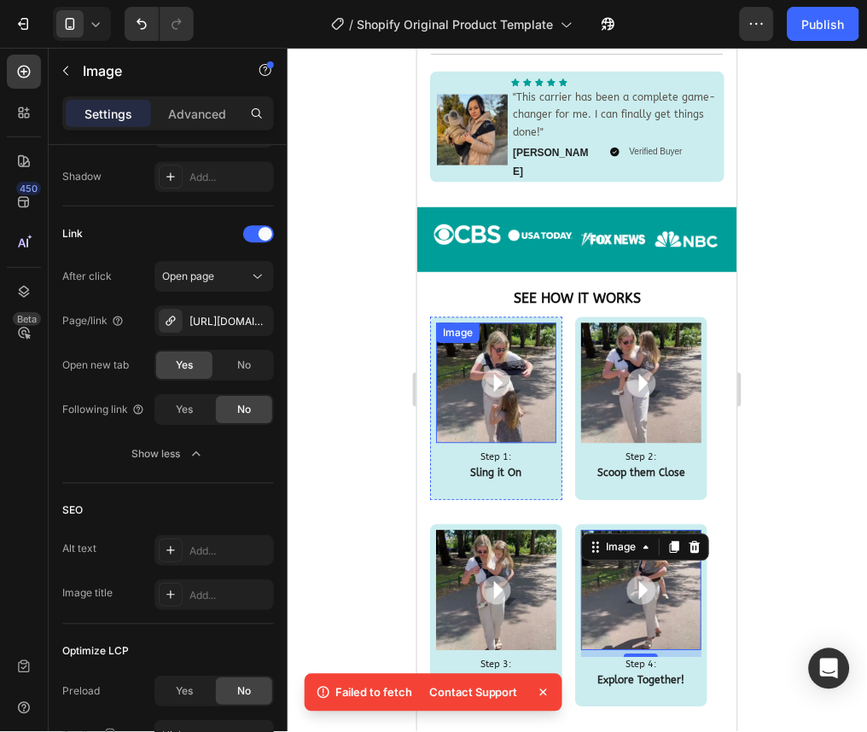
click at [477, 372] on img at bounding box center [495, 382] width 120 height 120
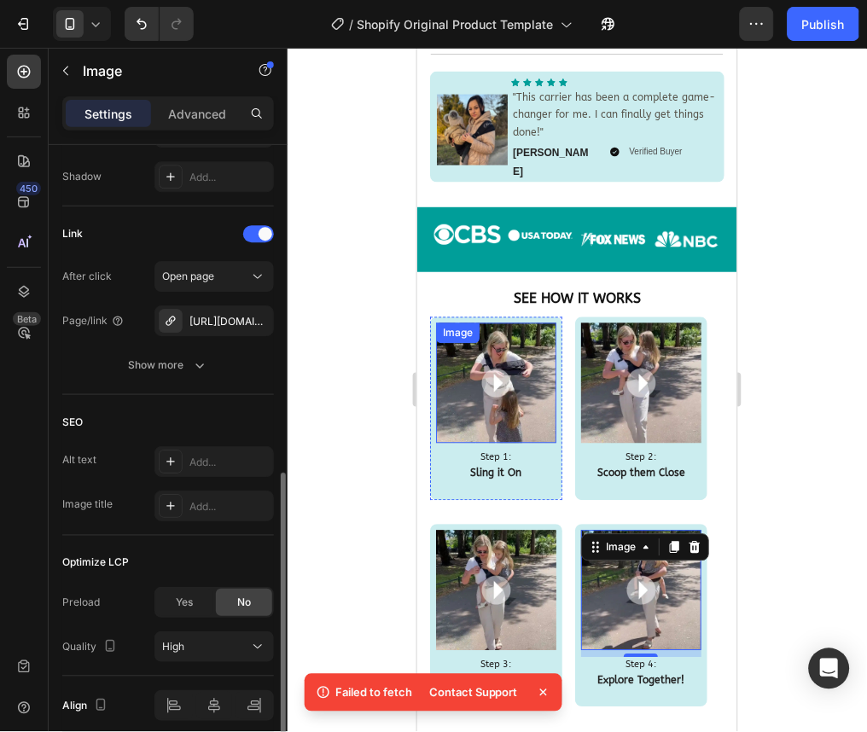
scroll to position [757, 0]
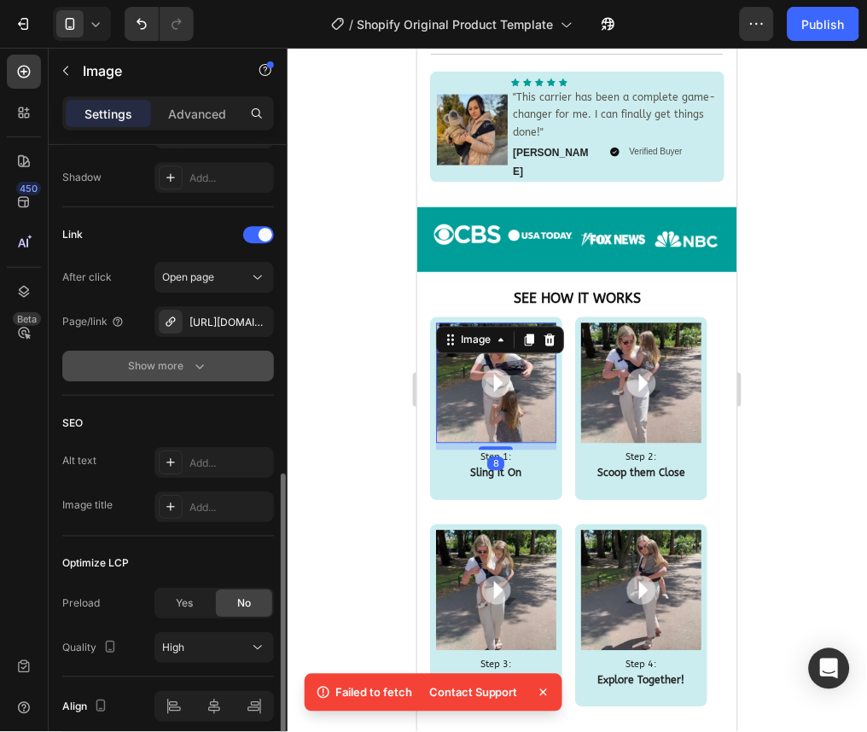
click at [199, 372] on icon "button" at bounding box center [199, 365] width 17 height 17
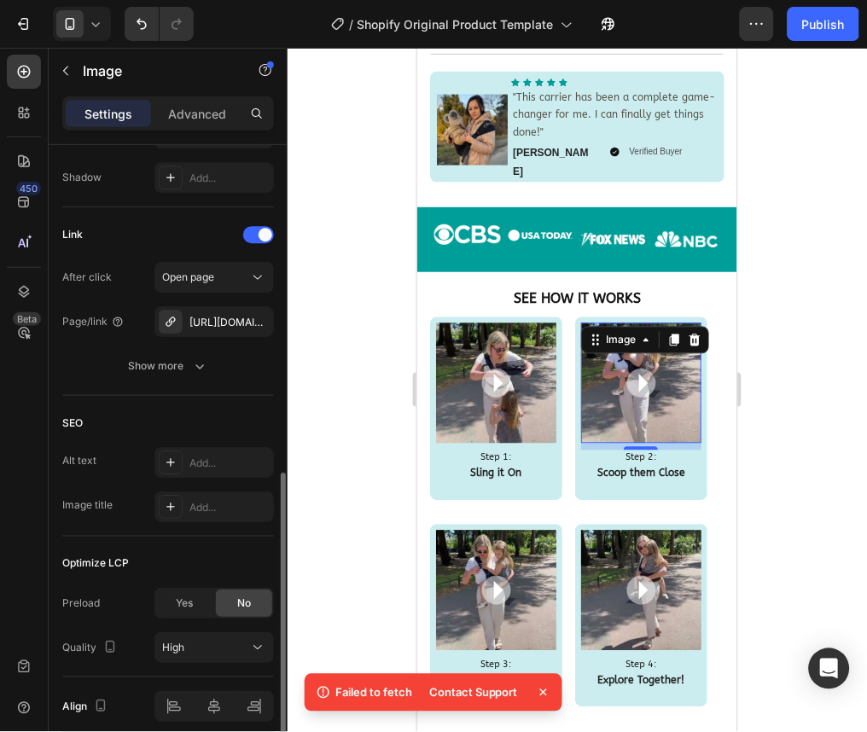
scroll to position [756, 0]
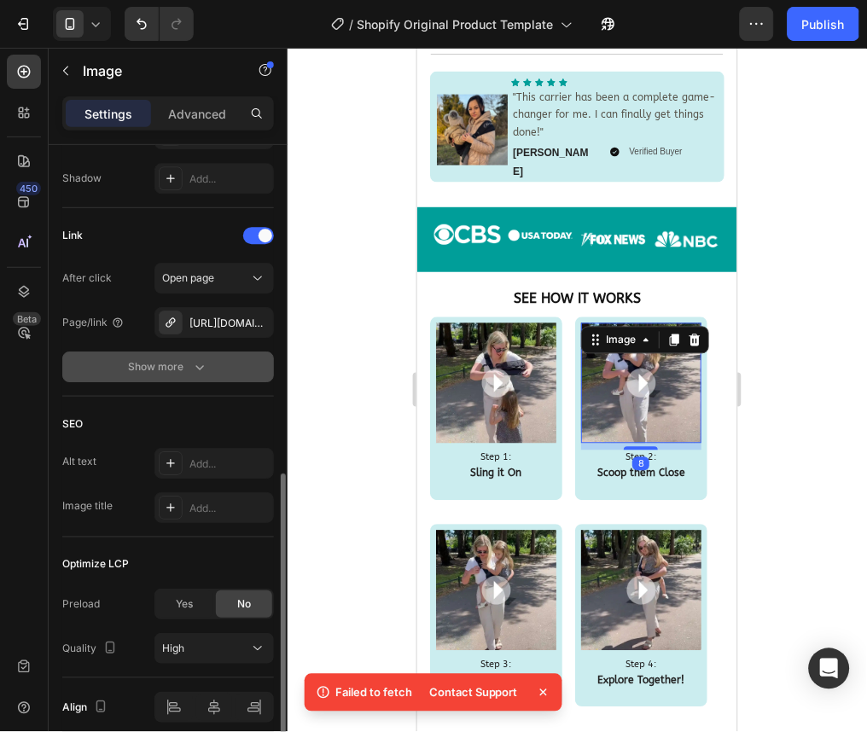
click at [195, 379] on button "Show more" at bounding box center [168, 367] width 212 height 31
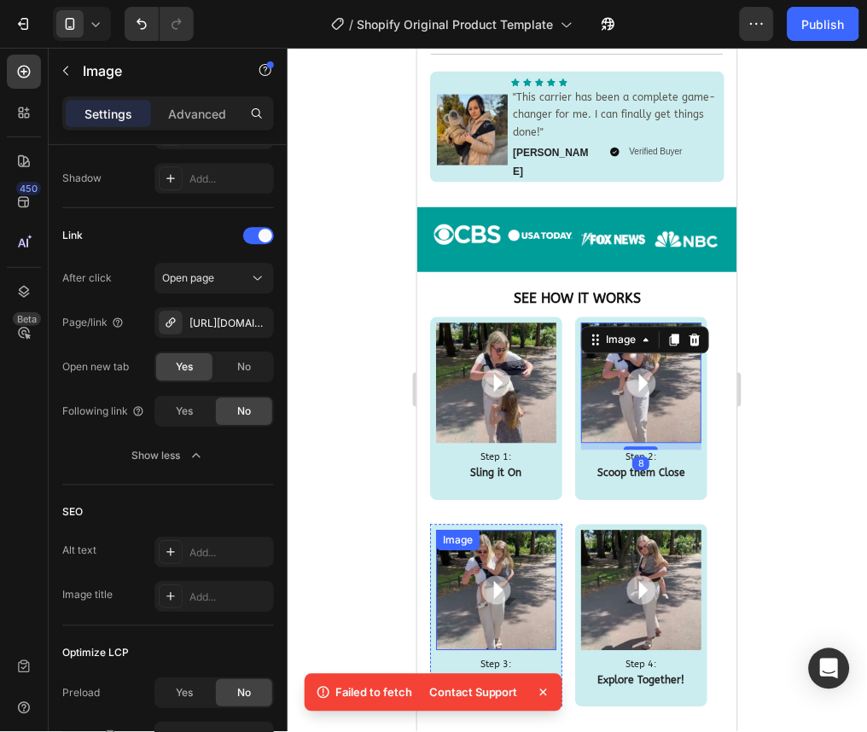
click at [516, 546] on img at bounding box center [495, 590] width 120 height 120
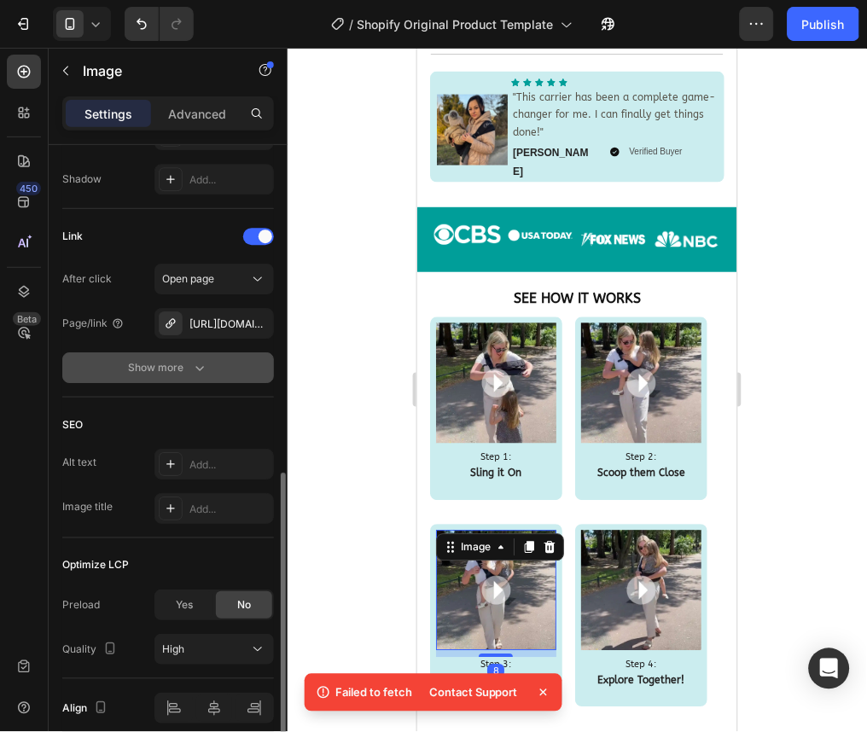
click at [166, 361] on div "Show more" at bounding box center [168, 367] width 79 height 17
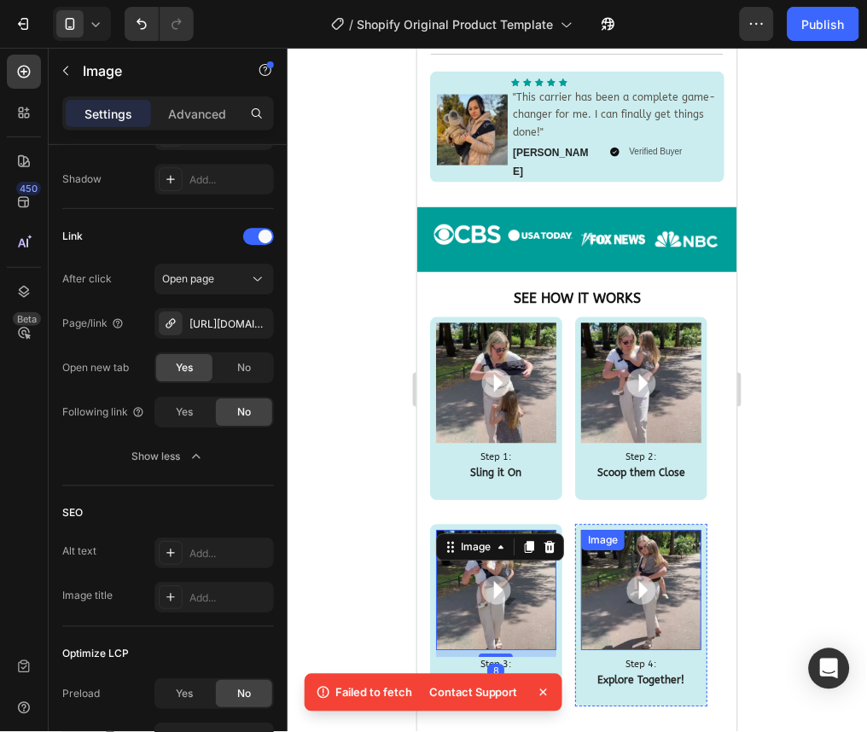
click at [634, 557] on img at bounding box center [640, 590] width 120 height 120
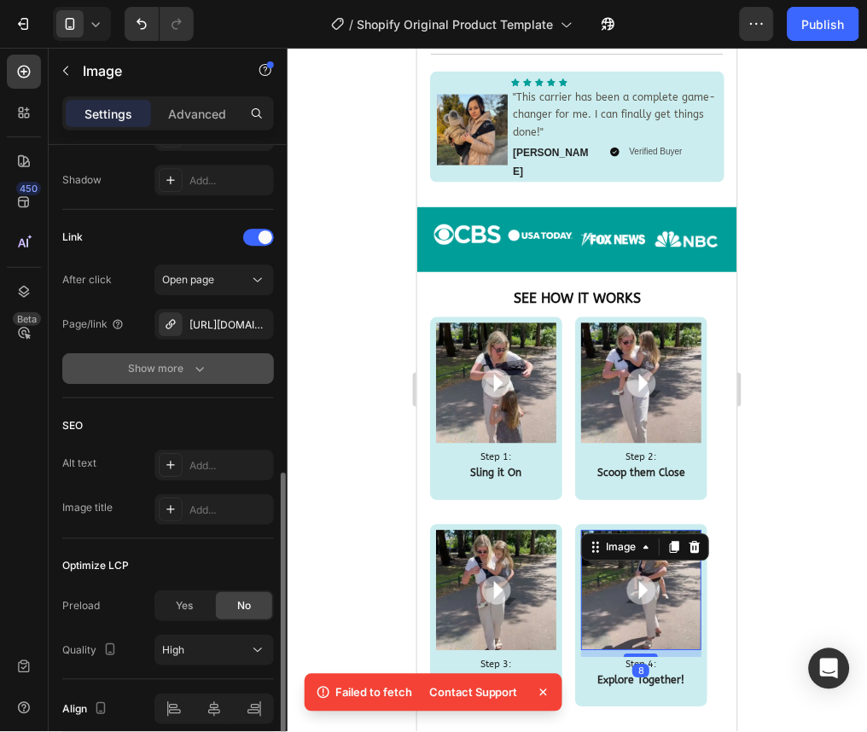
click at [219, 361] on button "Show more" at bounding box center [168, 368] width 212 height 31
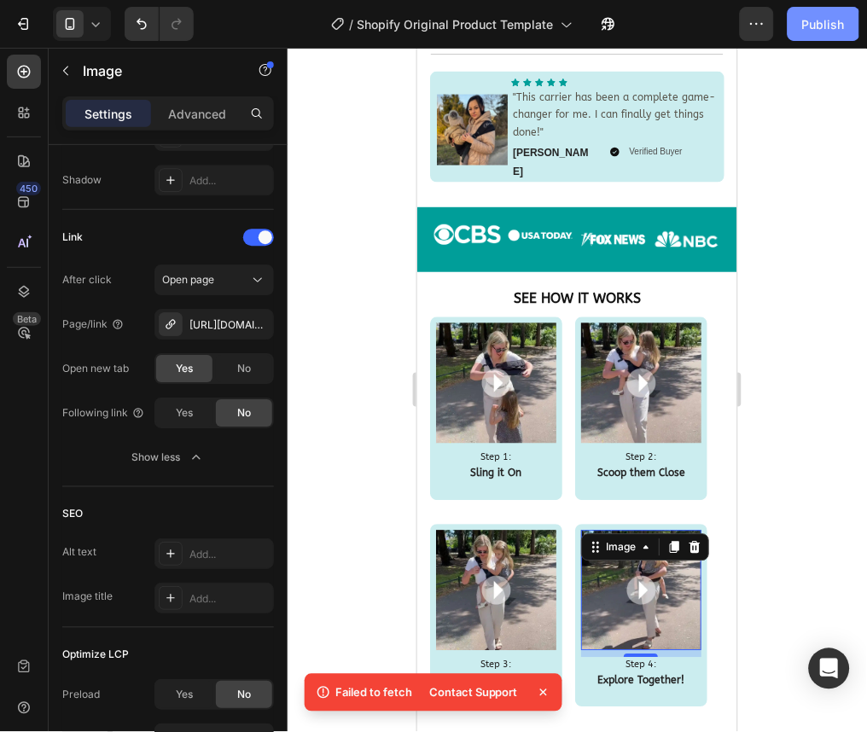
click at [815, 26] on div "Publish" at bounding box center [823, 24] width 43 height 18
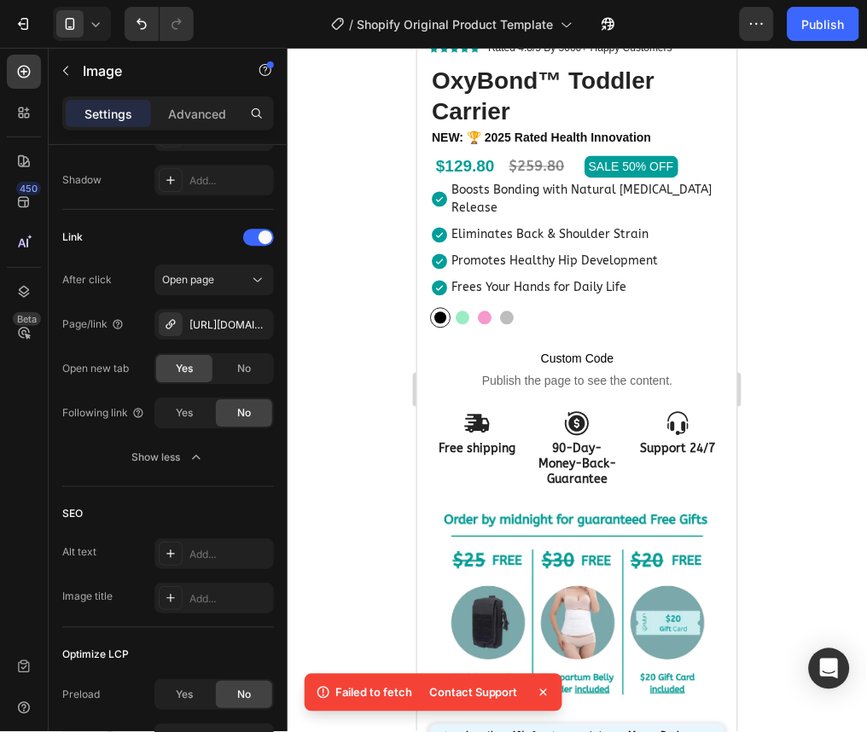
scroll to position [0, 0]
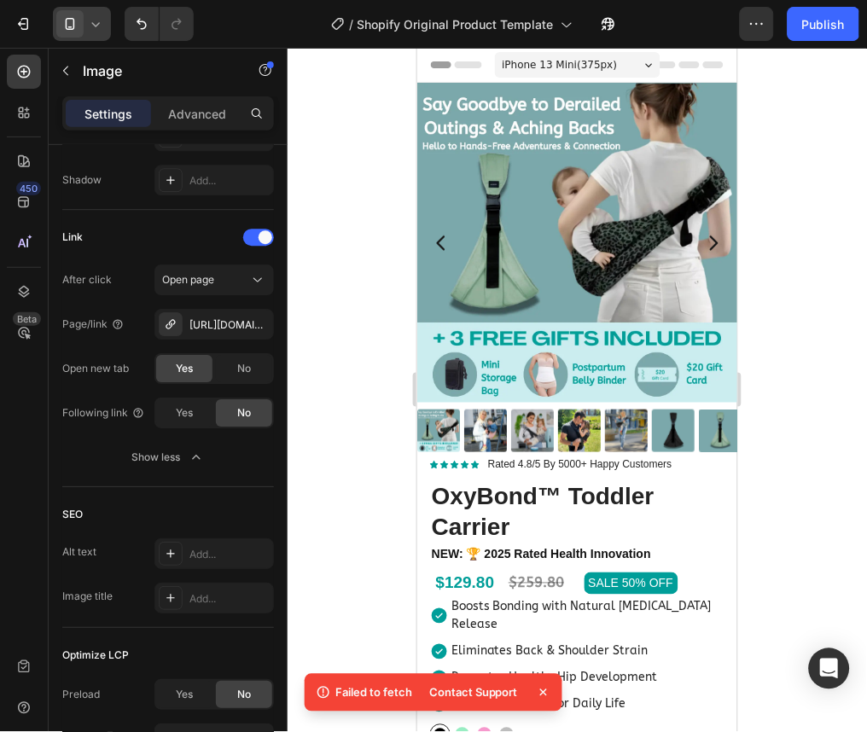
click at [92, 20] on icon at bounding box center [95, 23] width 17 height 17
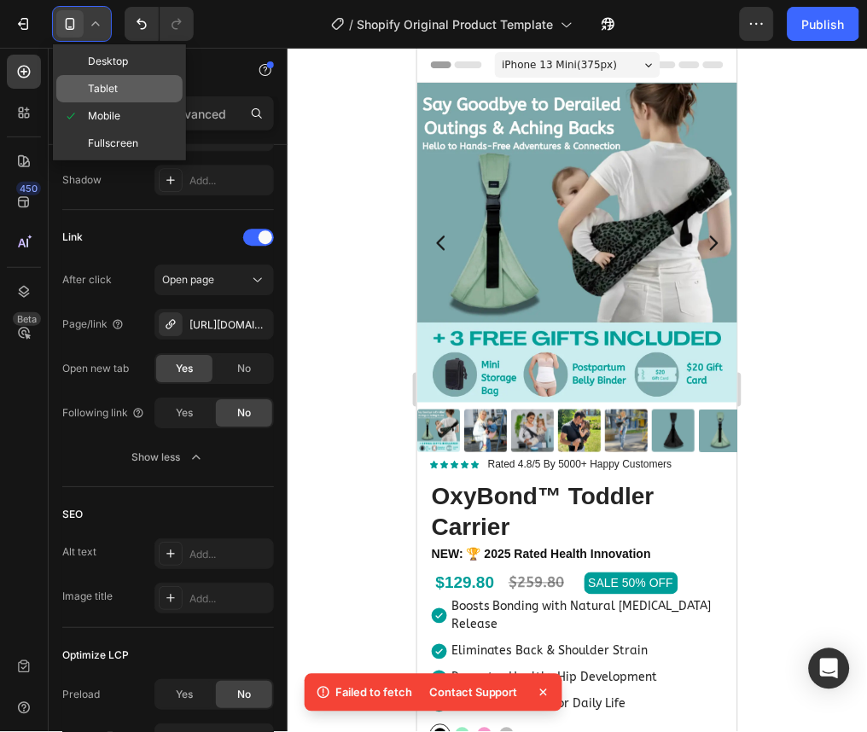
click at [115, 85] on span "Tablet" at bounding box center [103, 88] width 30 height 17
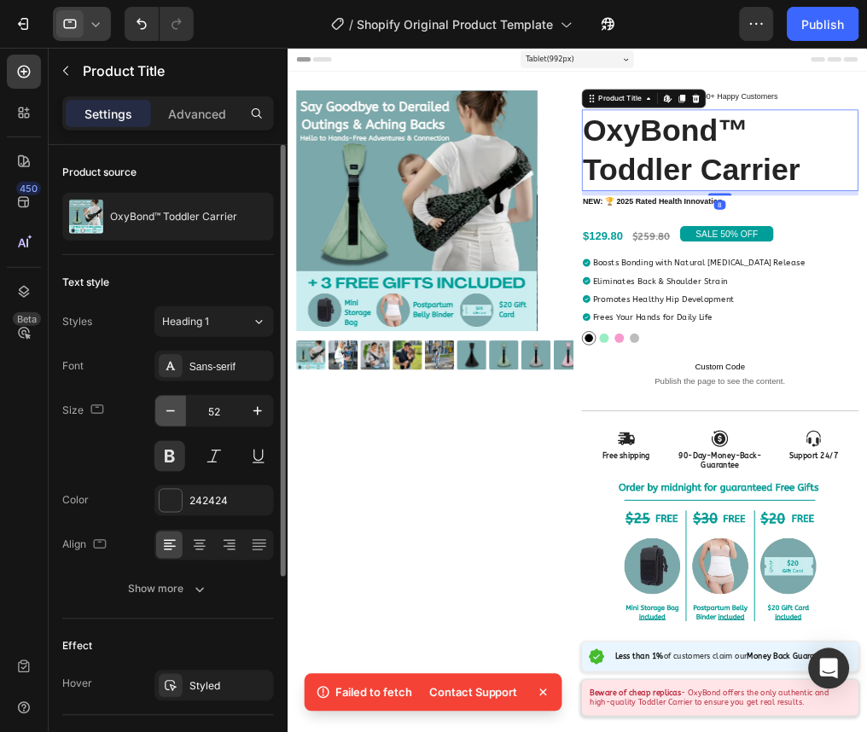
click at [171, 419] on icon "button" at bounding box center [170, 411] width 17 height 17
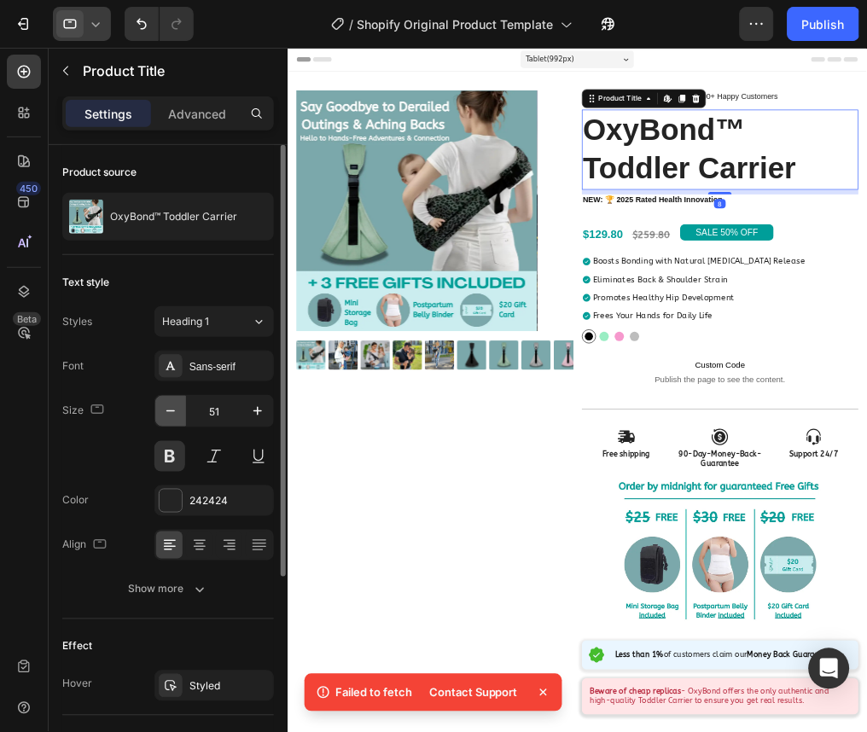
click at [171, 419] on icon "button" at bounding box center [170, 411] width 17 height 17
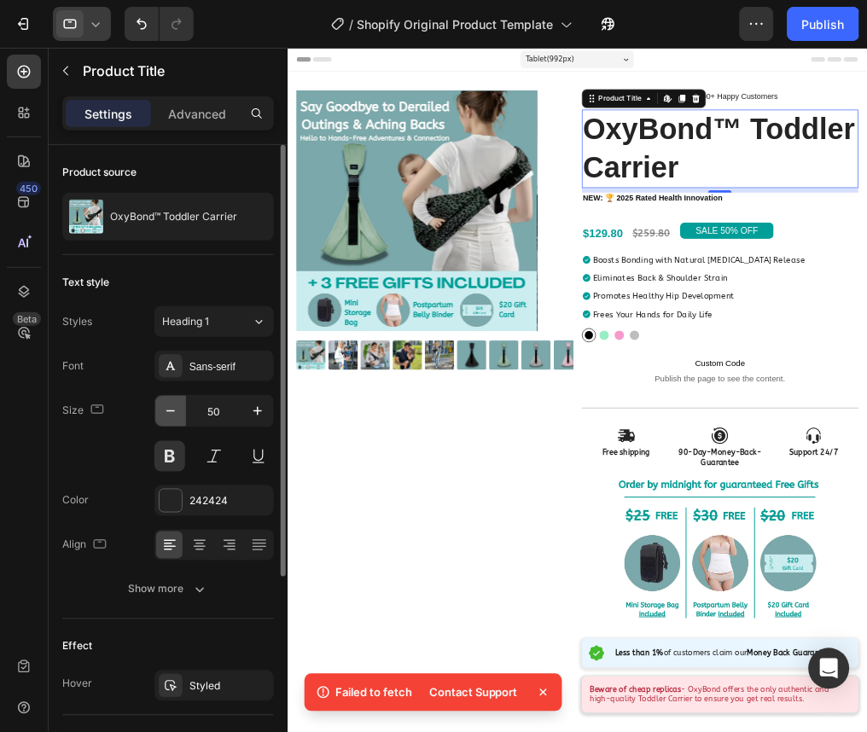
click at [171, 419] on icon "button" at bounding box center [170, 411] width 17 height 17
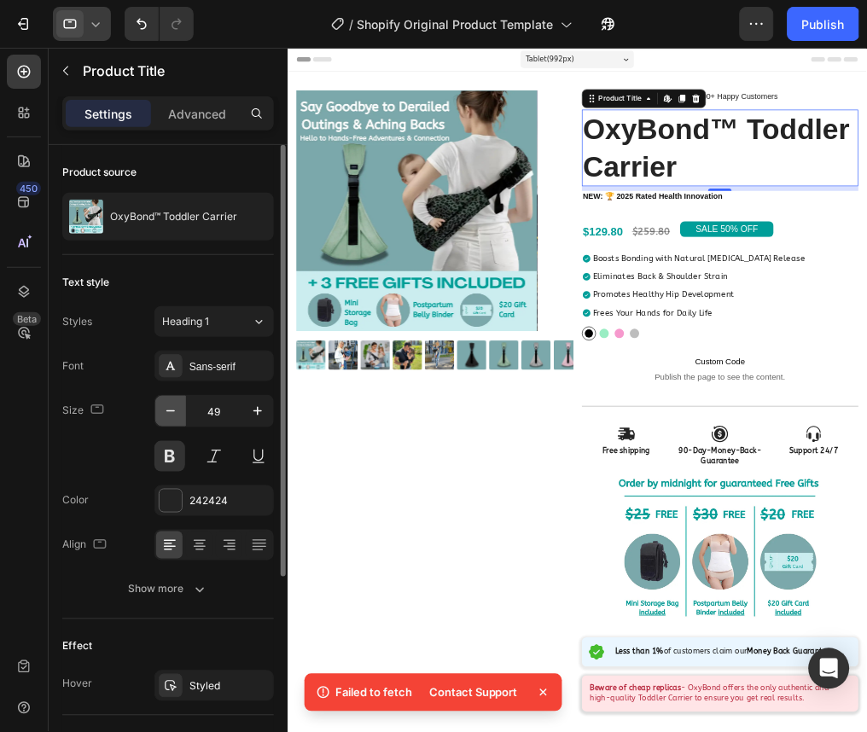
click at [171, 419] on icon "button" at bounding box center [170, 411] width 17 height 17
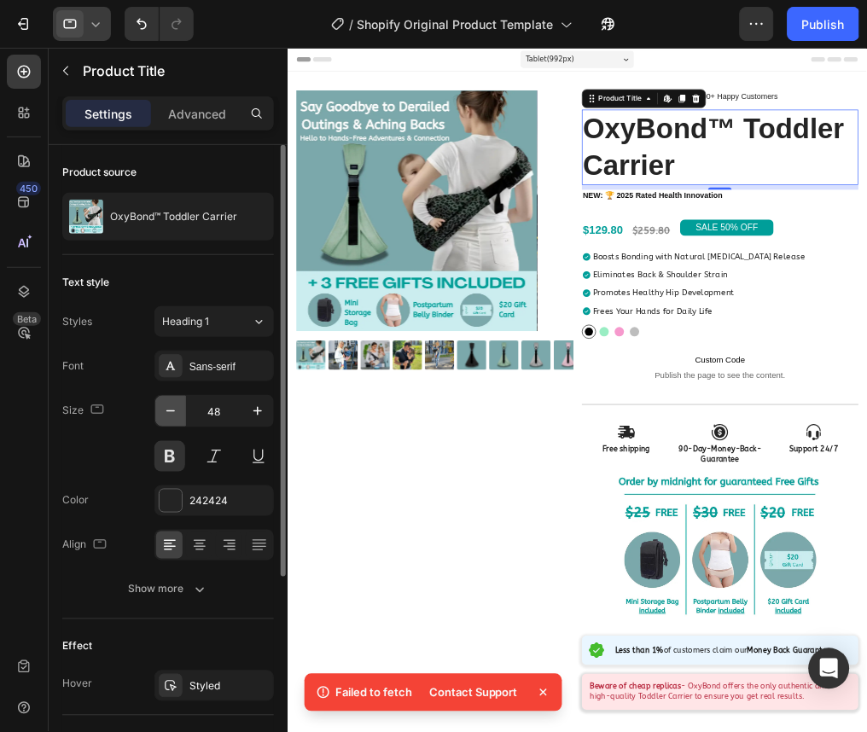
click at [171, 419] on icon "button" at bounding box center [170, 411] width 17 height 17
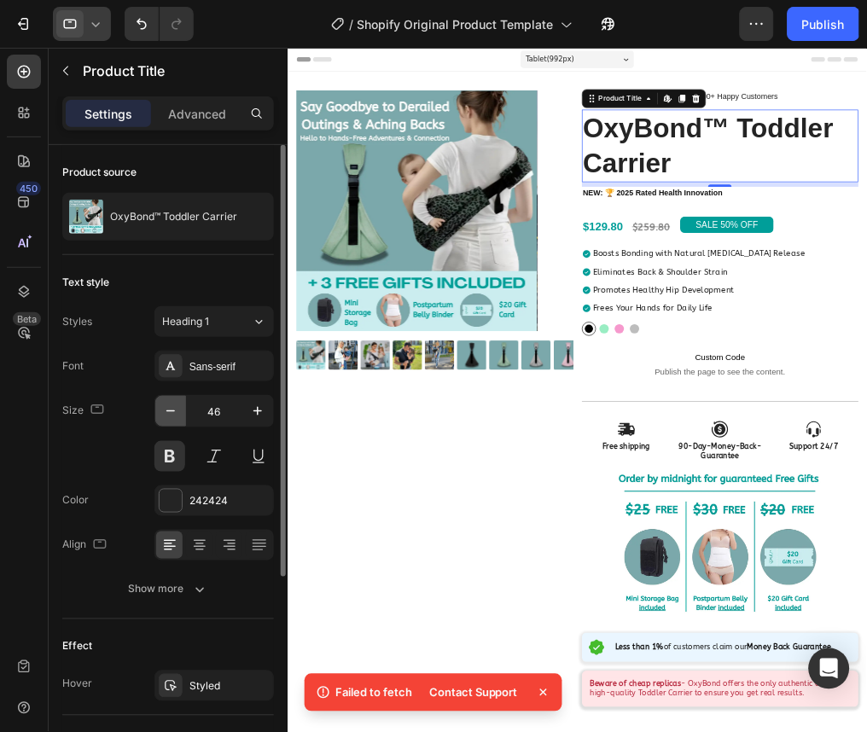
click at [171, 419] on icon "button" at bounding box center [170, 411] width 17 height 17
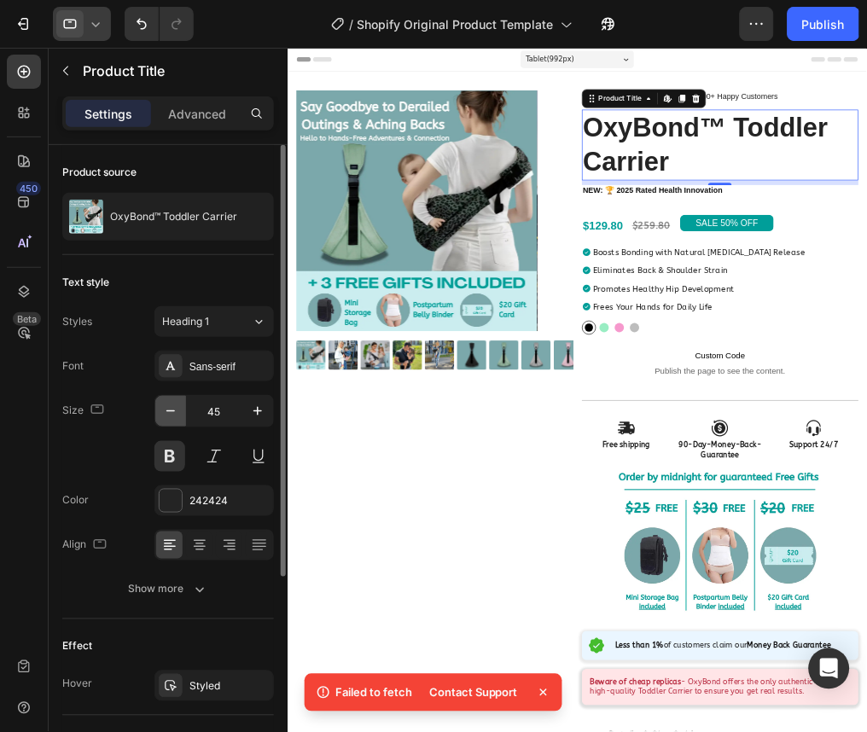
click at [171, 419] on icon "button" at bounding box center [170, 411] width 17 height 17
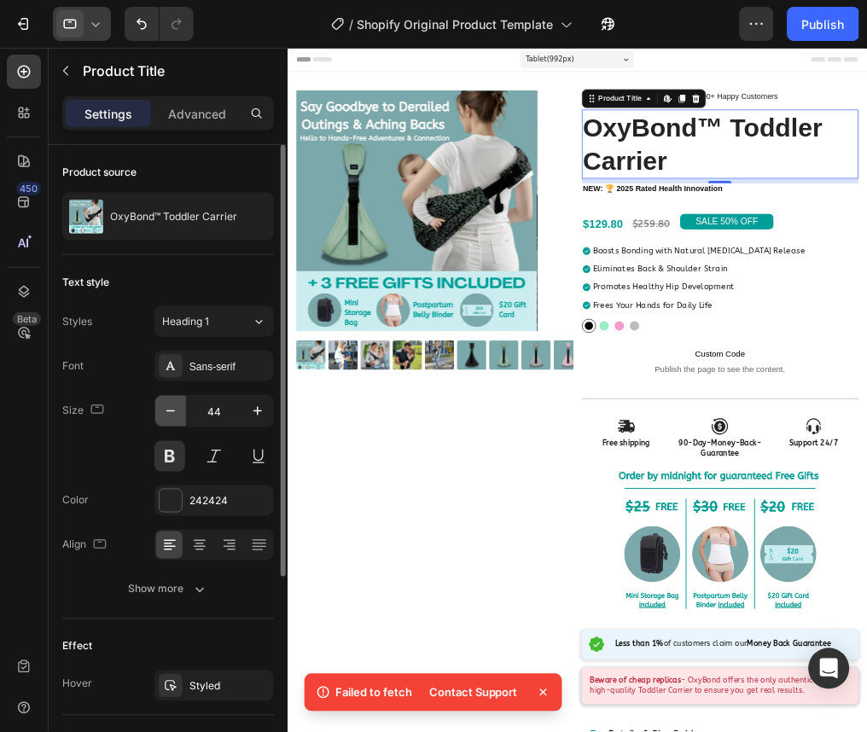
click at [171, 419] on icon "button" at bounding box center [170, 411] width 17 height 17
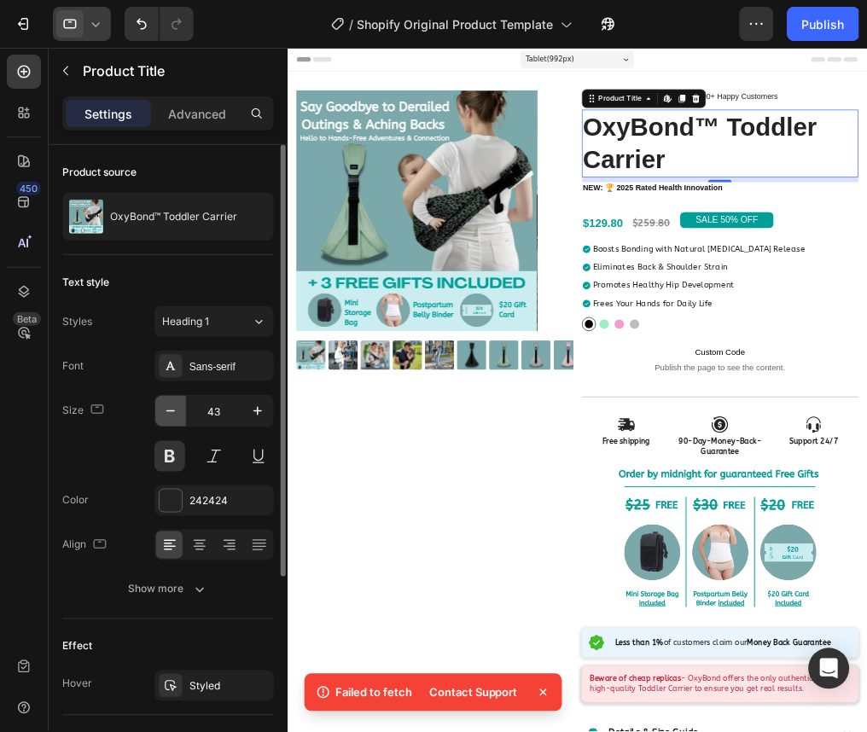
click at [171, 419] on icon "button" at bounding box center [170, 411] width 17 height 17
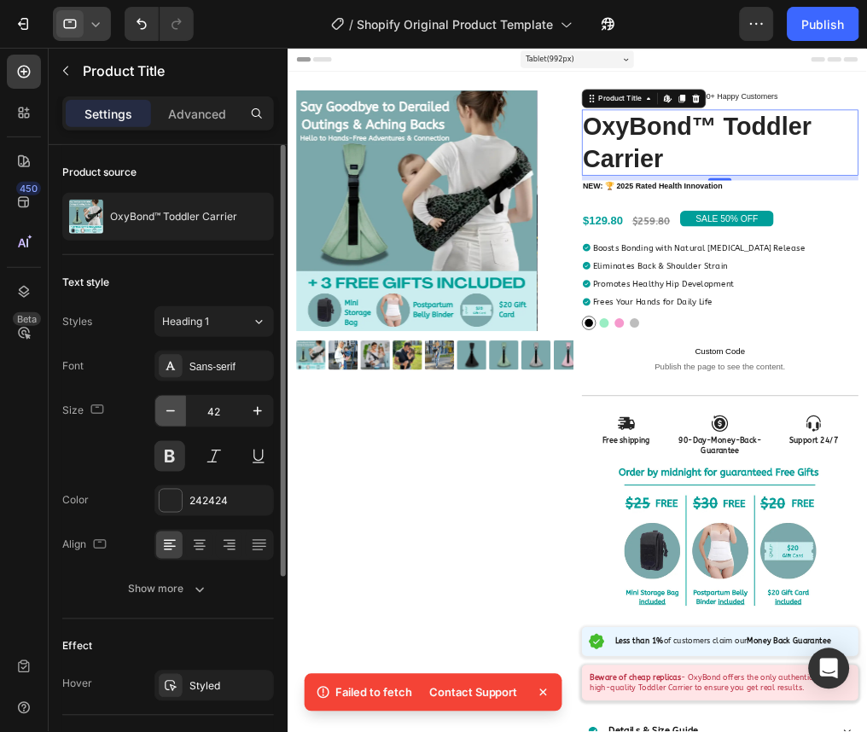
click at [171, 419] on icon "button" at bounding box center [170, 411] width 17 height 17
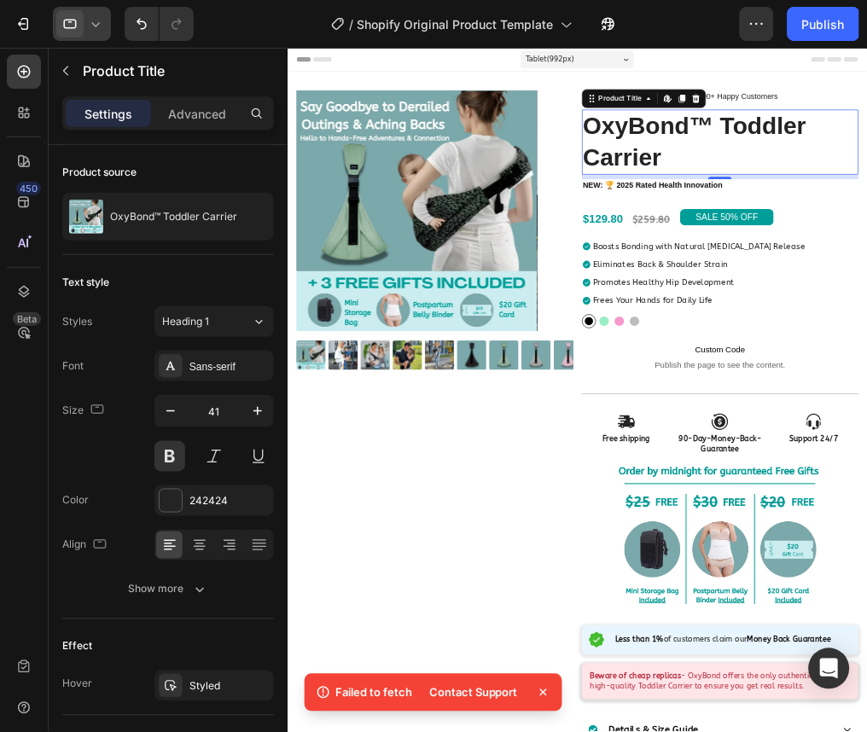
click at [95, 15] on icon at bounding box center [95, 23] width 17 height 17
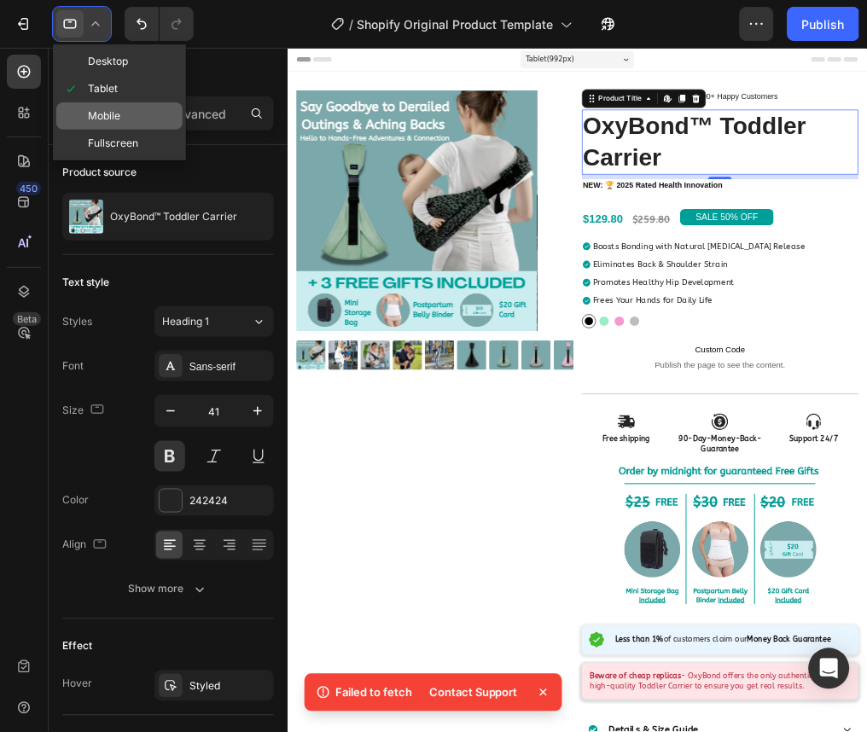
click at [135, 130] on div "Mobile" at bounding box center [119, 143] width 126 height 27
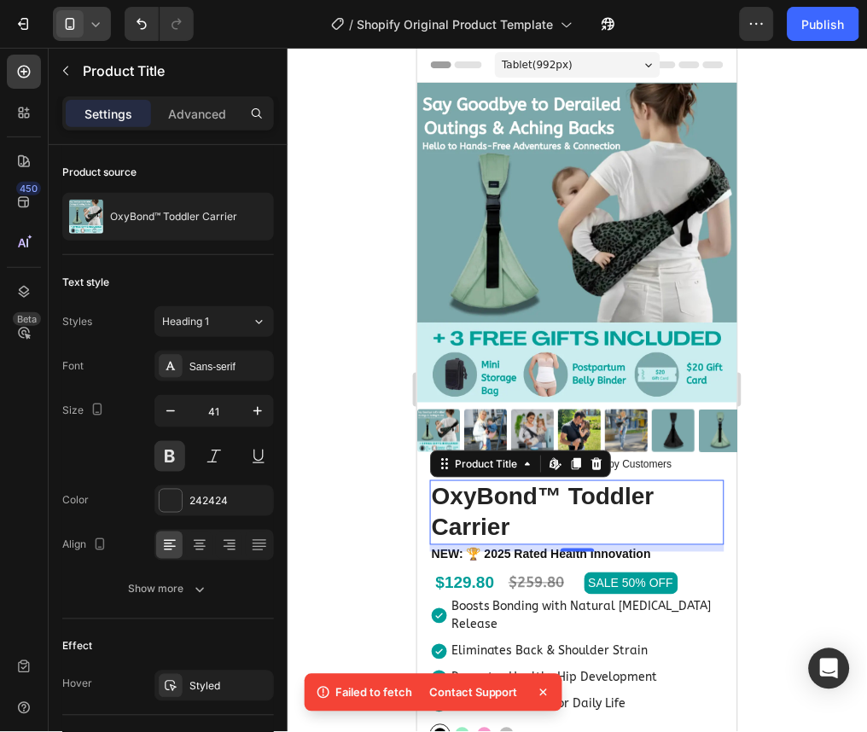
type input "28"
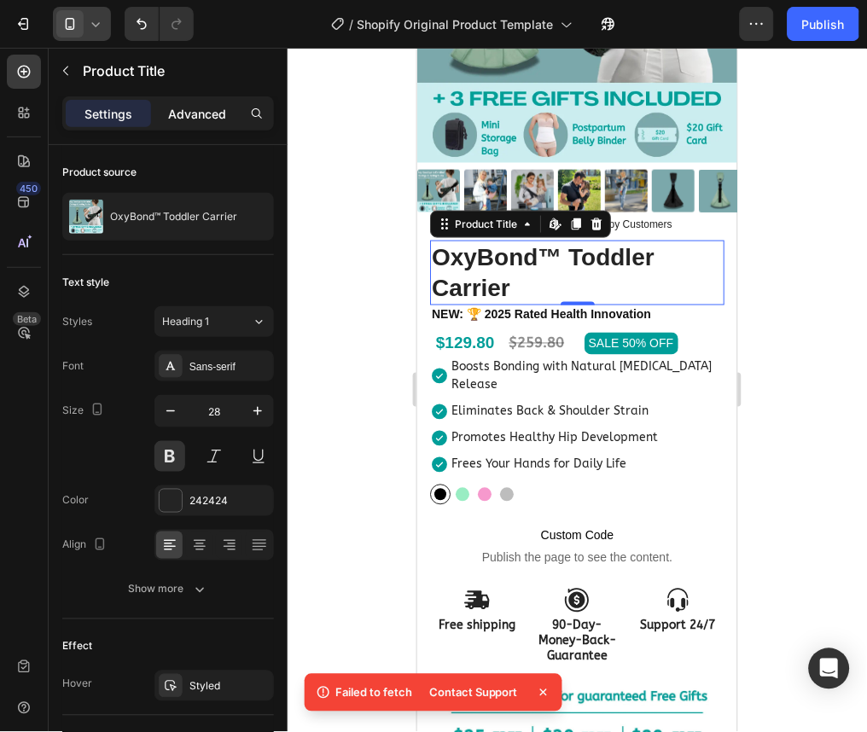
scroll to position [355, 0]
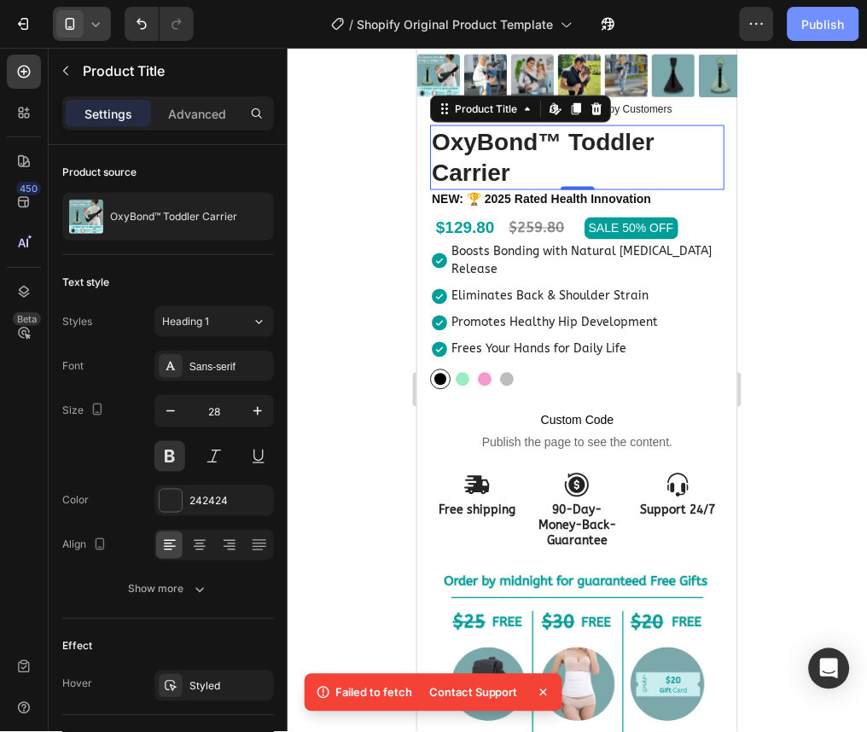
click at [845, 26] on div "Publish" at bounding box center [823, 24] width 43 height 18
click at [757, 32] on icon "button" at bounding box center [756, 23] width 17 height 17
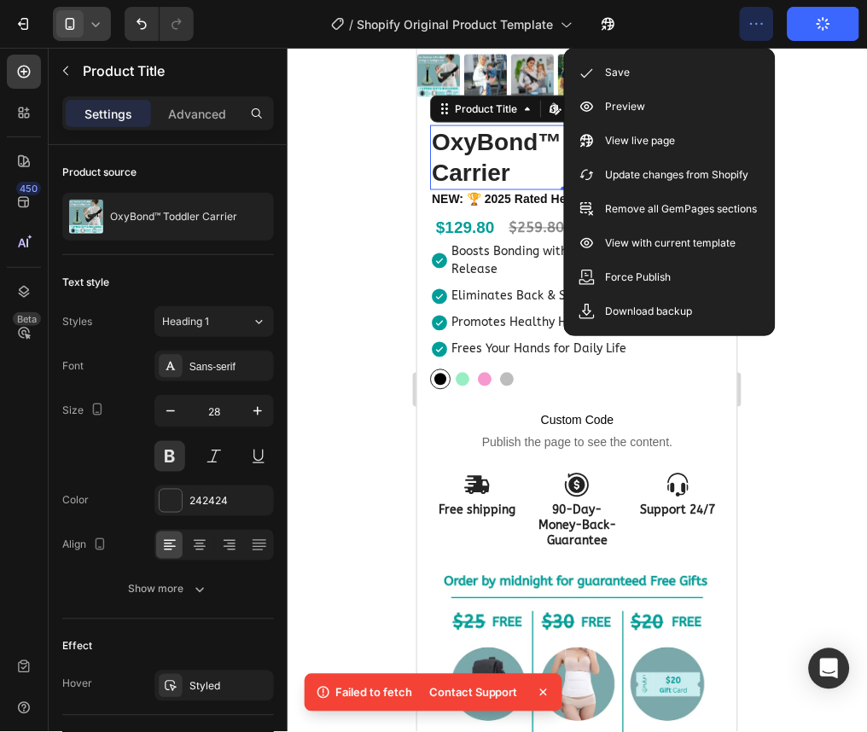
click at [758, 32] on button "button" at bounding box center [757, 24] width 34 height 34
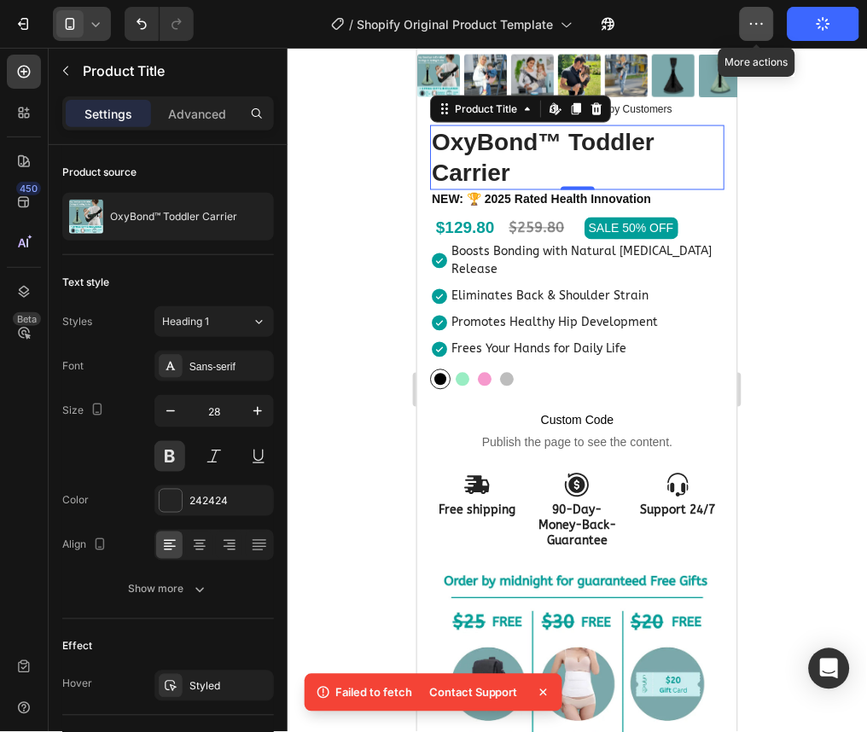
click at [758, 32] on button "button" at bounding box center [757, 24] width 34 height 34
click at [690, 9] on div "/ Shopify Original Product Template Default" at bounding box center [473, 24] width 532 height 34
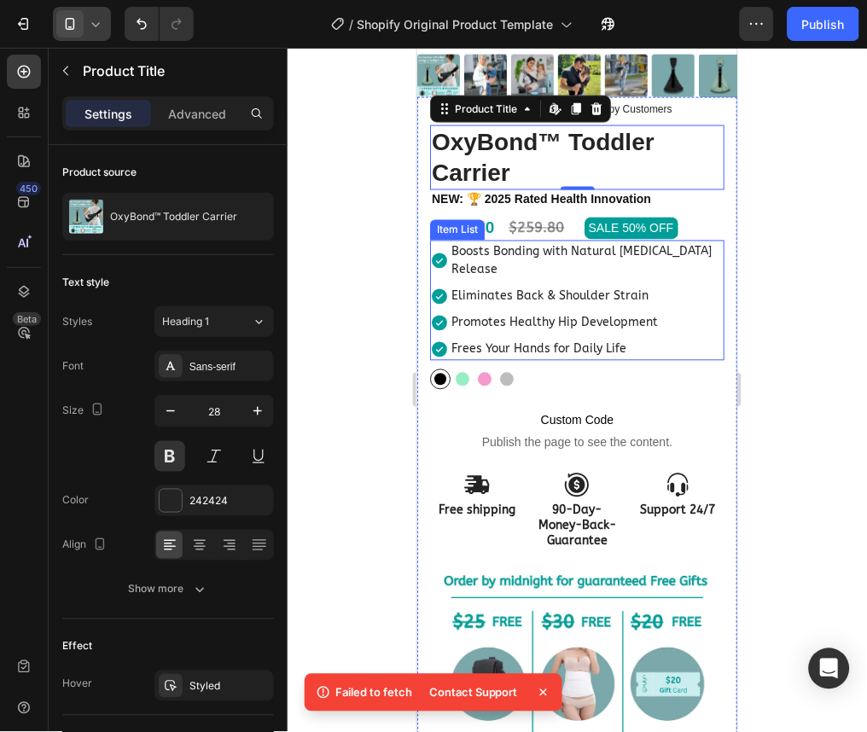
scroll to position [0, 0]
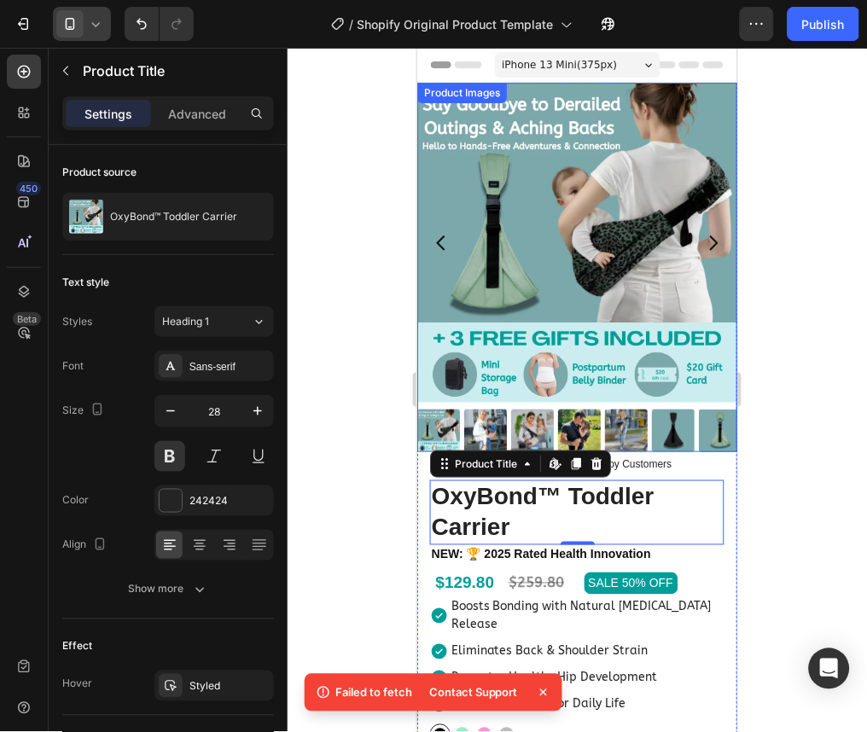
click at [504, 230] on img at bounding box center [576, 242] width 320 height 320
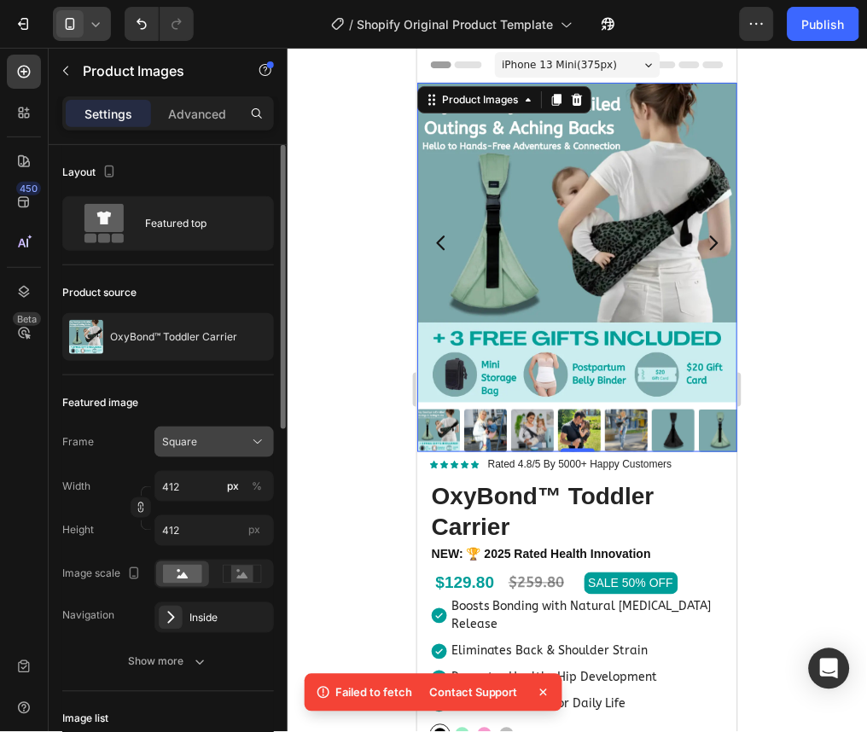
click at [190, 448] on span "Square" at bounding box center [179, 441] width 35 height 15
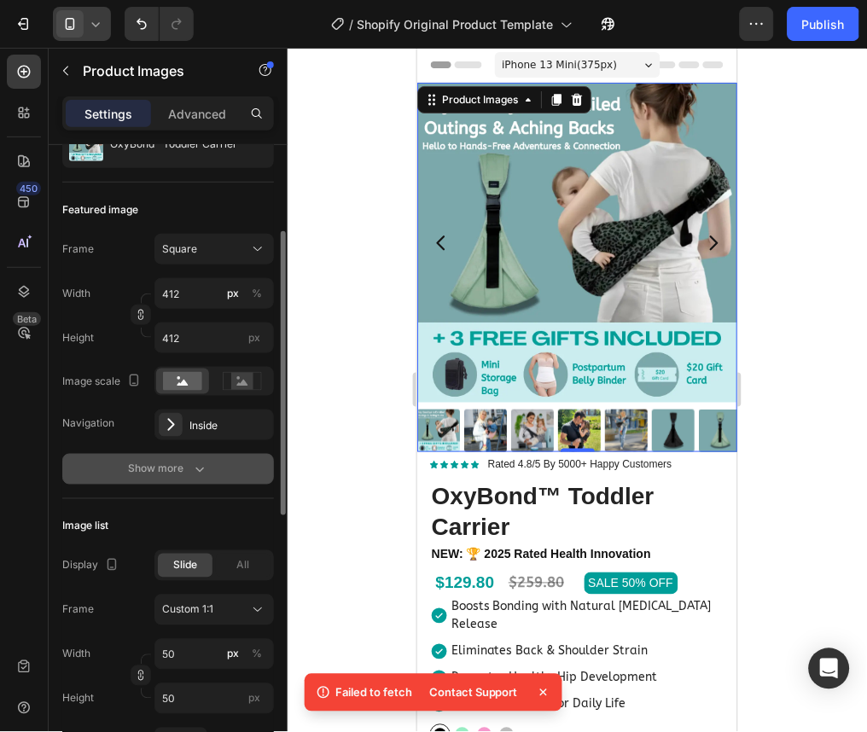
click at [155, 472] on div "Show more" at bounding box center [168, 469] width 79 height 17
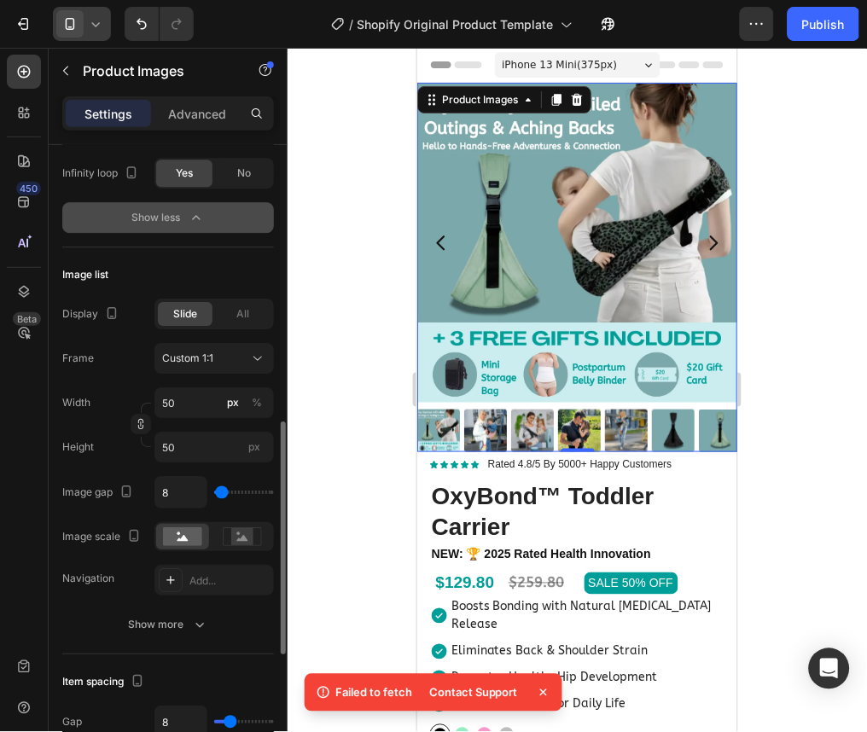
scroll to position [756, 0]
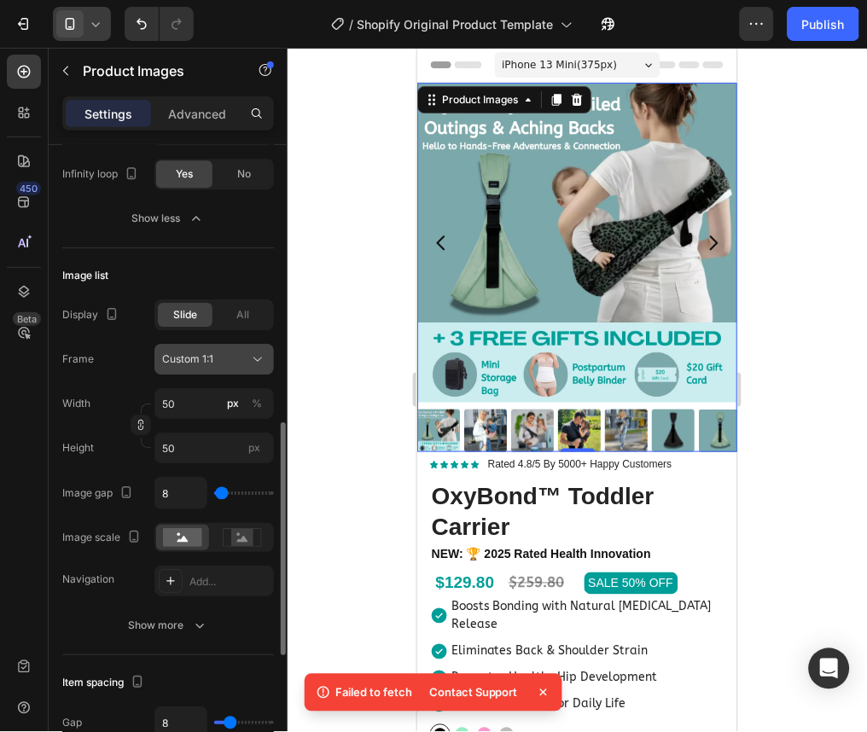
click at [228, 353] on div "Custom 1:1" at bounding box center [204, 359] width 84 height 15
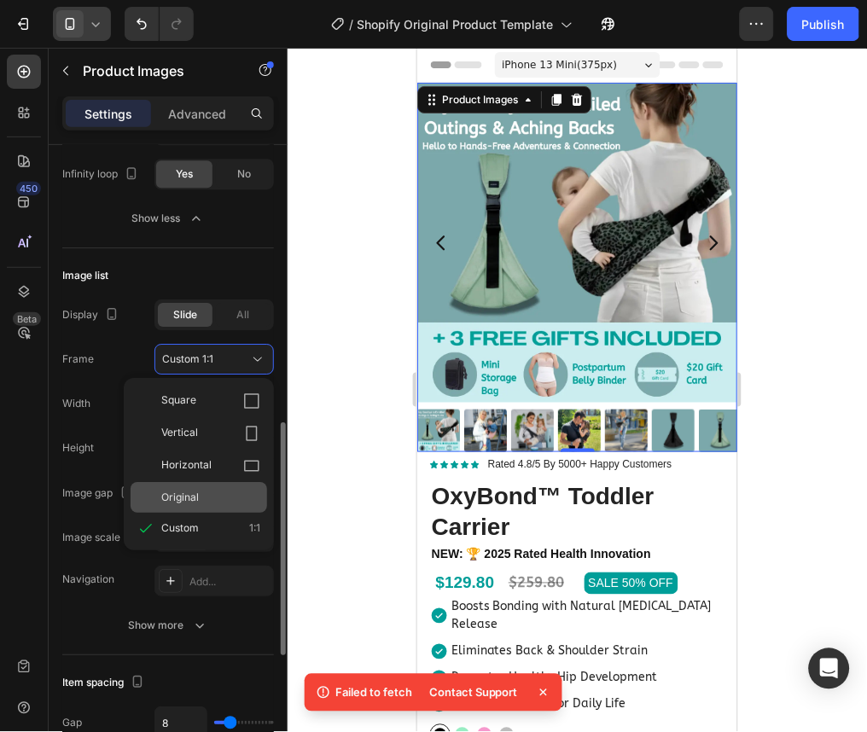
click at [204, 490] on div "Original" at bounding box center [210, 497] width 99 height 15
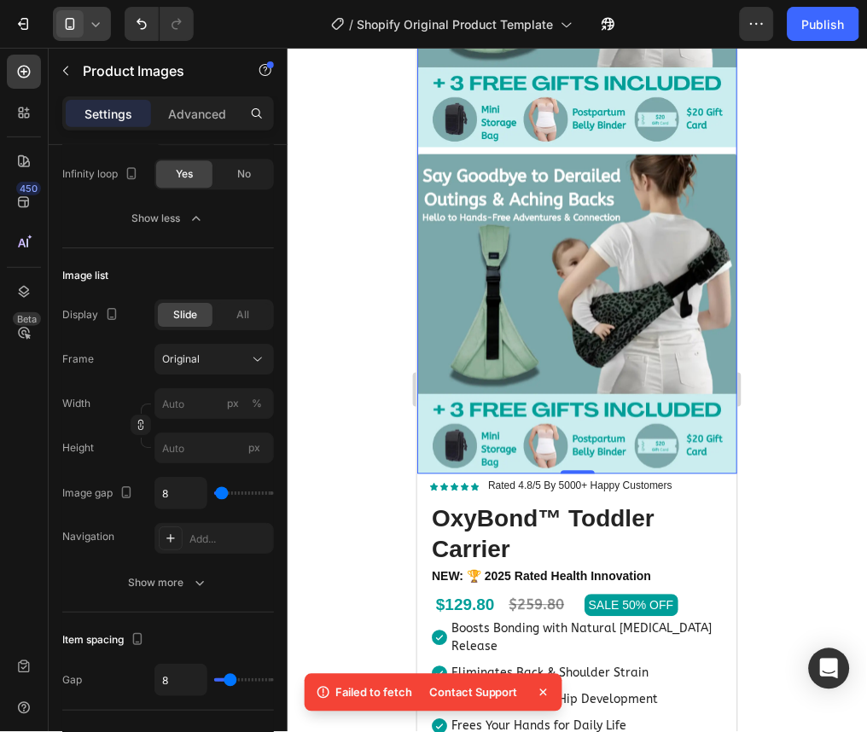
scroll to position [0, 0]
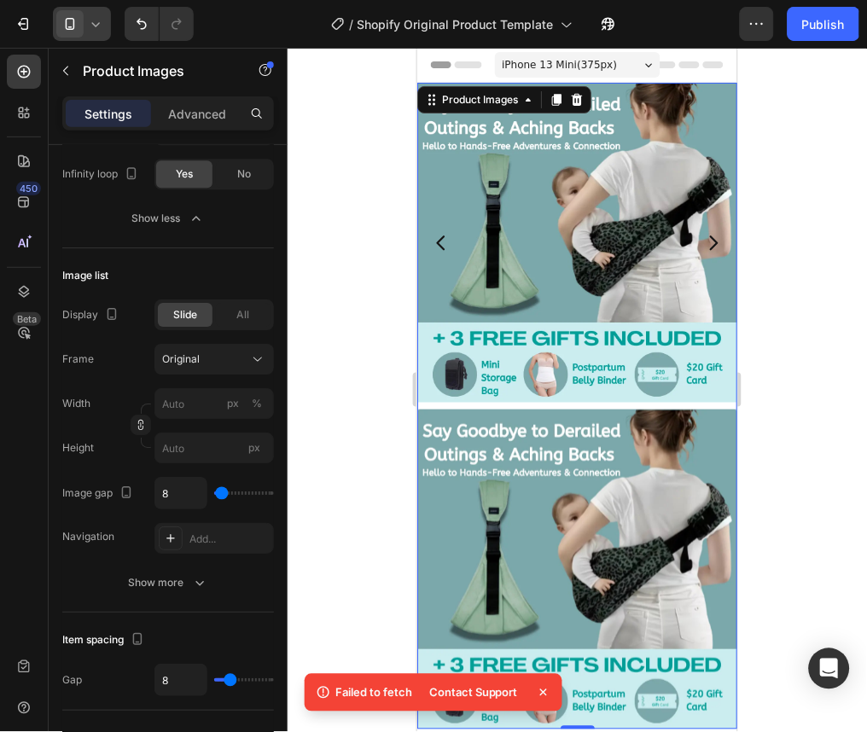
click at [545, 276] on img at bounding box center [576, 242] width 320 height 320
click at [539, 462] on img at bounding box center [576, 569] width 320 height 320
click at [532, 201] on img at bounding box center [576, 242] width 320 height 320
click at [225, 364] on div "Original" at bounding box center [204, 359] width 84 height 15
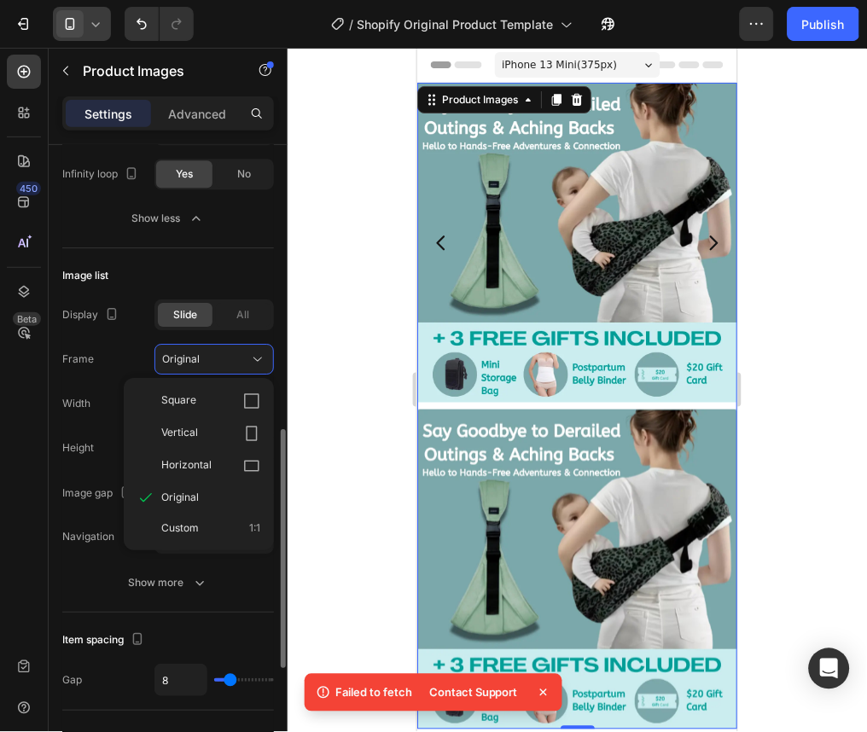
click at [218, 521] on div "Custom 1:1" at bounding box center [210, 527] width 99 height 15
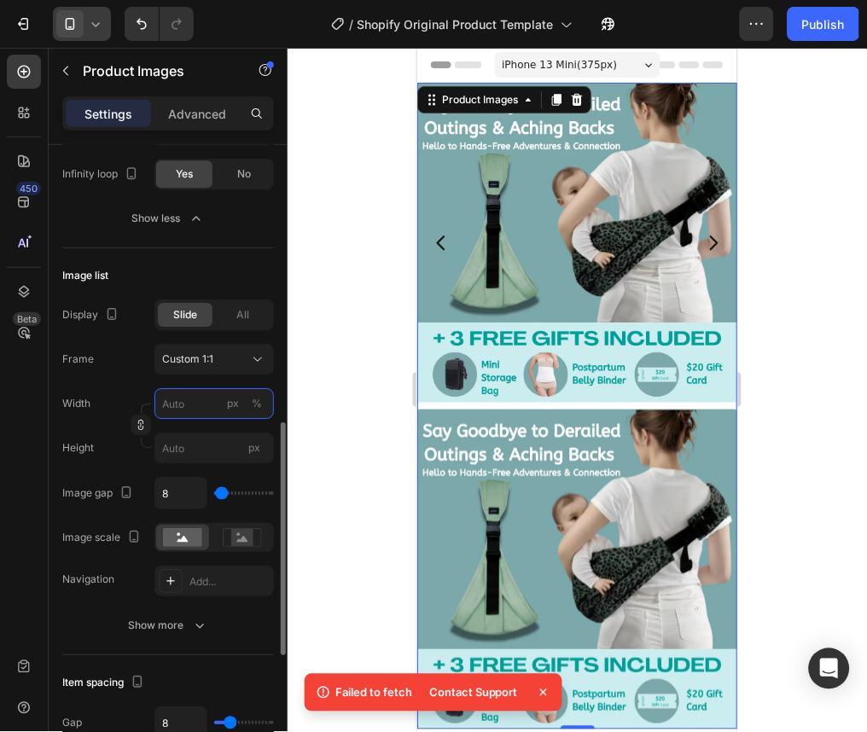
type input "5"
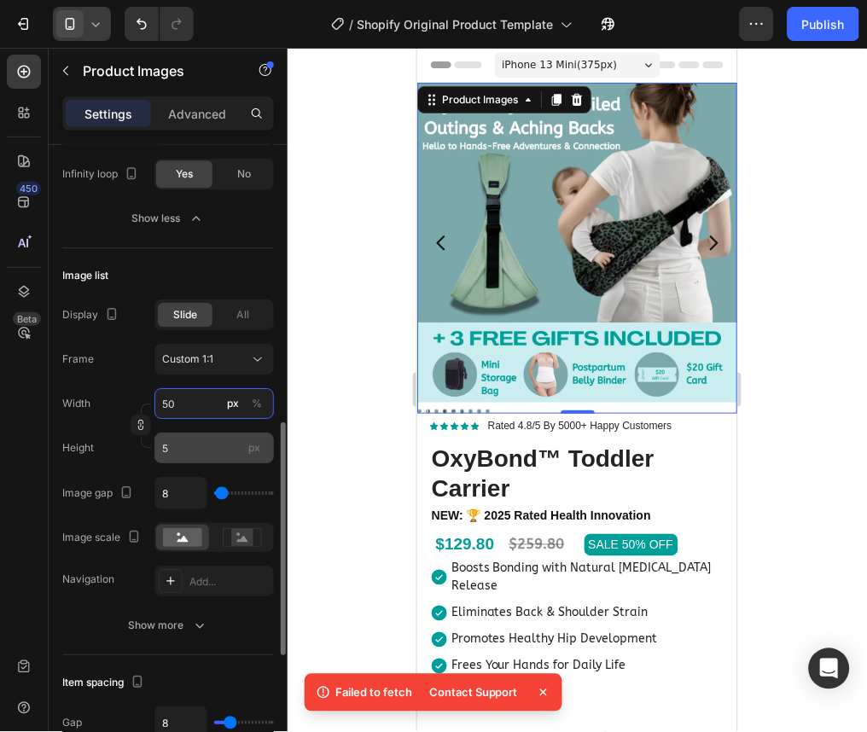
type input "50"
click at [177, 449] on input "5" at bounding box center [213, 448] width 119 height 31
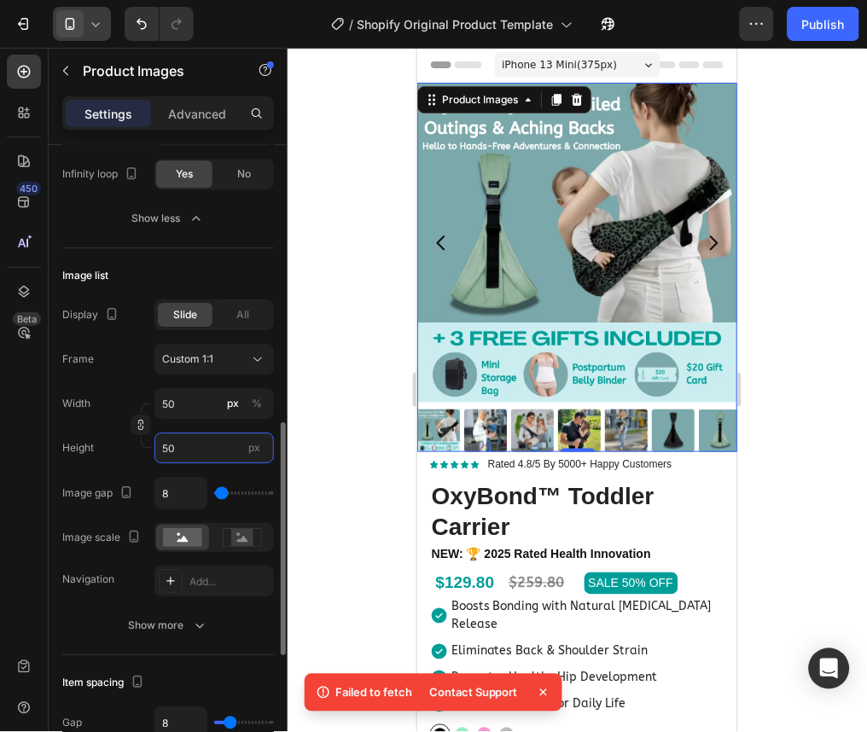
type input "50"
click at [118, 399] on div "Width 50 px %" at bounding box center [168, 403] width 212 height 31
click at [591, 199] on img at bounding box center [576, 242] width 320 height 320
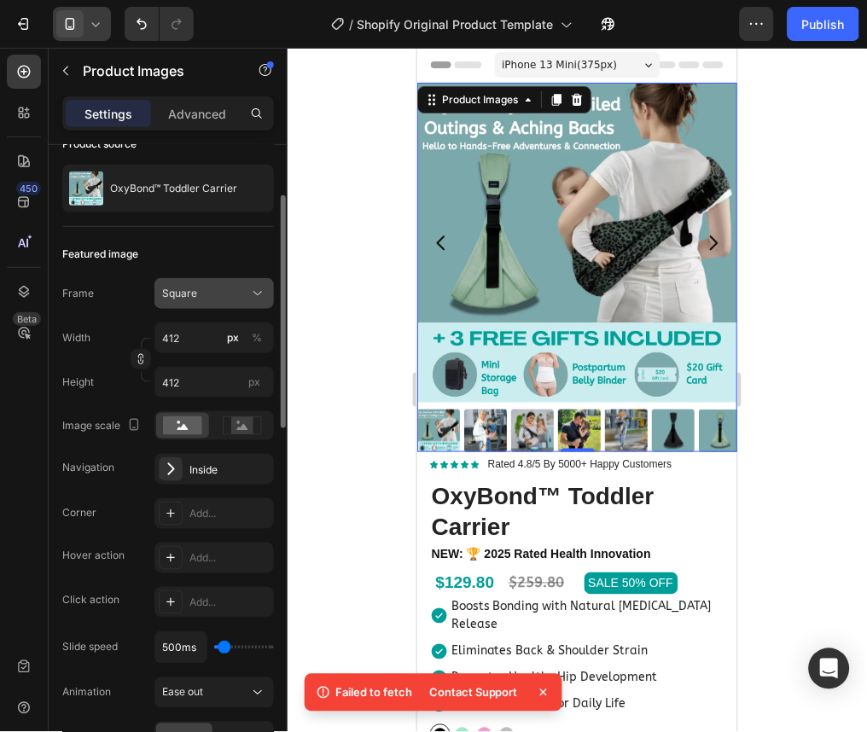
scroll to position [145, 0]
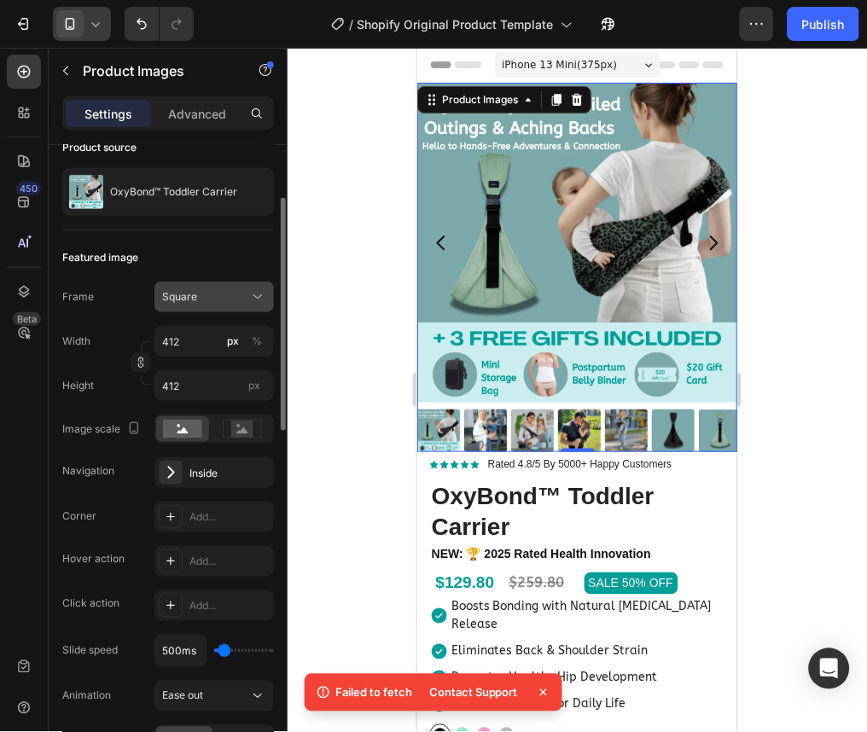
click at [222, 299] on div "Square" at bounding box center [204, 296] width 84 height 15
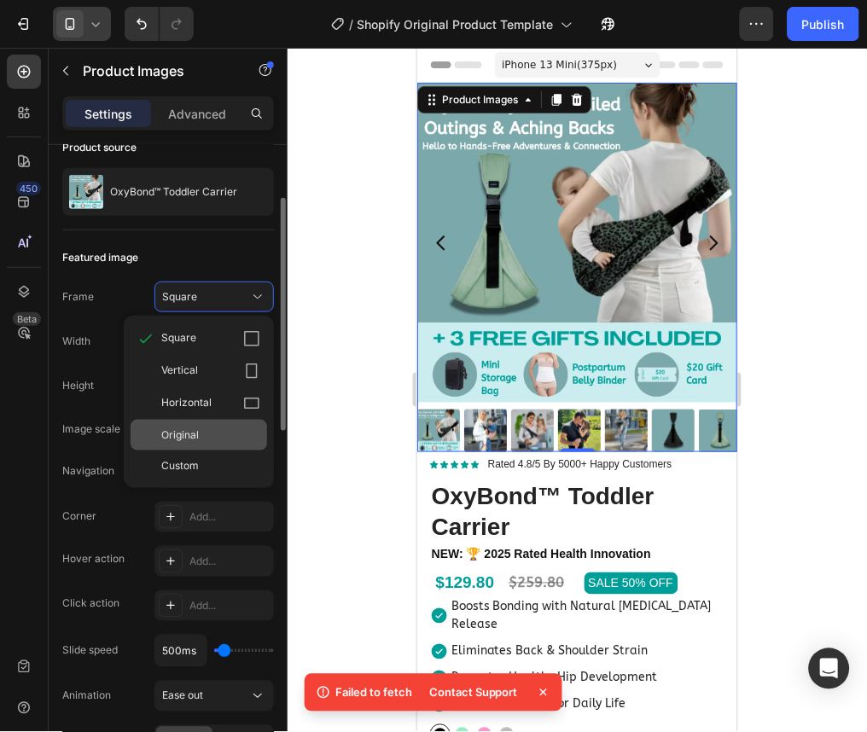
click at [224, 432] on div "Original" at bounding box center [210, 434] width 99 height 15
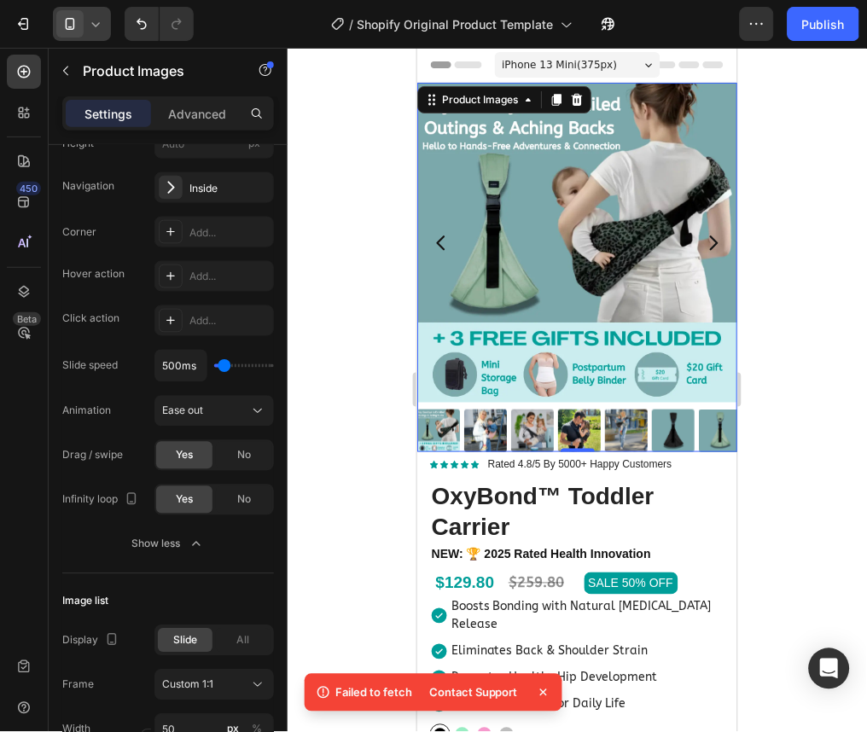
scroll to position [0, 0]
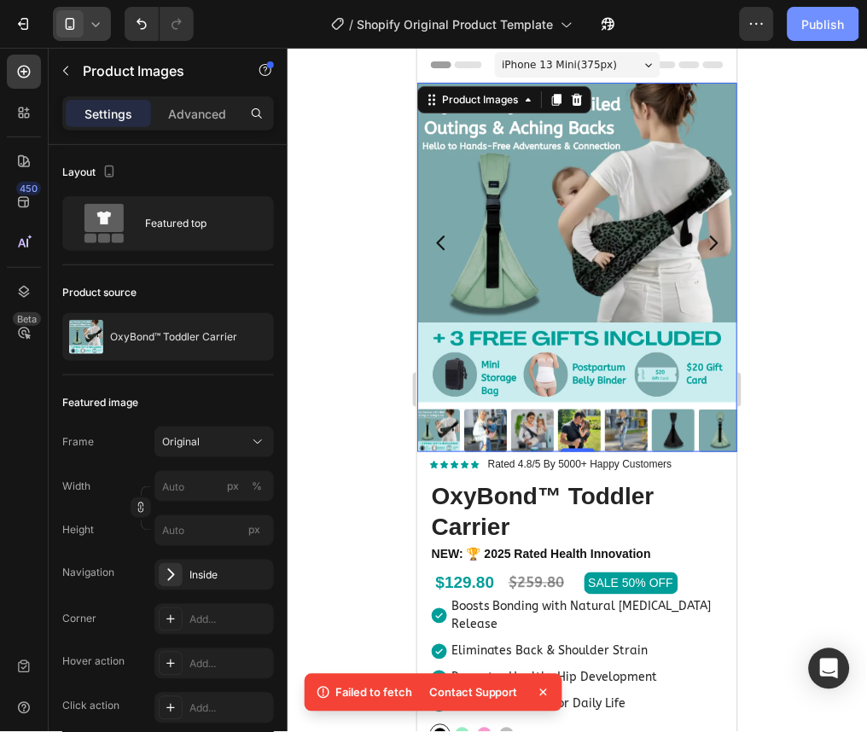
click at [807, 32] on div "Publish" at bounding box center [823, 24] width 43 height 18
click at [102, 27] on icon at bounding box center [95, 23] width 17 height 17
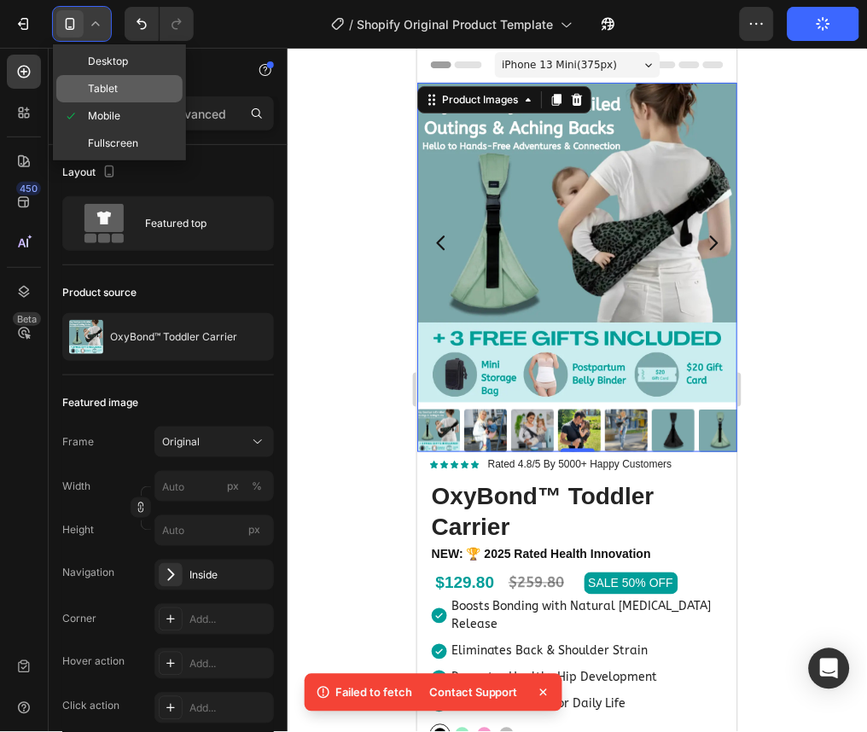
click at [110, 102] on div "Tablet" at bounding box center [119, 115] width 126 height 27
type input "412"
type input "16"
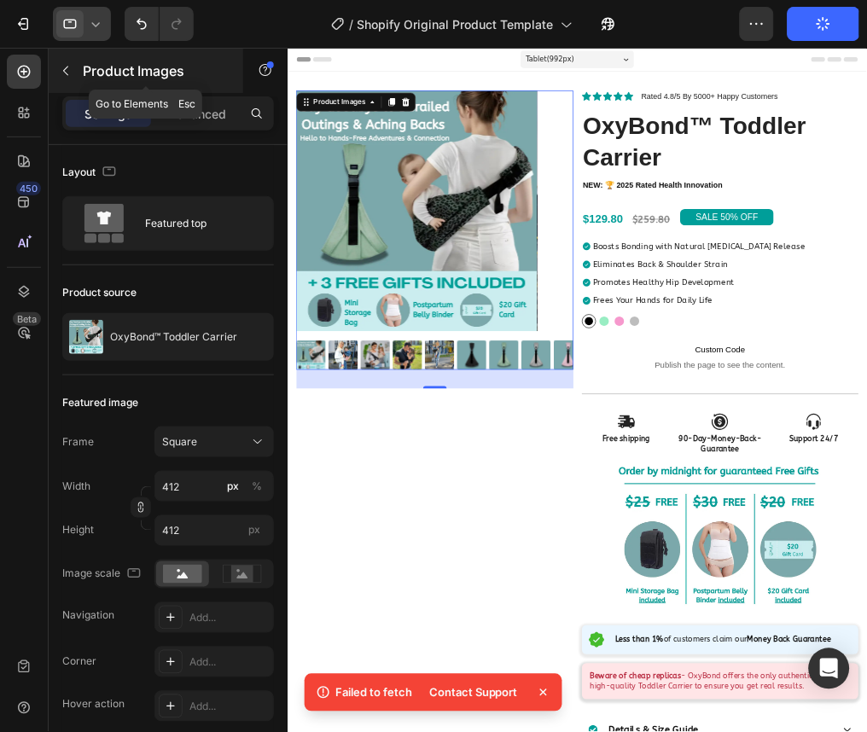
scroll to position [3, 0]
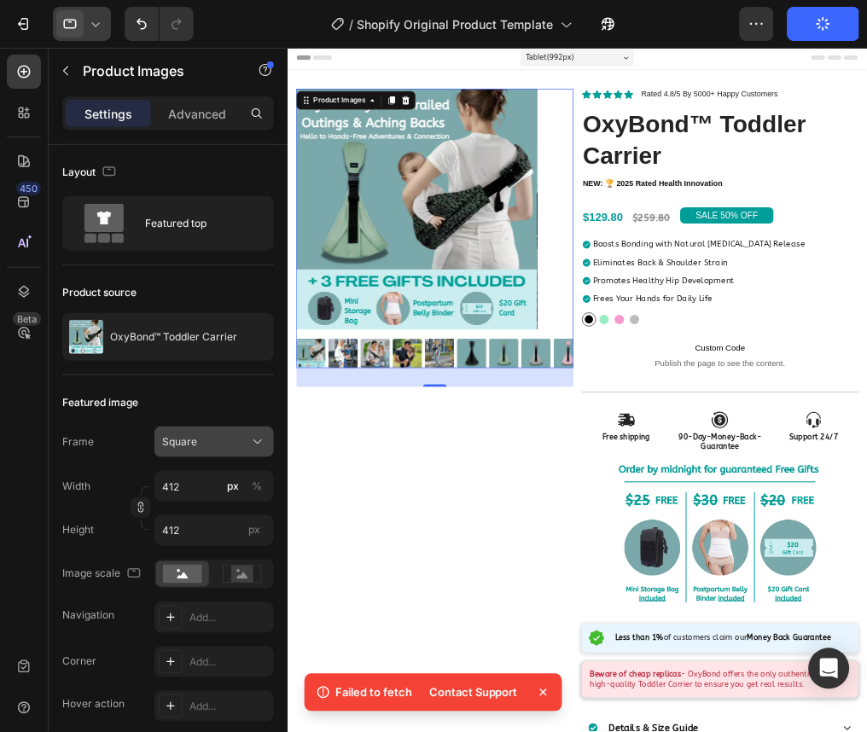
click at [233, 437] on div "Square" at bounding box center [204, 441] width 84 height 15
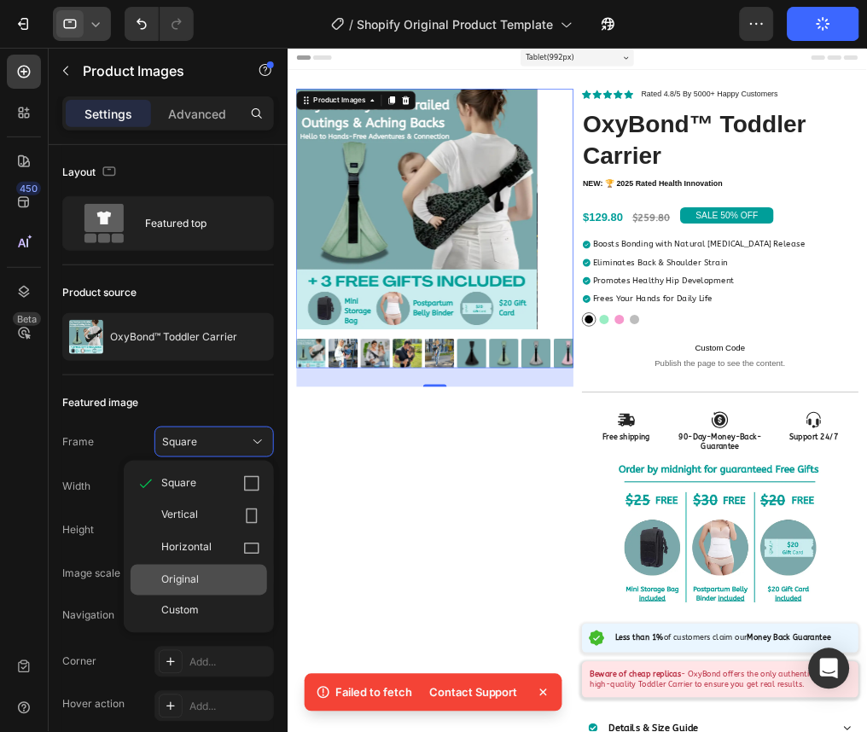
click at [195, 577] on span "Original" at bounding box center [180, 579] width 38 height 15
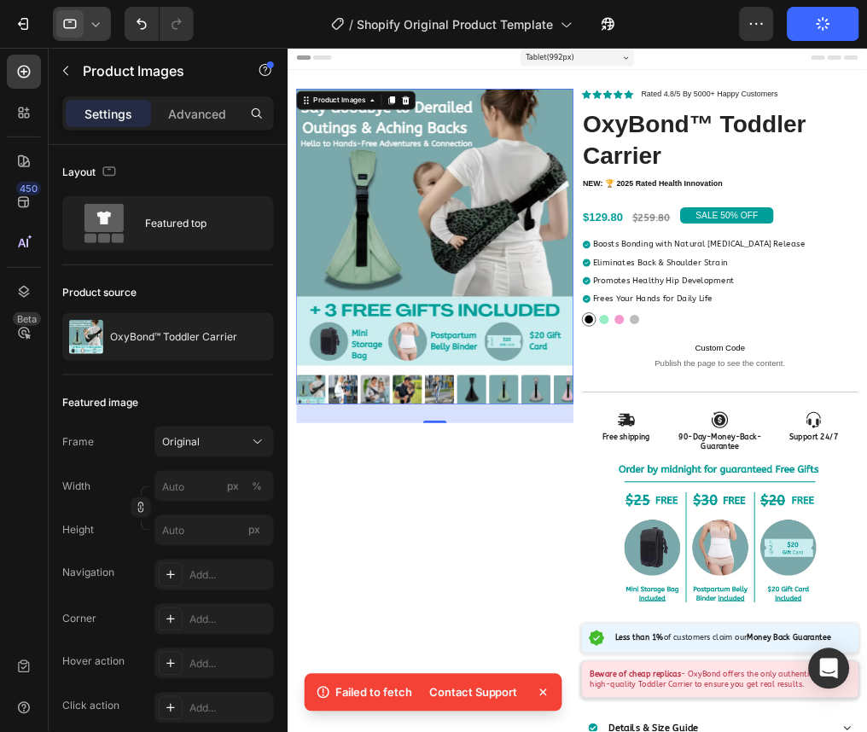
click at [87, 21] on icon at bounding box center [95, 23] width 17 height 17
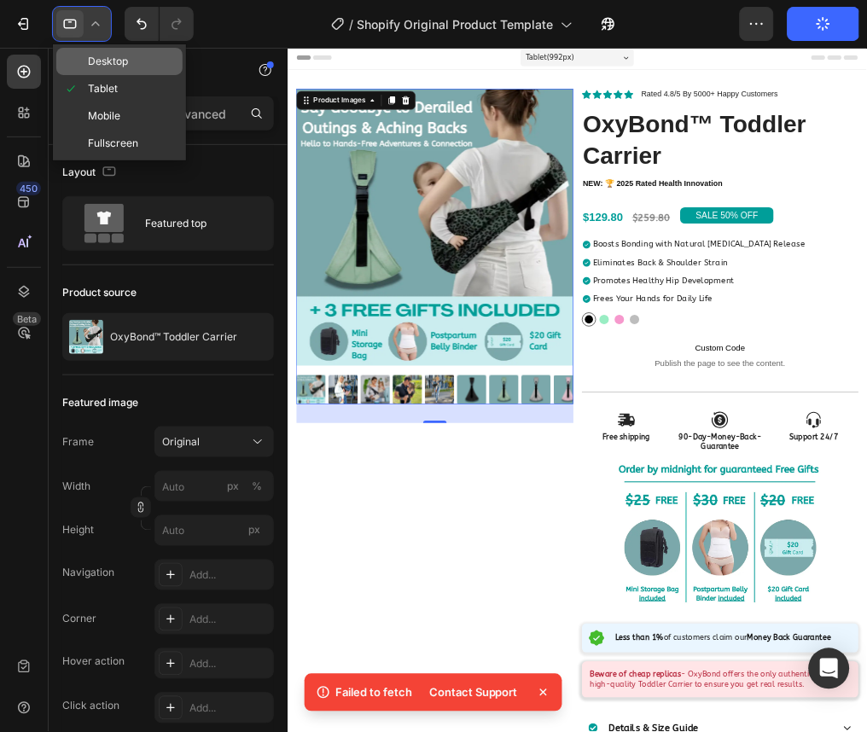
click at [98, 60] on span "Desktop" at bounding box center [108, 61] width 40 height 17
type input "412"
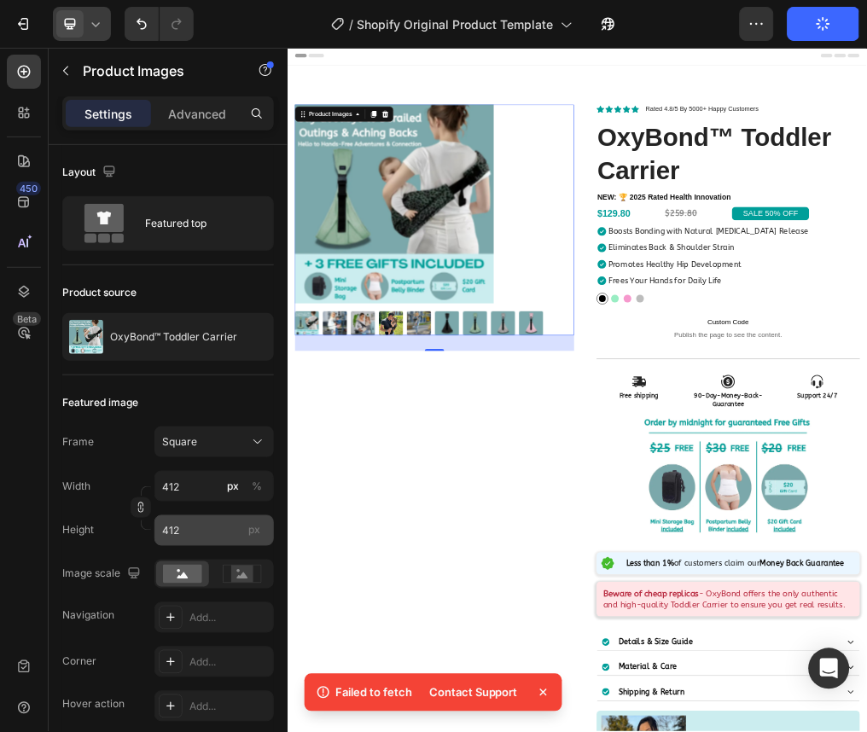
scroll to position [43, 0]
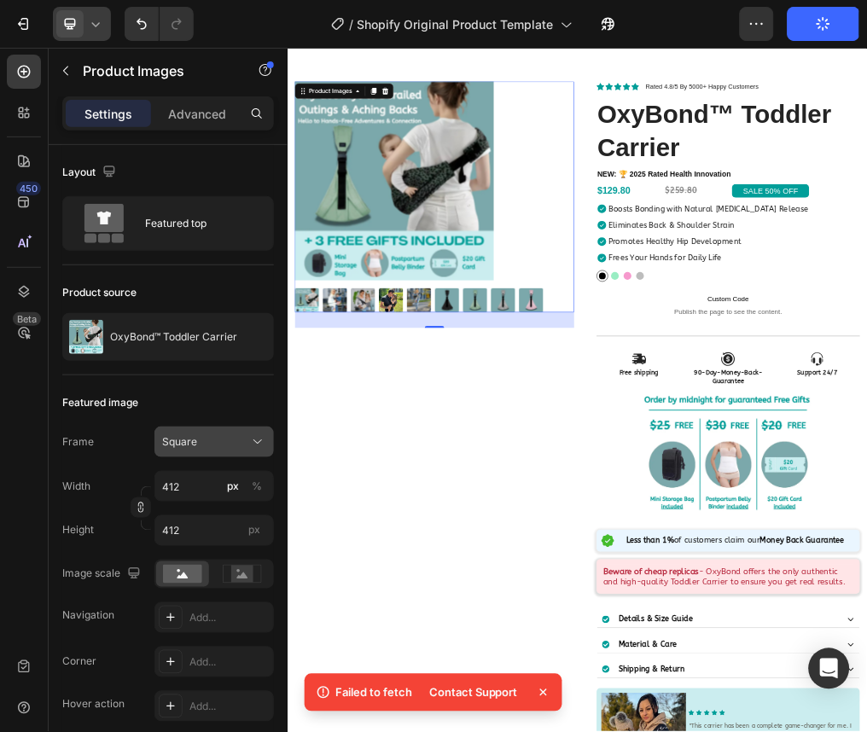
click at [239, 449] on div "Square" at bounding box center [204, 441] width 84 height 15
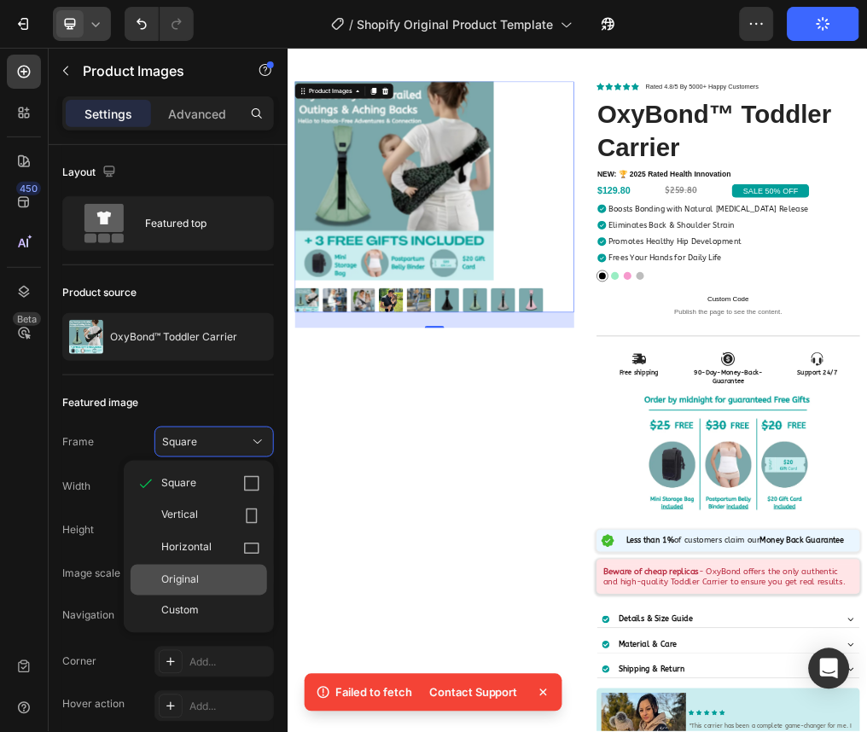
click at [201, 573] on div "Original" at bounding box center [210, 579] width 99 height 15
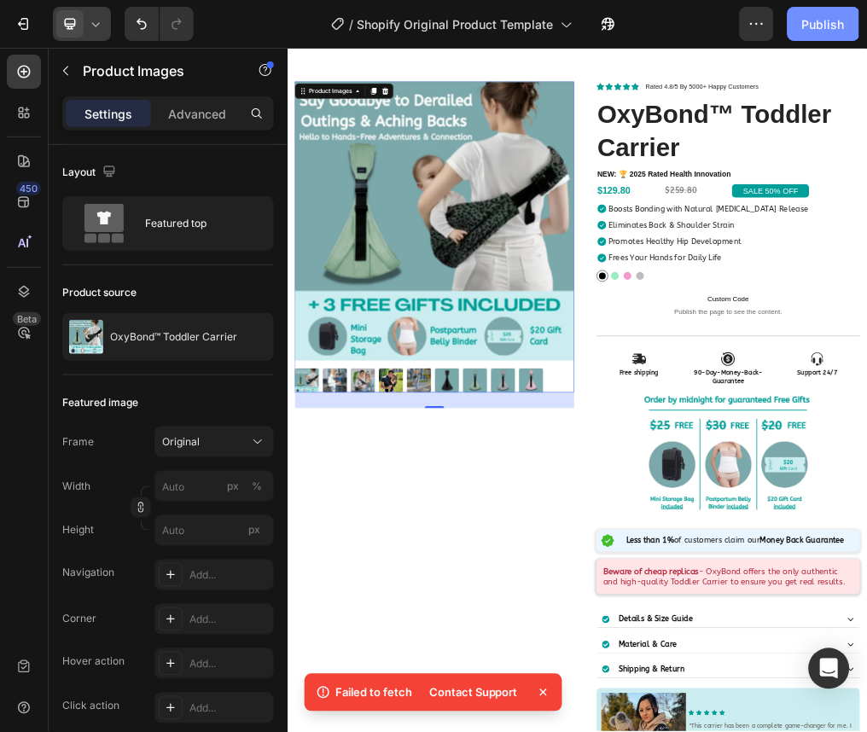
click at [811, 17] on div "Publish" at bounding box center [823, 24] width 43 height 18
